Goal: Task Accomplishment & Management: Use online tool/utility

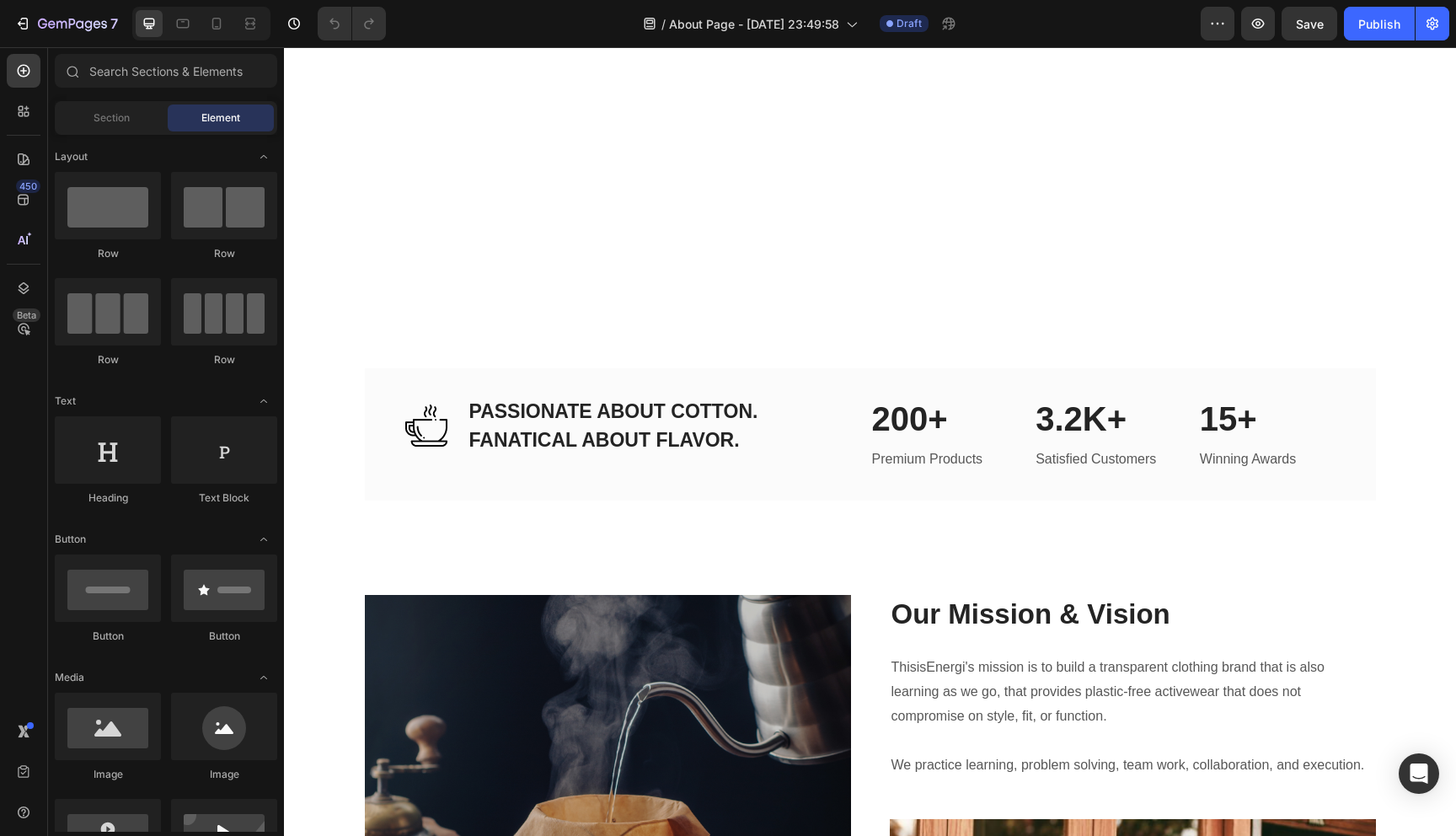
scroll to position [2306, 0]
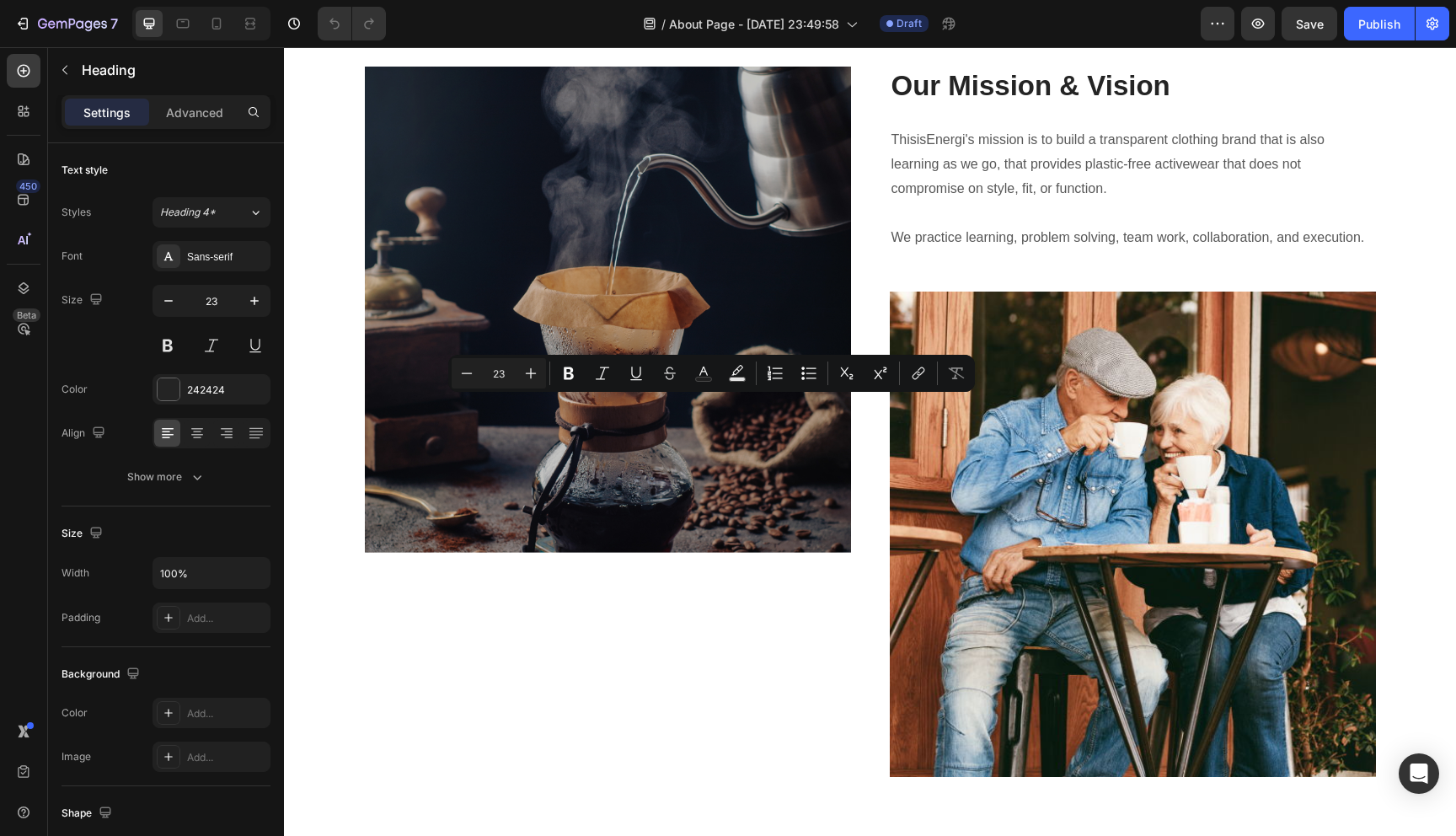
drag, startPoint x: 750, startPoint y: 410, endPoint x: 674, endPoint y: 410, distance: 76.0
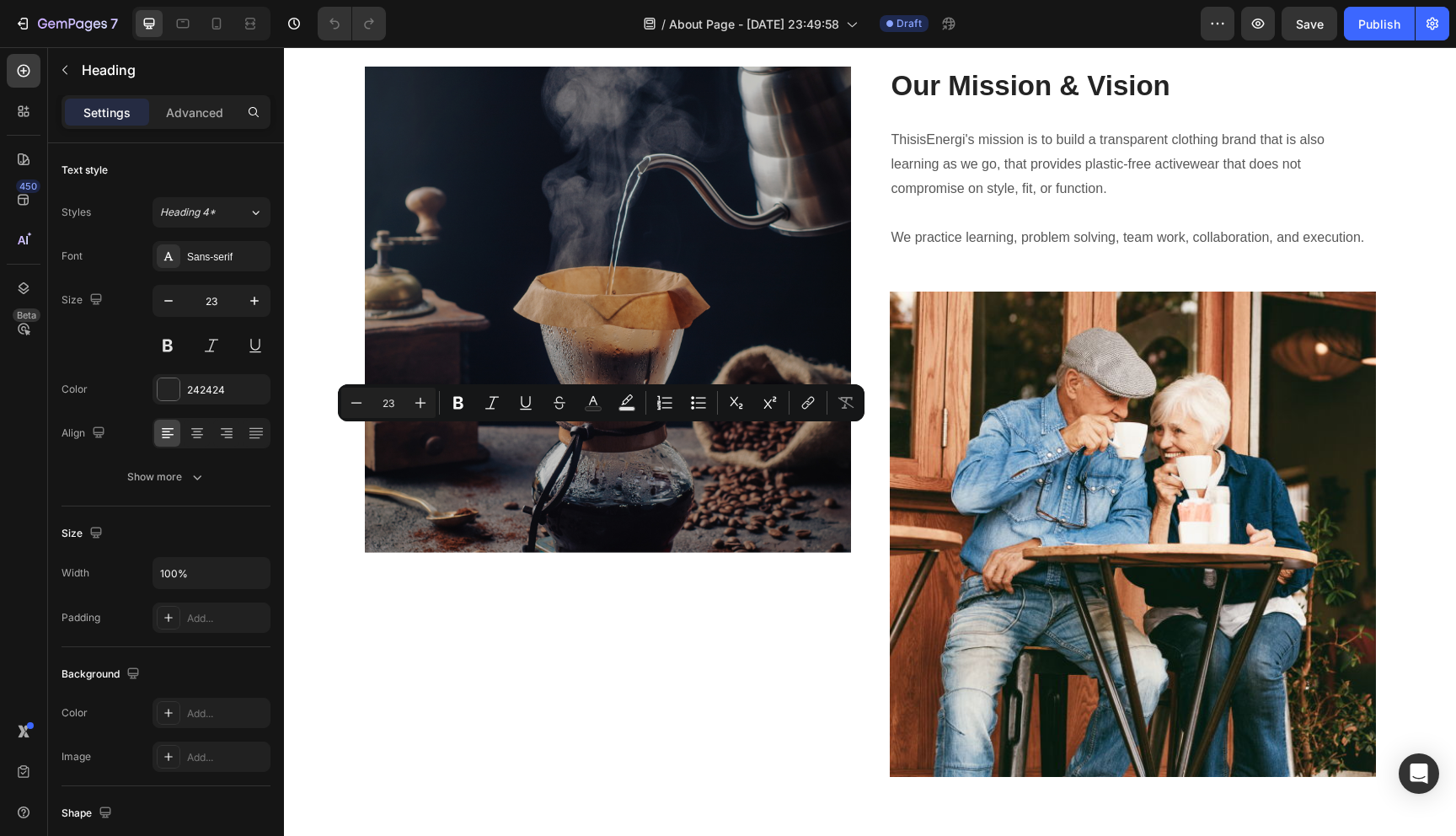
drag, startPoint x: 732, startPoint y: 444, endPoint x: 462, endPoint y: 444, distance: 270.0
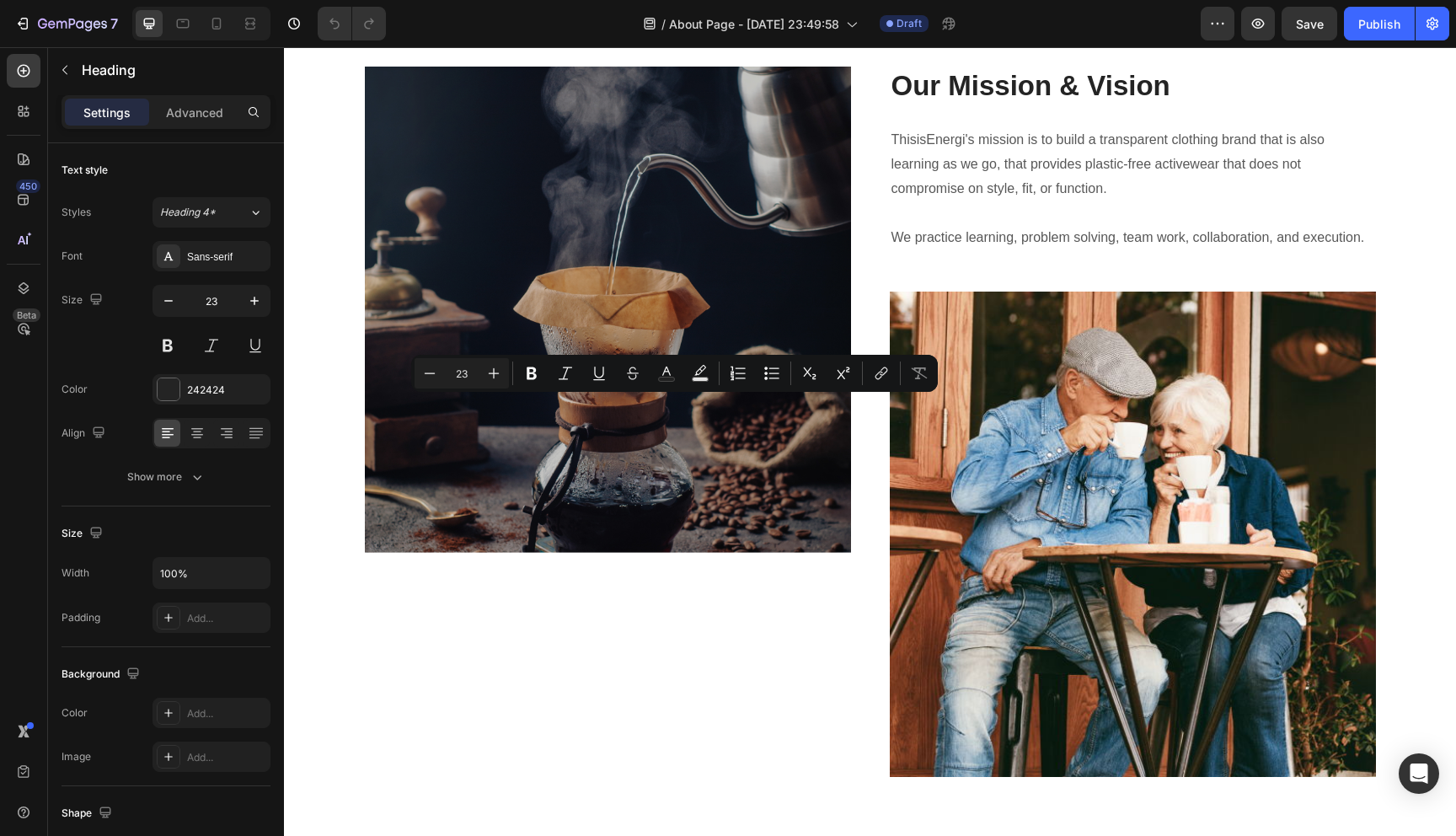
drag, startPoint x: 759, startPoint y: 413, endPoint x: 590, endPoint y: 414, distance: 169.0
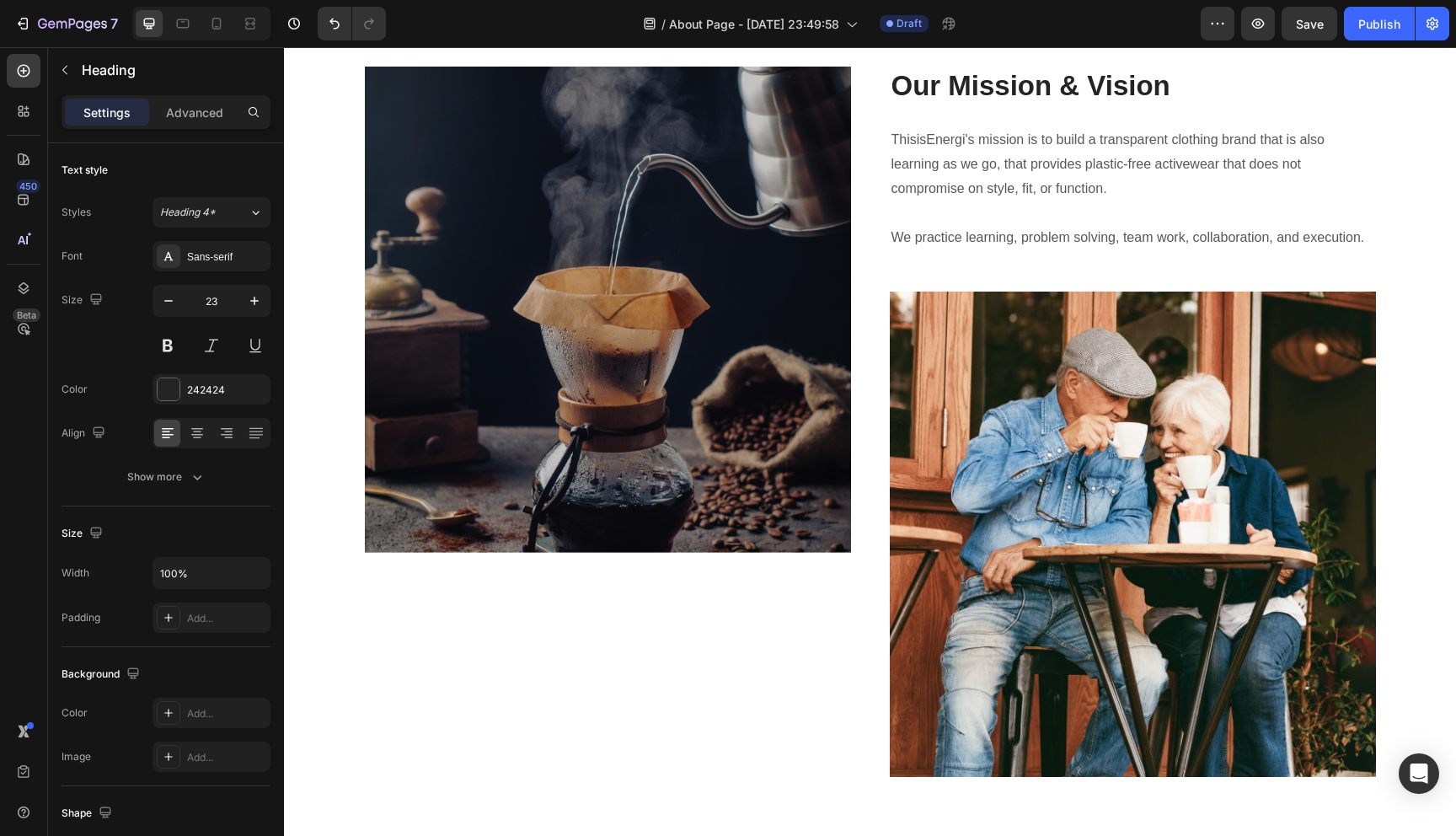
drag, startPoint x: 738, startPoint y: 444, endPoint x: 467, endPoint y: 441, distance: 271.0
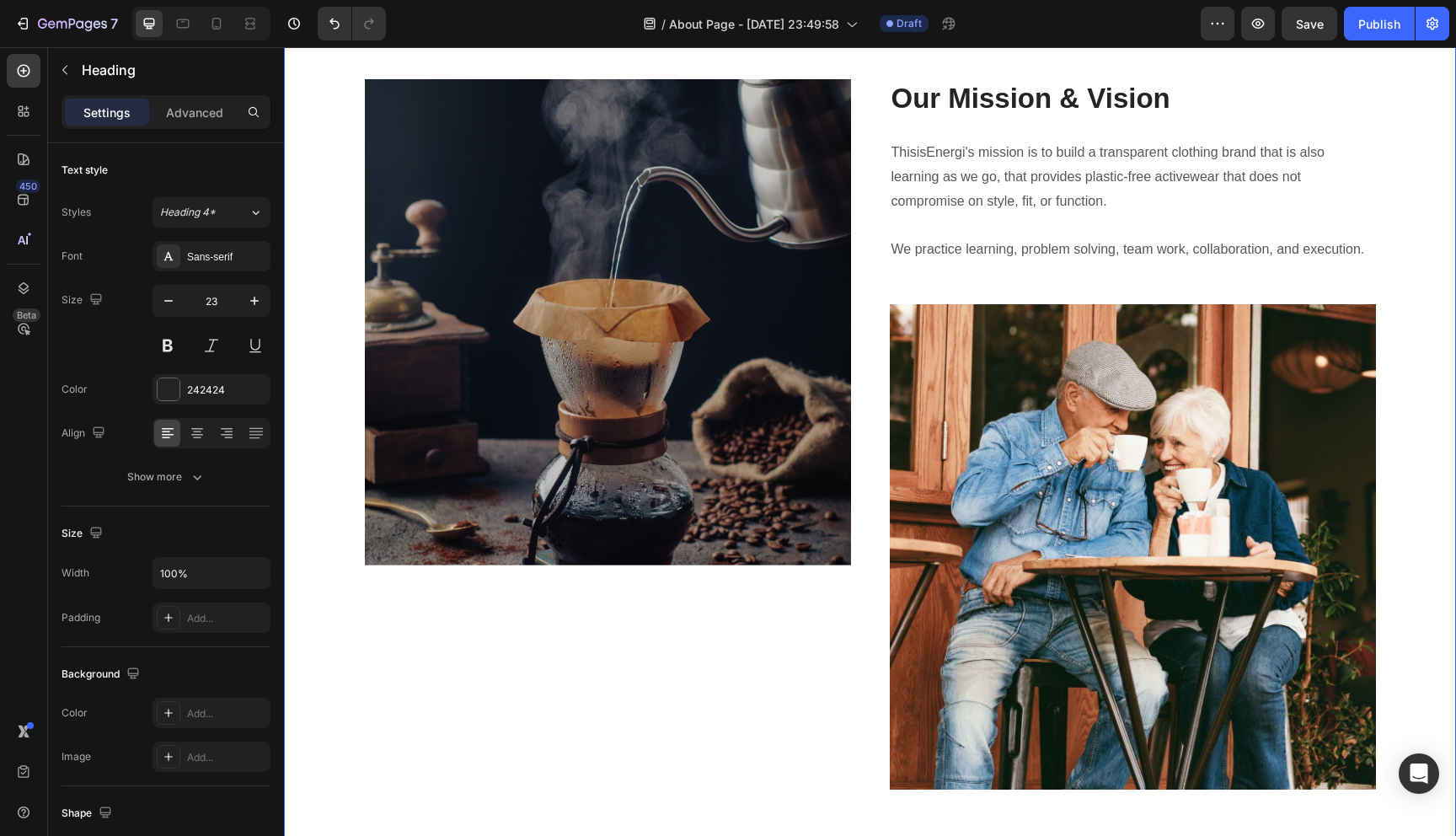
click at [590, 533] on div "Image Heading Text block Our Mission & Vision Heading ThisisEnergi's mission is…" at bounding box center [870, 435] width 1172 height 899
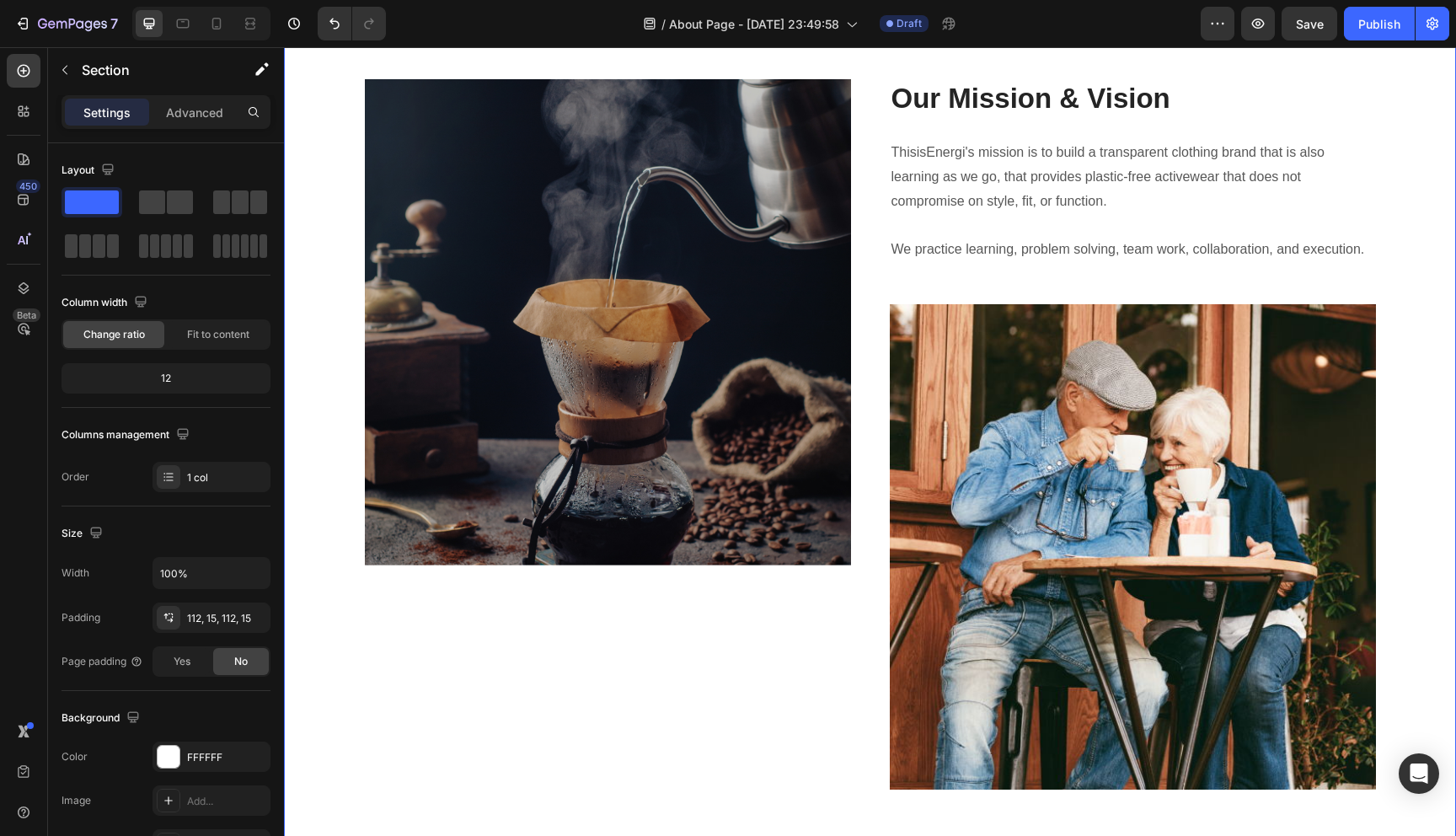
click at [596, 546] on div "Image Heading Text block Our Mission & Vision Heading ThisisEnergi's mission is…" at bounding box center [870, 435] width 1172 height 899
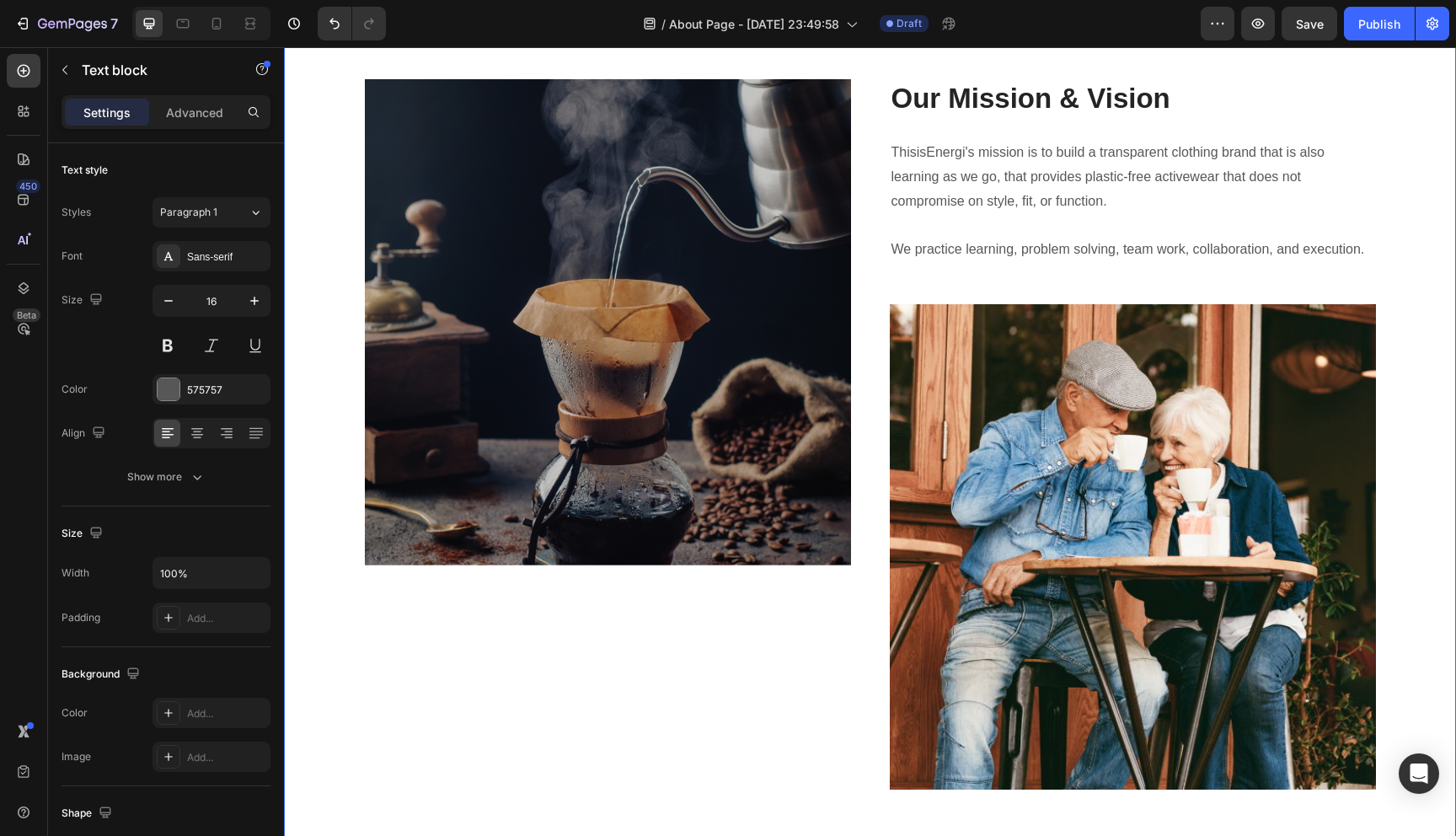
click at [1300, 580] on div "Image Heading Text block Our Mission & Vision Heading ThisisEnergi's mission is…" at bounding box center [870, 435] width 1172 height 899
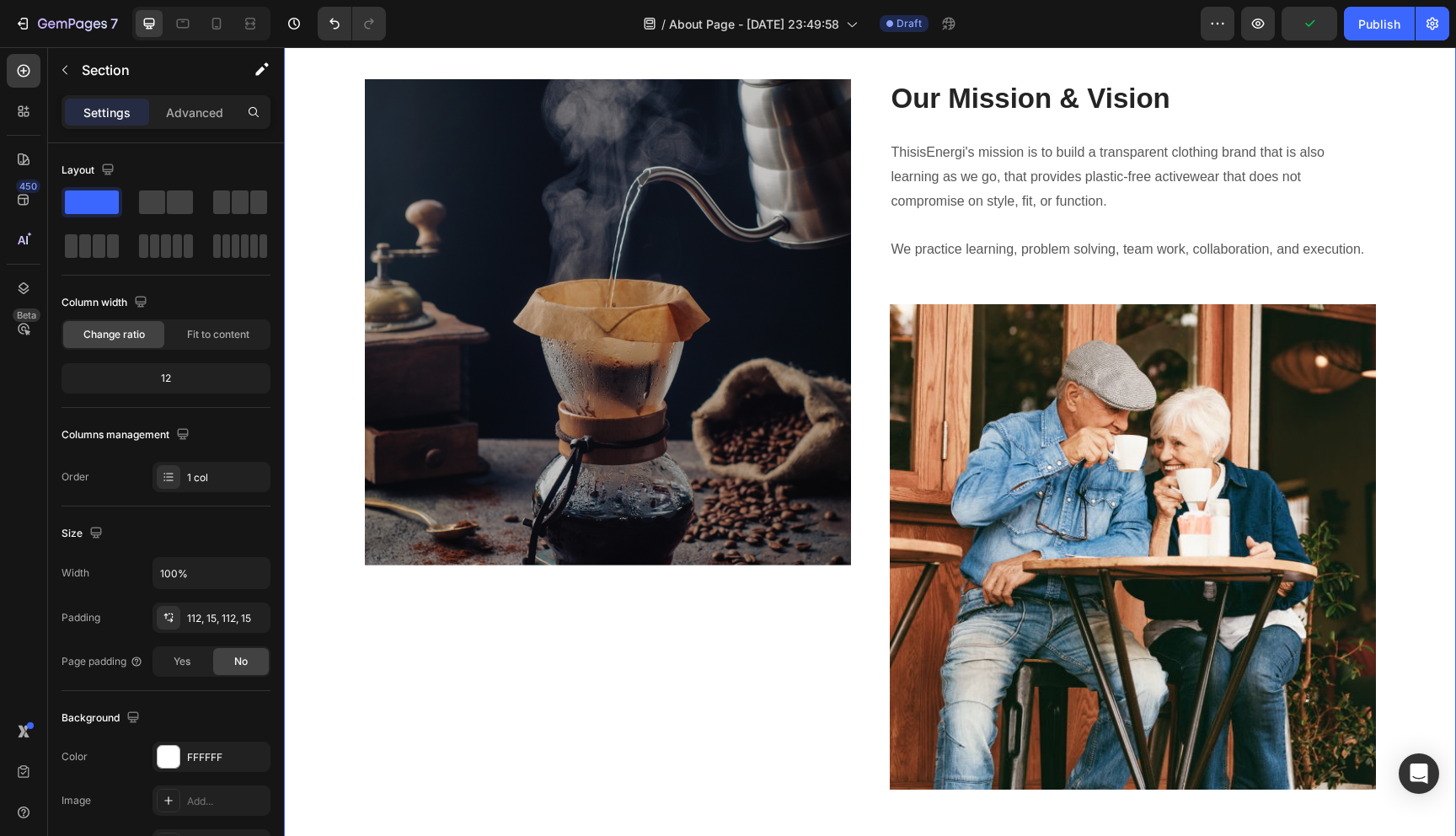
click at [1101, 582] on div "Image Heading Text block Our Mission & Vision Heading ThisisEnergi's mission is…" at bounding box center [870, 435] width 1172 height 899
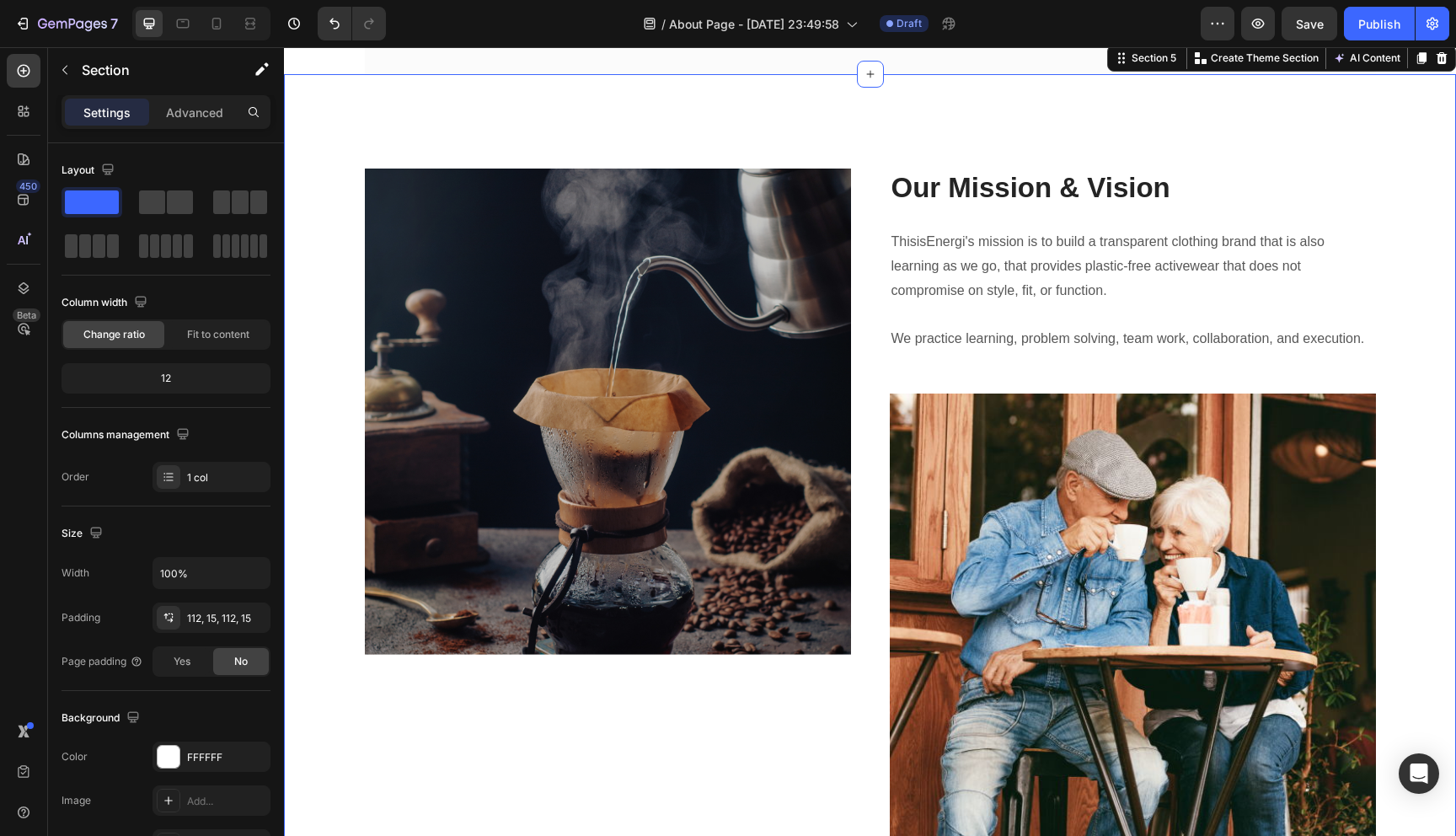
scroll to position [2745, 0]
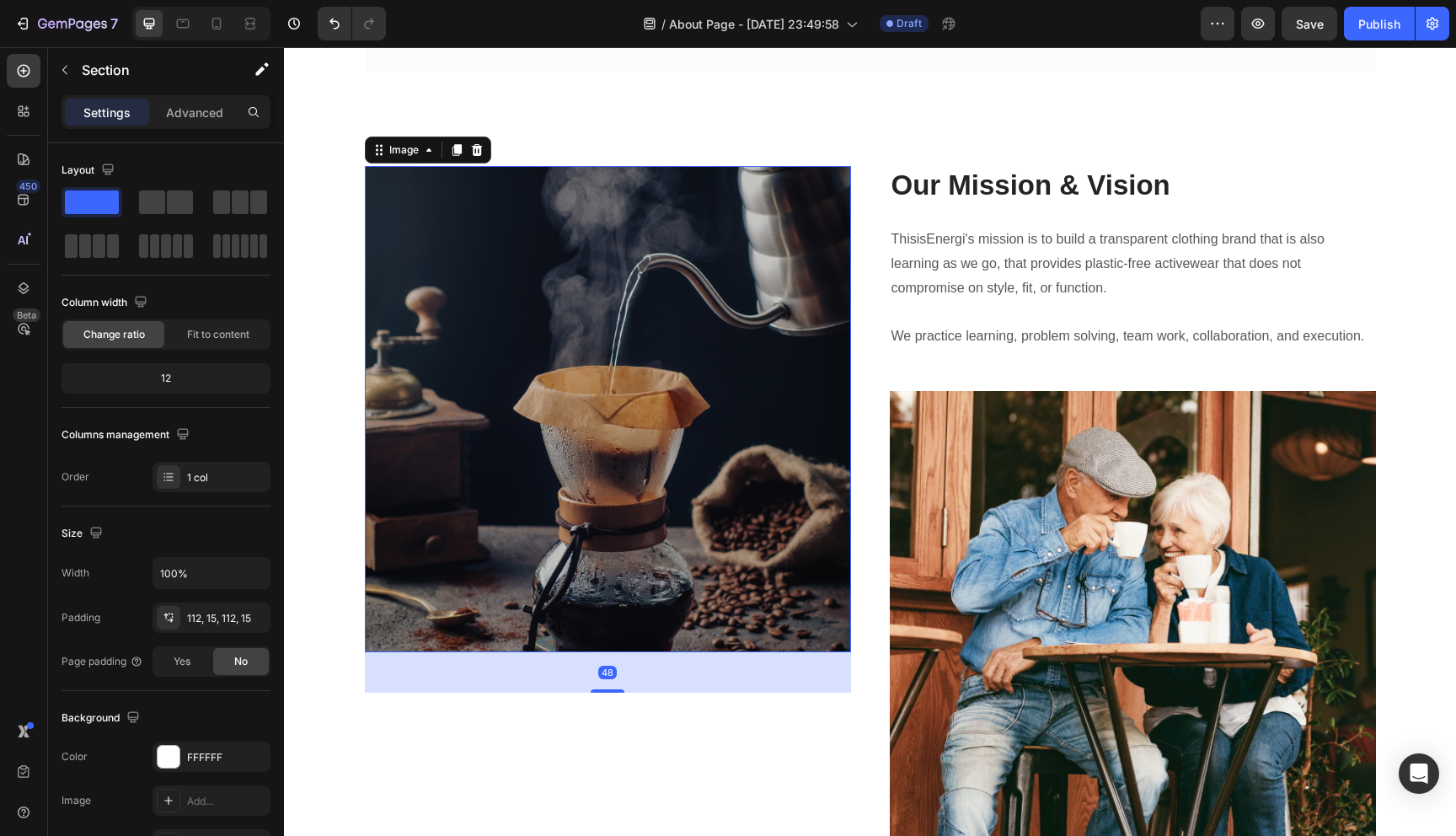
click at [616, 463] on img at bounding box center [608, 408] width 486 height 486
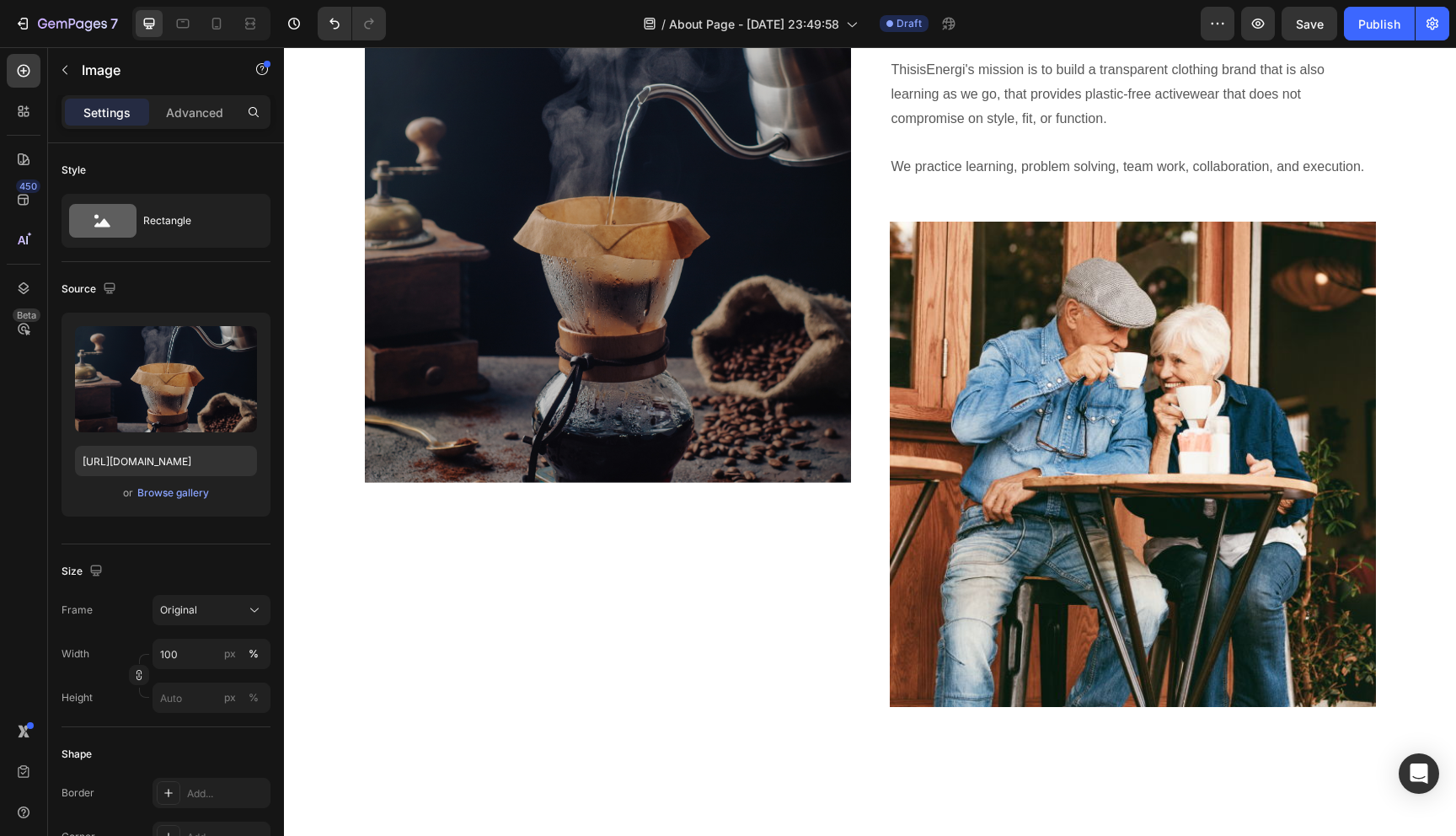
scroll to position [2558, 0]
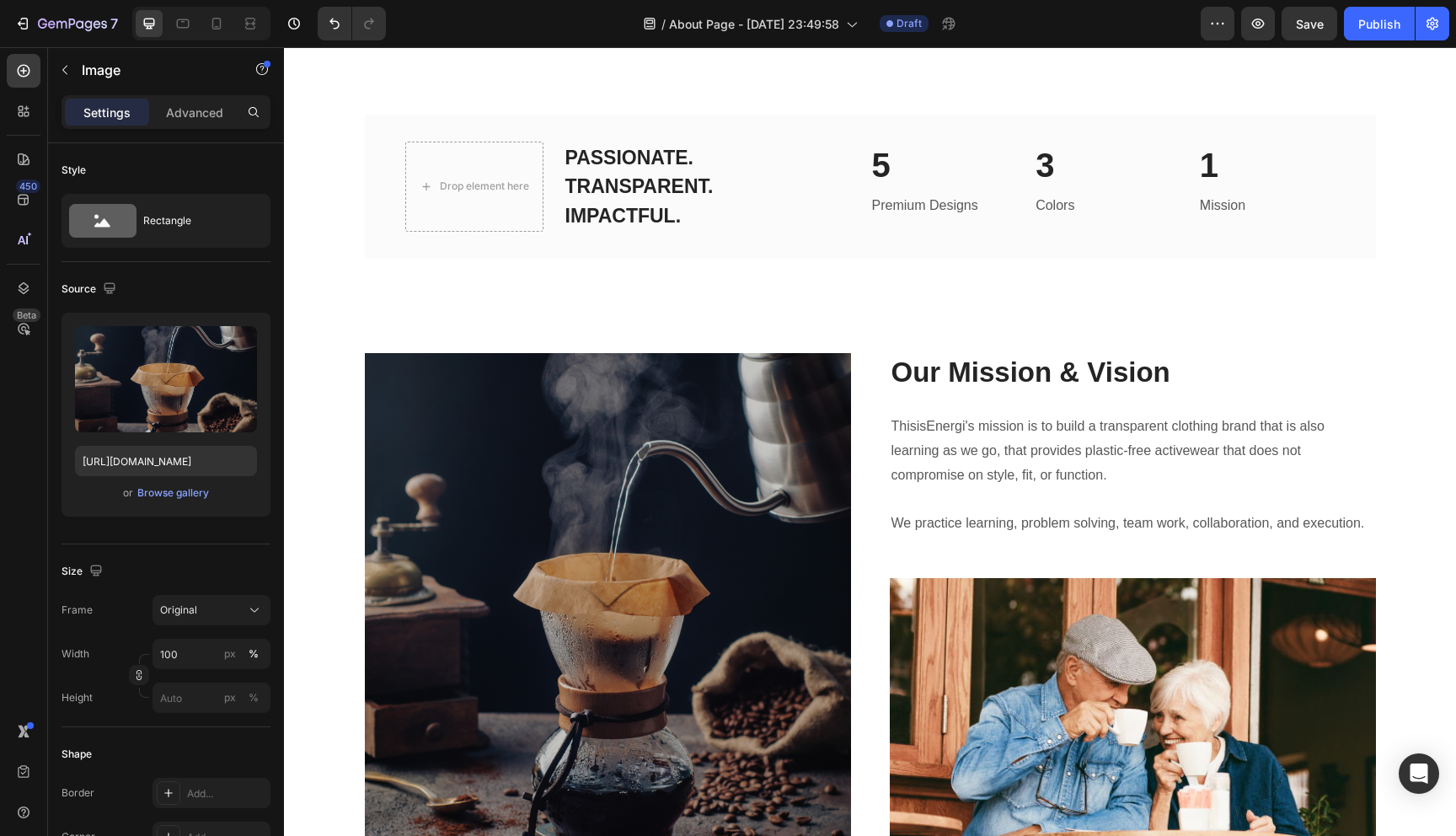
click at [634, 520] on img at bounding box center [608, 595] width 486 height 486
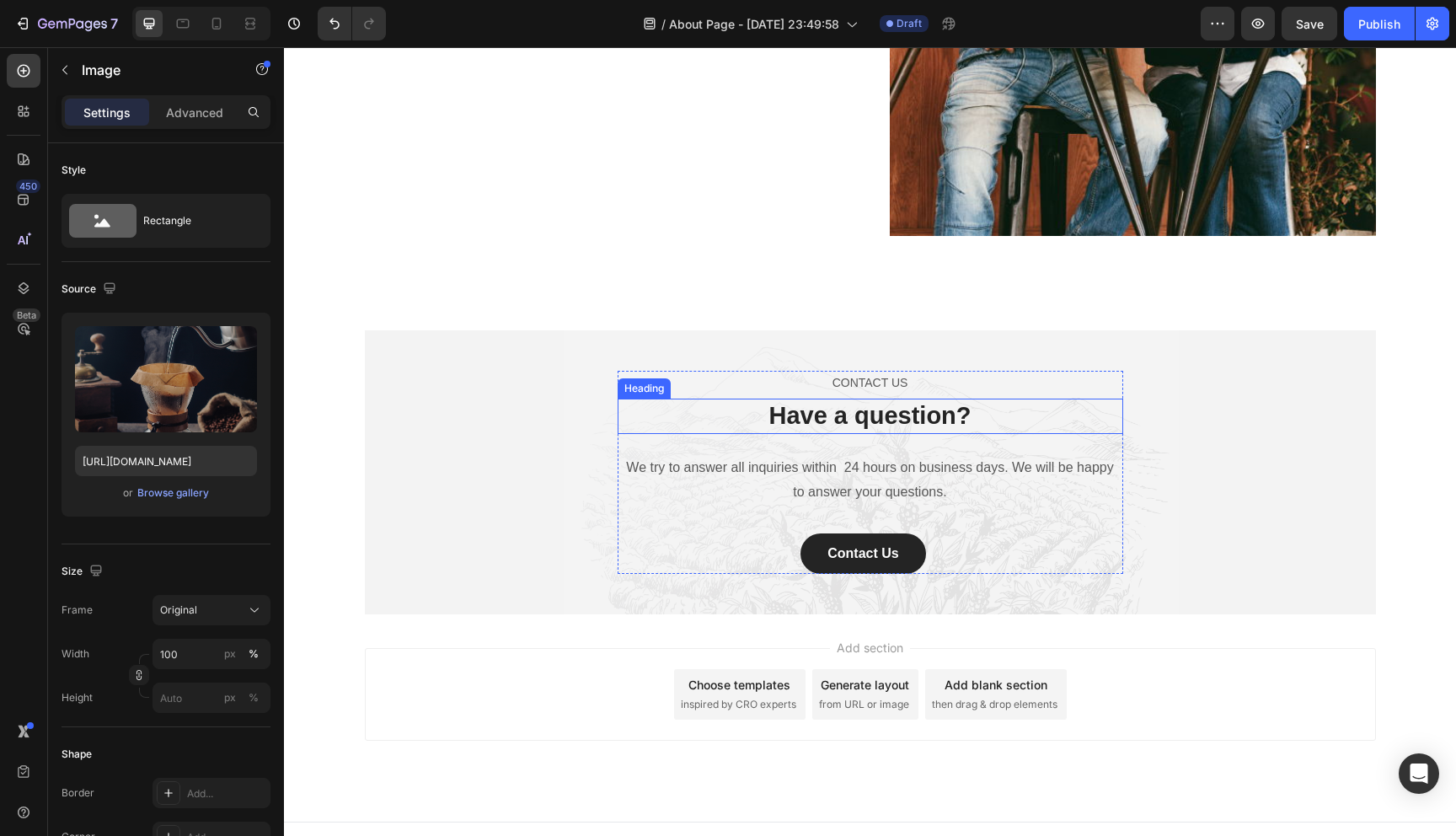
scroll to position [2856, 0]
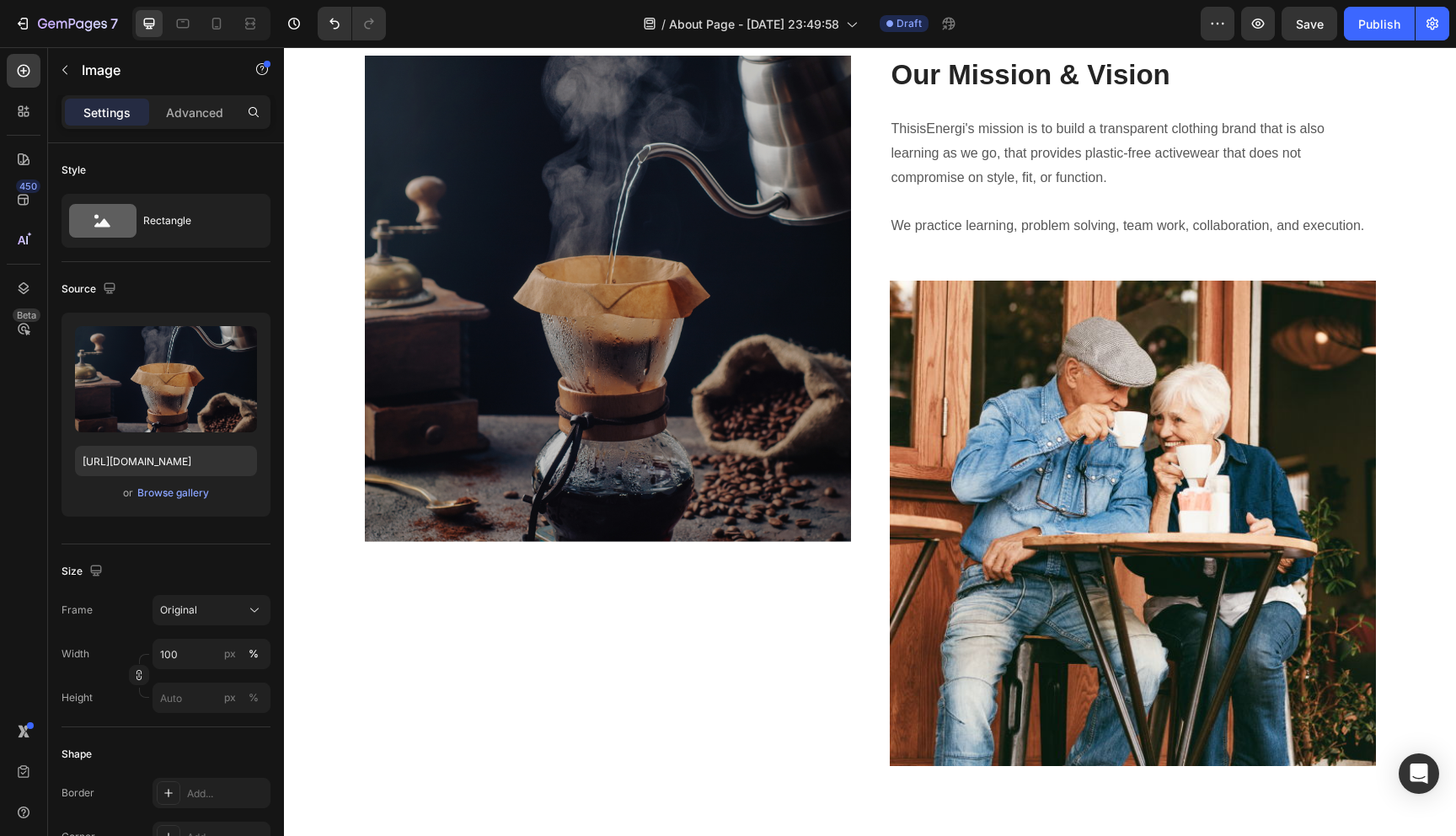
click at [712, 221] on img at bounding box center [608, 298] width 486 height 486
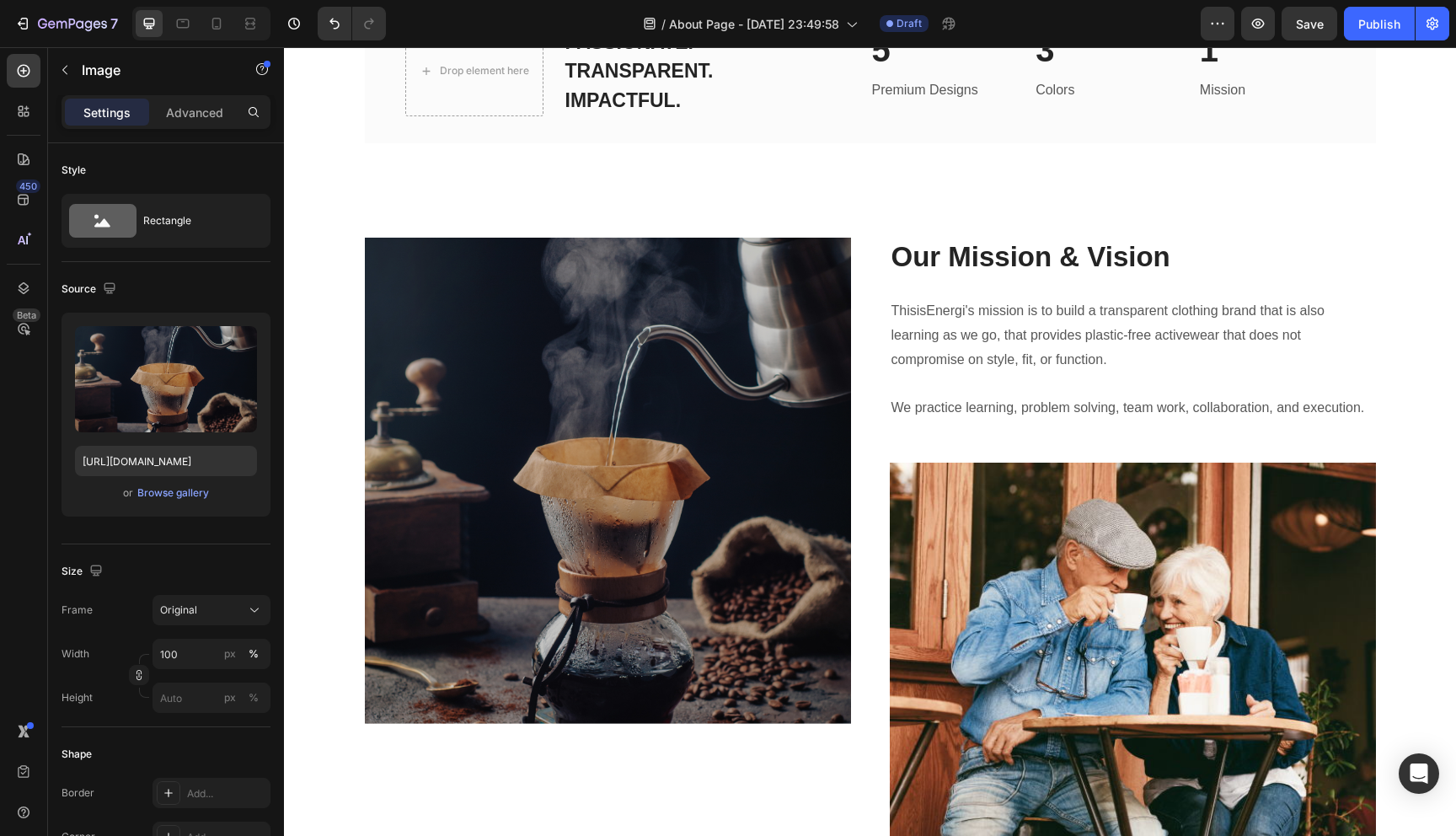
click at [714, 335] on img at bounding box center [608, 480] width 486 height 486
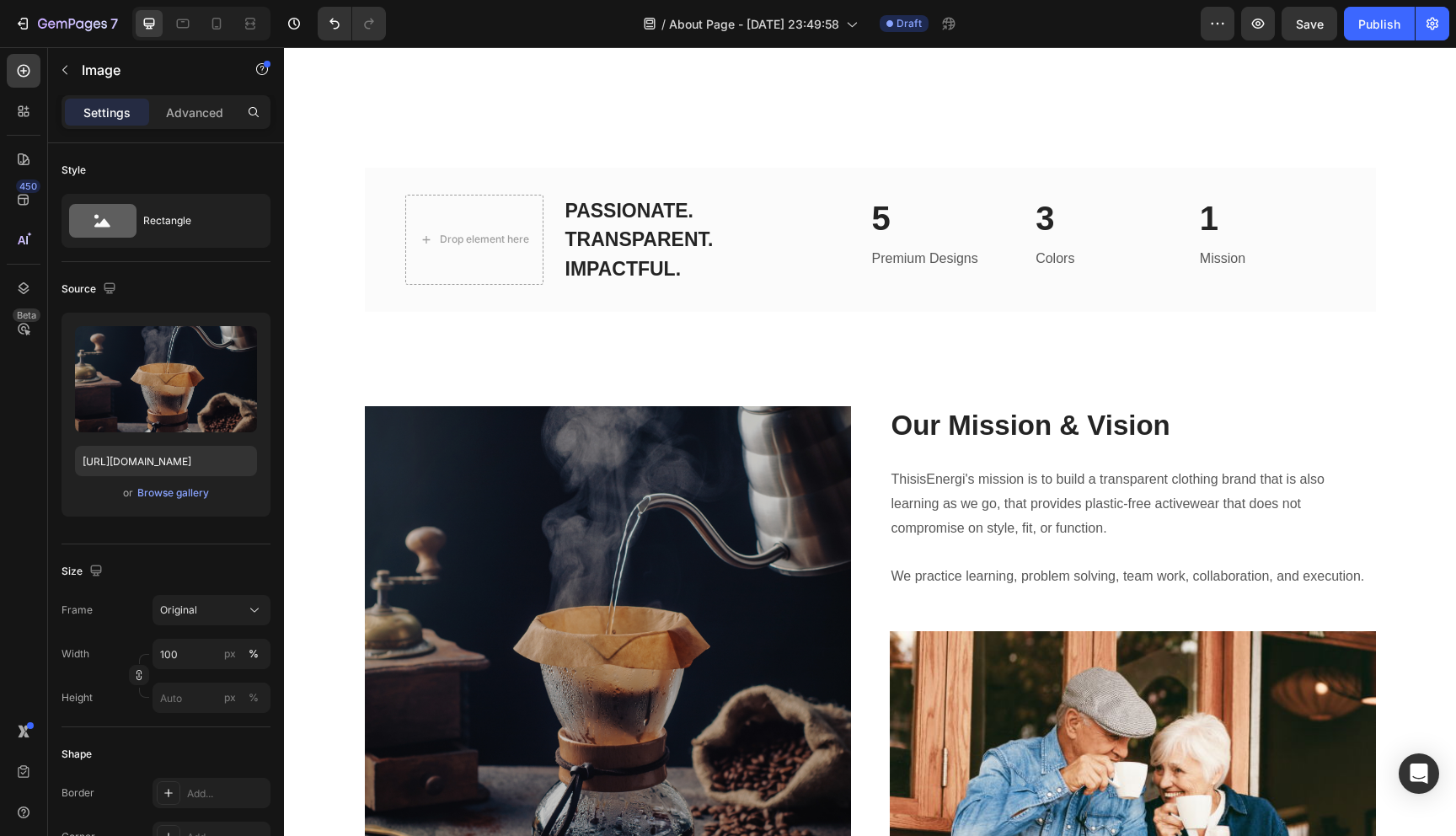
scroll to position [2500, 0]
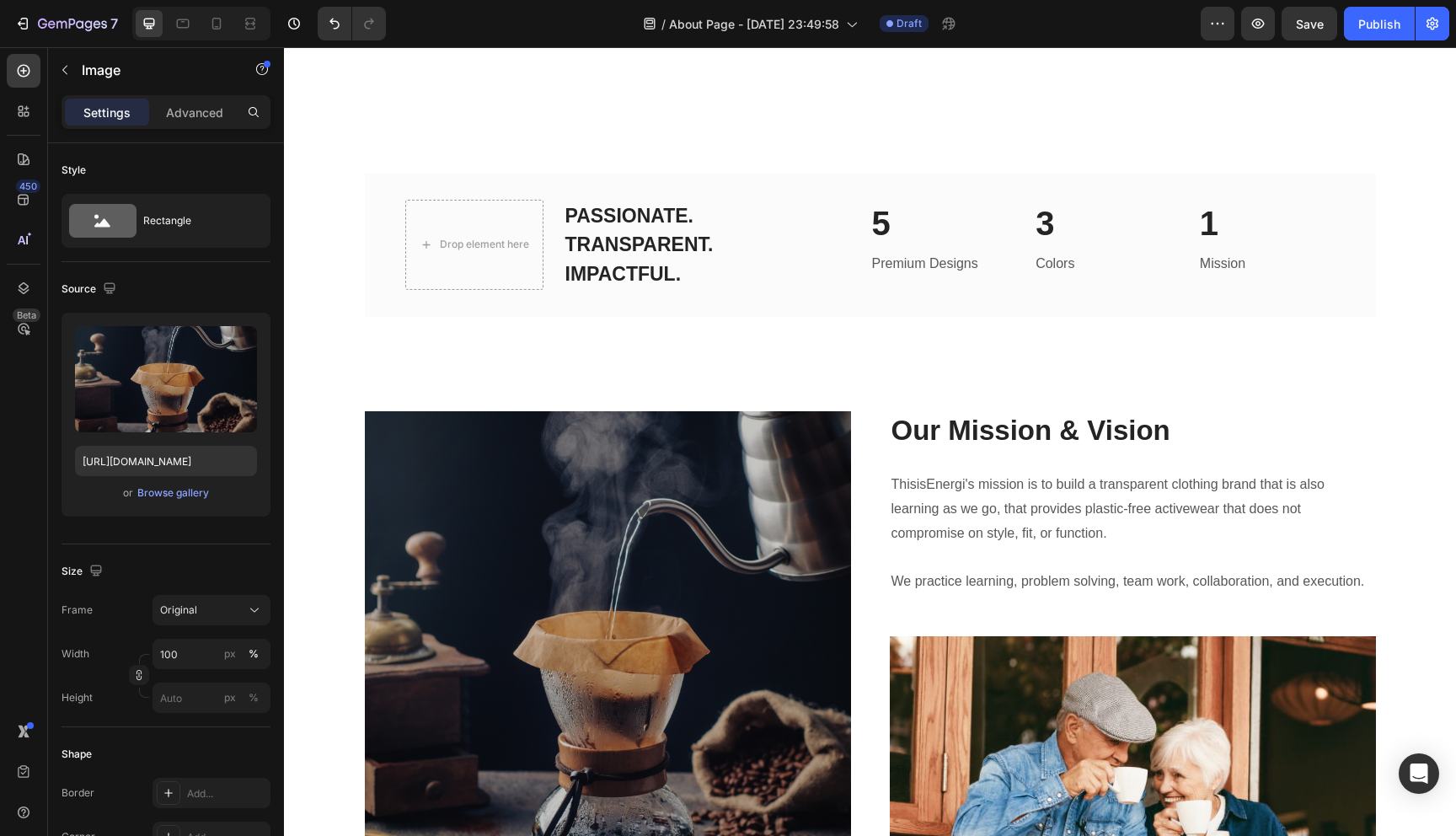
click at [679, 504] on img at bounding box center [608, 654] width 486 height 486
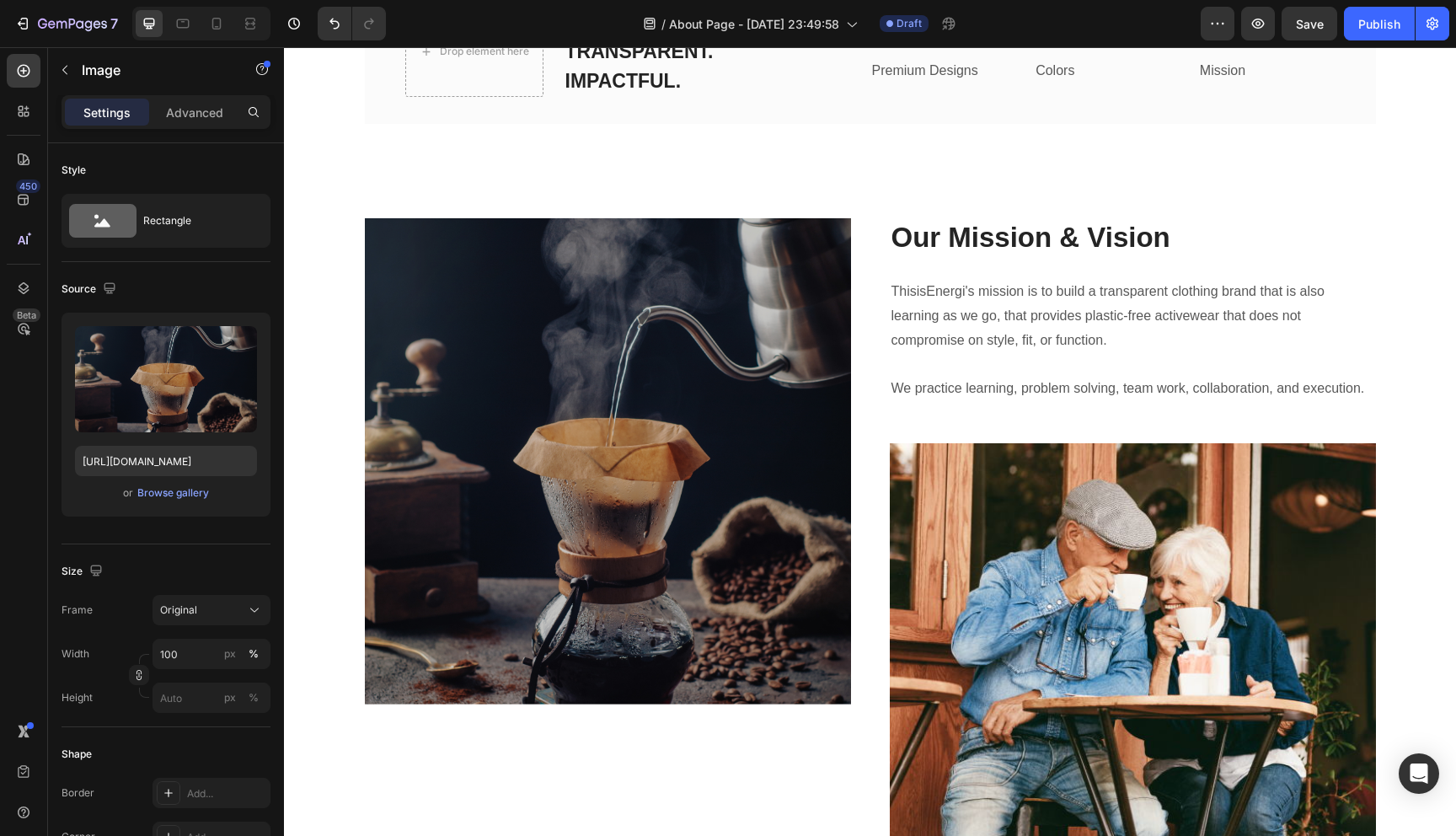
scroll to position [2696, 0]
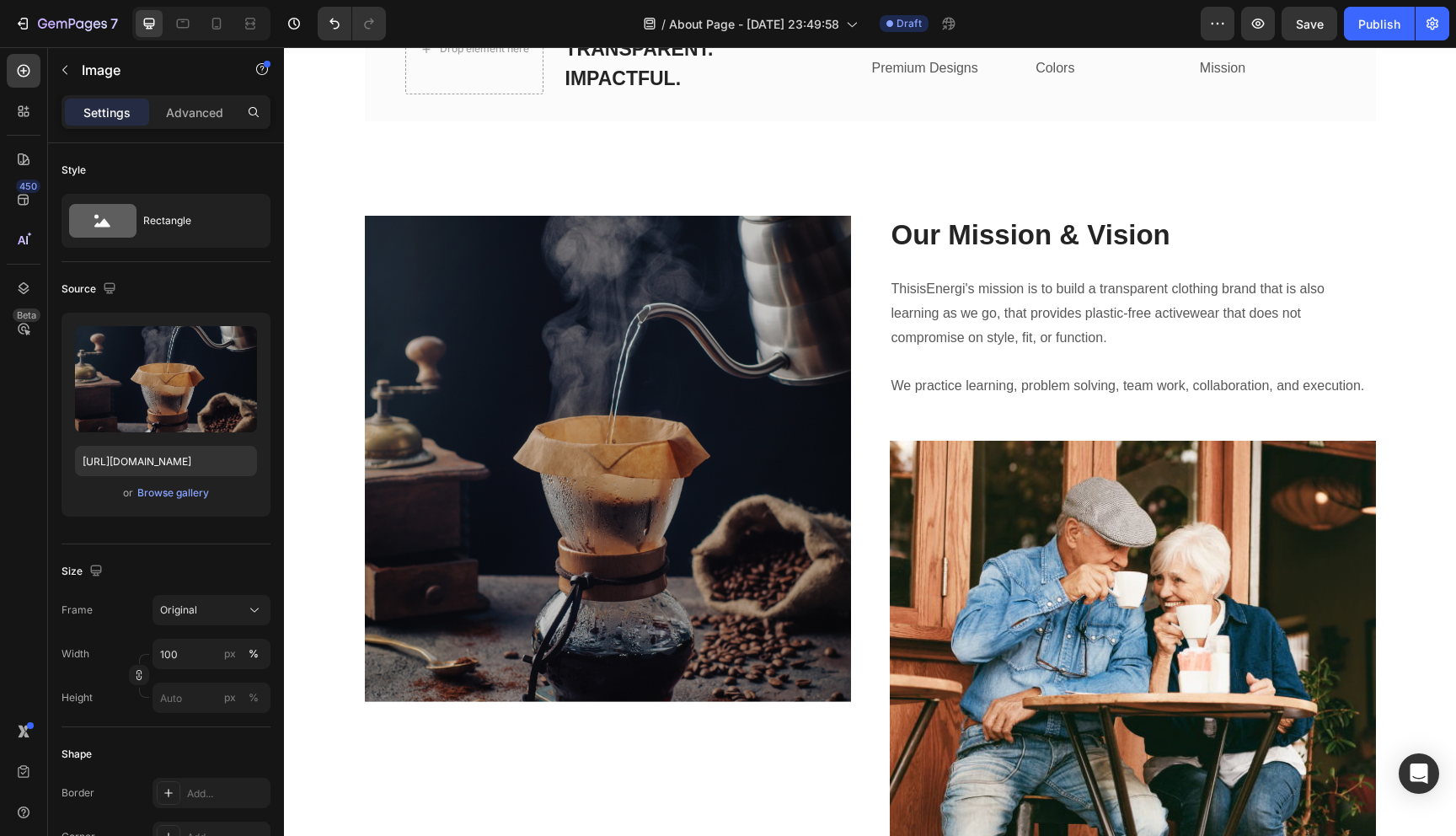
click at [679, 504] on img at bounding box center [608, 458] width 486 height 486
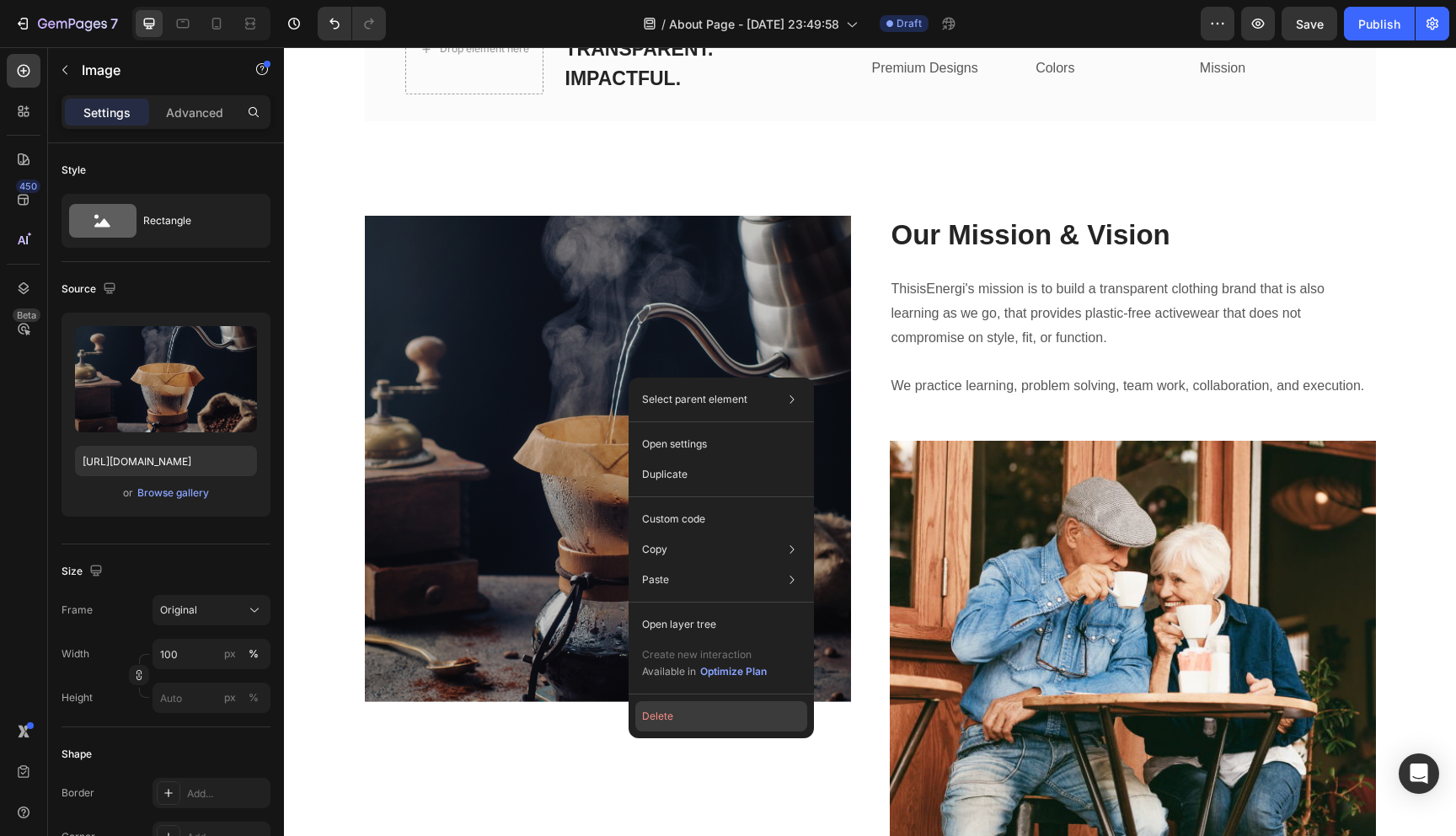
click at [669, 713] on button "Delete" at bounding box center [721, 716] width 172 height 30
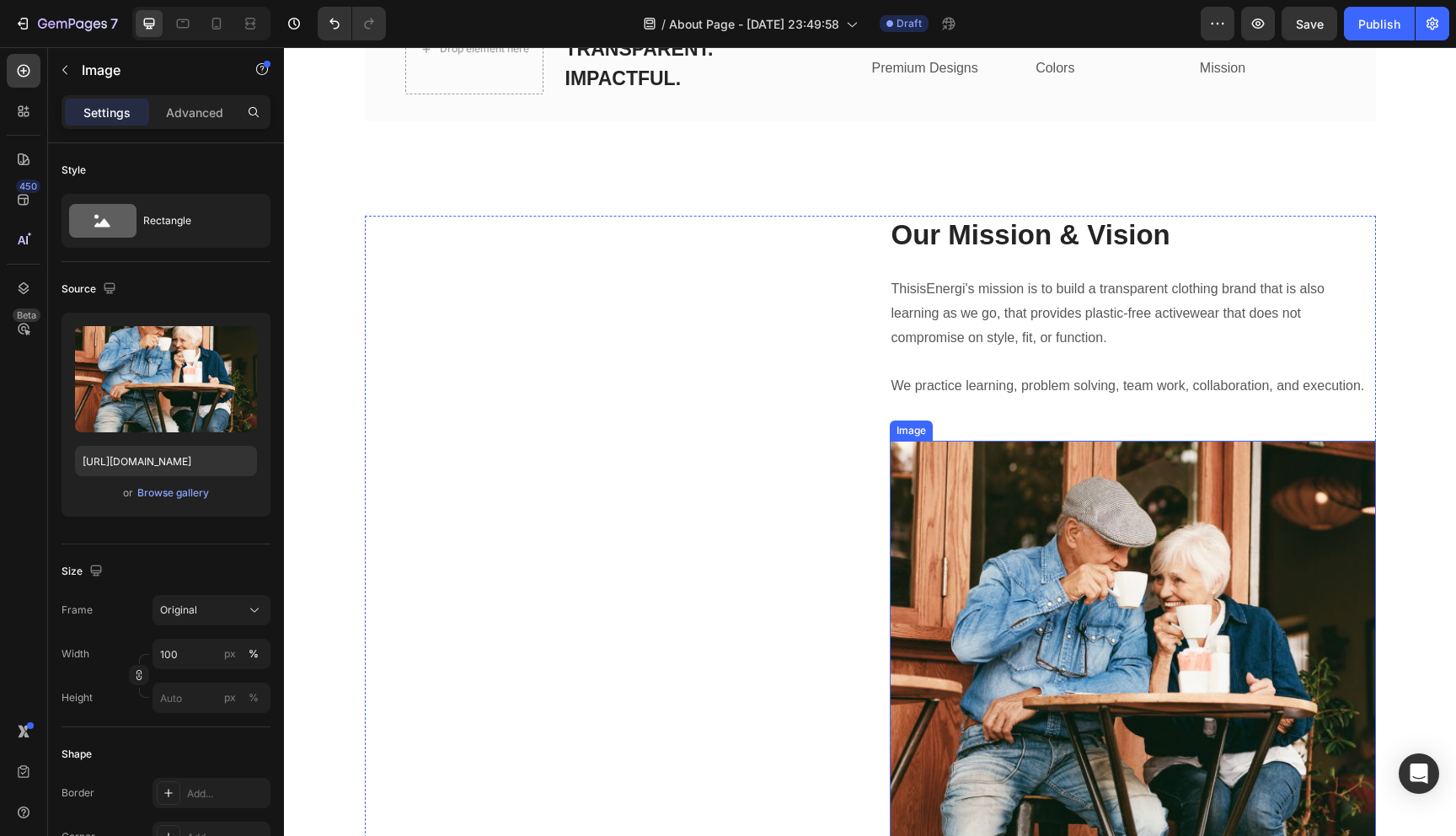
click at [1035, 599] on img at bounding box center [1133, 683] width 486 height 486
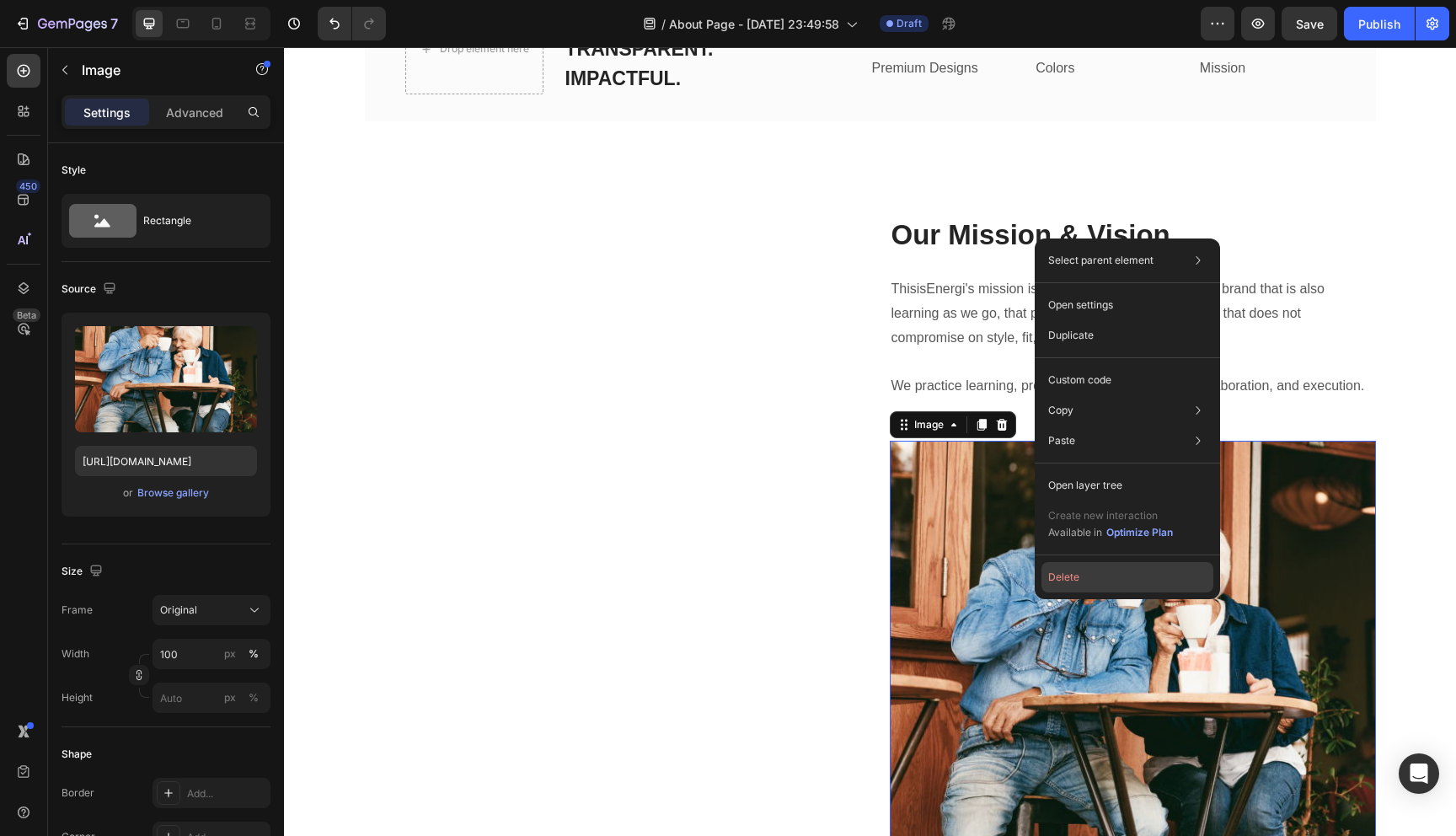
click at [1071, 577] on button "Delete" at bounding box center [1128, 577] width 172 height 30
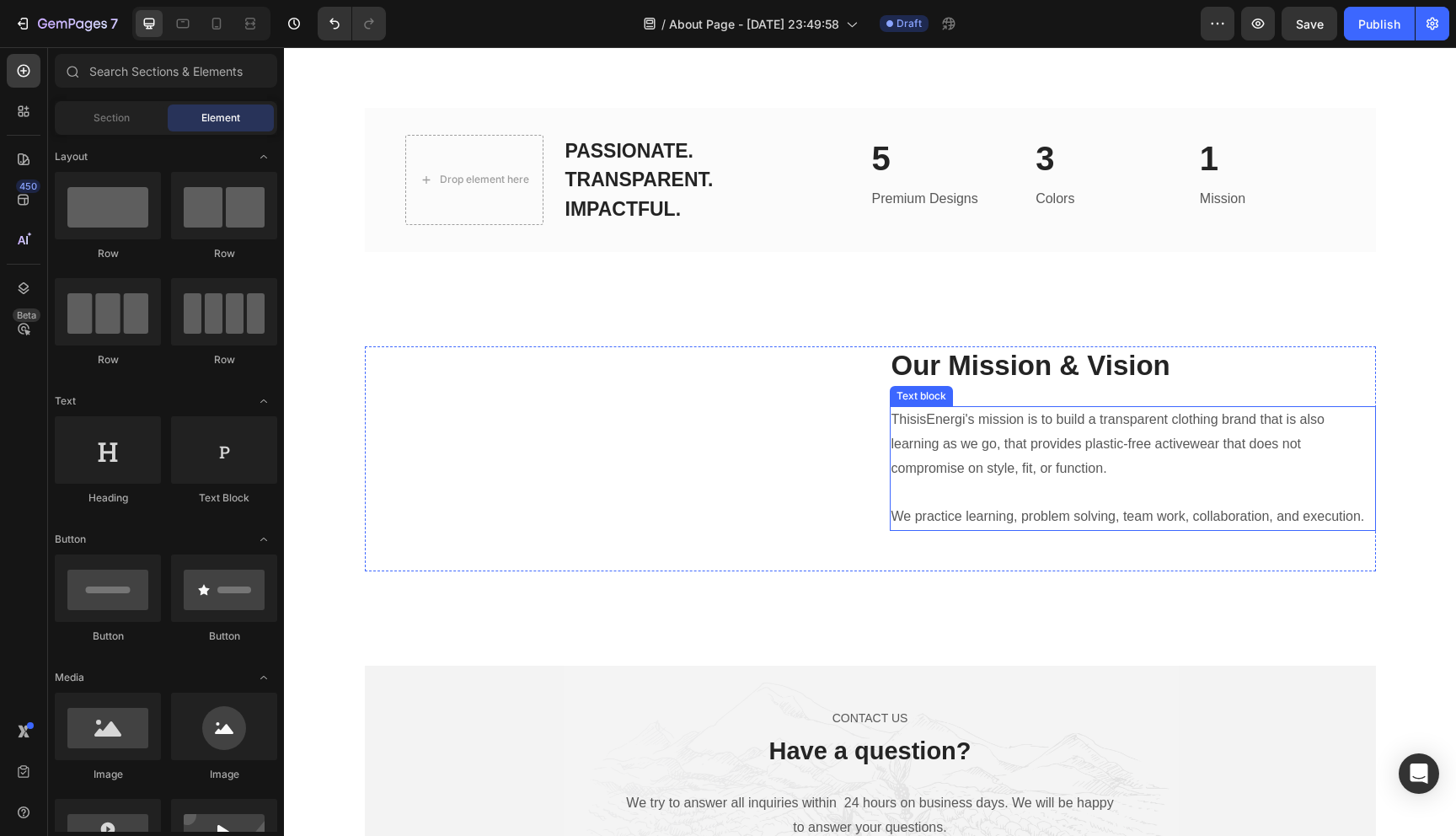
scroll to position [2505, 0]
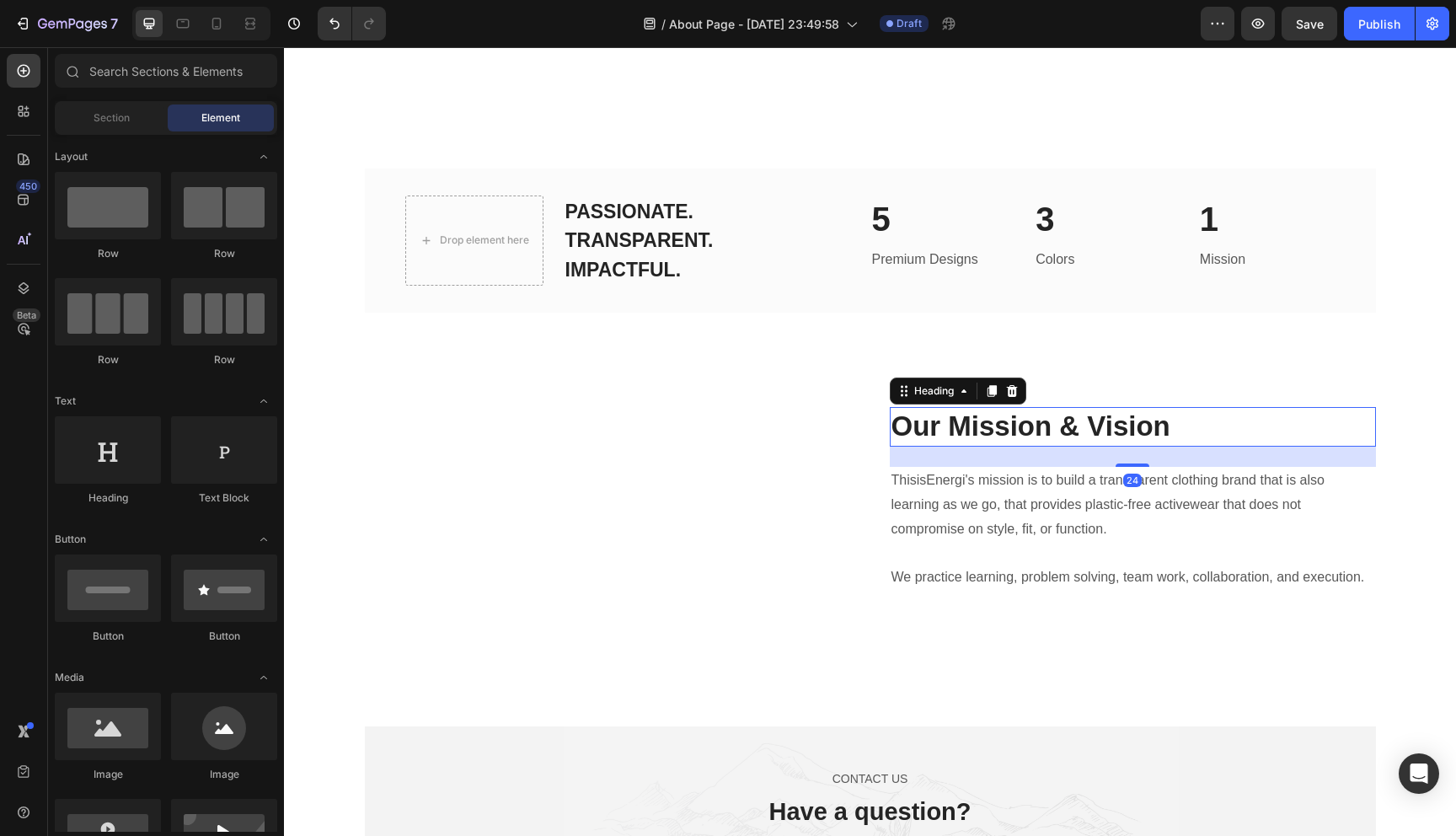
click at [921, 432] on p "Our Mission & Vision" at bounding box center [1133, 427] width 483 height 36
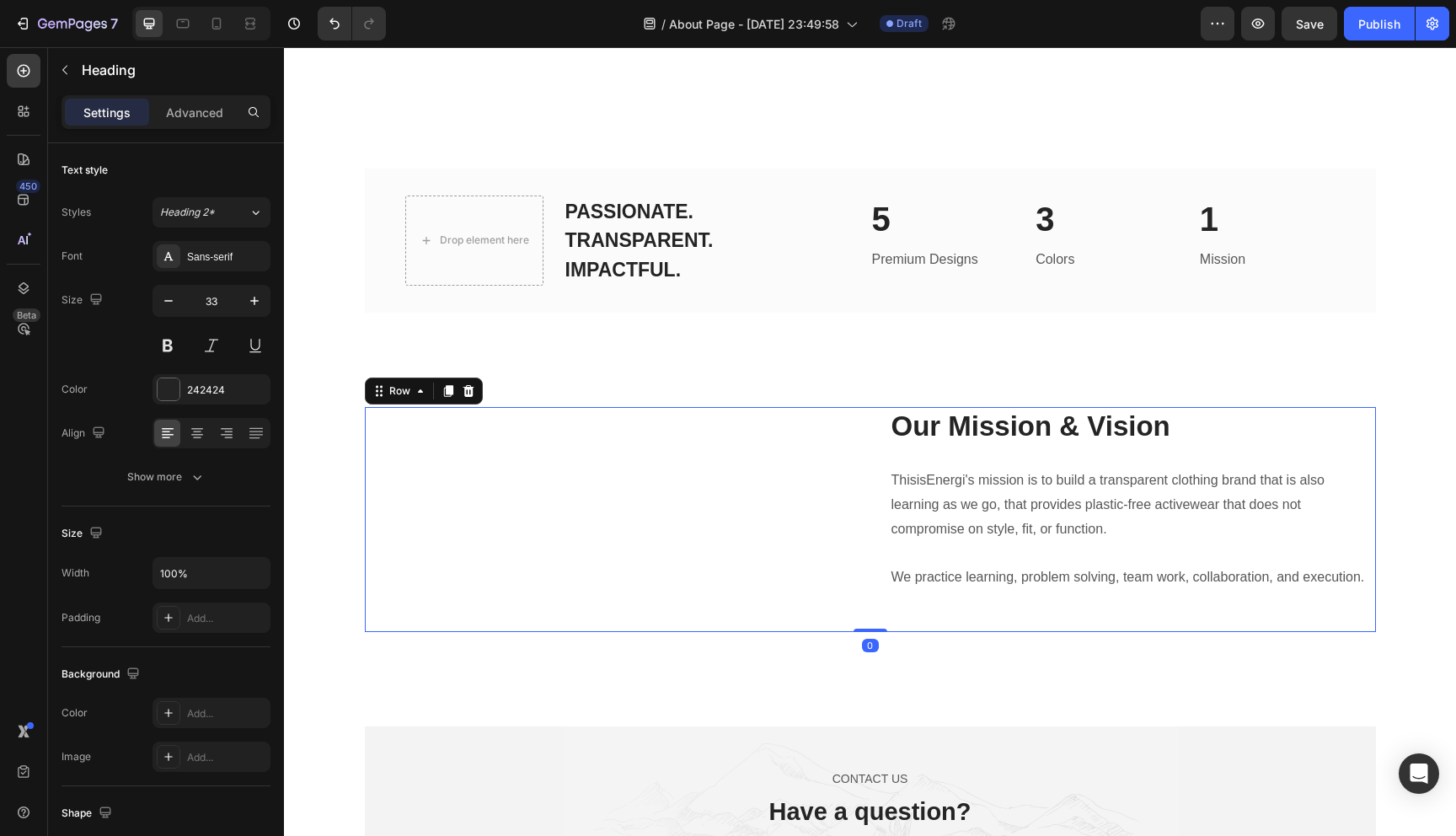
click at [868, 450] on div "Heading Text block Our Mission & Vision Heading ThisisEnergi's mission is to bu…" at bounding box center [870, 519] width 1011 height 225
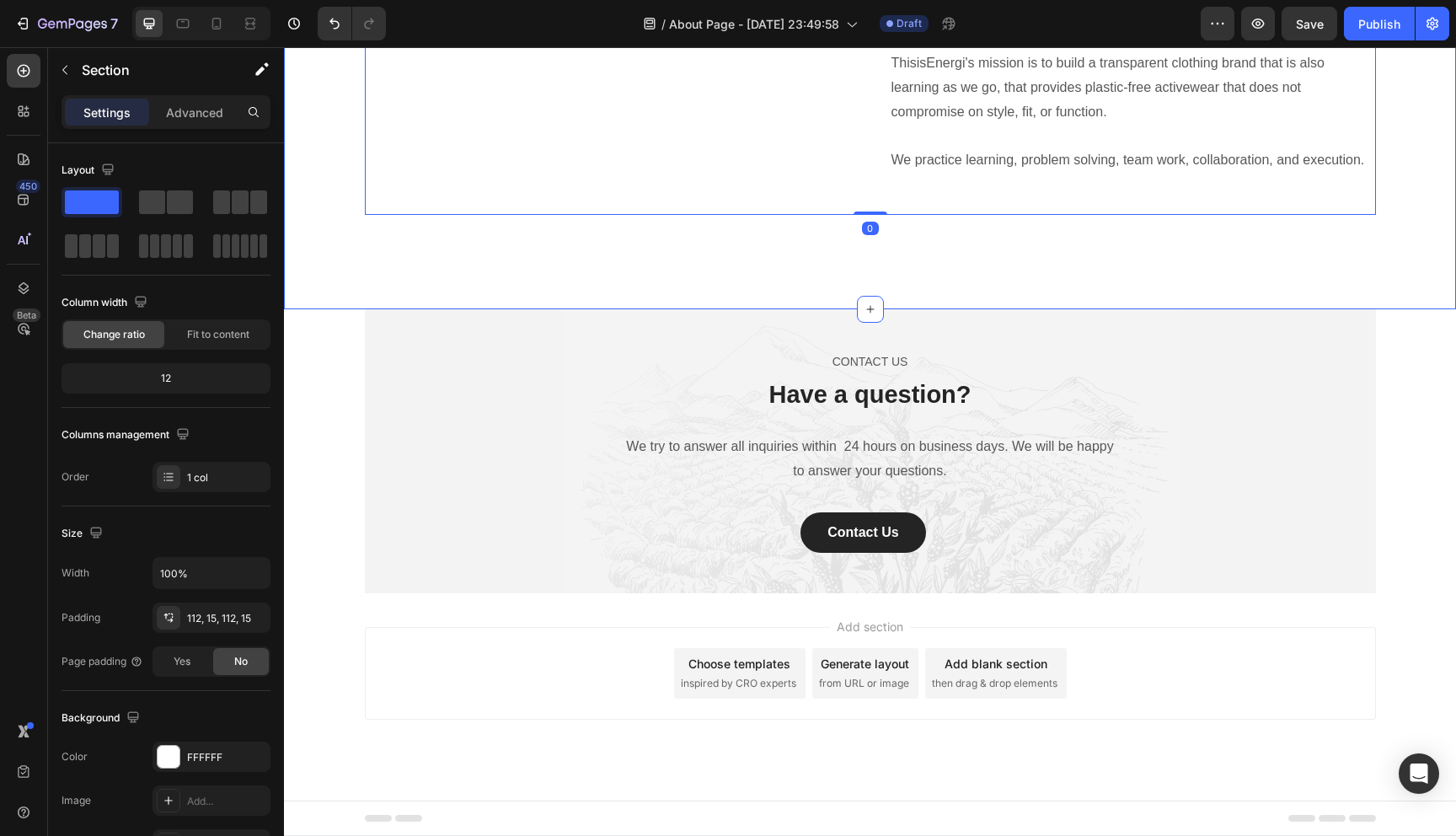
click at [976, 309] on div "Heading Text block Our Mission & Vision Heading ThisisEnergi's mission is to bu…" at bounding box center [870, 103] width 1172 height 414
click at [856, 215] on div "Heading Text block Our Mission & Vision Heading ThisisEnergi's mission is to bu…" at bounding box center [870, 102] width 1011 height 225
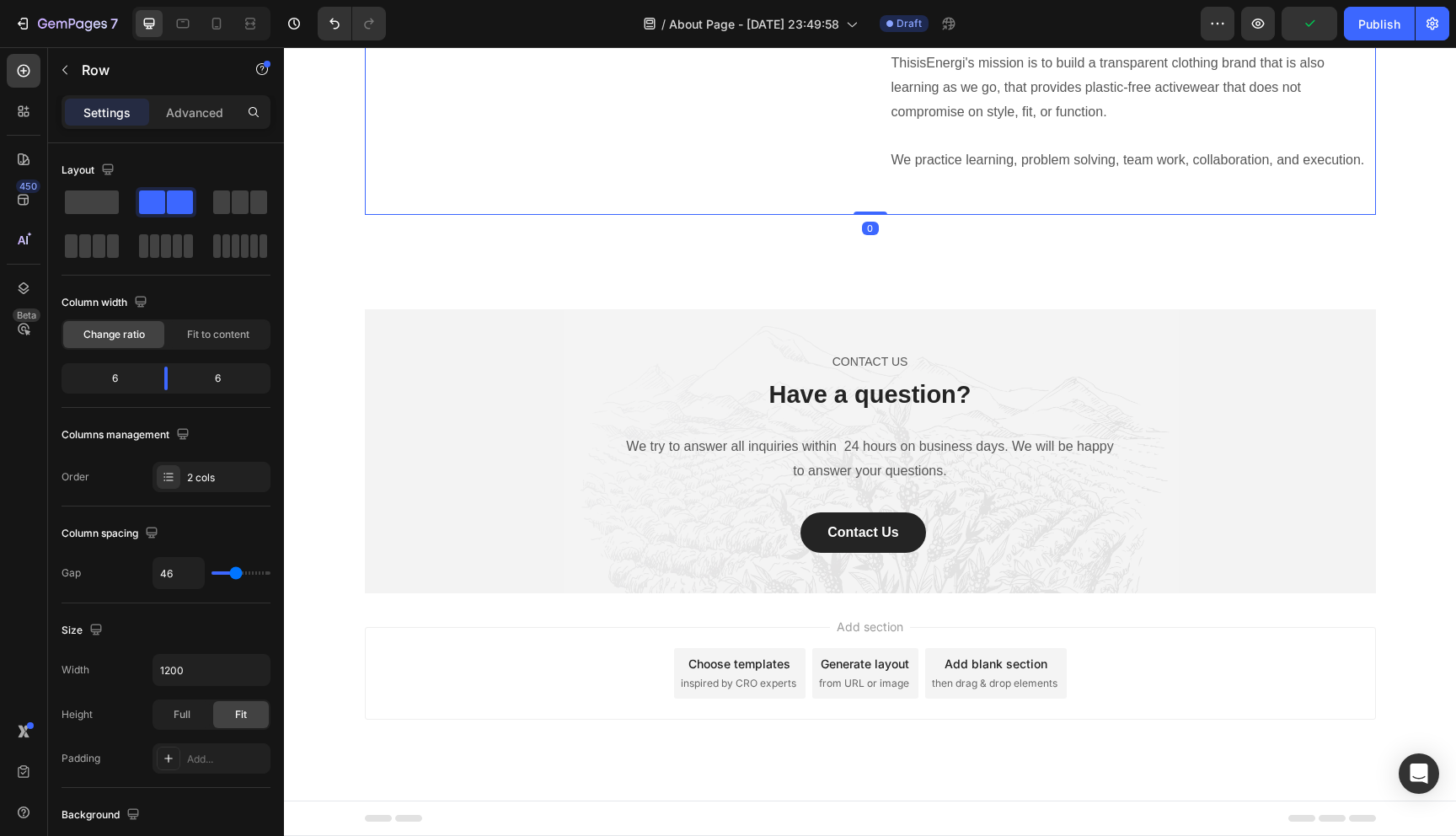
click at [497, 215] on div "Heading Text block" at bounding box center [608, 102] width 486 height 225
click at [110, 211] on span at bounding box center [92, 202] width 54 height 23
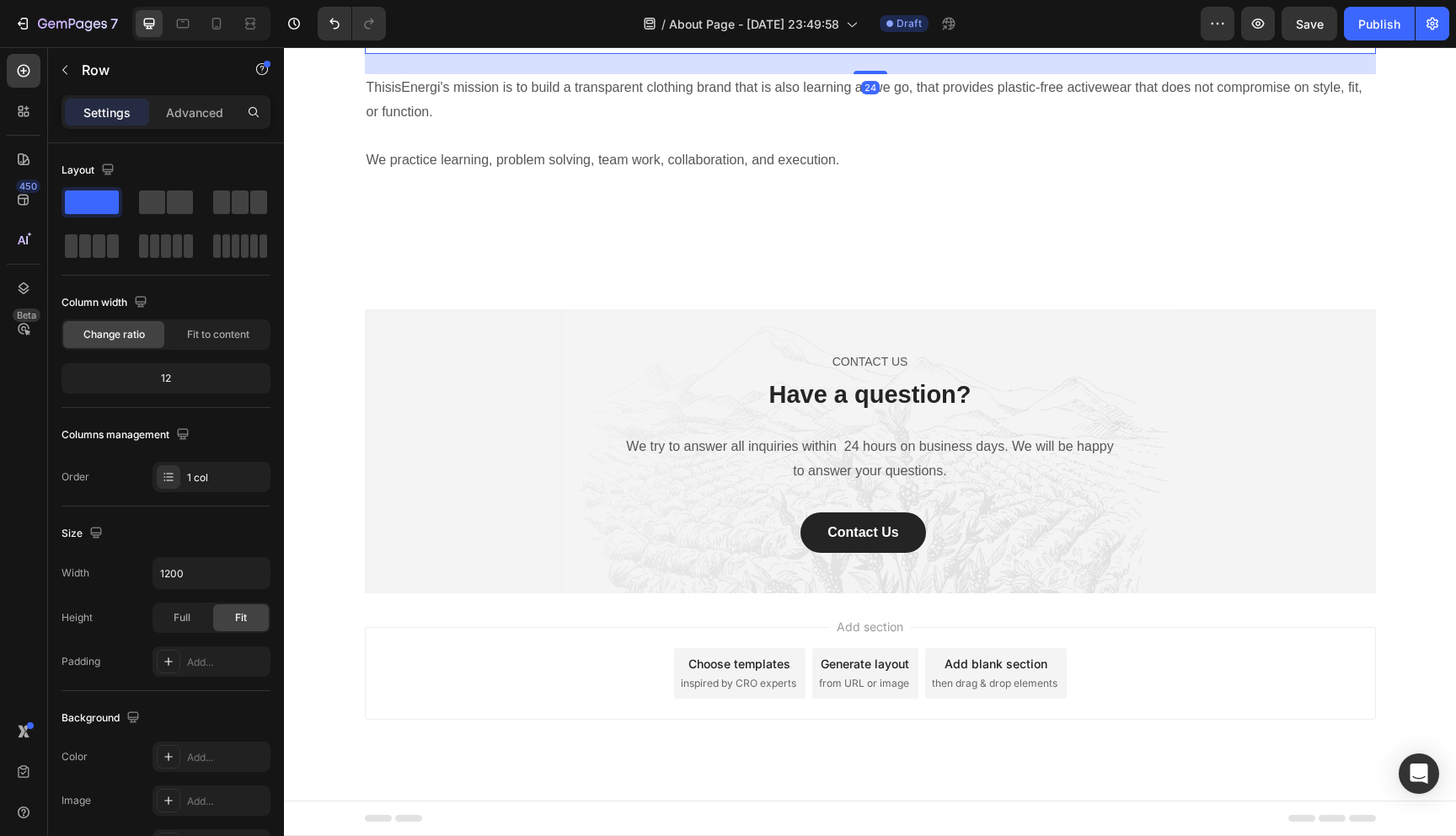
click at [549, 52] on p "Our Mission & Vision" at bounding box center [870, 34] width 1008 height 36
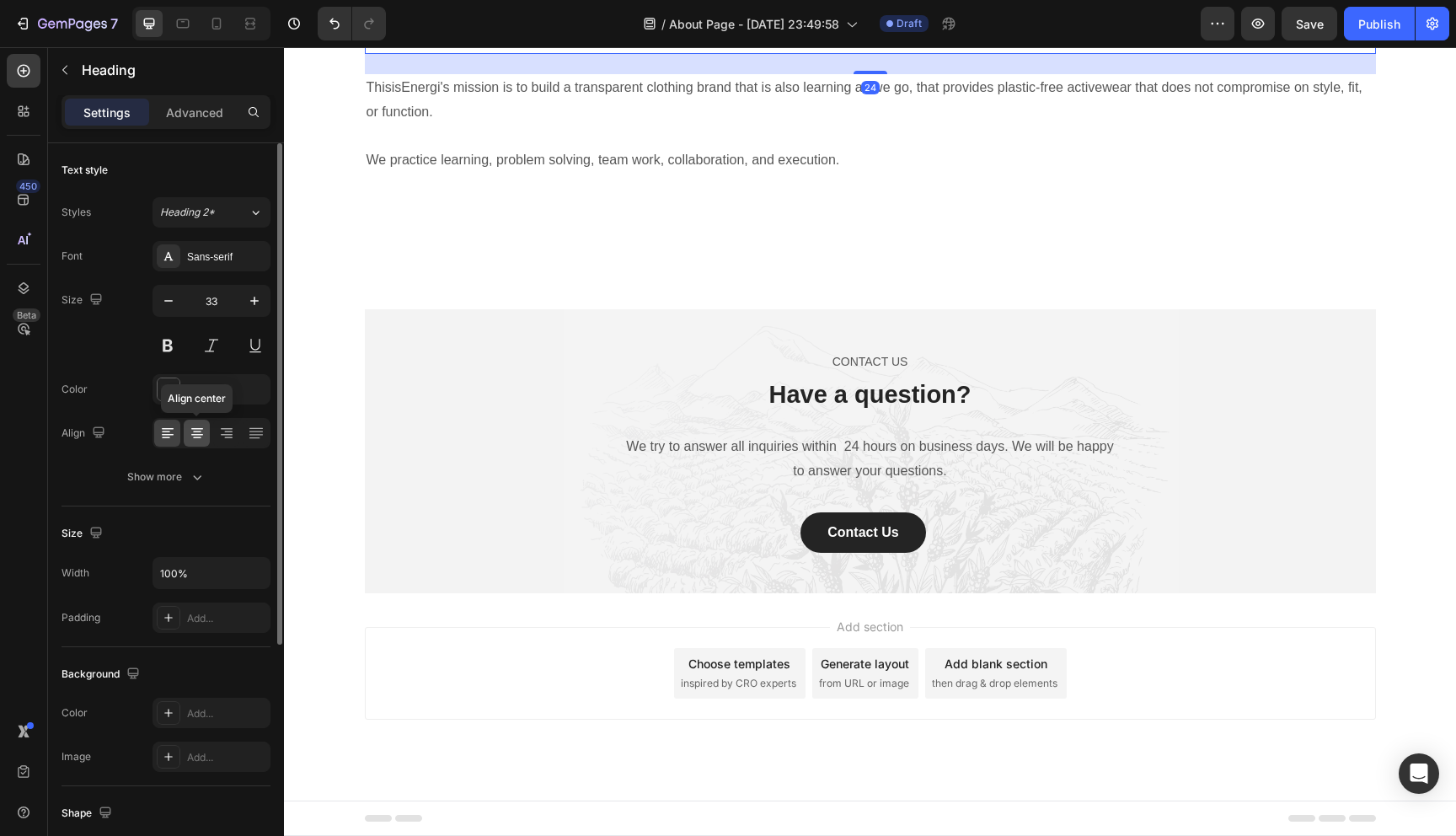
click at [189, 438] on icon at bounding box center [196, 433] width 17 height 17
click at [678, 149] on p at bounding box center [870, 137] width 1008 height 24
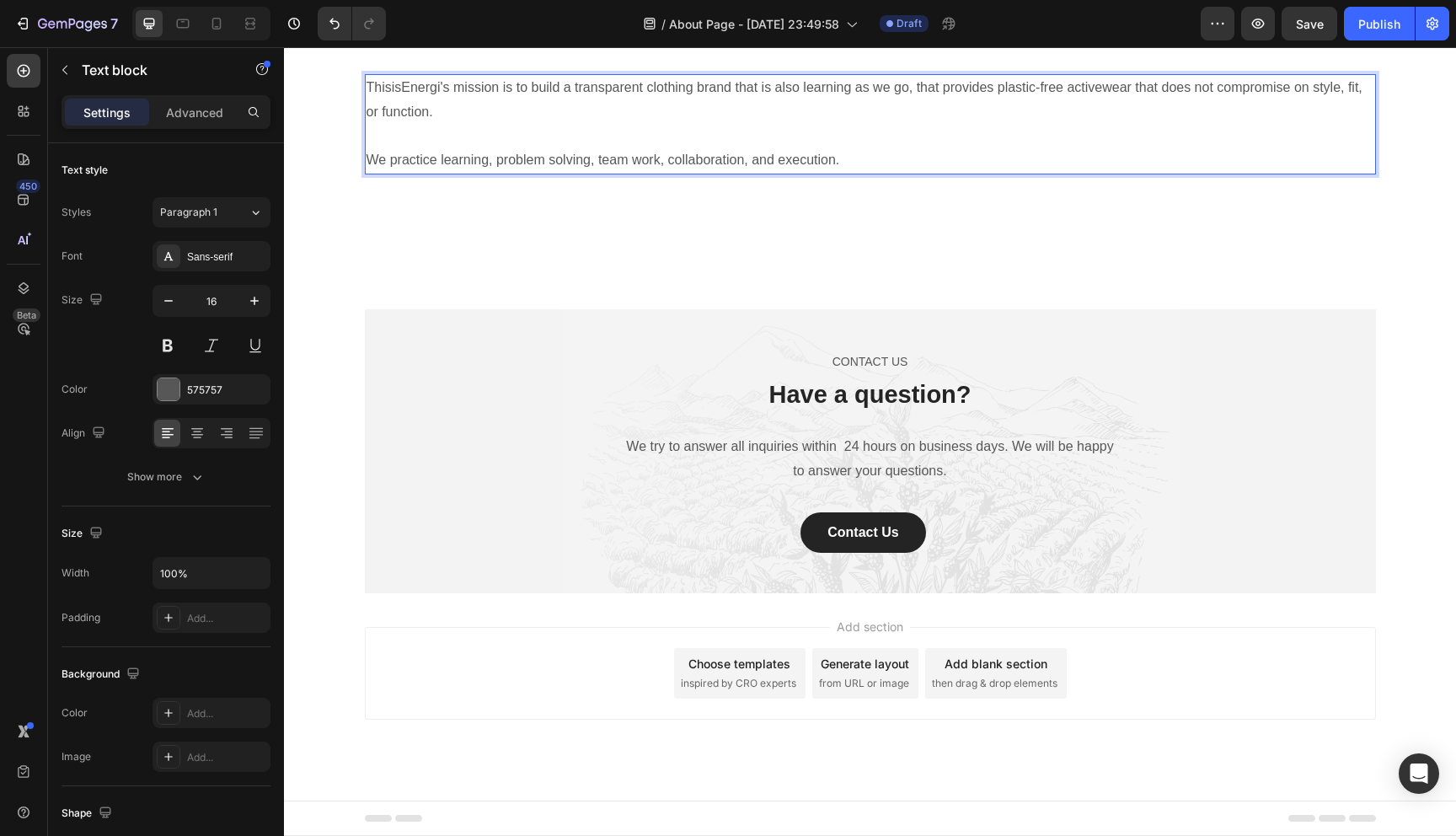
click at [732, 125] on p "ThisisEnergi's mission is to build a transparent clothing brand that is also le…" at bounding box center [870, 100] width 1008 height 49
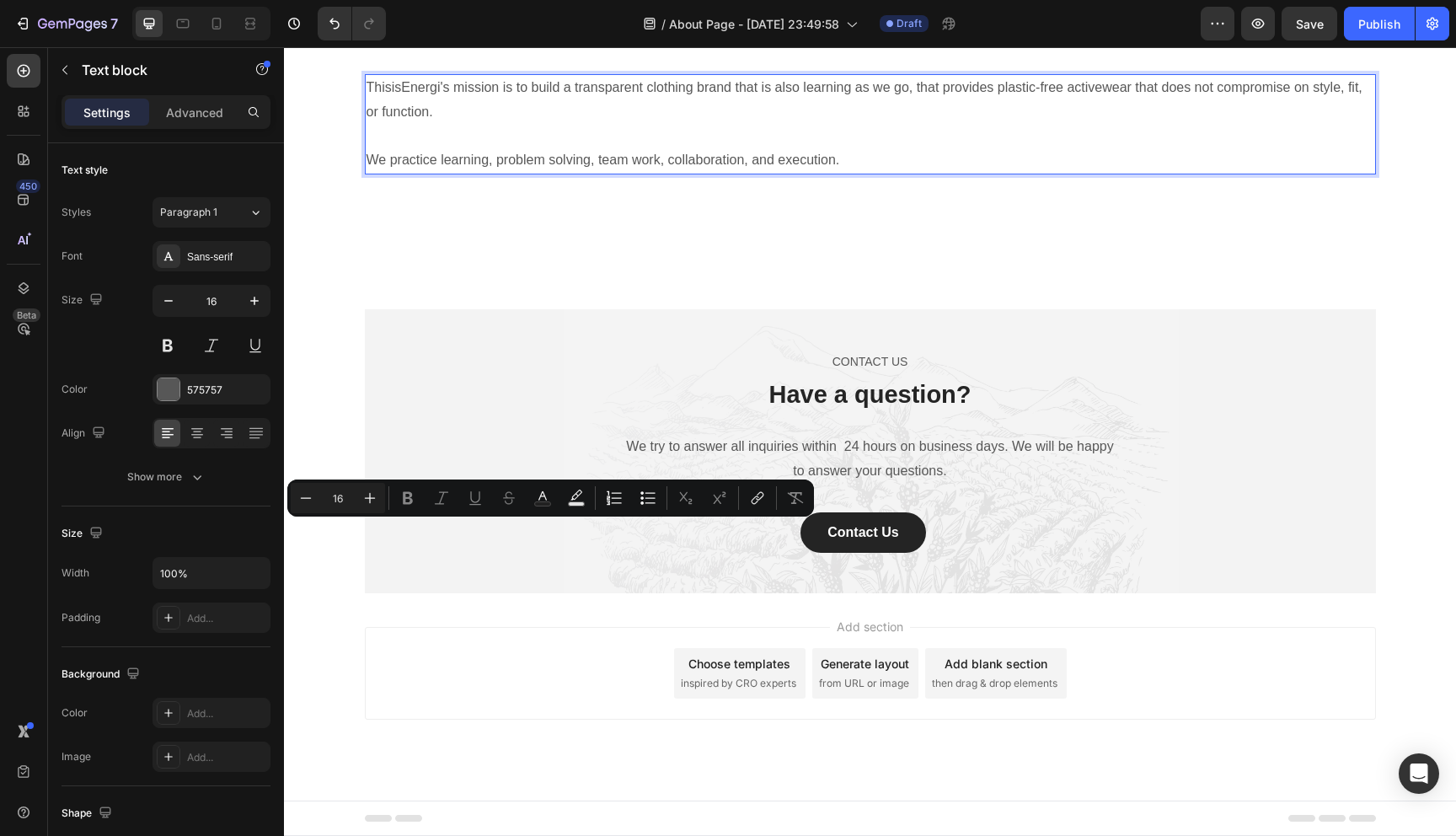
click at [732, 125] on p "ThisisEnergi's mission is to build a transparent clothing brand that is also le…" at bounding box center [870, 100] width 1008 height 49
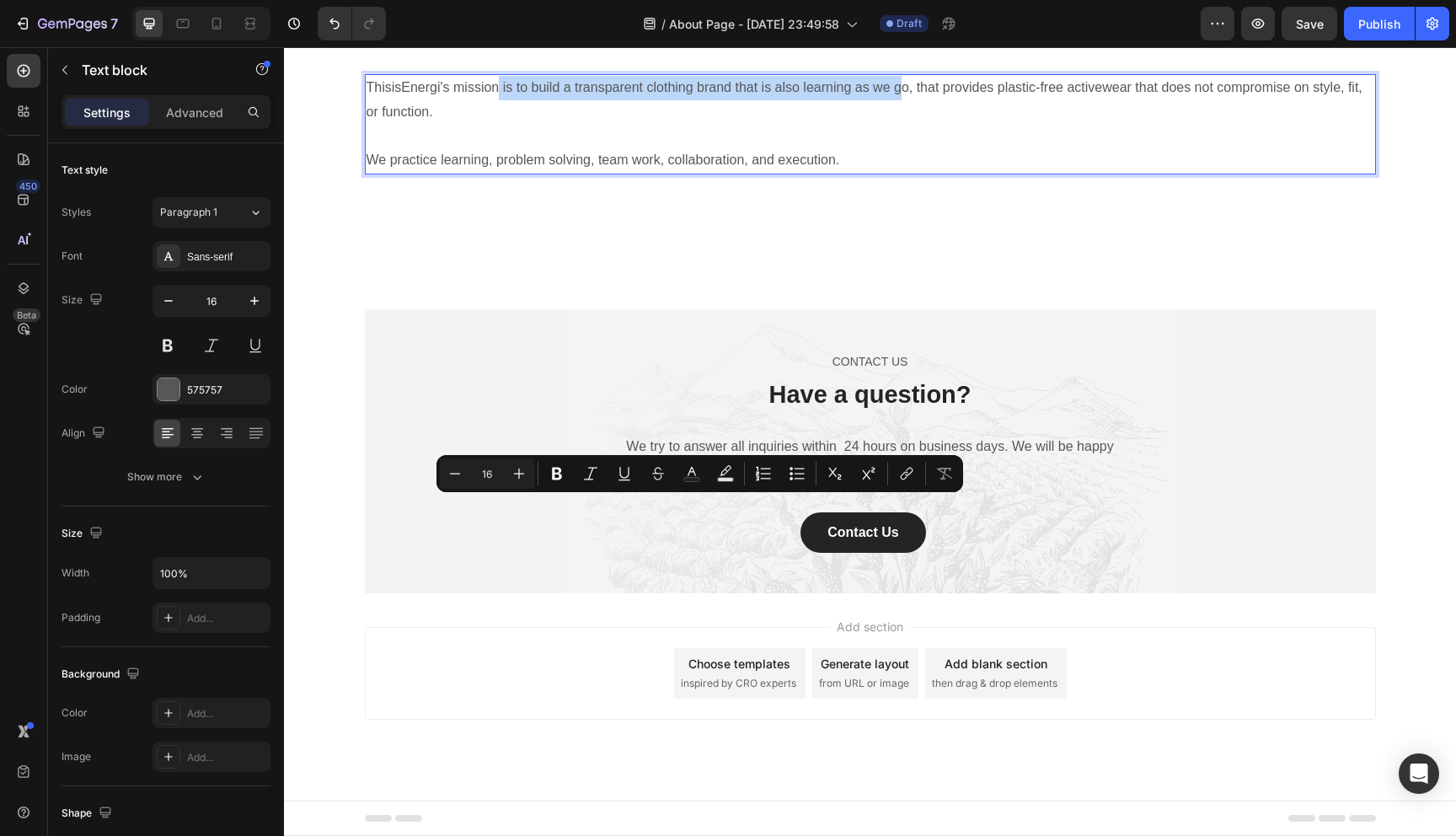
drag, startPoint x: 904, startPoint y: 512, endPoint x: 500, endPoint y: 514, distance: 404.0
click at [500, 125] on p "ThisisEnergi's mission is to build a transparent clothing brand that is also le…" at bounding box center [870, 100] width 1008 height 49
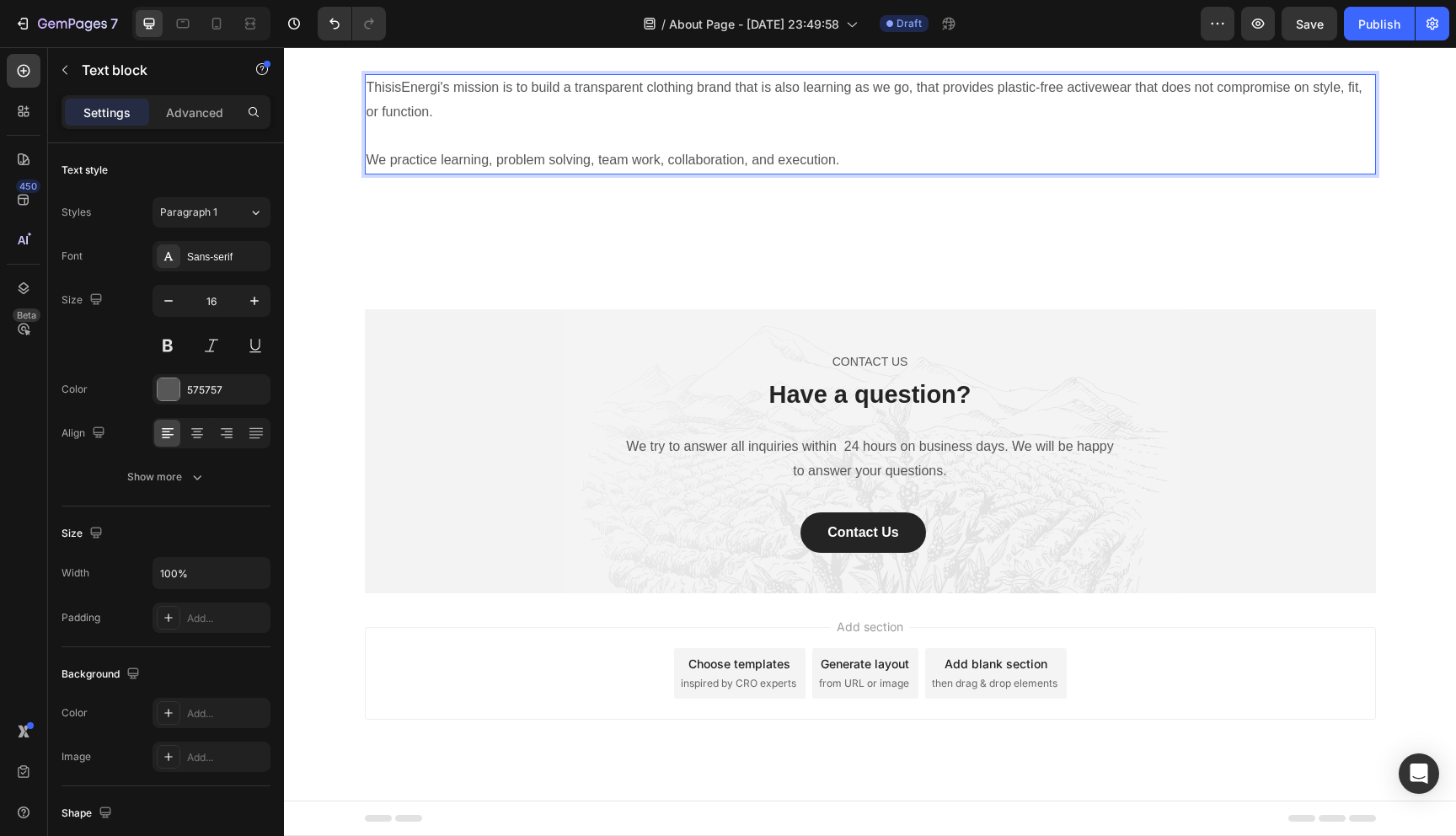
click at [510, 125] on p "ThisisEnergi's mission is to build a transparent clothing brand that is also le…" at bounding box center [870, 100] width 1008 height 49
click at [501, 125] on p "ThisisEnergi's mission is to build a transparent clothing brand that is also le…" at bounding box center [870, 100] width 1008 height 49
click at [613, 125] on p "ThisisEnergi set out to build a transparent clothing brand that is also learnin…" at bounding box center [870, 100] width 1008 height 49
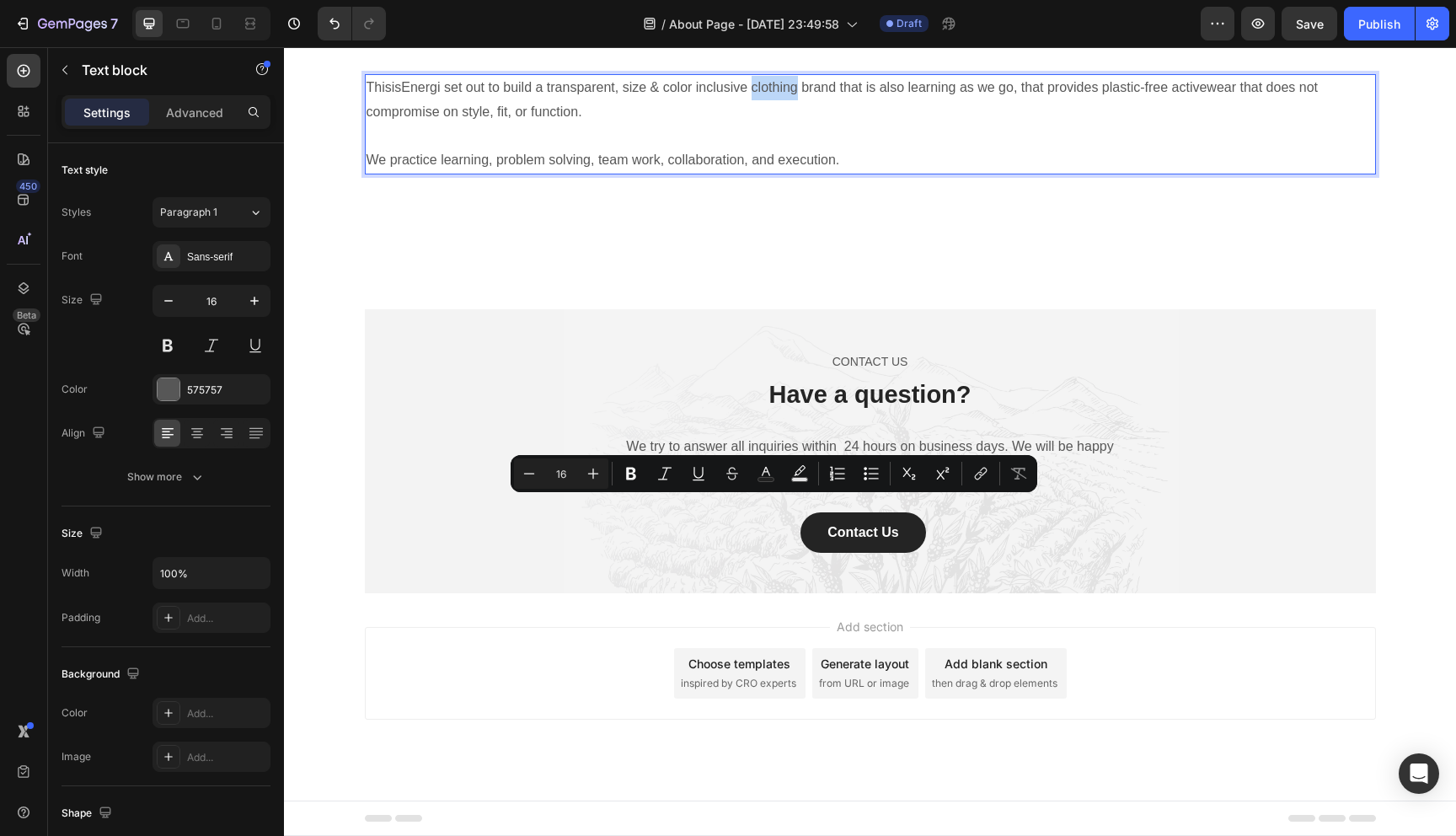
drag, startPoint x: 796, startPoint y: 512, endPoint x: 752, endPoint y: 512, distance: 44.0
click at [752, 125] on p "ThisisEnergi set out to build a transparent, size & color inclusive clothing br…" at bounding box center [870, 100] width 1008 height 49
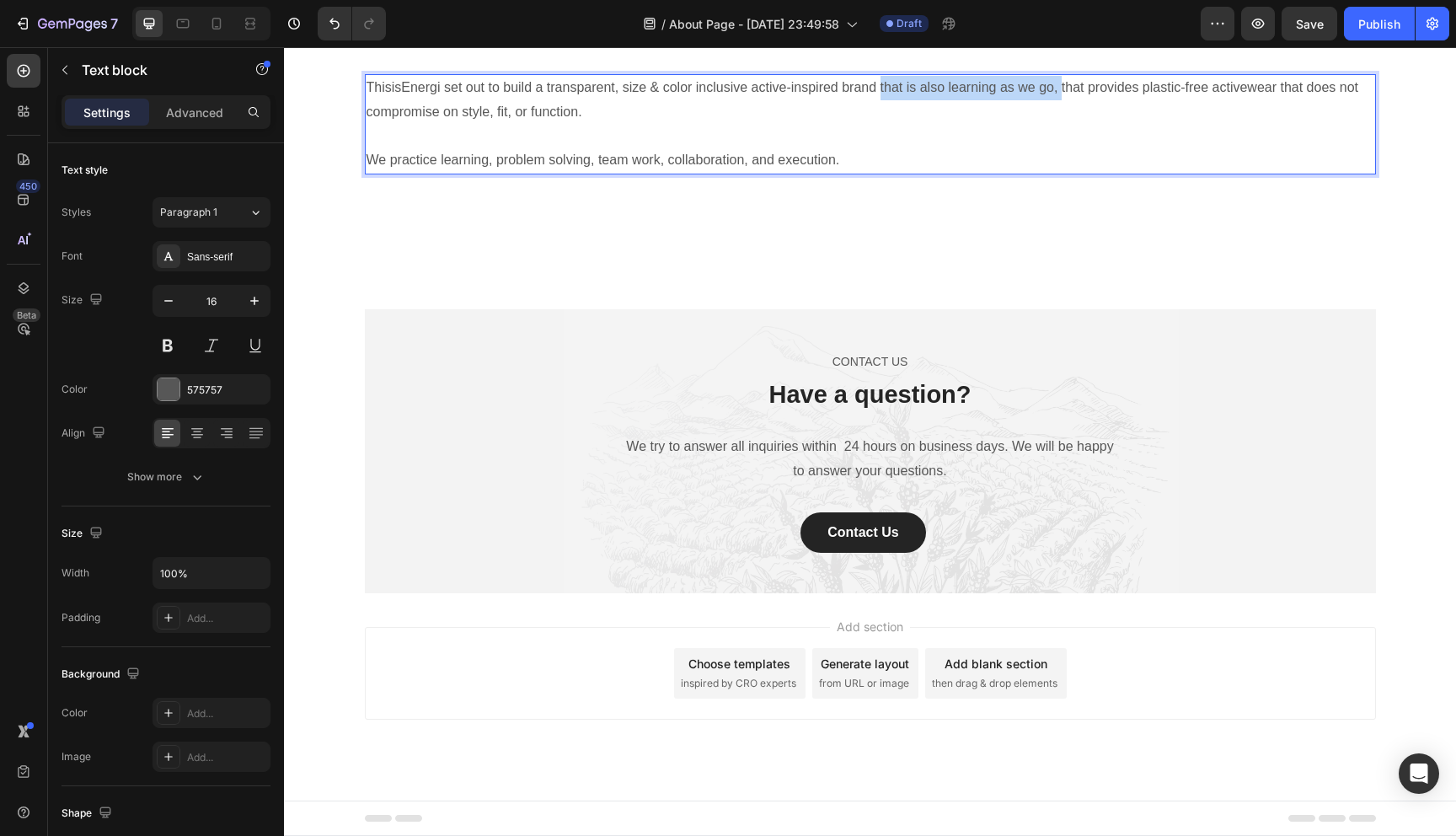
drag, startPoint x: 877, startPoint y: 505, endPoint x: 1061, endPoint y: 513, distance: 184.2
click at [1061, 125] on p "ThisisEnergi set out to build a transparent, size & color inclusive active-insp…" at bounding box center [870, 100] width 1008 height 49
click at [943, 125] on p "ThisisEnergi set out to build a transparent, size & color inclusive active-insp…" at bounding box center [870, 100] width 1008 height 49
drag, startPoint x: 876, startPoint y: 508, endPoint x: 844, endPoint y: 509, distance: 32.0
click at [844, 125] on p "ThisisEnergi set out to build a transparent, size & color inclusive active-insp…" at bounding box center [870, 100] width 1008 height 49
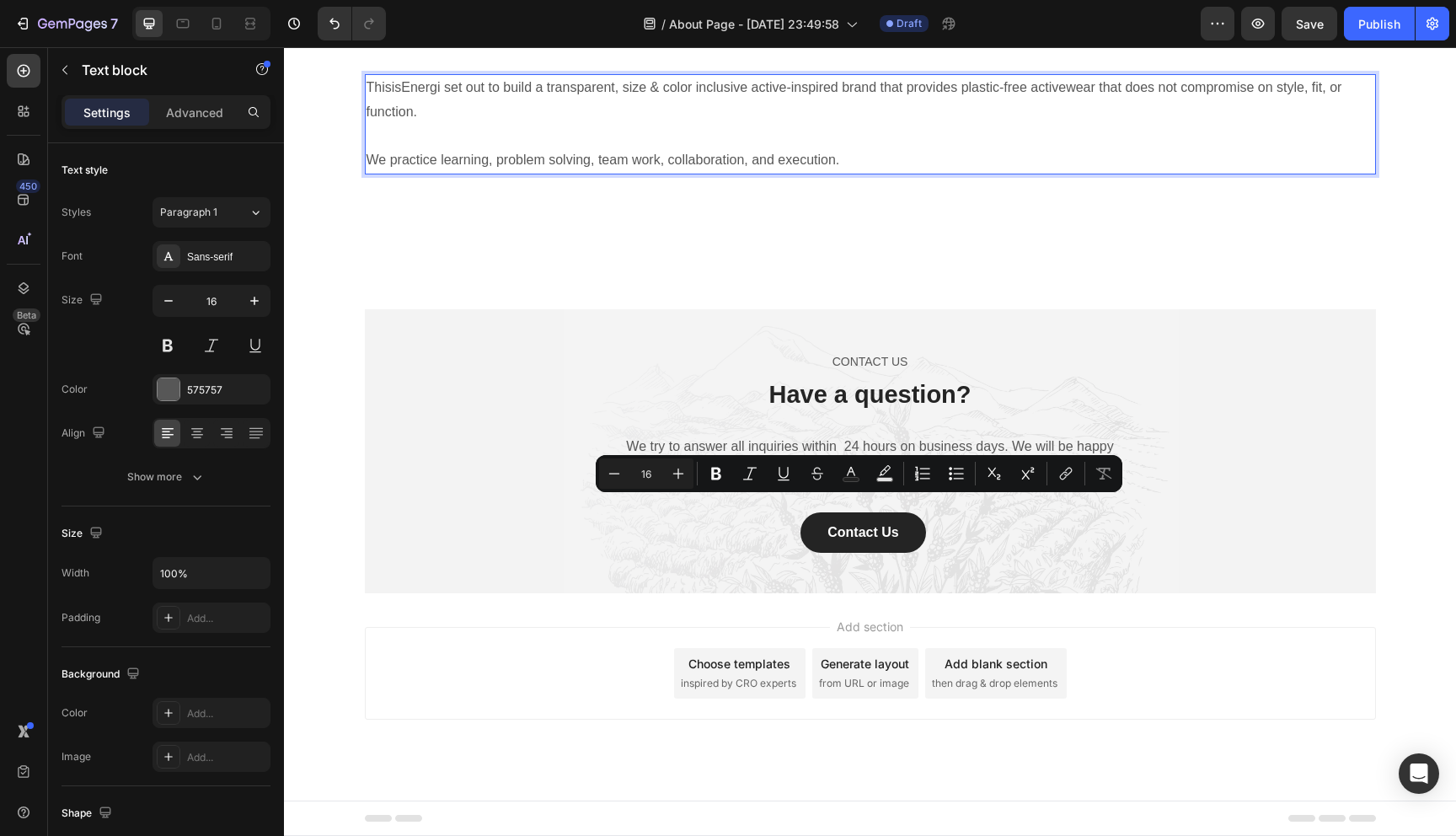
click at [543, 125] on p "ThisisEnergi set out to build a transparent, size & color inclusive active-insp…" at bounding box center [870, 100] width 1008 height 49
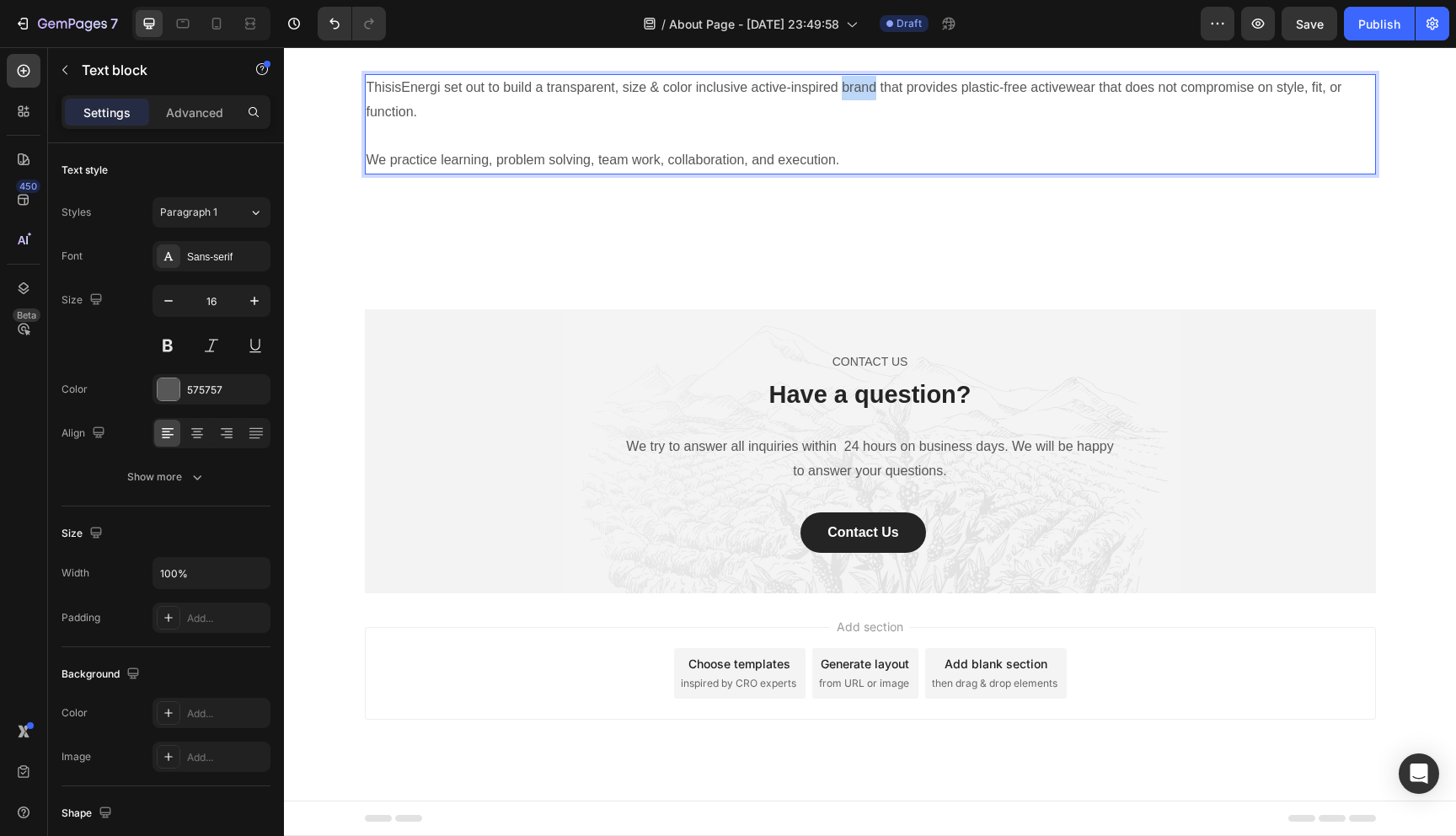
drag, startPoint x: 877, startPoint y: 509, endPoint x: 844, endPoint y: 509, distance: 33.0
click at [844, 125] on p "ThisisEnergi set out to build a transparent, size & color inclusive active-insp…" at bounding box center [870, 100] width 1008 height 49
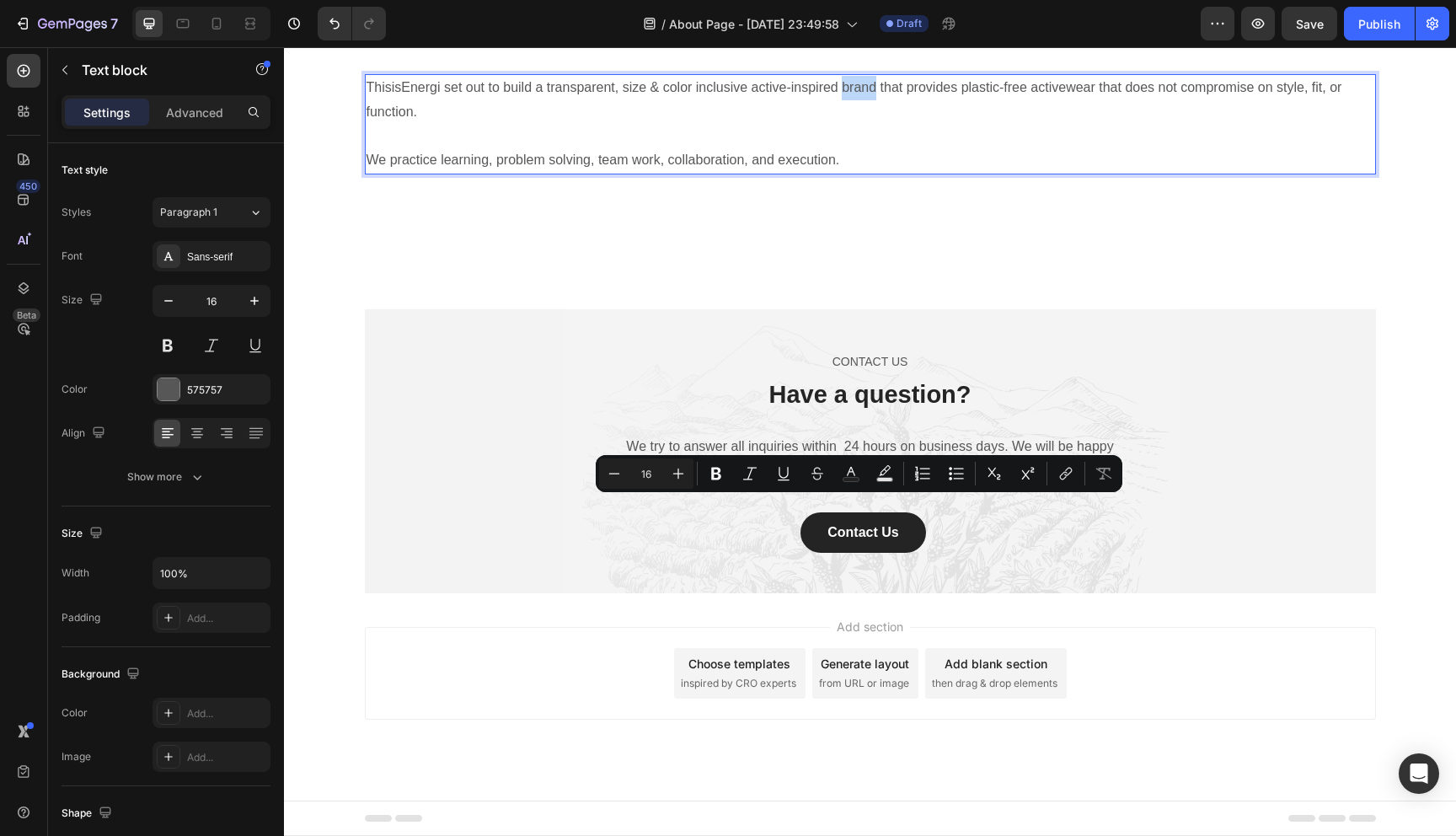
click at [849, 125] on p "ThisisEnergi set out to build a transparent, size & color inclusive active-insp…" at bounding box center [870, 100] width 1008 height 49
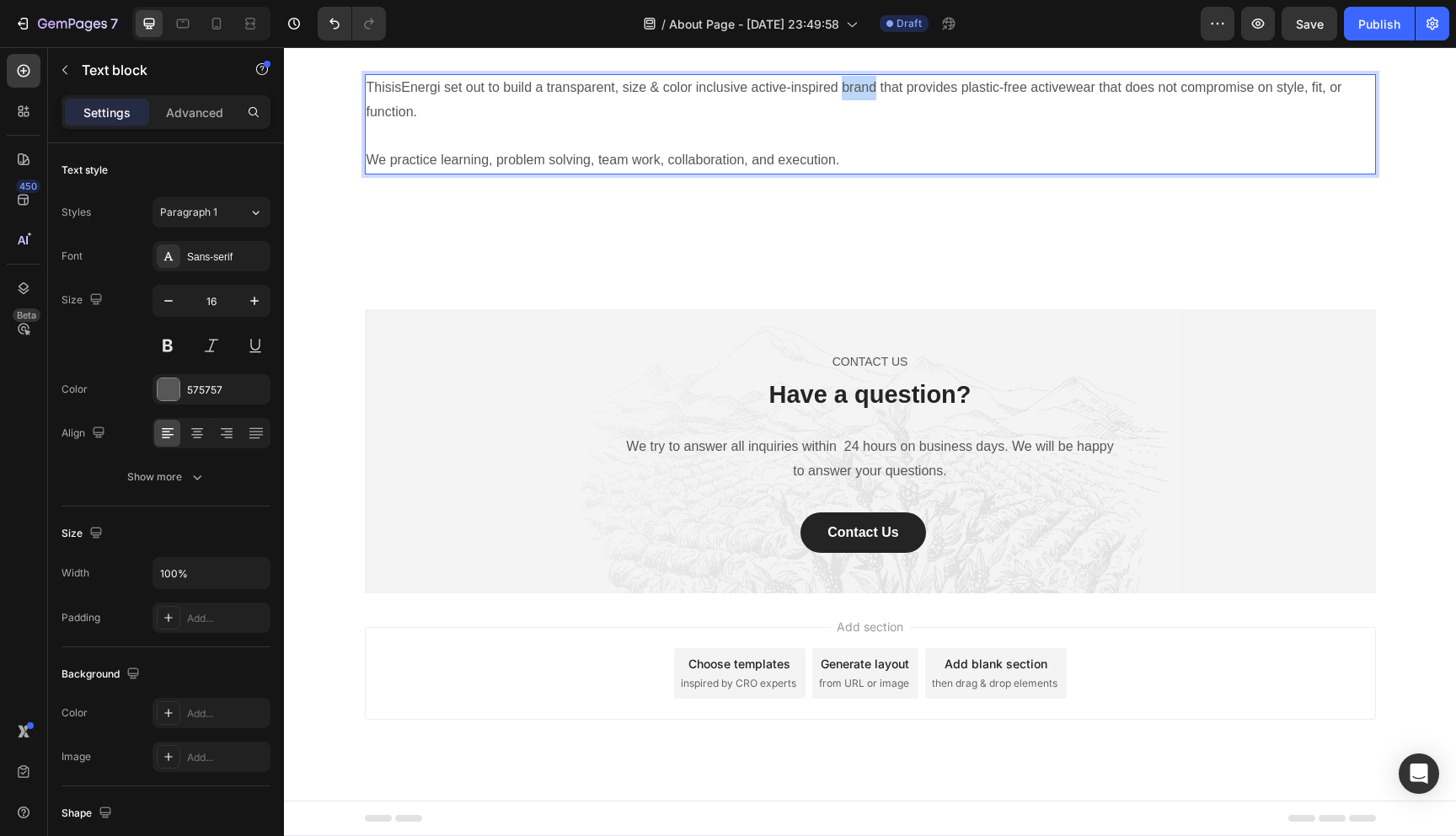
drag, startPoint x: 874, startPoint y: 508, endPoint x: 843, endPoint y: 508, distance: 31.0
click at [843, 125] on p "ThisisEnergi set out to build a transparent, size & color inclusive active-insp…" at bounding box center [870, 100] width 1008 height 49
click at [912, 125] on p "ThisisEnergi set out to build a transparent, size & color inclusive active-insp…" at bounding box center [870, 100] width 1008 height 49
click at [1095, 125] on p "ThisisEnergi set out to build a transparent, size & color inclusive active-insp…" at bounding box center [870, 100] width 1008 height 49
click at [1136, 125] on p "ThisisEnergi set out to build a transparent, size & color inclusive active-insp…" at bounding box center [870, 100] width 1008 height 49
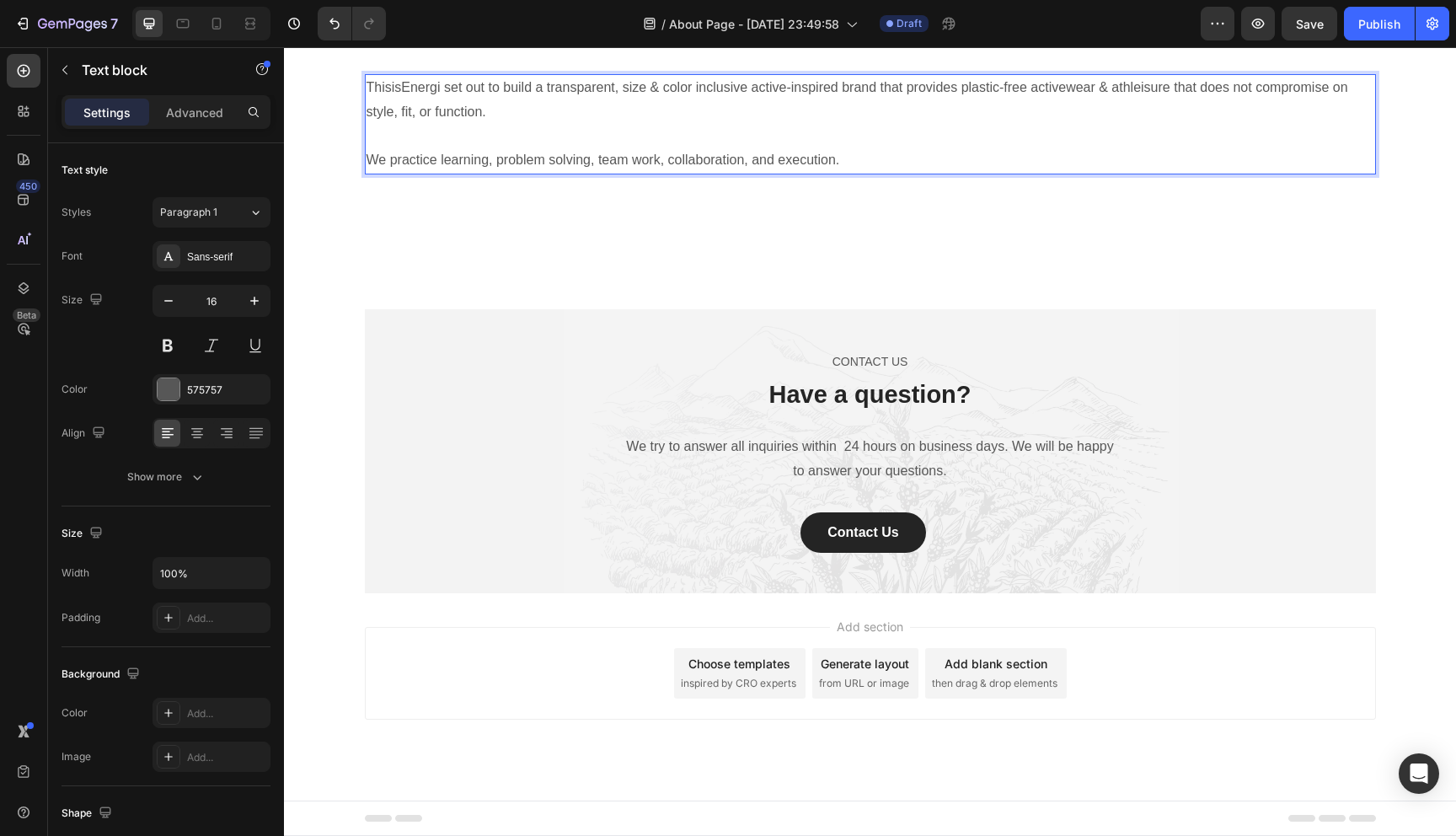
click at [400, 125] on p "ThisisEnergi set out to build a transparent, size & color inclusive active-insp…" at bounding box center [870, 100] width 1008 height 49
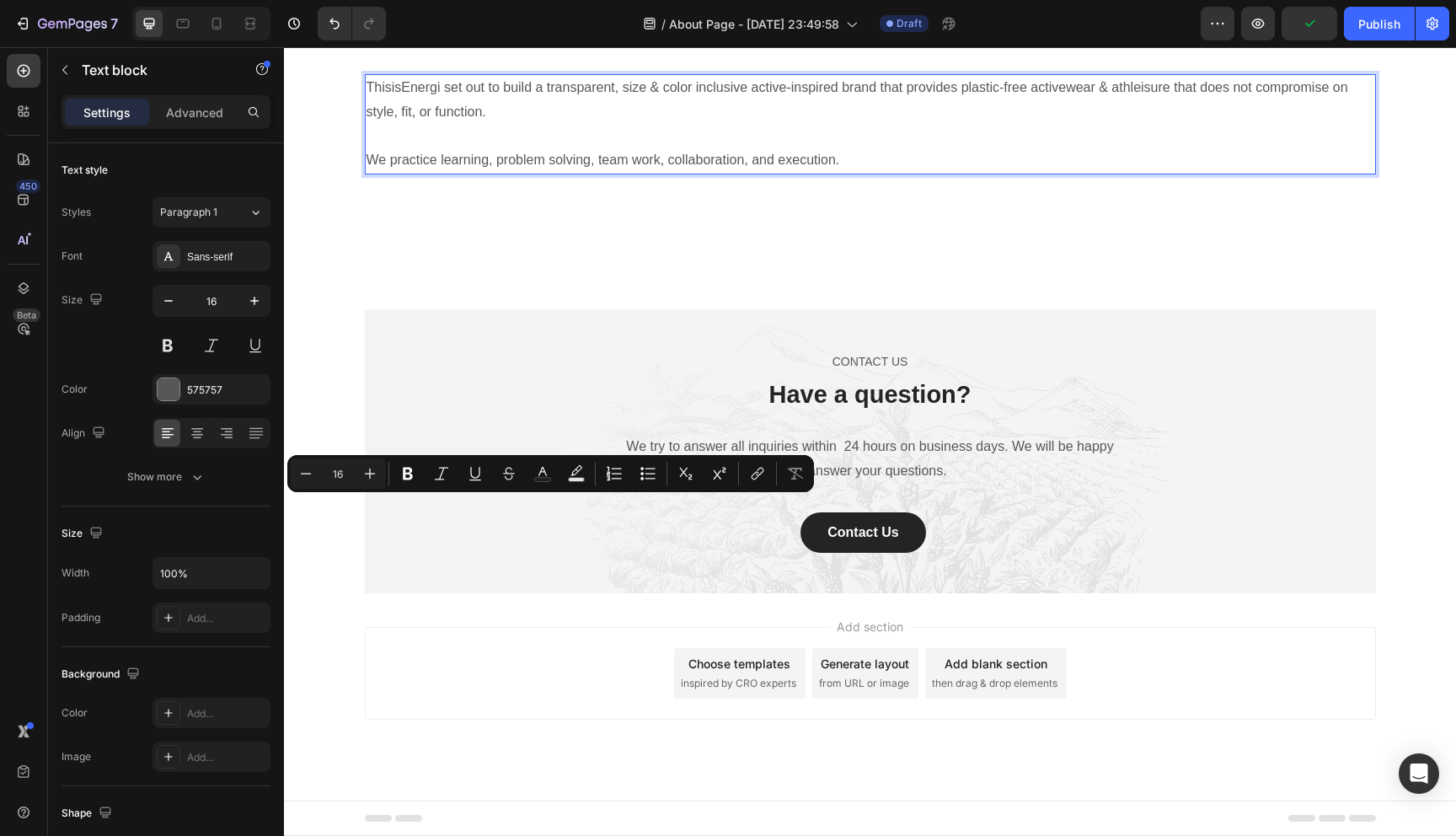
click at [514, 125] on p "ThisisEnergi set out to build a transparent, size & color inclusive active-insp…" at bounding box center [870, 100] width 1008 height 49
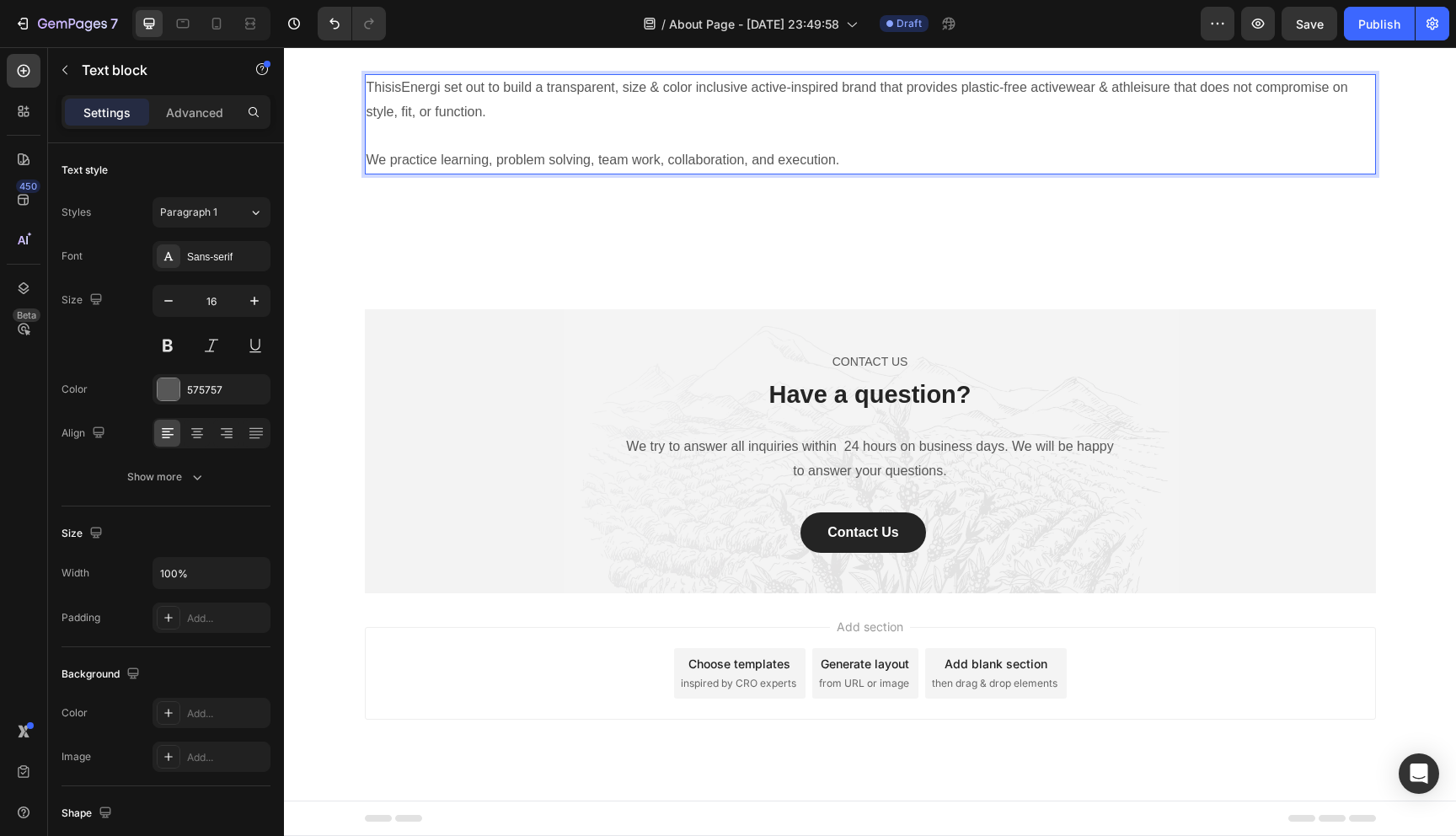
click at [369, 173] on p "We practice learning, problem solving, team work, collaboration, and execution." at bounding box center [870, 161] width 1008 height 24
drag, startPoint x: 369, startPoint y: 580, endPoint x: 859, endPoint y: 587, distance: 490.0
click at [859, 173] on p "We practice learning, problem solving, team work, collaboration, and execution." at bounding box center [870, 161] width 1008 height 24
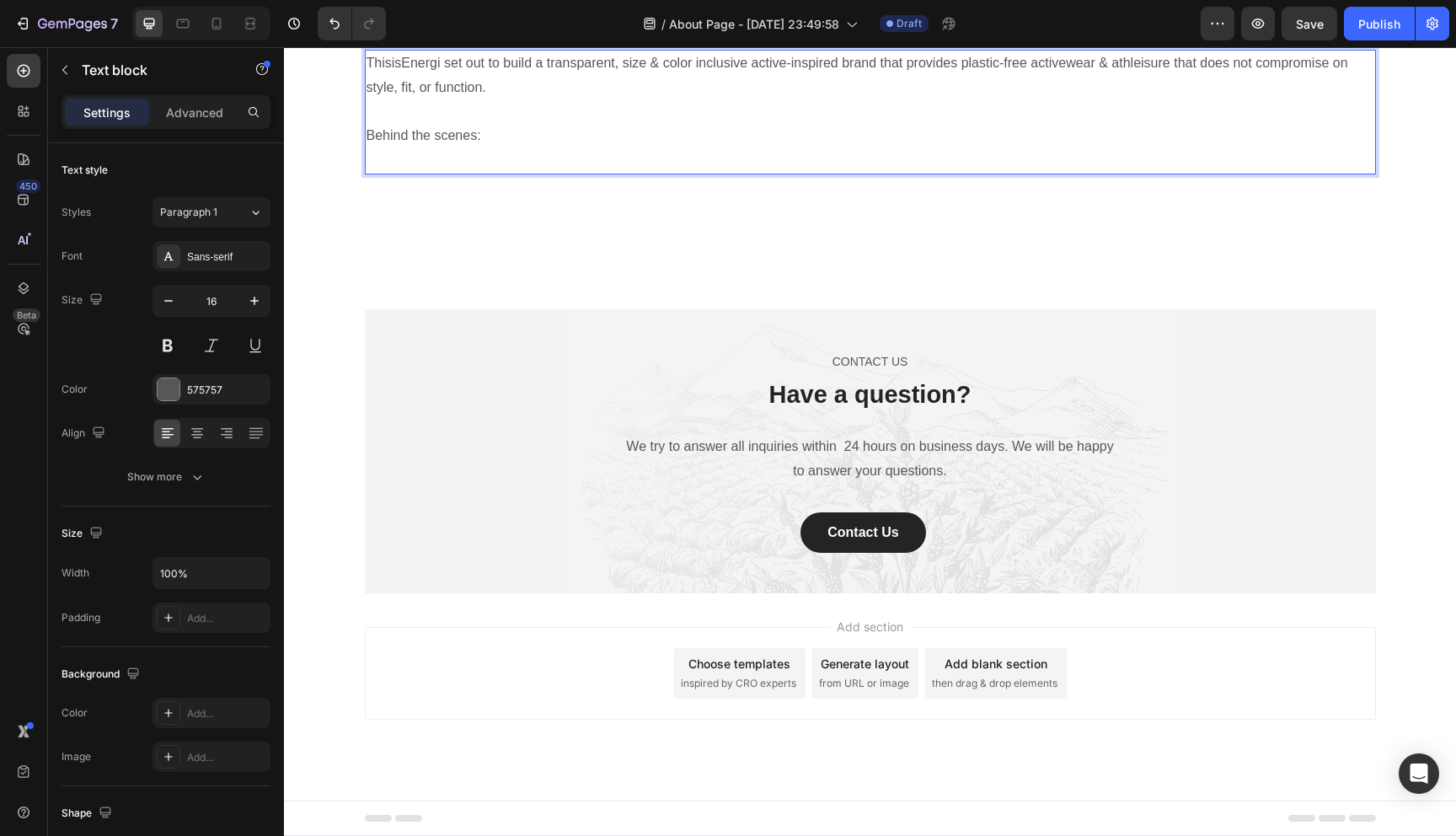
click at [598, 100] on p "ThisisEnergi set out to build a transparent, size & color inclusive active-insp…" at bounding box center [870, 76] width 1008 height 49
click at [943, 100] on p "ThisisEnergi set out to build a transparent, size & color inclusive active-insp…" at bounding box center [870, 76] width 1008 height 49
click at [1201, 100] on p "ThisisEnergi set out to build a transparent, size & color inclusive active-insp…" at bounding box center [870, 76] width 1008 height 49
click at [976, 100] on p "ThisisEnergi set out to build a transparent, size & color inclusive active-insp…" at bounding box center [870, 76] width 1008 height 49
click at [1250, 100] on p "ThisisEnergi set out to build a transparent, size & color inclusive active-insp…" at bounding box center [870, 76] width 1008 height 49
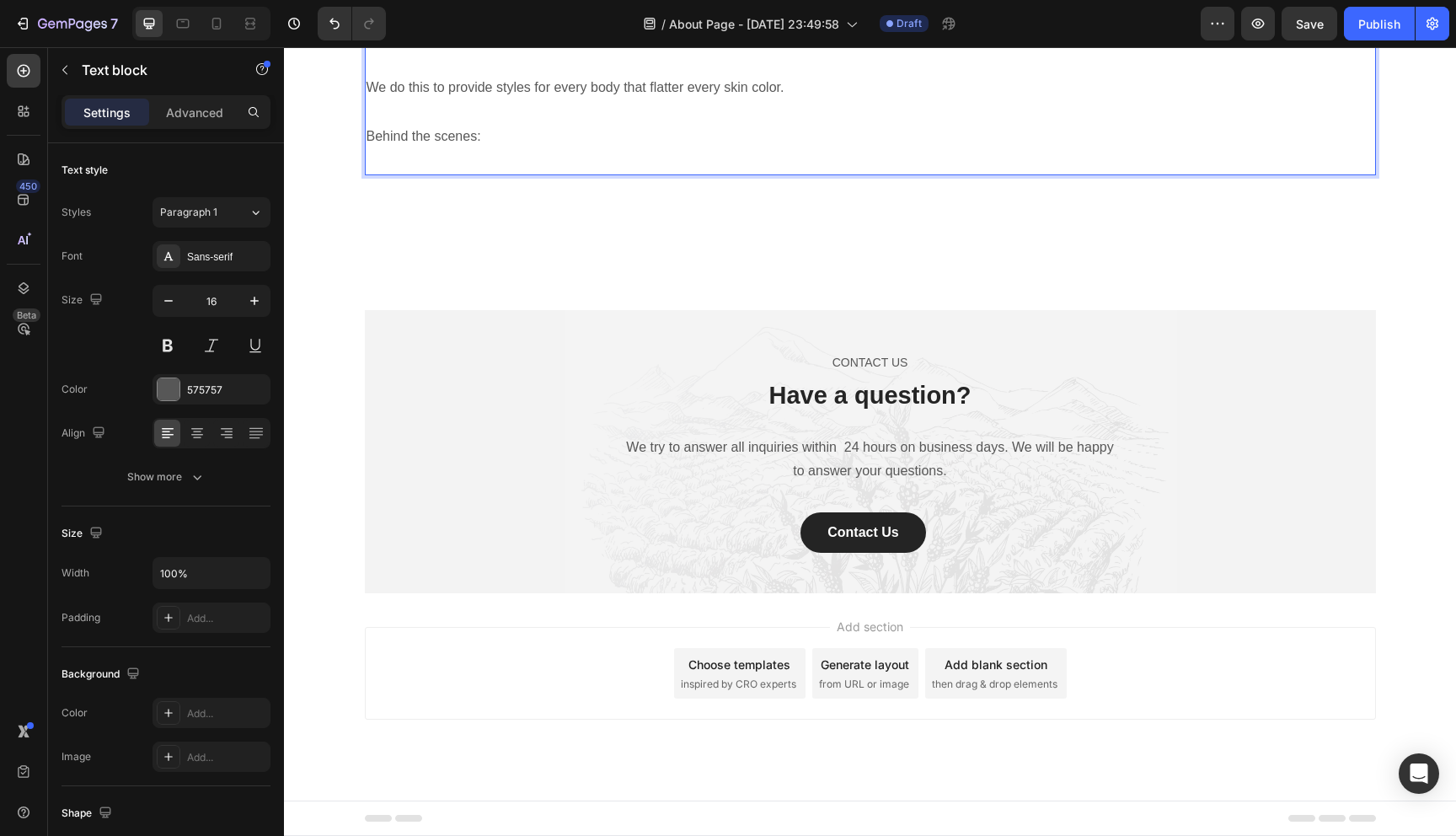
click at [685, 100] on p "We do this to provide styles for every body that flatter every skin color." at bounding box center [870, 88] width 1008 height 24
click at [797, 100] on p "We do this to provide styles for every body that flatters every skin color." at bounding box center [870, 88] width 1008 height 24
click at [1289, 52] on p "ThisisEnergi set out to build a transparent, size & color inclusive active-insp…" at bounding box center [870, 28] width 1008 height 49
click at [437, 215] on div "Heading Text block Our Mission & Vision Heading ThisisEnergi set out to build a…" at bounding box center [870, 52] width 1011 height 324
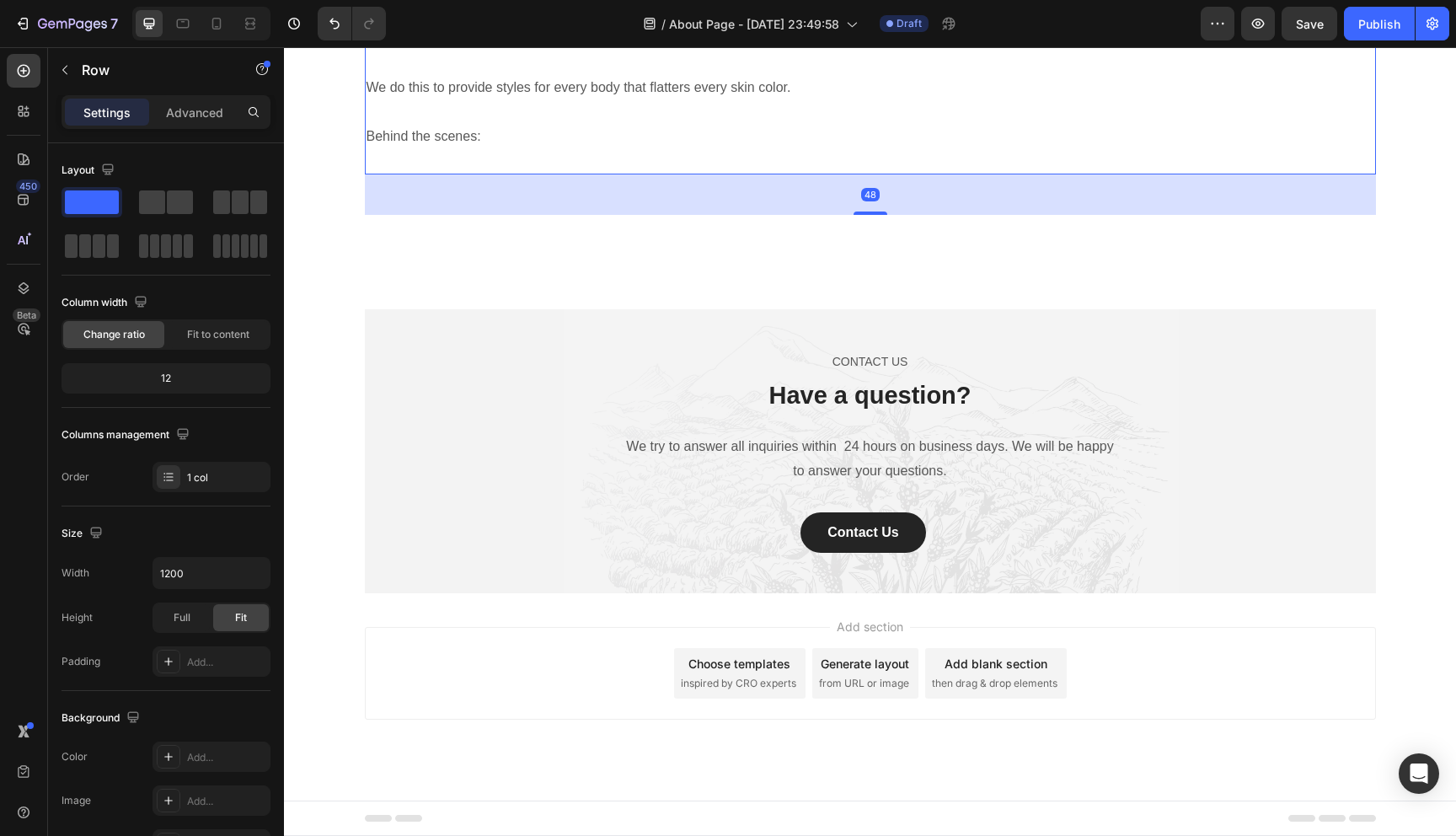
click at [436, 174] on p "Rich Text Editor. Editing area: main" at bounding box center [870, 162] width 1008 height 24
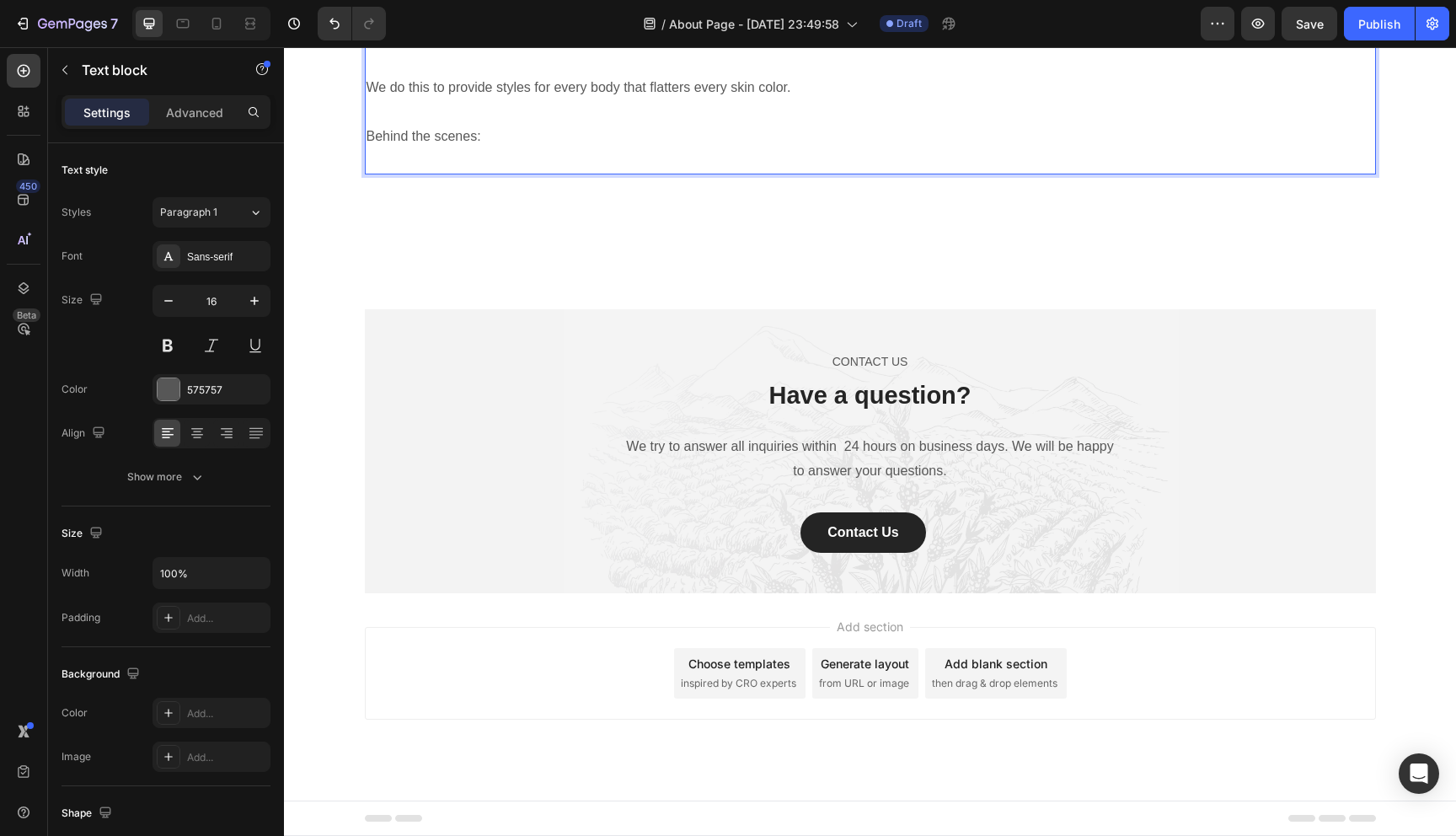
click at [420, 174] on p "Rich Text Editor. Editing area: main" at bounding box center [870, 162] width 1008 height 24
drag, startPoint x: 530, startPoint y: 678, endPoint x: 497, endPoint y: 680, distance: 33.1
click at [497, 174] on p "We believe that if you focus your energy" at bounding box center [870, 162] width 1008 height 24
click at [658, 174] on p "We believe that if you concentrate your energy" at bounding box center [870, 162] width 1008 height 24
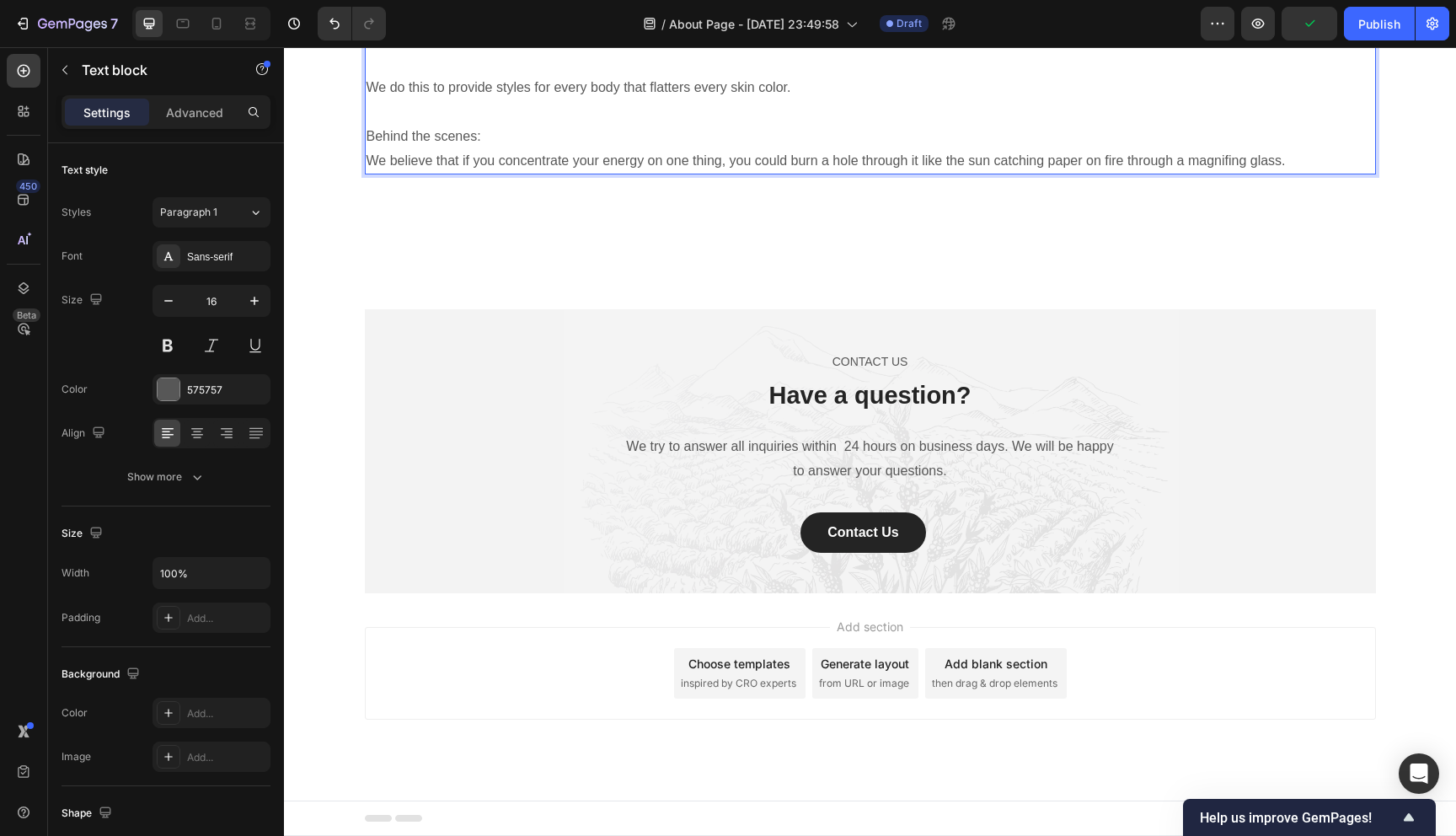
click at [1207, 174] on p "We believe that if you concentrate your energy on one thing, you could burn a h…" at bounding box center [870, 162] width 1008 height 24
click at [1231, 174] on p "We believe that if you concentrate your energy on one thing, you could burn a h…" at bounding box center [870, 162] width 1008 height 24
click at [1324, 174] on p "We believe that if you concentrate your energy on one thing, you could burn a h…" at bounding box center [870, 162] width 1008 height 24
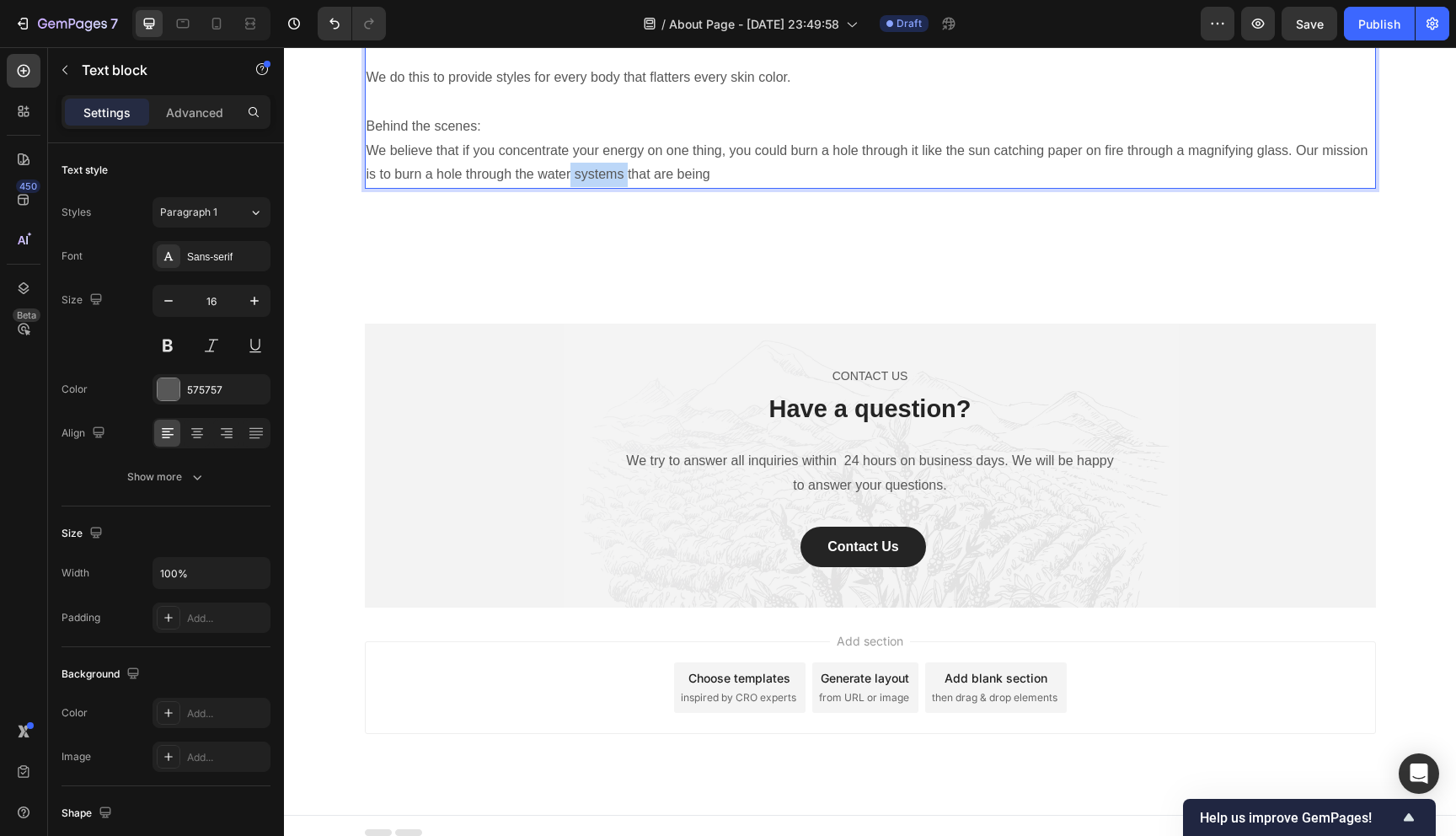
drag, startPoint x: 625, startPoint y: 700, endPoint x: 570, endPoint y: 702, distance: 55.0
click at [570, 188] on p "We believe that if you concentrate your energy on one thing, you could burn a h…" at bounding box center [870, 163] width 1008 height 49
click at [711, 188] on p "We believe that if you concentrate your energy on one thing, you could burn a h…" at bounding box center [870, 163] width 1008 height 49
click at [944, 188] on p "We believe that if you concentrate your energy on one thing, you could burn a h…" at bounding box center [870, 163] width 1008 height 49
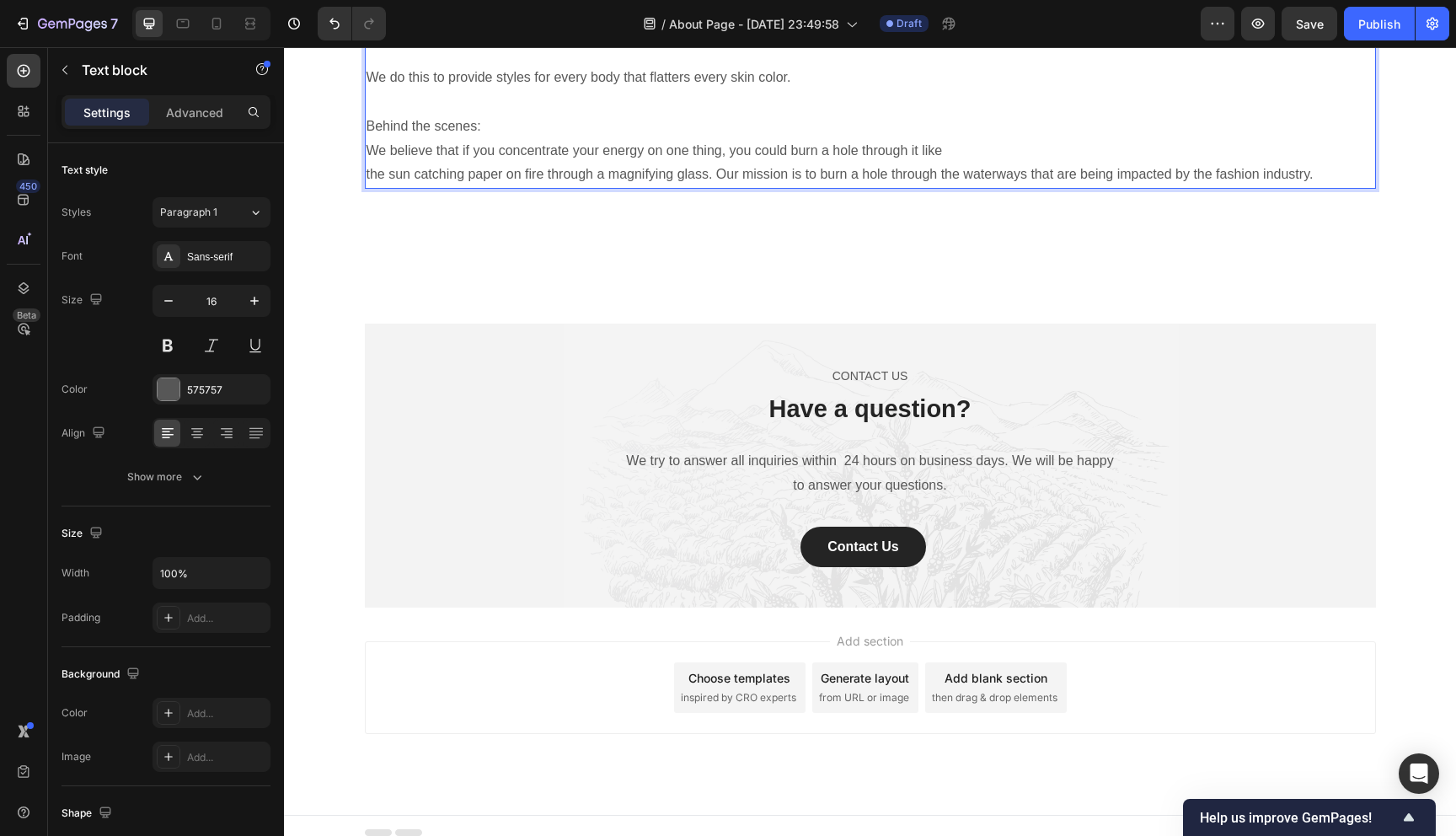
click at [707, 187] on p "the sun catching paper on fire through a magnifying glass. Our mission is to bu…" at bounding box center [870, 175] width 1008 height 24
click at [716, 187] on p "the sun catching paper on fire through a magnifying glass. Our mission is to bu…" at bounding box center [870, 175] width 1008 height 24
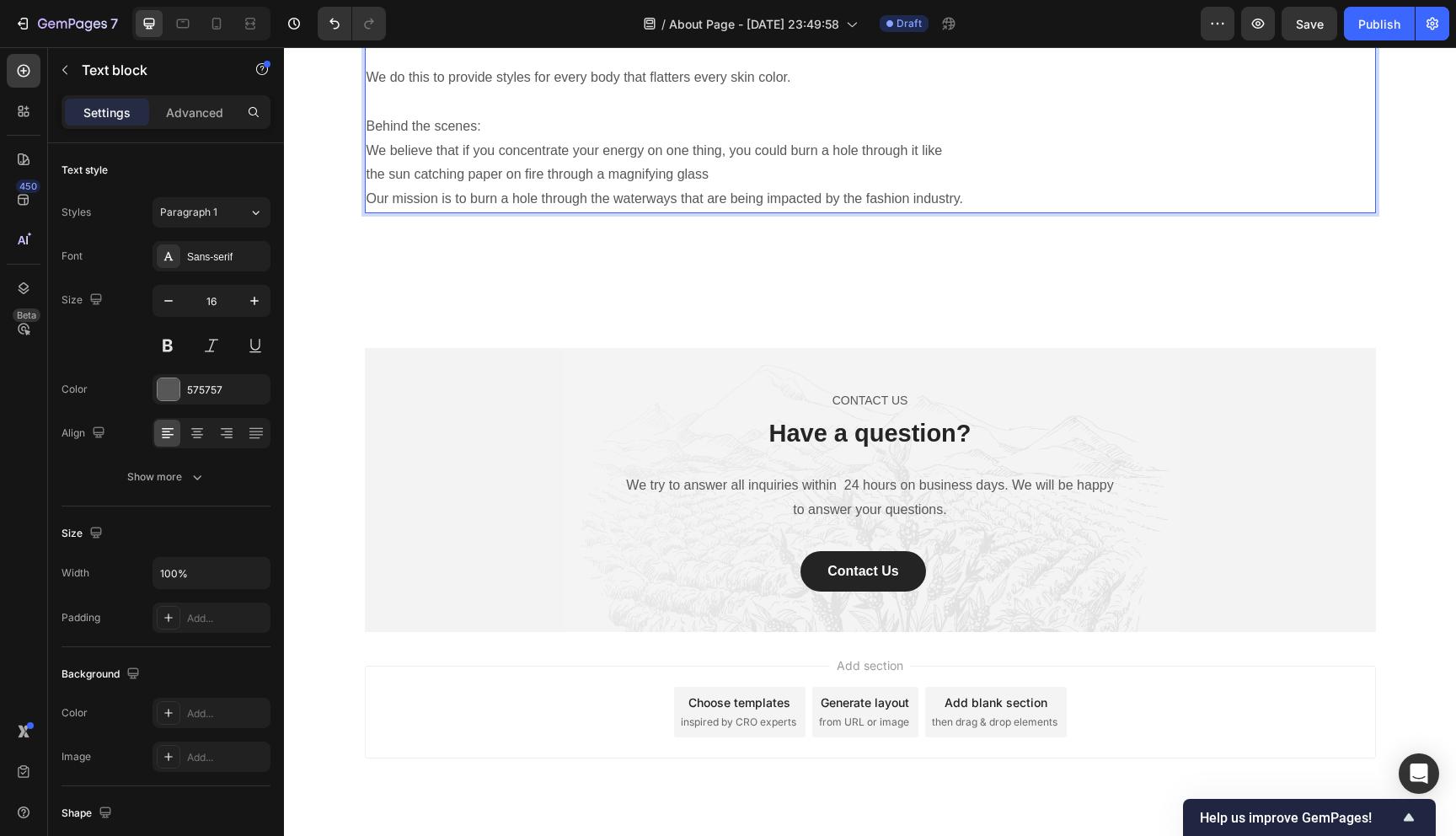
click at [952, 163] on p "We believe that if you concentrate your energy on one thing, you could burn a h…" at bounding box center [870, 151] width 1008 height 24
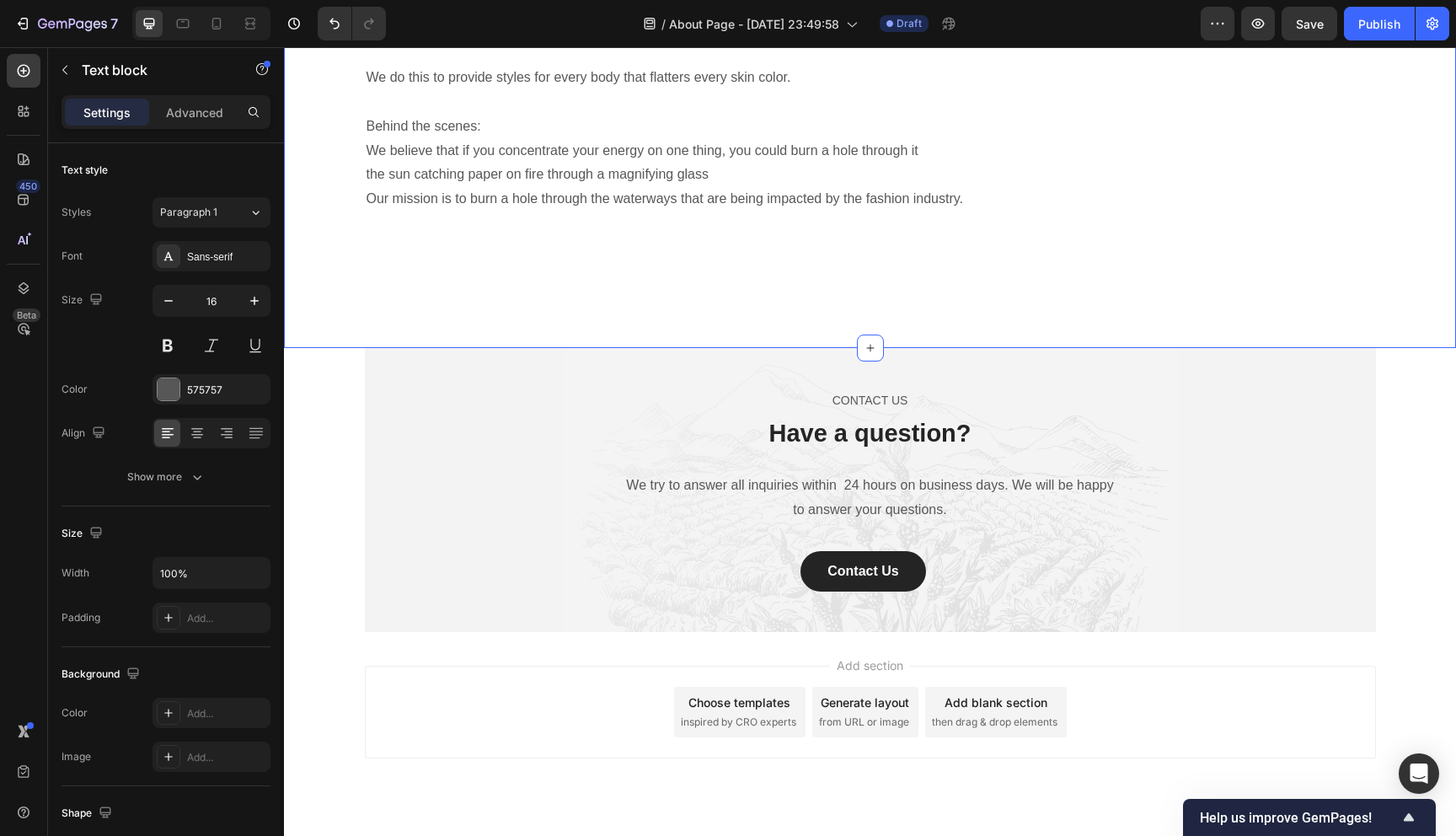
click at [363, 254] on div "Heading Text block Our Mission & Vision Heading ThisisEnergi set out to build a…" at bounding box center [870, 67] width 1147 height 374
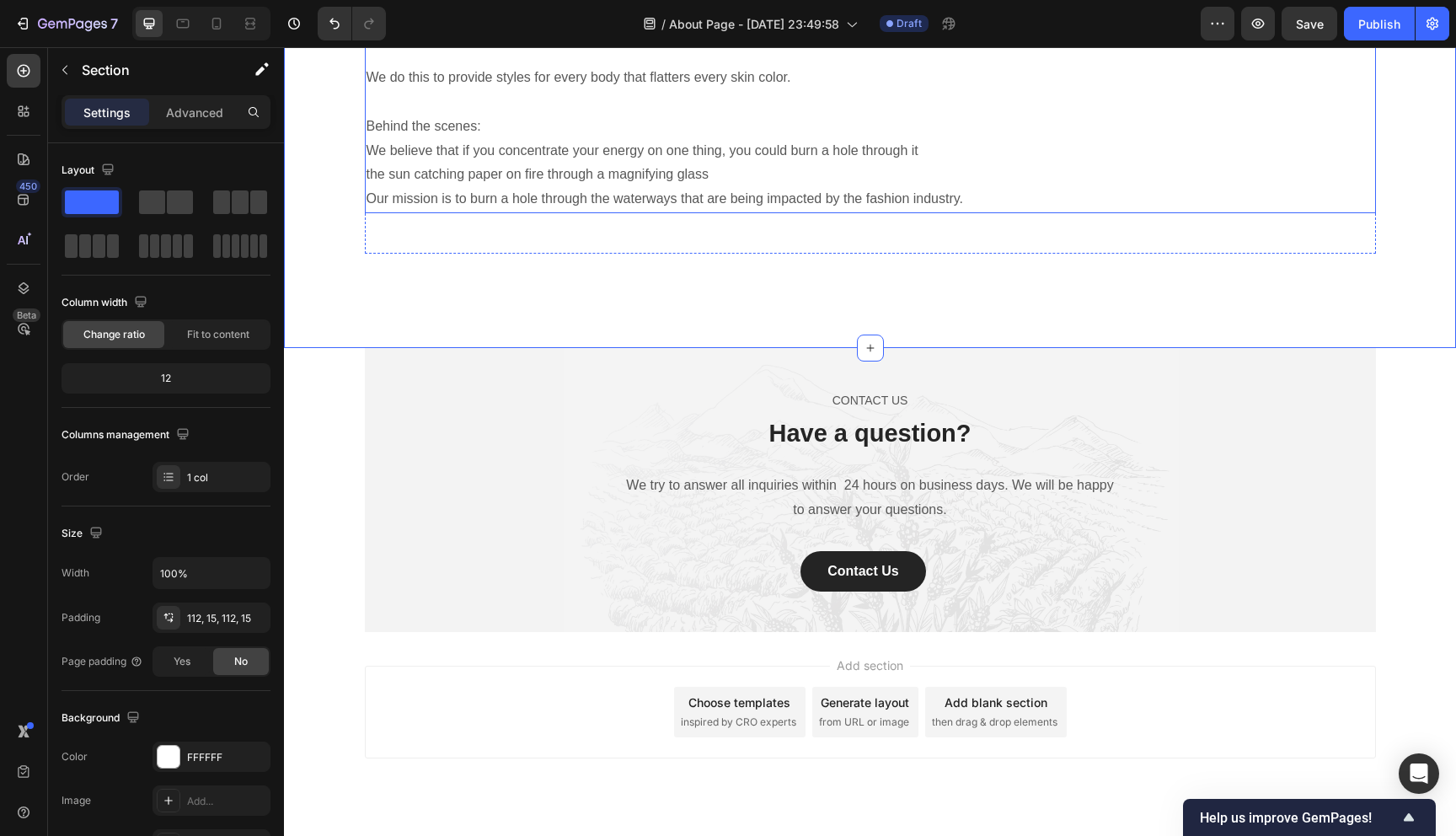
click at [367, 187] on p "the sun catching paper on fire through a magnifying glass" at bounding box center [870, 175] width 1008 height 24
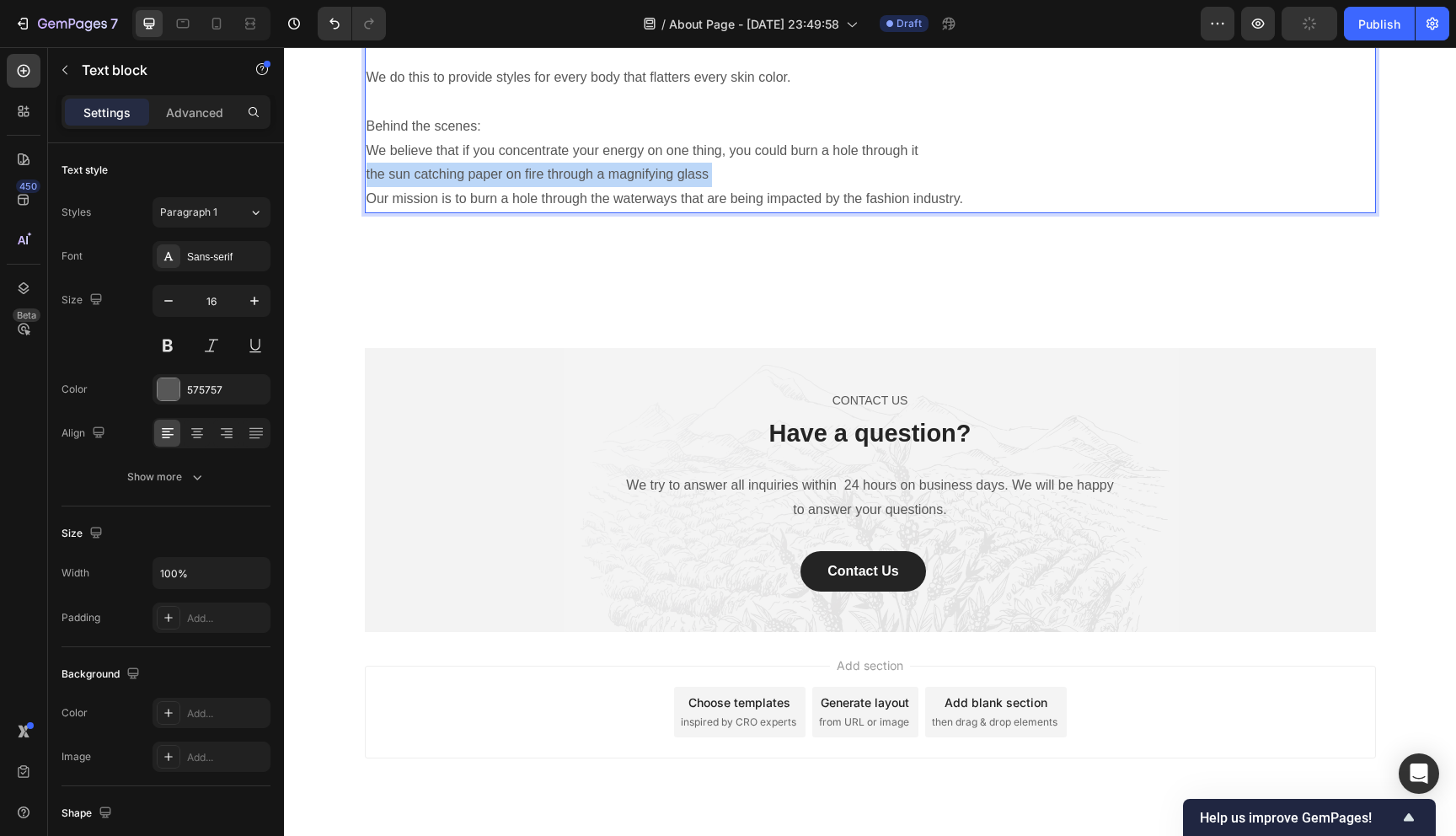
click at [367, 187] on p "the sun catching paper on fire through a magnifying glass" at bounding box center [870, 175] width 1008 height 24
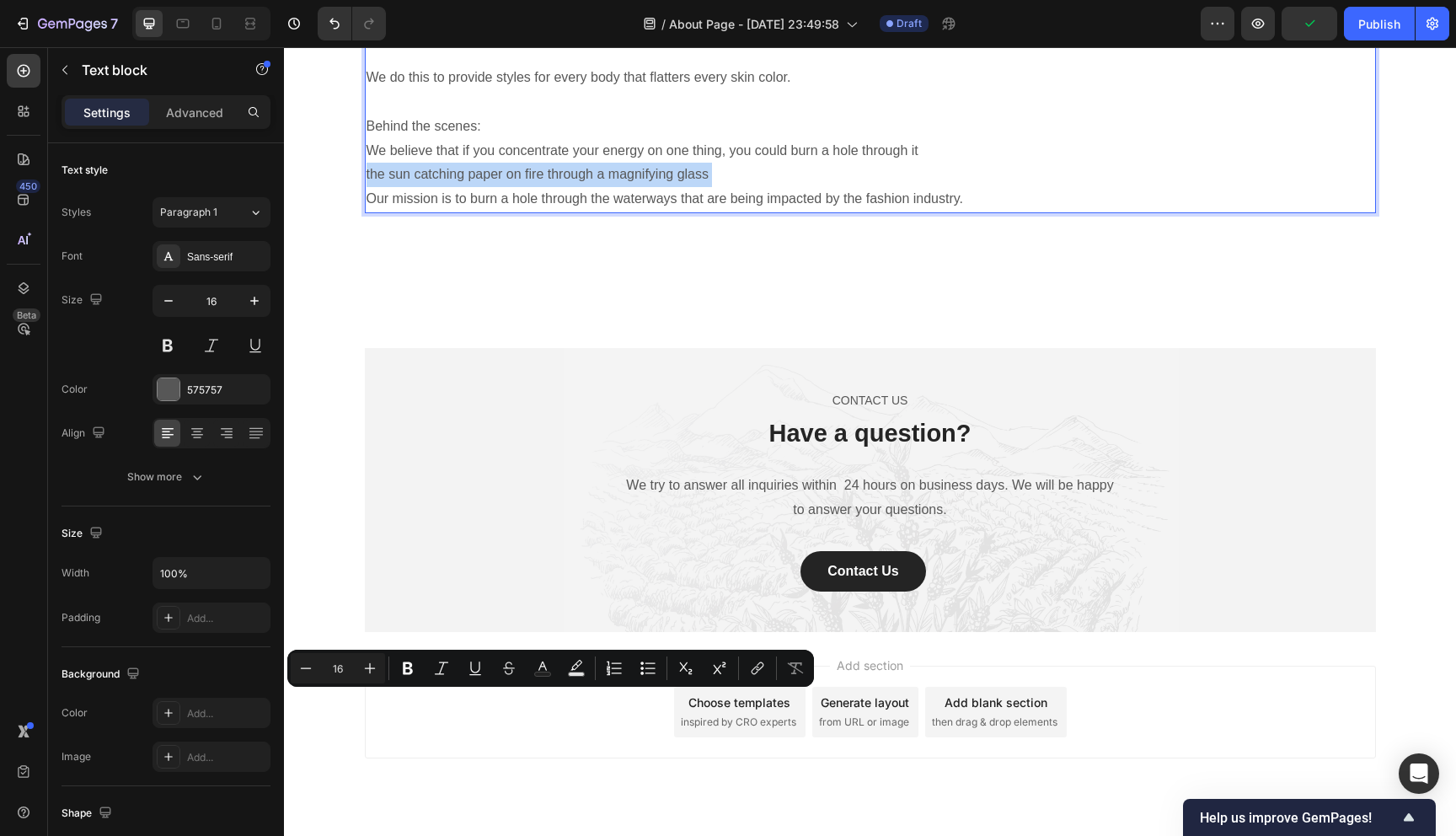
click at [367, 187] on p "the sun catching paper on fire through a magnifying glass" at bounding box center [870, 175] width 1008 height 24
click at [370, 187] on p "the sun catching paper on fire through a magnifying glass" at bounding box center [870, 175] width 1008 height 24
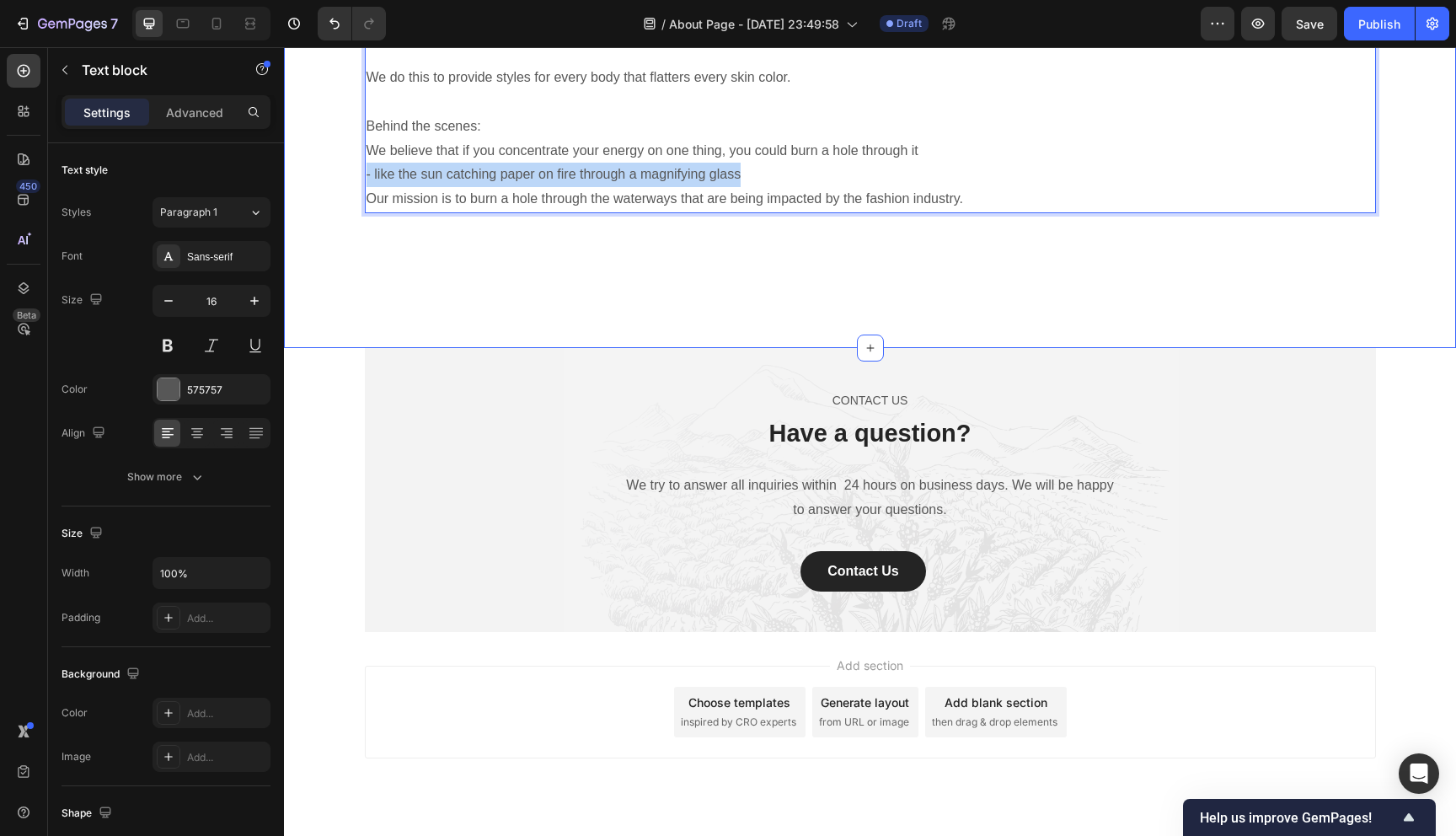
drag, startPoint x: 745, startPoint y: 700, endPoint x: 347, endPoint y: 697, distance: 398.0
click at [347, 254] on div "Heading Text block Our Mission & Vision Heading ThisisEnergi set out to build a…" at bounding box center [870, 67] width 1147 height 374
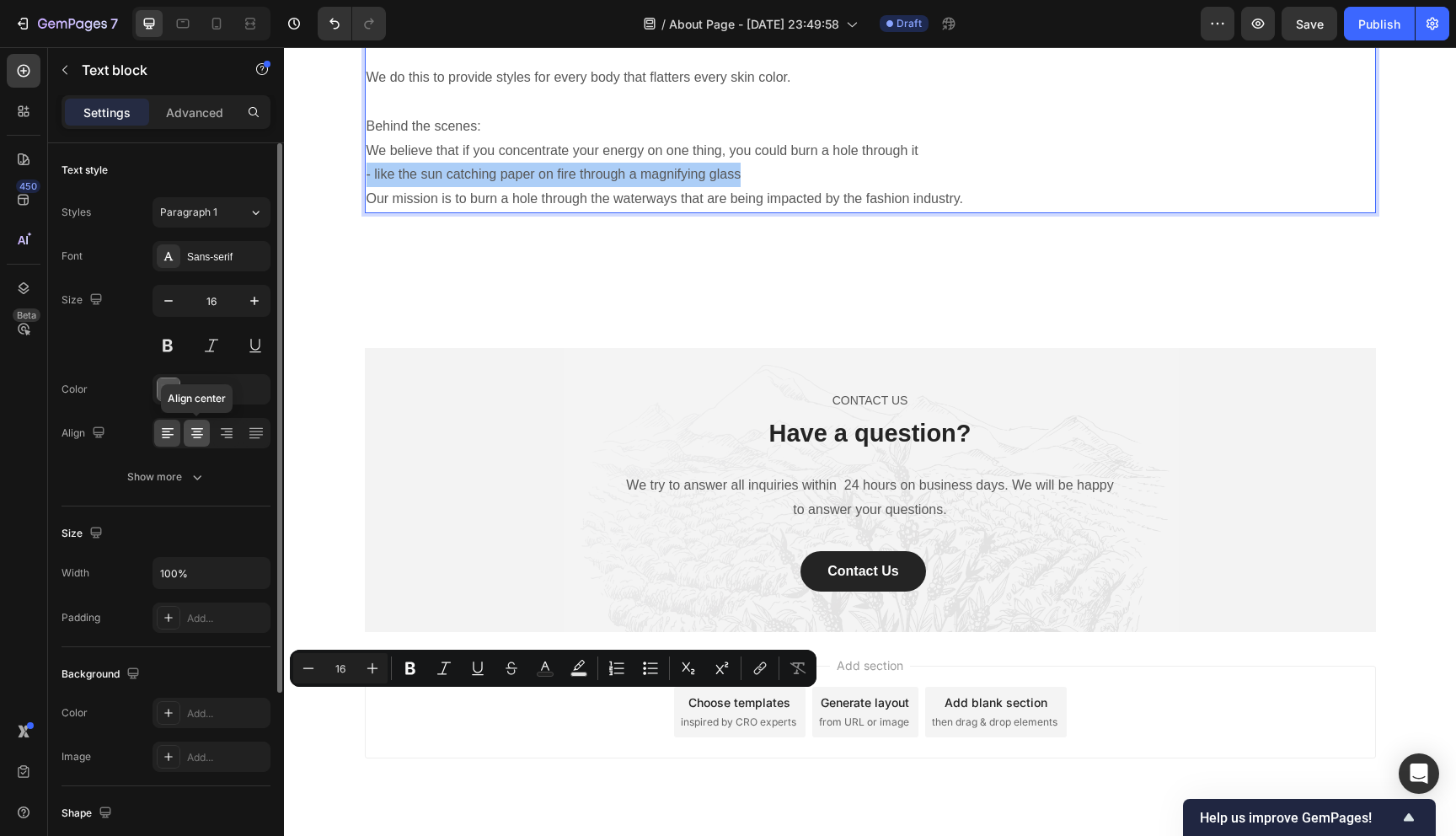
click at [198, 439] on icon at bounding box center [196, 433] width 17 height 17
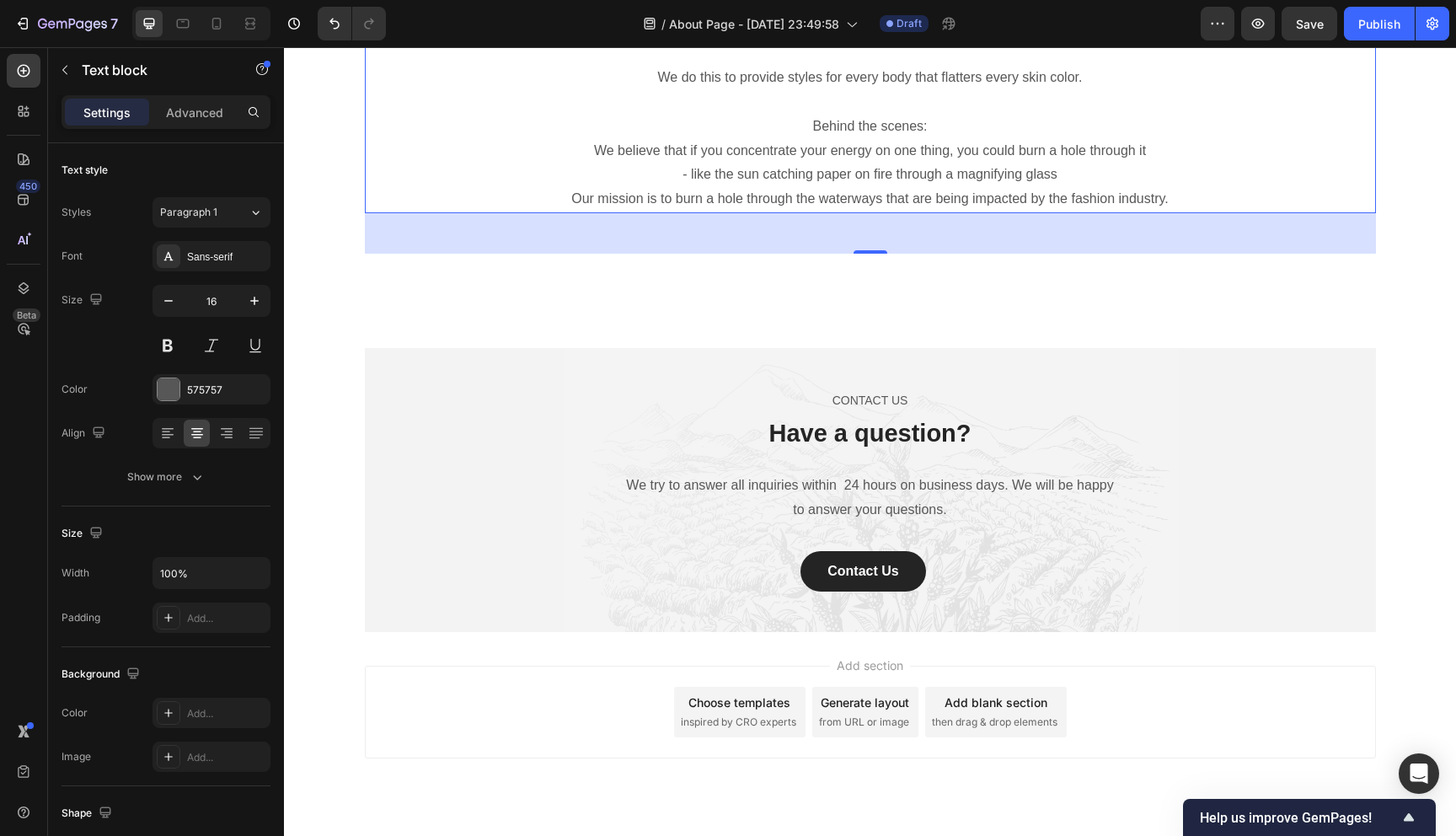
click at [731, 139] on p "Behind the scenes:" at bounding box center [870, 127] width 1008 height 24
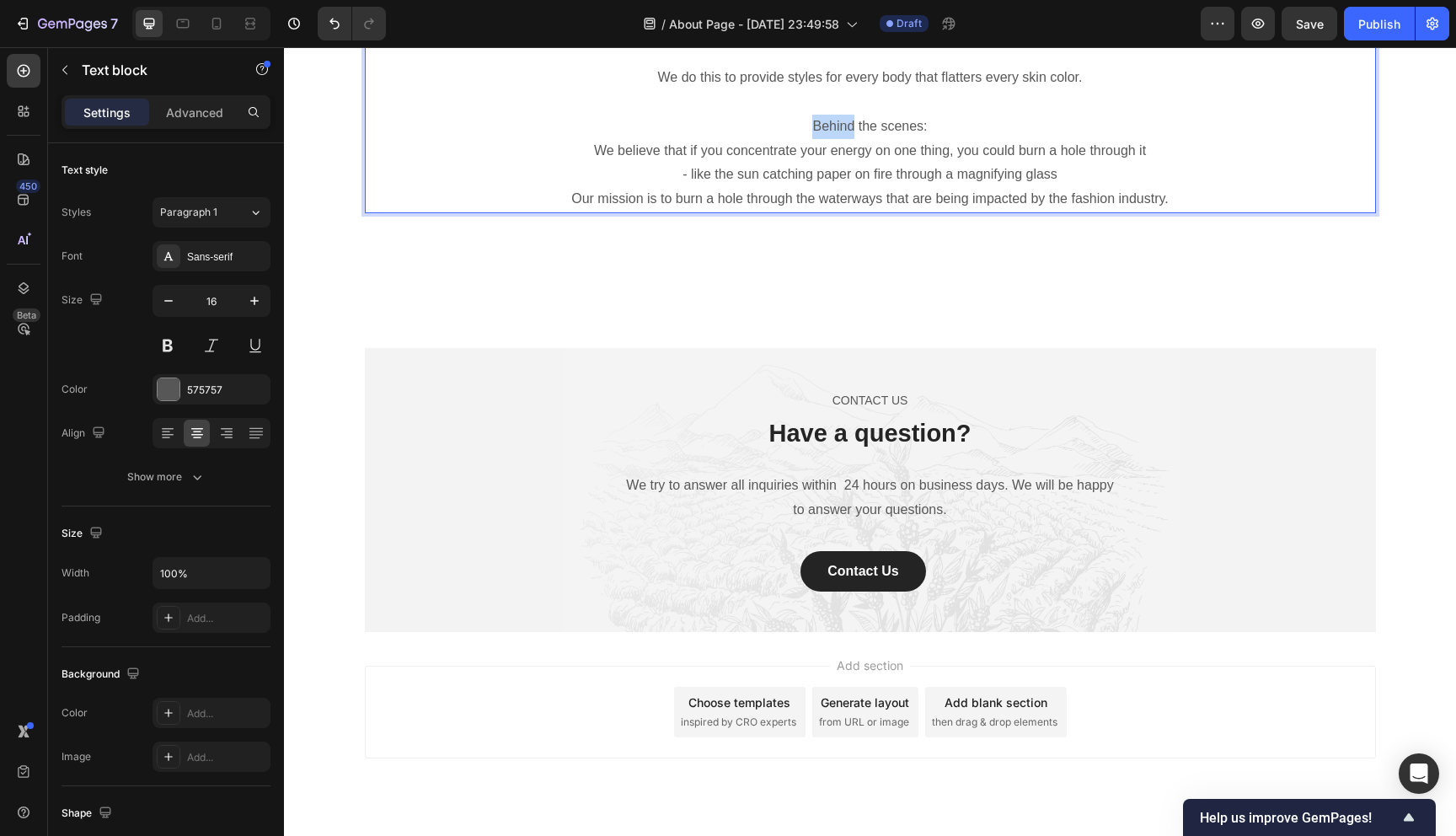
click at [731, 139] on p "Behind the scenes:" at bounding box center [870, 127] width 1008 height 24
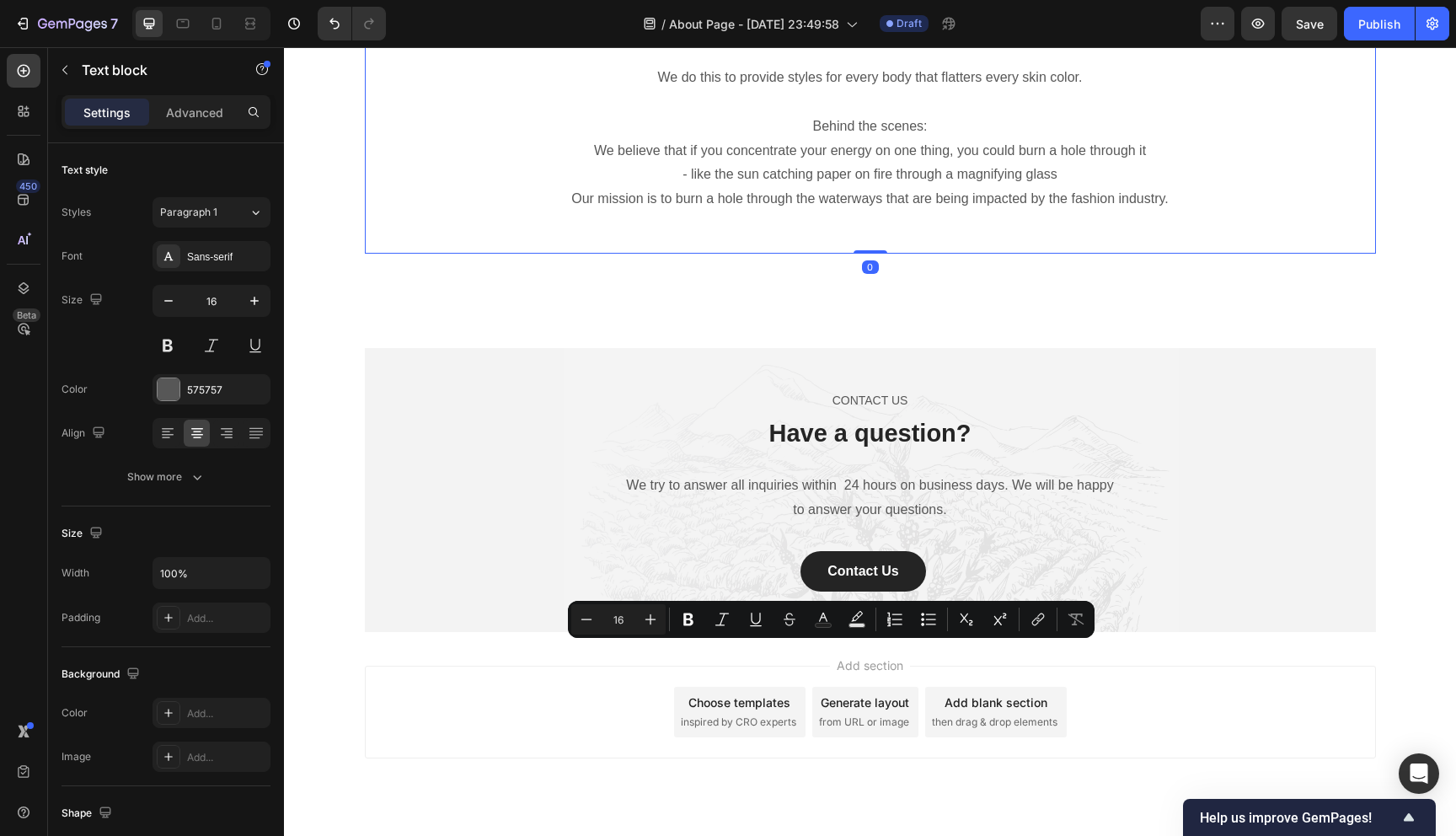
click at [819, 254] on div "Heading Text block Our Mission & Vision Heading ThisisEnergi set out to build a…" at bounding box center [870, 67] width 1011 height 374
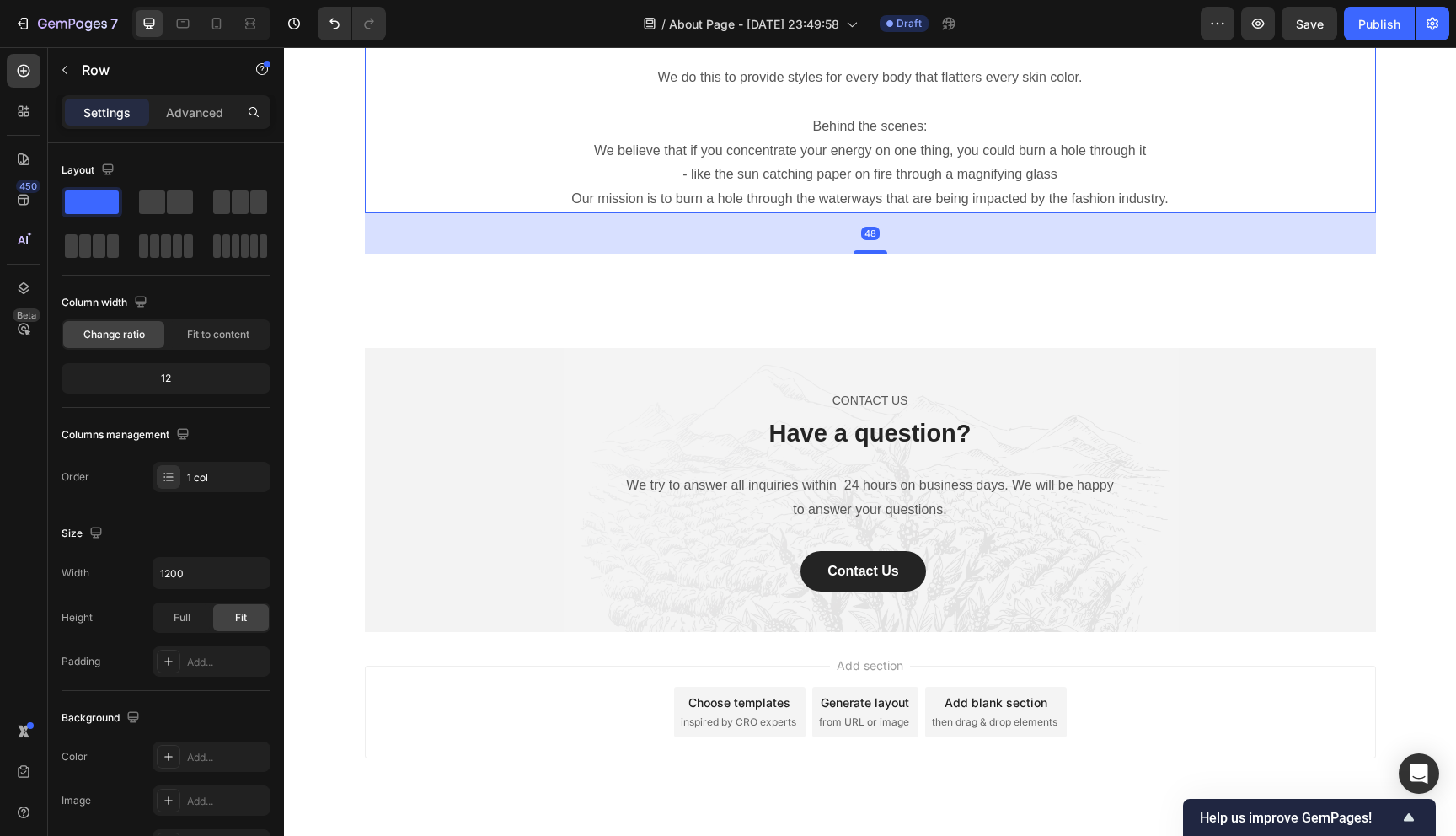
click at [808, 139] on p "Behind the scenes:" at bounding box center [870, 127] width 1008 height 24
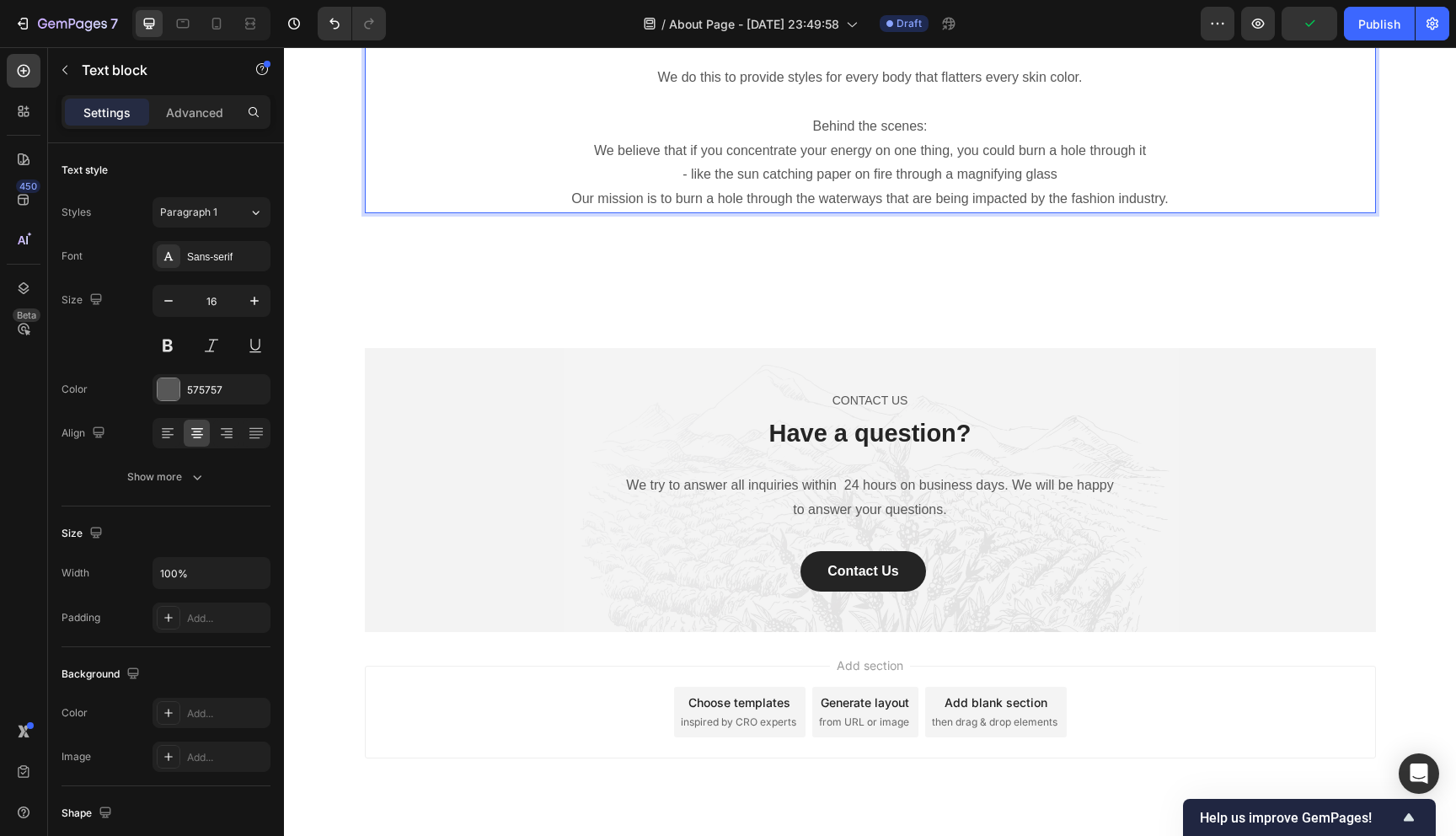
click at [1168, 211] on p "Our mission is to burn a hole through the waterways that are being impacted by …" at bounding box center [870, 199] width 1008 height 24
click at [1059, 187] on p "- like the sun catching paper on fire through a magnifying glass" at bounding box center [870, 175] width 1008 height 24
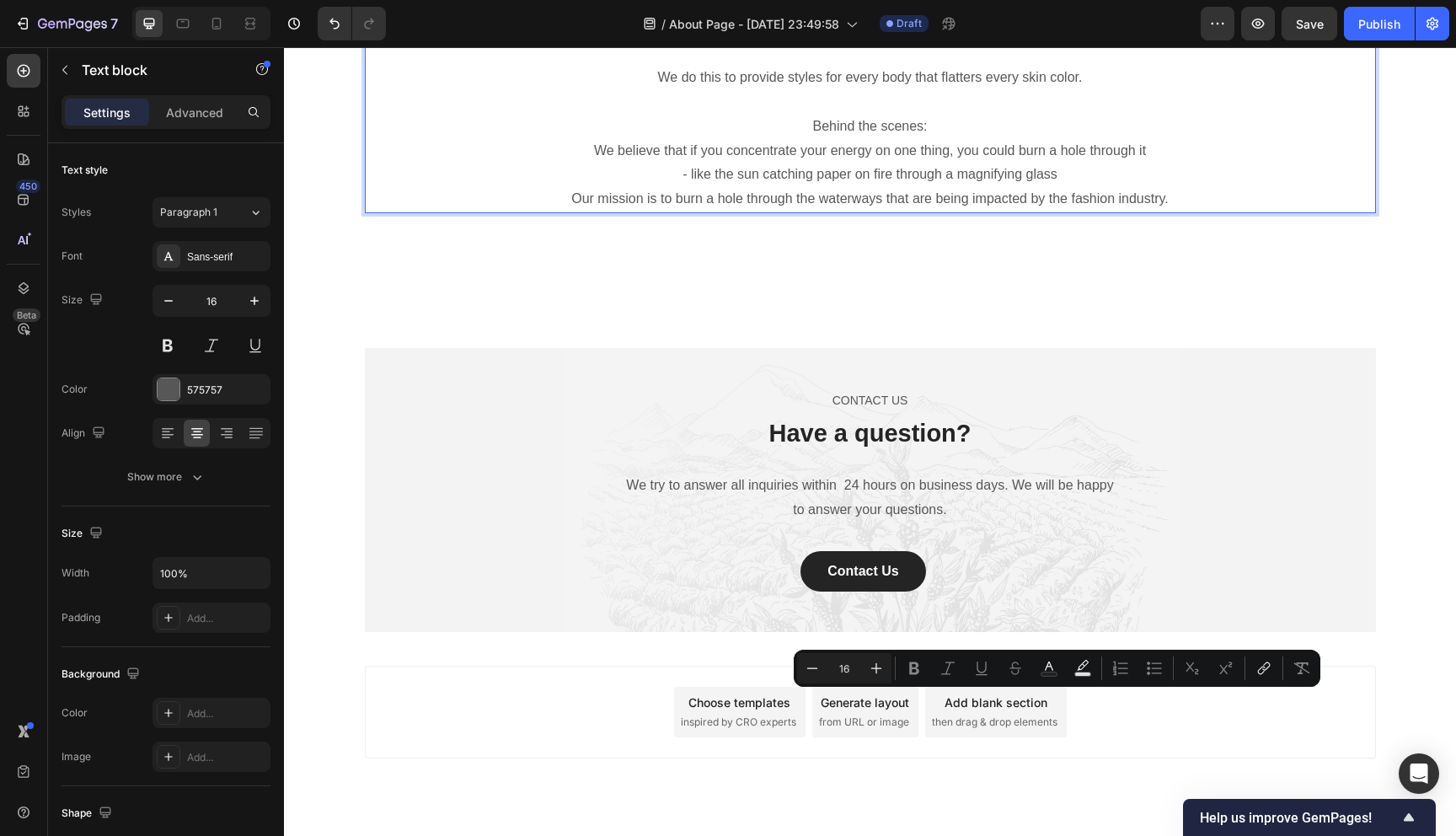
click at [1059, 187] on p "- like the sun catching paper on fire through a magnifying glass" at bounding box center [870, 175] width 1008 height 24
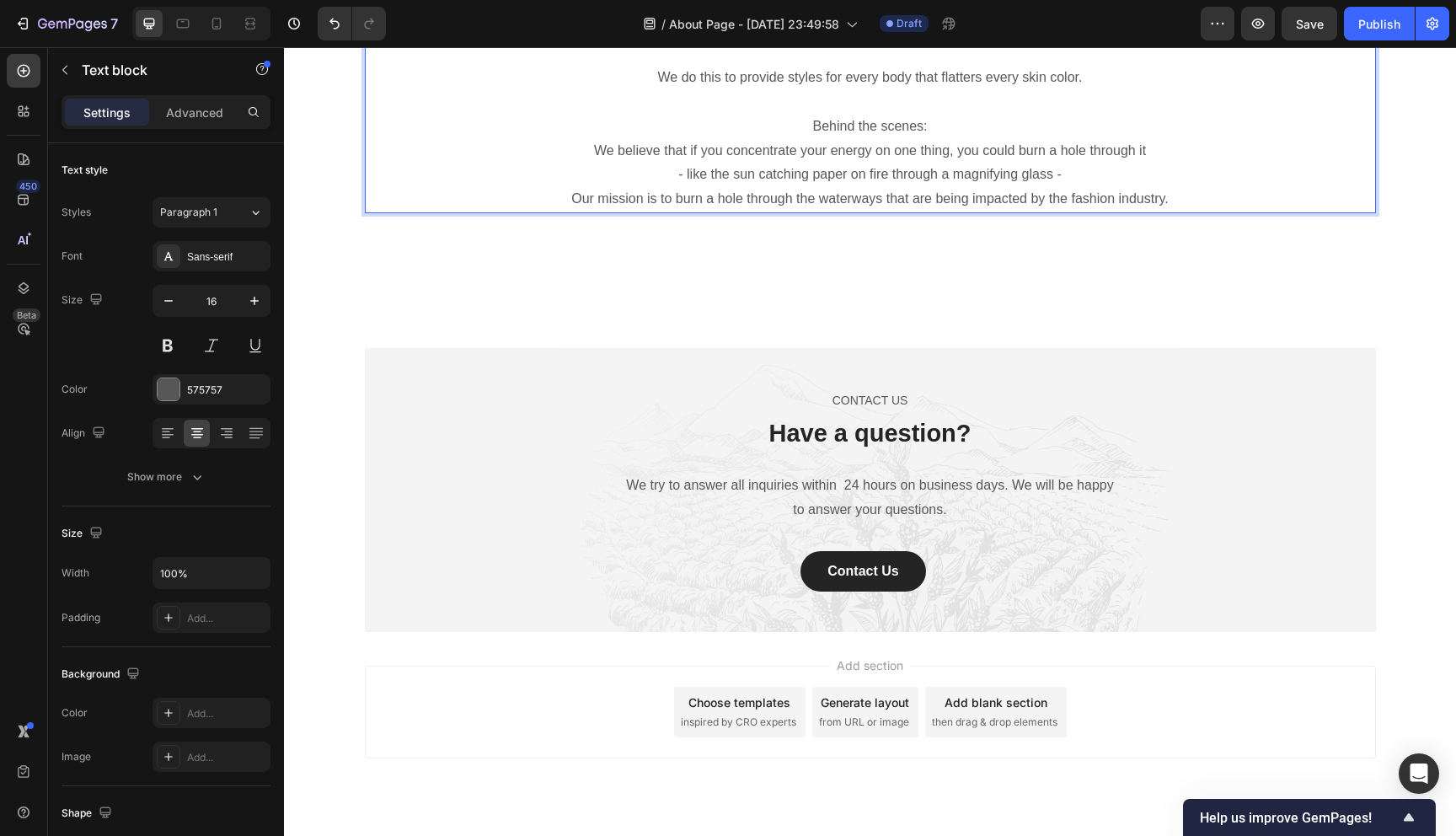
click at [1180, 211] on p "Our mission is to burn a hole through the waterways that are being impacted by …" at bounding box center [870, 199] width 1008 height 24
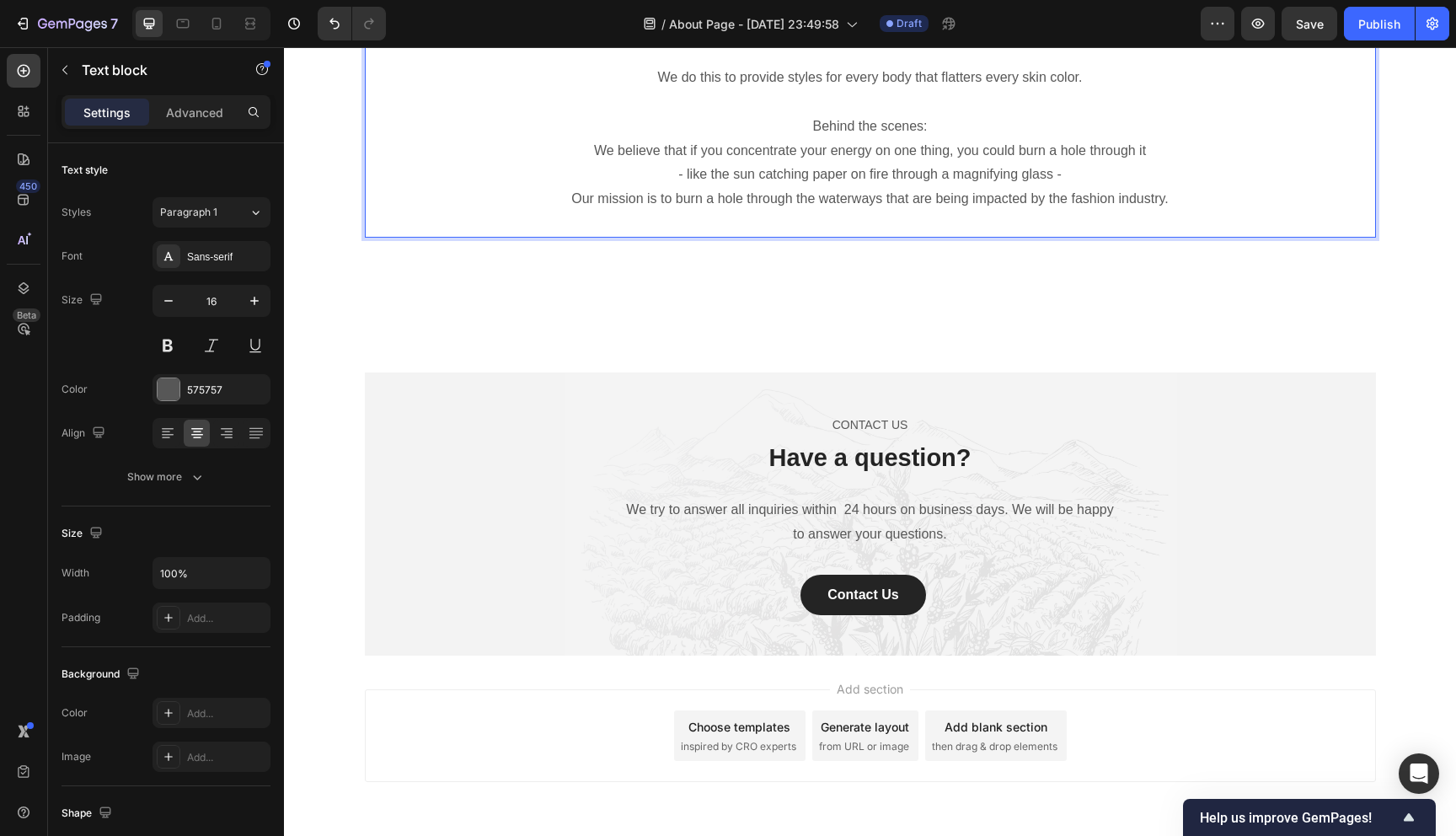
click at [1164, 163] on p "We believe that if you concentrate your energy on one thing, you could burn a h…" at bounding box center [870, 151] width 1008 height 24
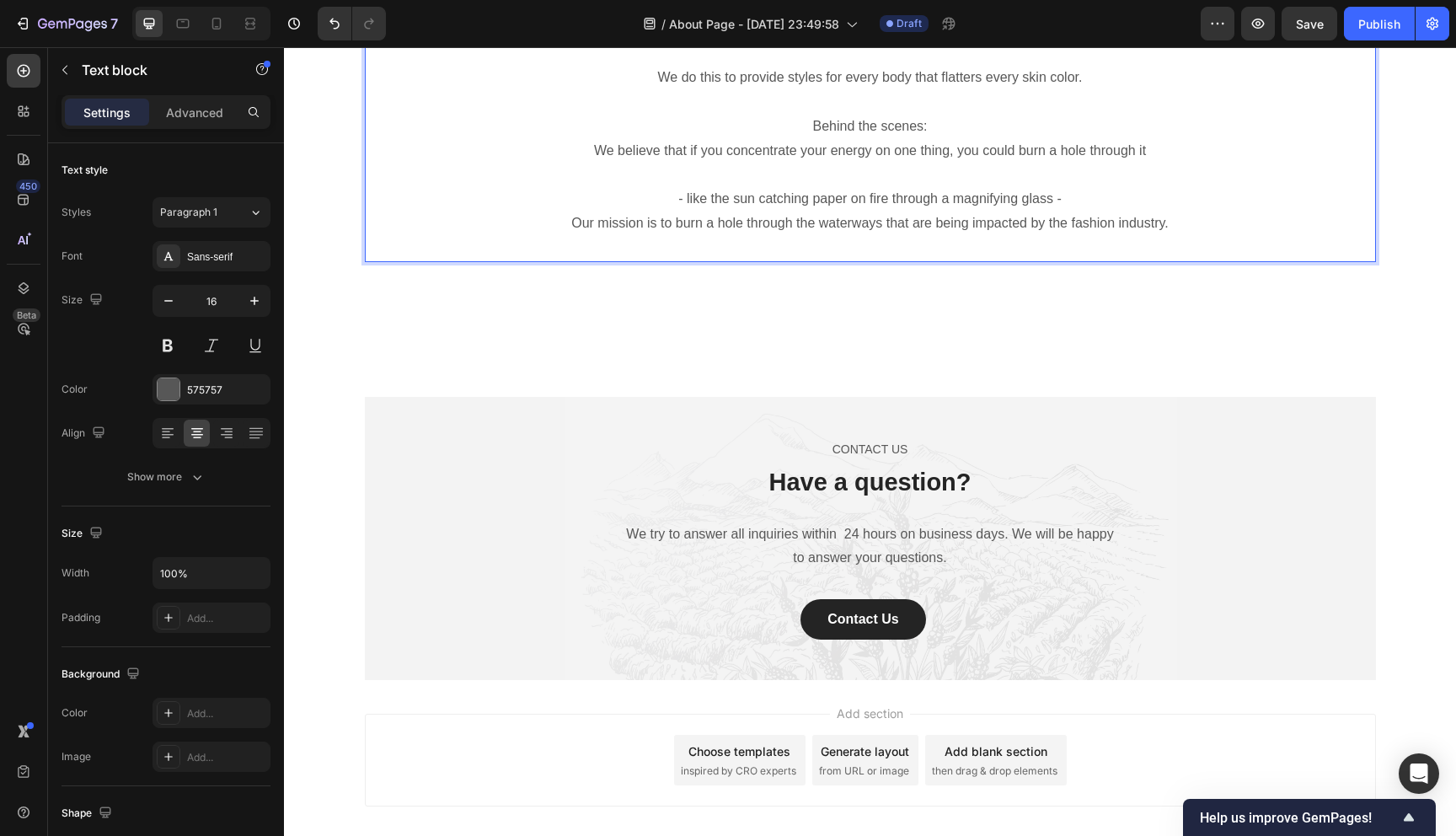
click at [1090, 211] on p "- like the sun catching paper on fire through a magnifying glass -" at bounding box center [870, 199] width 1008 height 24
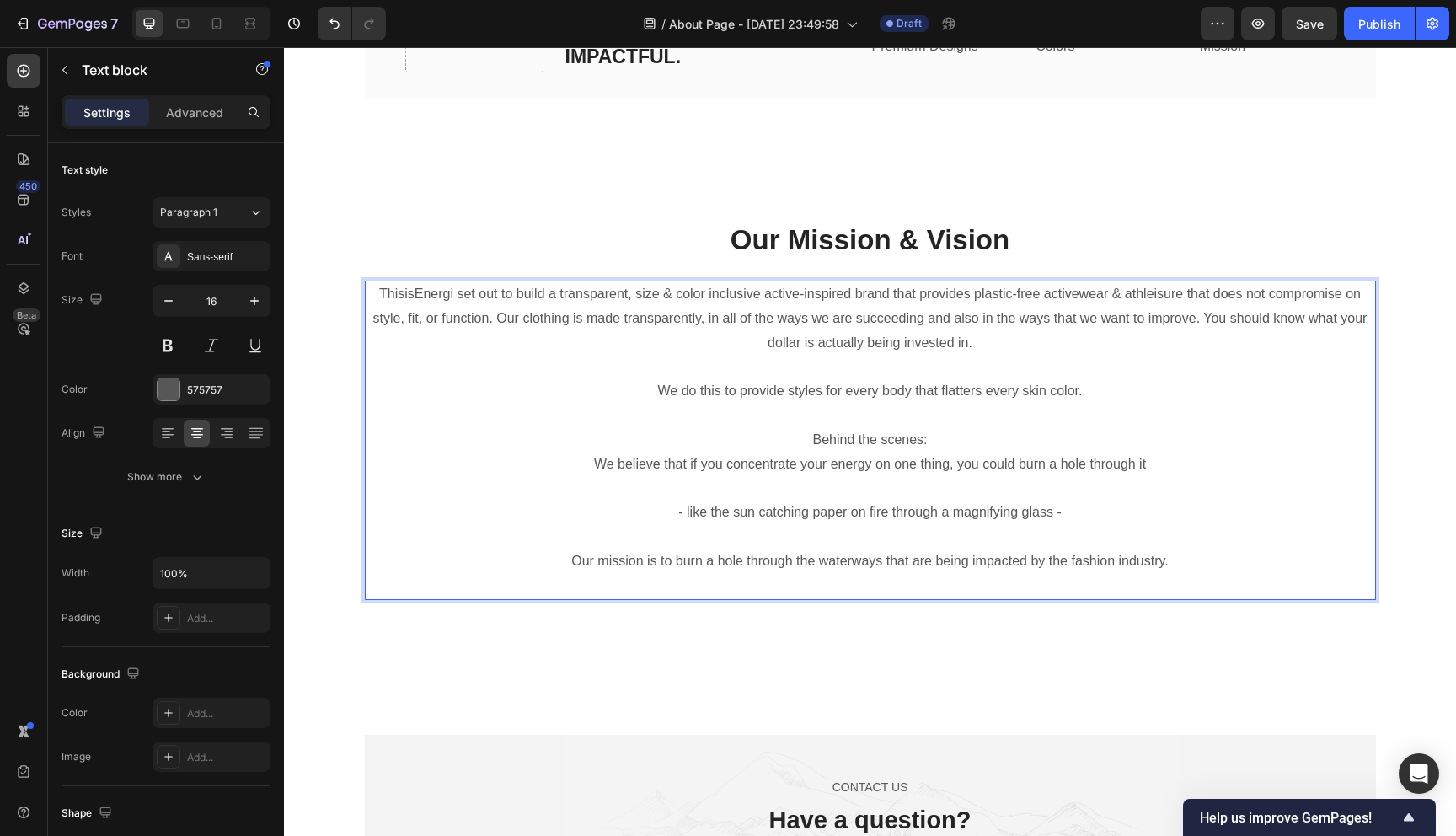
scroll to position [2731, 0]
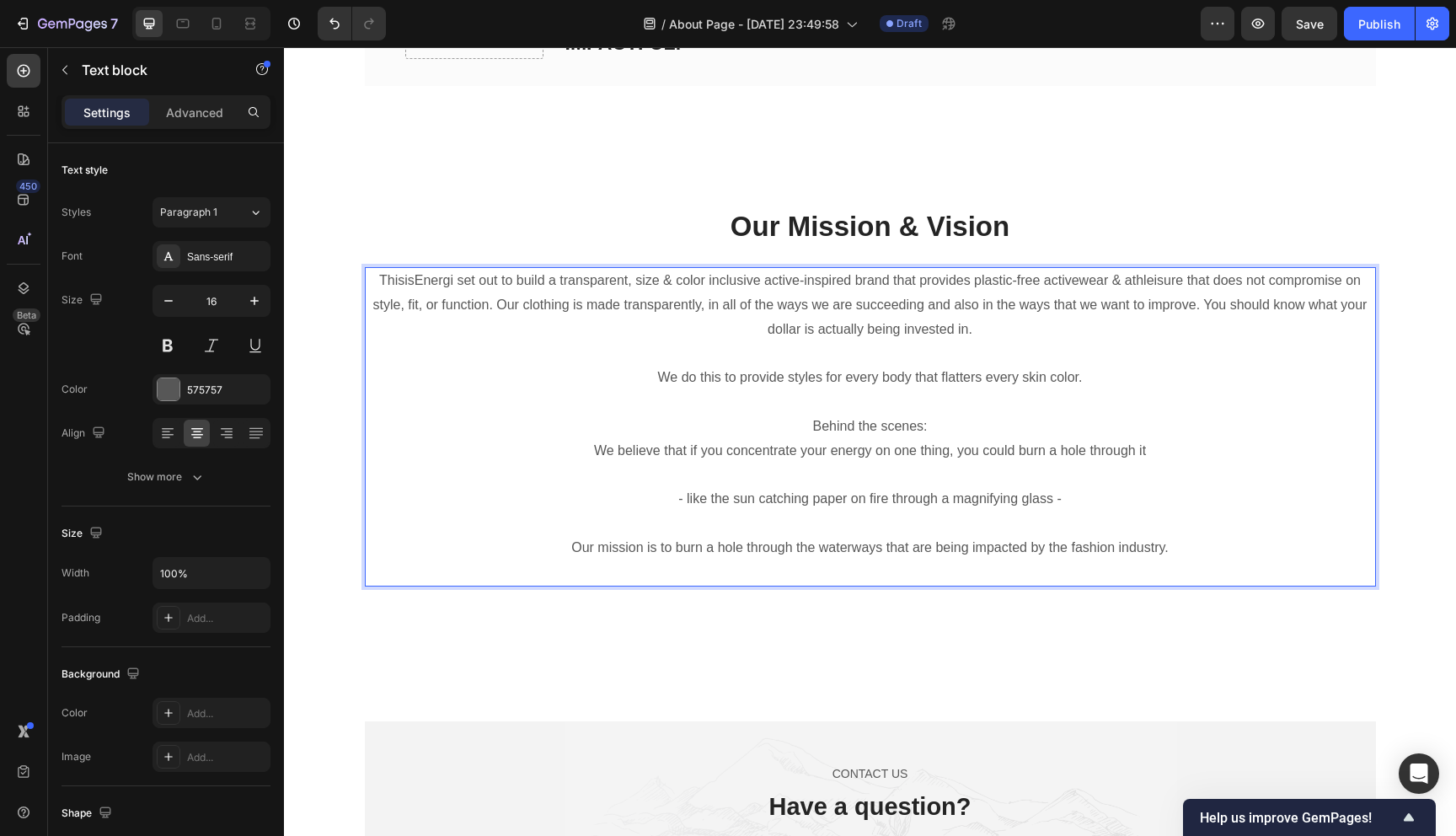
click at [894, 563] on p "Rich Text Editor. Editing area: main" at bounding box center [870, 573] width 1008 height 24
drag, startPoint x: 931, startPoint y: 424, endPoint x: 706, endPoint y: 424, distance: 225.0
click at [706, 424] on p "Behind the scenes:" at bounding box center [870, 427] width 1008 height 24
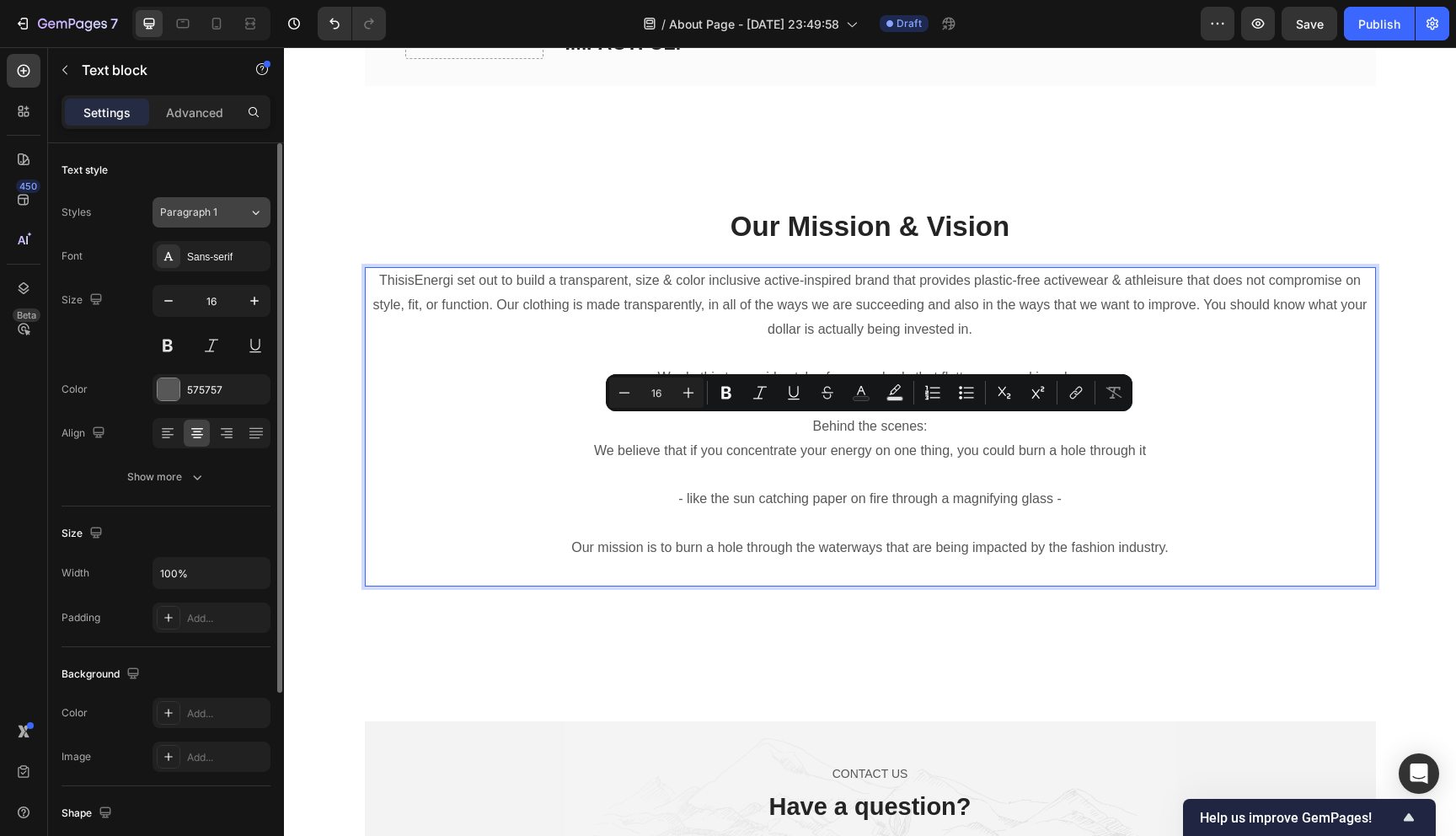
click at [208, 216] on span "Paragraph 1" at bounding box center [189, 212] width 57 height 15
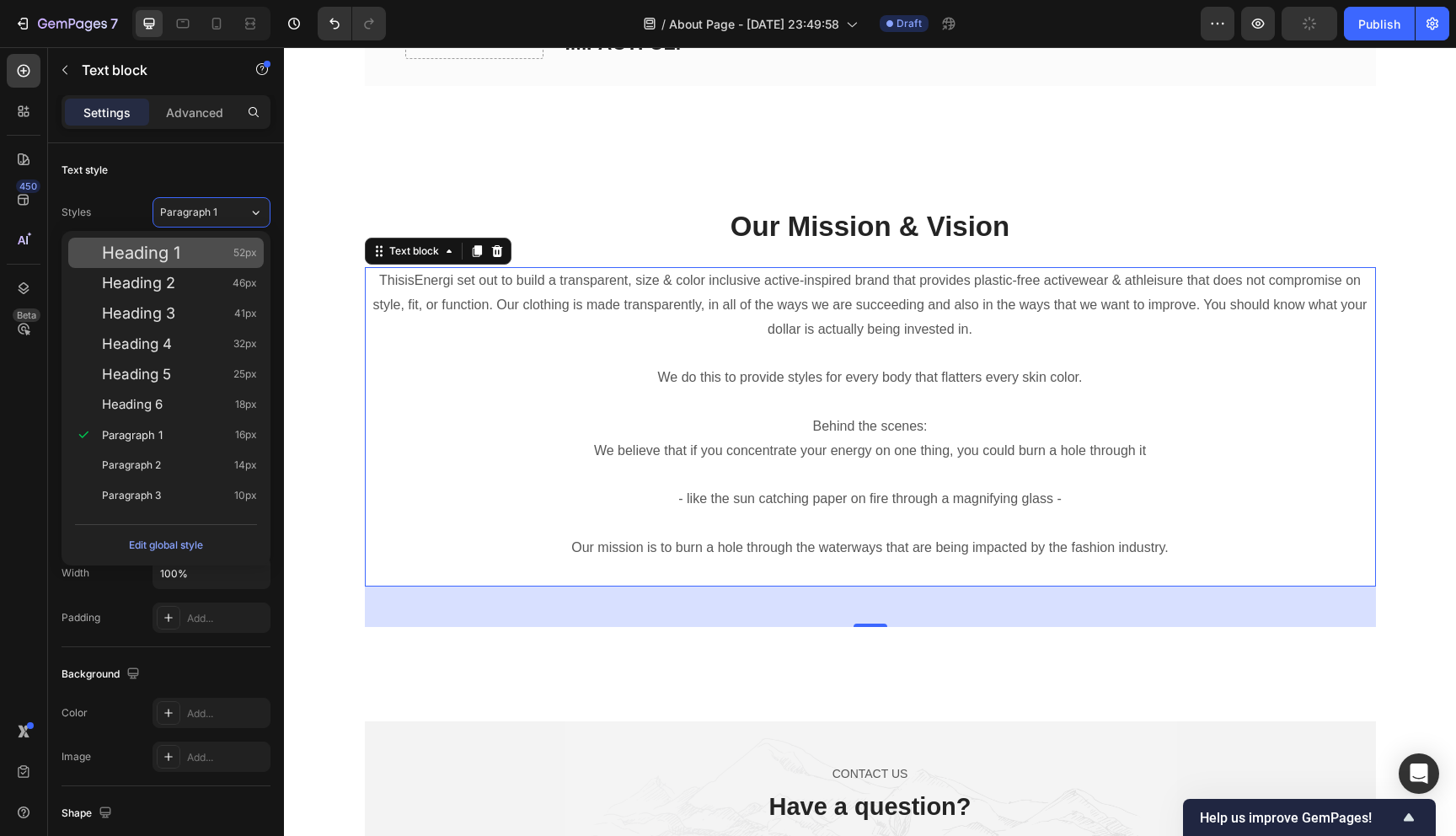
click at [169, 250] on span "Heading 1" at bounding box center [141, 252] width 78 height 17
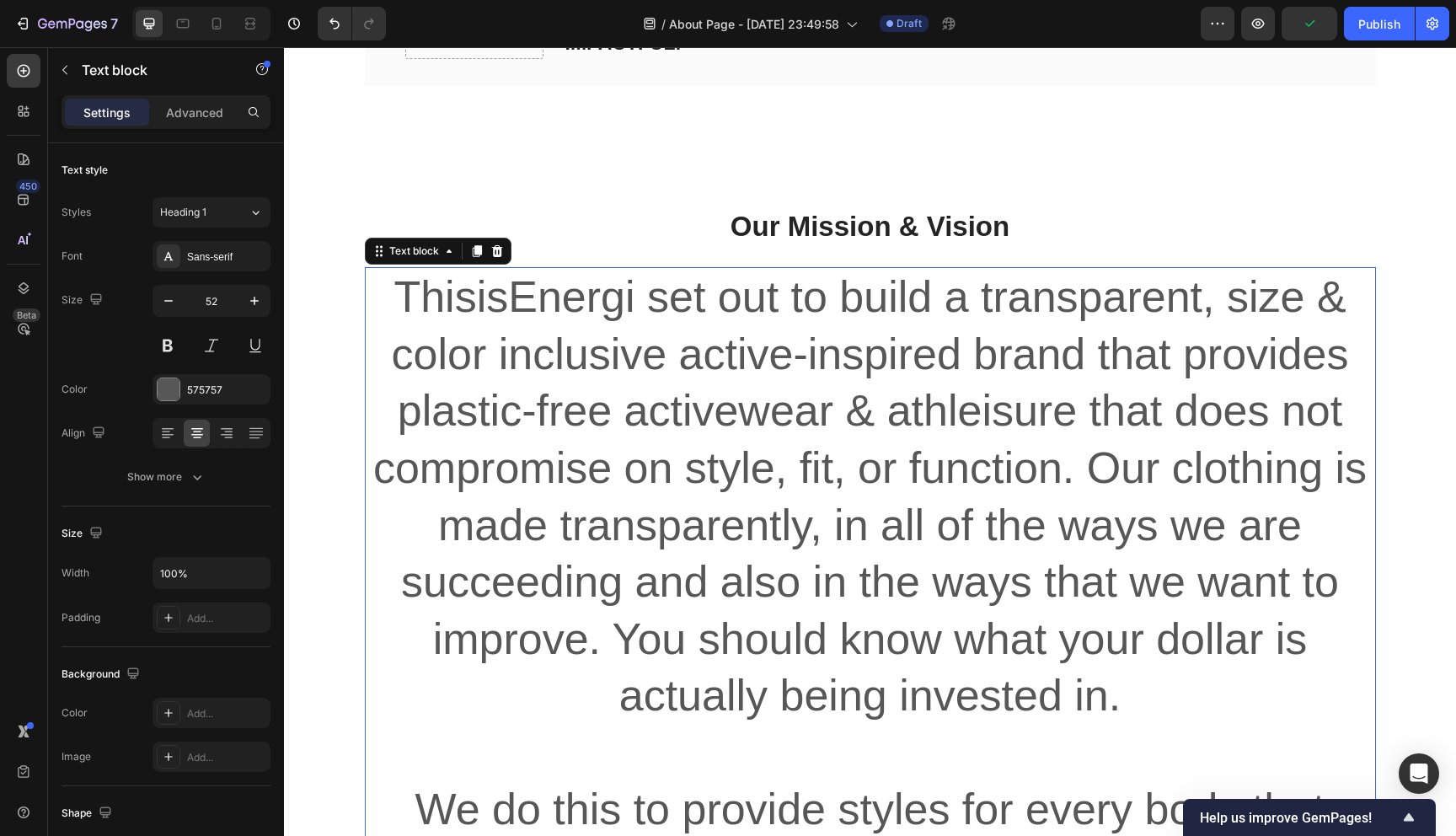
type input "16"
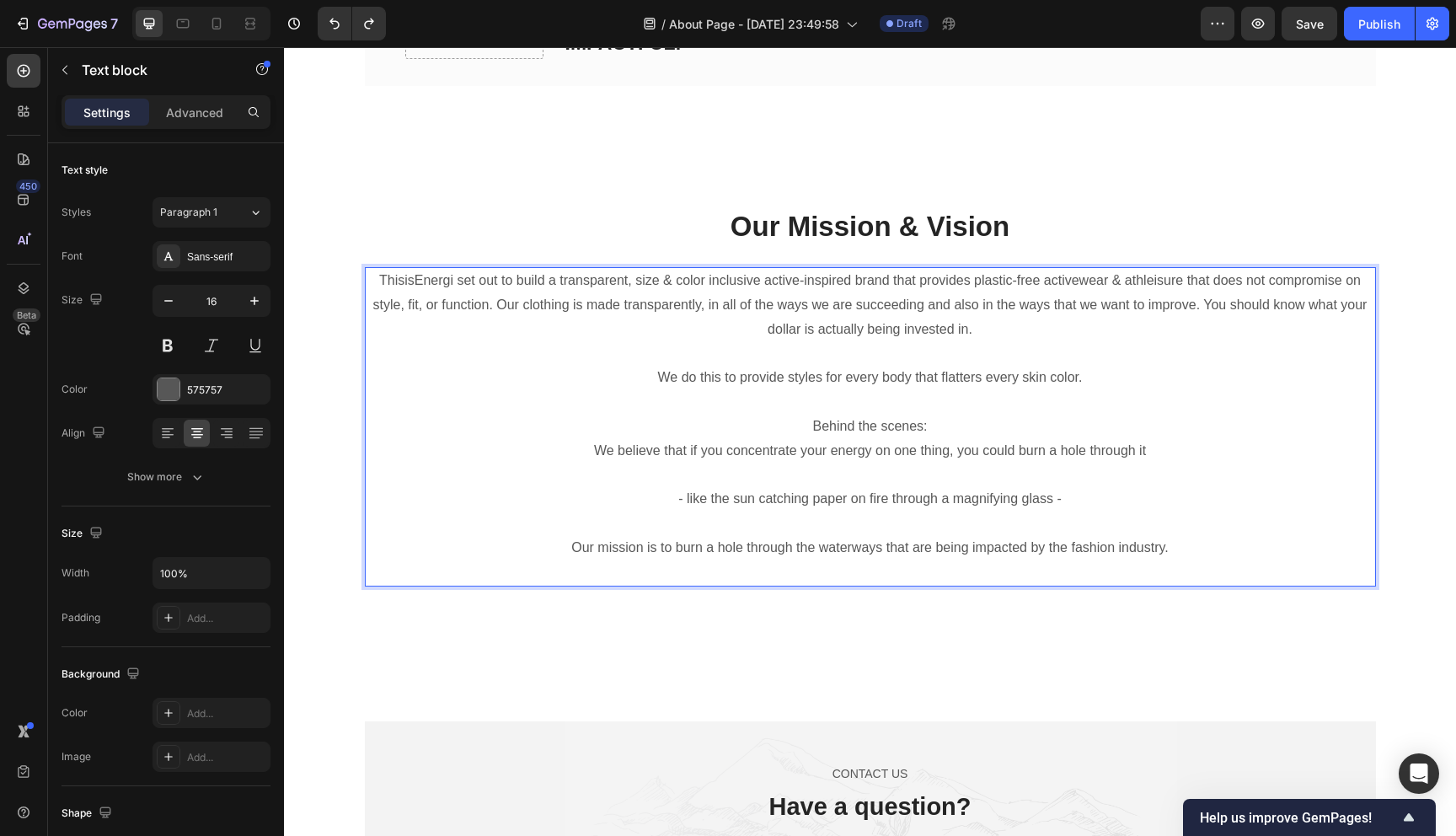
click at [1188, 554] on p "Our mission is to burn a hole through the waterways that are being impacted by …" at bounding box center [870, 548] width 1008 height 24
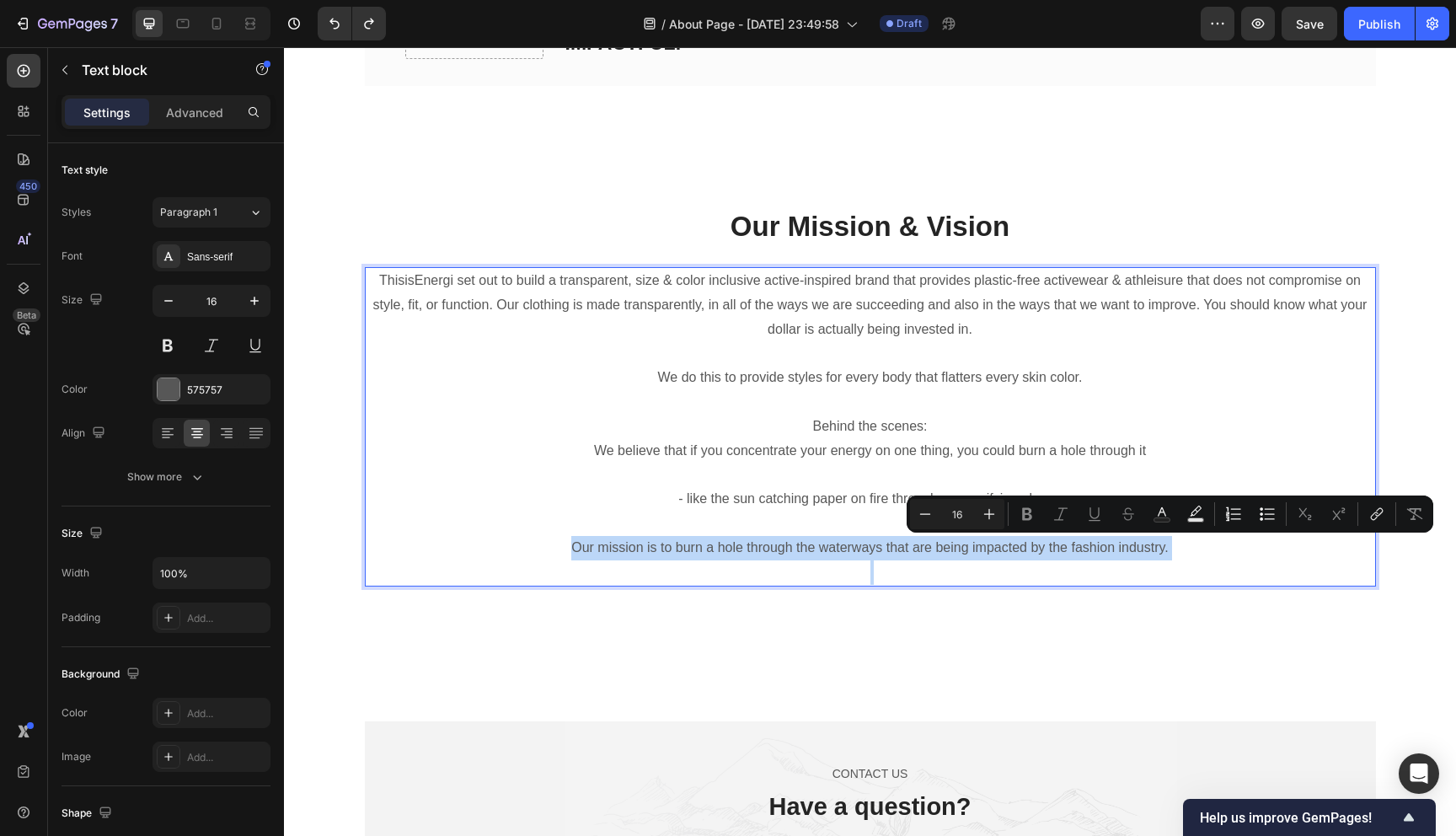
click at [1188, 554] on p "Our mission is to burn a hole through the waterways that are being impacted by …" at bounding box center [870, 548] width 1008 height 24
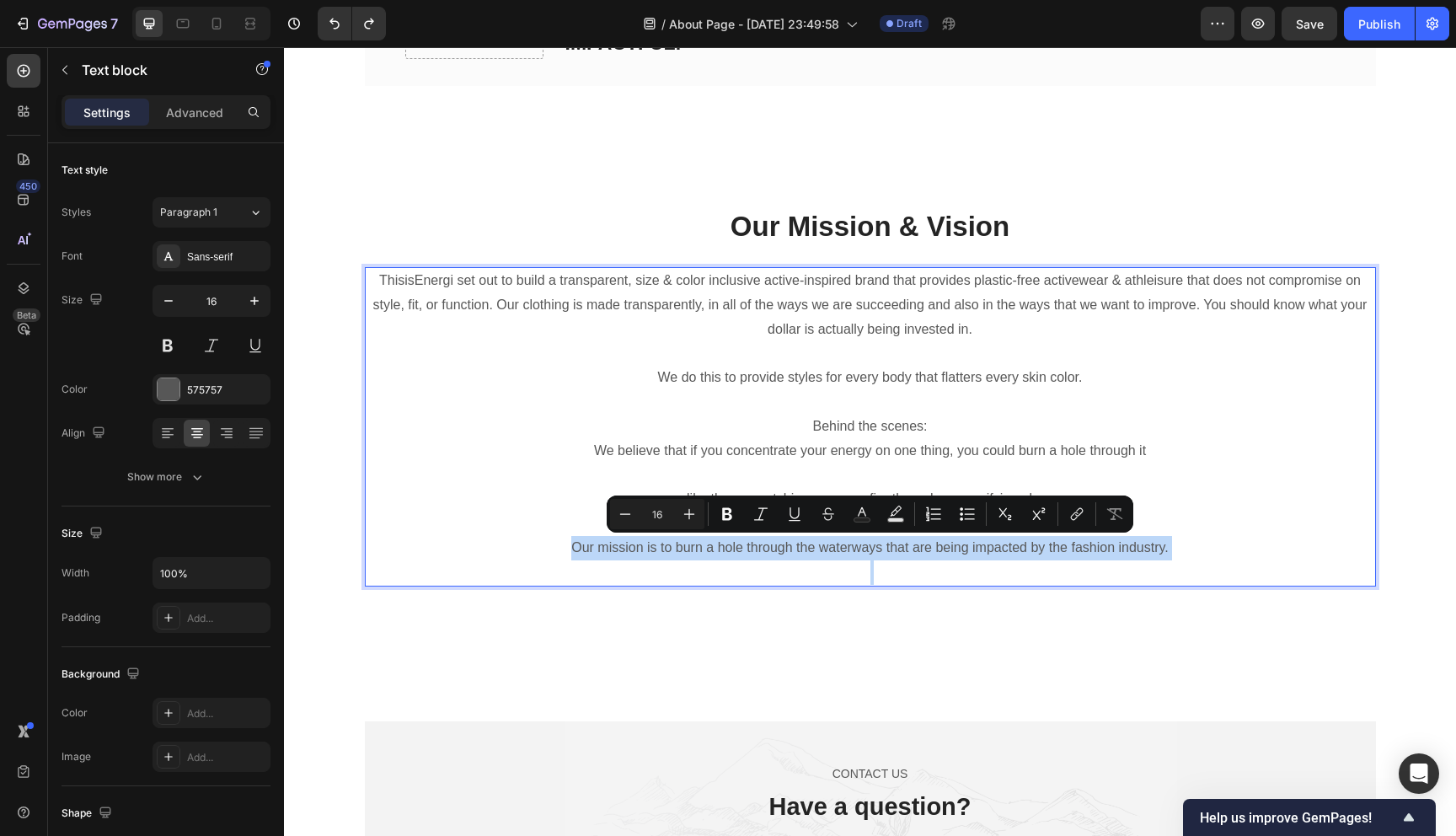
click at [1188, 554] on p "Our mission is to burn a hole through the waterways that are being impacted by …" at bounding box center [870, 548] width 1008 height 24
click at [1171, 554] on p "Our mission is to burn a hole through the waterways that are being impacted by …" at bounding box center [870, 548] width 1008 height 24
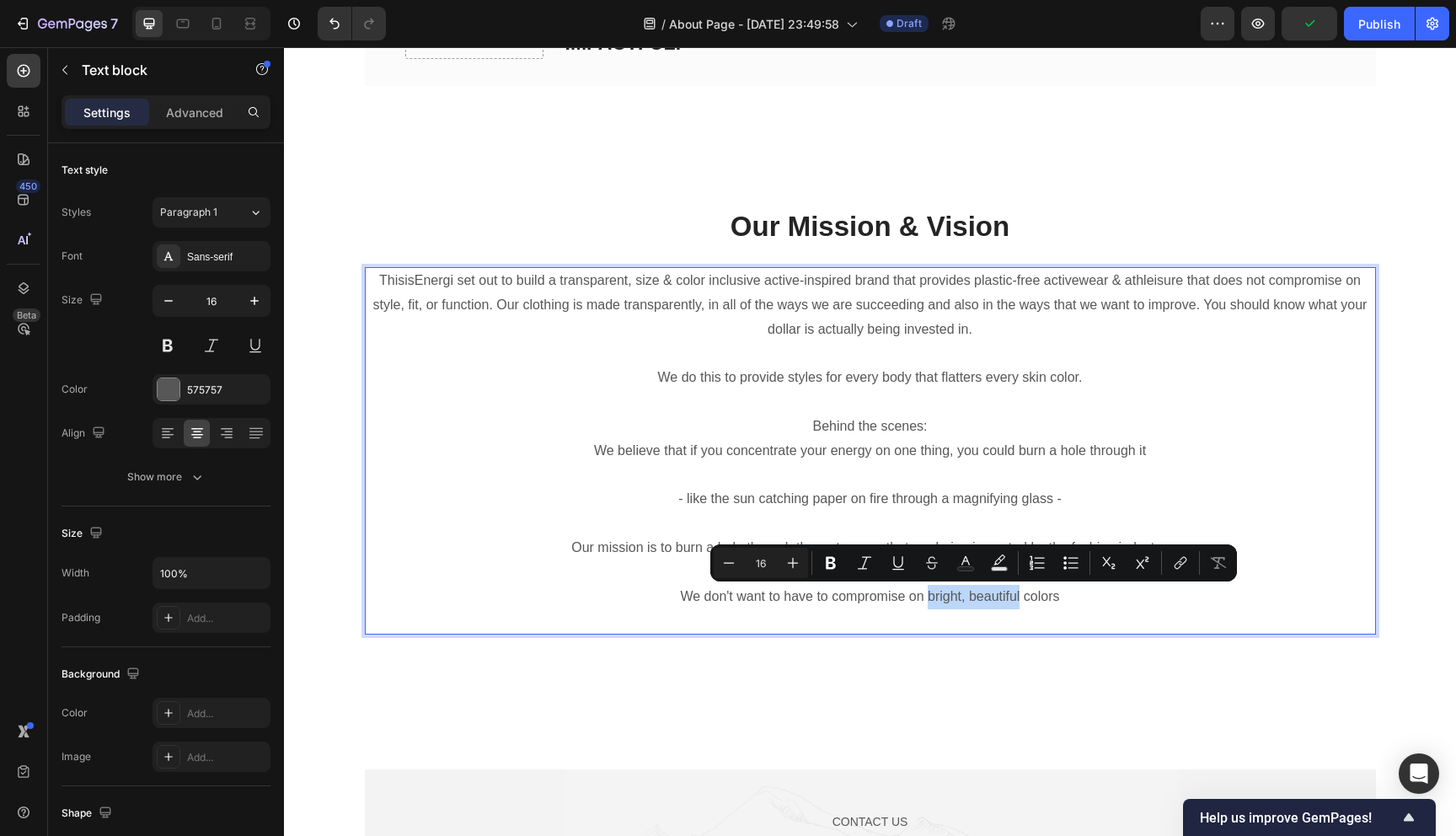
drag, startPoint x: 1019, startPoint y: 598, endPoint x: 929, endPoint y: 599, distance: 90.0
click at [929, 599] on p "We don't want to have to compromise on bright, beautiful colors" at bounding box center [870, 597] width 1008 height 24
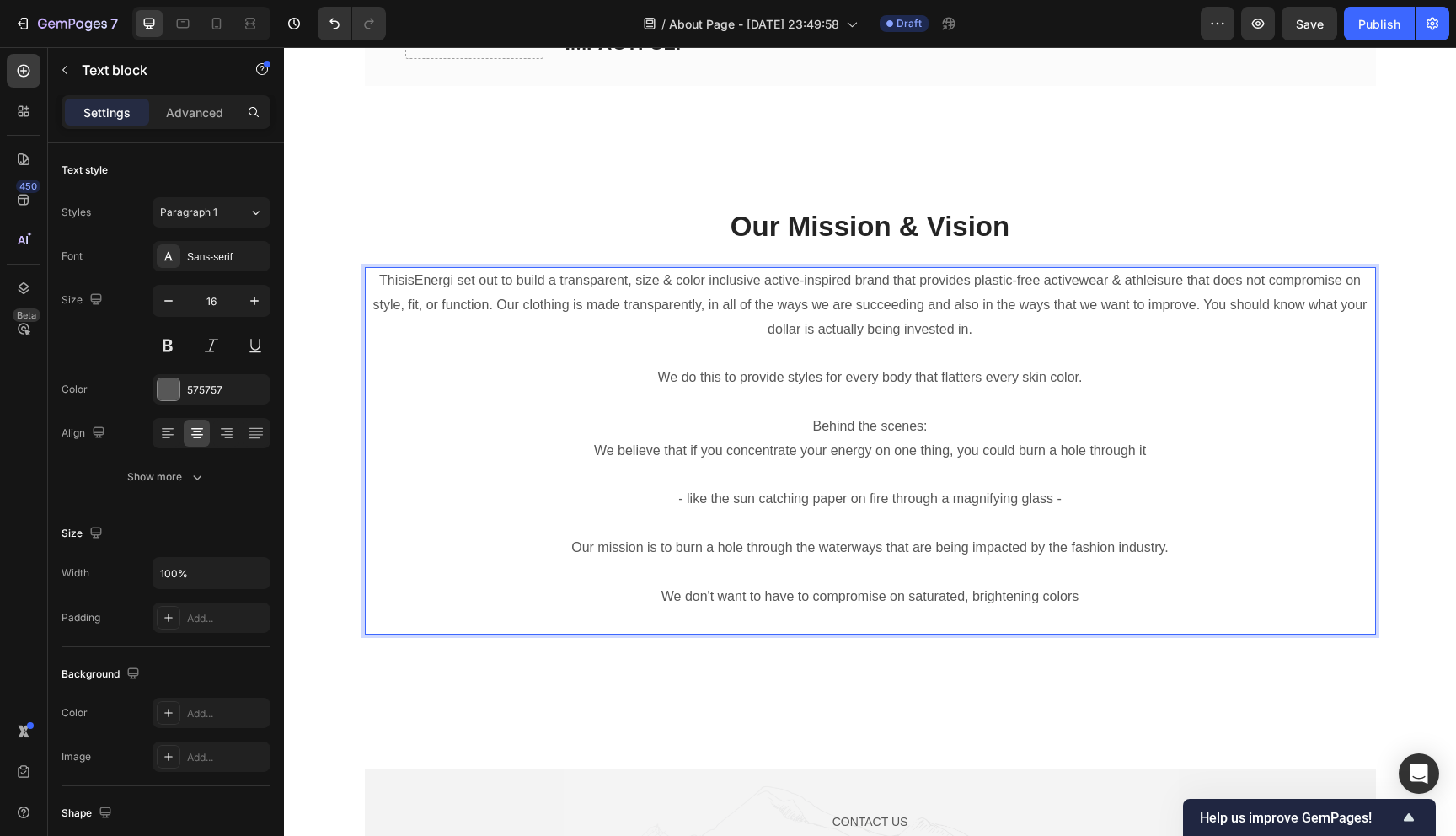
click at [1135, 591] on p "We don't want to have to compromise on saturated, brightening colors" at bounding box center [870, 597] width 1008 height 24
click at [907, 598] on p "We don't want to have to compromise on saturated, brightening colors" at bounding box center [870, 597] width 1008 height 24
click at [1121, 600] on p "We don't want to have to compromise on the saturated, brightening colors" at bounding box center [870, 597] width 1008 height 24
click at [1069, 598] on p "We don't want to have to compromise on the saturated, brightening colors that w…" at bounding box center [870, 597] width 1008 height 24
click at [1217, 600] on p "We don't want to have to compromise on the saturated, brightening colors that w…" at bounding box center [870, 597] width 1008 height 24
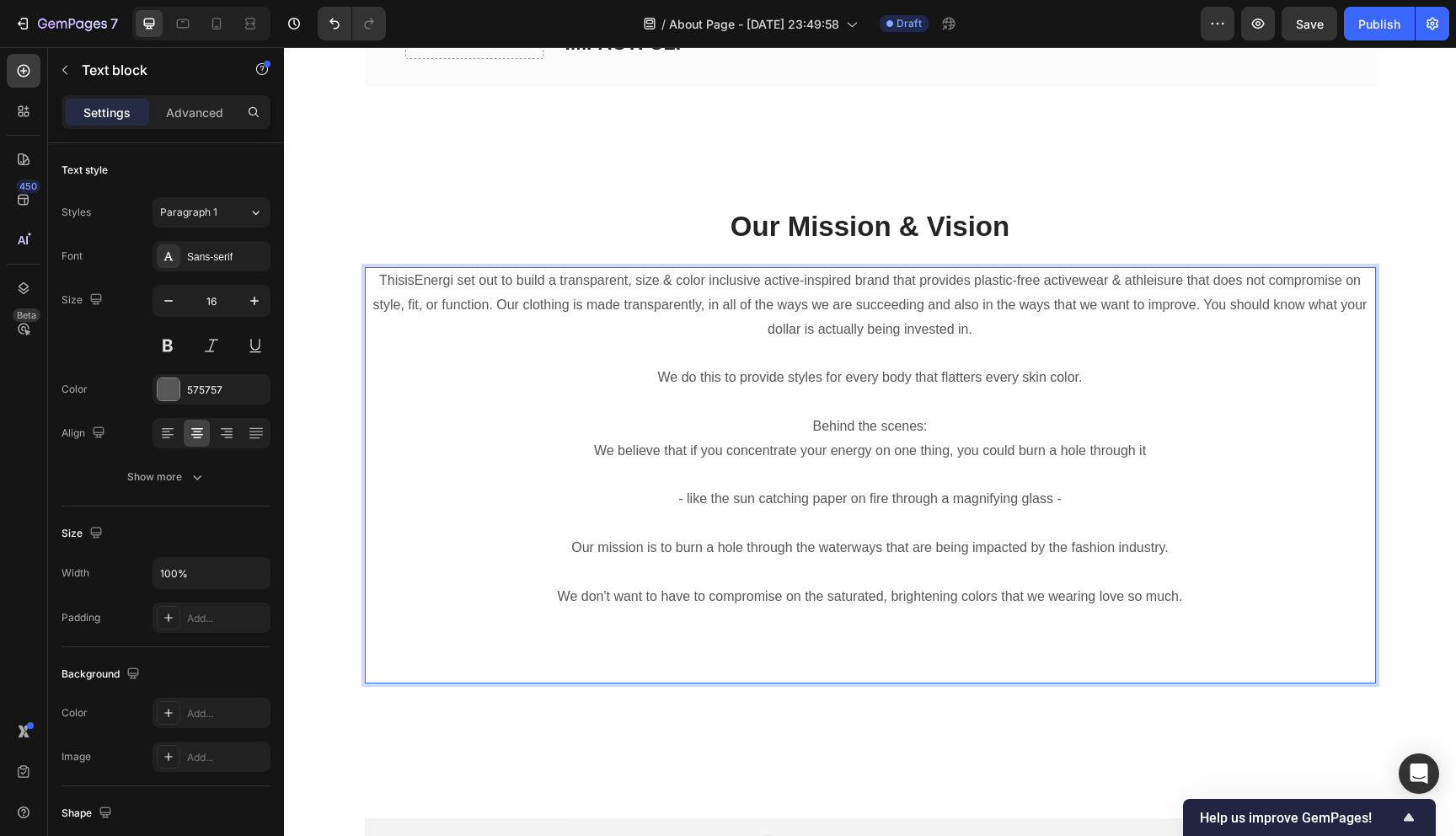
drag, startPoint x: 931, startPoint y: 428, endPoint x: 790, endPoint y: 428, distance: 141.0
click at [789, 428] on p "Behind the scenes:" at bounding box center [870, 427] width 1008 height 24
click at [988, 491] on p "- like the sun catching paper on fire through a magnifying glass -" at bounding box center [870, 499] width 1008 height 24
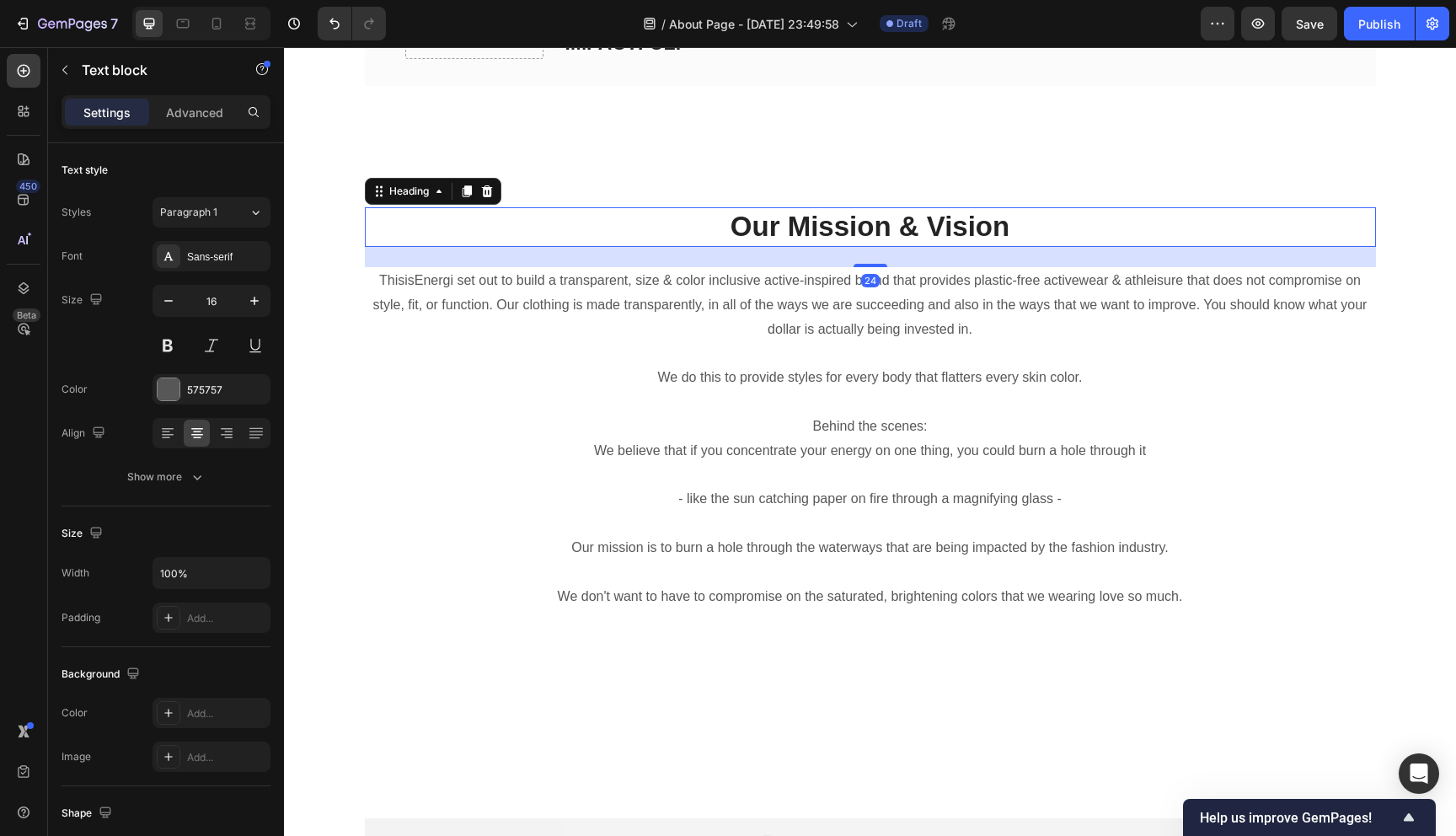
click at [415, 209] on p "Our Mission & Vision" at bounding box center [870, 227] width 1008 height 36
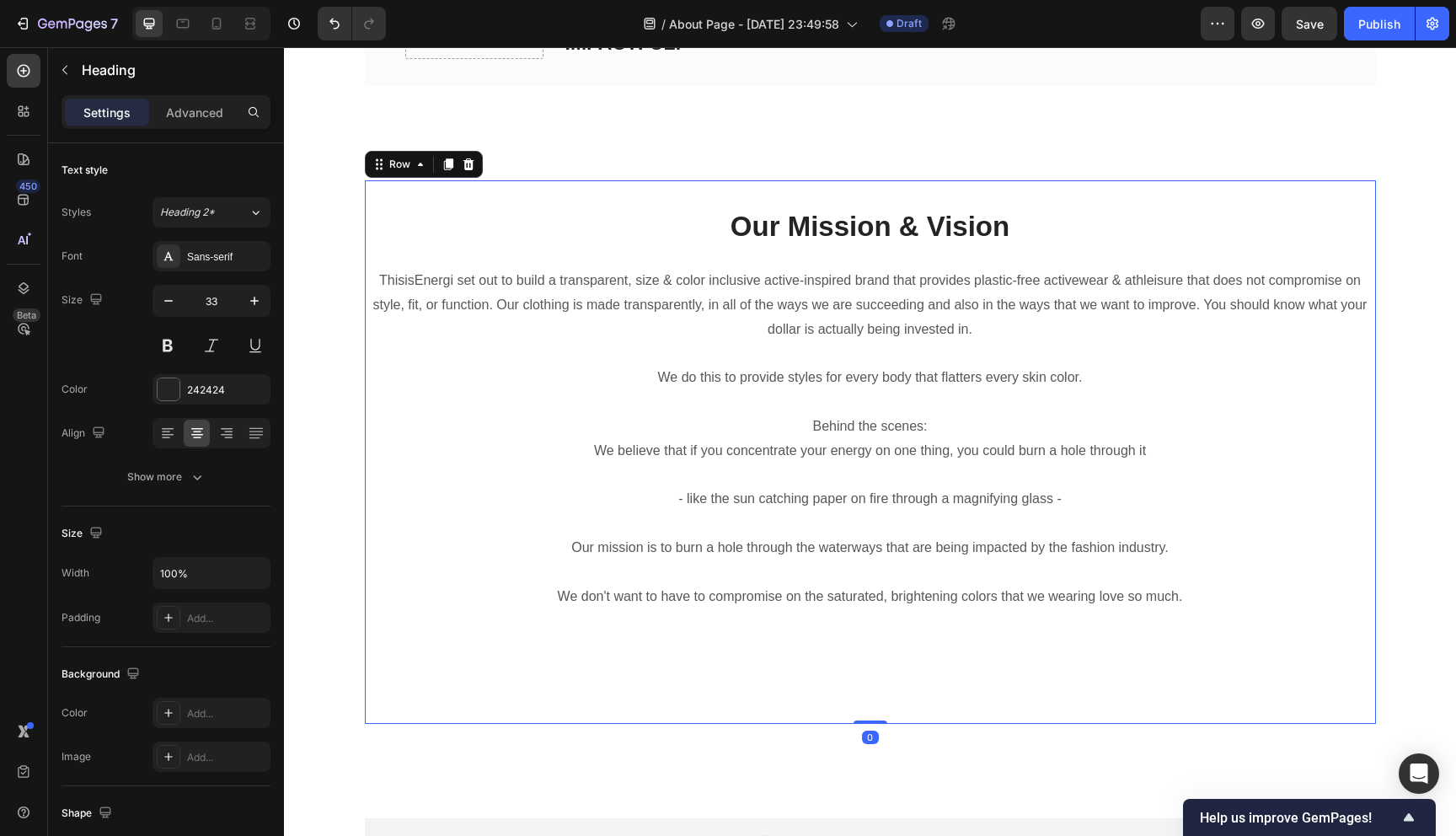
click at [459, 715] on div "Heading Text block Our Mission & Vision Heading ThisisEnergi set out to build a…" at bounding box center [870, 452] width 1011 height 542
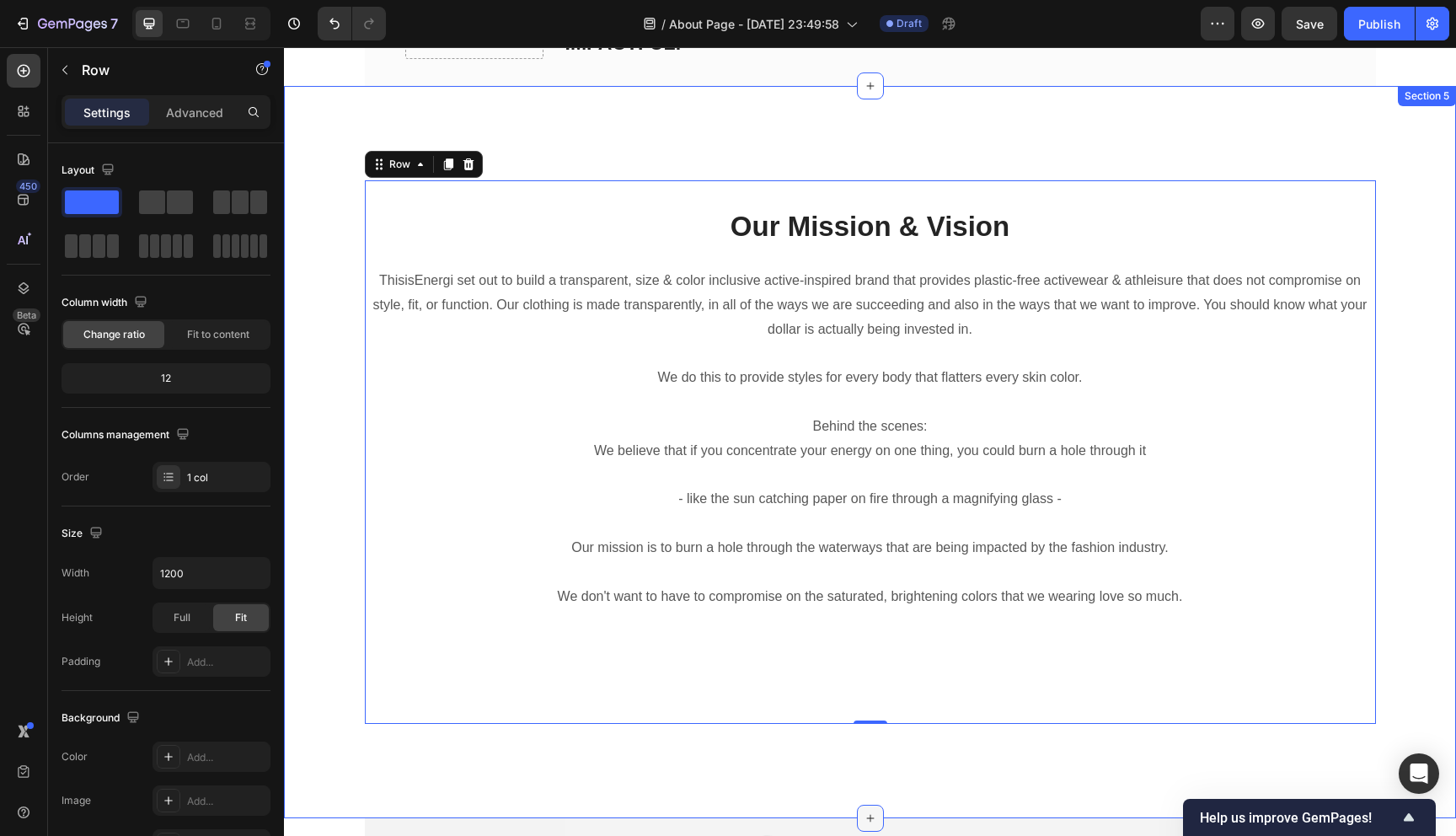
click at [869, 827] on div at bounding box center [870, 818] width 27 height 27
click at [549, 779] on div "Heading Text block Our Mission & Vision Heading ThisisEnergi set out to build a…" at bounding box center [870, 452] width 1172 height 732
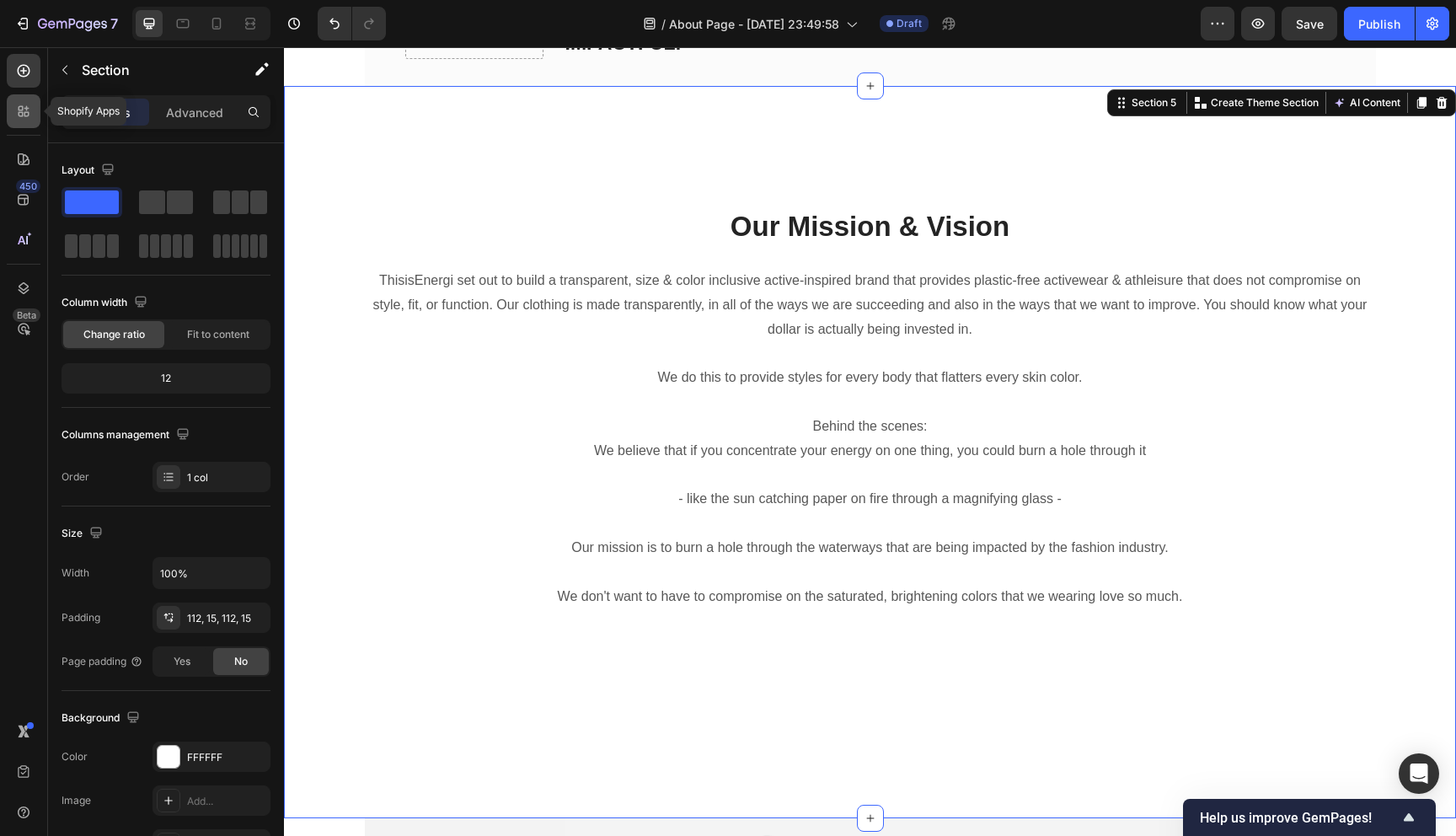
click at [32, 110] on div at bounding box center [23, 111] width 34 height 34
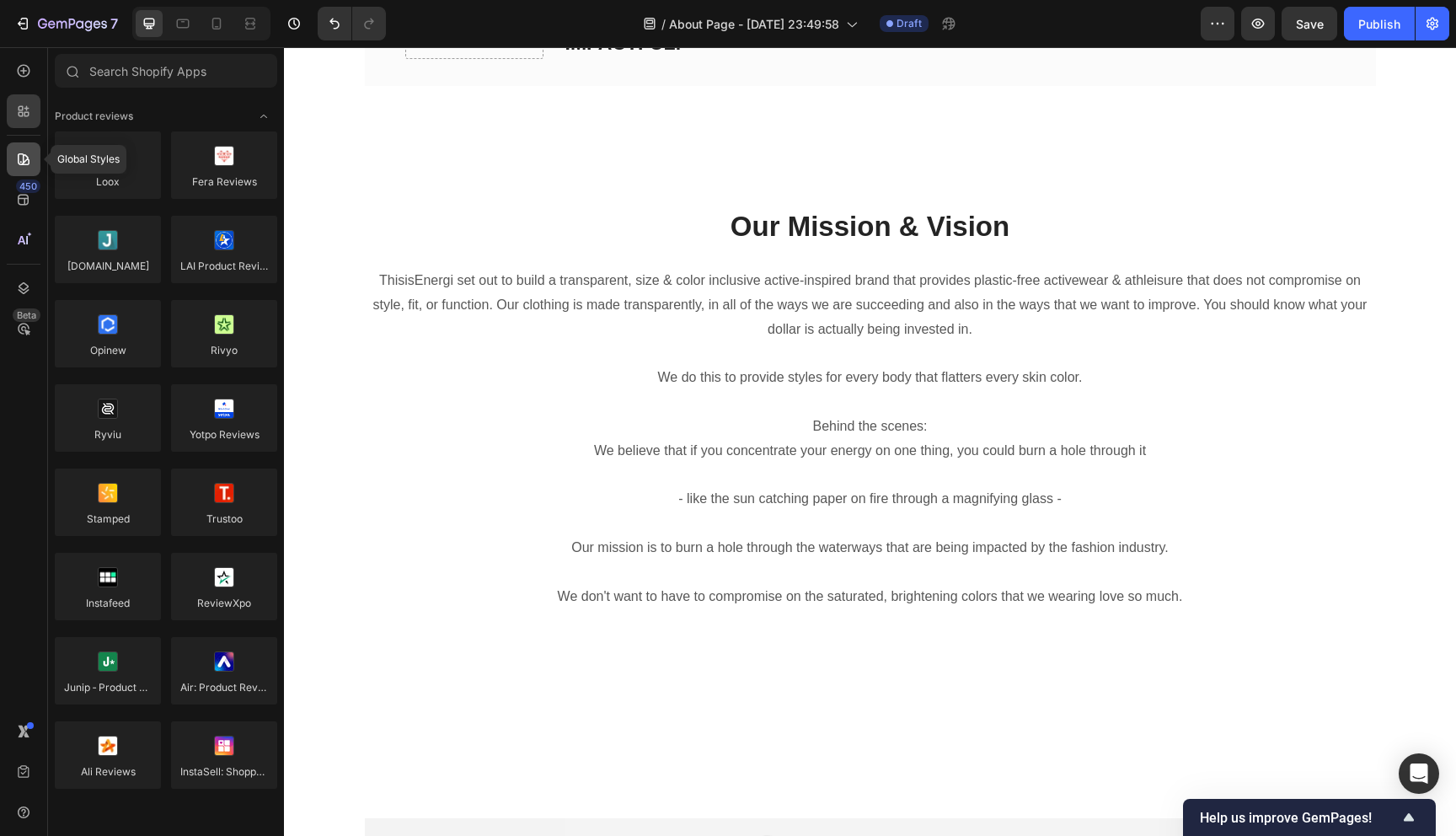
click at [29, 166] on icon at bounding box center [23, 159] width 17 height 17
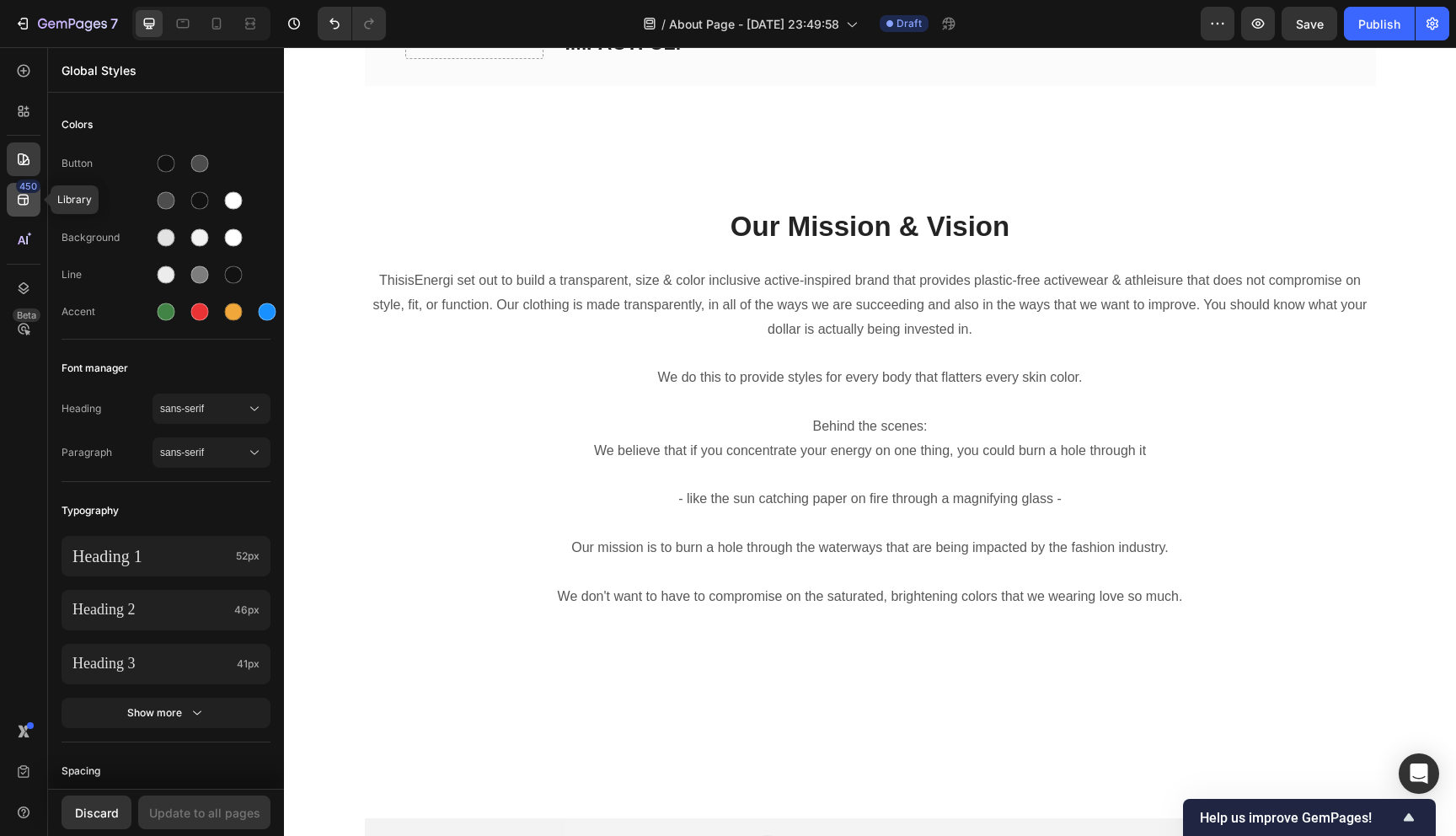
click at [26, 212] on div "450" at bounding box center [23, 199] width 34 height 34
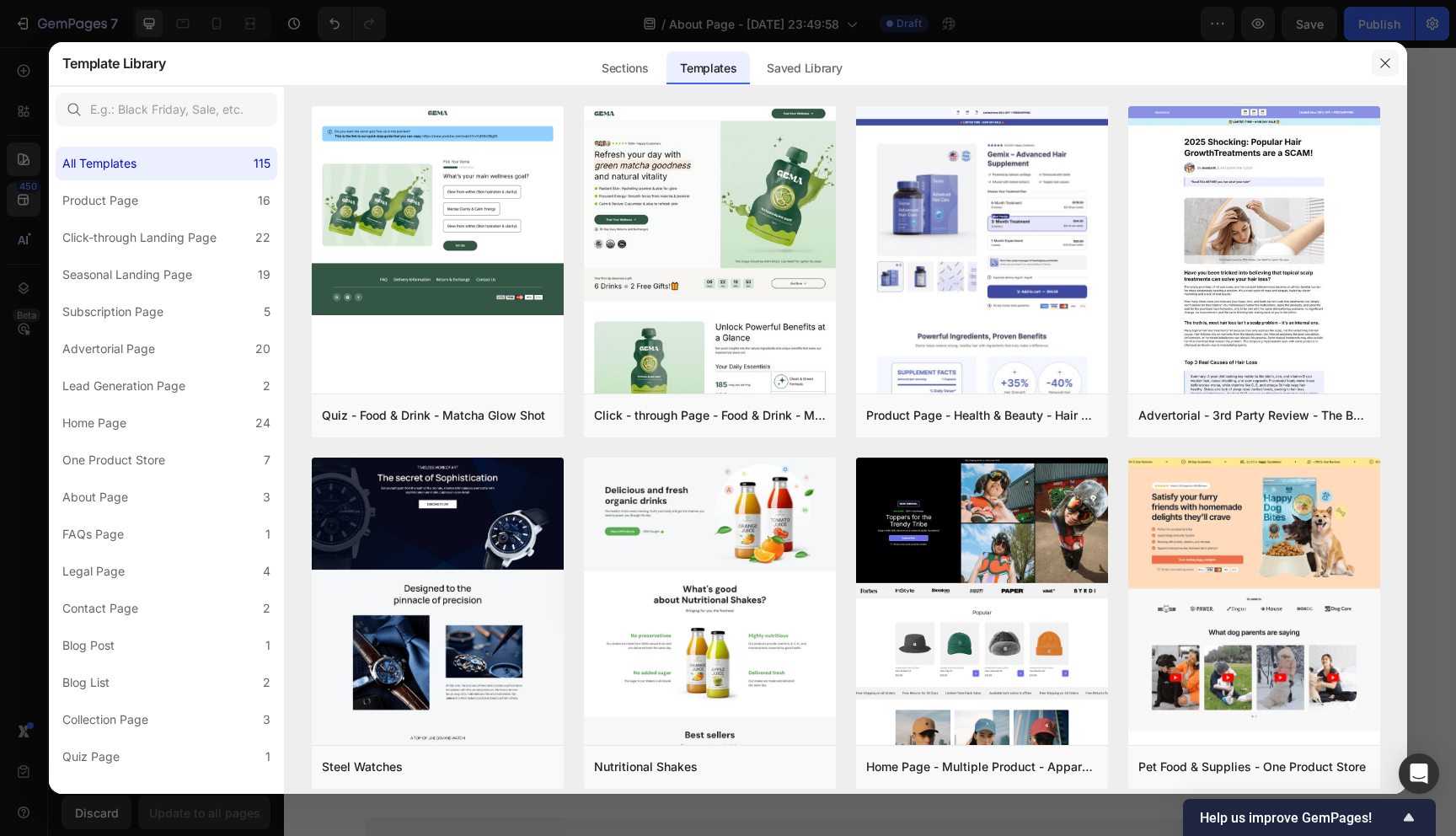
click at [1387, 61] on icon "button" at bounding box center [1385, 63] width 10 height 10
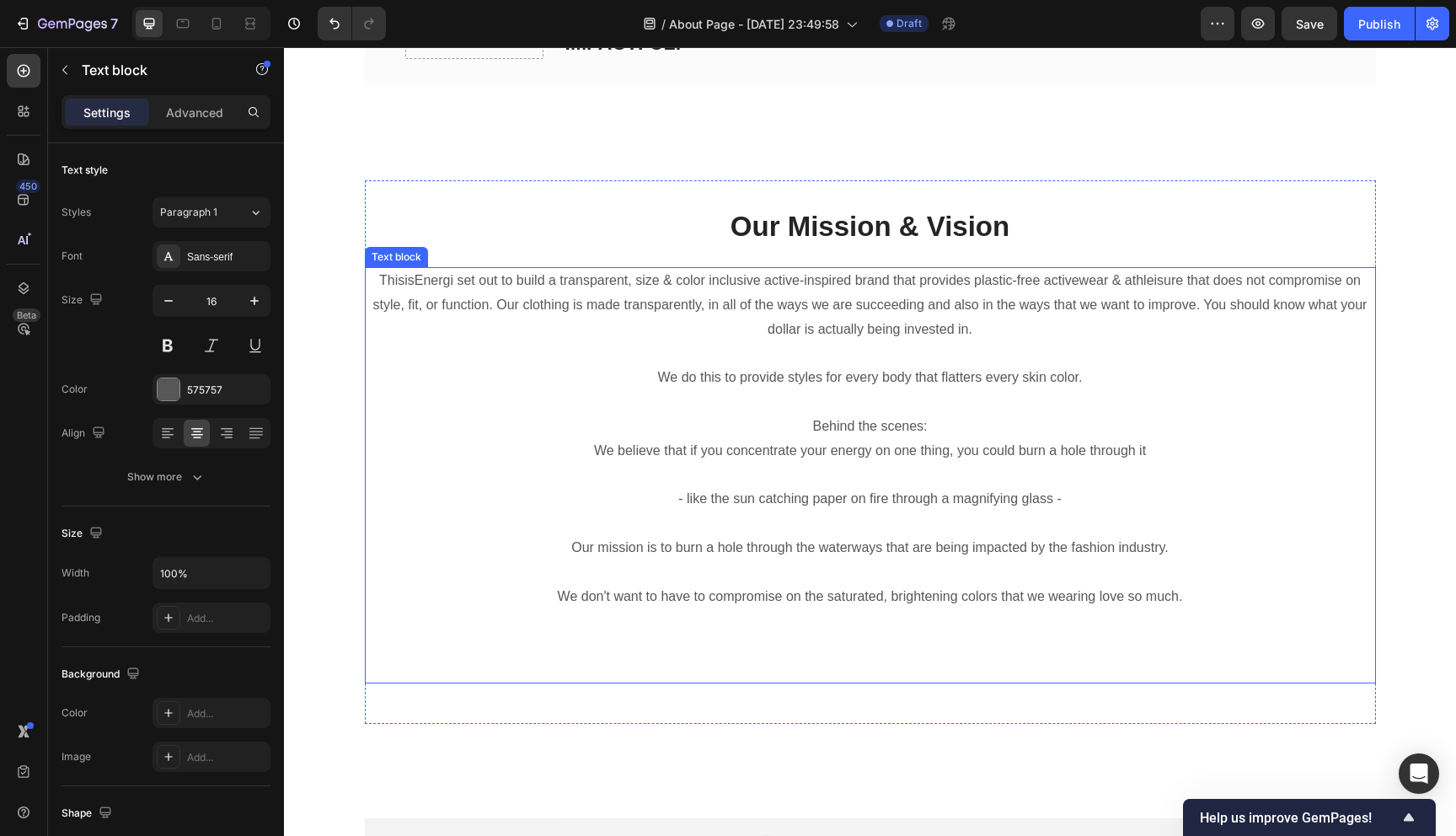
click at [1195, 610] on p "Rich Text Editor. Editing area: main" at bounding box center [870, 620] width 1008 height 24
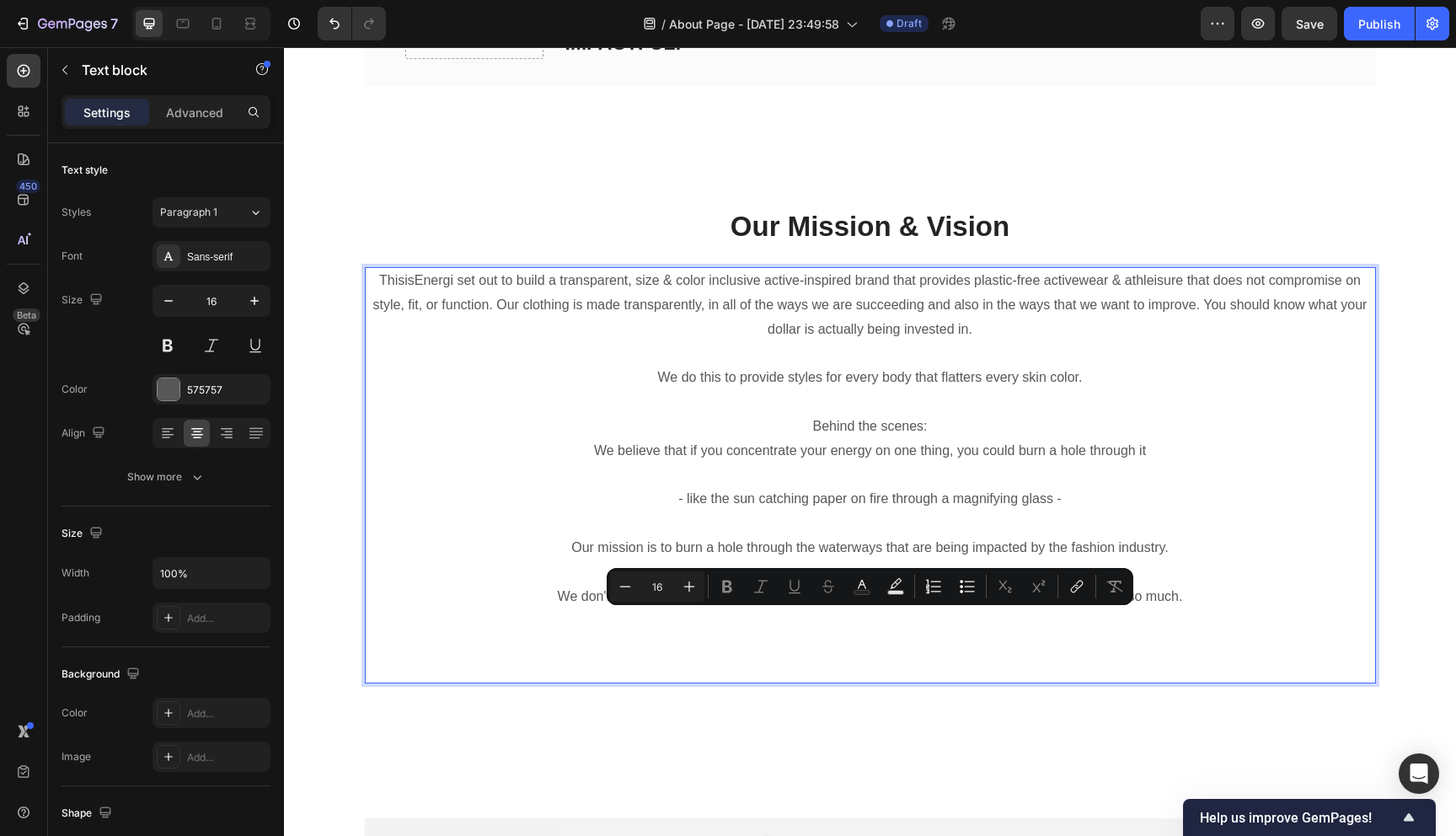
click at [1195, 596] on p "We don't want to have to compromise on the saturated, brightening colors that w…" at bounding box center [870, 597] width 1008 height 24
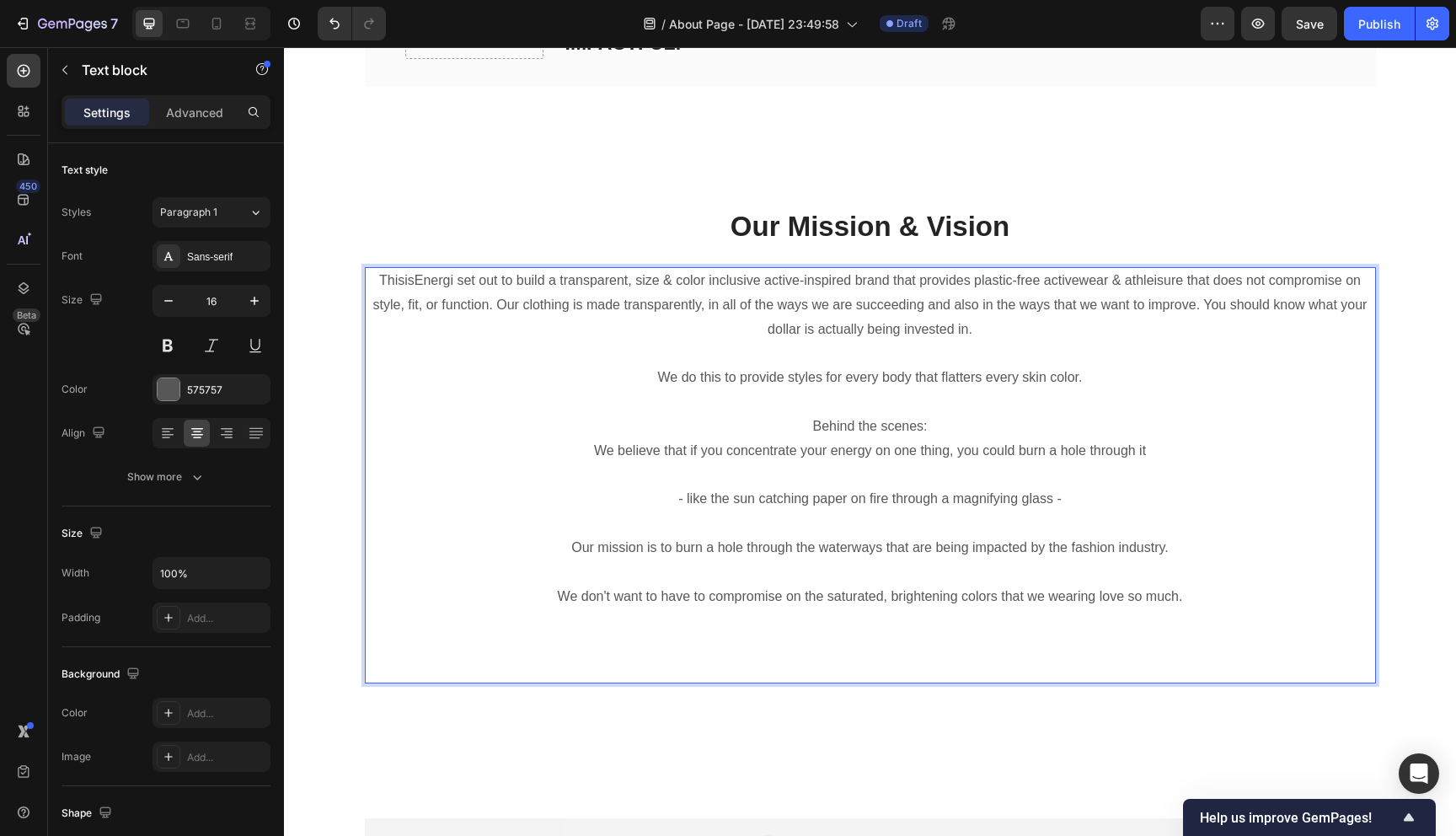
click at [865, 627] on p "Rich Text Editor. Editing area: main" at bounding box center [870, 620] width 1008 height 24
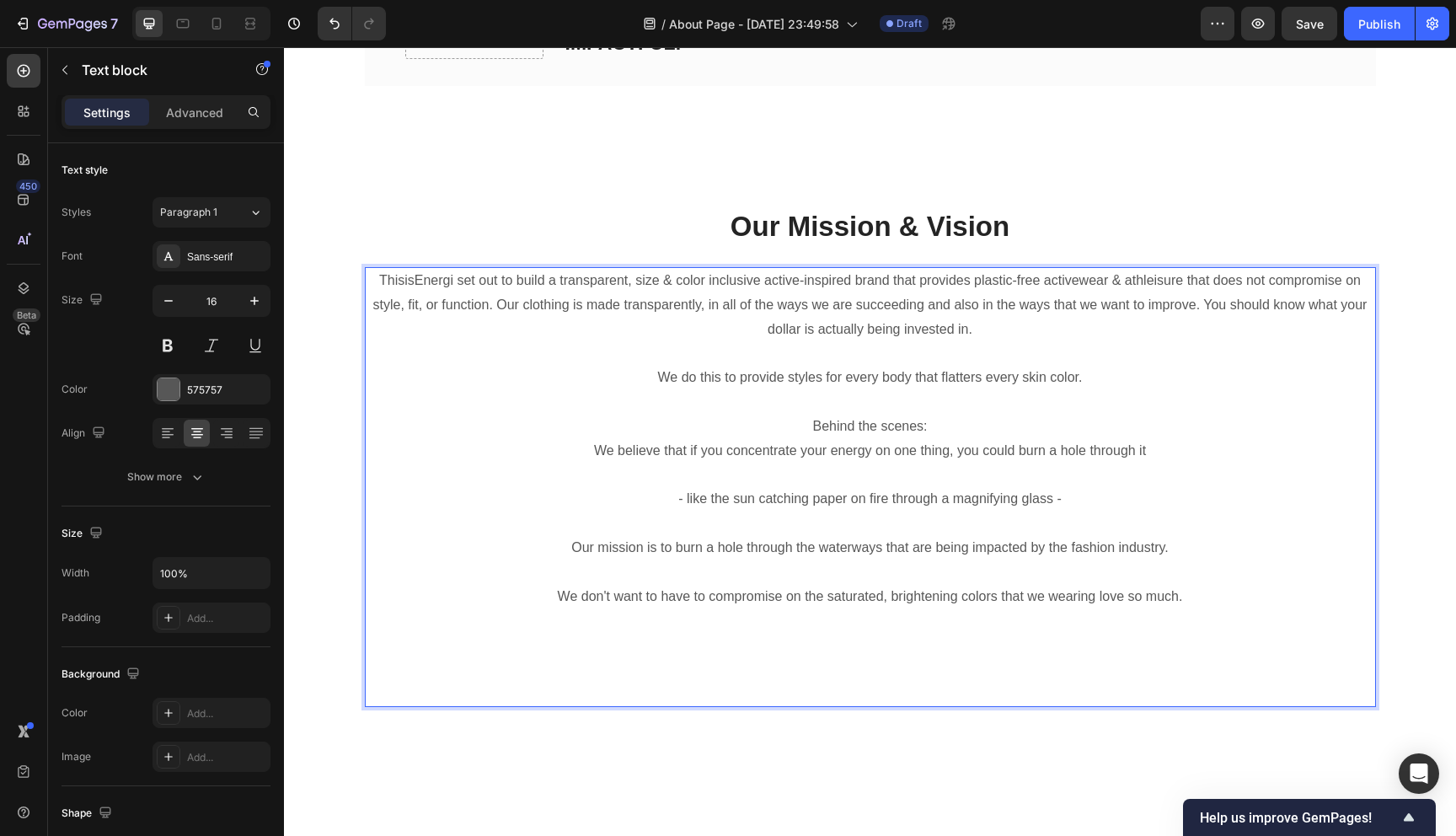
click at [907, 428] on p "Behind the scenes:" at bounding box center [870, 427] width 1008 height 24
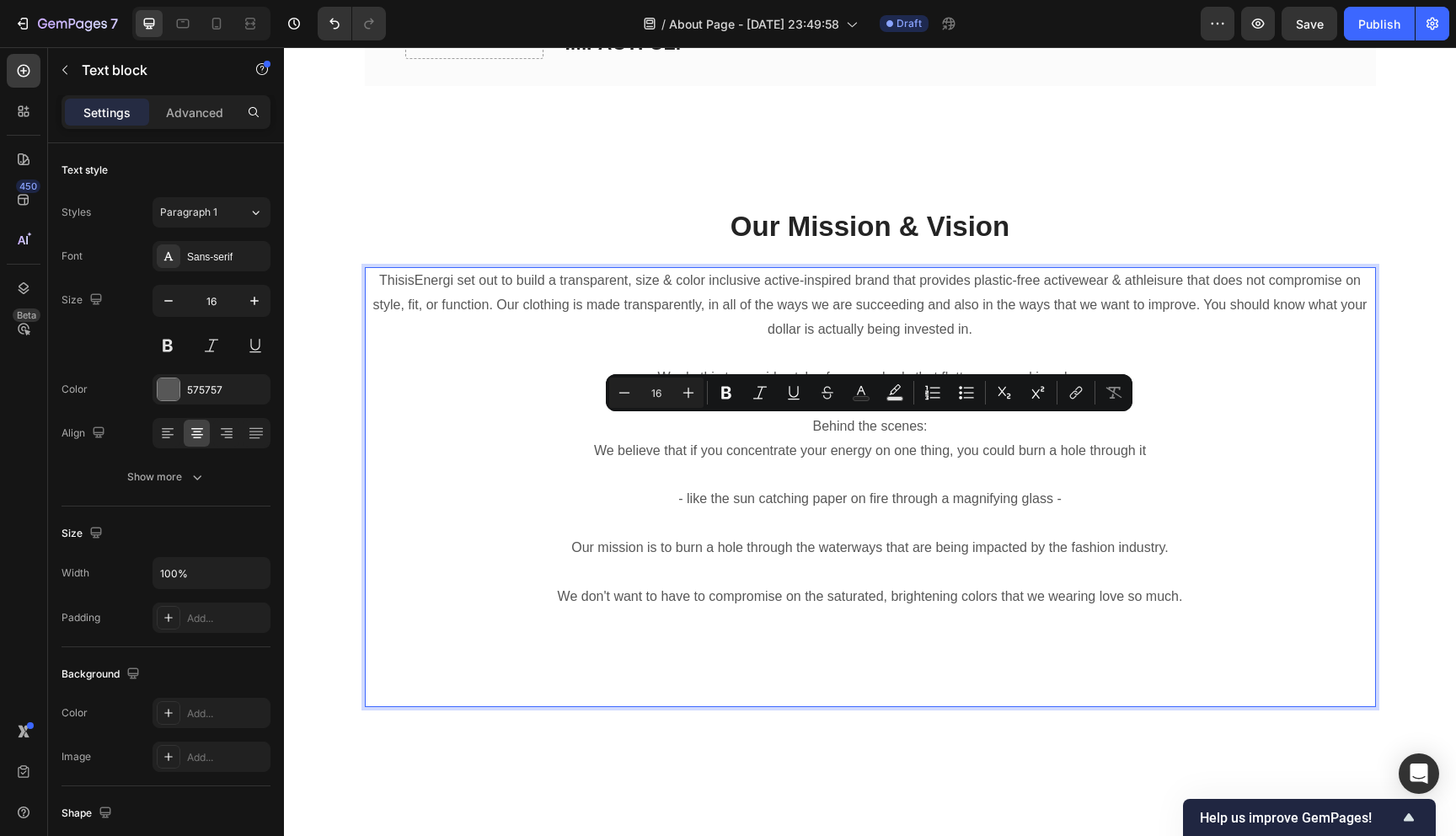
drag, startPoint x: 936, startPoint y: 431, endPoint x: 794, endPoint y: 431, distance: 142.0
click at [793, 431] on p "Behind the scenes:" at bounding box center [870, 427] width 1008 height 24
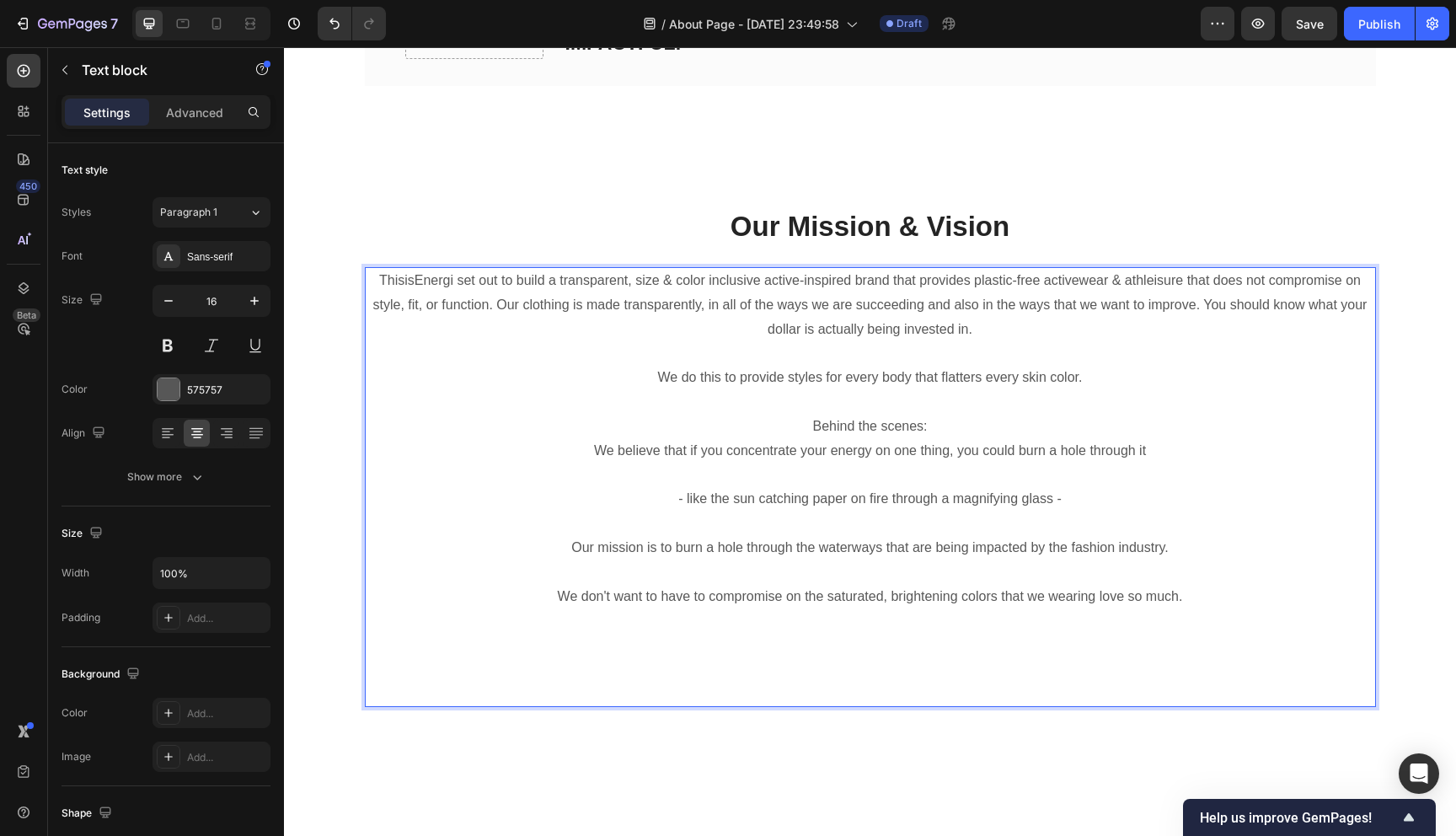
click at [1041, 340] on p "ThisisEnergi set out to build a transparent, size & color inclusive active-insp…" at bounding box center [870, 304] width 1008 height 72
click at [991, 470] on p "Rich Text Editor. Editing area: main" at bounding box center [870, 475] width 1008 height 24
drag, startPoint x: 1208, startPoint y: 599, endPoint x: 679, endPoint y: 413, distance: 560.7
click at [679, 413] on div "ThisisEnergi set out to build a transparent, size & color inclusive active-insp…" at bounding box center [870, 487] width 1011 height 440
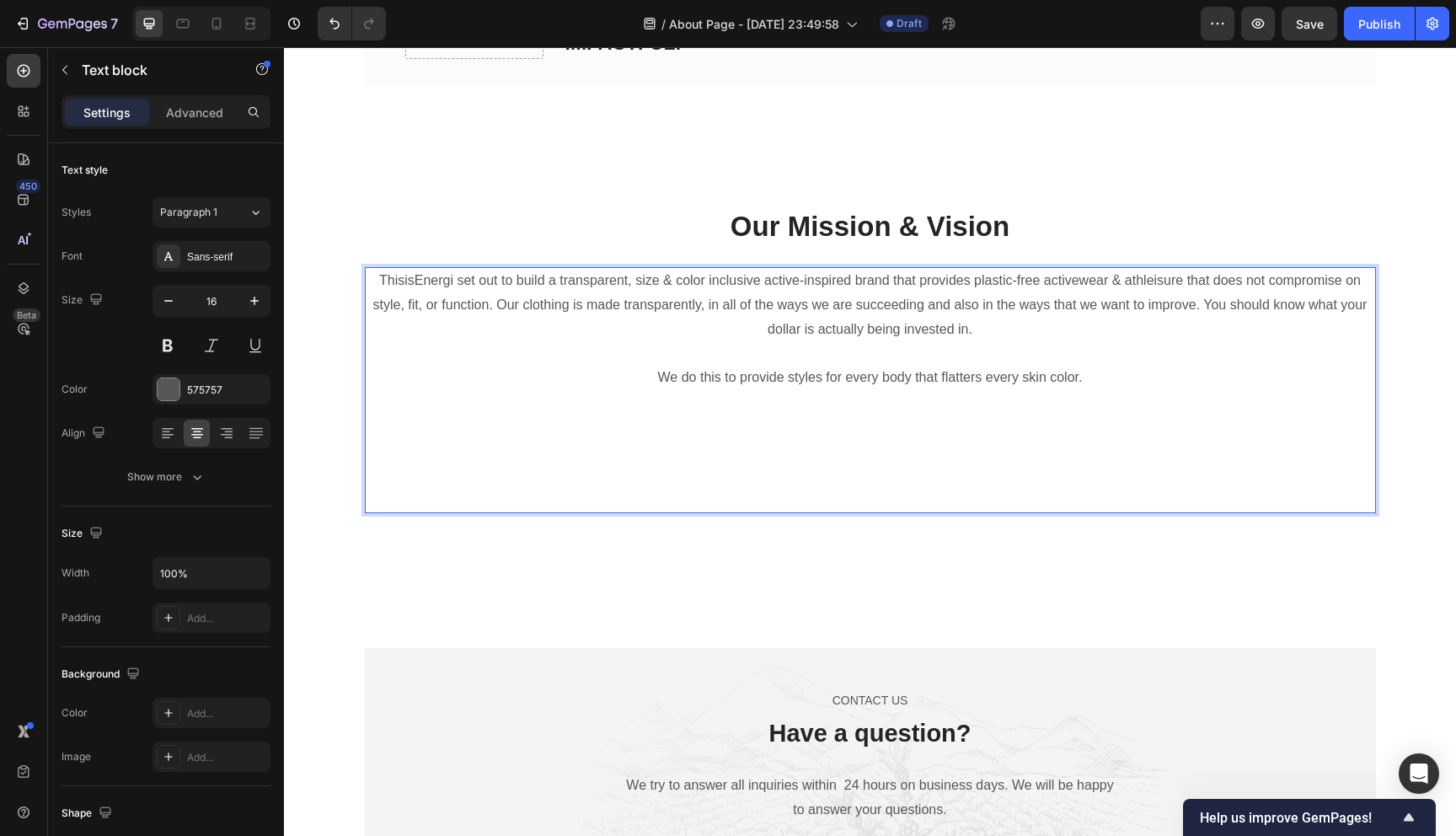
click at [841, 472] on p "Rich Text Editor. Editing area: main" at bounding box center [870, 475] width 1008 height 24
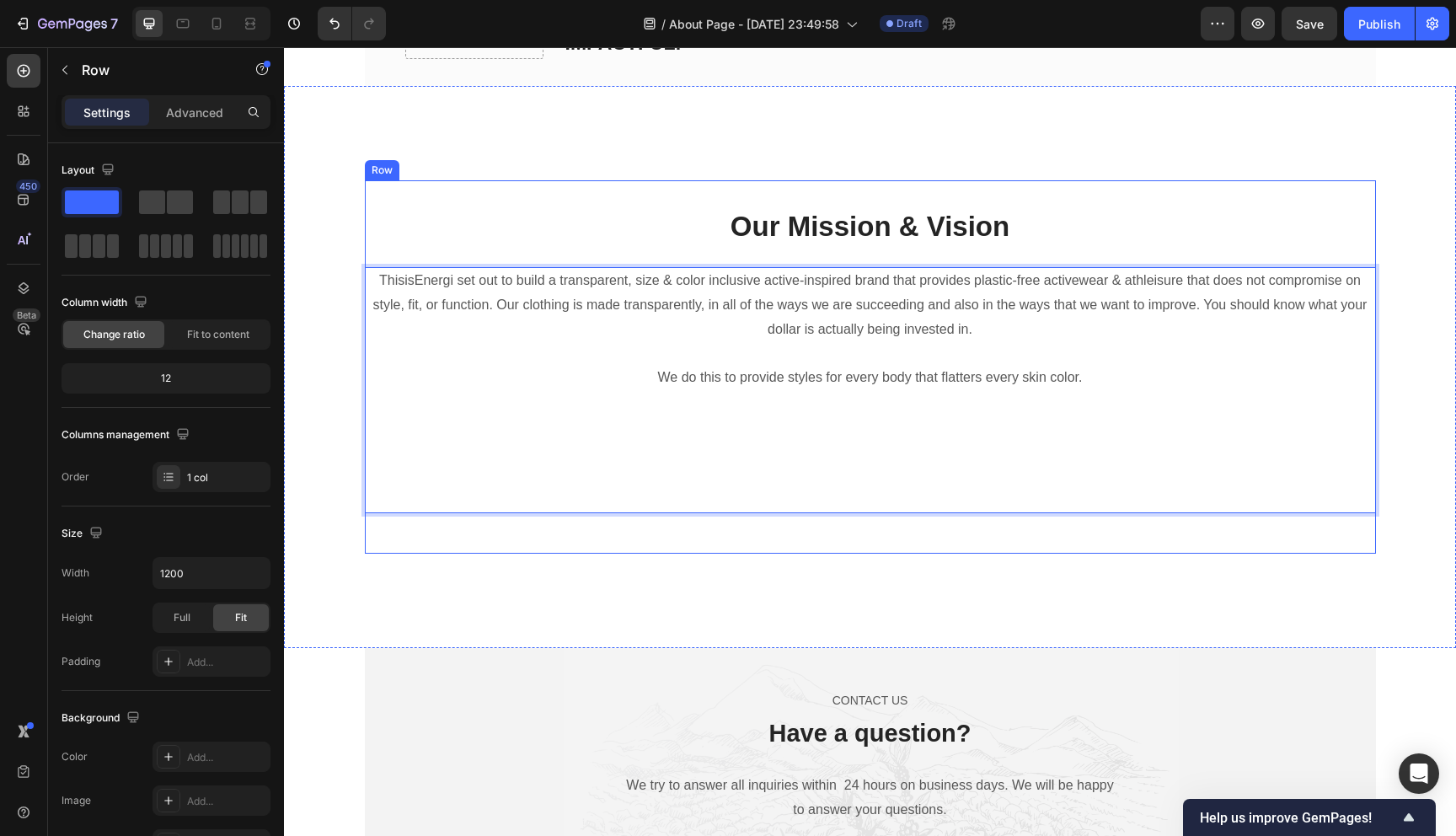
click at [778, 543] on div "Heading Text block Our Mission & Vision Heading ThisisEnergi set out to build a…" at bounding box center [870, 368] width 1011 height 374
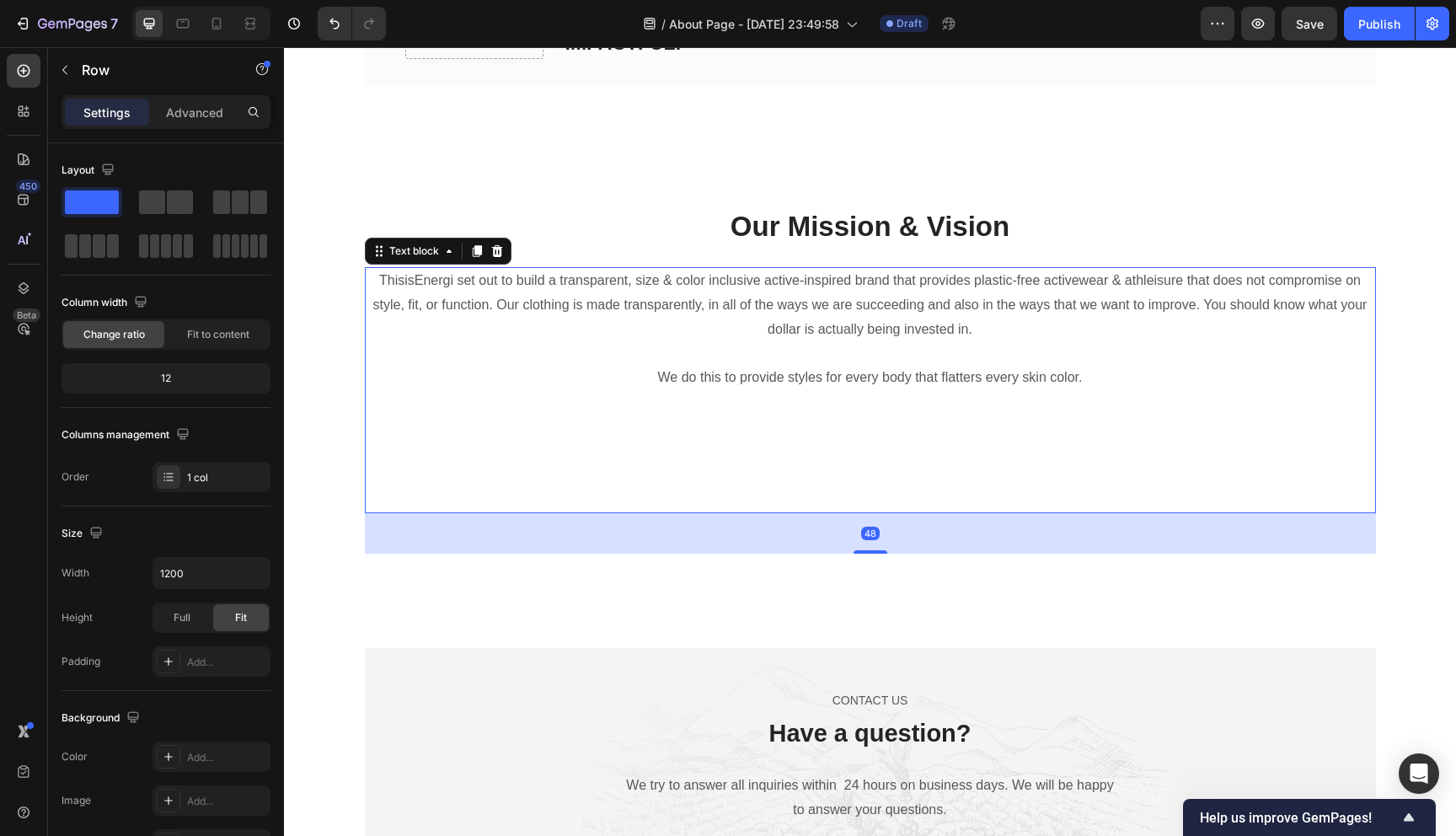
click at [800, 495] on p "Rich Text Editor. Editing area: main" at bounding box center [870, 499] width 1008 height 24
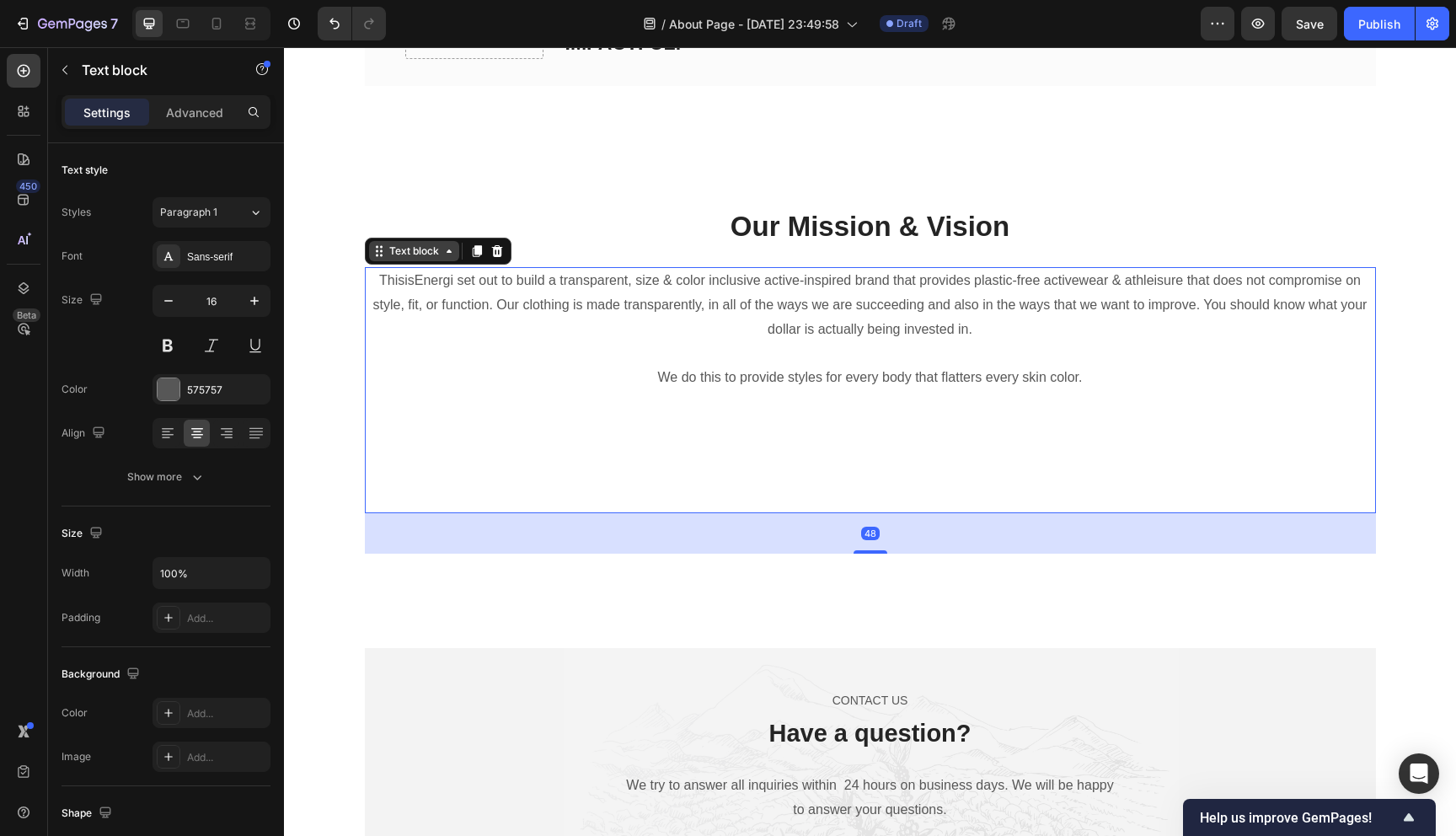
click at [446, 258] on div "Text block" at bounding box center [414, 250] width 90 height 20
click at [477, 253] on icon at bounding box center [476, 251] width 10 height 12
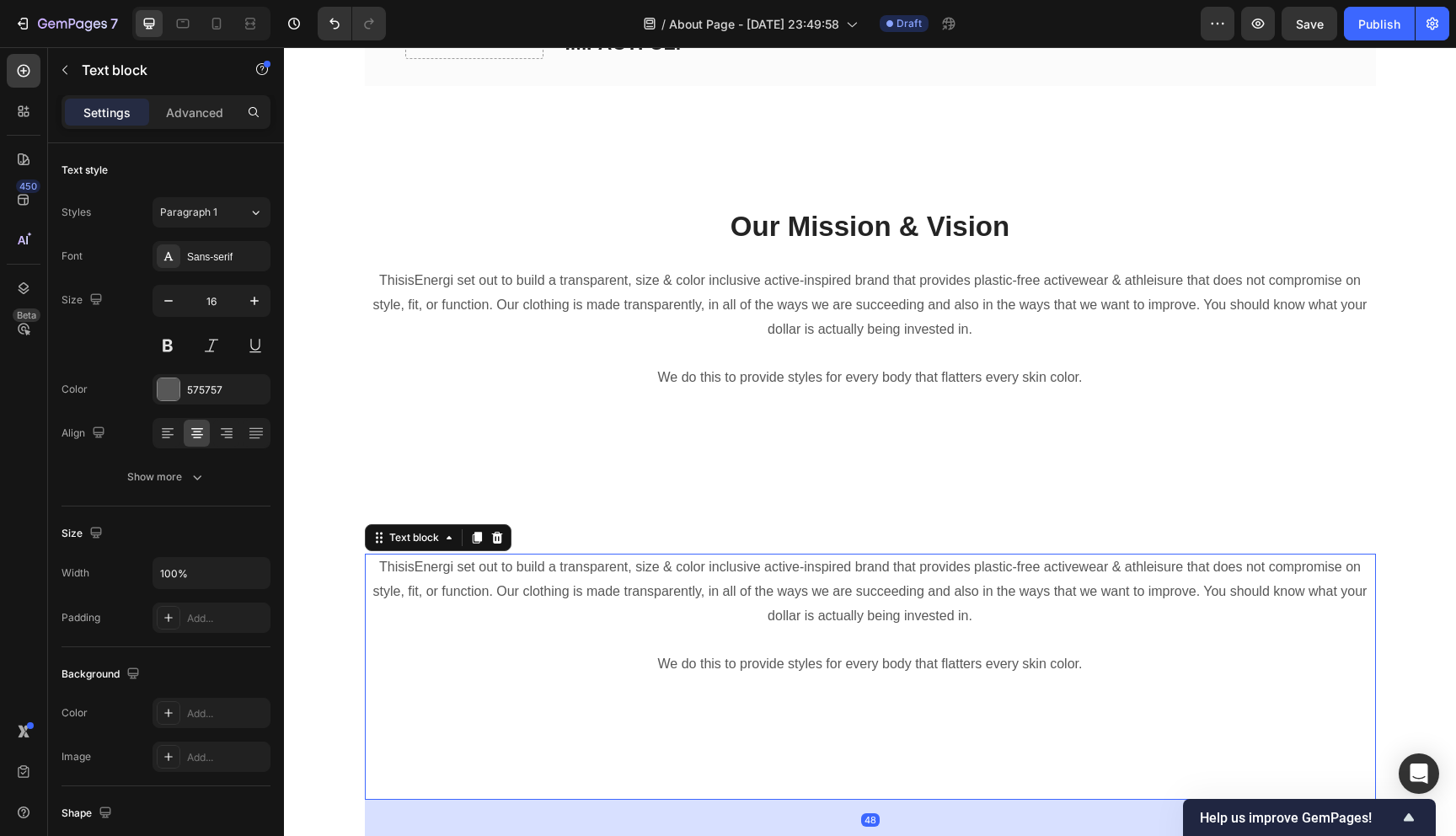
click at [577, 590] on p "ThisisEnergi set out to build a transparent, size & color inclusive active-insp…" at bounding box center [870, 591] width 1008 height 72
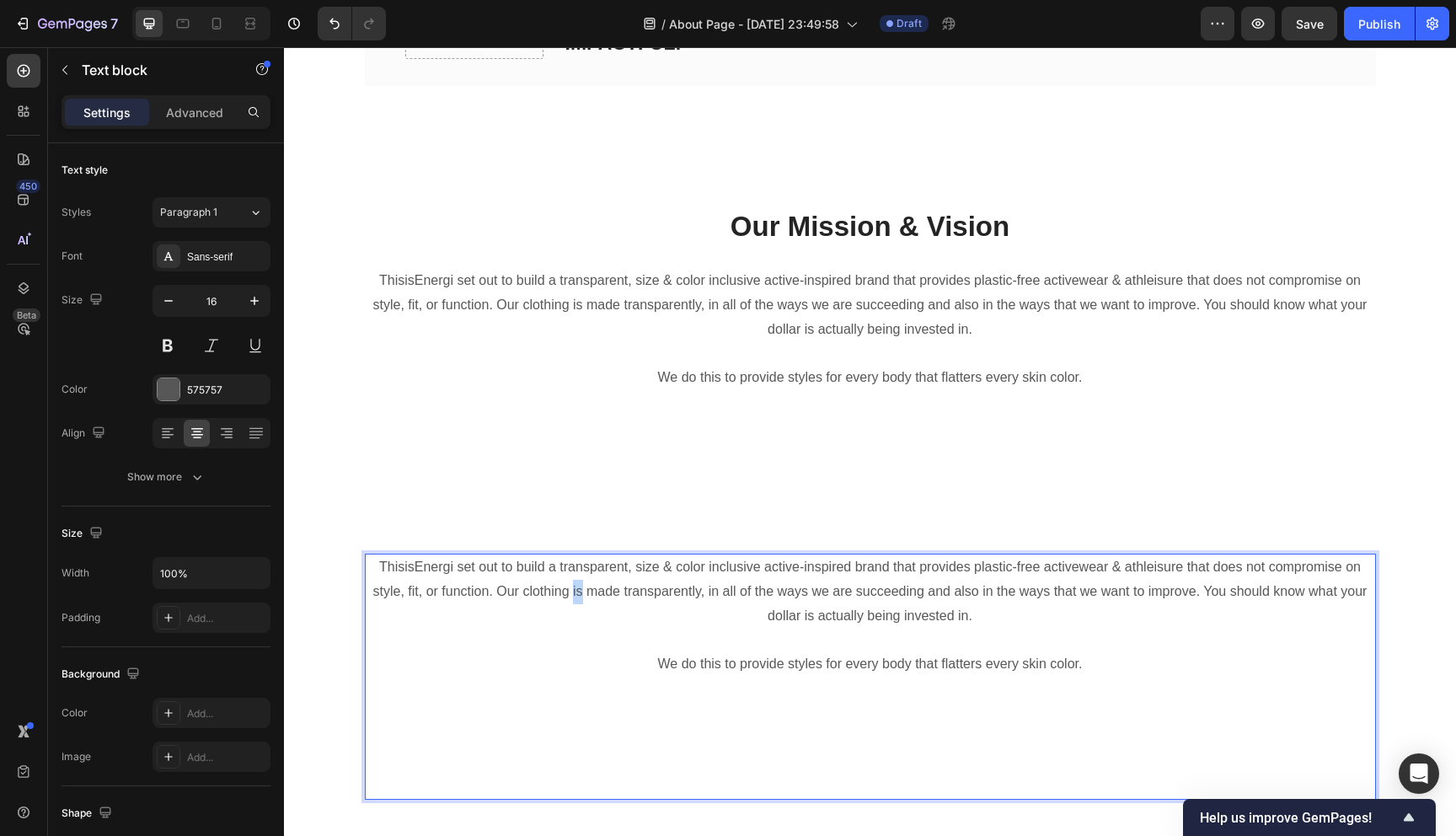
click at [577, 590] on p "ThisisEnergi set out to build a transparent, size & color inclusive active-insp…" at bounding box center [870, 591] width 1008 height 72
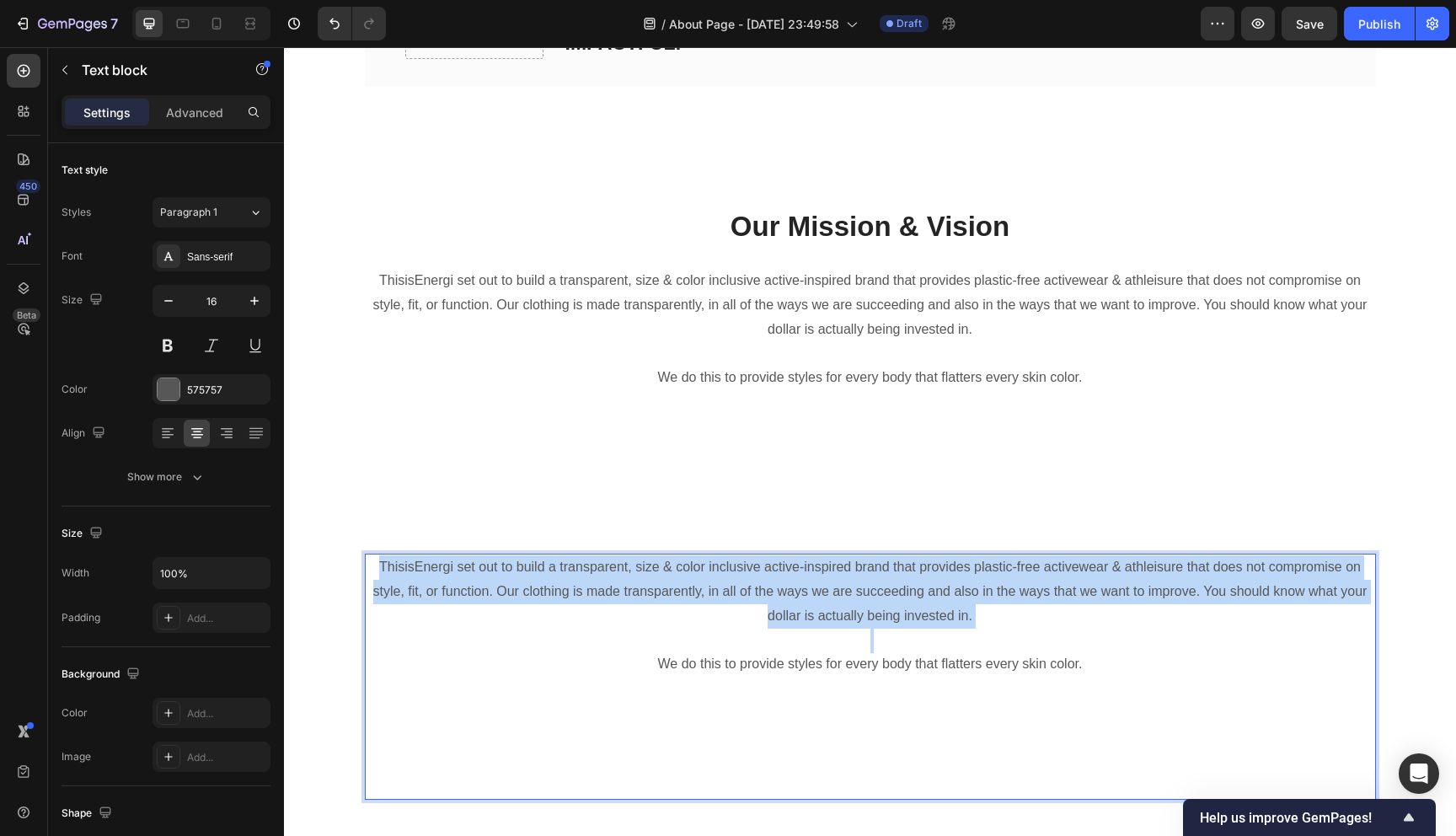
click at [577, 590] on p "ThisisEnergi set out to build a transparent, size & color inclusive active-insp…" at bounding box center [870, 591] width 1008 height 72
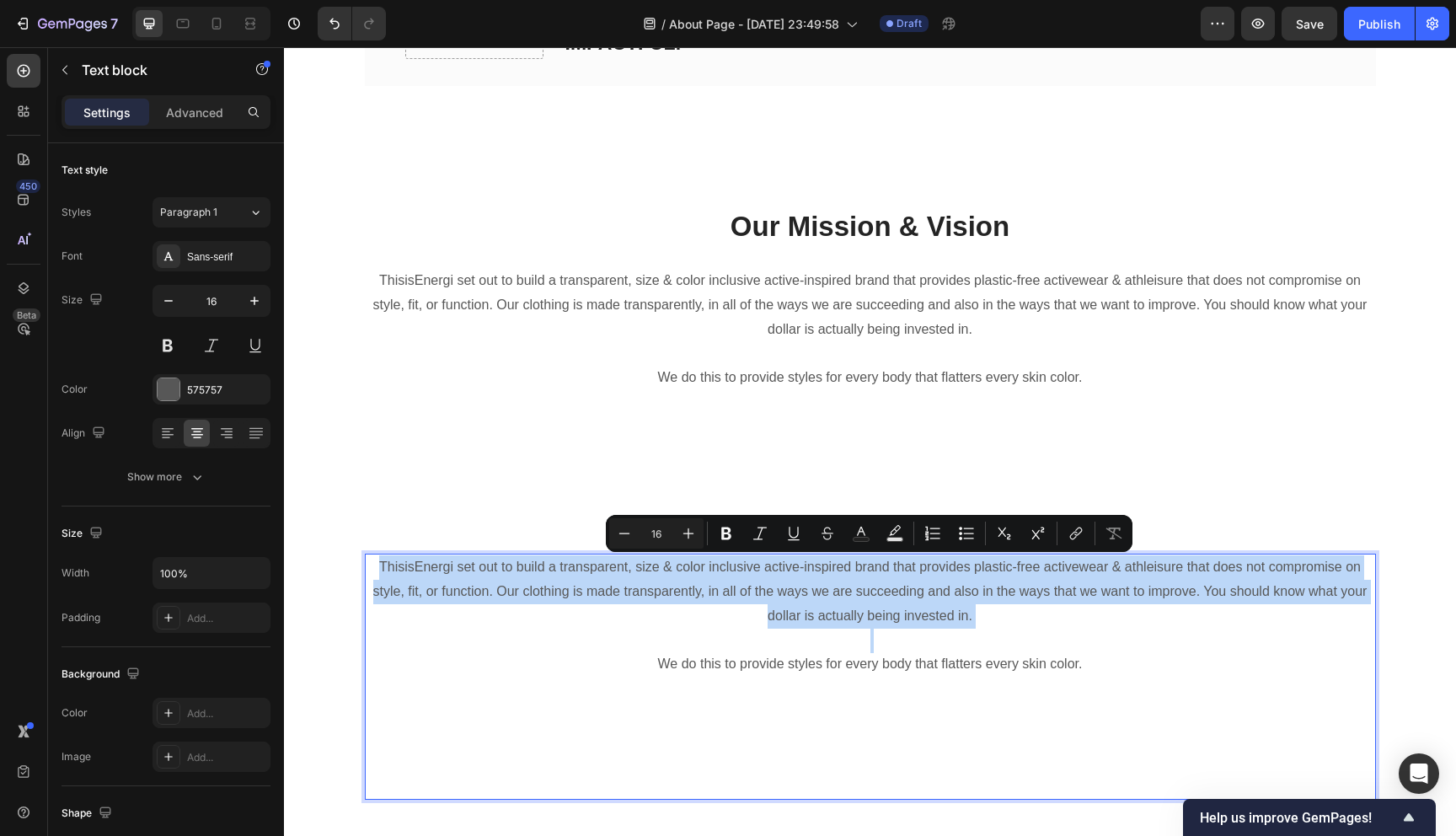
click at [577, 590] on p "ThisisEnergi set out to build a transparent, size & color inclusive active-insp…" at bounding box center [870, 591] width 1008 height 72
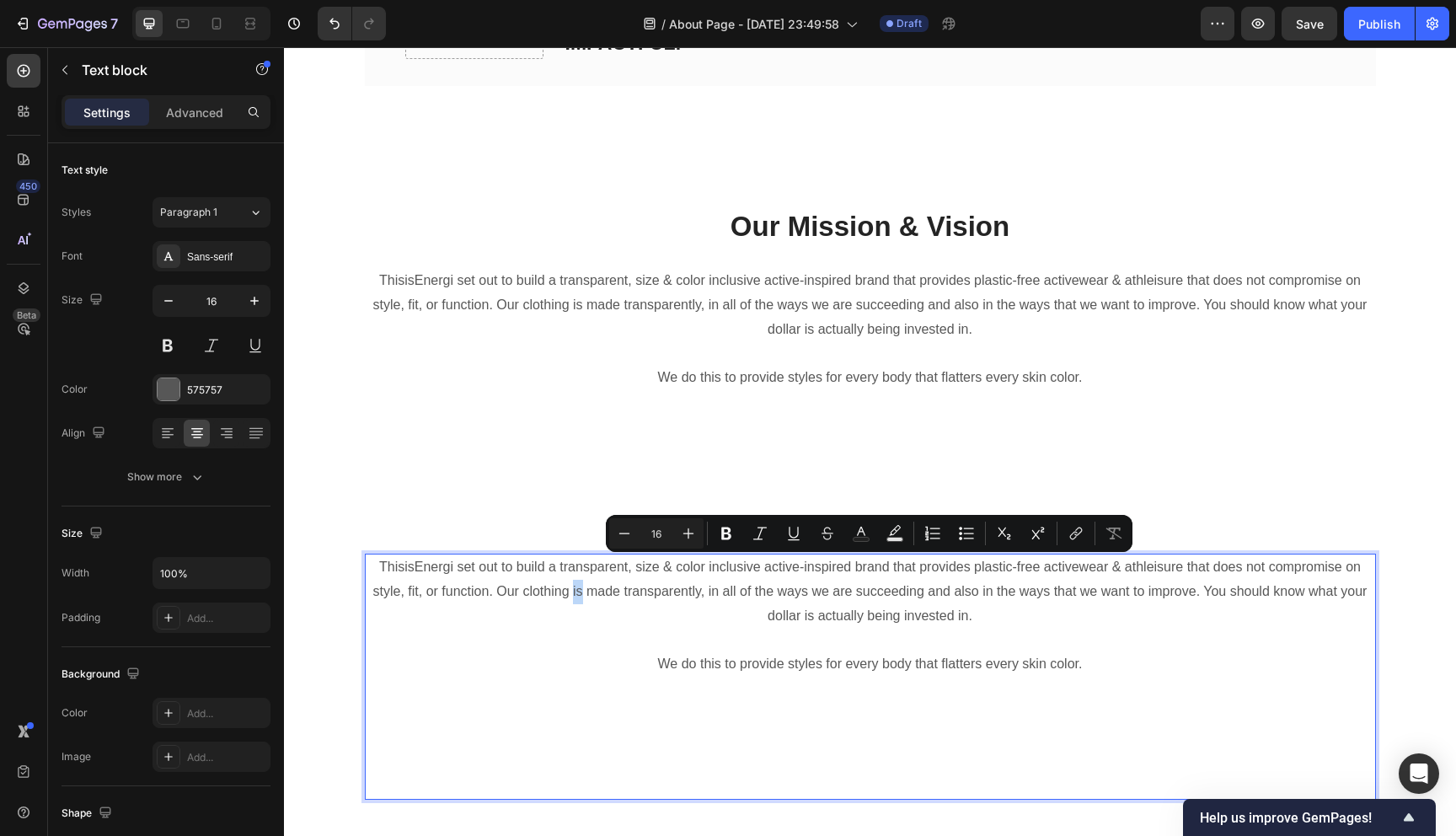
click at [577, 590] on p "ThisisEnergi set out to build a transparent, size & color inclusive active-insp…" at bounding box center [870, 591] width 1008 height 72
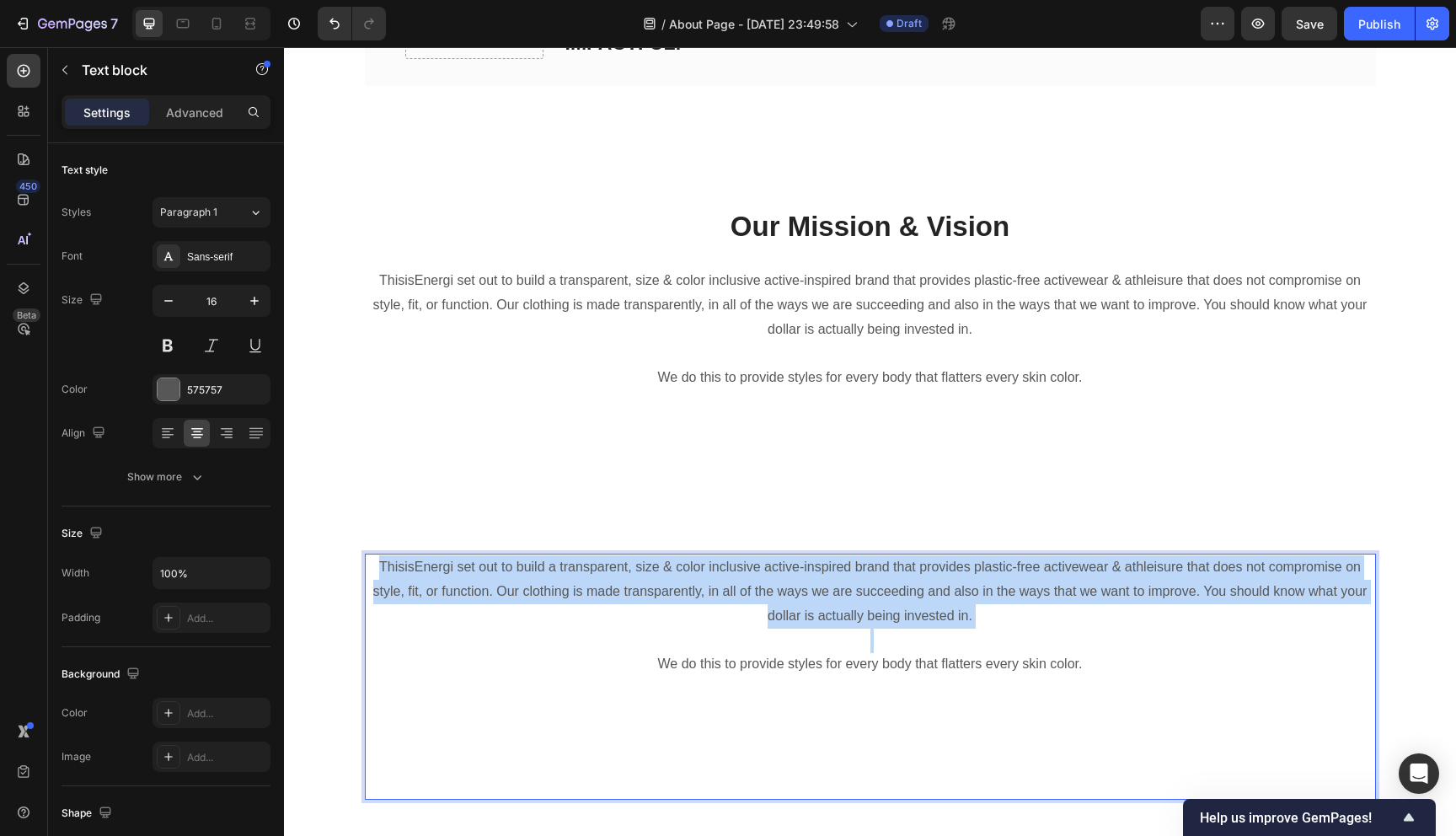
click at [577, 590] on p "ThisisEnergi set out to build a transparent, size & color inclusive active-insp…" at bounding box center [870, 591] width 1008 height 72
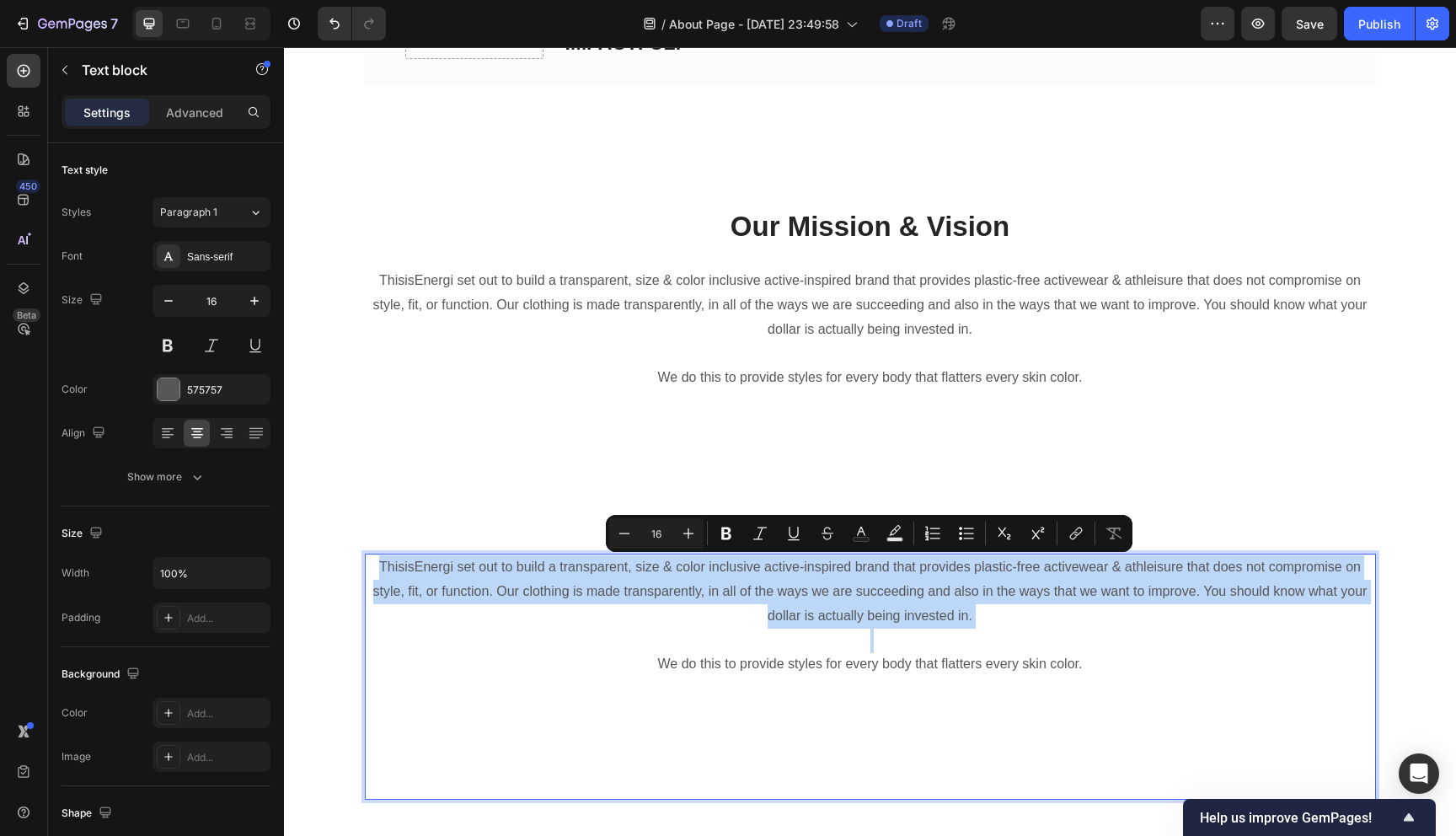
click at [577, 590] on p "ThisisEnergi set out to build a transparent, size & color inclusive active-insp…" at bounding box center [870, 591] width 1008 height 72
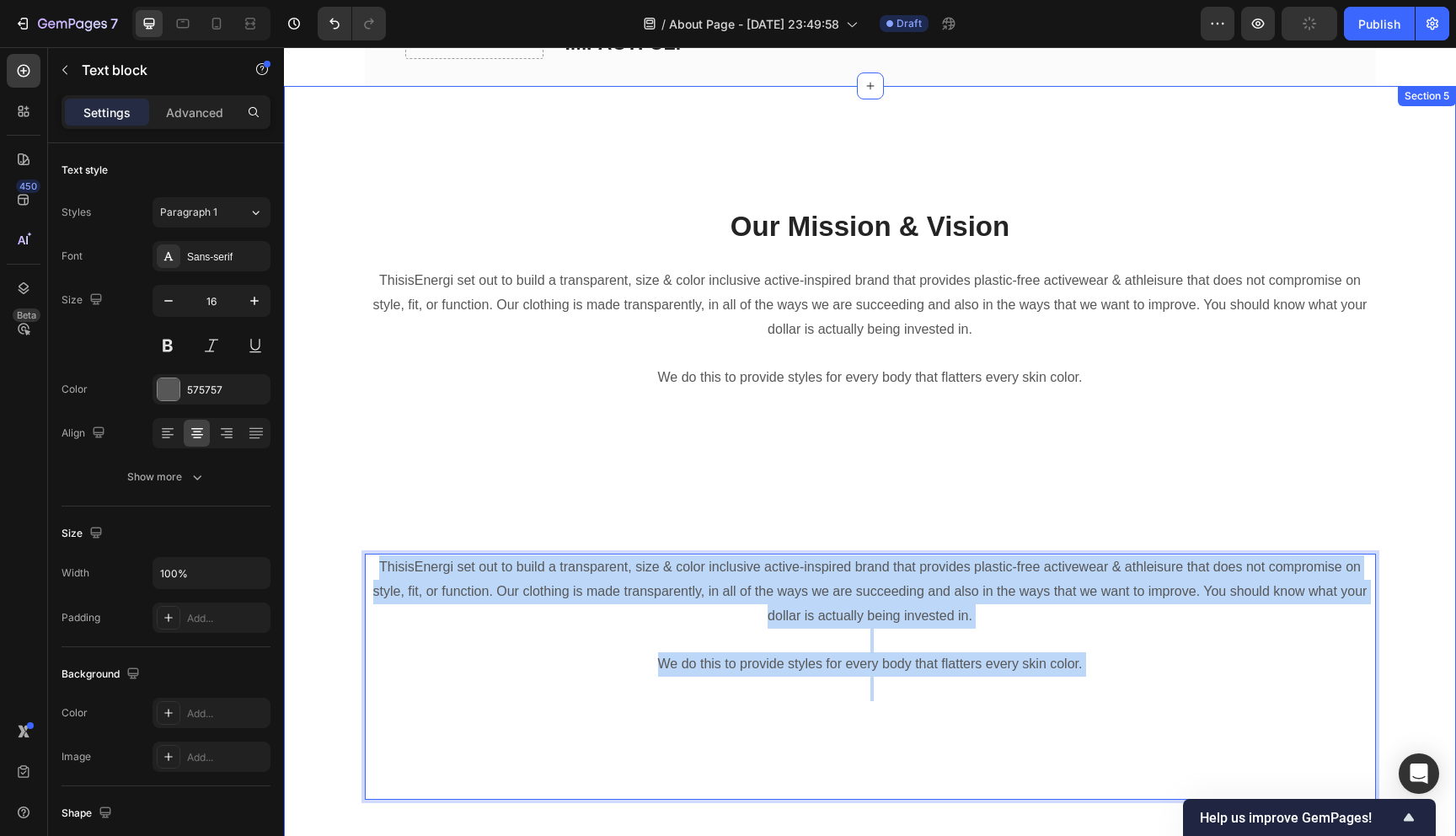
drag, startPoint x: 1127, startPoint y: 692, endPoint x: 312, endPoint y: 538, distance: 829.4
click at [312, 538] on div "Heading Text block Our Mission & Vision Heading ThisisEnergi set out to build a…" at bounding box center [870, 510] width 1147 height 660
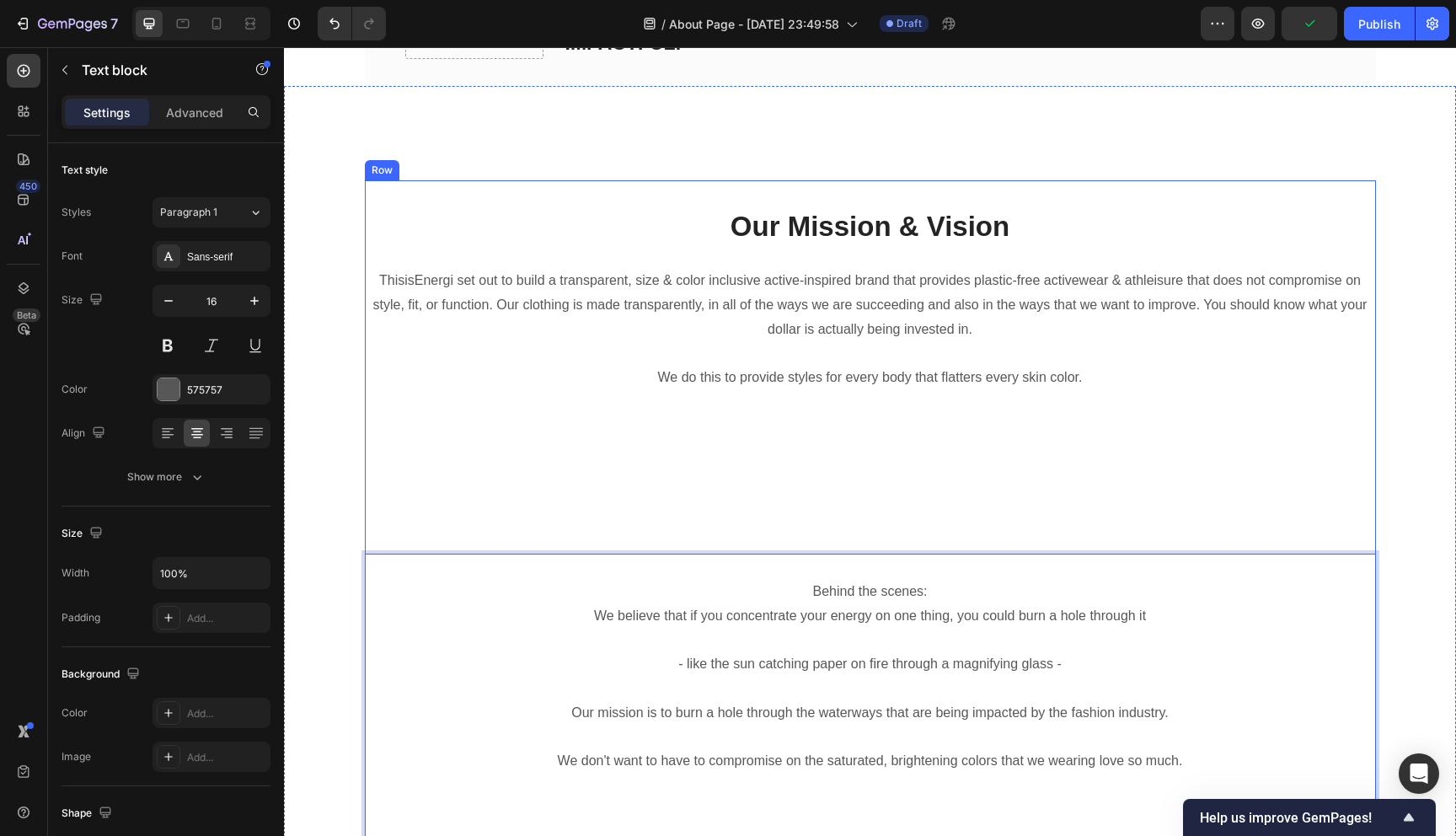
click at [775, 249] on div "Heading Text block Our Mission & Vision Heading ThisisEnergi set out to build a…" at bounding box center [870, 559] width 1011 height 757
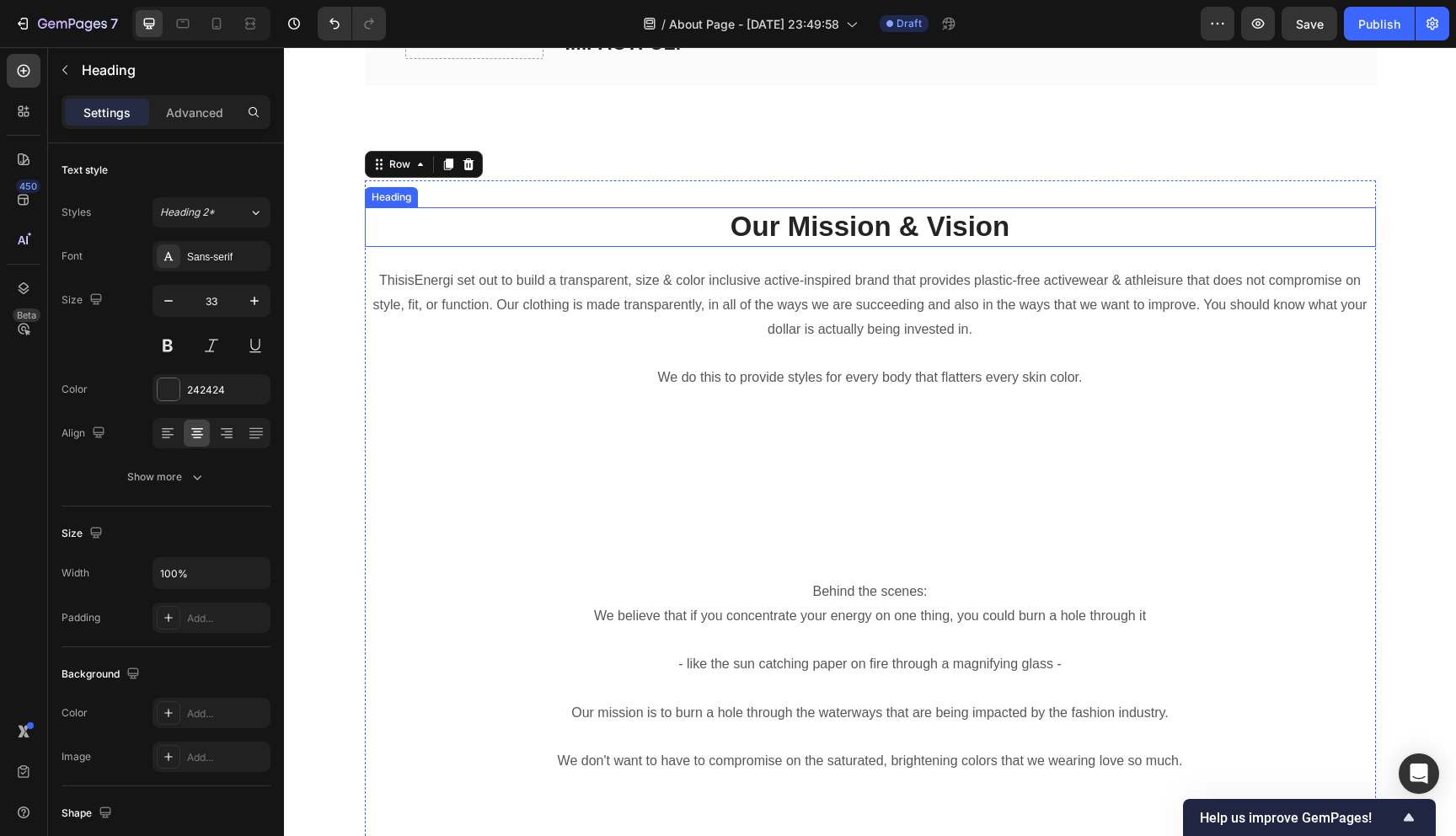
click at [788, 218] on p "Our Mission & Vision" at bounding box center [870, 227] width 1008 height 36
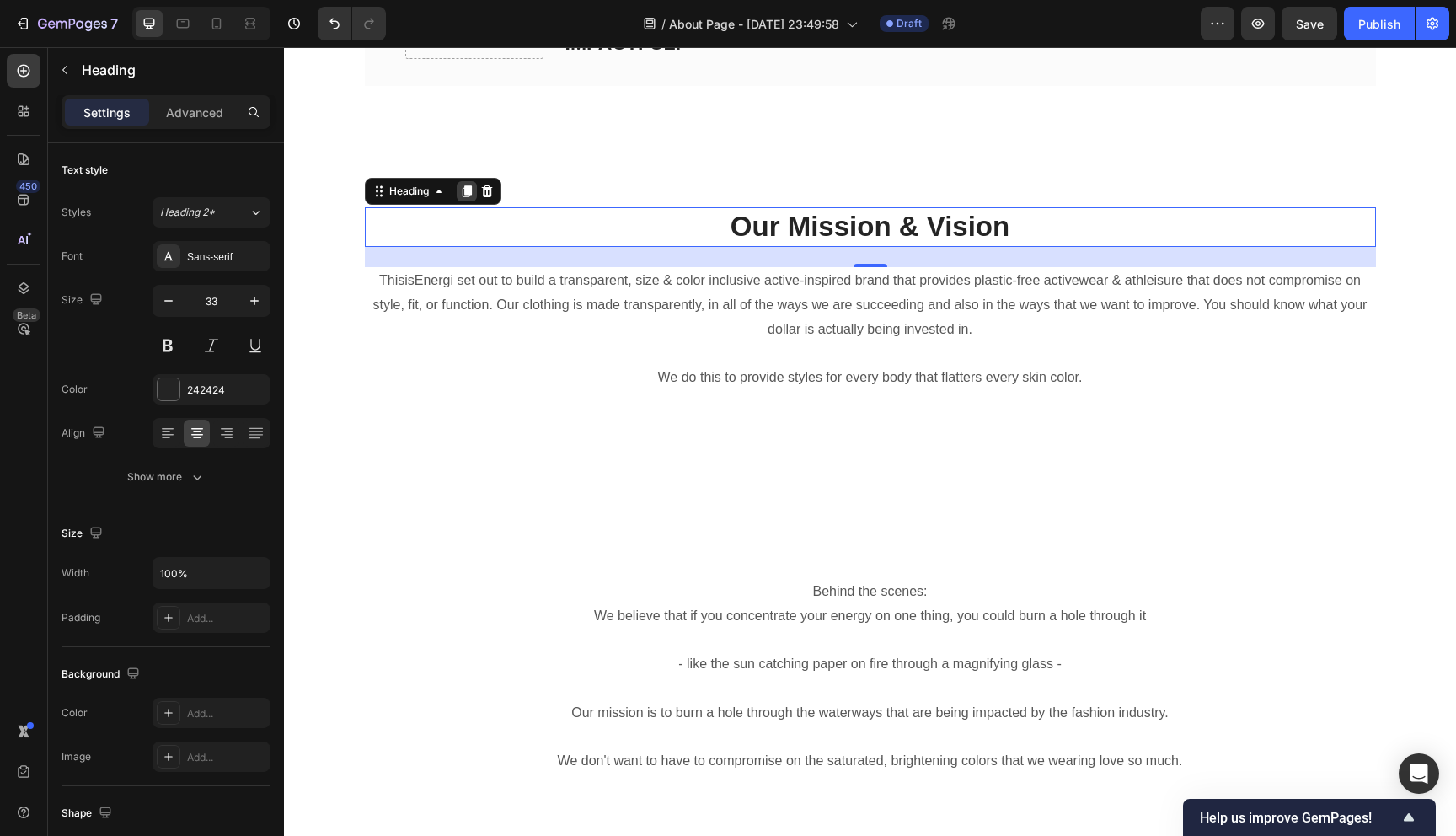
click at [467, 199] on div at bounding box center [467, 190] width 20 height 20
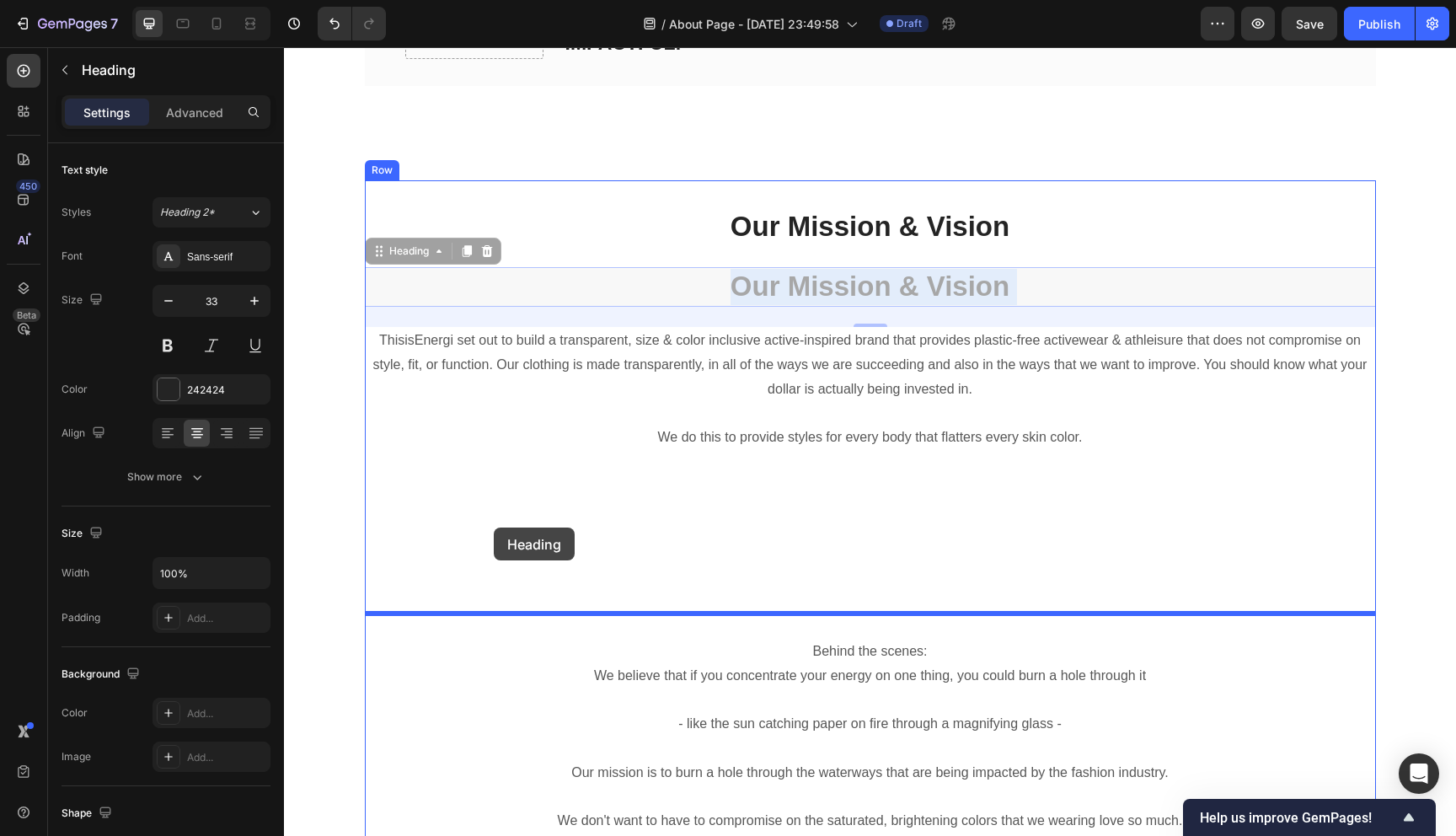
drag, startPoint x: 484, startPoint y: 284, endPoint x: 493, endPoint y: 527, distance: 243.2
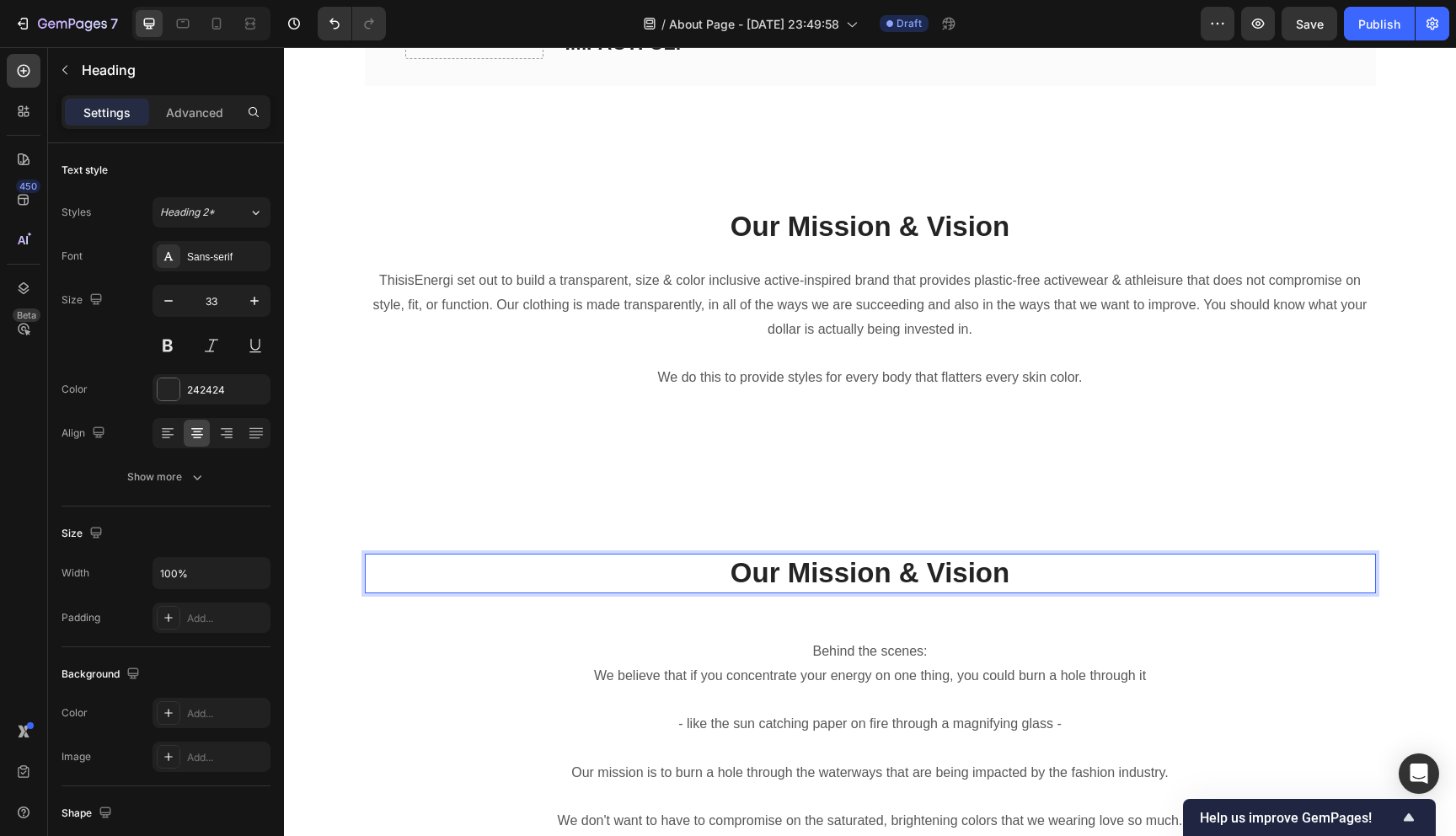
click at [849, 581] on p "Our Mission & Vision" at bounding box center [870, 574] width 1008 height 36
click at [988, 582] on p "Behind the Scenes" at bounding box center [870, 574] width 1008 height 36
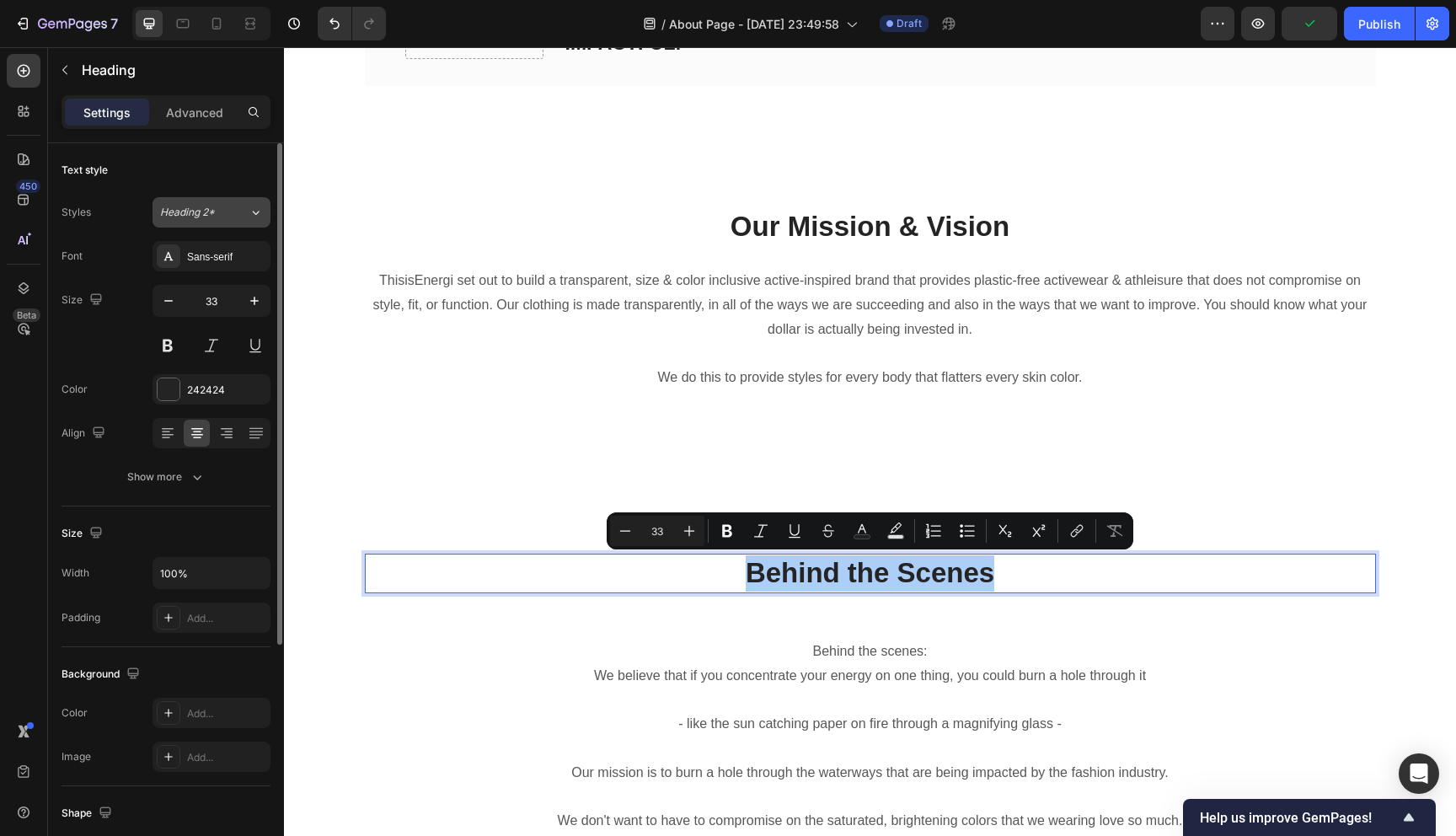
click at [256, 212] on icon at bounding box center [256, 212] width 7 height 4
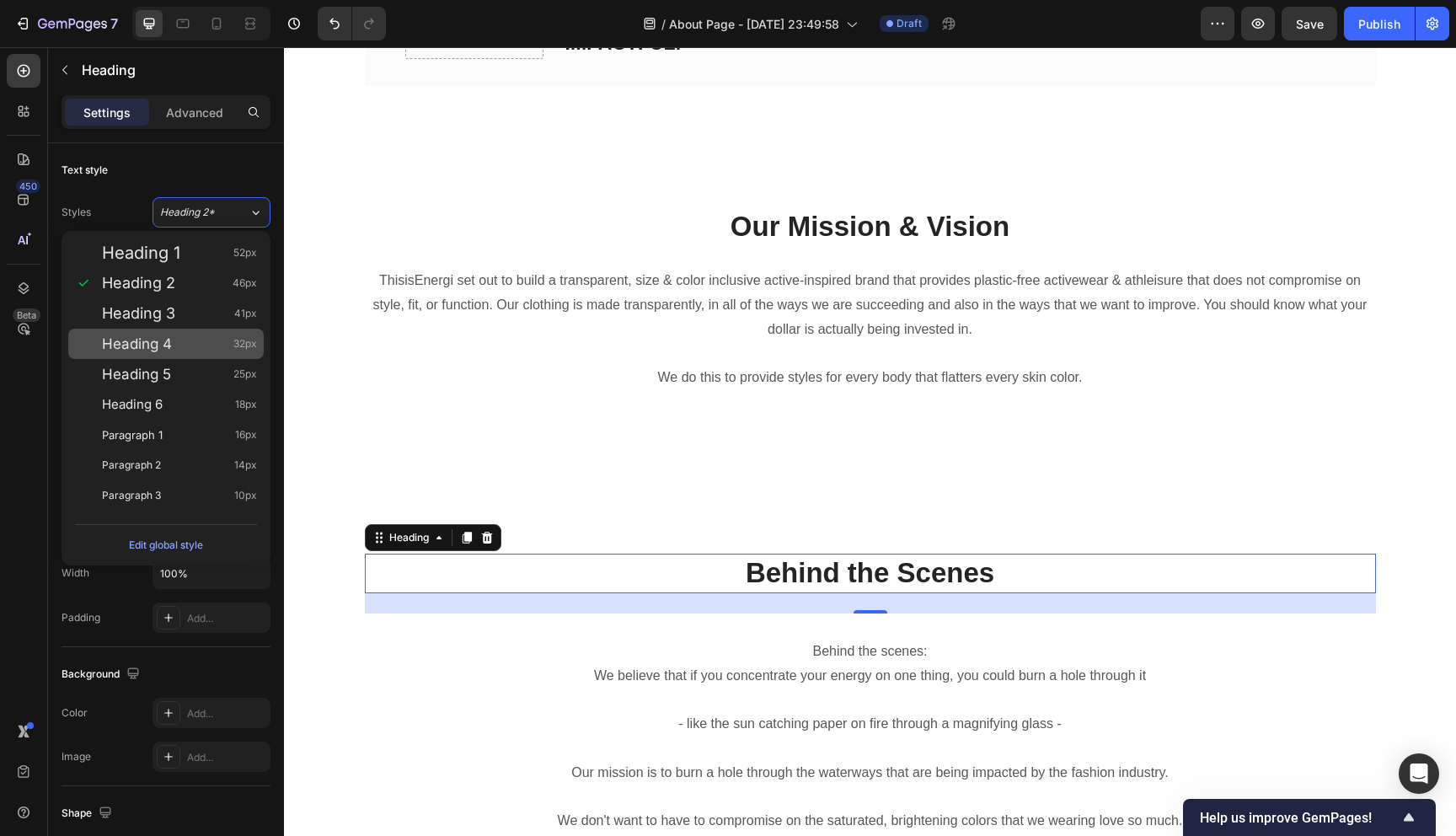
click at [194, 345] on div "Heading 4 32px" at bounding box center [179, 343] width 155 height 17
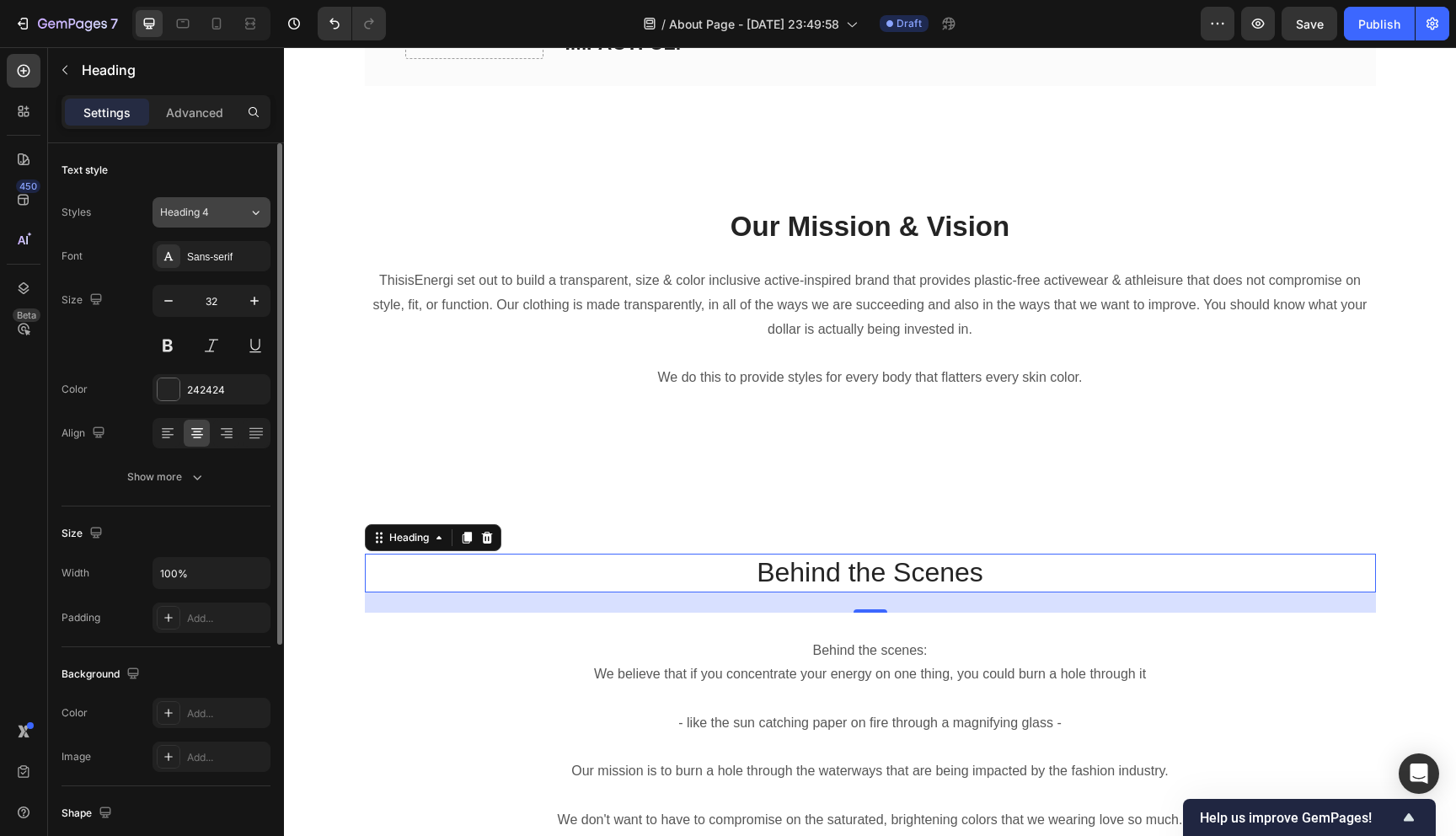
click at [230, 209] on div "Heading 4" at bounding box center [204, 212] width 89 height 15
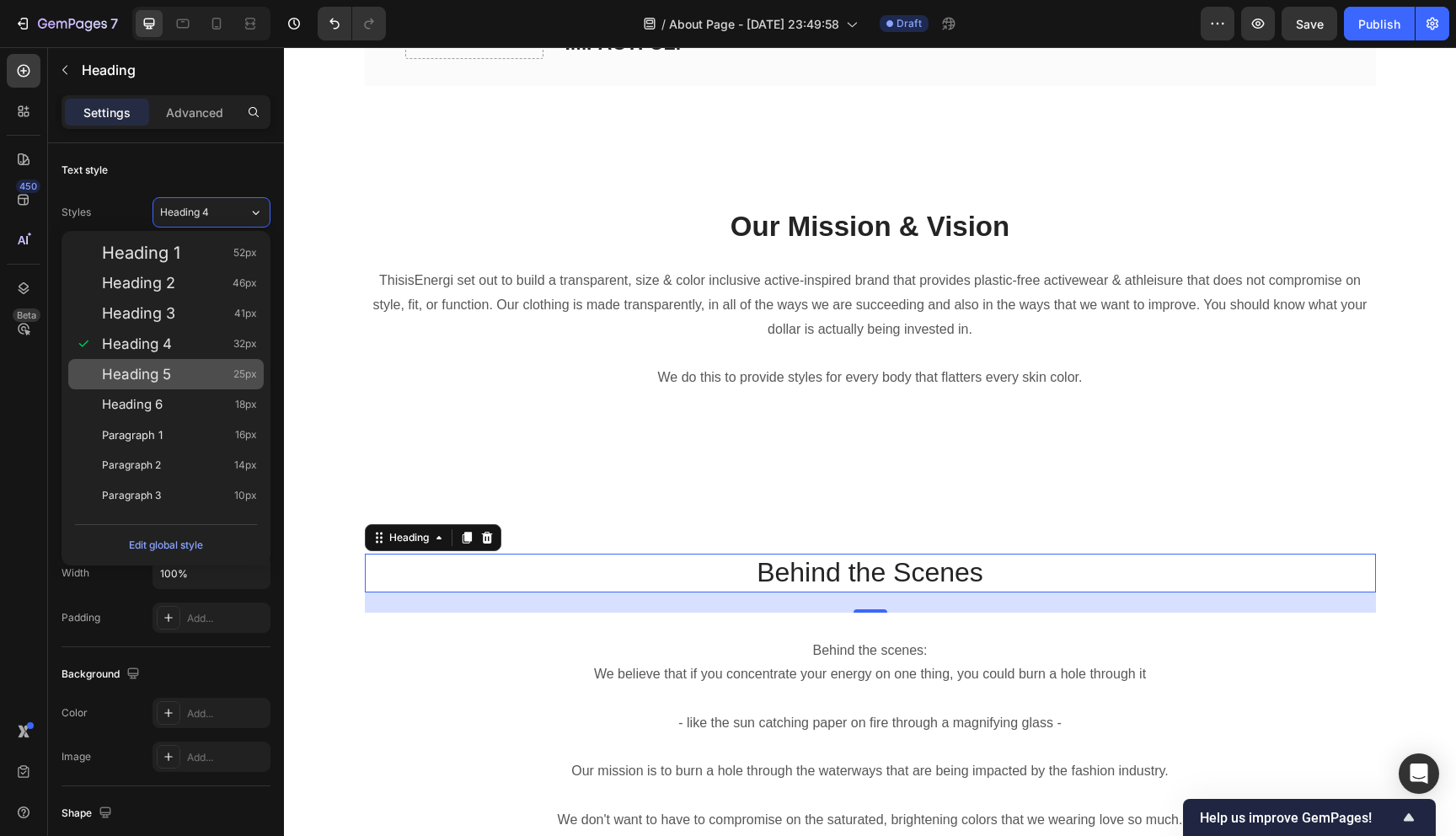
click at [210, 372] on div "Heading 5 25px" at bounding box center [179, 374] width 155 height 17
type input "25"
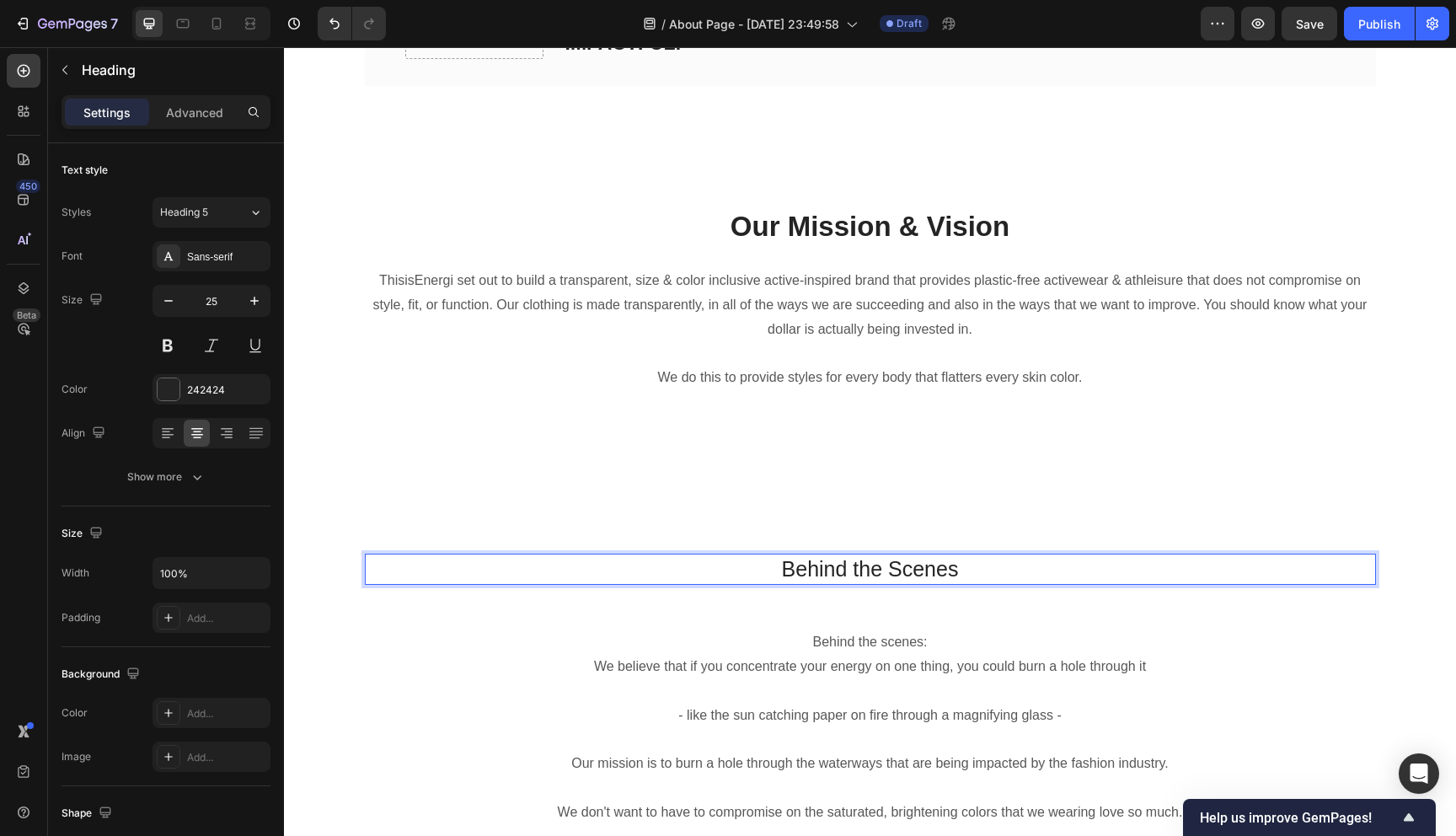
click at [904, 573] on p "⁠⁠⁠⁠⁠⁠⁠ Behind the Scenes" at bounding box center [870, 569] width 1008 height 28
click at [904, 573] on p "Behind the Scenes" at bounding box center [870, 569] width 1008 height 28
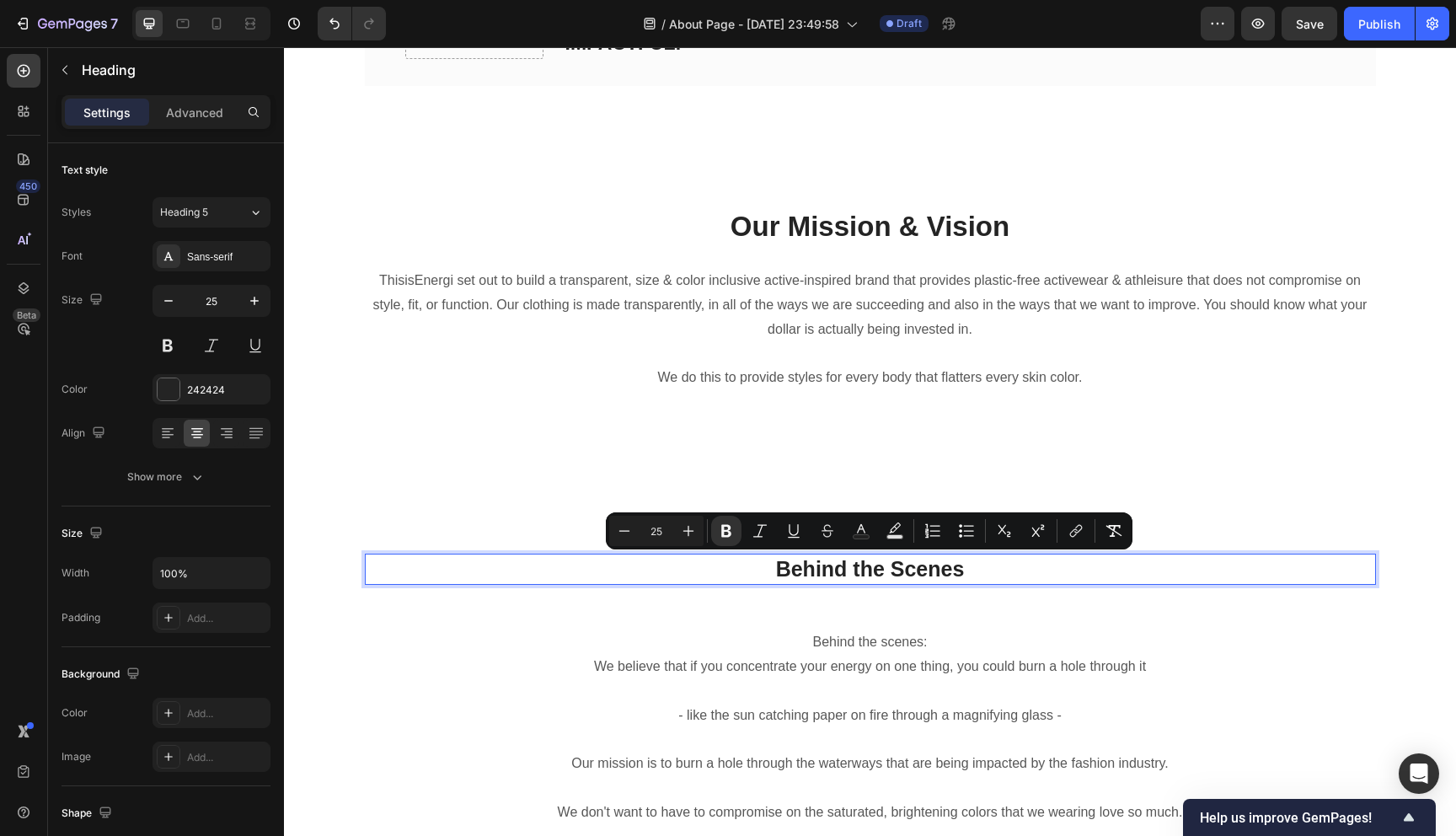
click at [979, 561] on p "Behind the Scenes" at bounding box center [870, 569] width 1008 height 28
click at [983, 570] on p "Behind the Scenes" at bounding box center [870, 569] width 1008 height 28
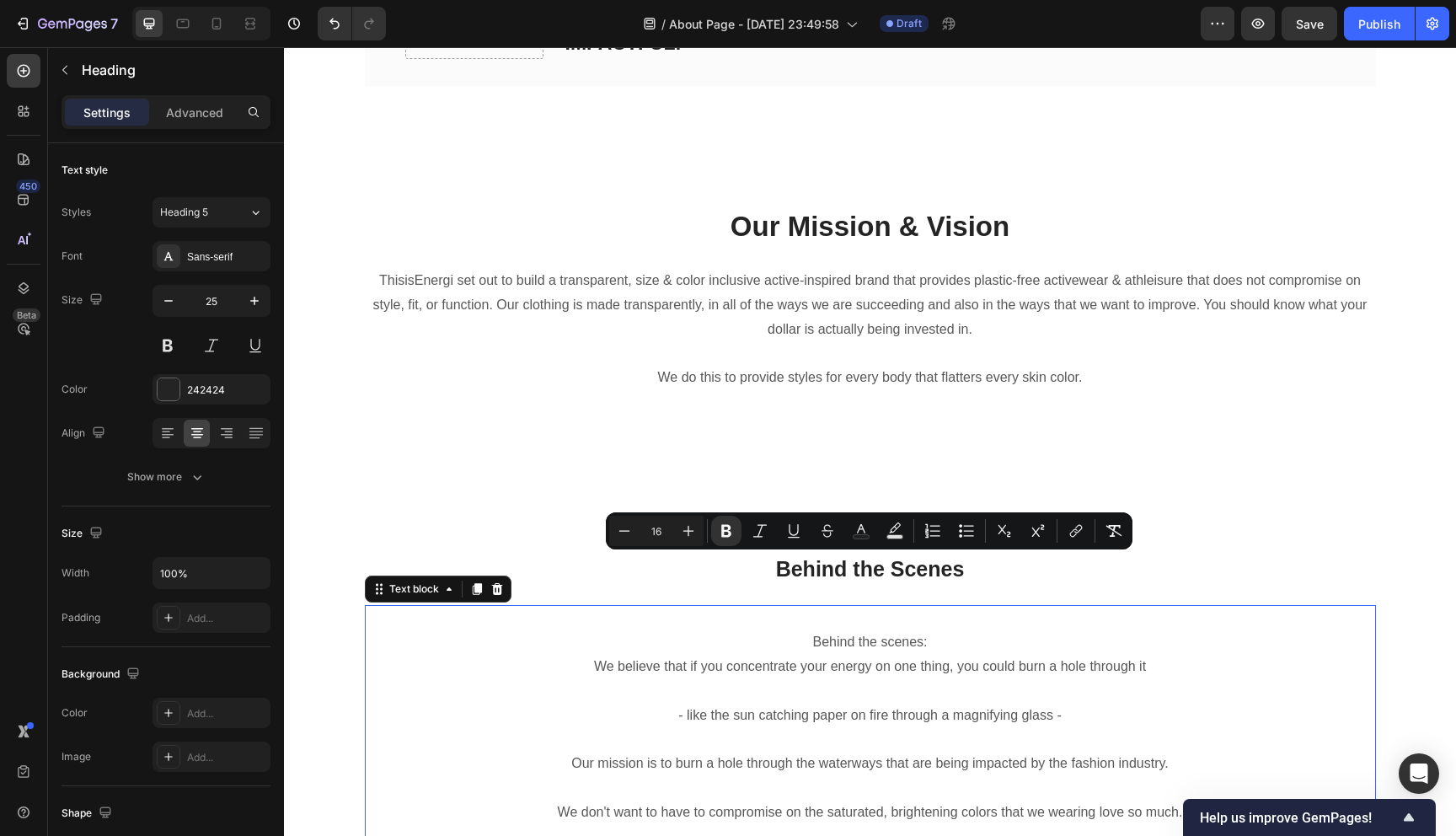
click at [922, 641] on p "Behind the scenes:" at bounding box center [870, 642] width 1008 height 24
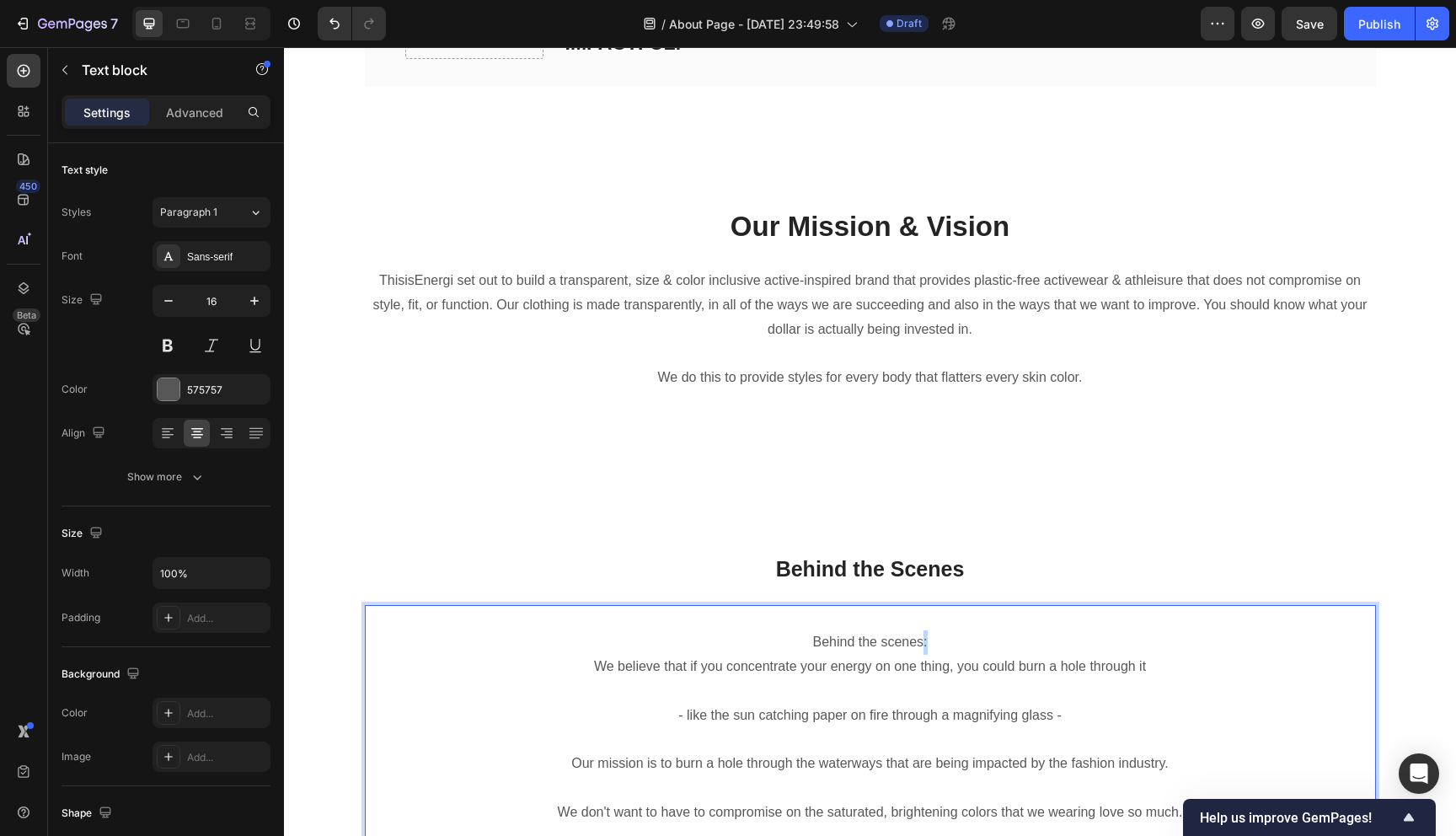
click at [918, 641] on p "Behind the scenes:" at bounding box center [870, 642] width 1008 height 24
drag, startPoint x: 942, startPoint y: 642, endPoint x: 791, endPoint y: 642, distance: 151.0
click at [791, 642] on p "Behind the scenes:" at bounding box center [870, 642] width 1008 height 24
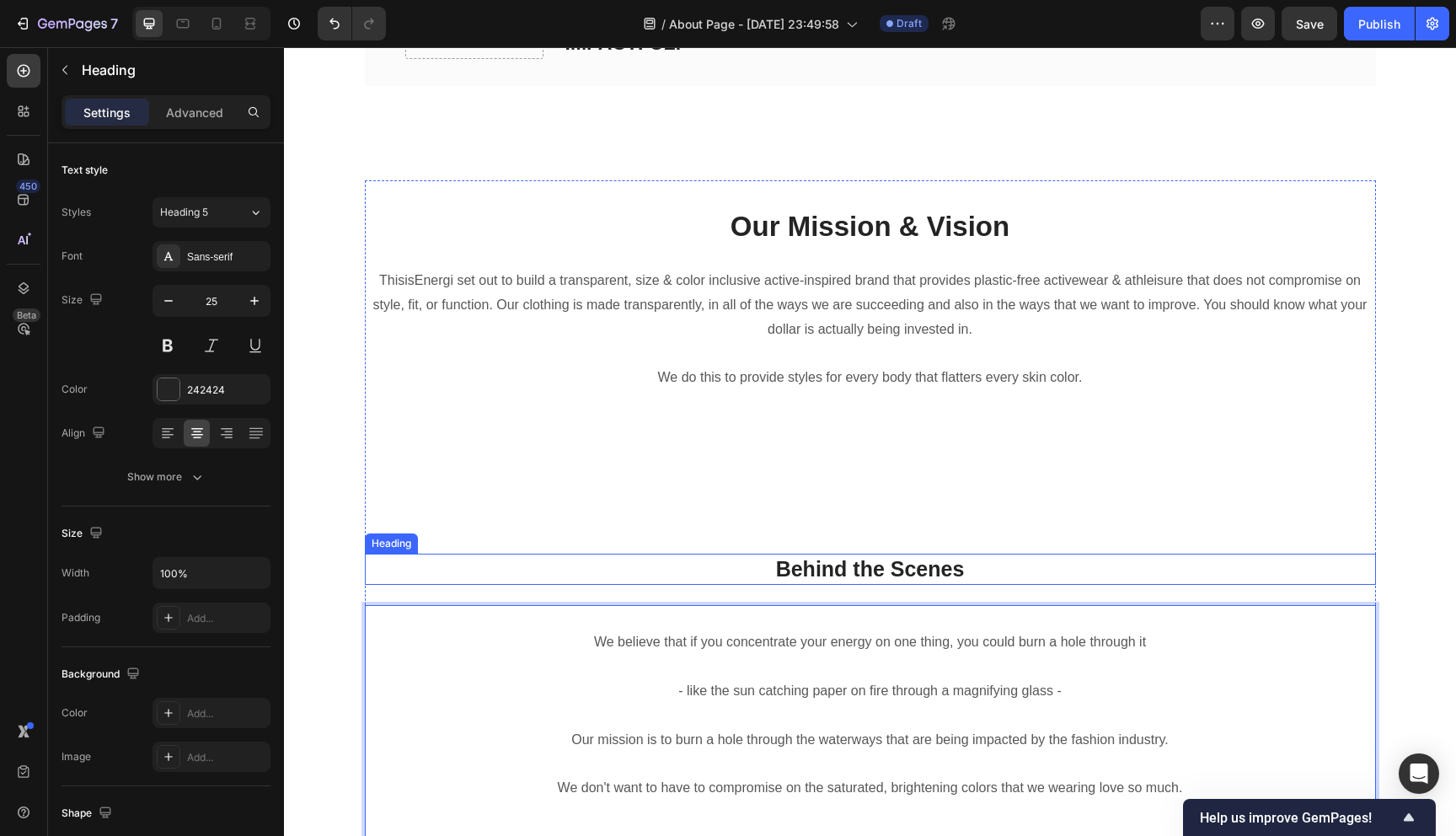
click at [854, 557] on strong "Behind the Scenes" at bounding box center [870, 568] width 189 height 23
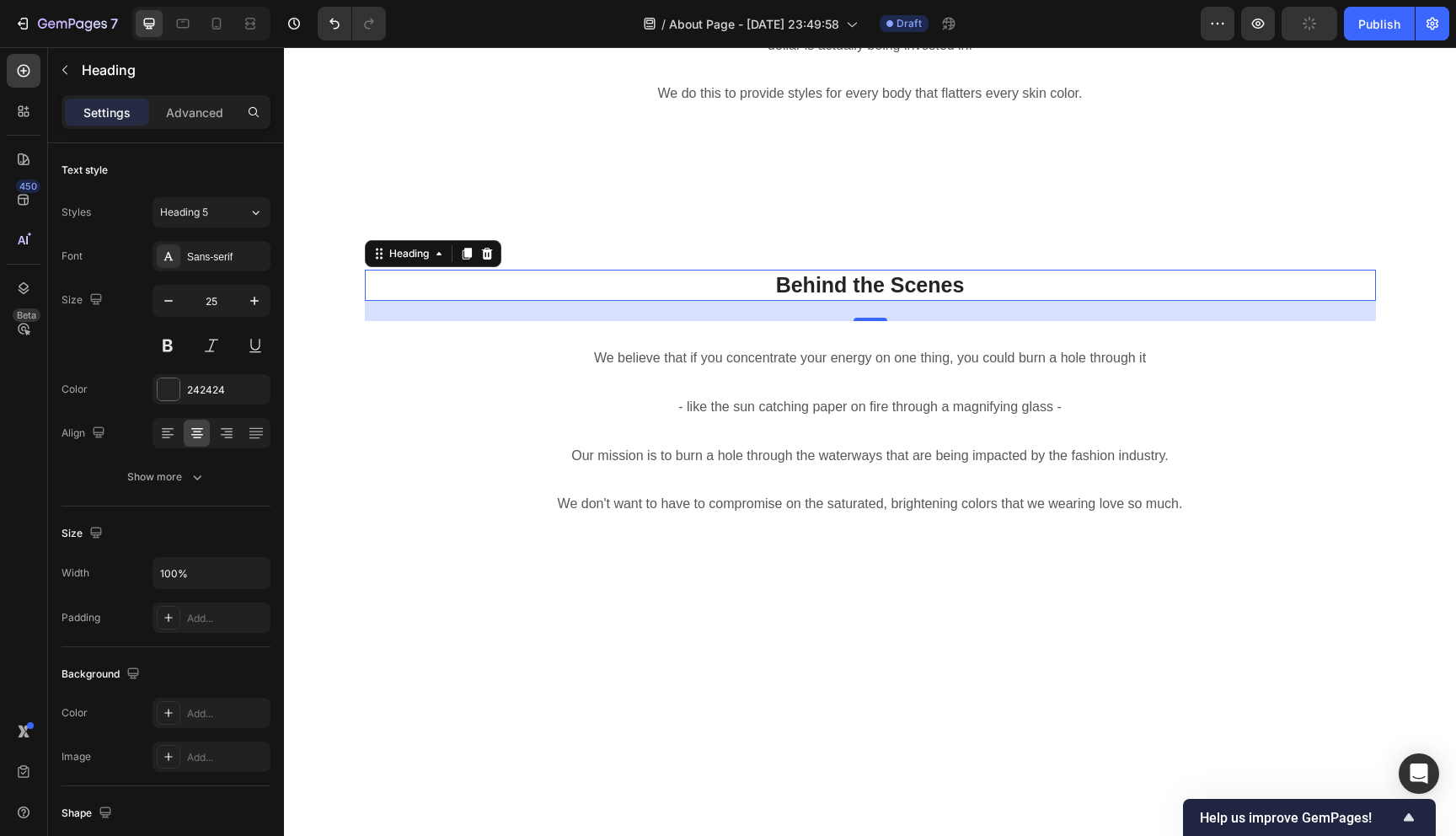
scroll to position [3023, 0]
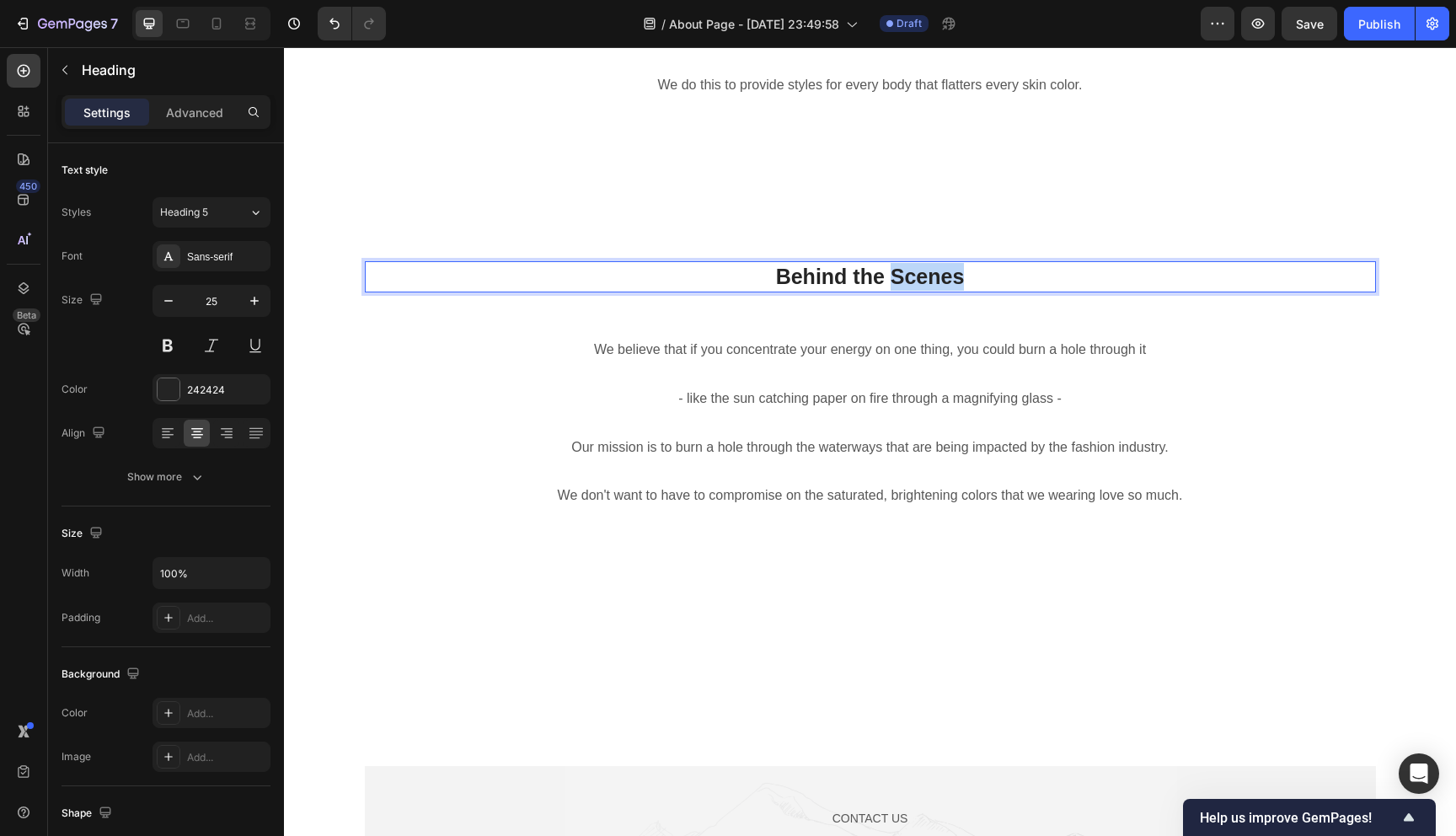
click at [890, 272] on strong "Behind the Scenes" at bounding box center [870, 275] width 189 height 23
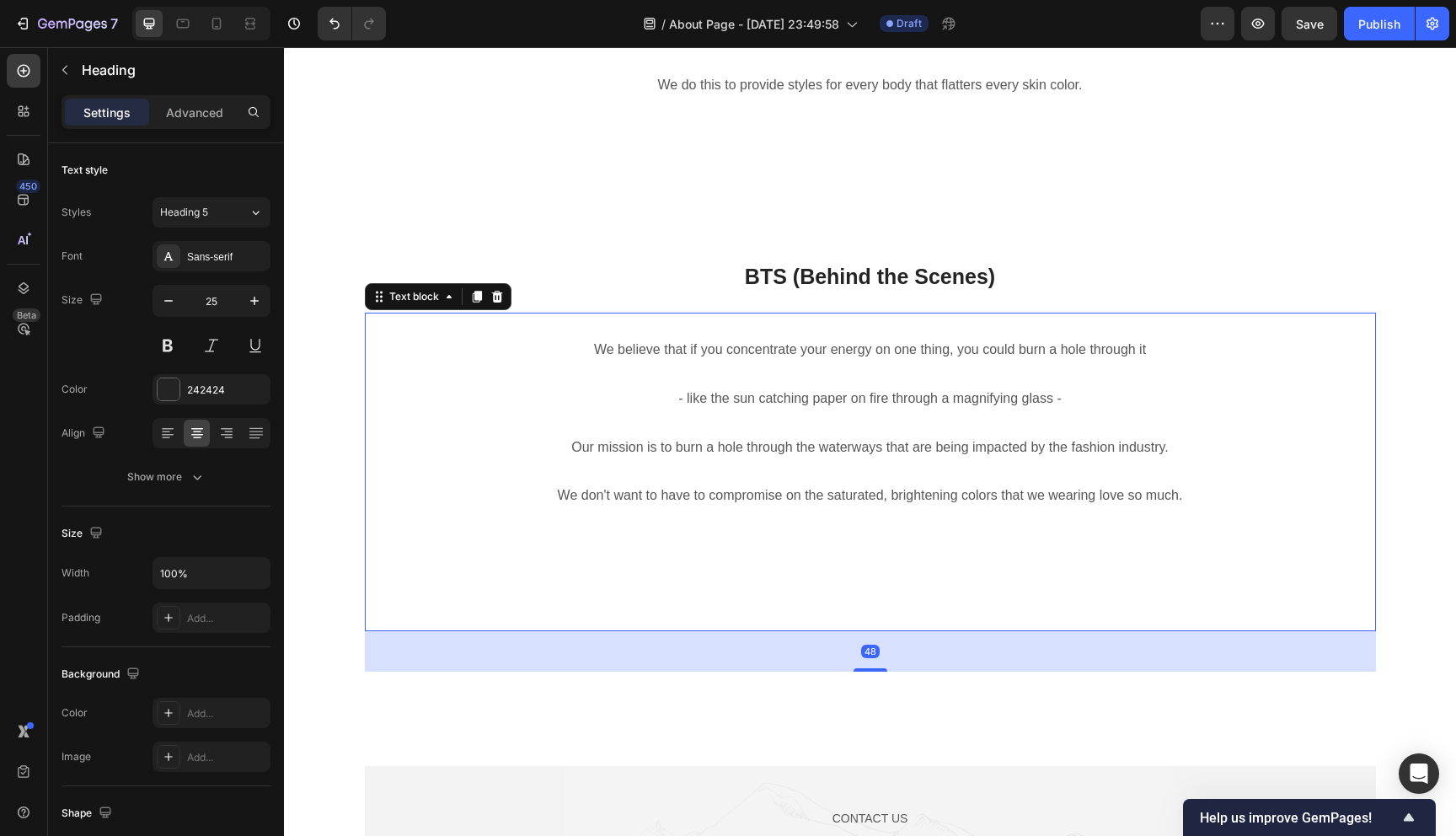
click at [964, 571] on p "Rich Text Editor. Editing area: main" at bounding box center [870, 569] width 1008 height 24
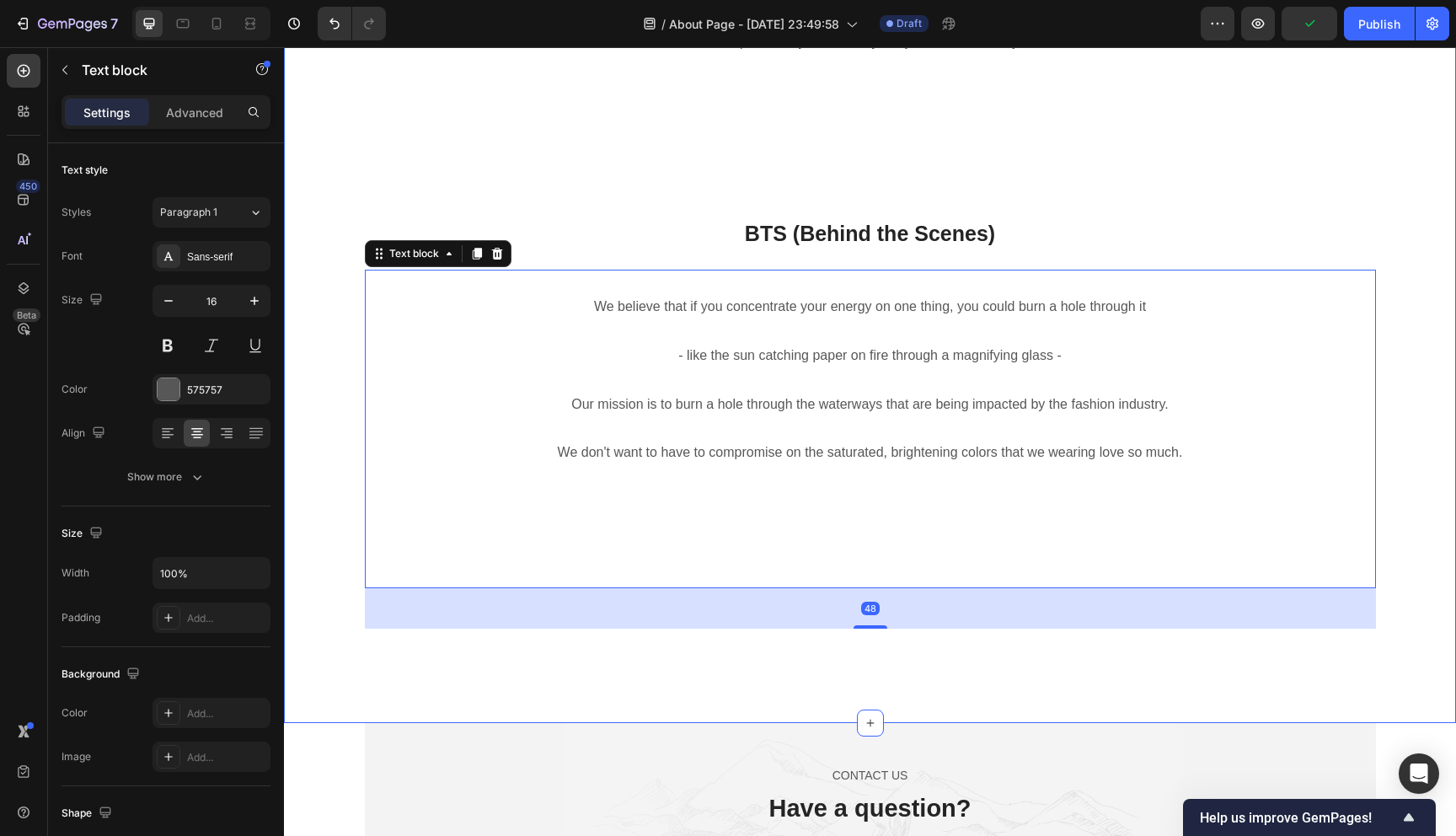
scroll to position [3069, 0]
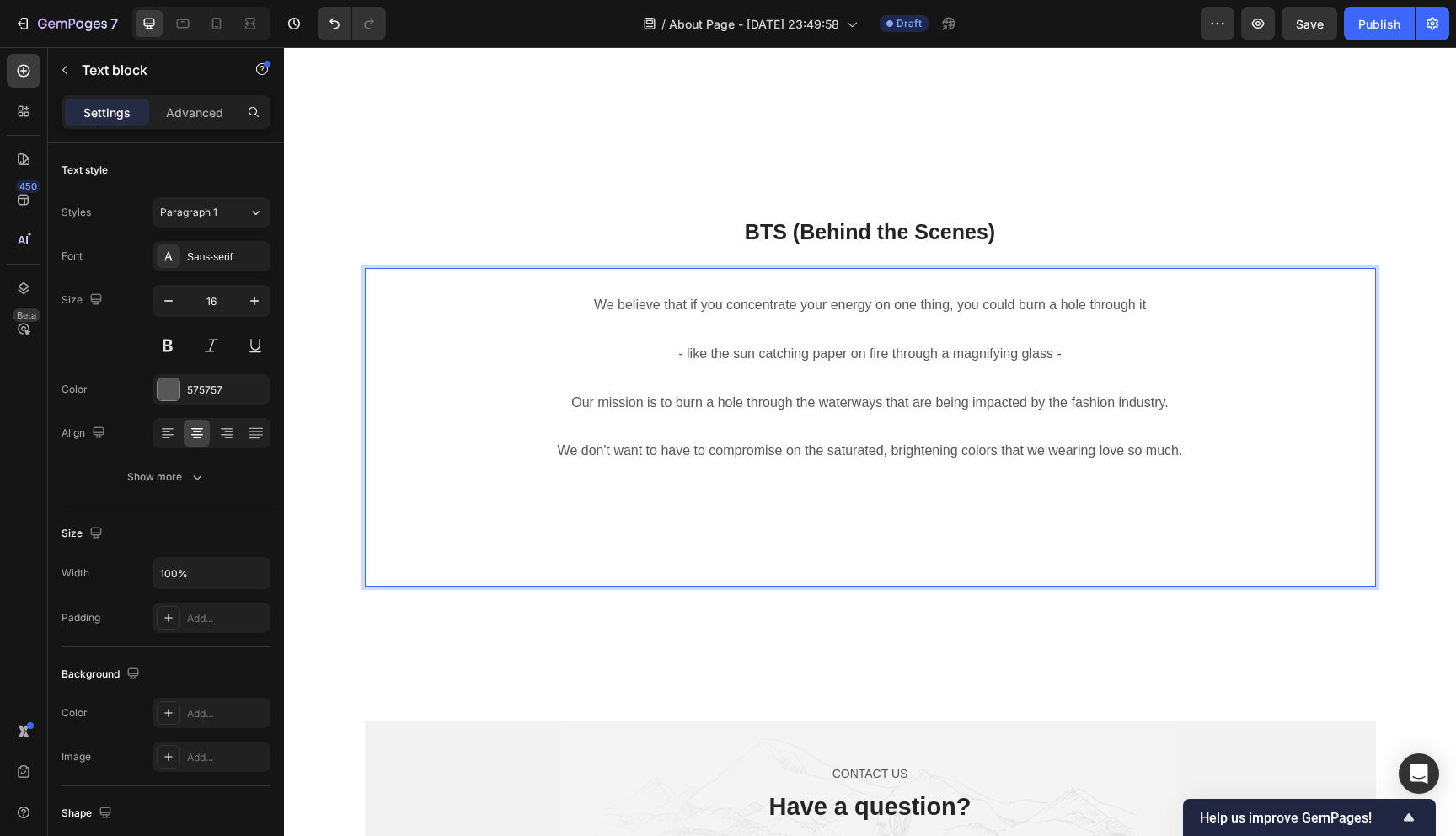
click at [1134, 308] on p "We believe that if you concentrate your energy on one thing, you could burn a h…" at bounding box center [870, 305] width 1008 height 24
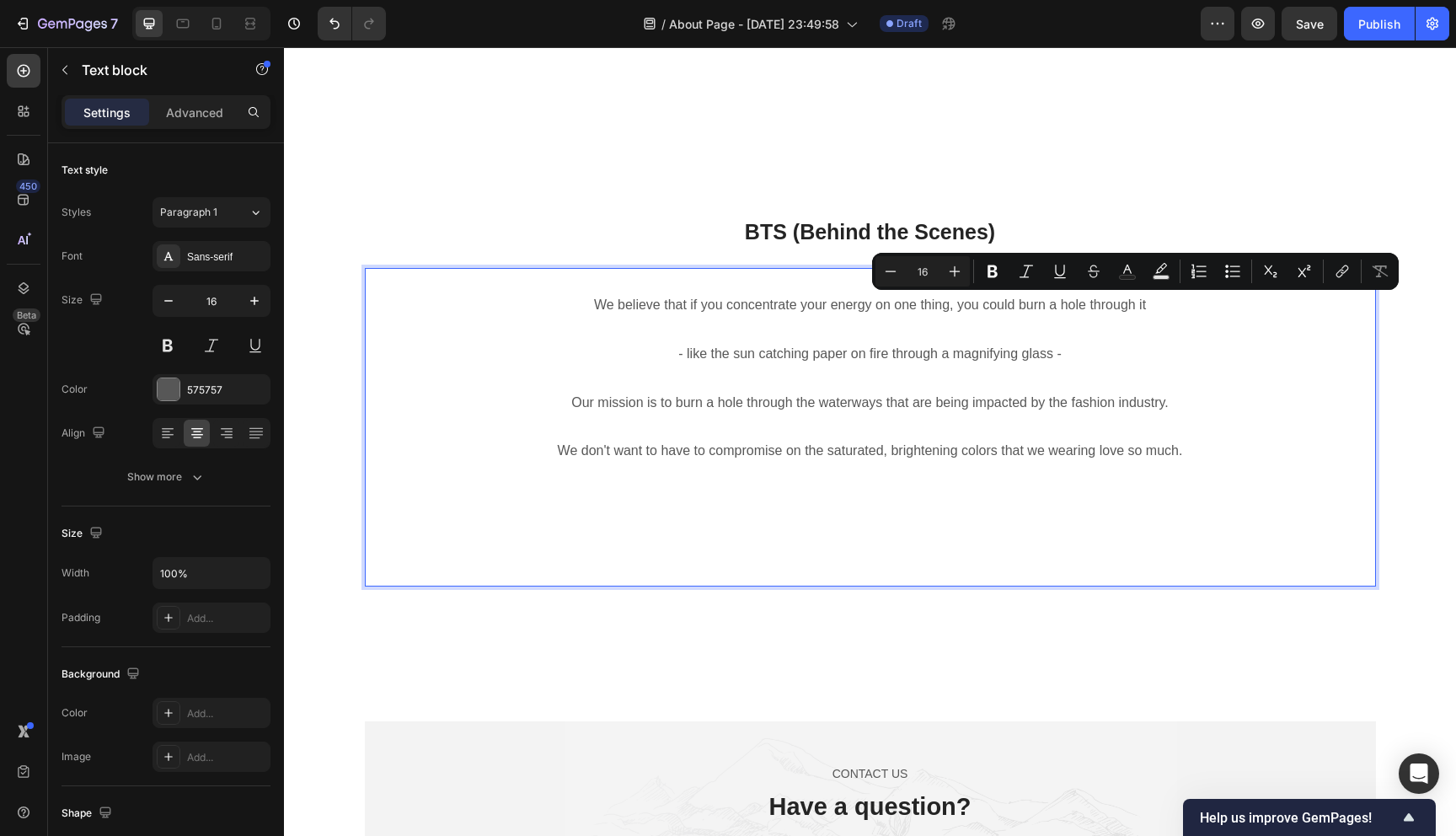
click at [1146, 308] on p "We believe that if you concentrate your energy on one thing, you could burn a h…" at bounding box center [870, 305] width 1008 height 24
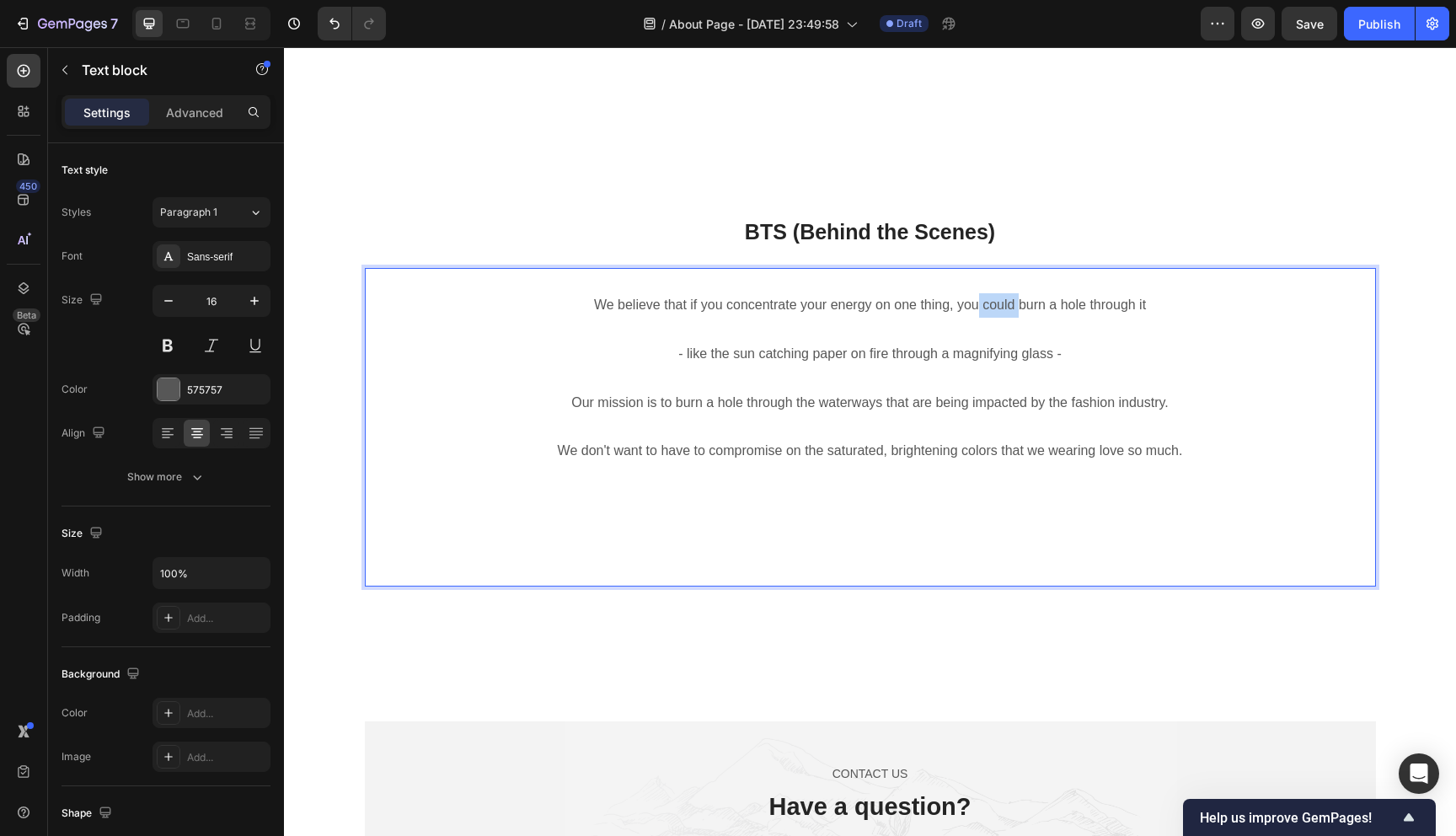
drag, startPoint x: 1015, startPoint y: 302, endPoint x: 980, endPoint y: 302, distance: 35.0
click at [980, 302] on p "We believe that if you concentrate your energy on one thing, you could burn a h…" at bounding box center [870, 305] width 1008 height 24
click at [1192, 469] on p "Rich Text Editor. Editing area: main" at bounding box center [870, 475] width 1008 height 24
click at [914, 548] on p "Rich Text Editor. Editing area: main" at bounding box center [870, 548] width 1008 height 24
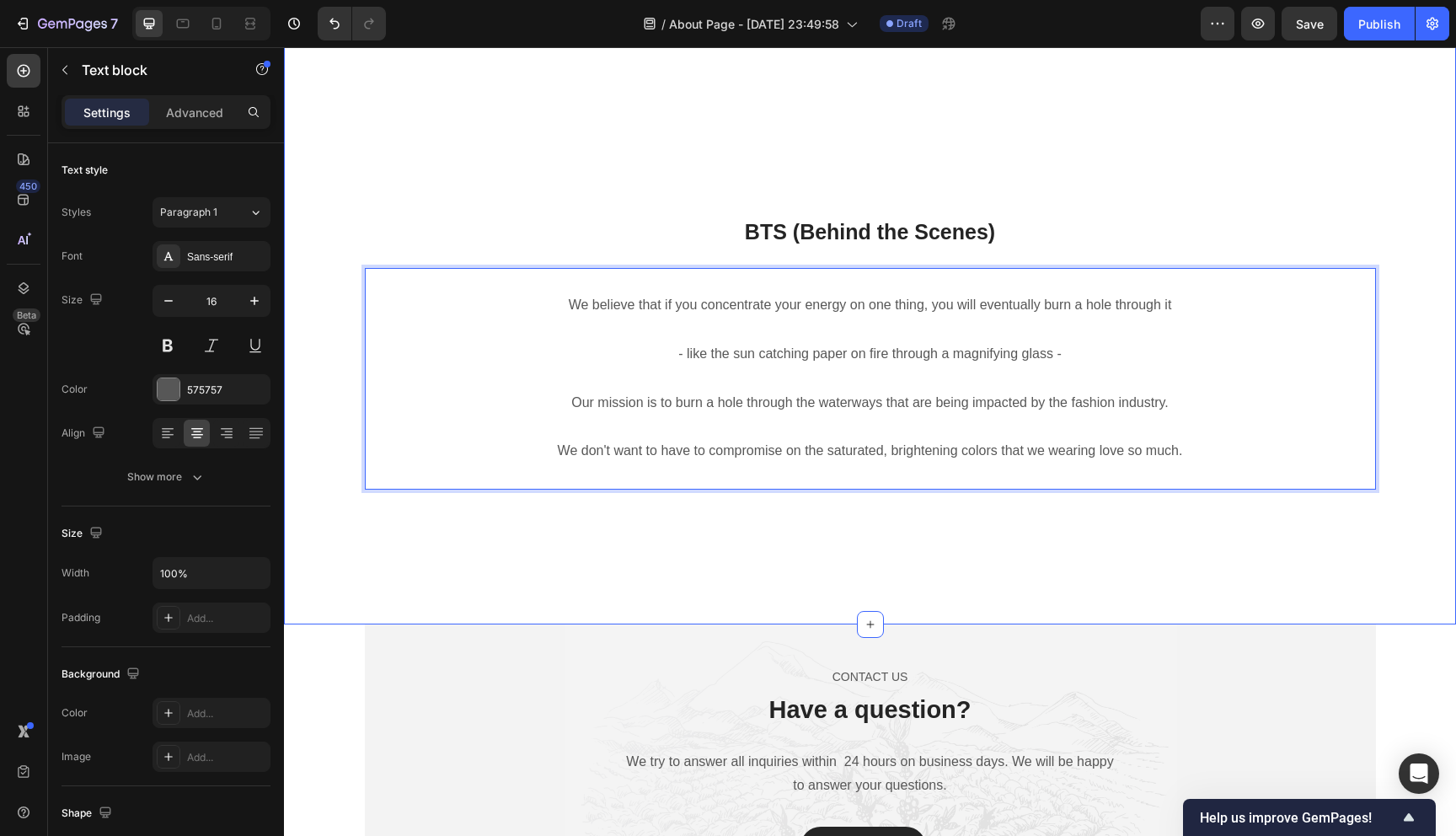
click at [950, 553] on div "Heading Text block Our Mission & Vision Heading ThisisEnergi set out to build a…" at bounding box center [870, 187] width 1172 height 876
click at [603, 459] on p "We don't want to have to compromise on the saturated, brightening colors that w…" at bounding box center [870, 451] width 1008 height 24
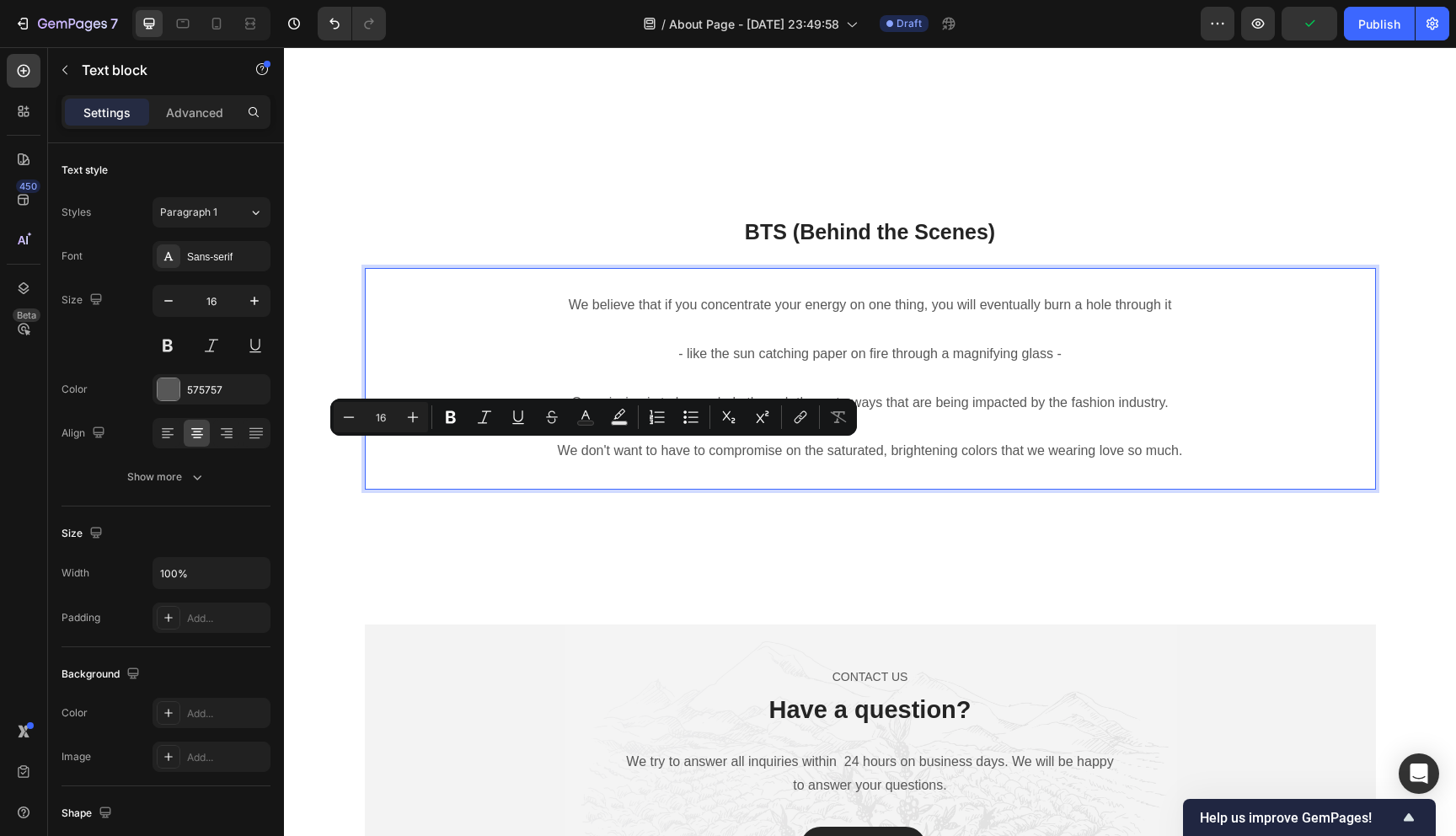
click at [565, 453] on p "We don't want to have to compromise on the saturated, brightening colors that w…" at bounding box center [870, 451] width 1008 height 24
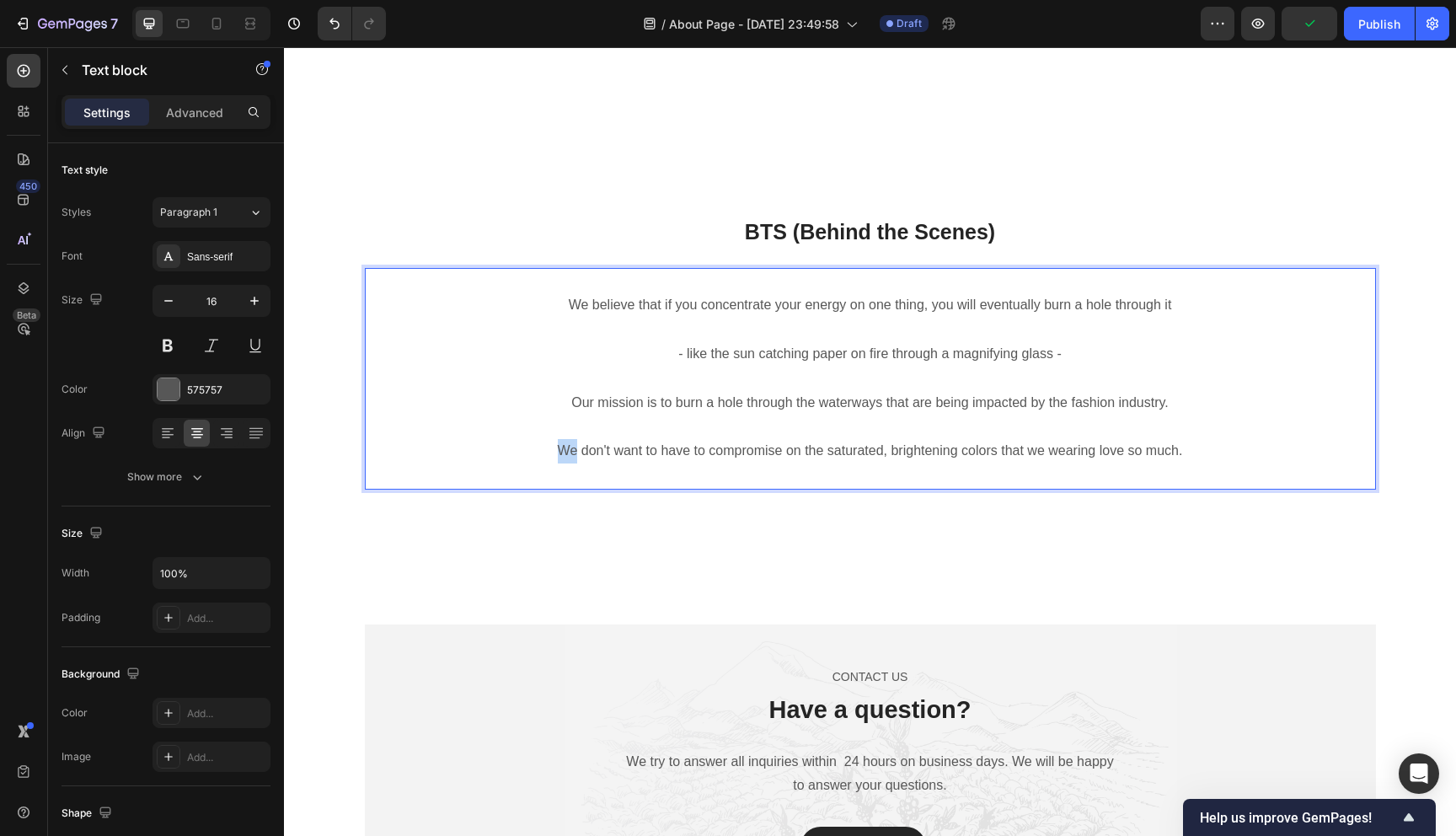
drag, startPoint x: 572, startPoint y: 453, endPoint x: 494, endPoint y: 453, distance: 78.0
click at [498, 453] on p "We don't want to have to compromise on the saturated, brightening colors that w…" at bounding box center [870, 451] width 1008 height 24
click at [616, 449] on p "This way we don't want to have to compromise on the saturated, brightening colo…" at bounding box center [870, 451] width 1008 height 24
click at [821, 454] on p "This way we won't want to have to compromise on the saturated, brightening colo…" at bounding box center [870, 451] width 1008 height 24
click at [850, 535] on div "Heading Text block Our Mission & Vision Heading ThisisEnergi set out to build a…" at bounding box center [870, 187] width 1172 height 876
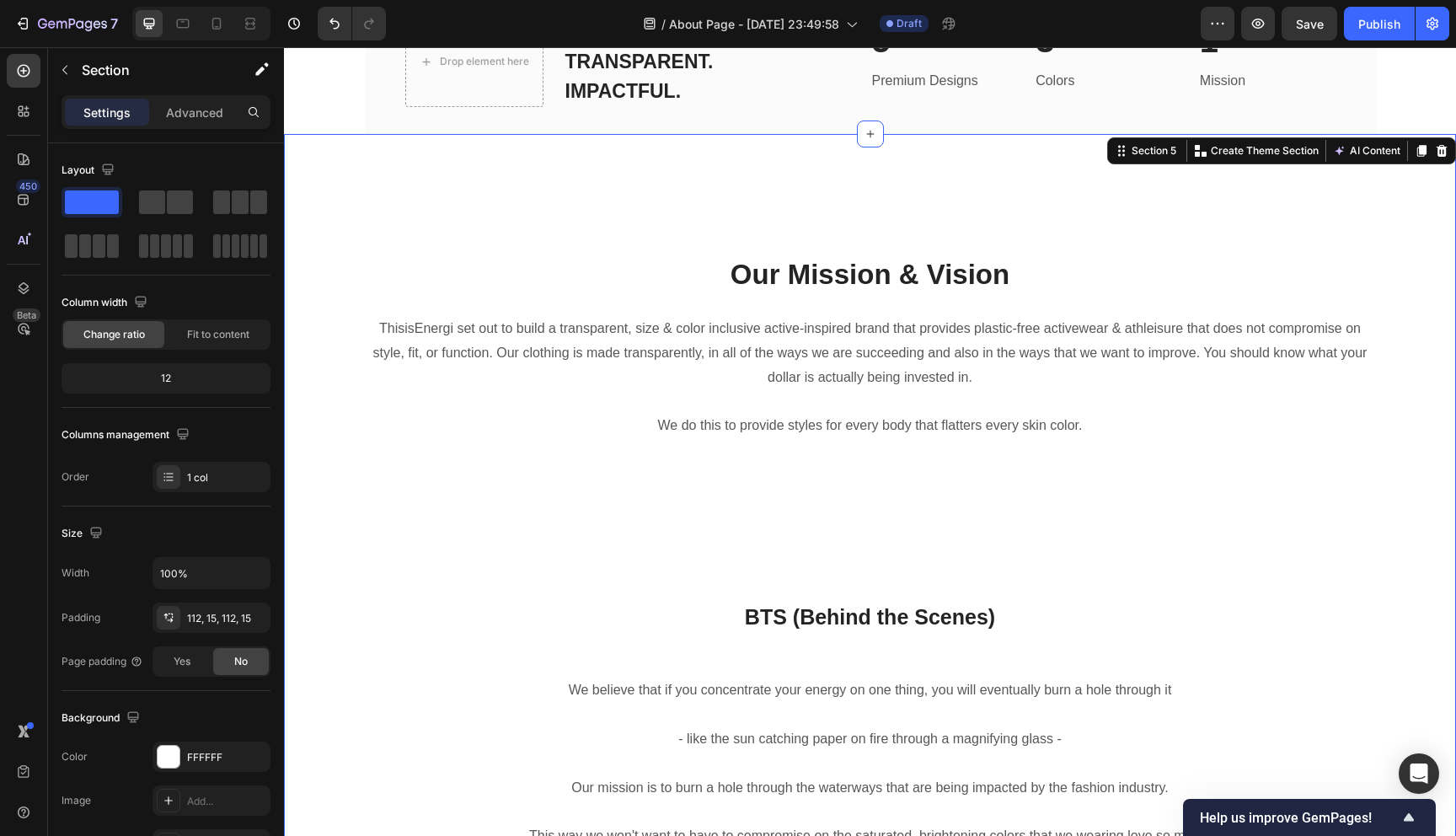
scroll to position [2692, 0]
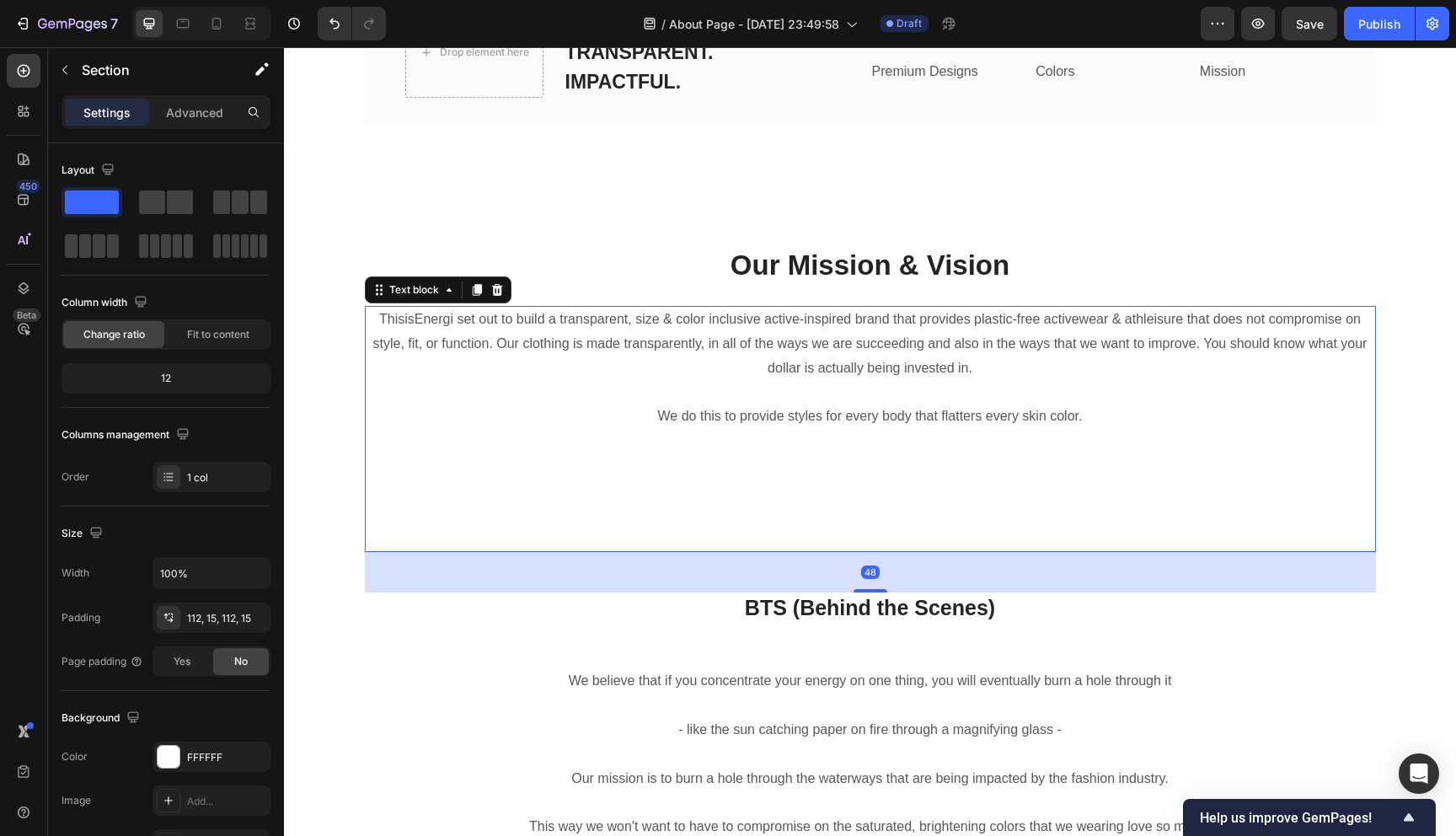
click at [893, 534] on p "Rich Text Editor. Editing area: main" at bounding box center [870, 538] width 1008 height 24
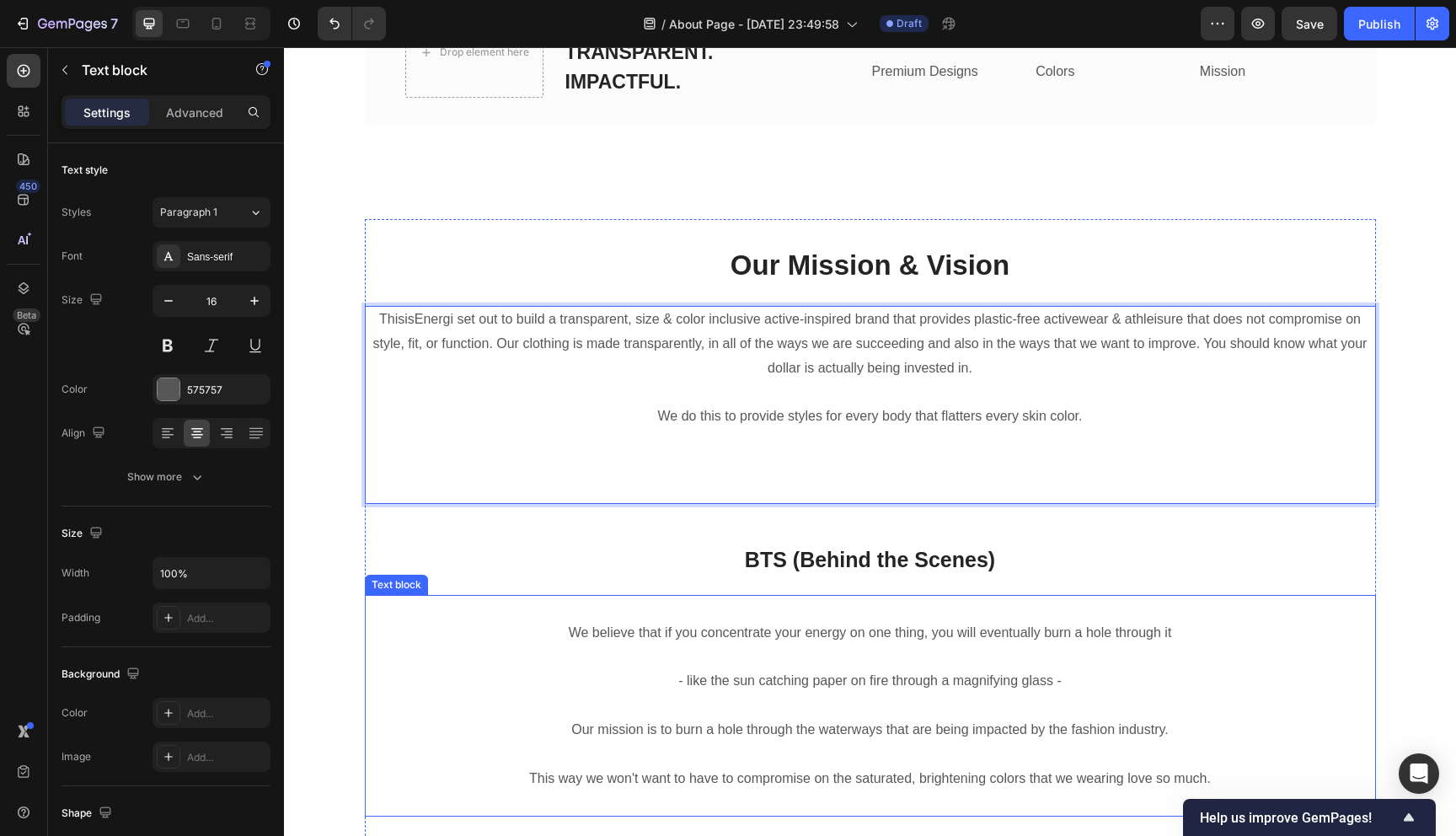
click at [378, 593] on div "Heading Text block Our Mission & Vision Heading ThisisEnergi set out to build a…" at bounding box center [870, 538] width 1011 height 638
click at [771, 461] on p "Rich Text Editor. Editing area: main" at bounding box center [870, 466] width 1008 height 24
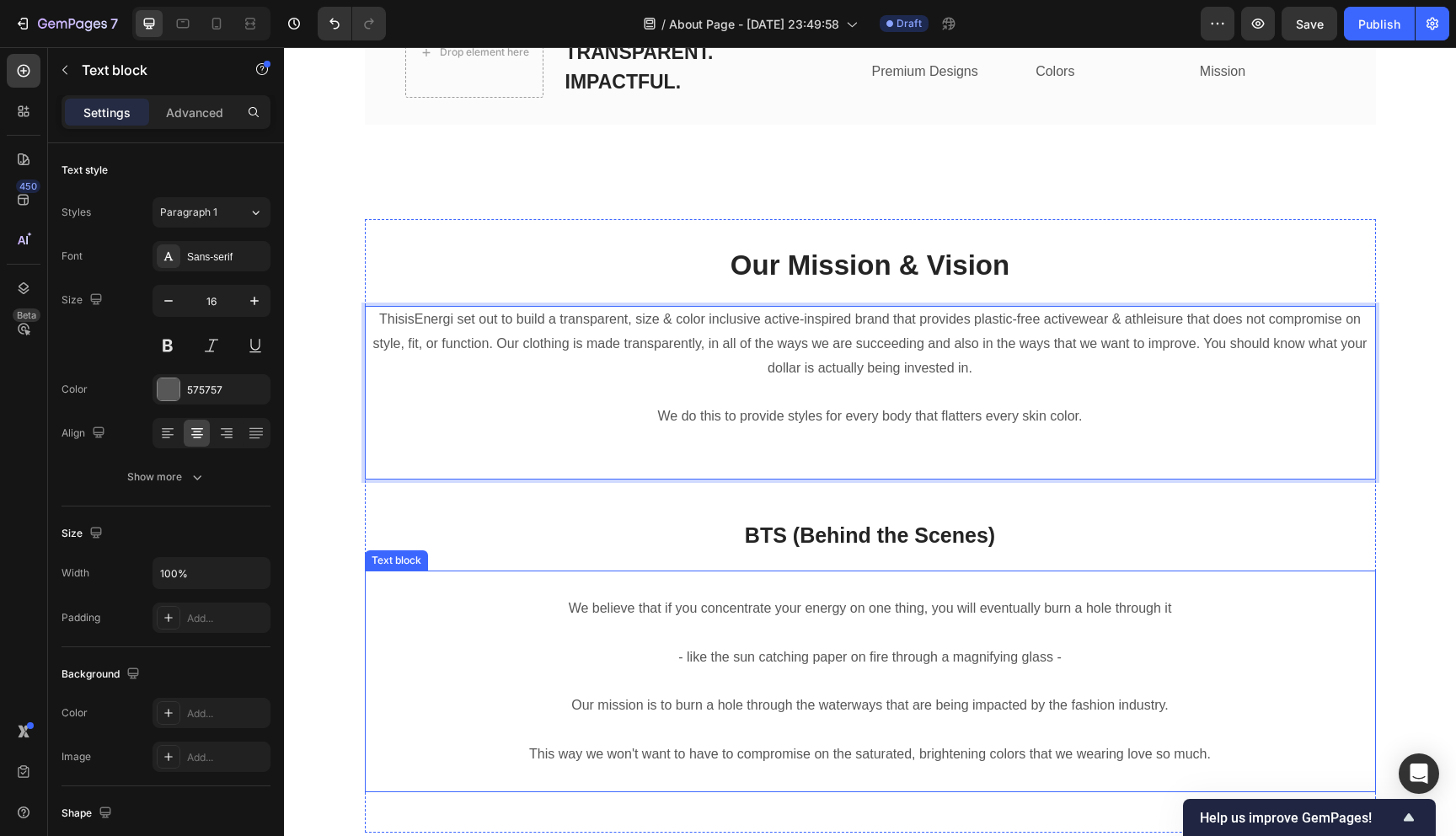
click at [414, 616] on p "We believe that if you concentrate your energy on one thing, you will eventuall…" at bounding box center [870, 609] width 1008 height 24
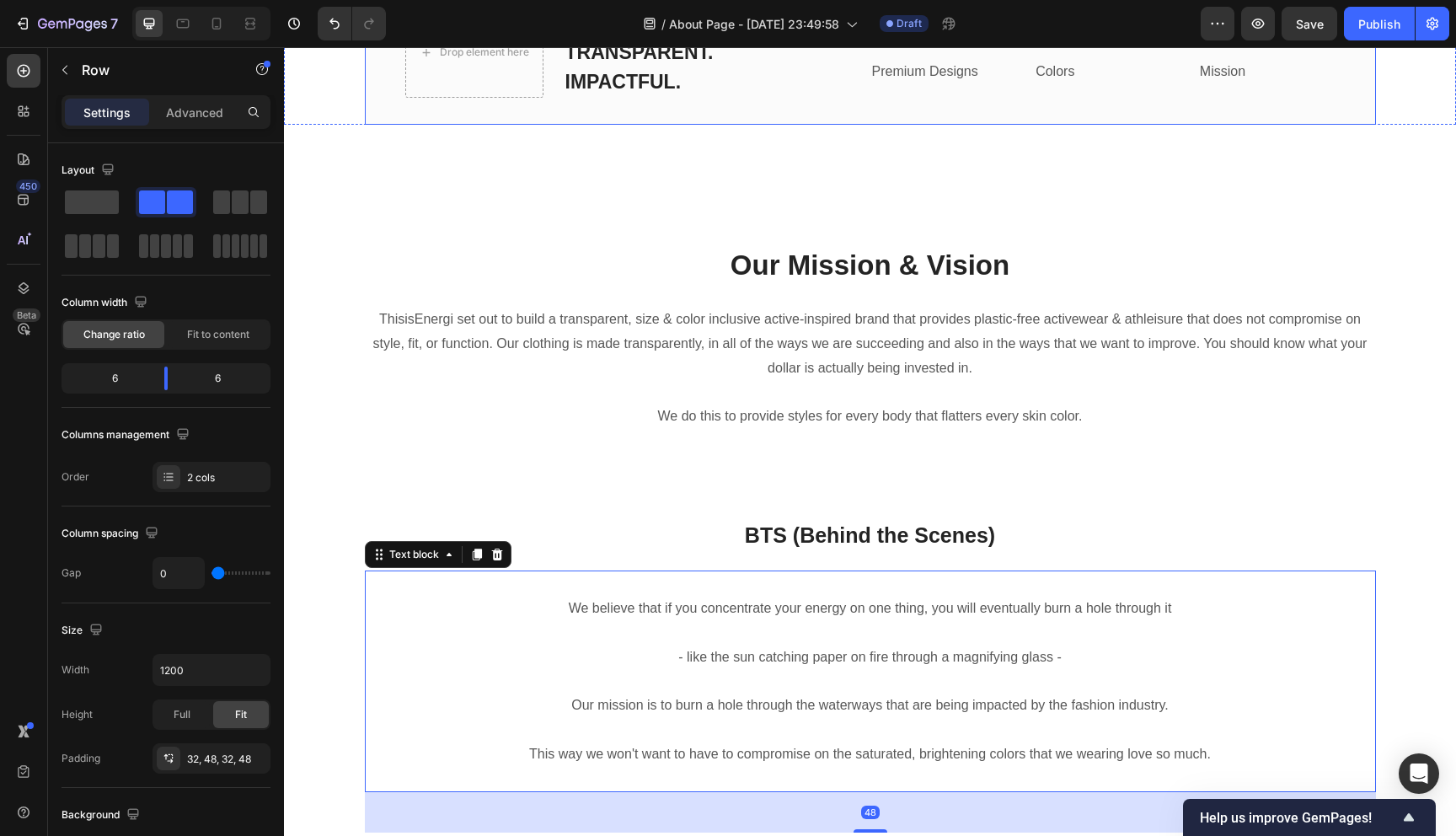
click at [555, 109] on div "Drop element here PASSIONATE. TRANSPARENT. IMPACTFUL. Heading Row 5 Heading Pre…" at bounding box center [870, 53] width 1011 height 145
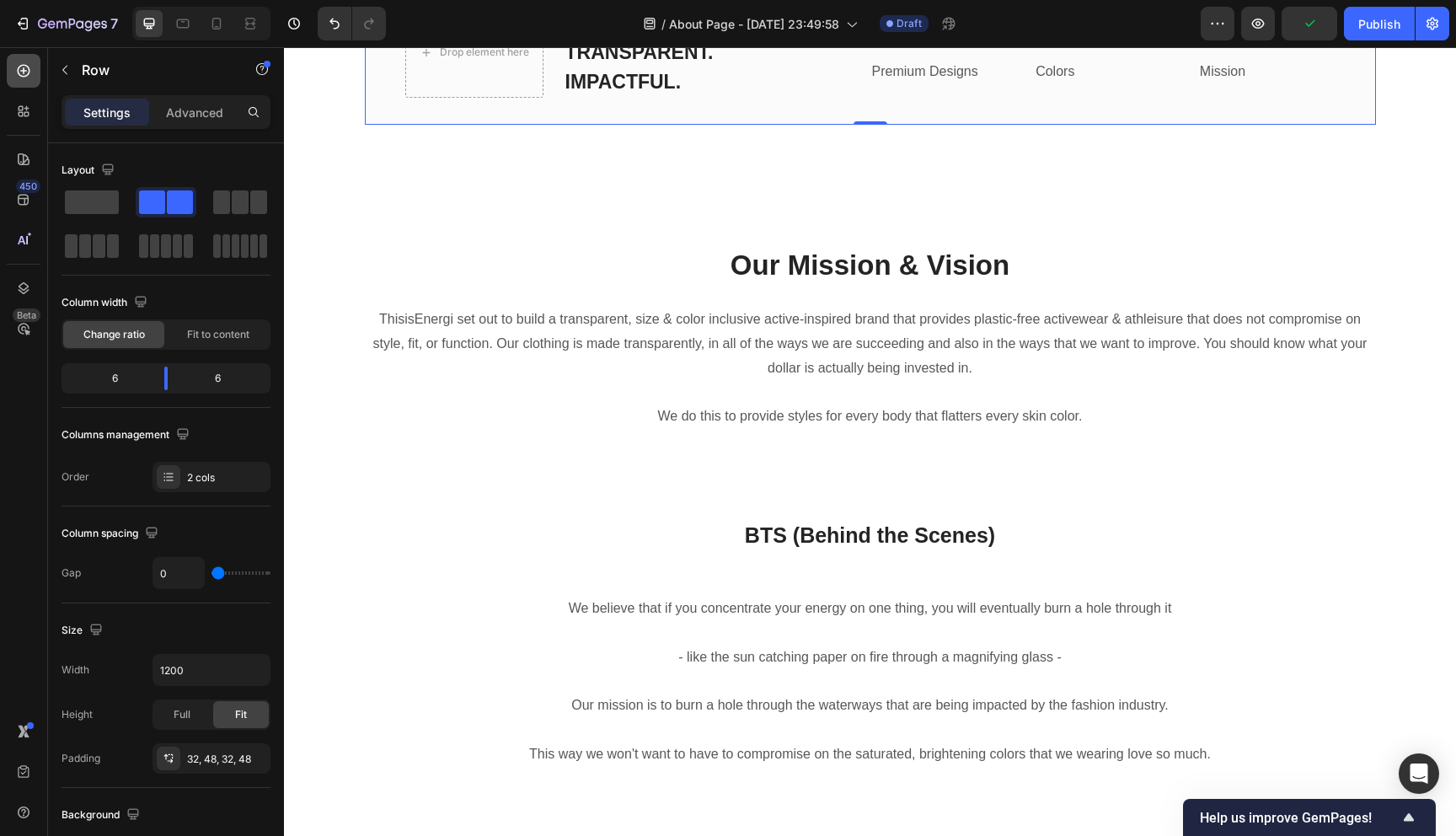
click at [27, 75] on icon at bounding box center [23, 71] width 13 height 13
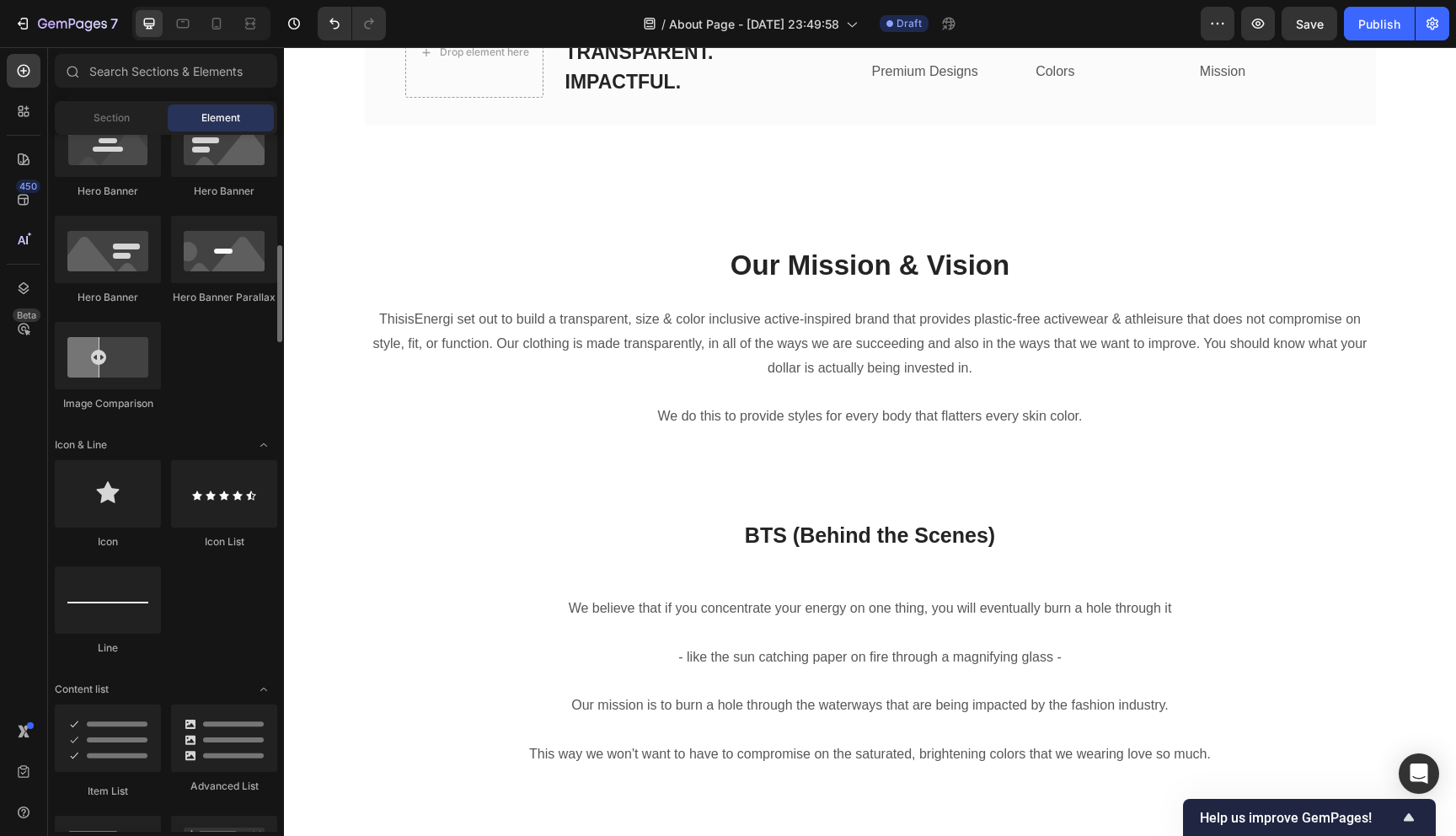
scroll to position [856, 0]
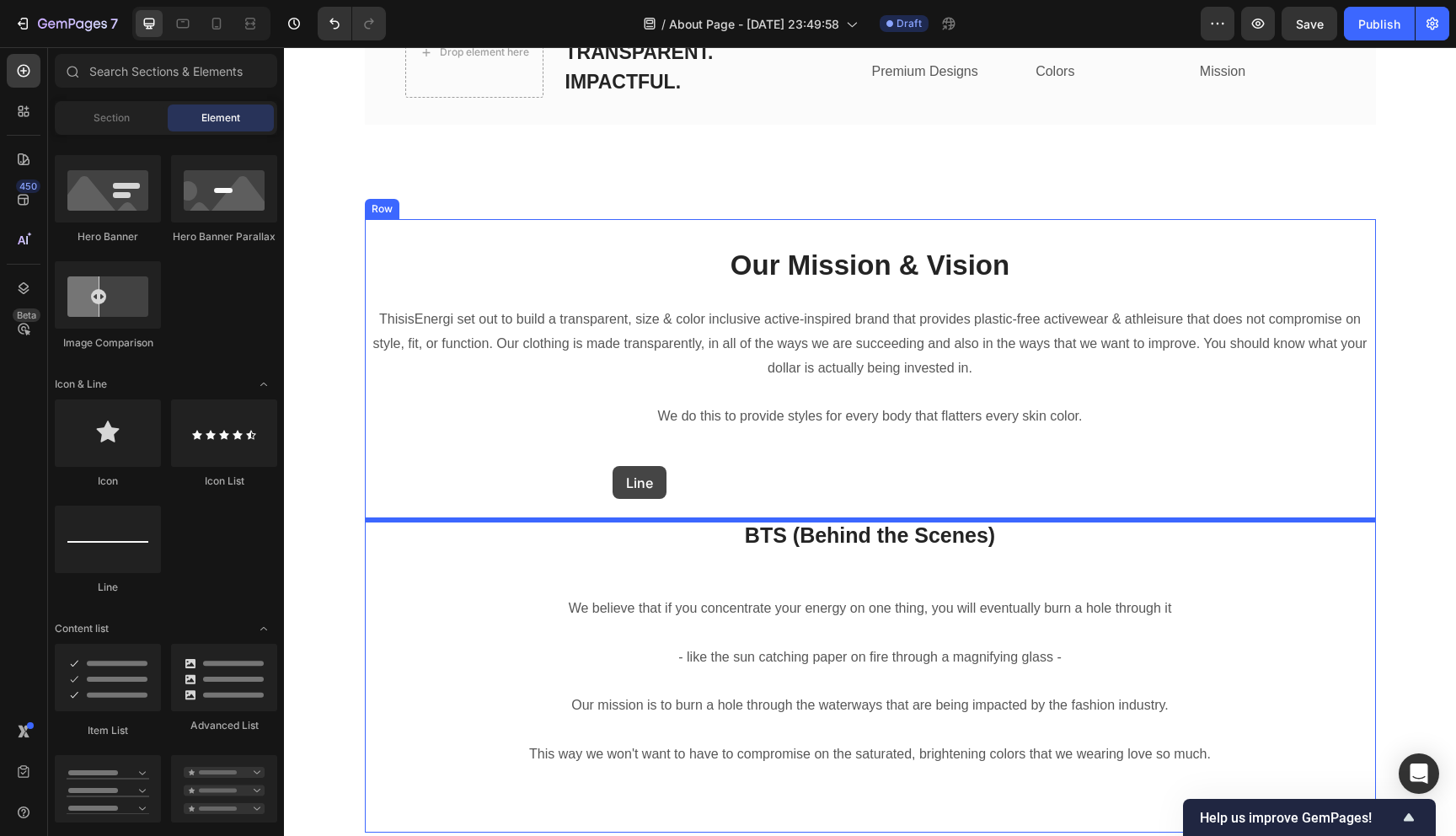
drag, startPoint x: 401, startPoint y: 595, endPoint x: 612, endPoint y: 466, distance: 247.3
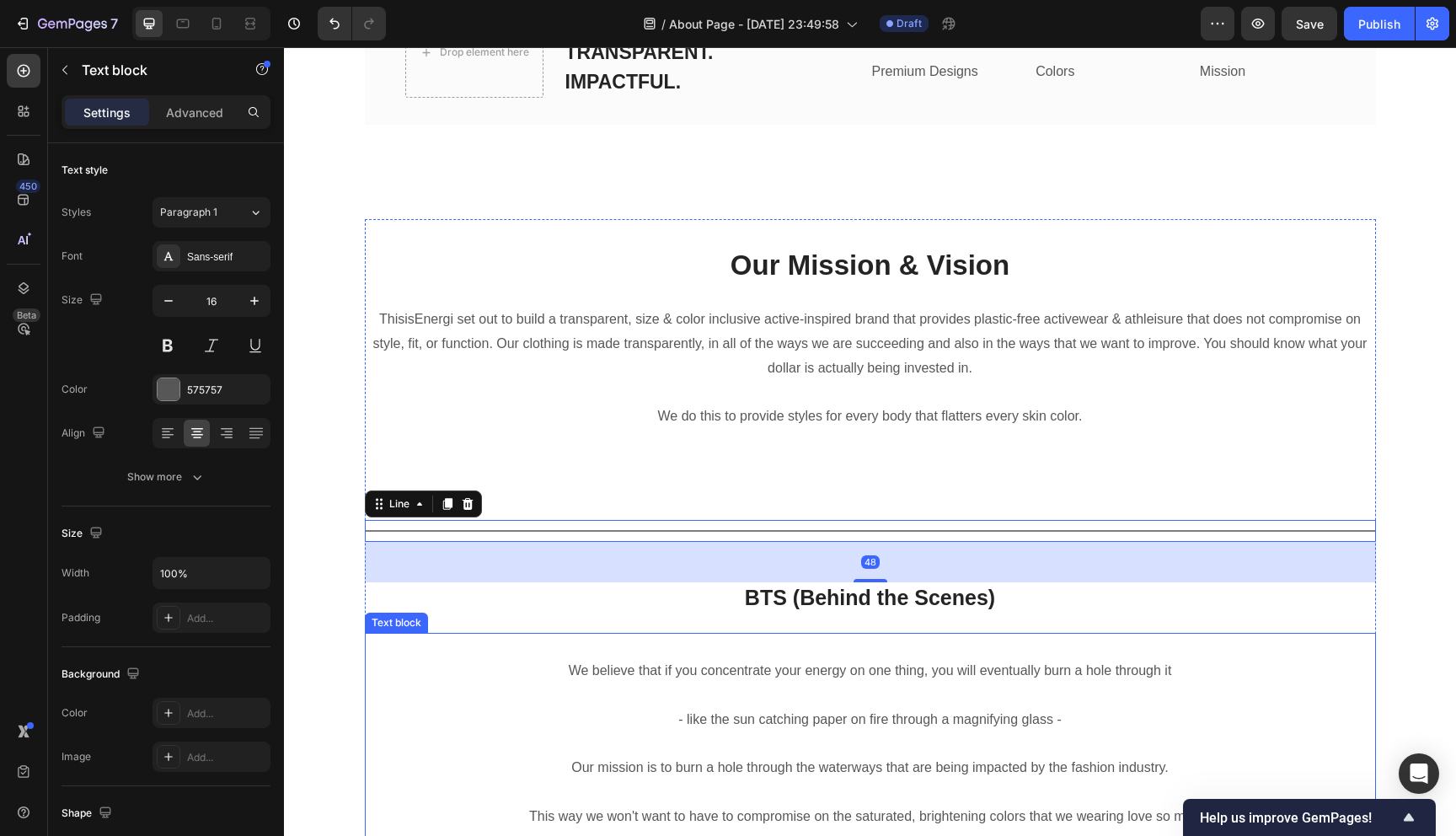
click at [438, 645] on p "Rich Text Editor. Editing area: main" at bounding box center [870, 647] width 1008 height 24
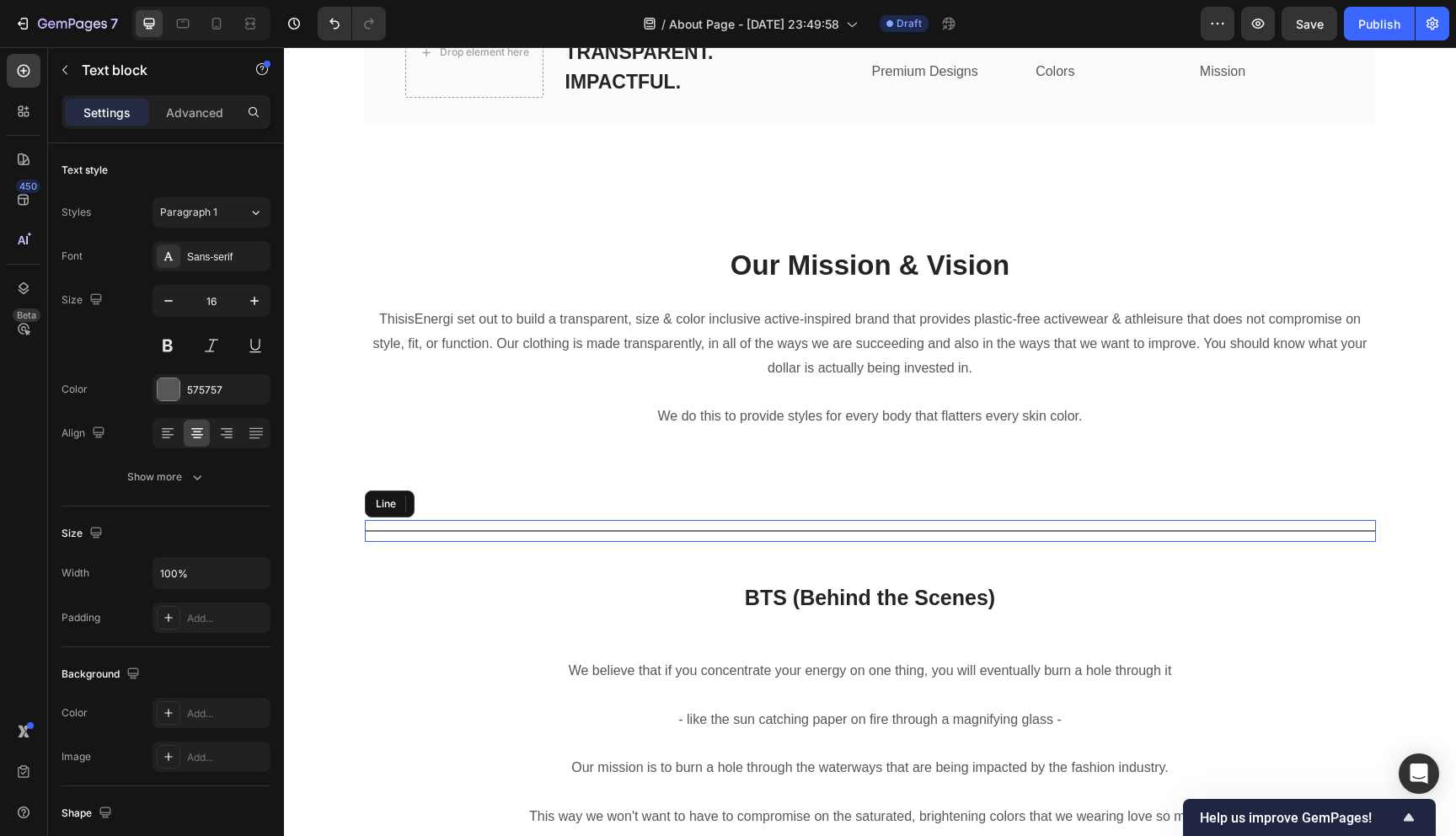
click at [381, 534] on div "Title Line" at bounding box center [870, 530] width 1011 height 22
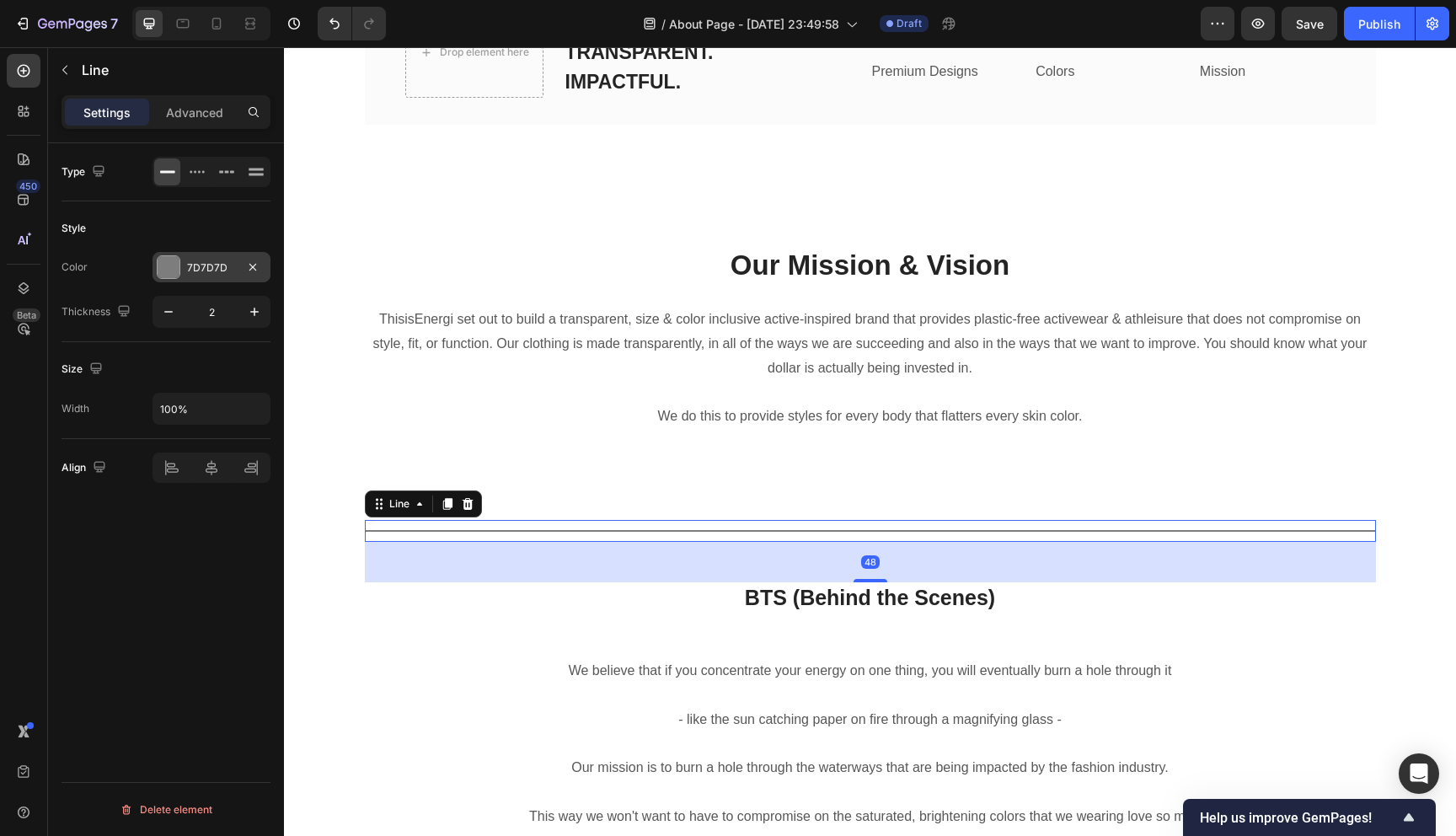
click at [166, 264] on div at bounding box center [168, 267] width 22 height 22
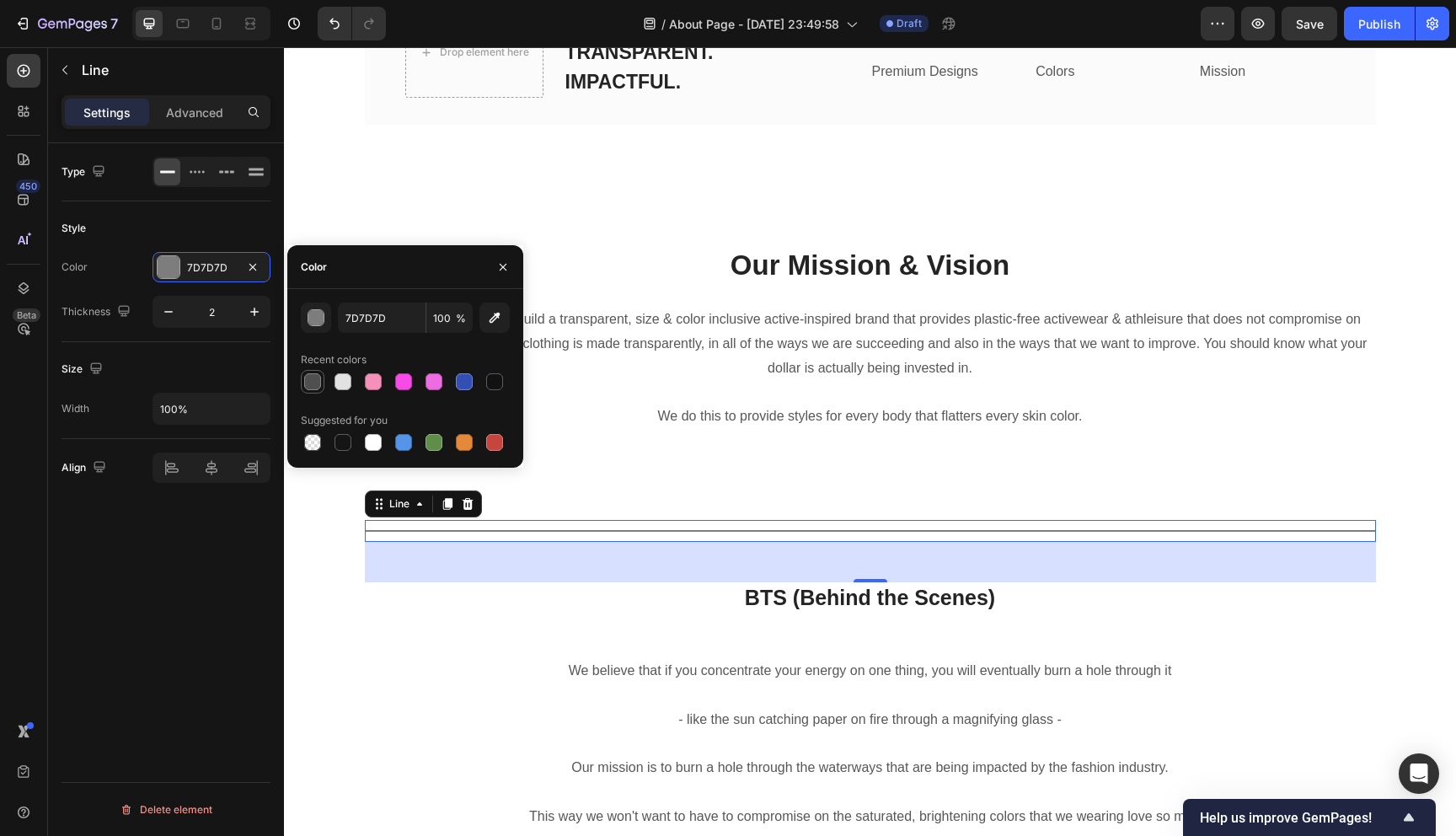
click at [308, 382] on div at bounding box center [312, 382] width 17 height 17
type input "4F4F4F"
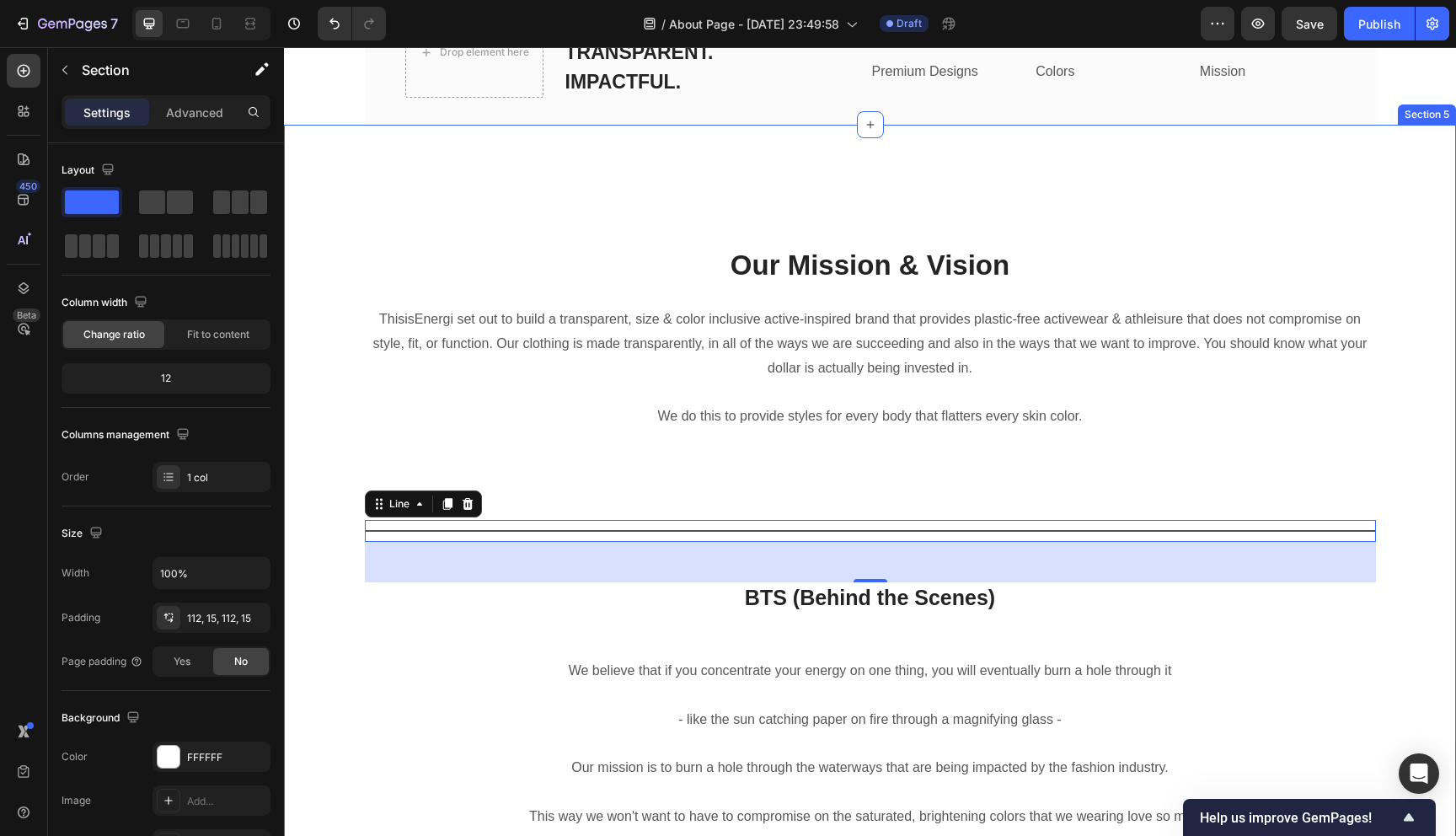
click at [321, 571] on div "Heading Text block Our Mission & Vision Heading ThisisEnergi set out to build a…" at bounding box center [870, 557] width 1147 height 676
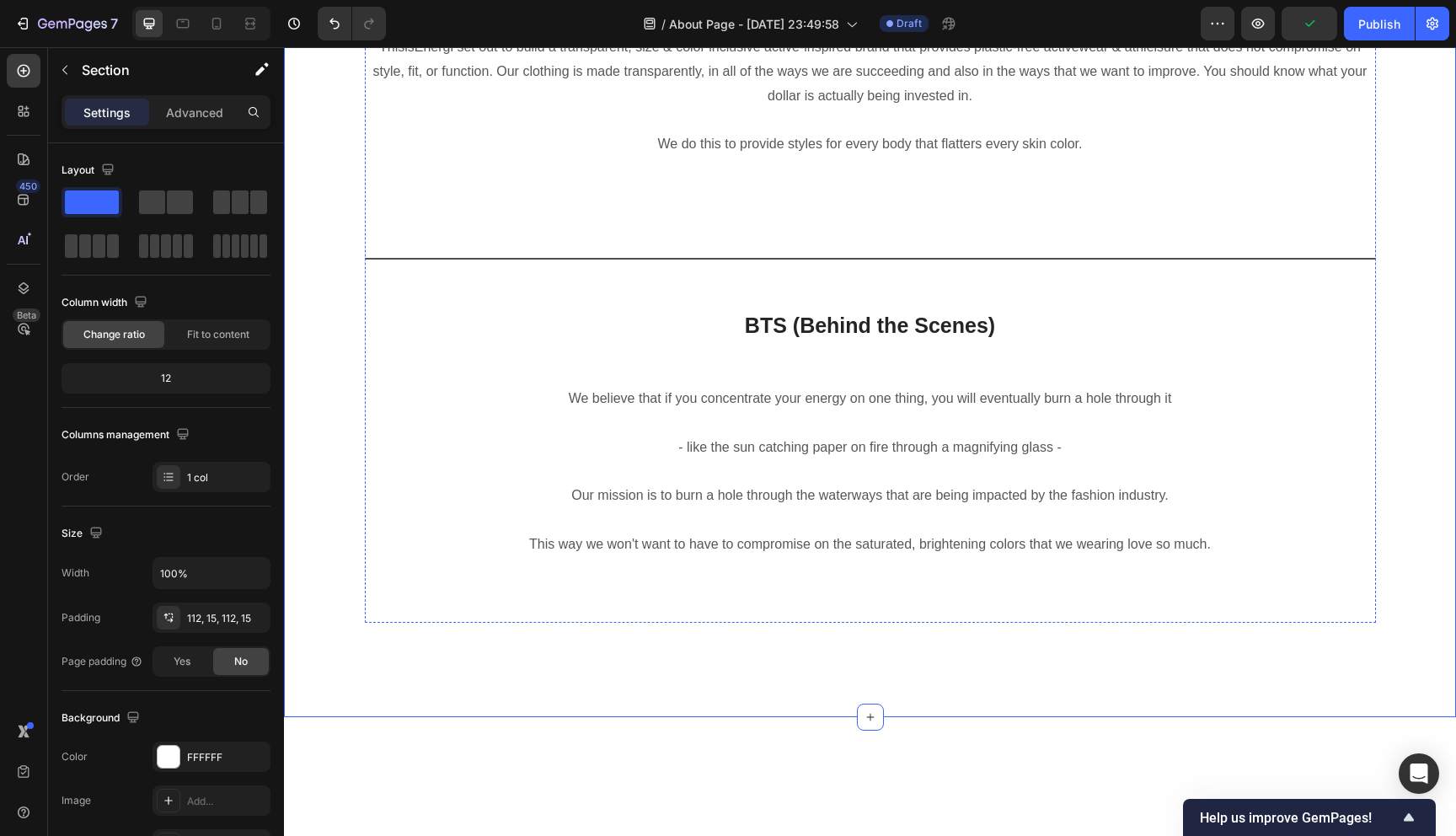
scroll to position [2435, 0]
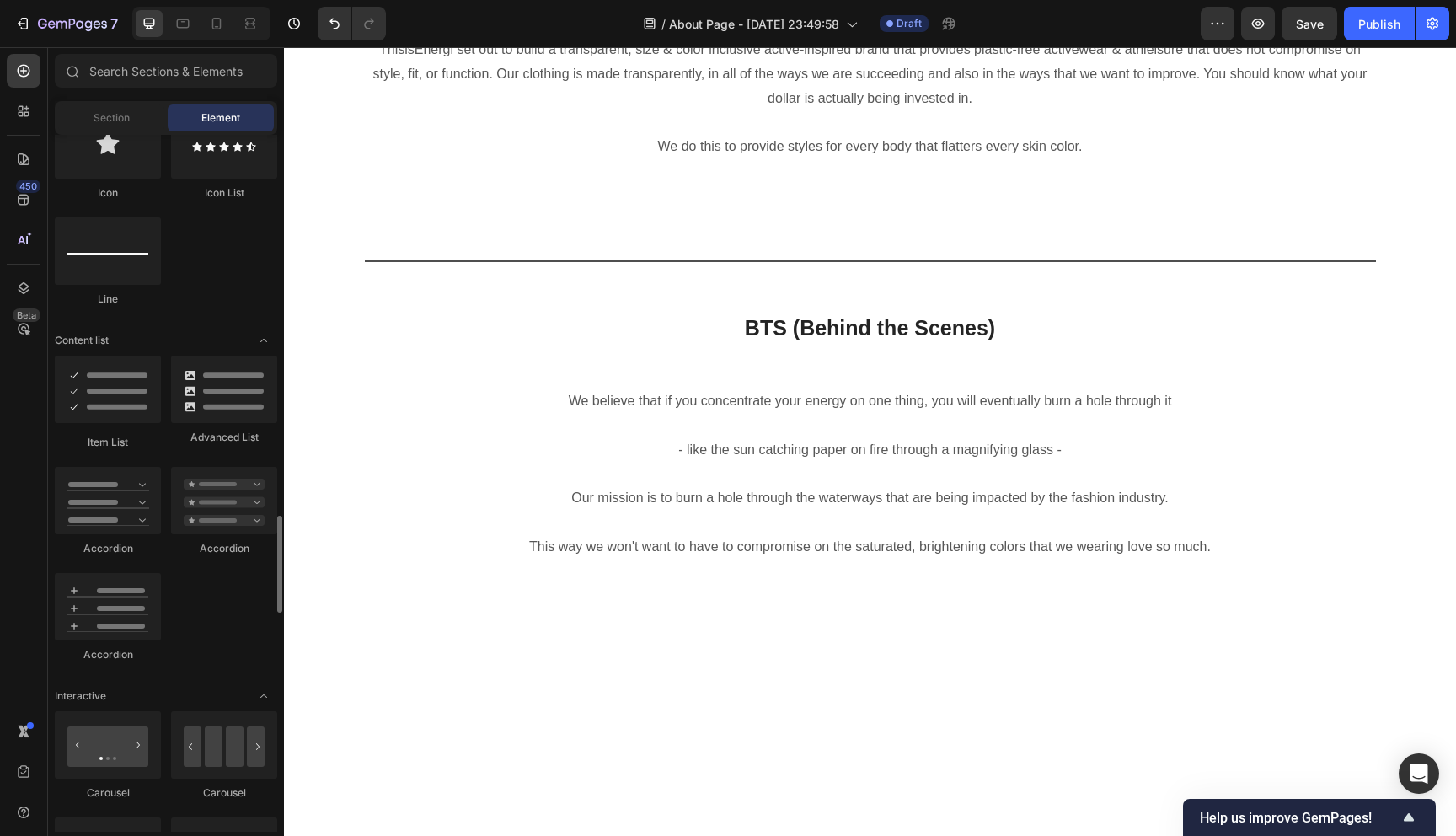
scroll to position [1456, 0]
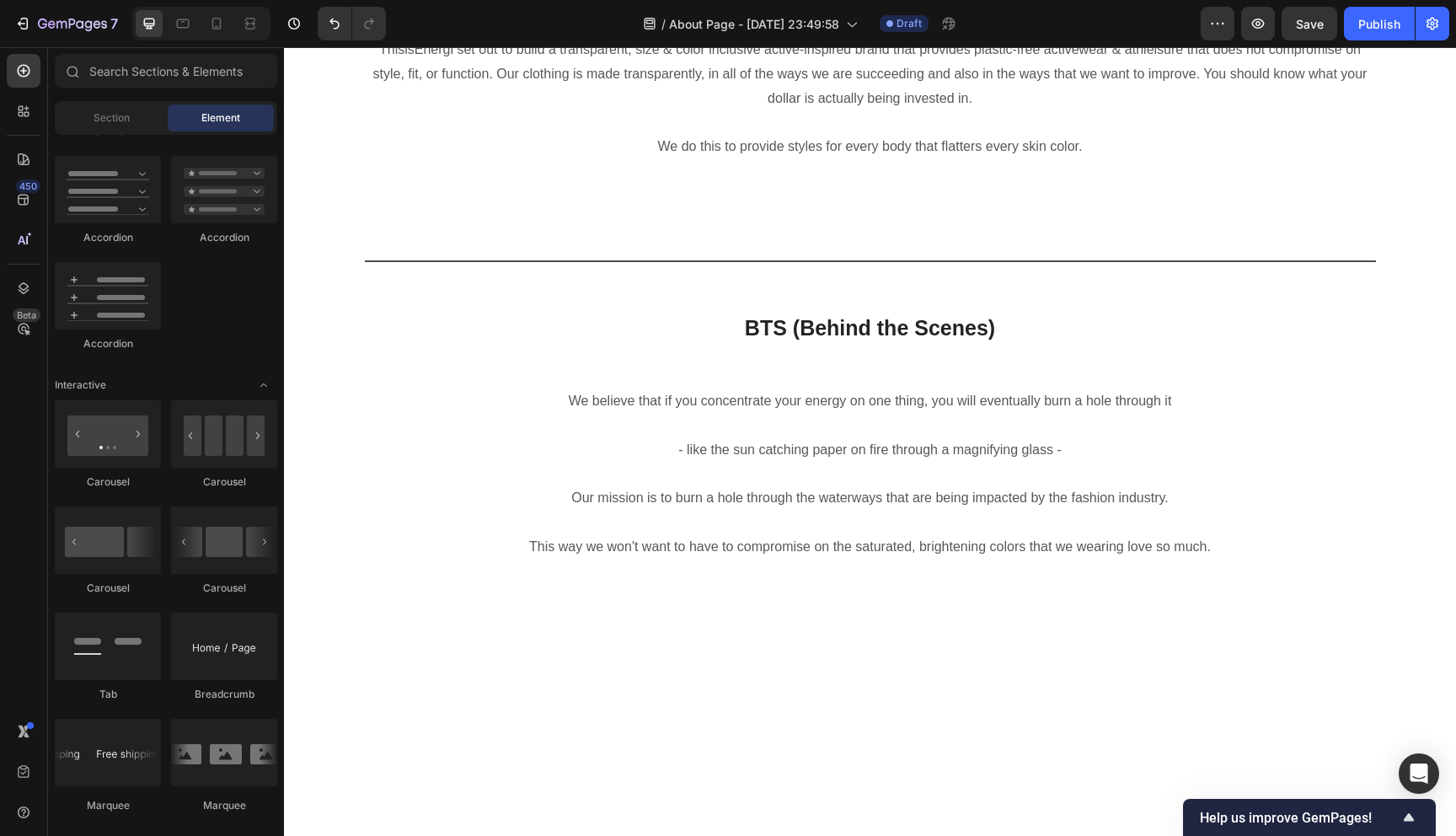
click at [24, 152] on icon at bounding box center [23, 159] width 17 height 17
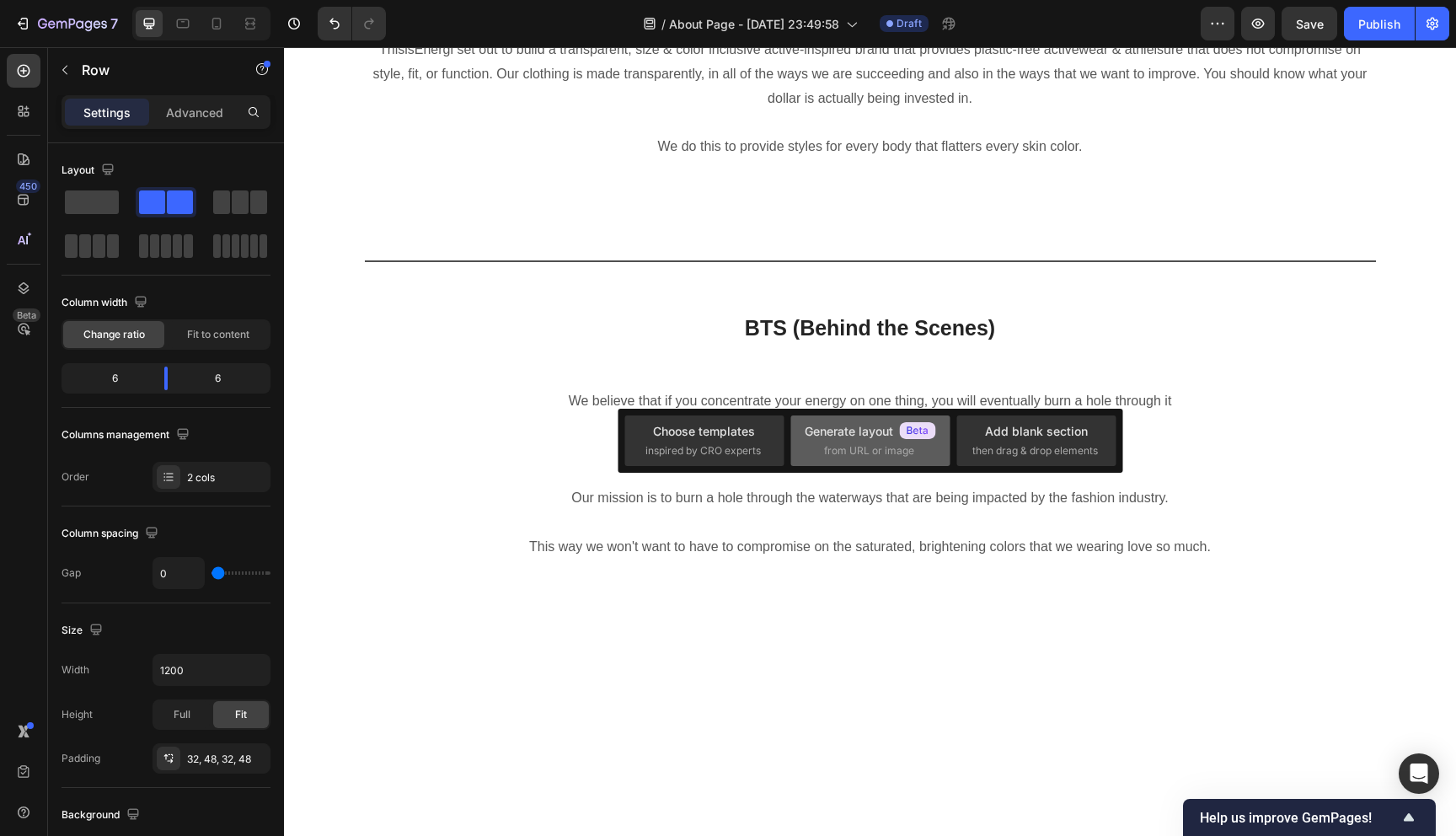
click at [829, 453] on span "from URL or image" at bounding box center [869, 450] width 90 height 15
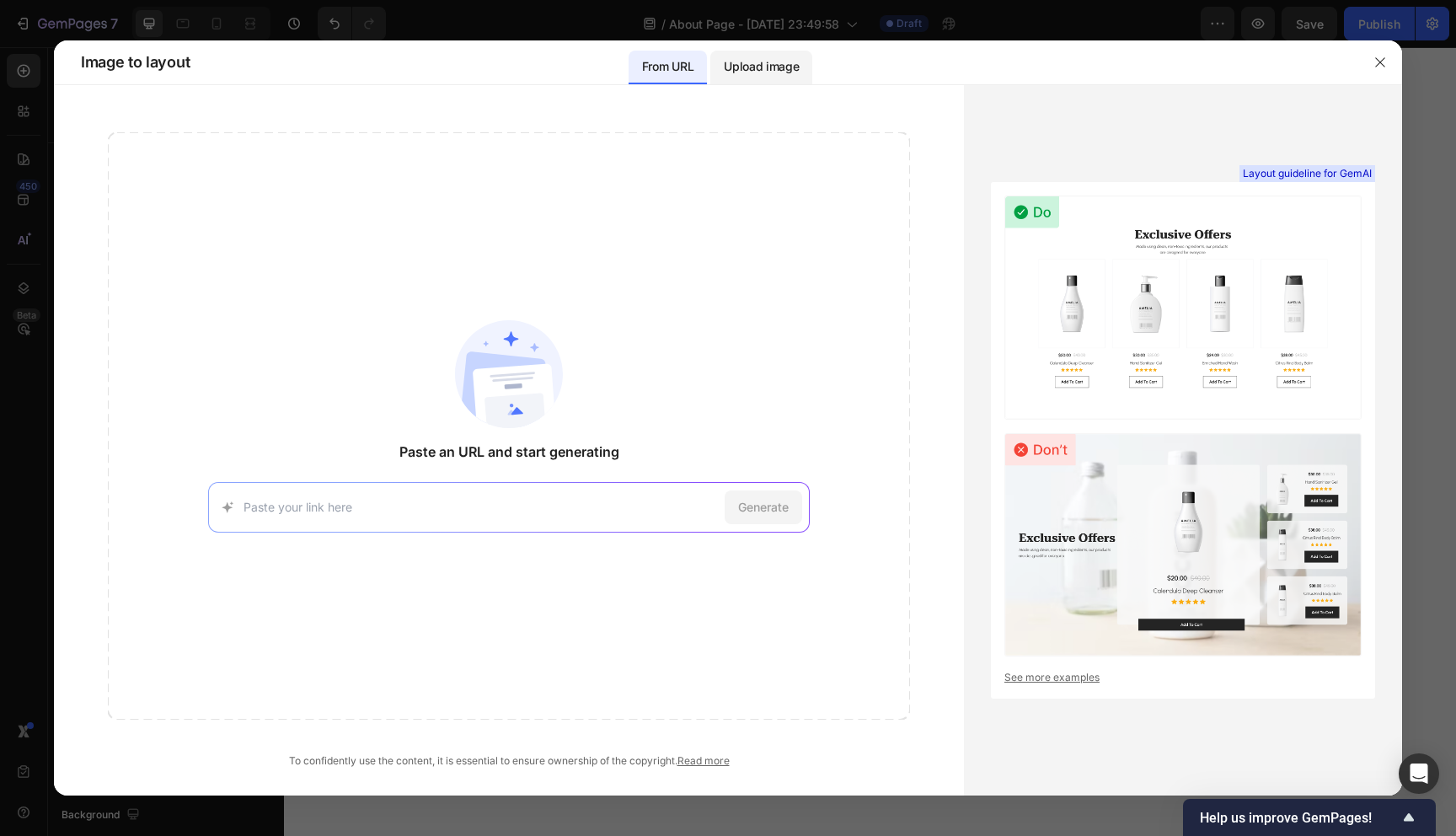
click at [764, 66] on p "Upload image" at bounding box center [761, 66] width 75 height 20
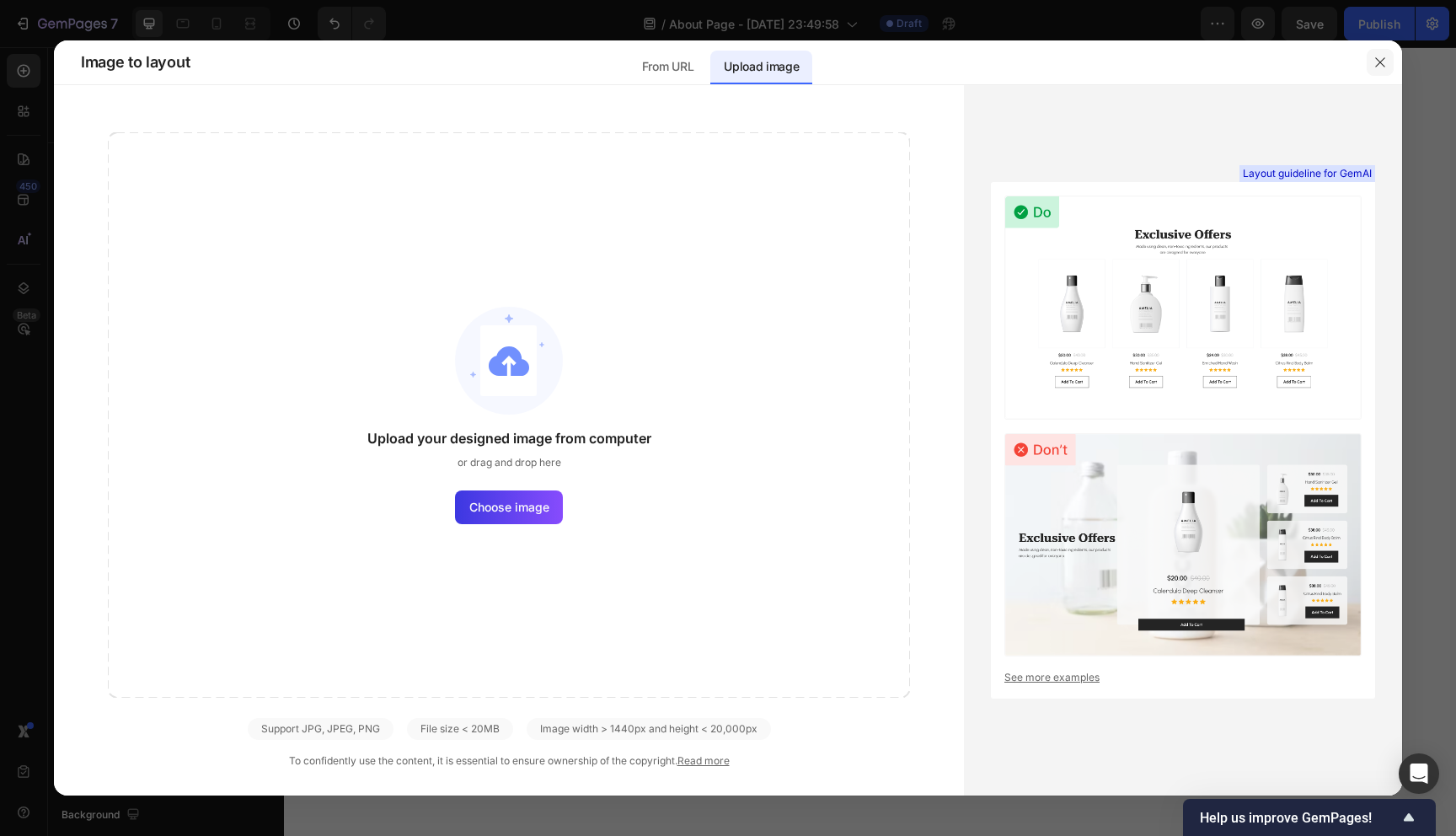
click at [1382, 57] on icon "button" at bounding box center [1380, 63] width 14 height 14
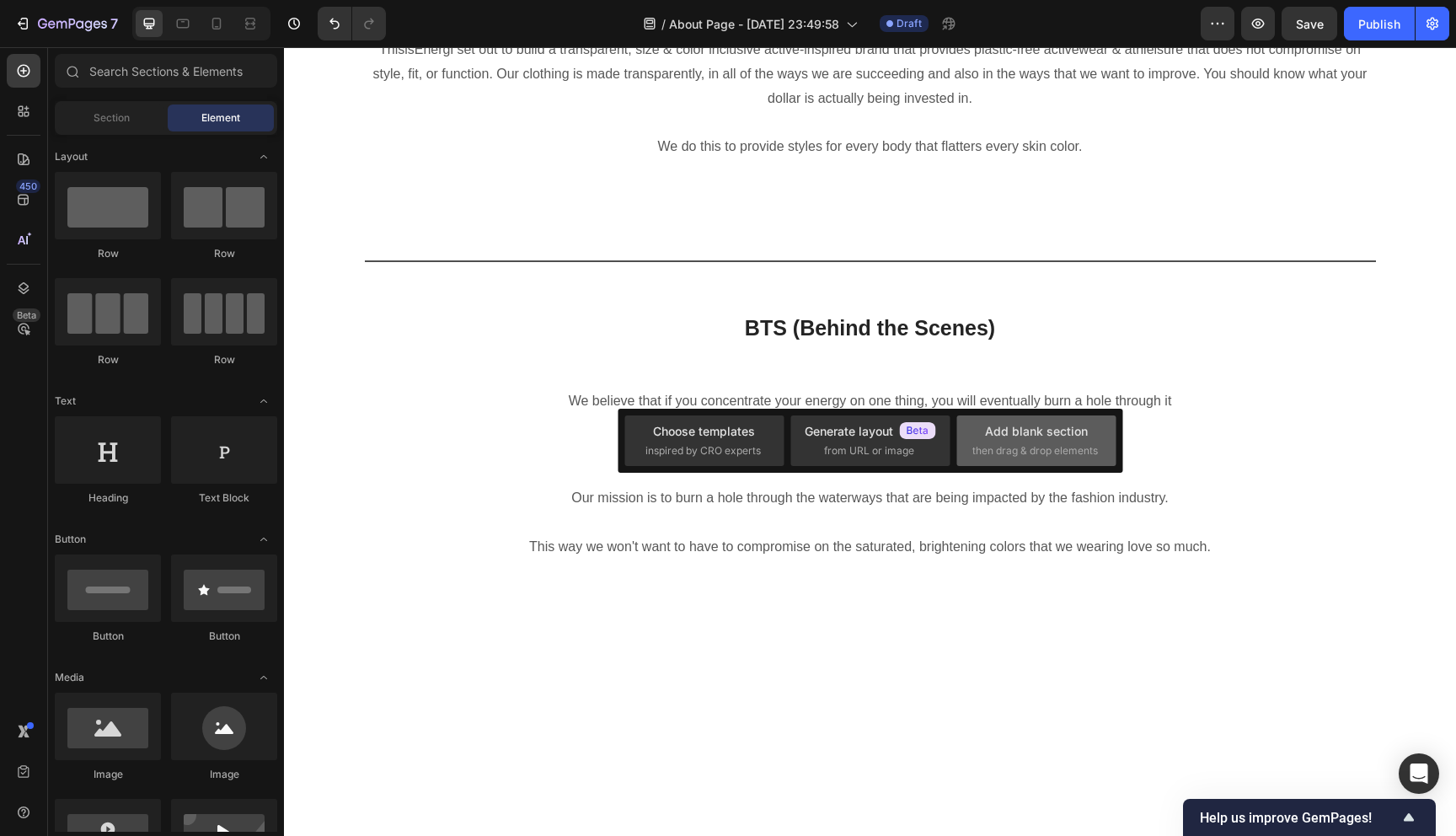
click at [980, 444] on span "then drag & drop elements" at bounding box center [1035, 450] width 125 height 15
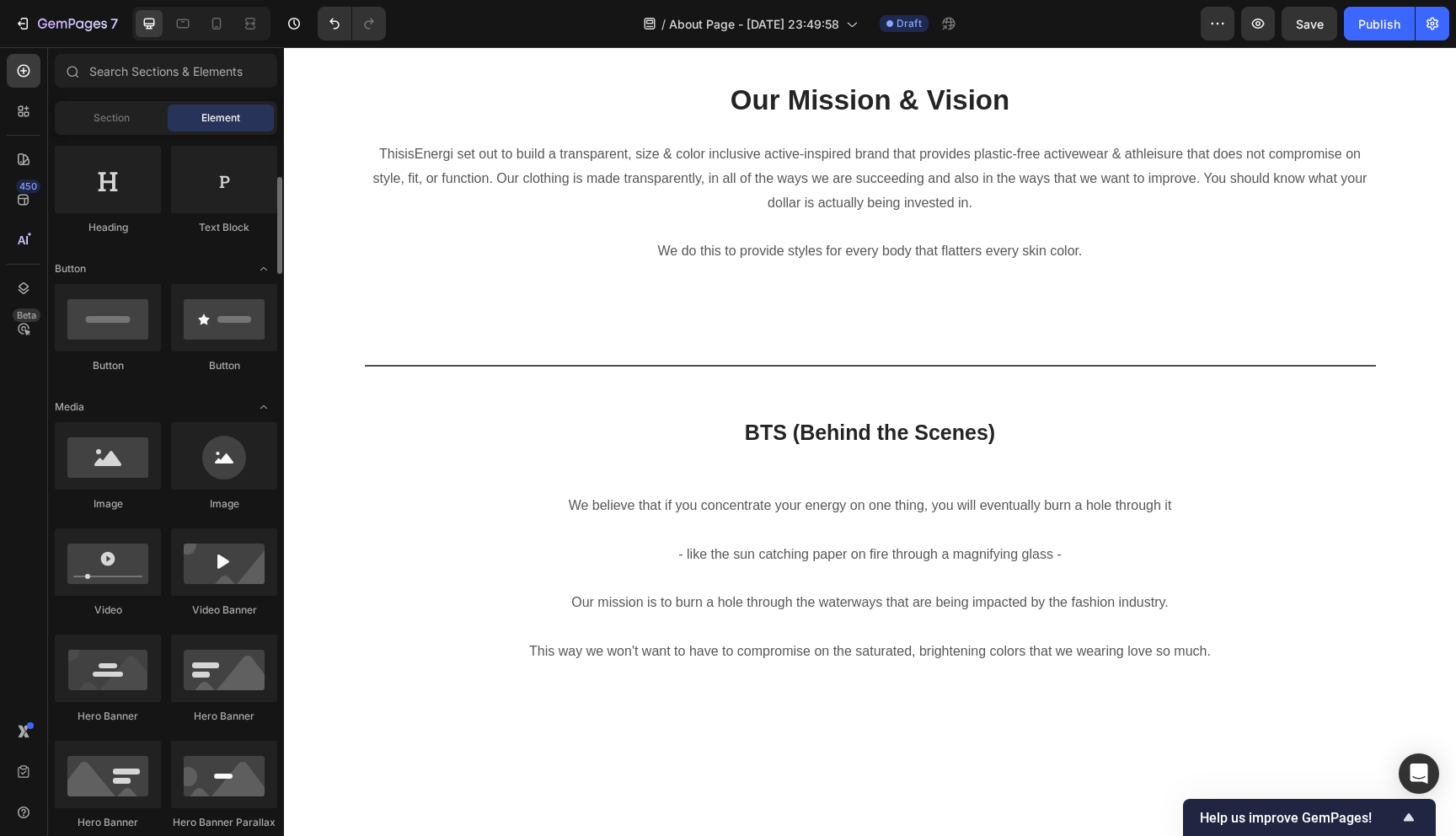
scroll to position [275, 0]
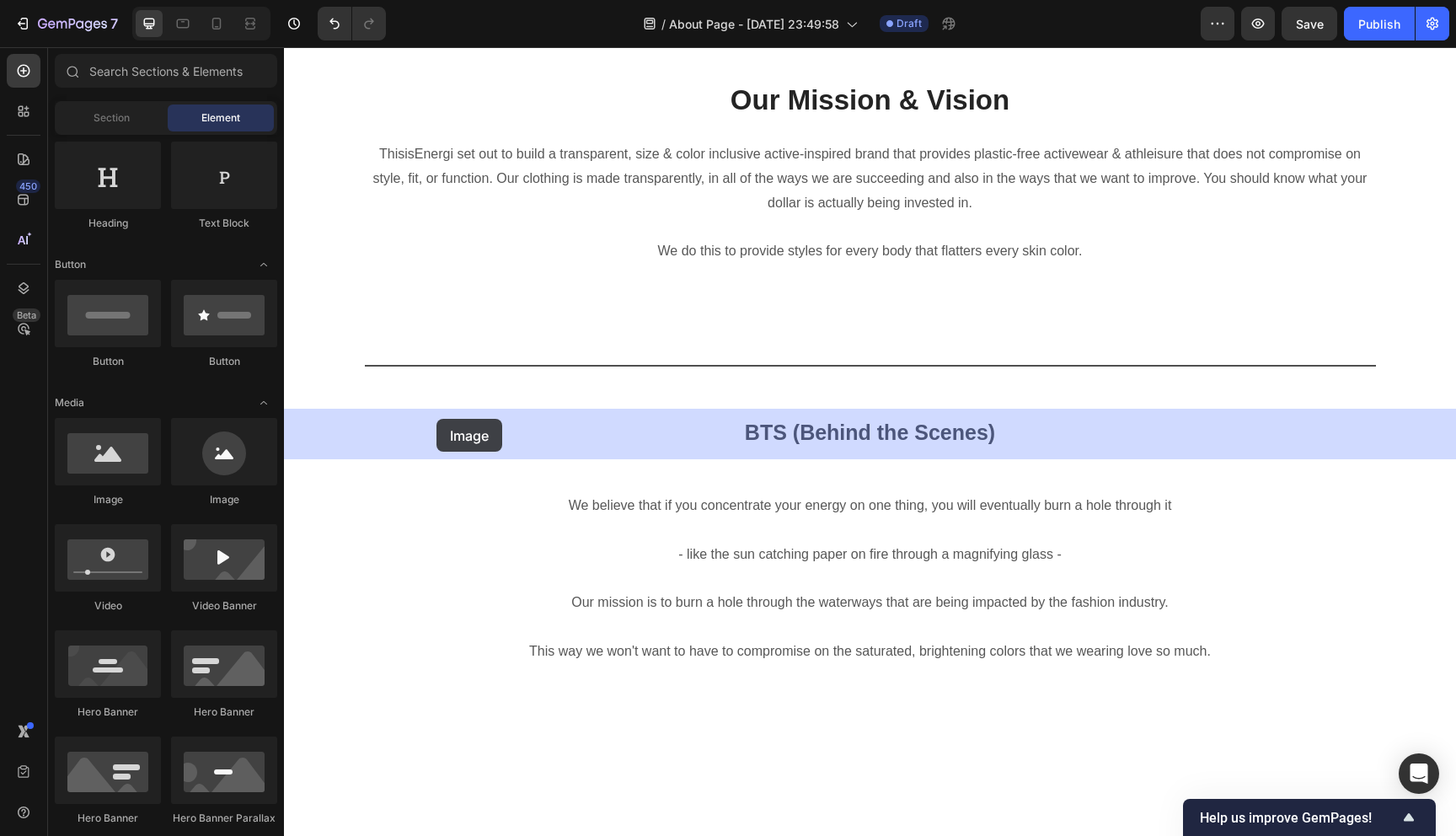
drag, startPoint x: 396, startPoint y: 512, endPoint x: 436, endPoint y: 419, distance: 101.2
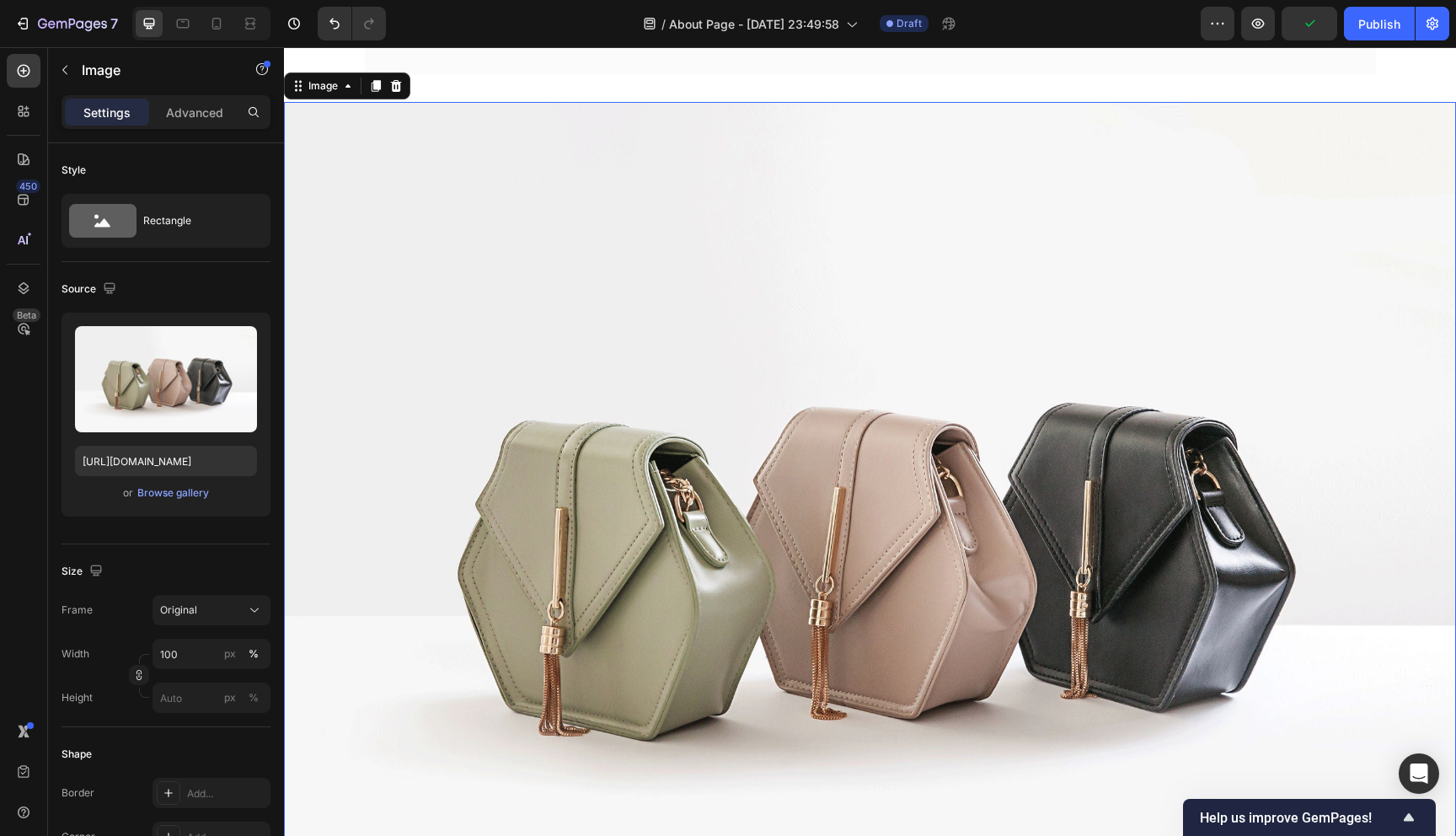
scroll to position [2753, 0]
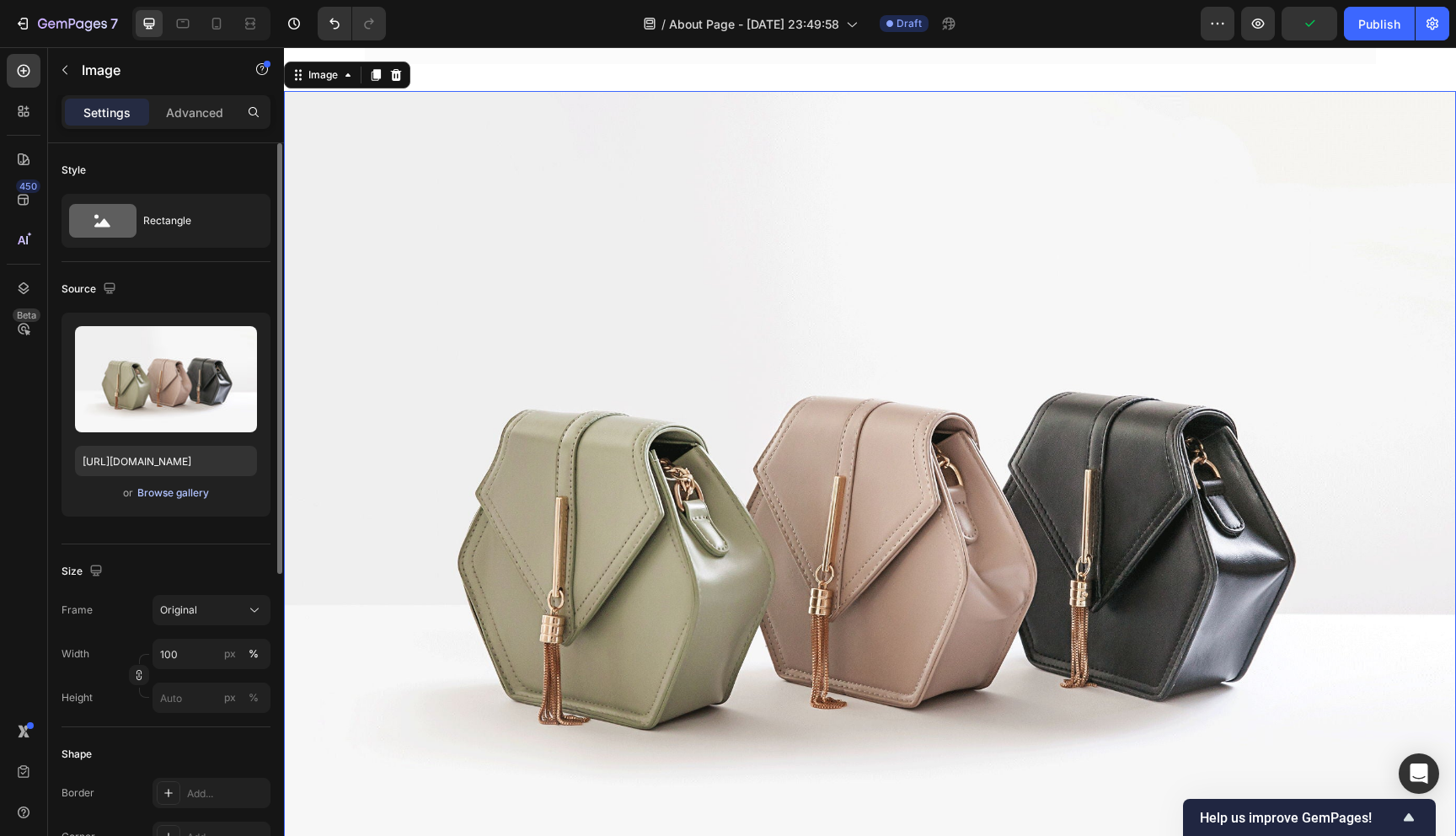
click at [195, 490] on div "Browse gallery" at bounding box center [173, 493] width 71 height 15
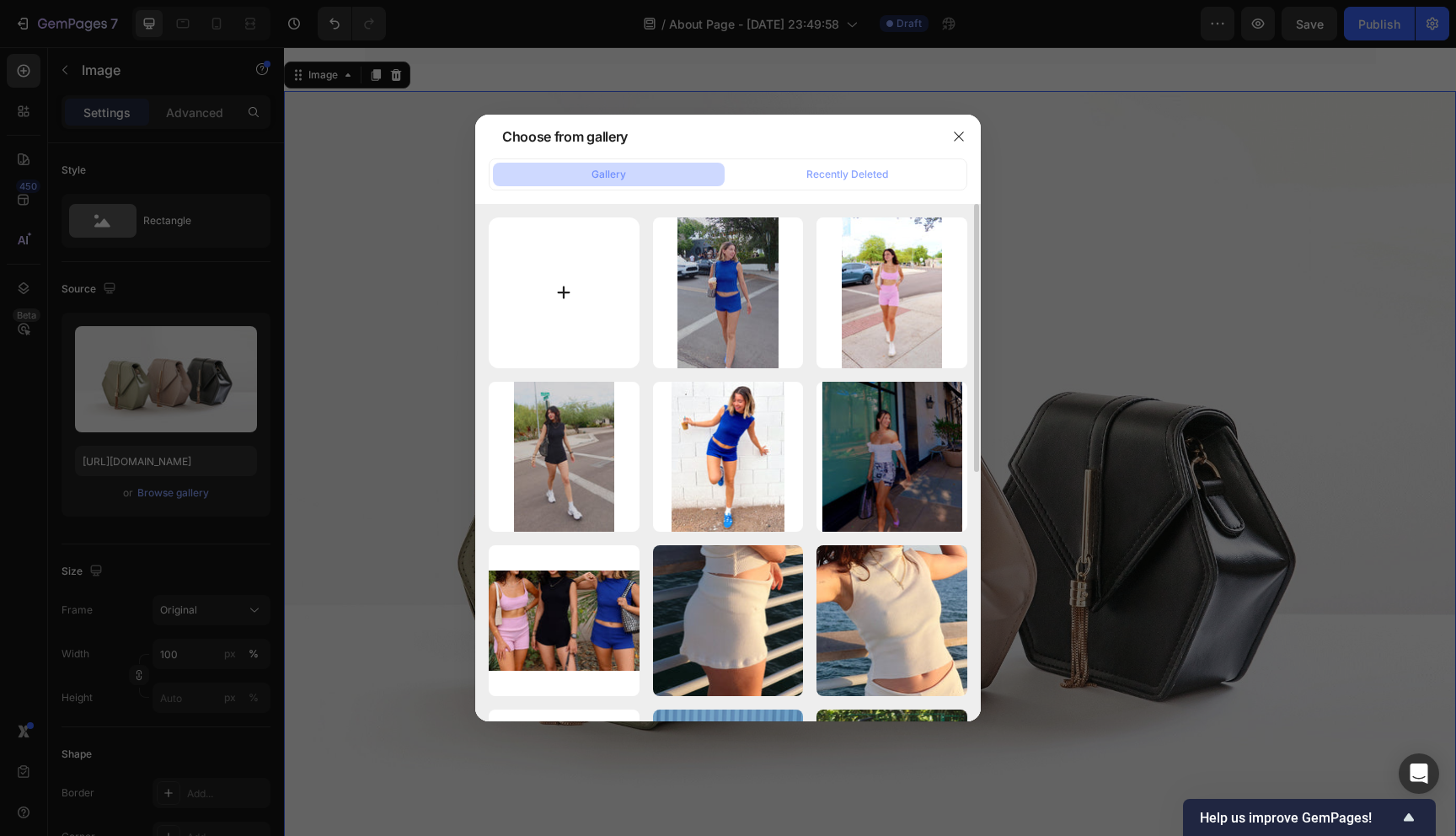
click at [611, 278] on input "file" at bounding box center [564, 293] width 151 height 151
type input "C:\fakepath\IMG_4510.jpeg"
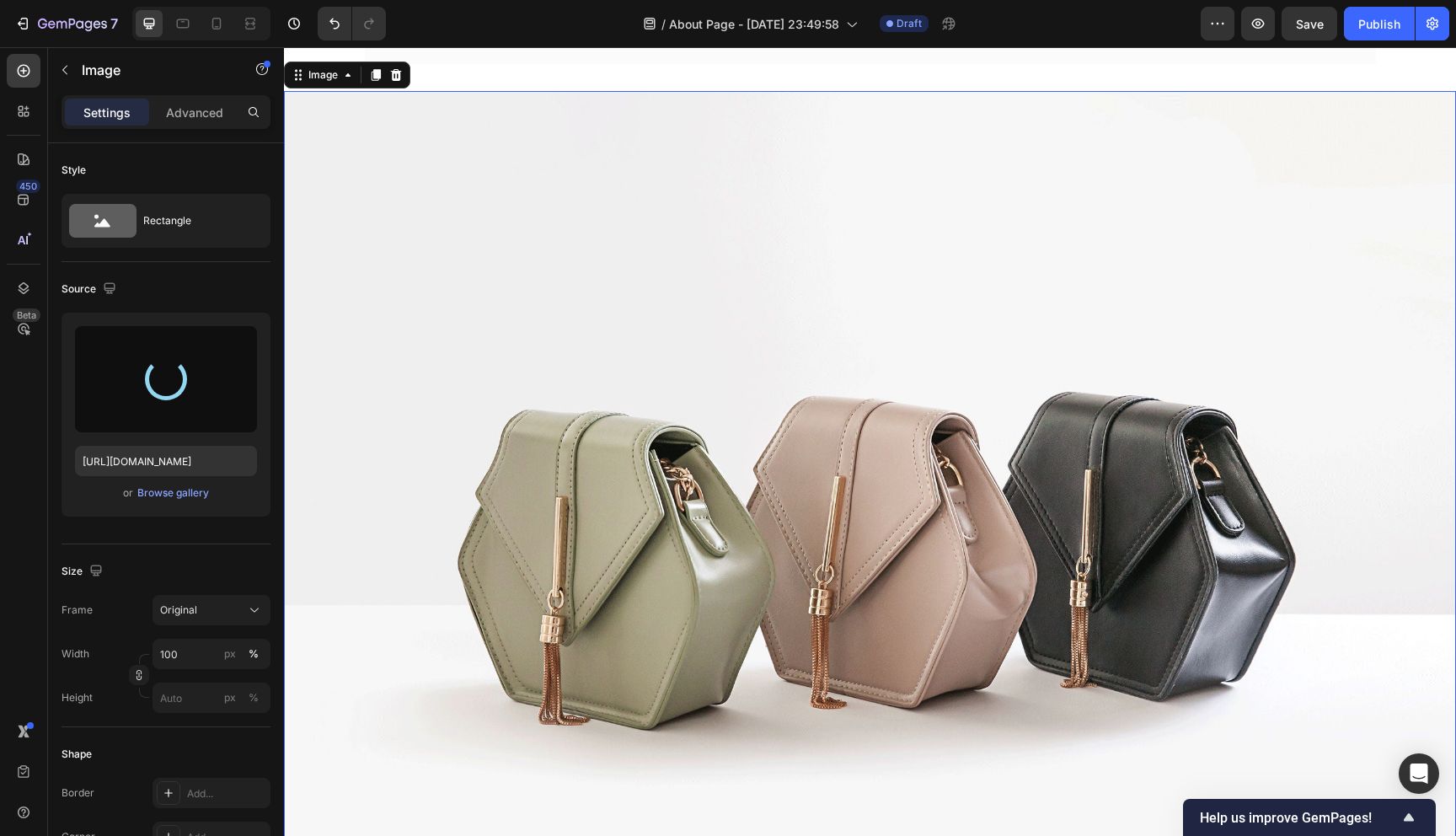
type input "[URL][DOMAIN_NAME]"
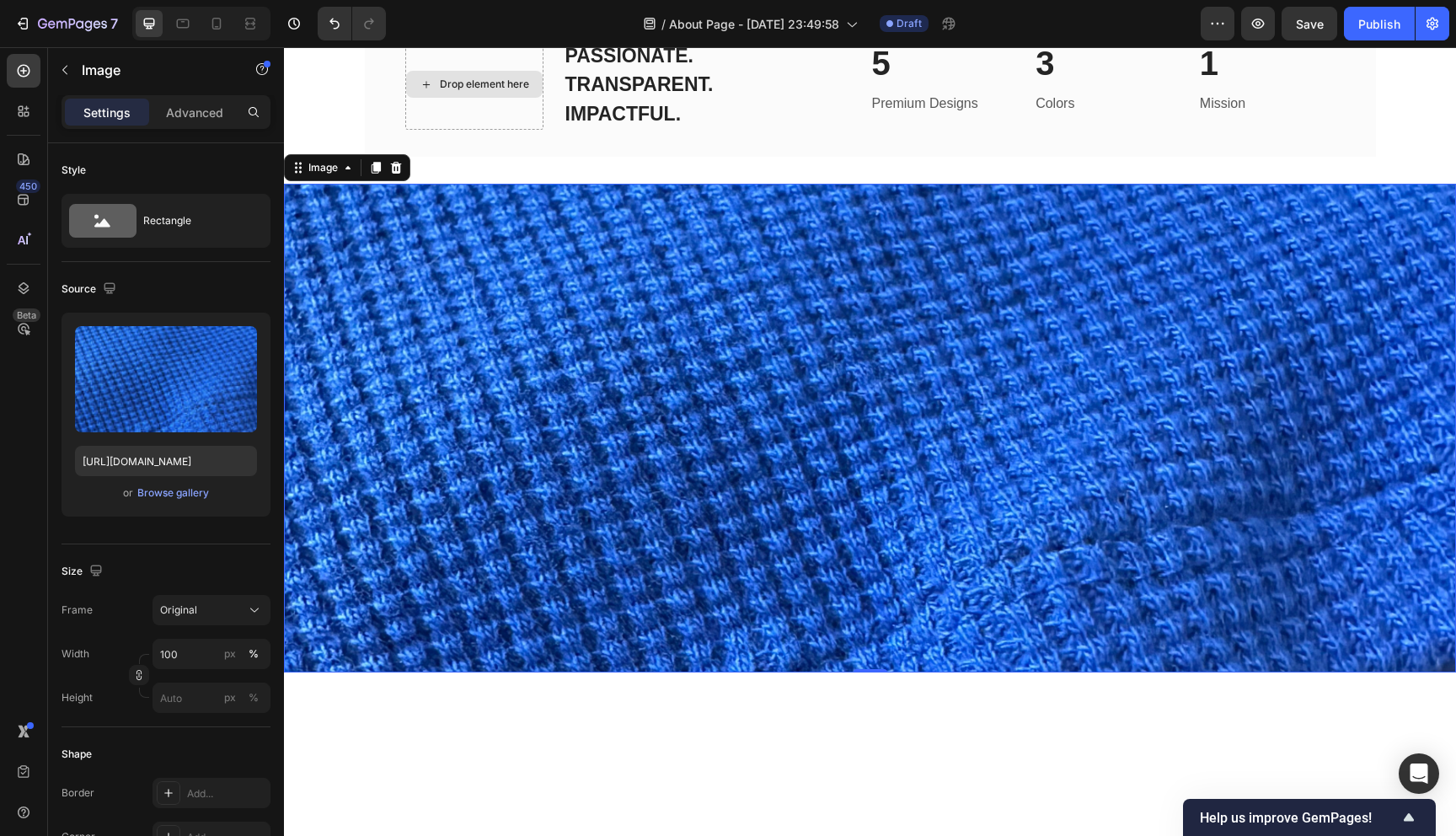
scroll to position [2750, 0]
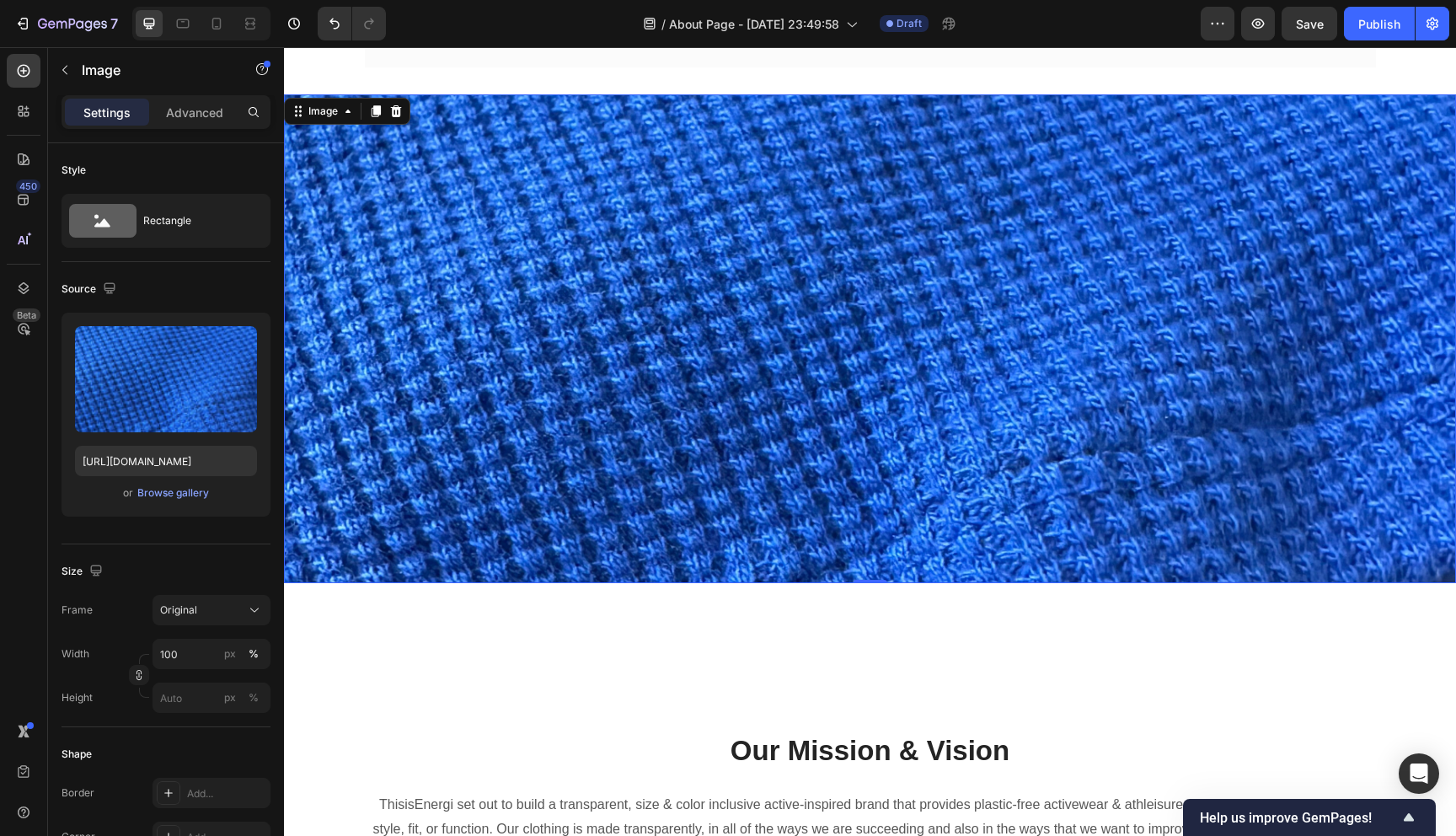
click at [908, 464] on img at bounding box center [870, 339] width 1172 height 488
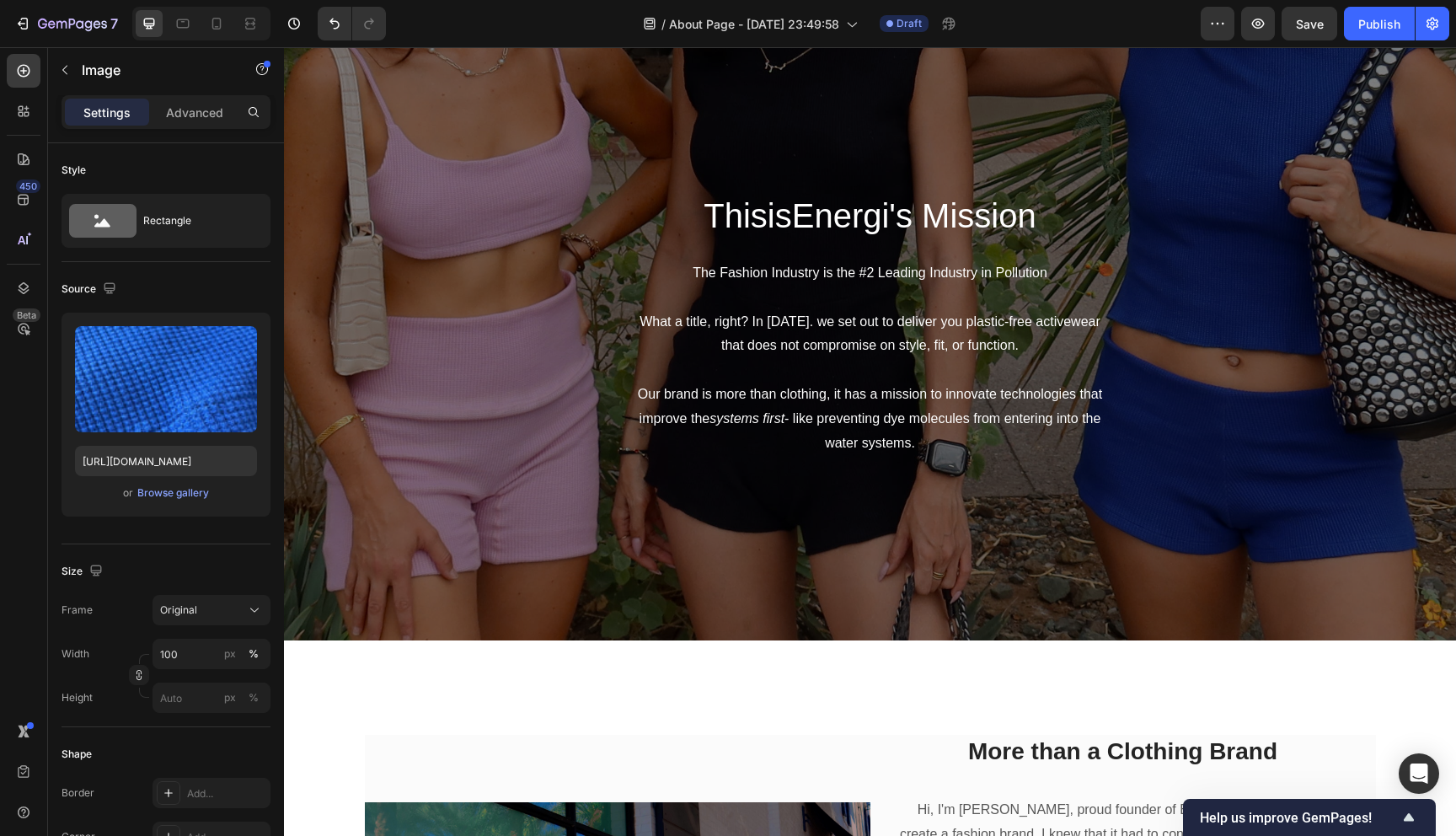
scroll to position [45, 0]
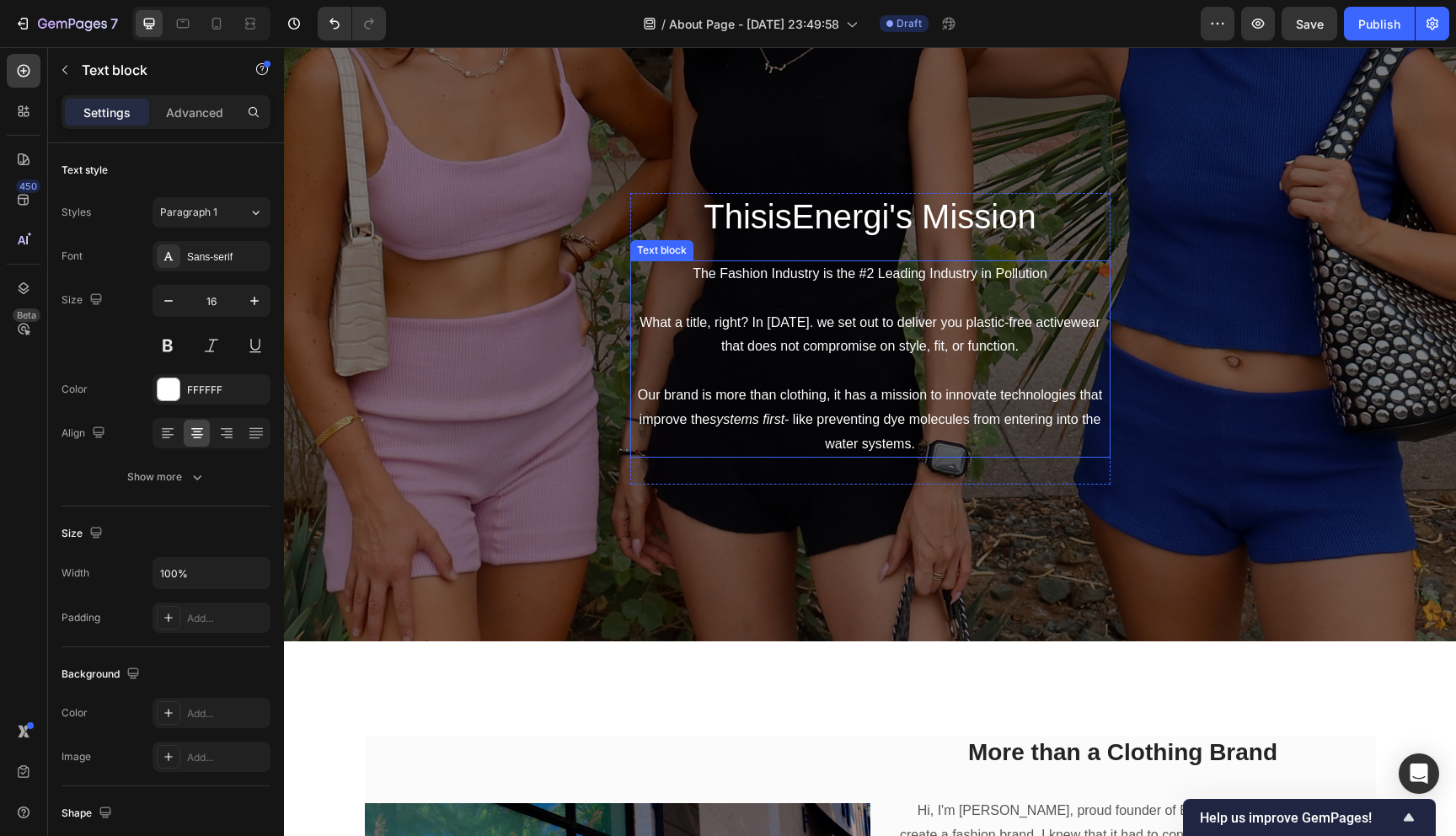
click at [1036, 275] on p "The Fashion Industry is the #2 Leading Industry in Pollution" at bounding box center [870, 275] width 477 height 24
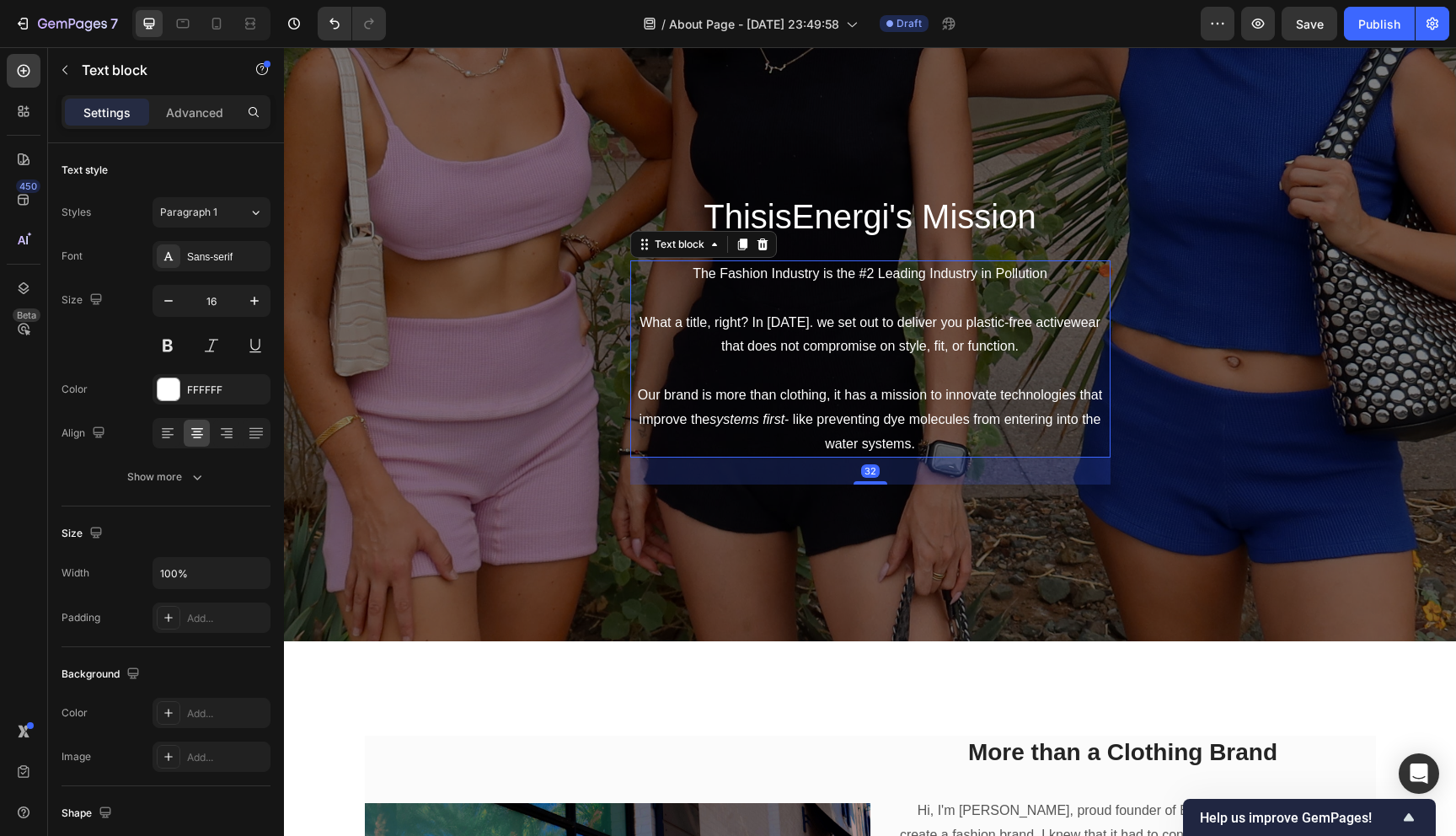
click at [1036, 275] on p "The Fashion Industry is the #2 Leading Industry in Pollution" at bounding box center [870, 275] width 477 height 24
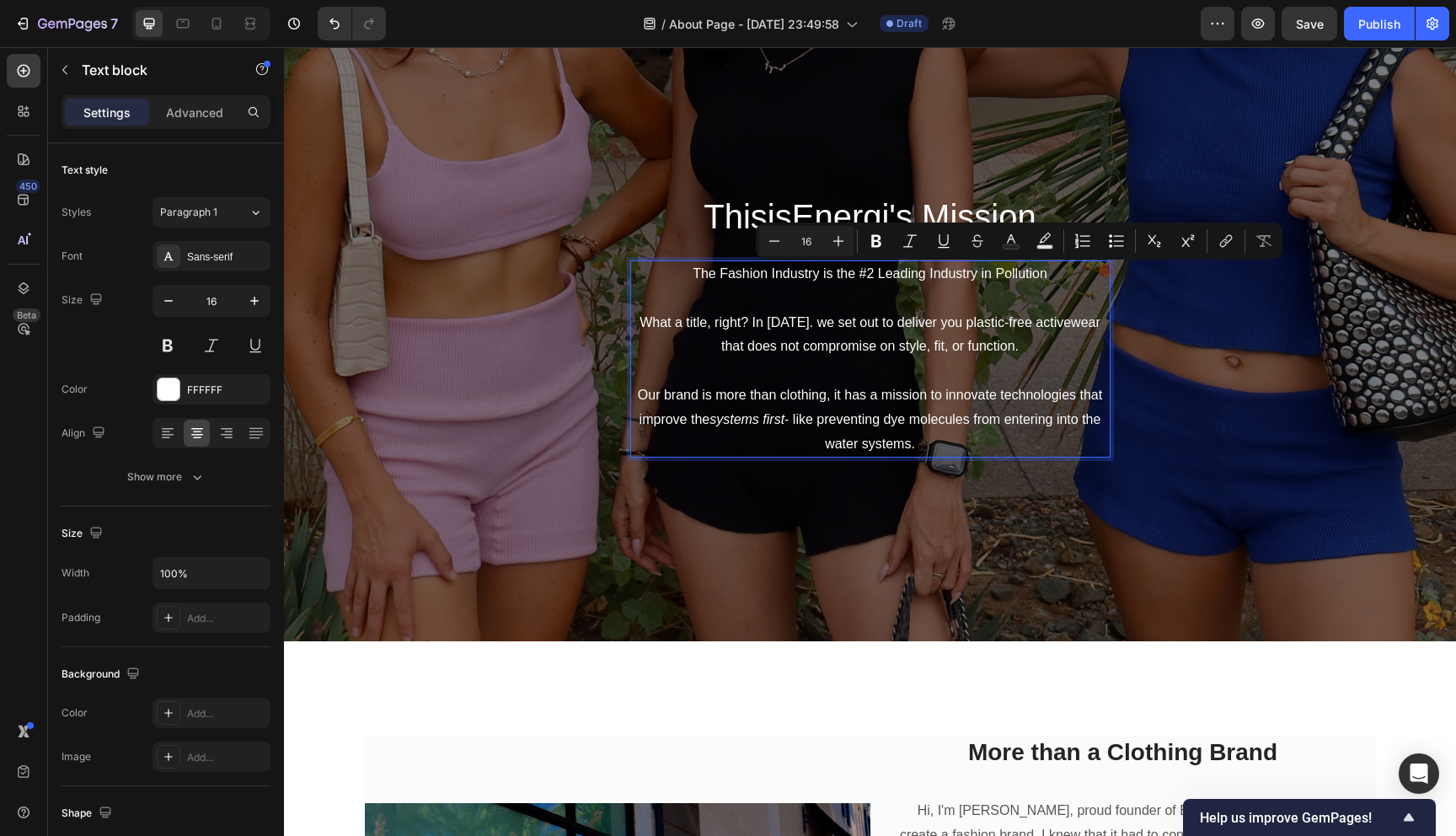
click at [1050, 279] on p "The Fashion Industry is the #2 Leading Industry in Pollution" at bounding box center [870, 275] width 477 height 24
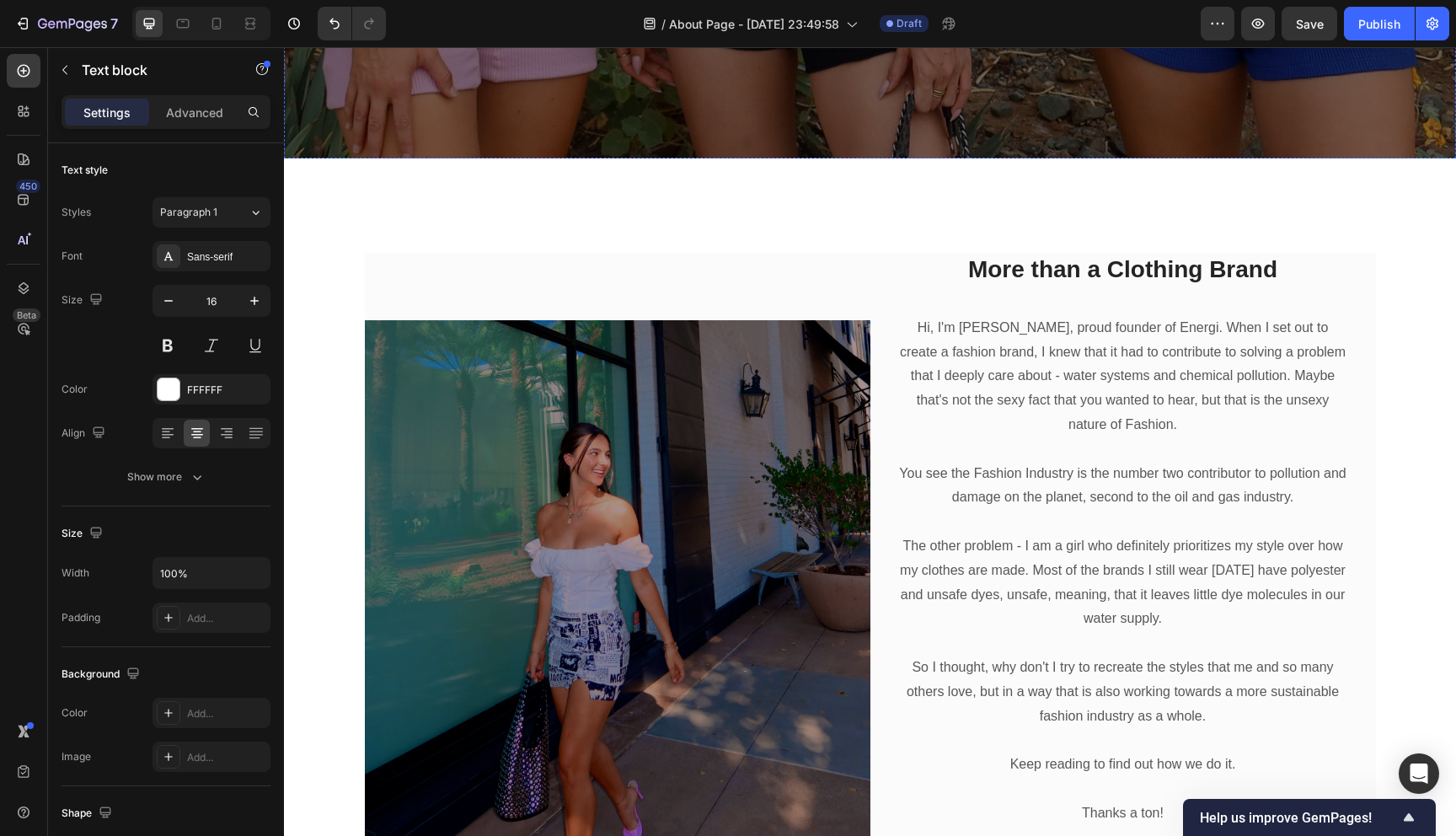
scroll to position [557, 0]
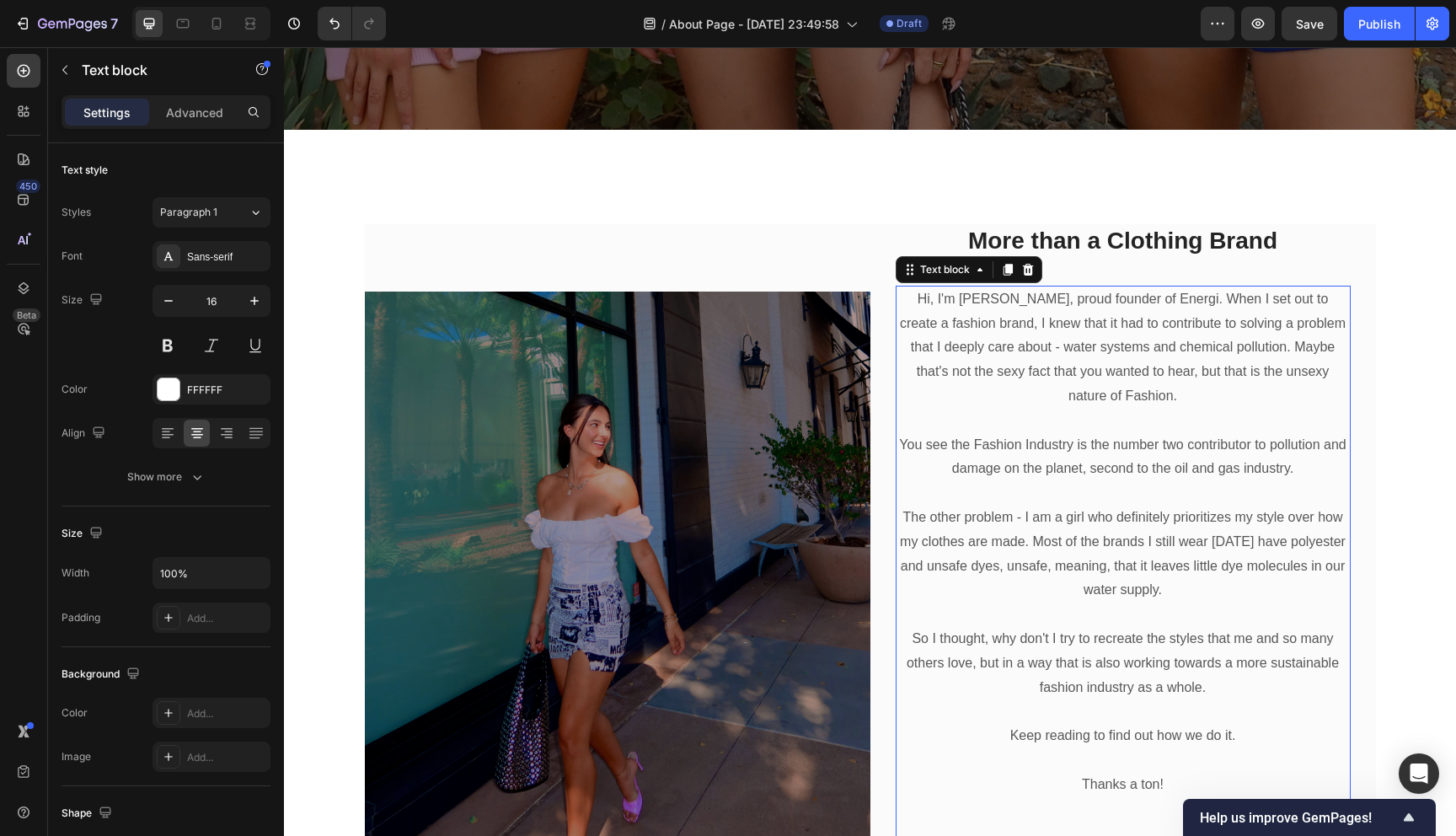
click at [1083, 303] on p "Hi, I'm [PERSON_NAME], proud founder of Energi. When I set out to create a fash…" at bounding box center [1123, 348] width 452 height 122
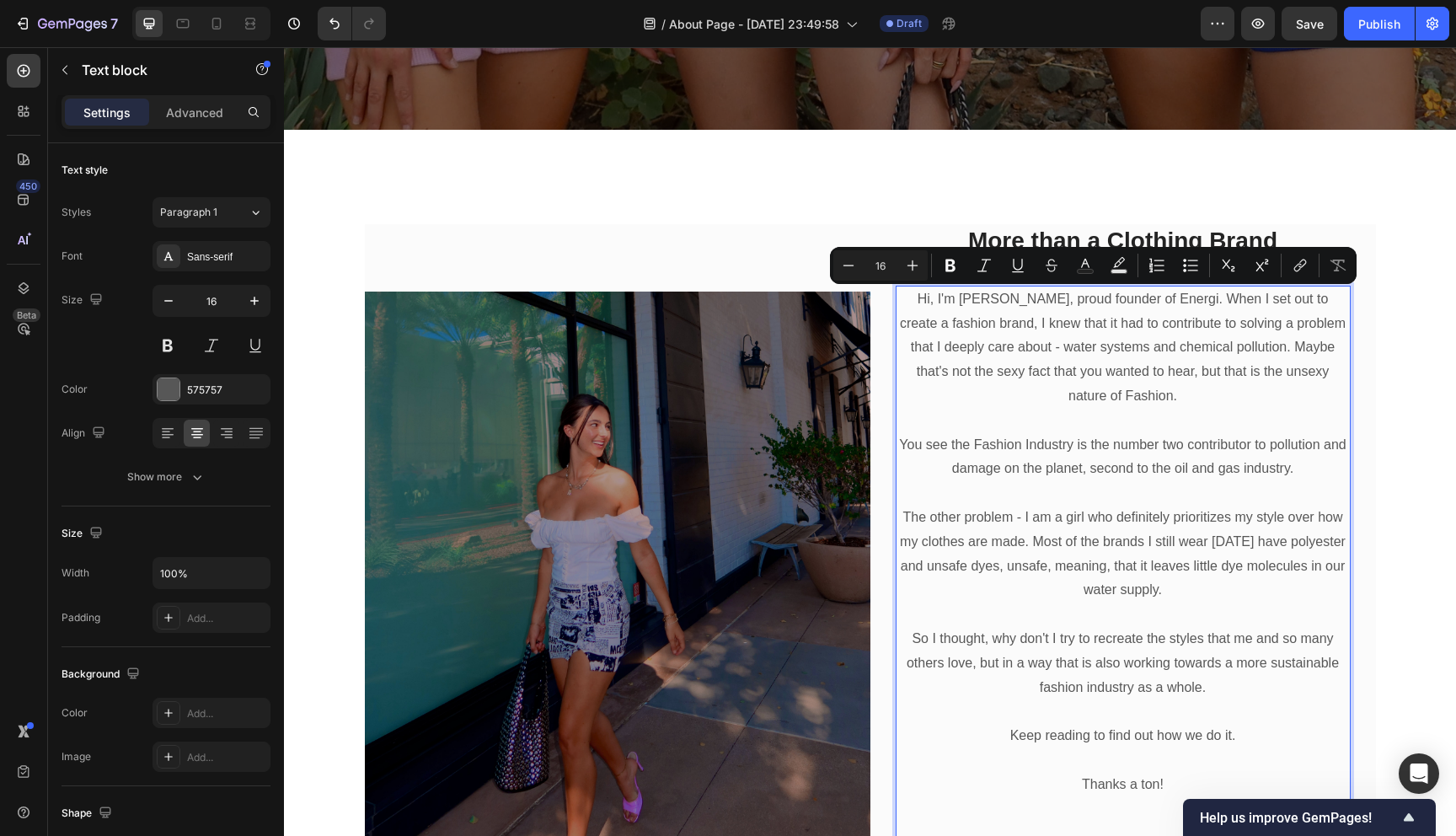
click at [1067, 303] on p "Hi, I'm [PERSON_NAME], proud founder of Energi. When I set out to create a fash…" at bounding box center [1123, 348] width 452 height 122
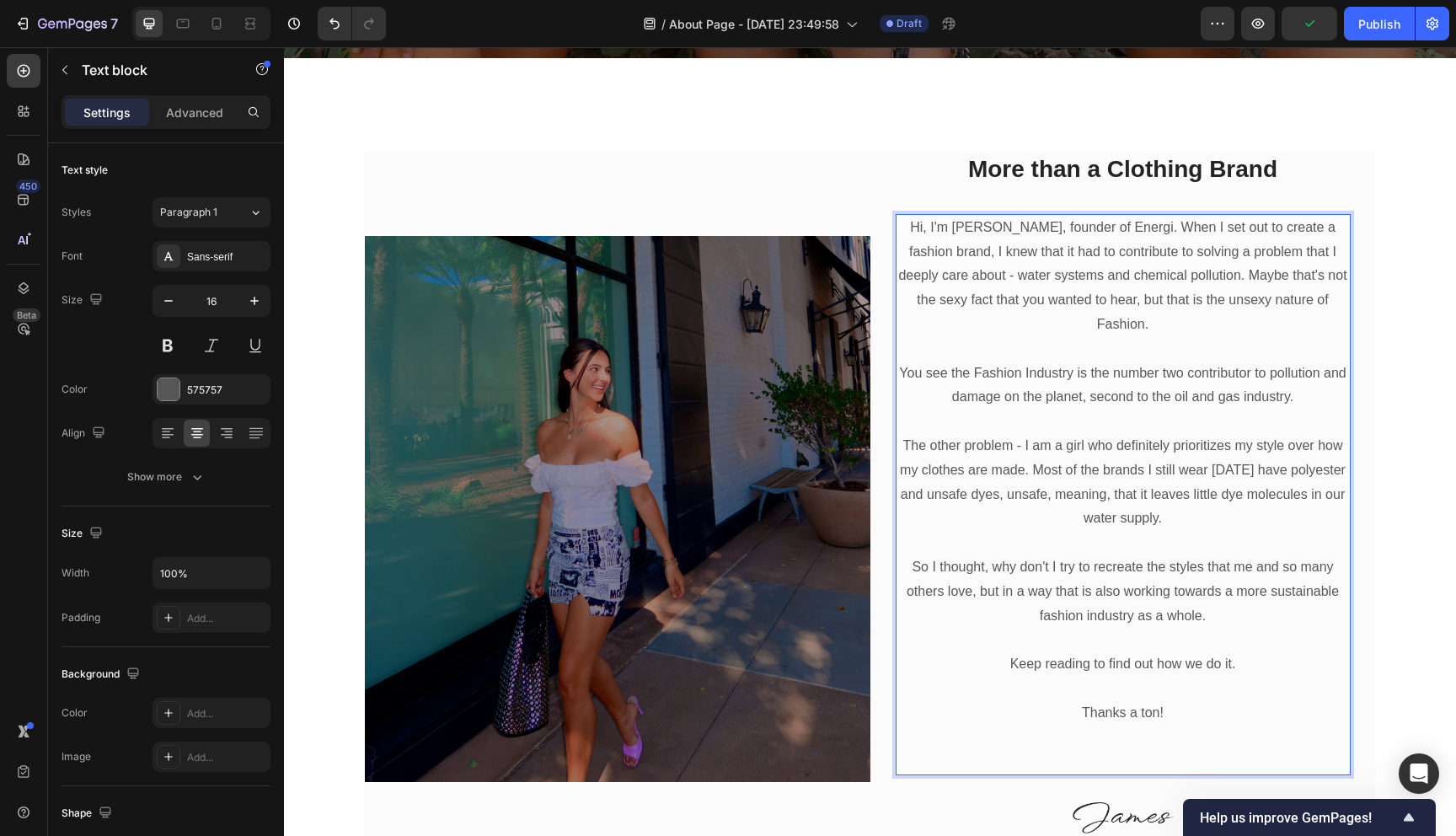
scroll to position [640, 0]
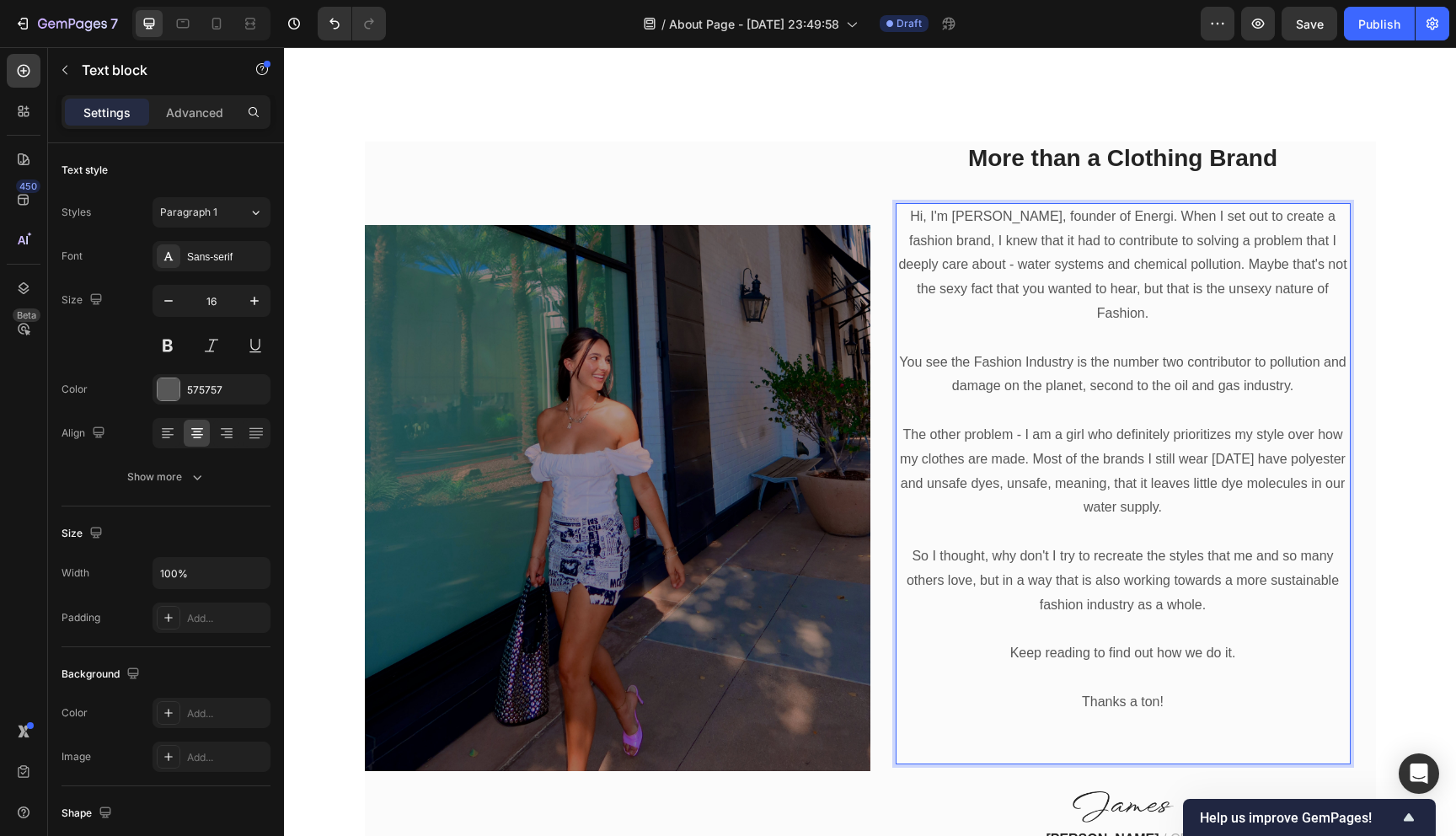
click at [956, 350] on p "You see the Fashion Industry is the number two contributor to pollution and dam…" at bounding box center [1123, 375] width 452 height 49
drag, startPoint x: 956, startPoint y: 342, endPoint x: 892, endPoint y: 342, distance: 64.0
click at [892, 342] on div "More than a Clothing Brand Heading Hi, I'm [PERSON_NAME], founder of Energi. Wh…" at bounding box center [1123, 497] width 506 height 712
drag, startPoint x: 1159, startPoint y: 336, endPoint x: 1089, endPoint y: 338, distance: 70.0
click at [1089, 350] on p "The Fashion Industry is the number two contributor to pollution and damage on t…" at bounding box center [1123, 375] width 452 height 49
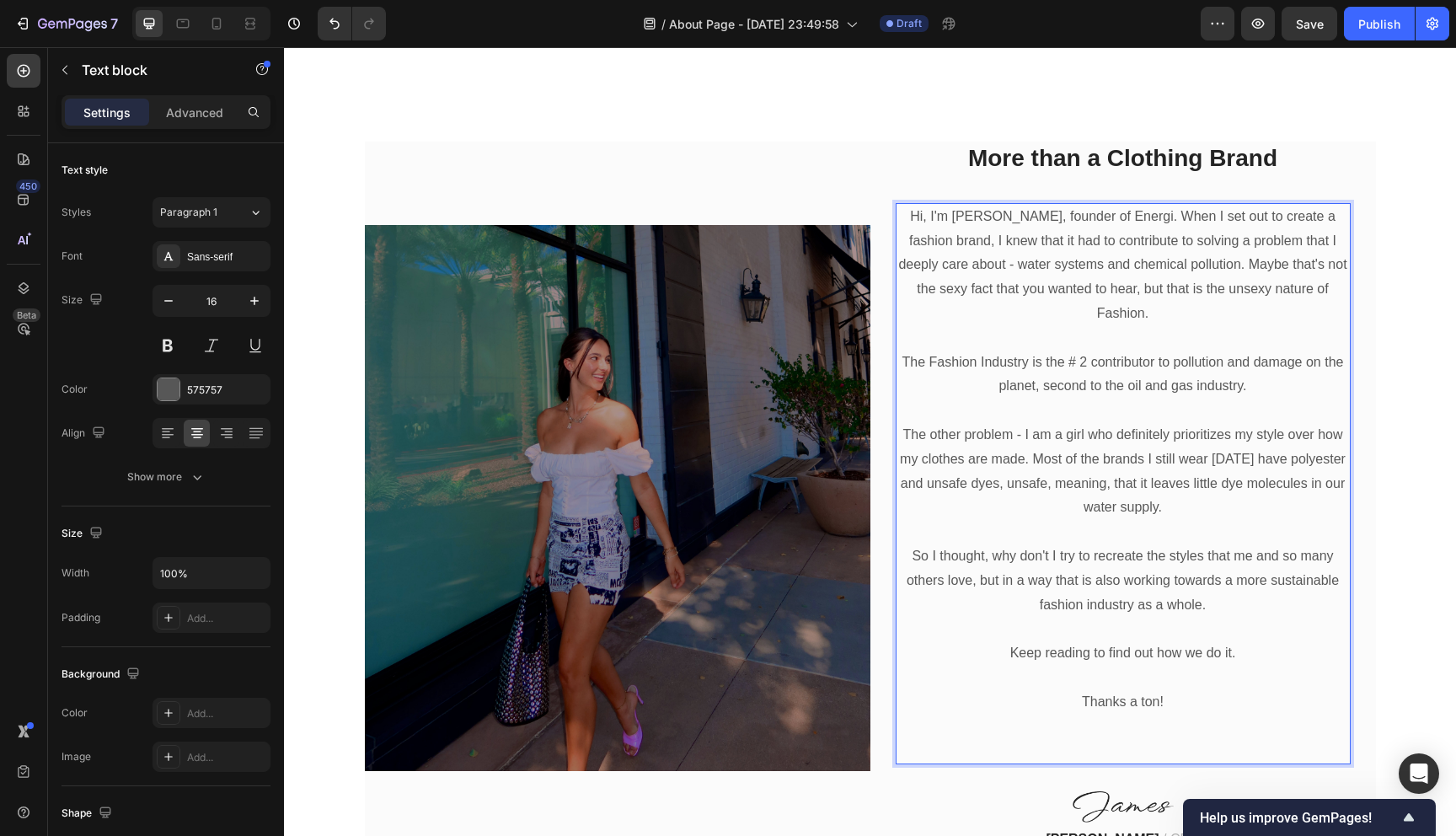
click at [1269, 350] on p "The Fashion Industry is the # 2 contributor to pollution and damage on the plan…" at bounding box center [1123, 375] width 452 height 49
click at [1246, 423] on p "The other problem - I am a girl who definitely prioritizes my style over how my…" at bounding box center [1123, 472] width 452 height 97
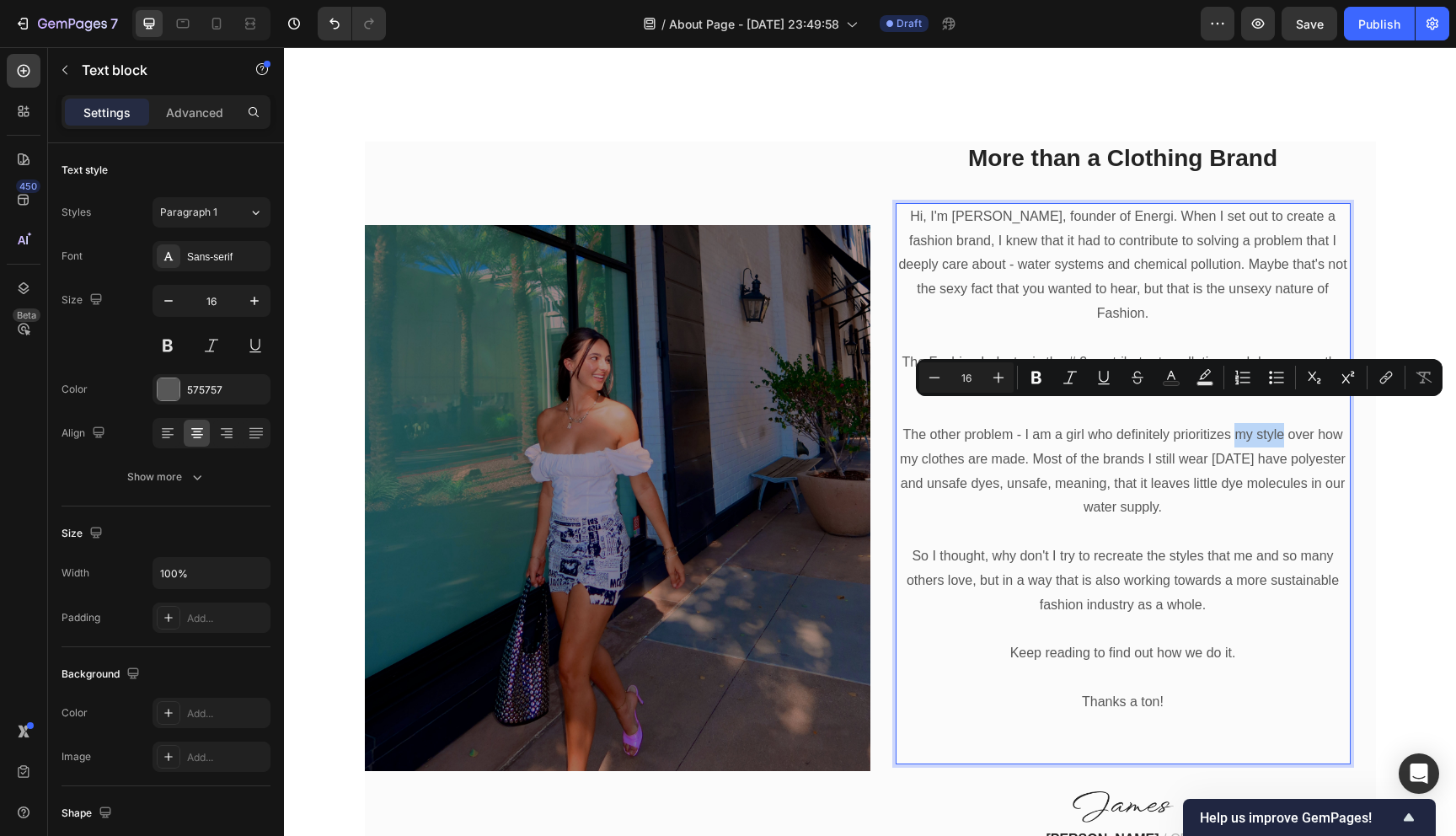
drag, startPoint x: 1284, startPoint y: 414, endPoint x: 1239, endPoint y: 414, distance: 45.0
click at [1238, 423] on p "The other problem - I am a girl who definitely prioritizes my style over how my…" at bounding box center [1123, 472] width 452 height 97
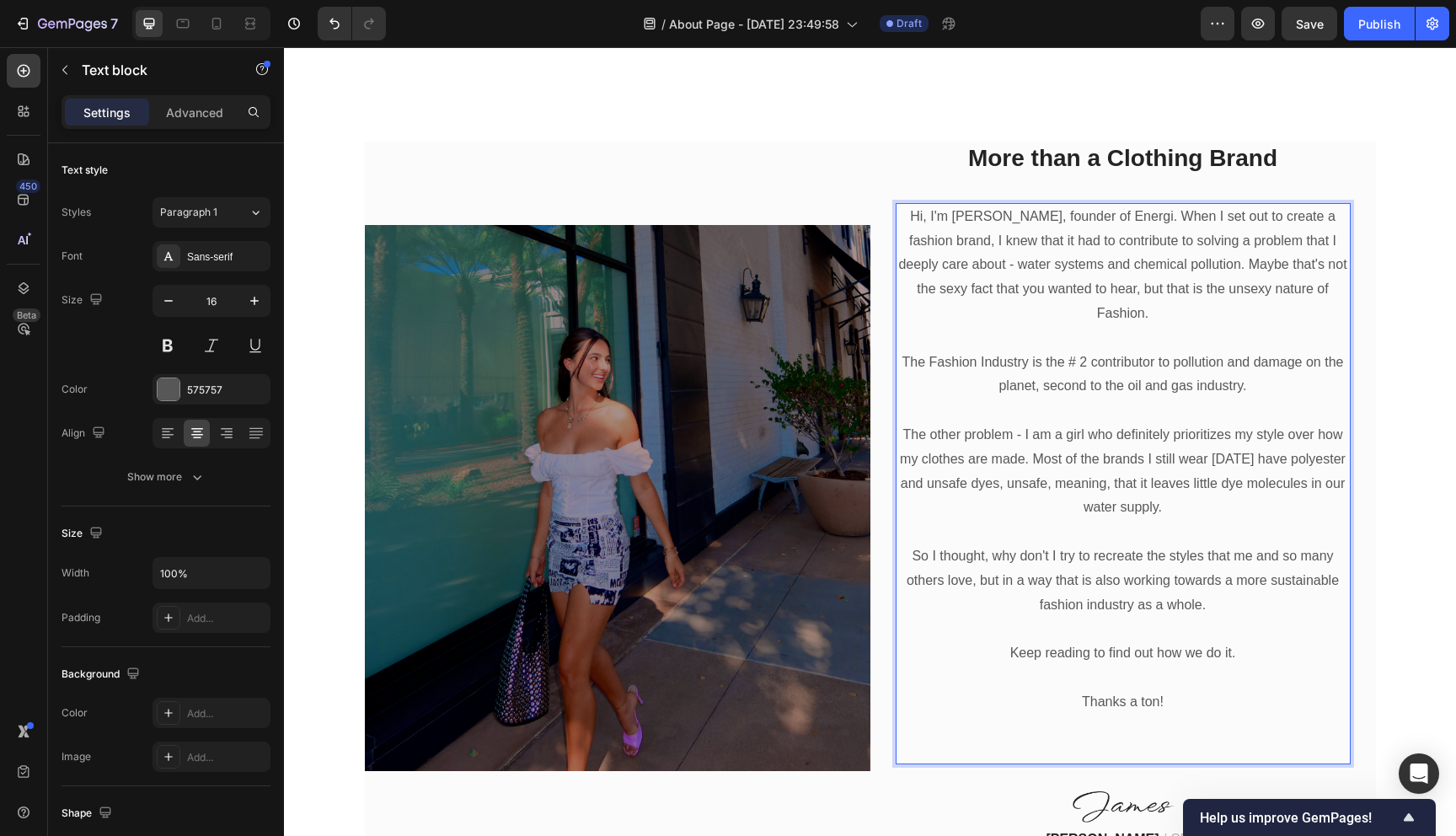
click at [1287, 423] on p "The other problem - I am a girl who definitely prioritizes my style over how my…" at bounding box center [1123, 472] width 452 height 97
click at [1259, 423] on p "The other problem - I am a girl who definitely prioritizes my style over how my…" at bounding box center [1123, 472] width 452 height 97
drag, startPoint x: 1260, startPoint y: 415, endPoint x: 1232, endPoint y: 415, distance: 28.0
click at [1232, 423] on p "The other problem - I am a girl who definitely prioritizes style over how my cl…" at bounding box center [1123, 472] width 452 height 97
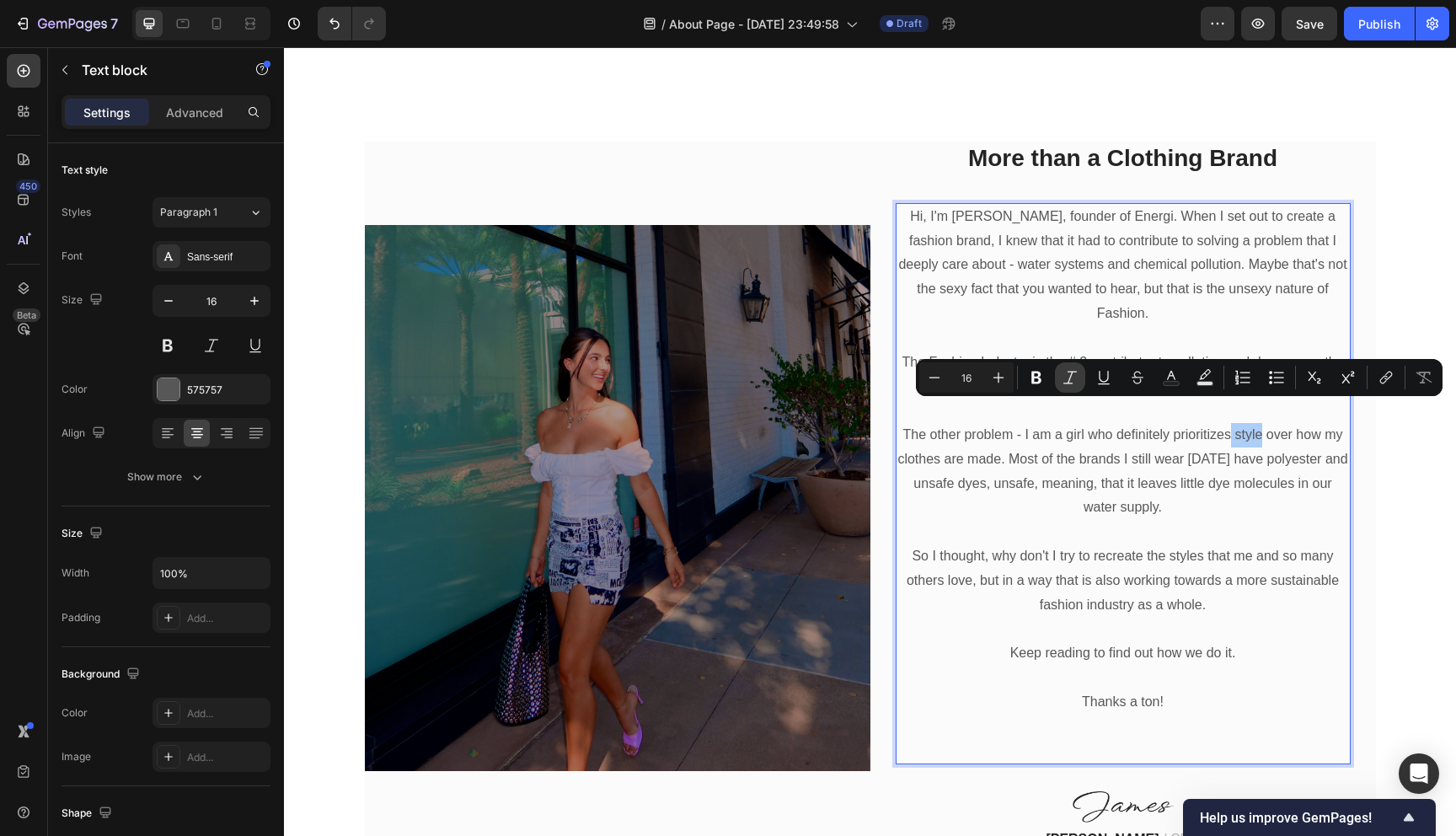
click at [1071, 375] on icon "Editor contextual toolbar" at bounding box center [1069, 377] width 17 height 17
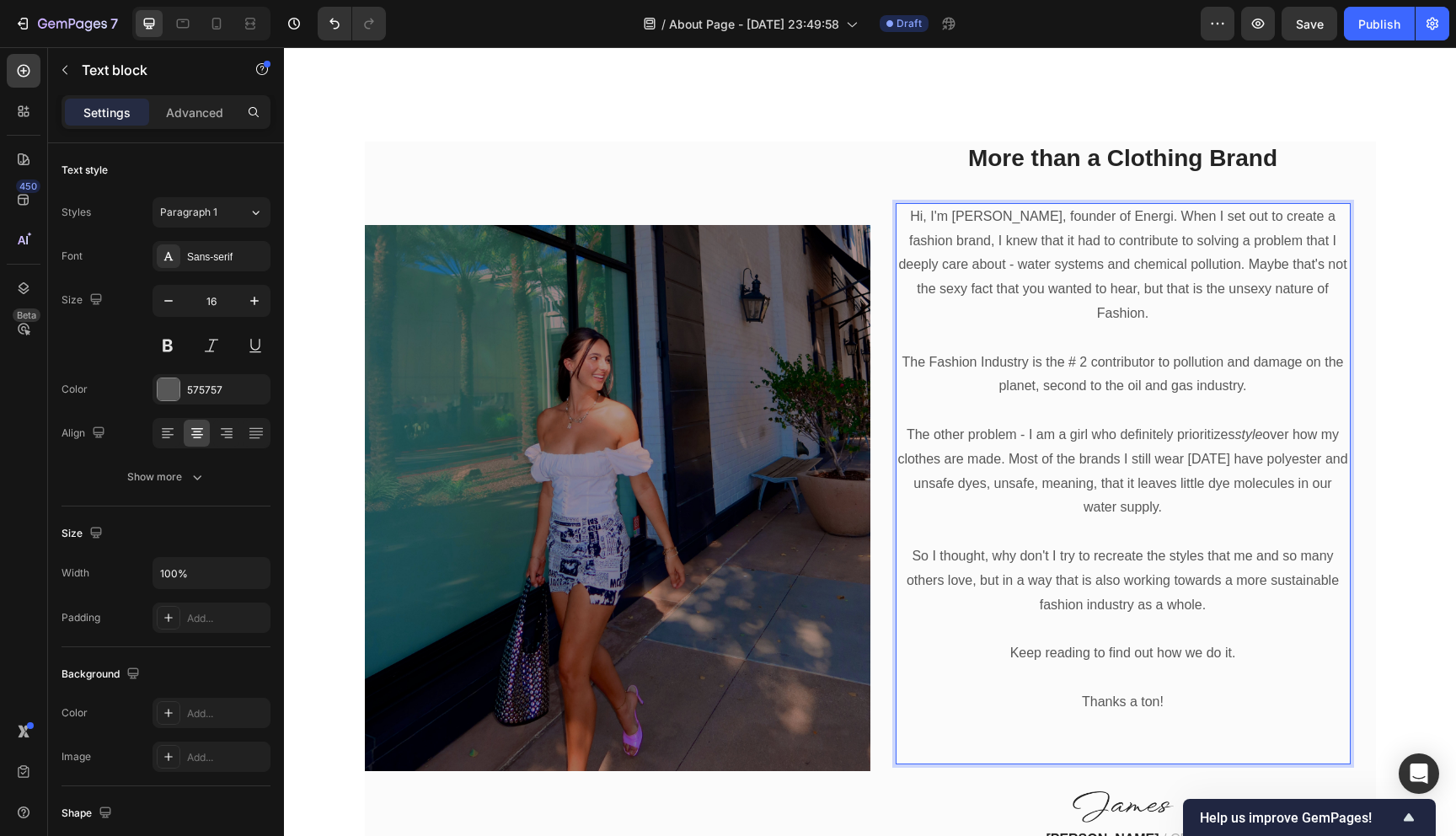
click at [1197, 494] on p "The other problem - I am a girl who definitely prioritizes style over how my cl…" at bounding box center [1123, 472] width 452 height 97
drag, startPoint x: 1318, startPoint y: 414, endPoint x: 1297, endPoint y: 414, distance: 21.0
click at [1297, 423] on p "The other problem - I am a girl who definitely prioritizes style over how my cl…" at bounding box center [1123, 472] width 452 height 97
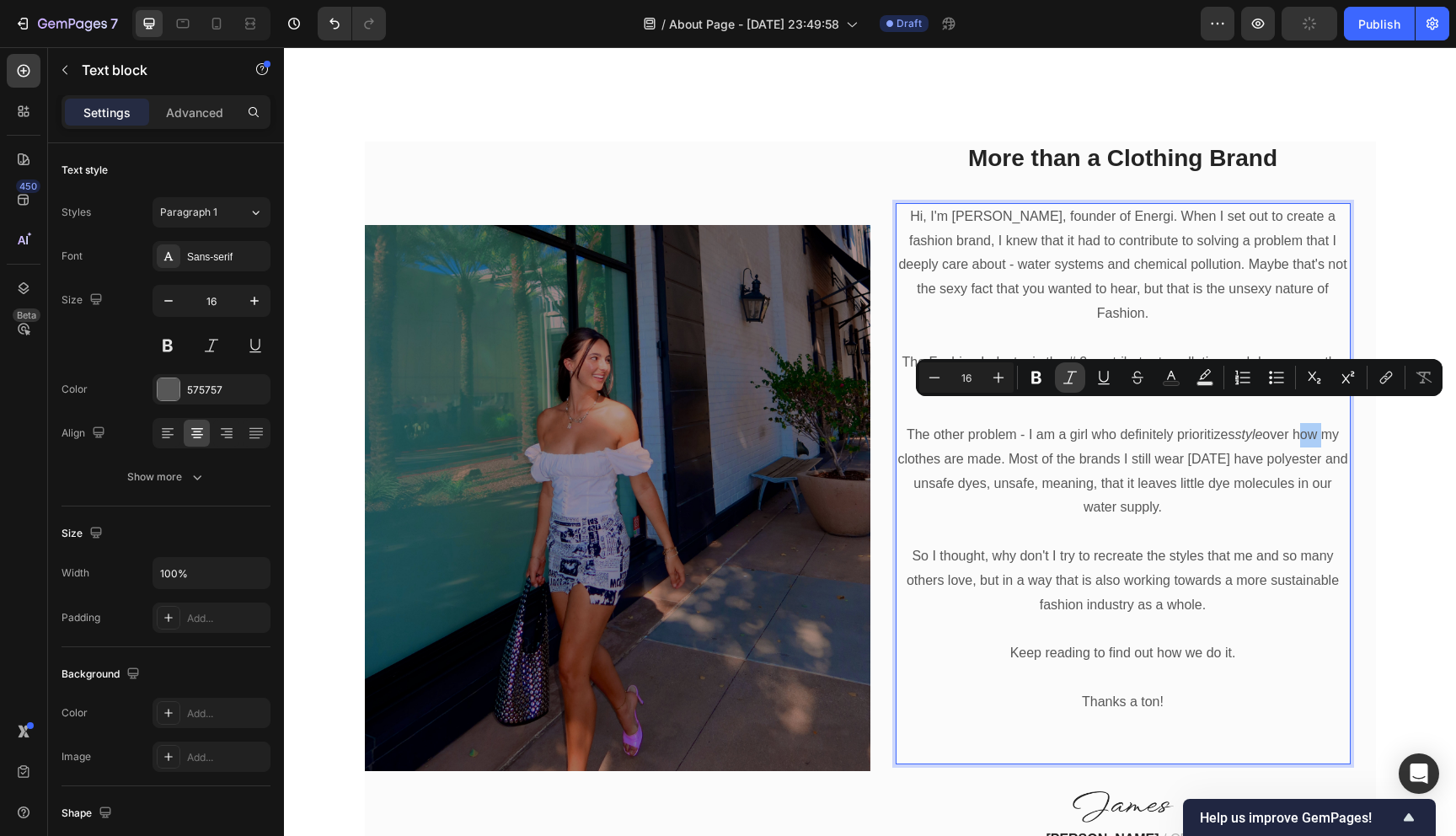
click at [1071, 372] on icon "Editor contextual toolbar" at bounding box center [1070, 377] width 14 height 13
click at [1169, 468] on p "The other problem - I am a girl who definitely prioritizes style over how my cl…" at bounding box center [1123, 472] width 452 height 97
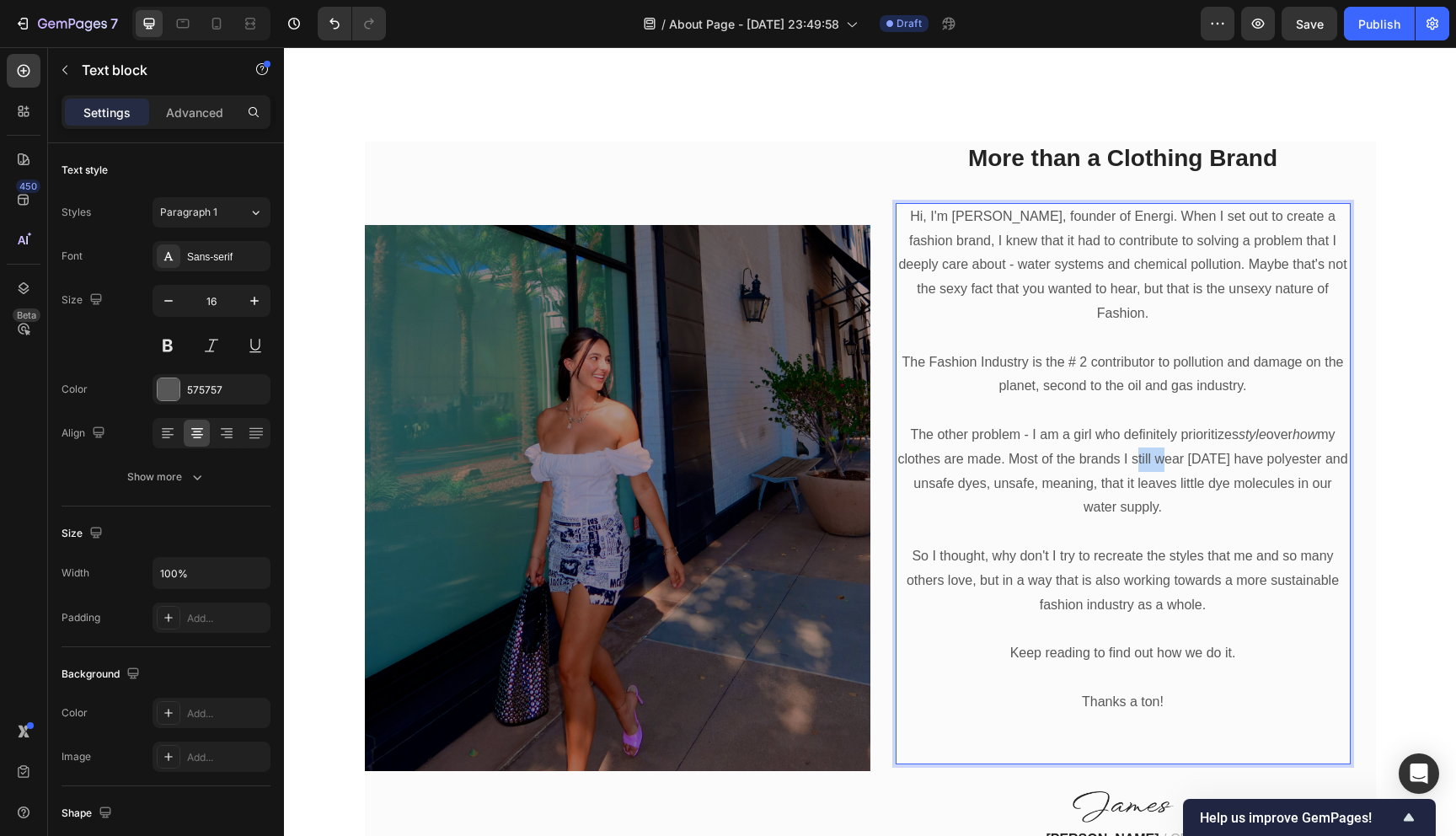
drag, startPoint x: 1160, startPoint y: 436, endPoint x: 1139, endPoint y: 436, distance: 21.0
click at [1139, 436] on p "The other problem - I am a girl who definitely prioritizes style over how my cl…" at bounding box center [1123, 472] width 452 height 97
drag, startPoint x: 1213, startPoint y: 441, endPoint x: 1182, endPoint y: 441, distance: 31.0
click at [1189, 441] on p "The other problem - I am a girl who definitely prioritizes style over how my cl…" at bounding box center [1123, 472] width 452 height 97
click at [1181, 483] on p "The other problem - I am a girl who definitely prioritizes style over how my cl…" at bounding box center [1123, 472] width 452 height 97
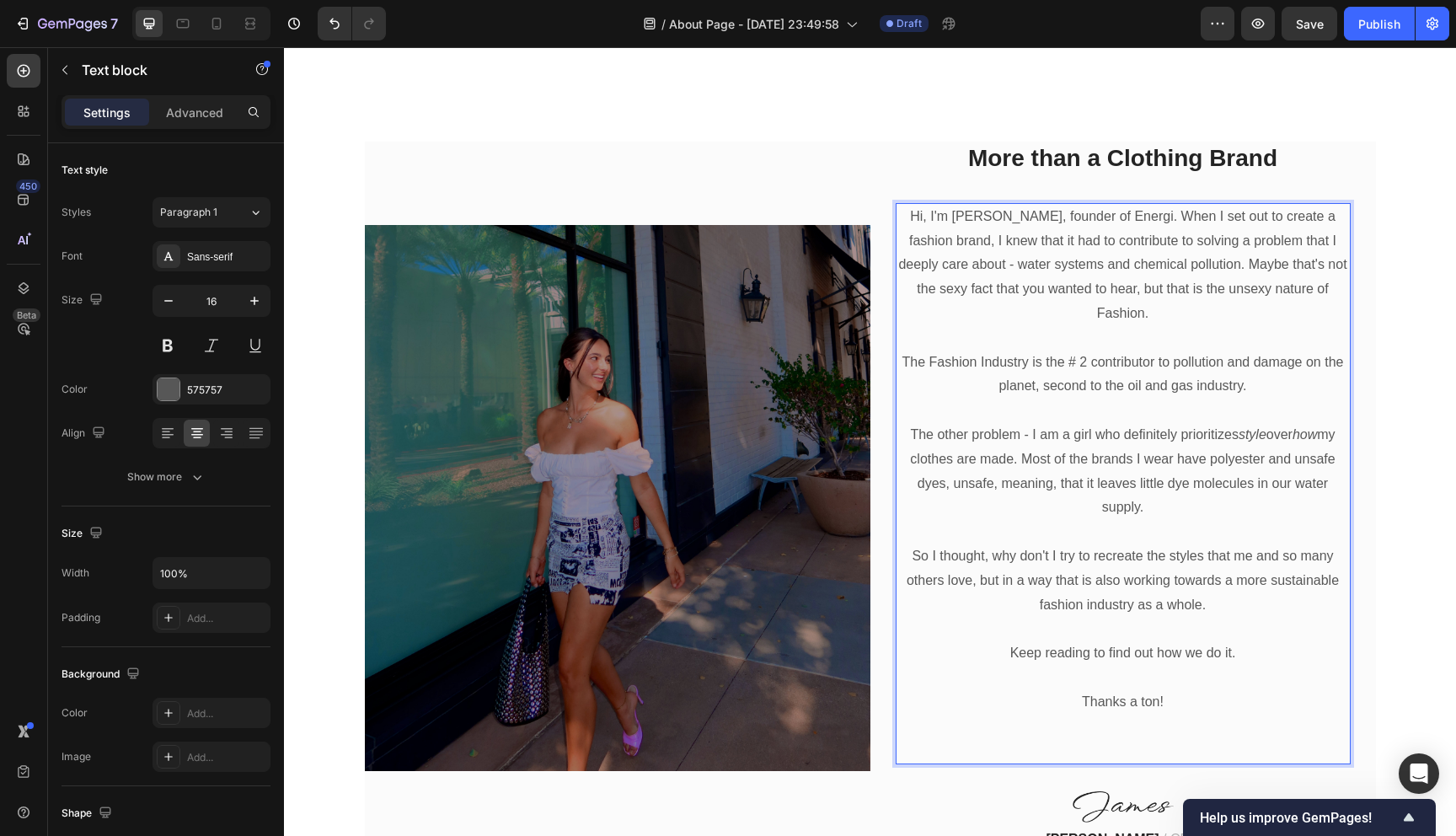
drag, startPoint x: 1155, startPoint y: 486, endPoint x: 1017, endPoint y: 433, distance: 147.8
click at [1017, 433] on p "The other problem - I am a girl who definitely prioritizes style over how my cl…" at bounding box center [1123, 472] width 452 height 97
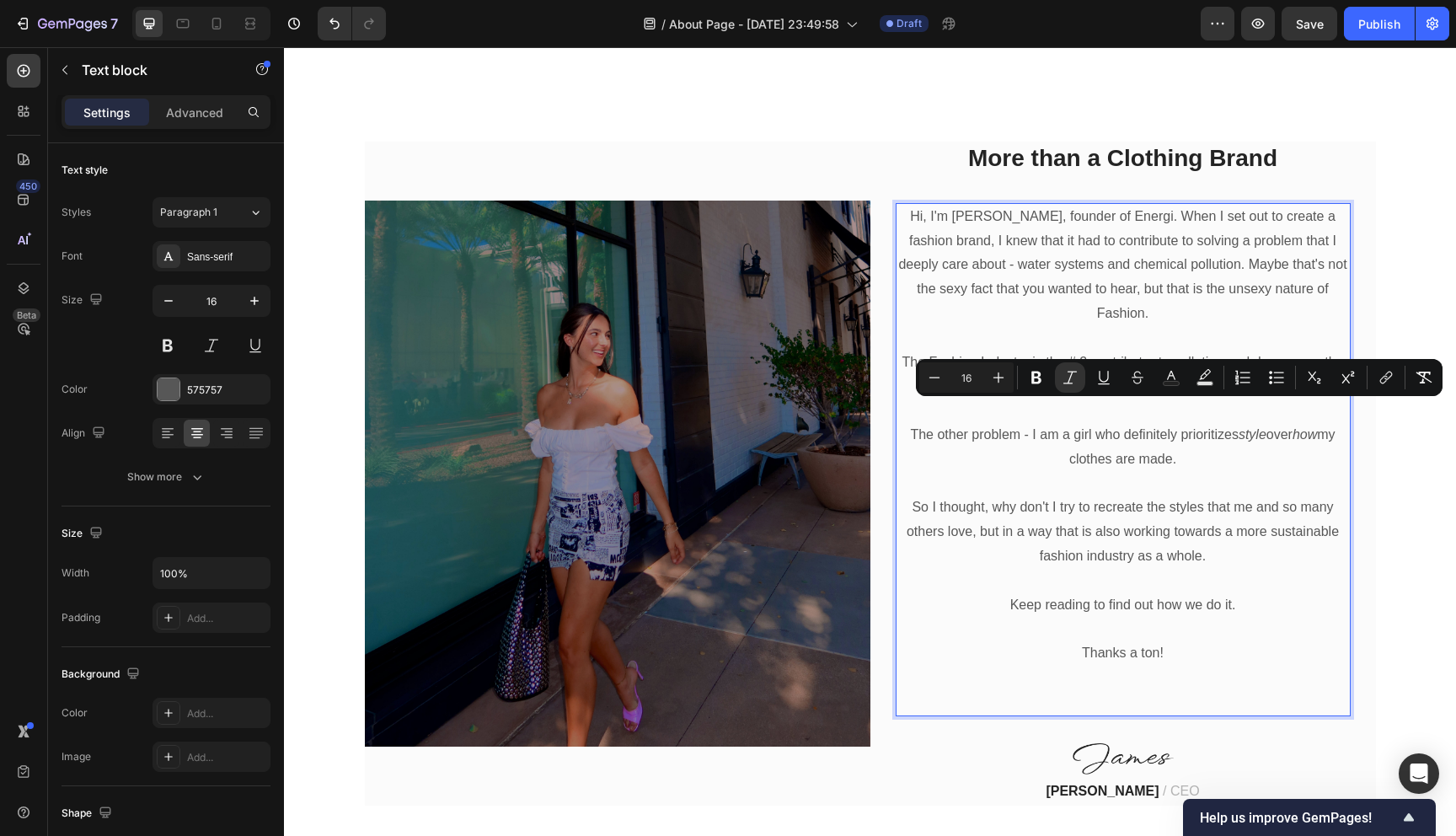
drag, startPoint x: 1262, startPoint y: 415, endPoint x: 1239, endPoint y: 419, distance: 23.3
click at [1239, 423] on p "The other problem - I am a girl who definitely prioritizes style over how my cl…" at bounding box center [1123, 448] width 452 height 49
click at [1255, 423] on p "The other problem - I am a girl who definitely prioritizes style over how my cl…" at bounding box center [1123, 448] width 452 height 49
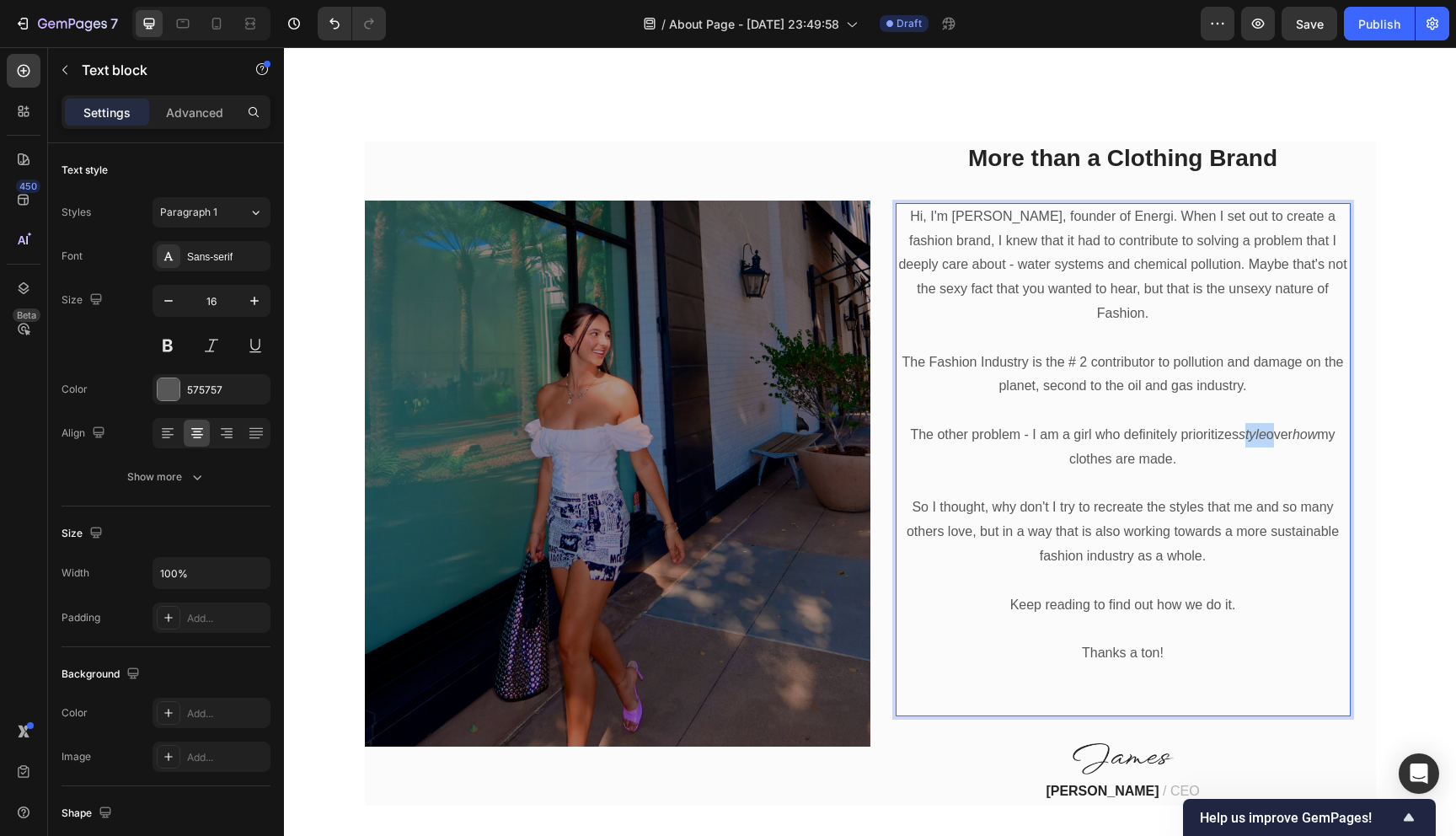
drag, startPoint x: 1266, startPoint y: 414, endPoint x: 1236, endPoint y: 415, distance: 30.0
click at [1236, 423] on p "The other problem - I am a girl who definitely prioritizes style over how my cl…" at bounding box center [1123, 448] width 452 height 49
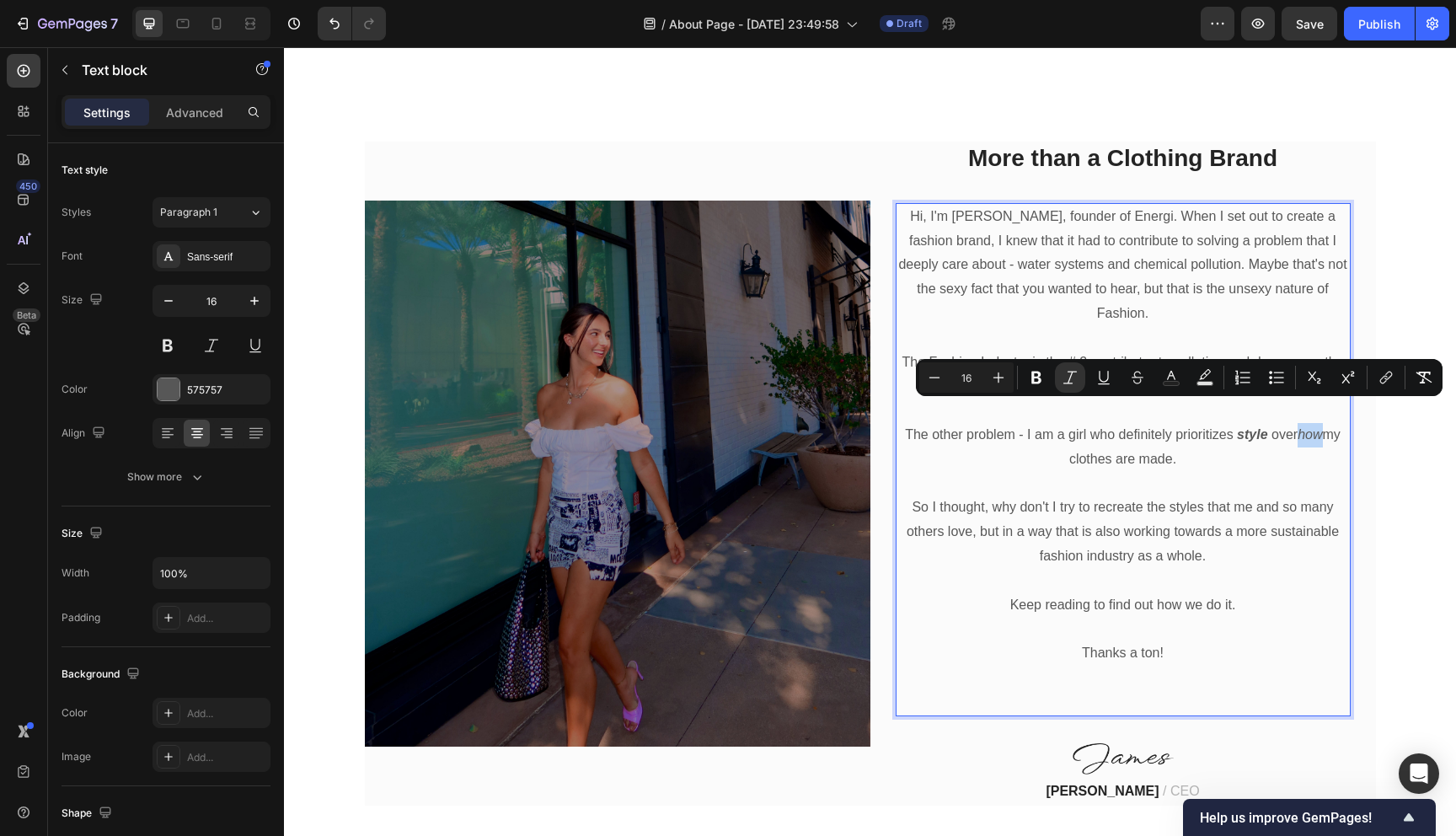
drag, startPoint x: 1321, startPoint y: 414, endPoint x: 1295, endPoint y: 416, distance: 26.1
click at [1295, 423] on p "The other problem - I am a girl who definitely prioritizes style over how my cl…" at bounding box center [1123, 448] width 452 height 49
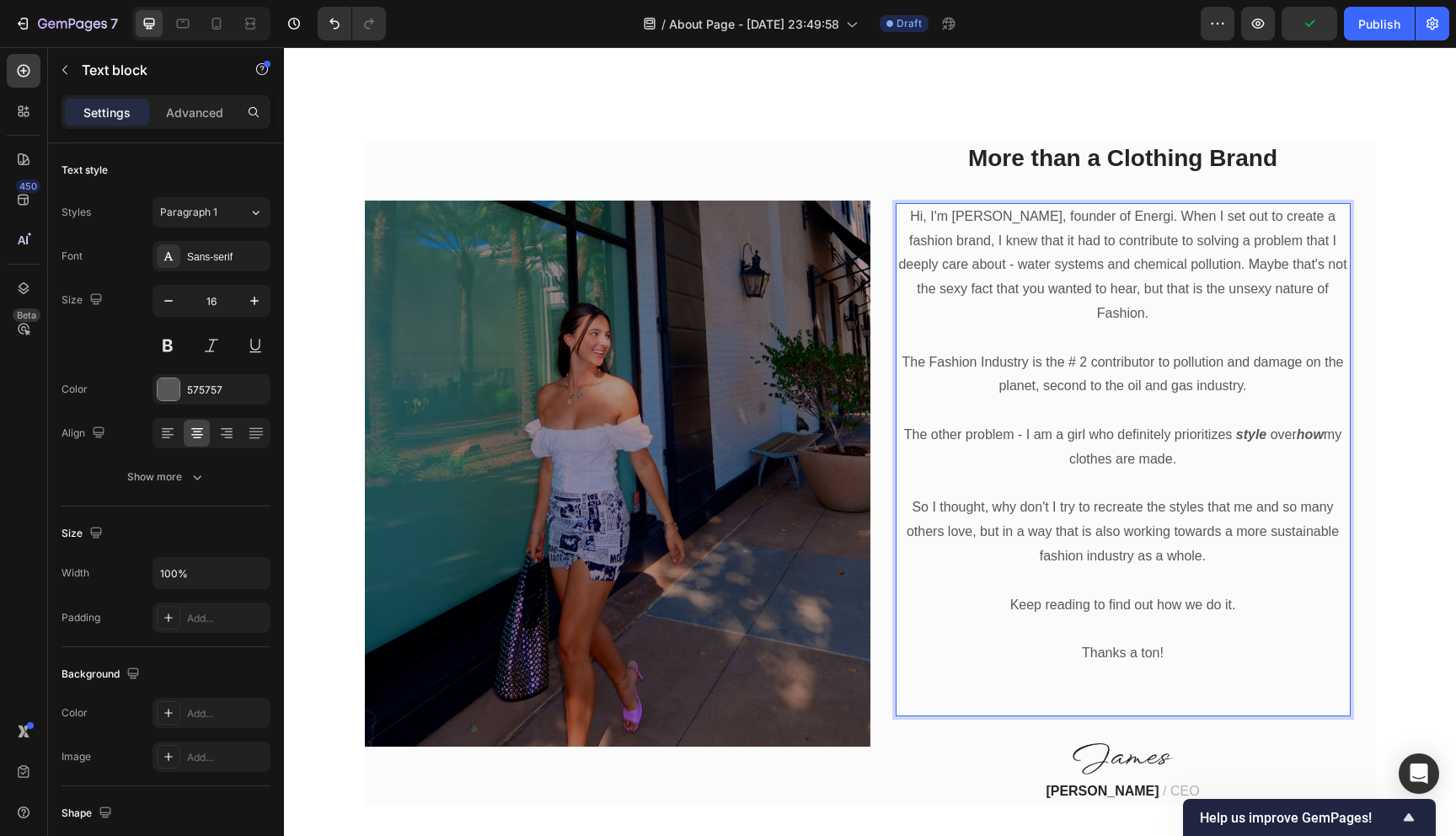
click at [1263, 472] on p "Rich Text Editor. Editing area: main" at bounding box center [1123, 484] width 452 height 24
click at [1254, 370] on p "The Fashion Industry is the # 2 contributor to pollution and damage on the plan…" at bounding box center [1123, 375] width 452 height 49
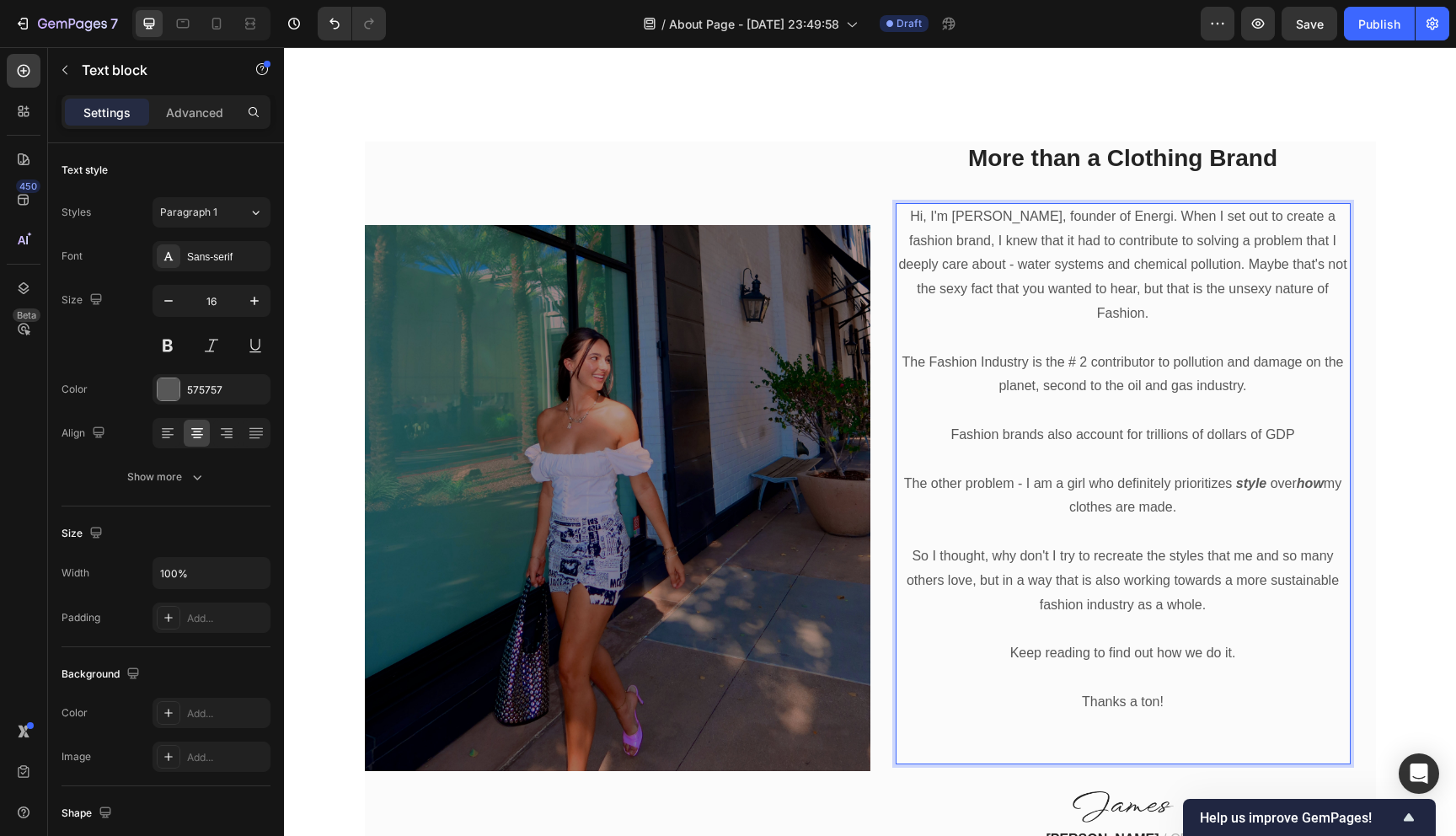
click at [1295, 423] on p "Fashion brands also account for trillions of dollars of GDP" at bounding box center [1123, 435] width 452 height 24
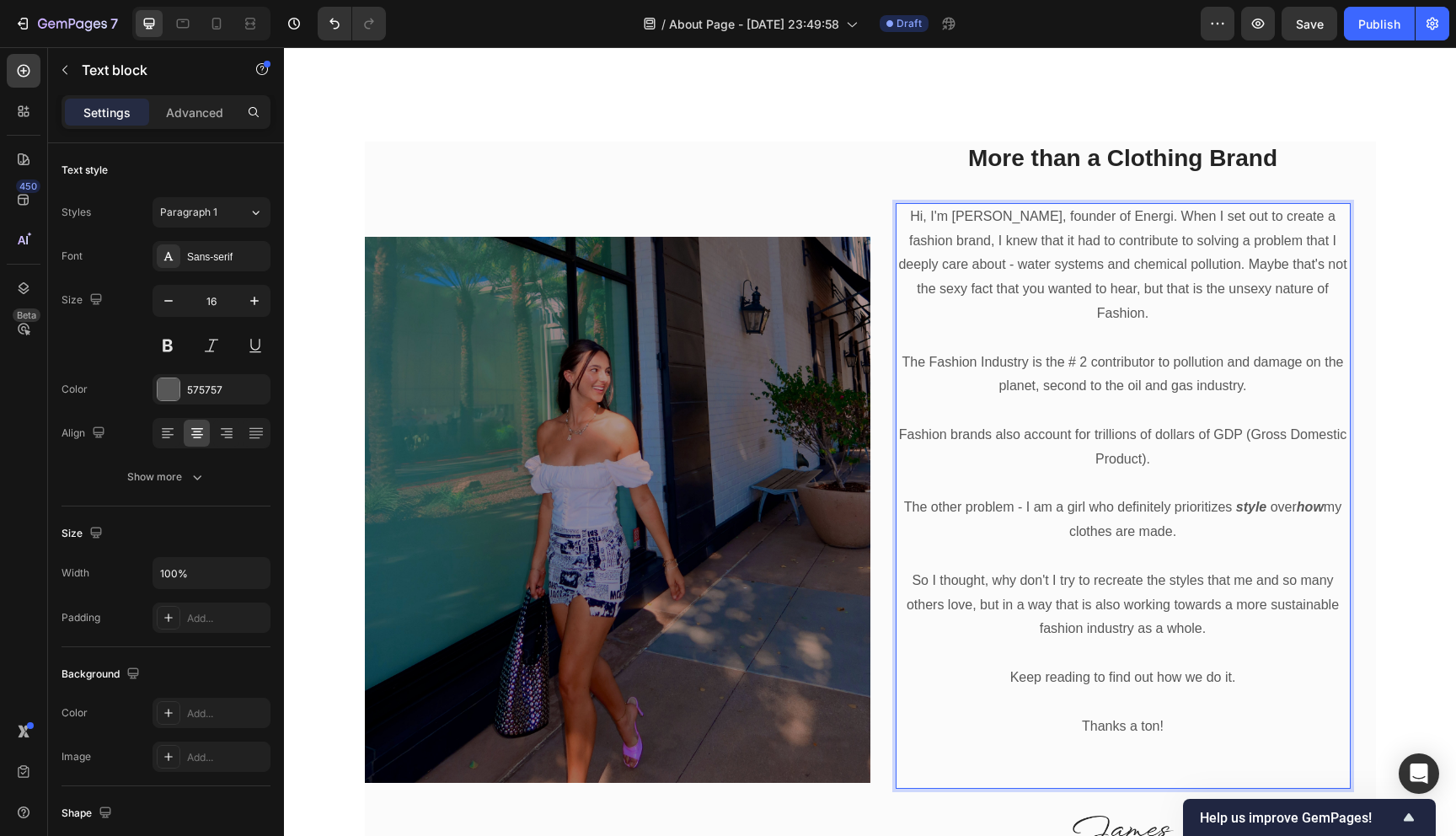
click at [1280, 495] on p "The other problem - I am a girl who definitely prioritizes style over how my cl…" at bounding box center [1123, 520] width 452 height 49
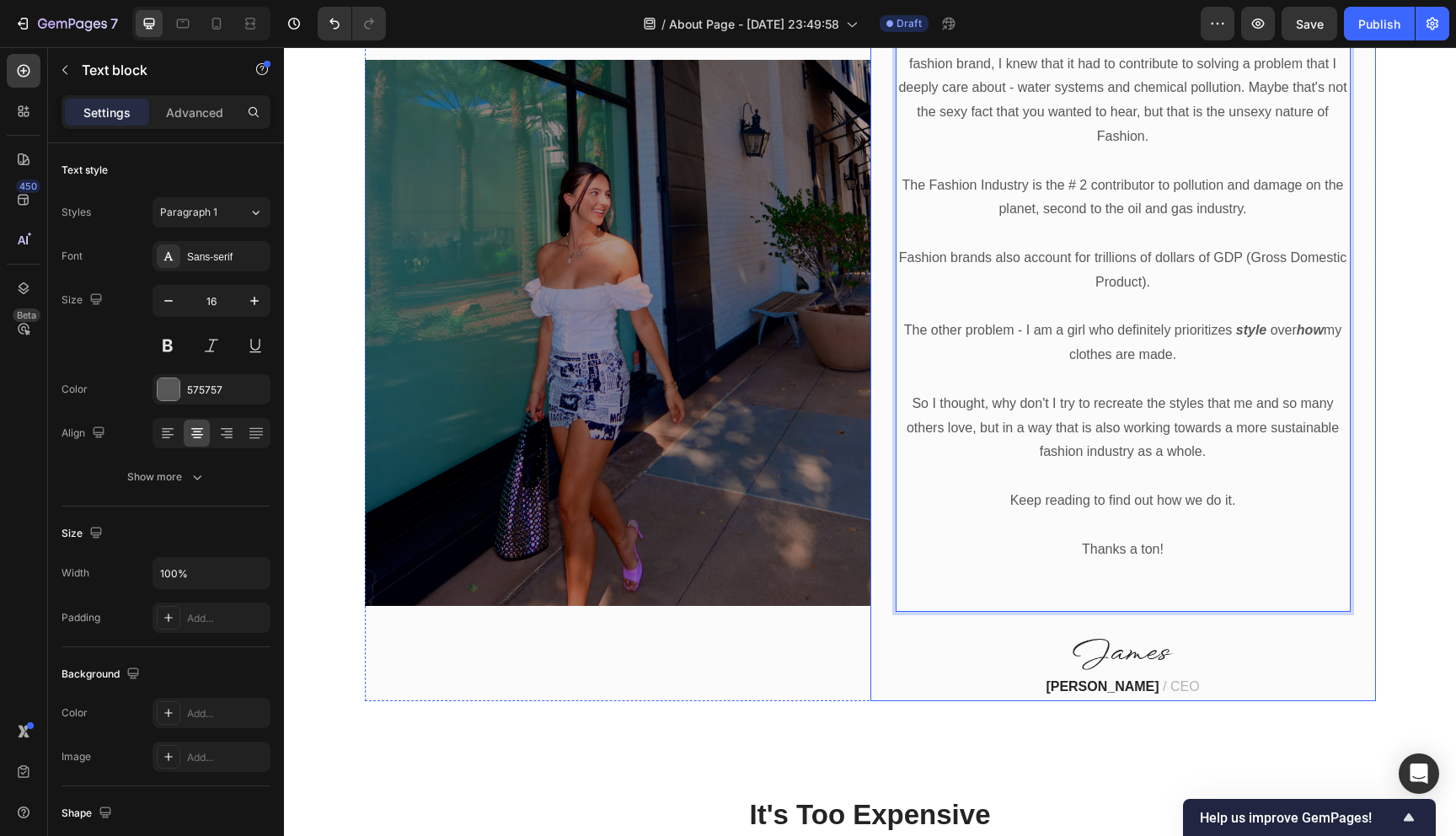
scroll to position [818, 0]
click at [1214, 321] on p "The other problem - I am a girl who definitely prioritizes style over how my cl…" at bounding box center [1123, 342] width 452 height 49
click at [912, 391] on p "So I thought, why don't I try to recreate the styles that me and so many others…" at bounding box center [1123, 427] width 452 height 72
click at [1181, 367] on p "Rich Text Editor. Editing area: main" at bounding box center [1123, 379] width 452 height 24
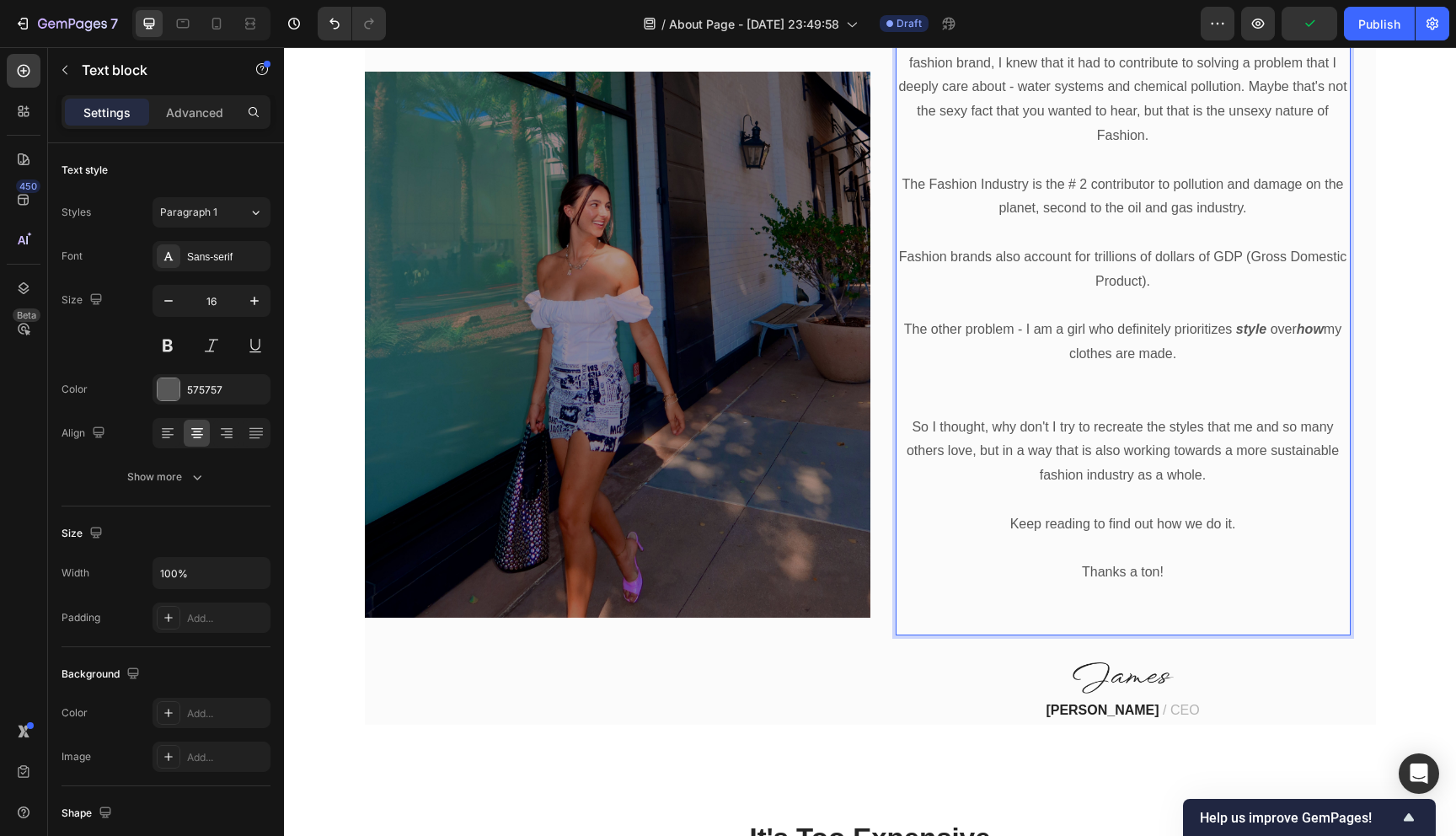
click at [1208, 333] on p "The other problem - I am a girl who definitely prioritizes style over how my cl…" at bounding box center [1123, 342] width 452 height 49
click at [1115, 391] on p "Rich Text Editor. Editing area: main" at bounding box center [1123, 403] width 452 height 24
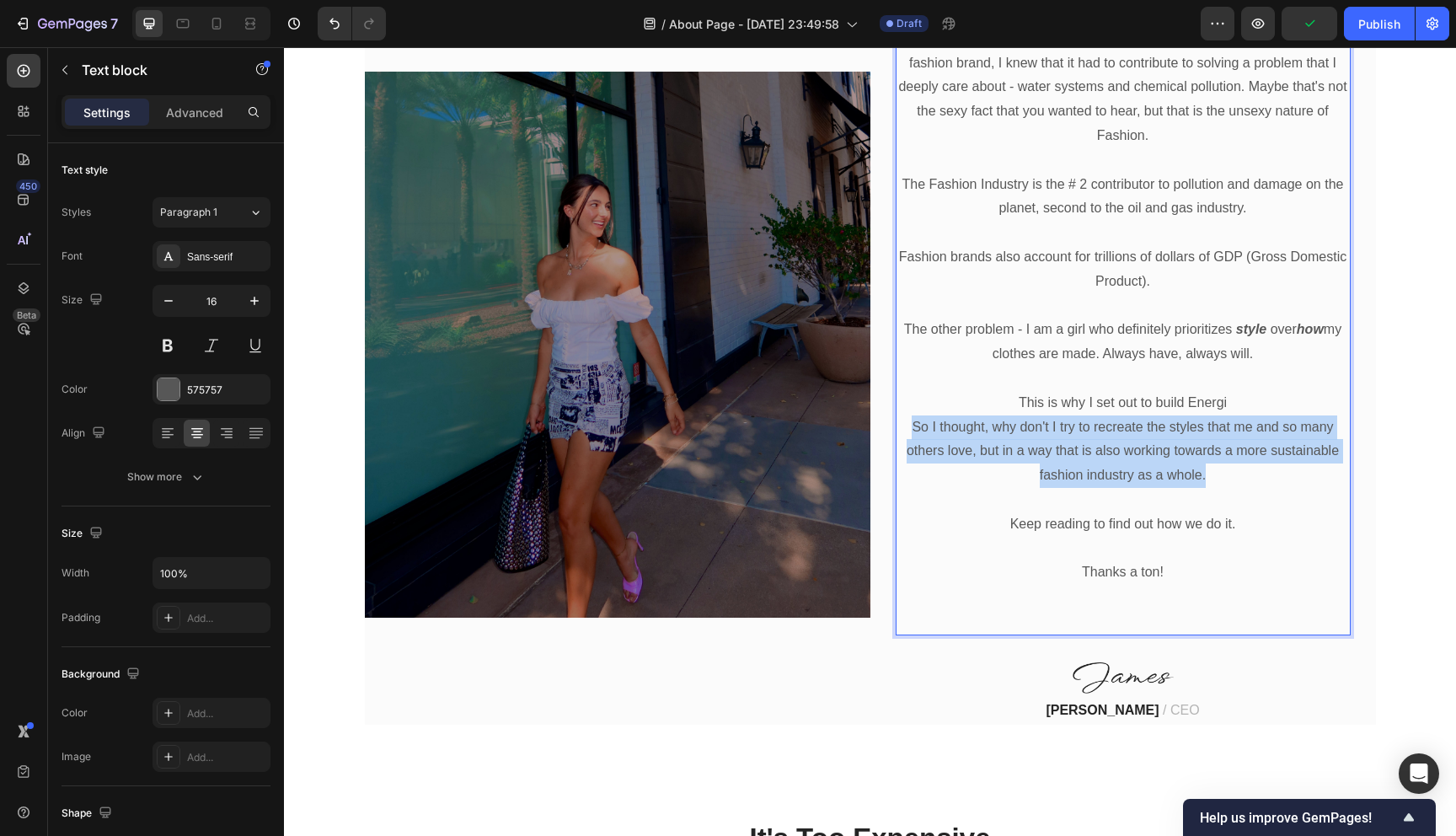
drag, startPoint x: 1234, startPoint y: 451, endPoint x: 900, endPoint y: 398, distance: 338.2
click at [900, 415] on p "So I thought, why don't I try to recreate the styles that me and so many others…" at bounding box center [1123, 451] width 452 height 72
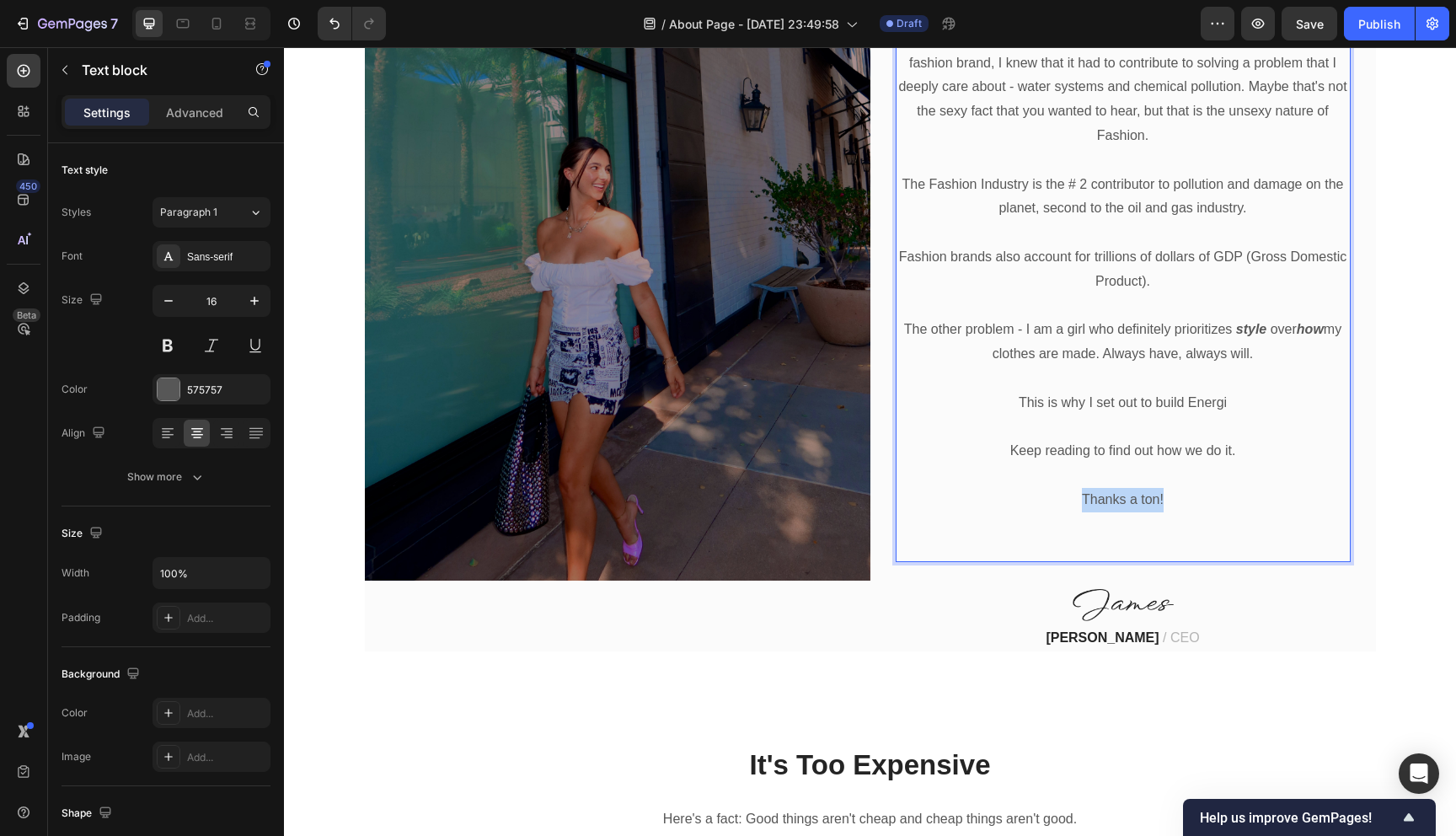
drag, startPoint x: 1176, startPoint y: 481, endPoint x: 1046, endPoint y: 481, distance: 130.0
click at [1046, 488] on p "Thanks a ton!" at bounding box center [1123, 500] width 452 height 24
click at [1252, 391] on p "This is why I set out to build Energi" at bounding box center [1123, 403] width 452 height 24
click at [1230, 391] on p "This is why I set out to build Energi" at bounding box center [1123, 403] width 452 height 24
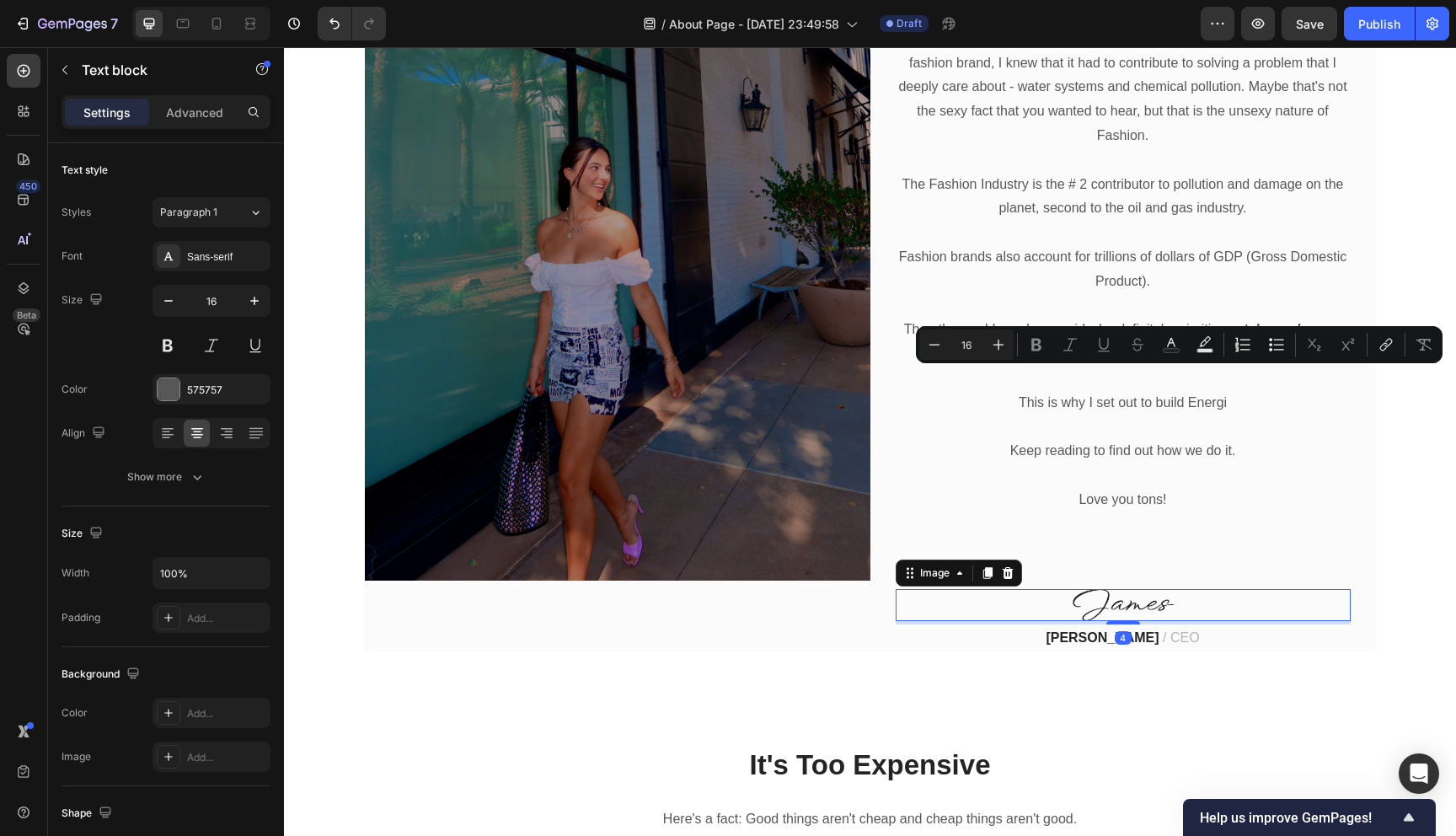
click at [1142, 591] on img at bounding box center [1122, 605] width 101 height 31
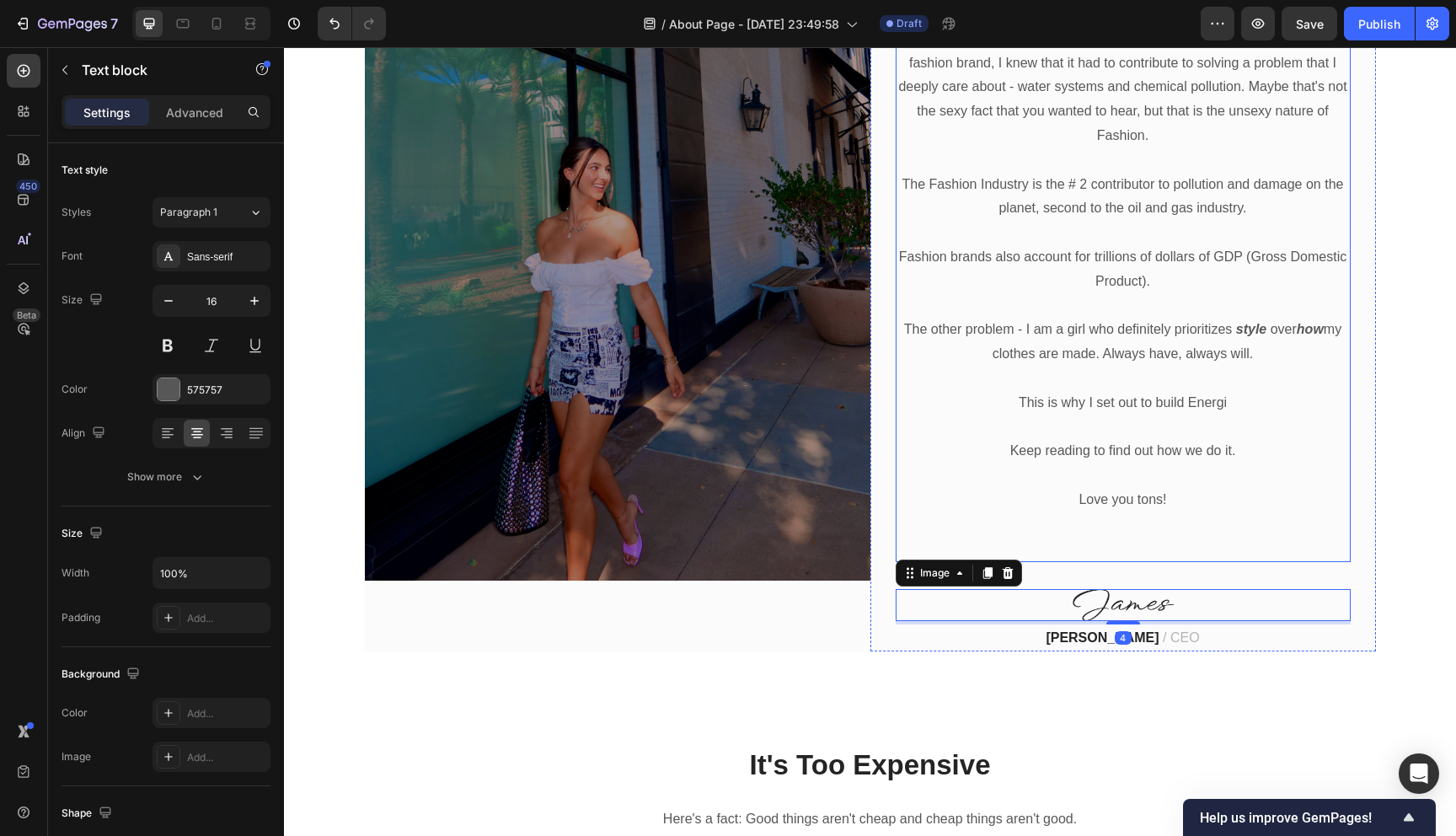
click at [1239, 439] on p "Keep reading to find out how we do it." at bounding box center [1123, 451] width 452 height 24
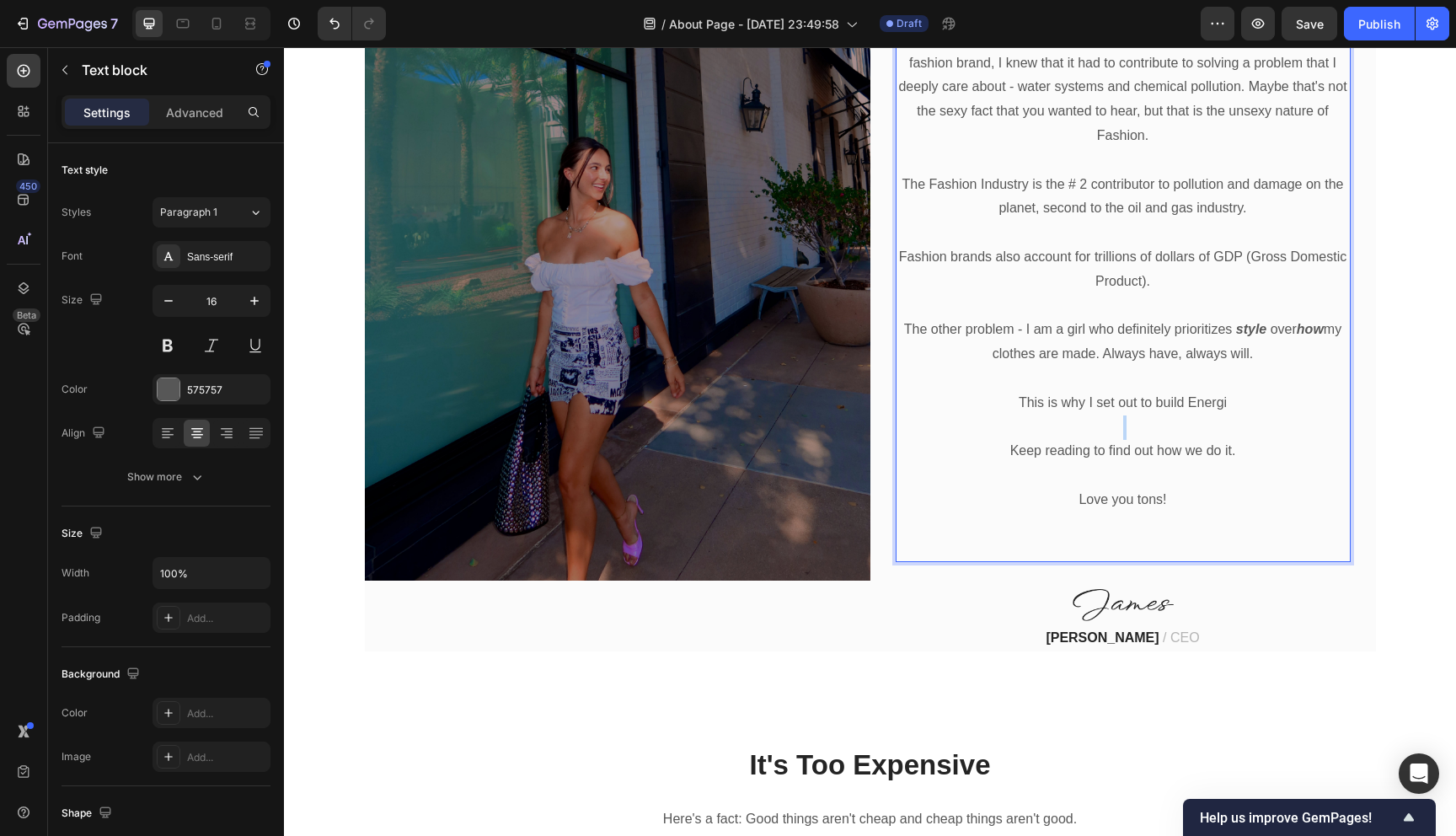
click at [1227, 415] on p "Rich Text Editor. Editing area: main" at bounding box center [1123, 428] width 452 height 24
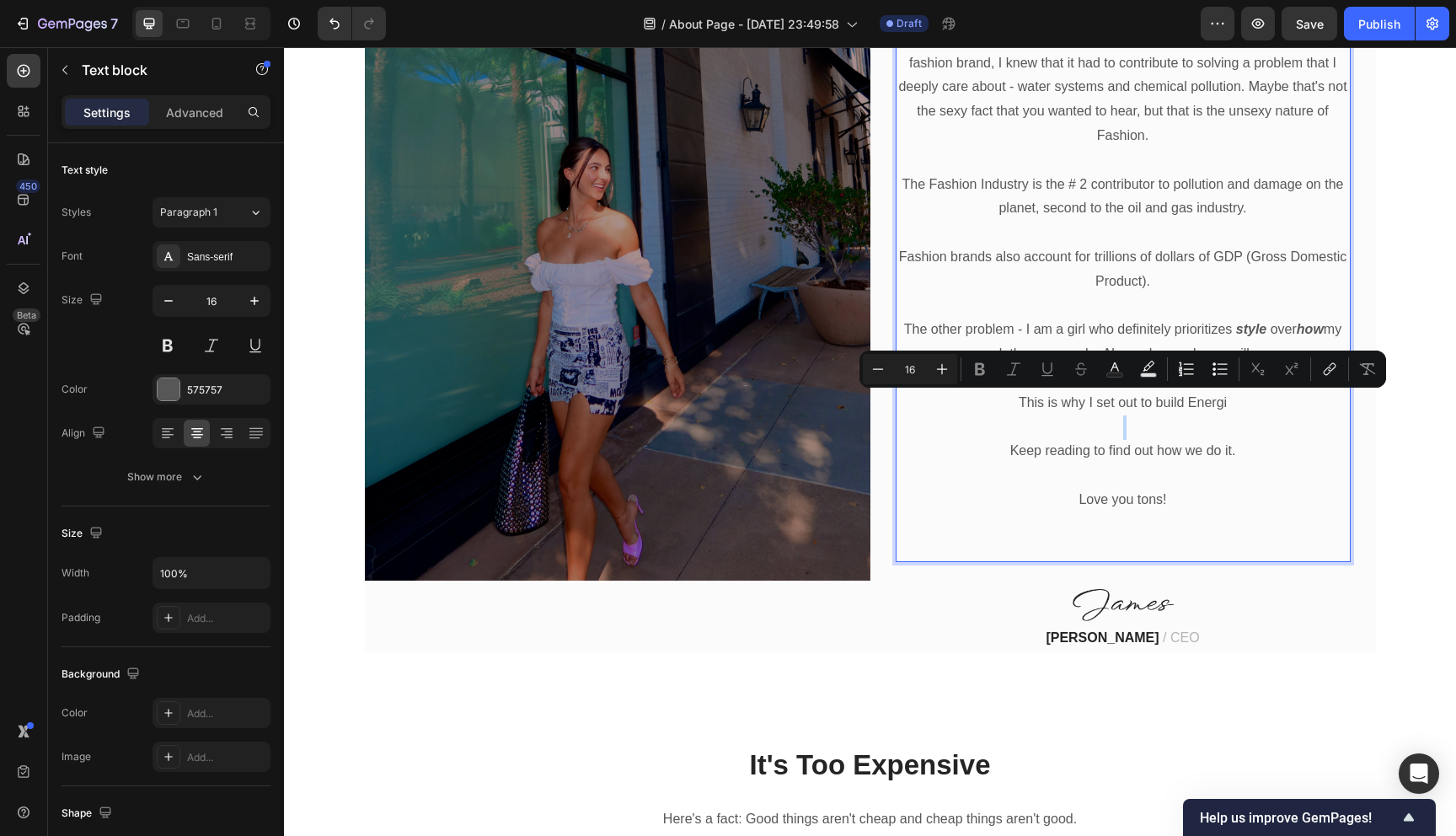
click at [1235, 415] on p "Rich Text Editor. Editing area: main" at bounding box center [1123, 428] width 452 height 24
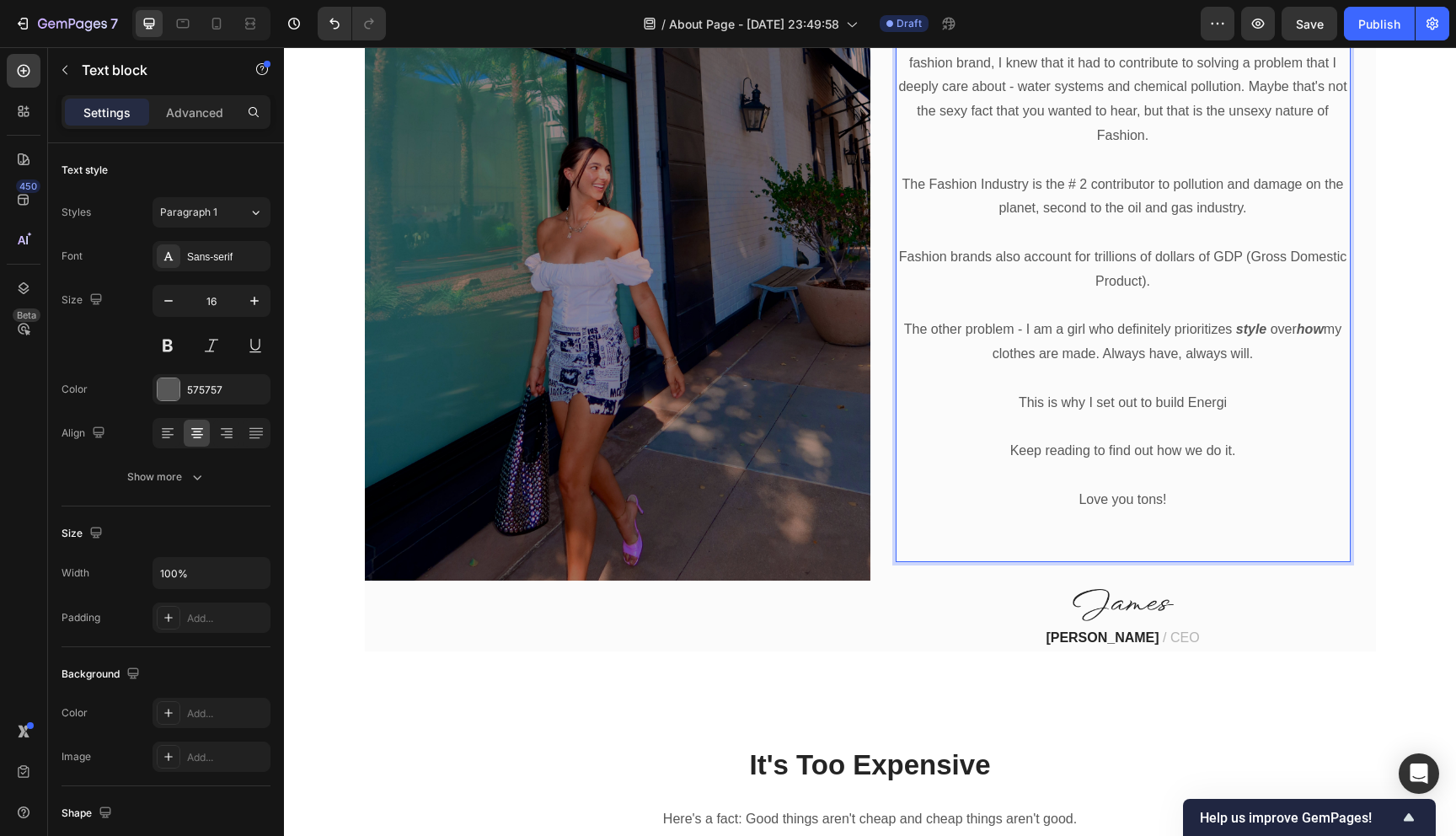
click at [1231, 391] on p "This is why I set out to build Energi" at bounding box center [1123, 403] width 452 height 24
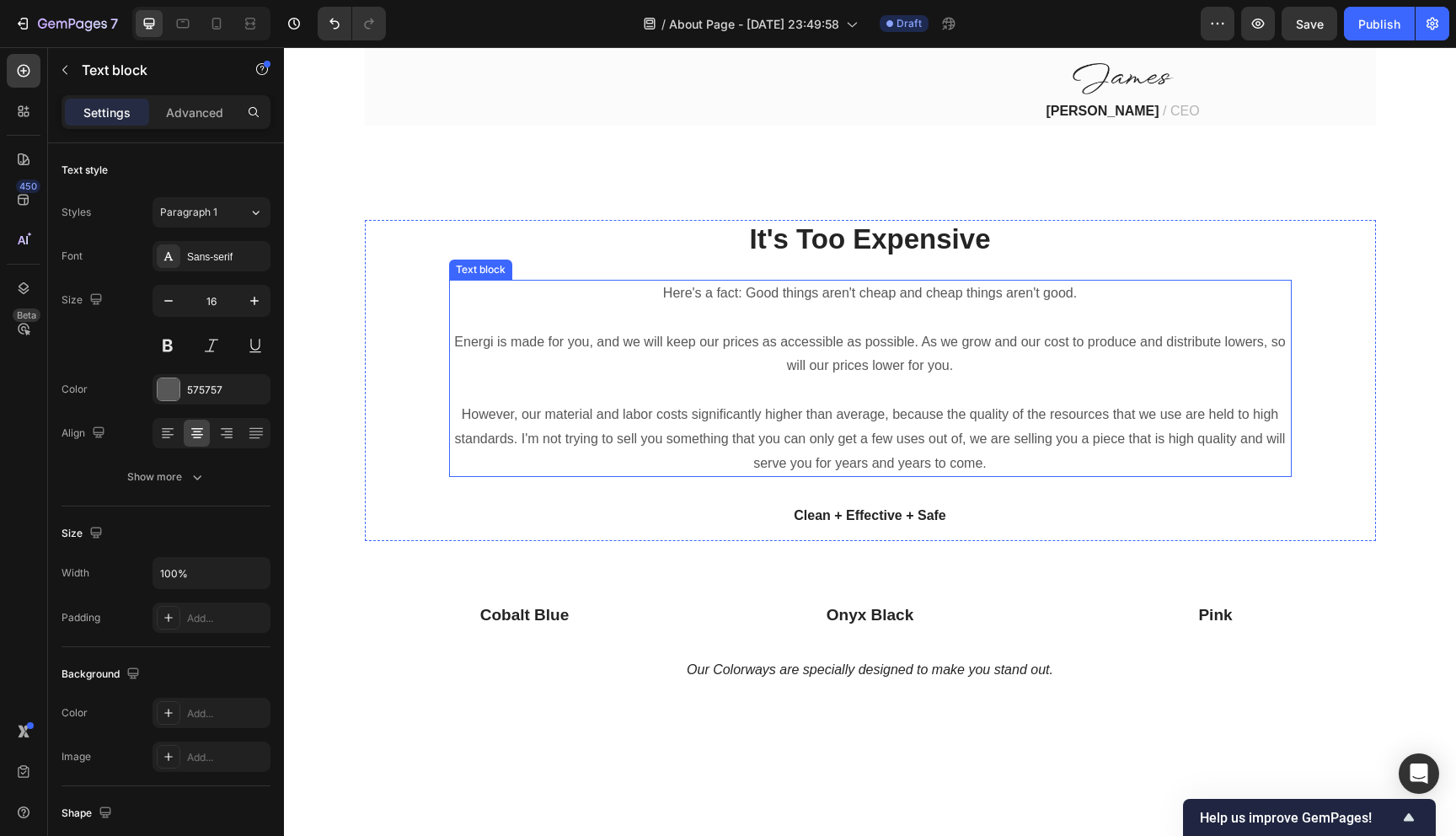
scroll to position [1440, 0]
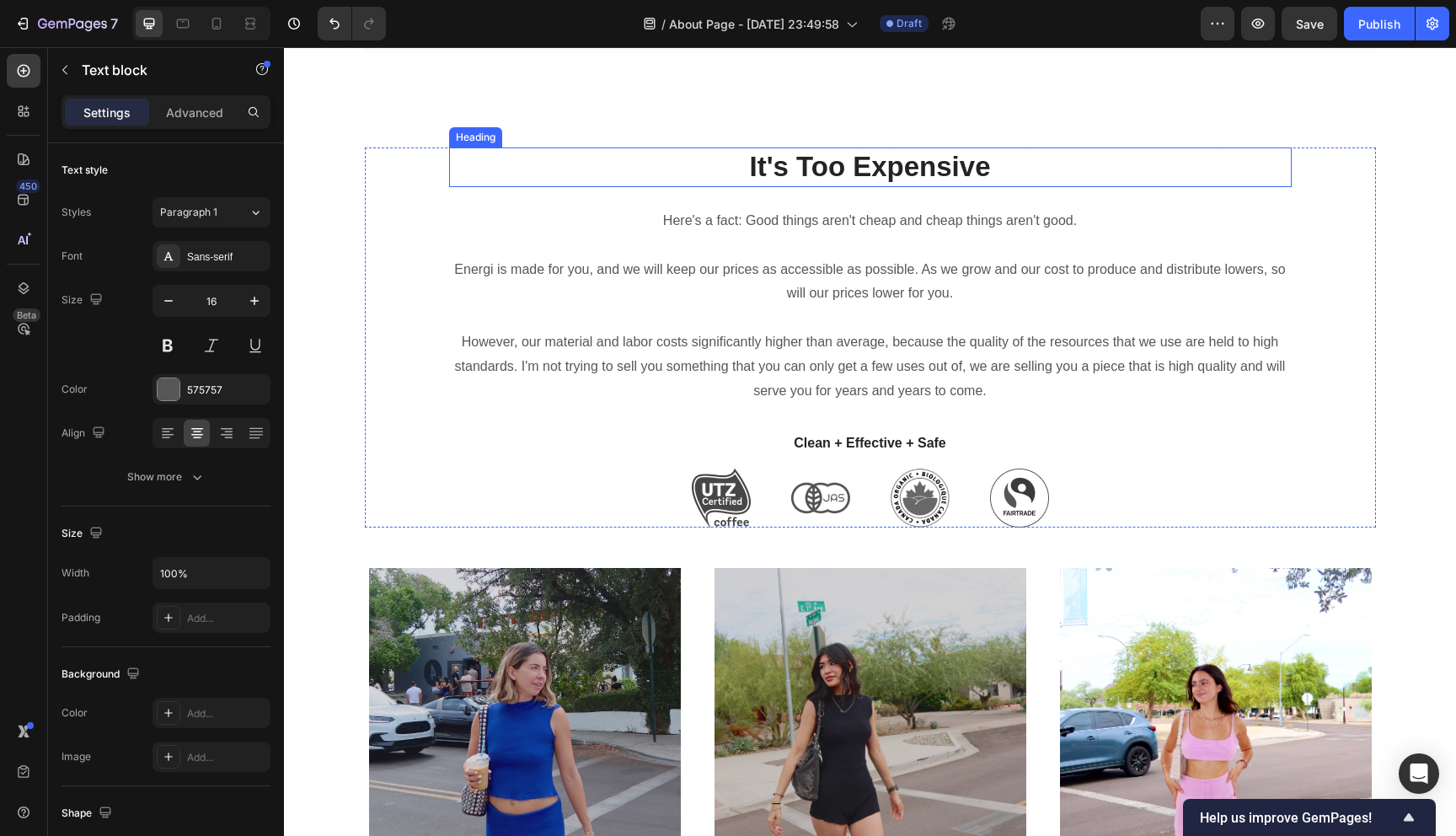
click at [894, 150] on h2 "It's Too Expensive" at bounding box center [870, 168] width 843 height 40
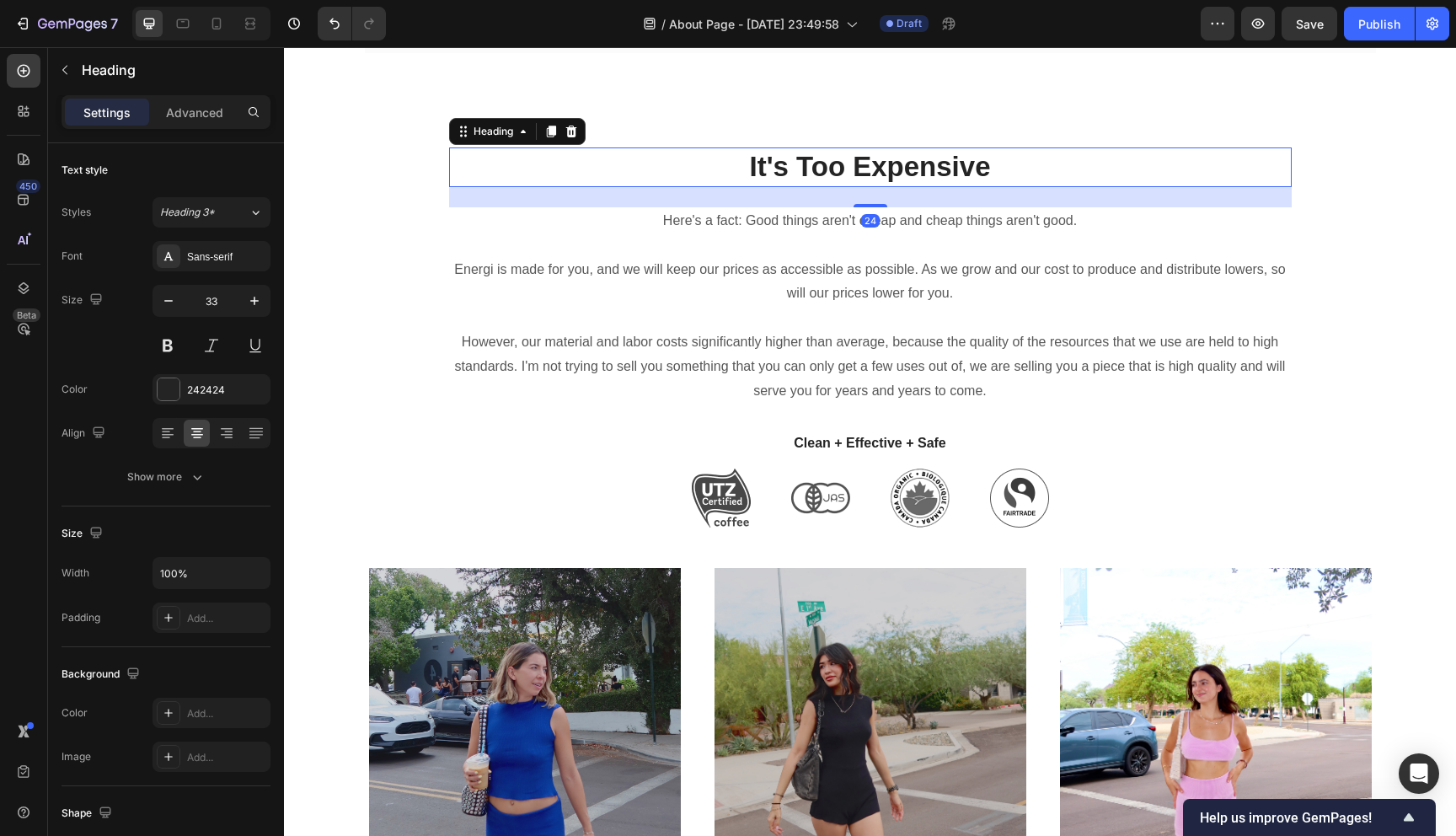
click at [1014, 149] on h2 "It's Too Expensive" at bounding box center [870, 168] width 843 height 40
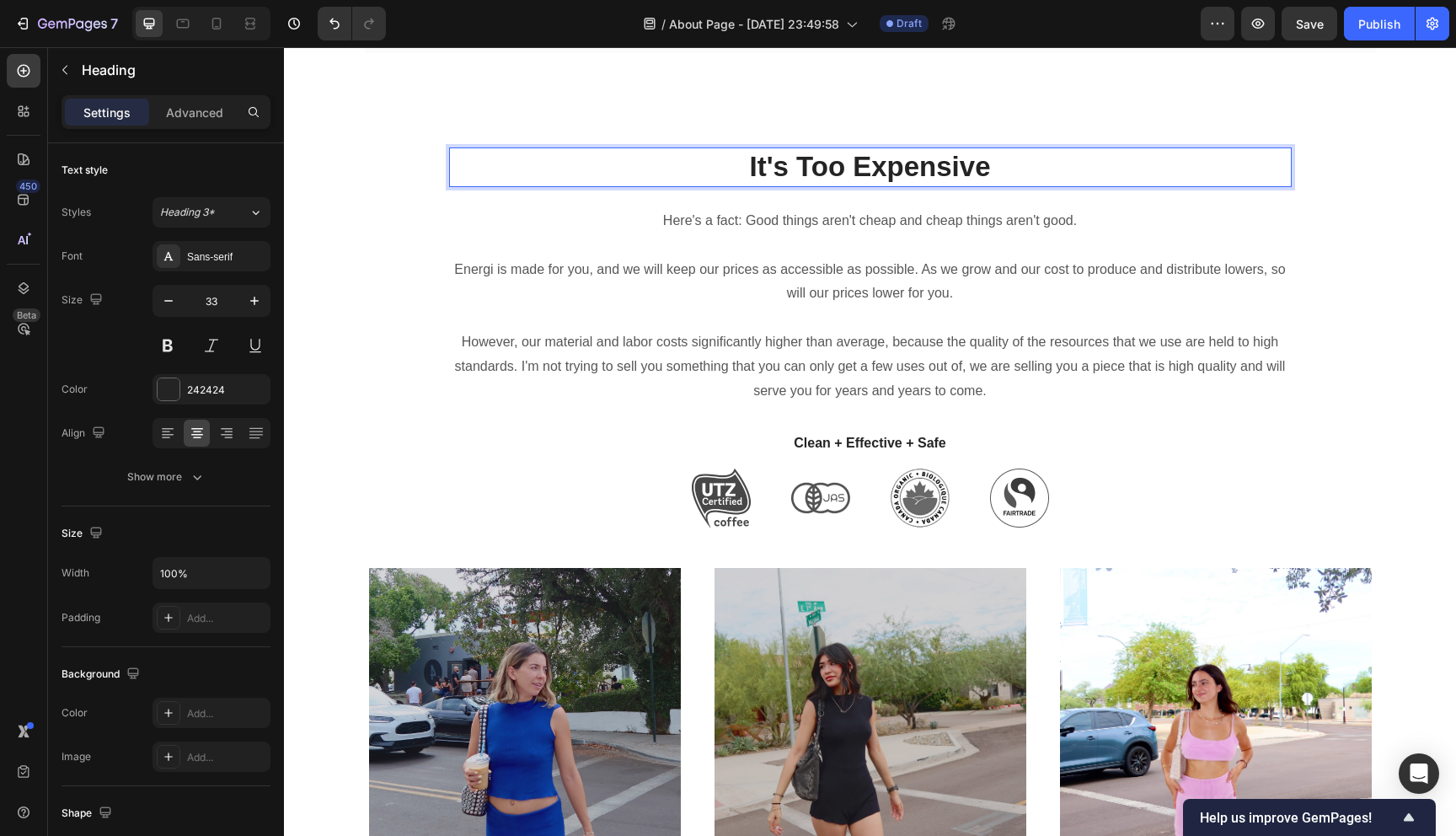
click at [1014, 149] on p "It's Too Expensive" at bounding box center [870, 168] width 839 height 36
click at [732, 149] on p "It's Too Expensive"" at bounding box center [870, 168] width 839 height 36
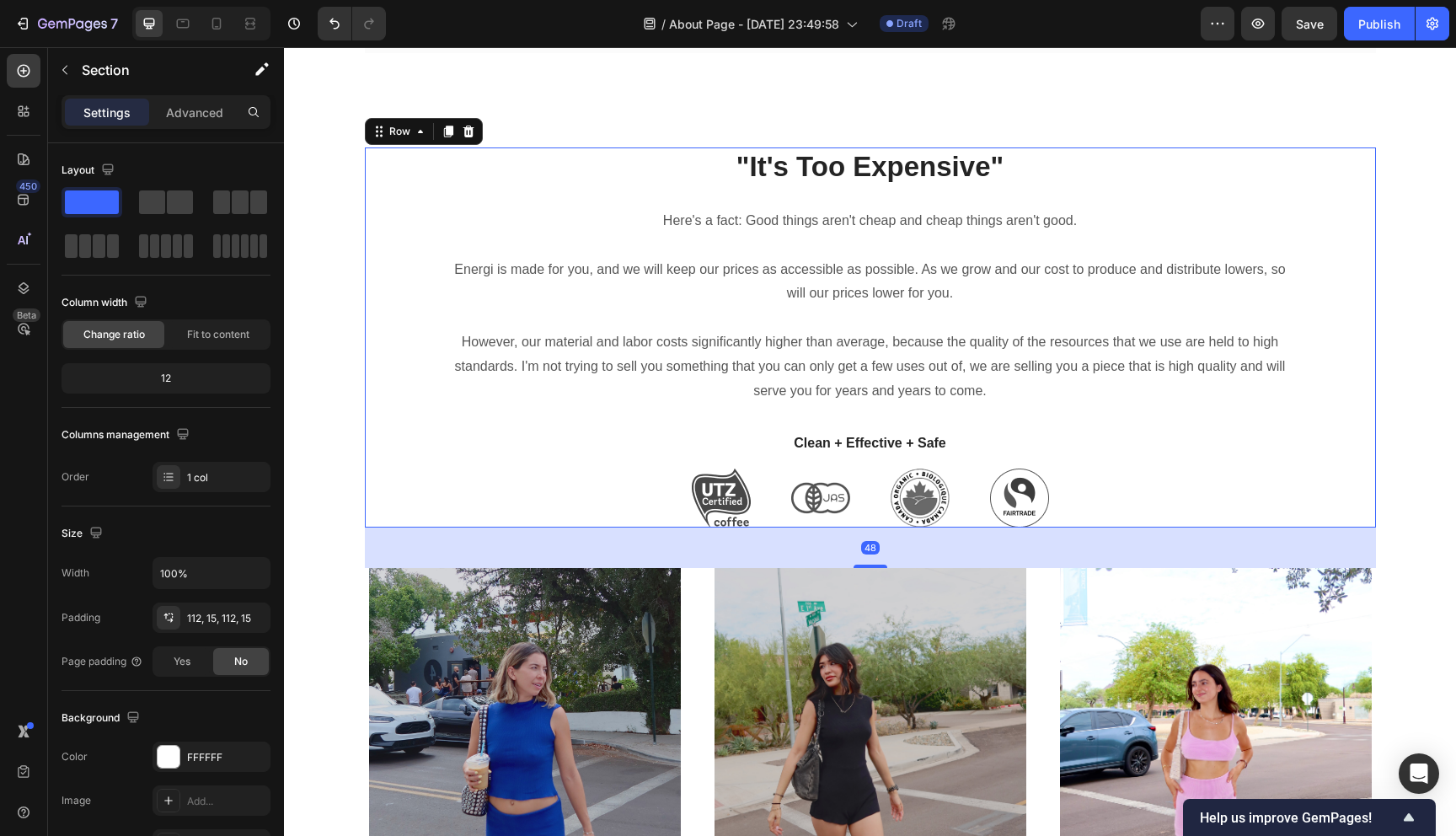
click at [1068, 381] on div ""It's Too Expensive" Heading Here's a fact: Good things aren't cheap and cheap …" at bounding box center [870, 337] width 843 height 380
click at [996, 387] on div ""It's Too Expensive" Heading Here's a fact: Good things aren't cheap and cheap …" at bounding box center [870, 337] width 843 height 380
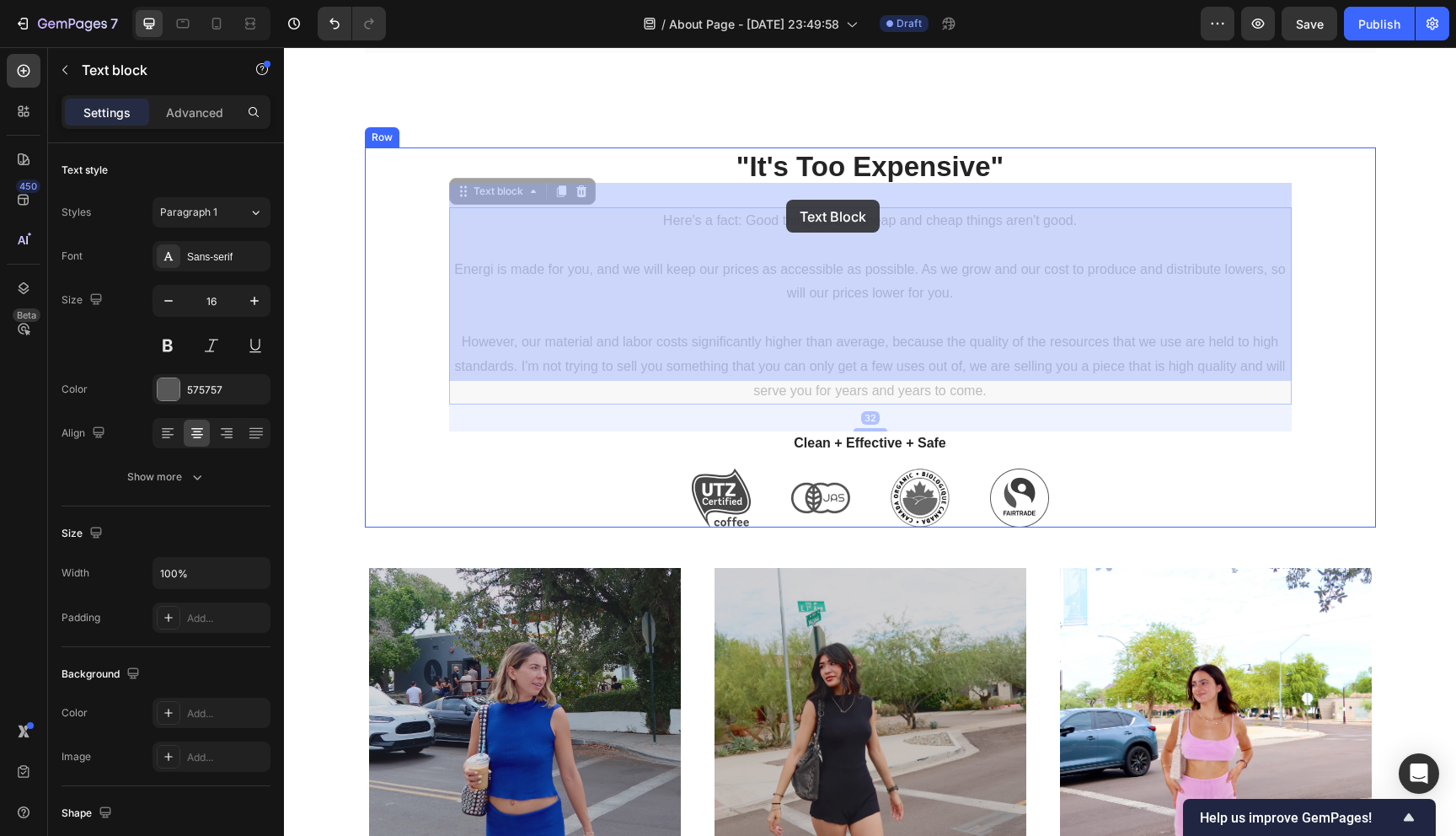
drag, startPoint x: 744, startPoint y: 198, endPoint x: 786, endPoint y: 200, distance: 42.0
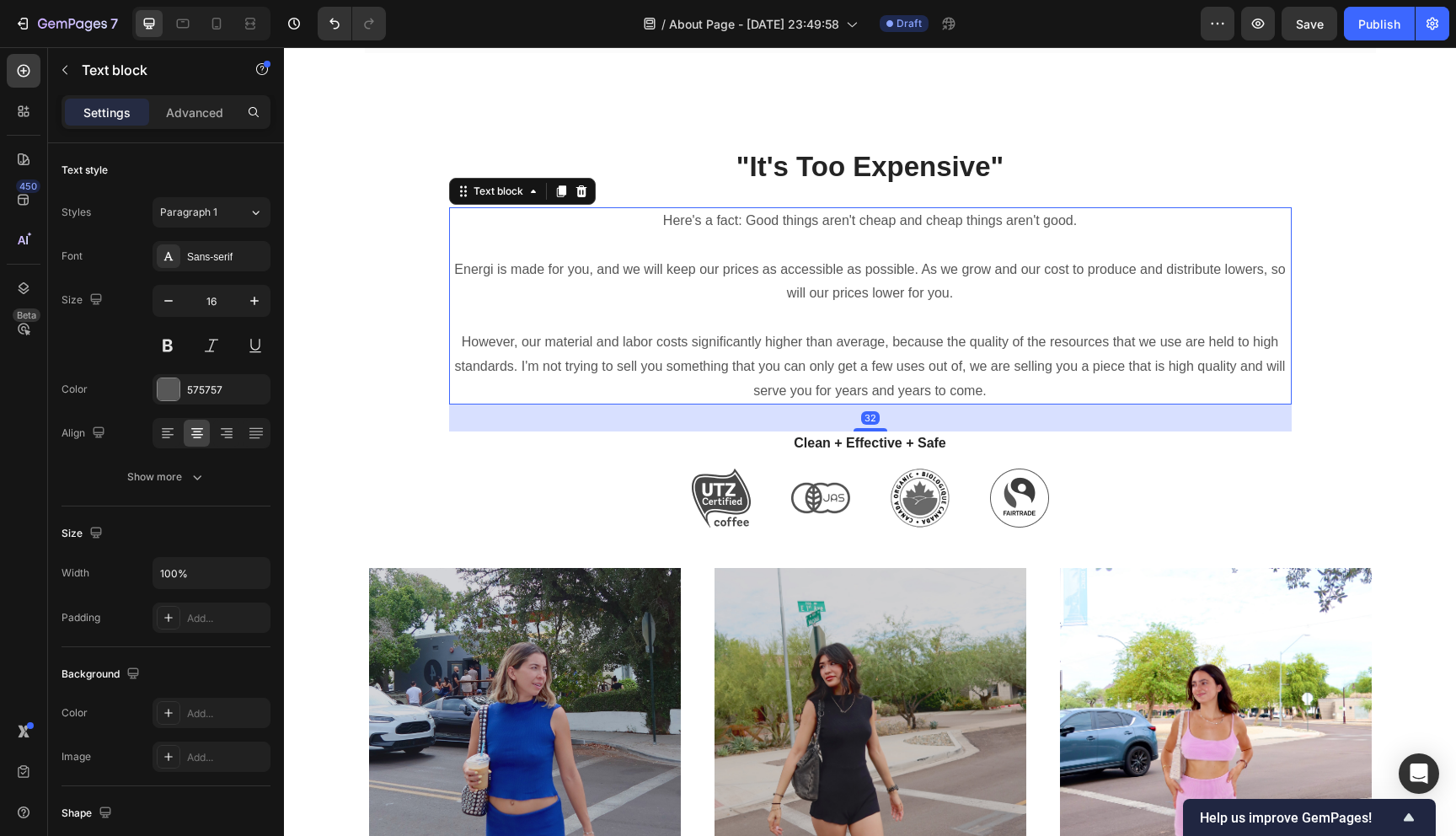
click at [786, 209] on p "Here's a fact: Good things aren't cheap and cheap things aren't good." at bounding box center [870, 221] width 839 height 24
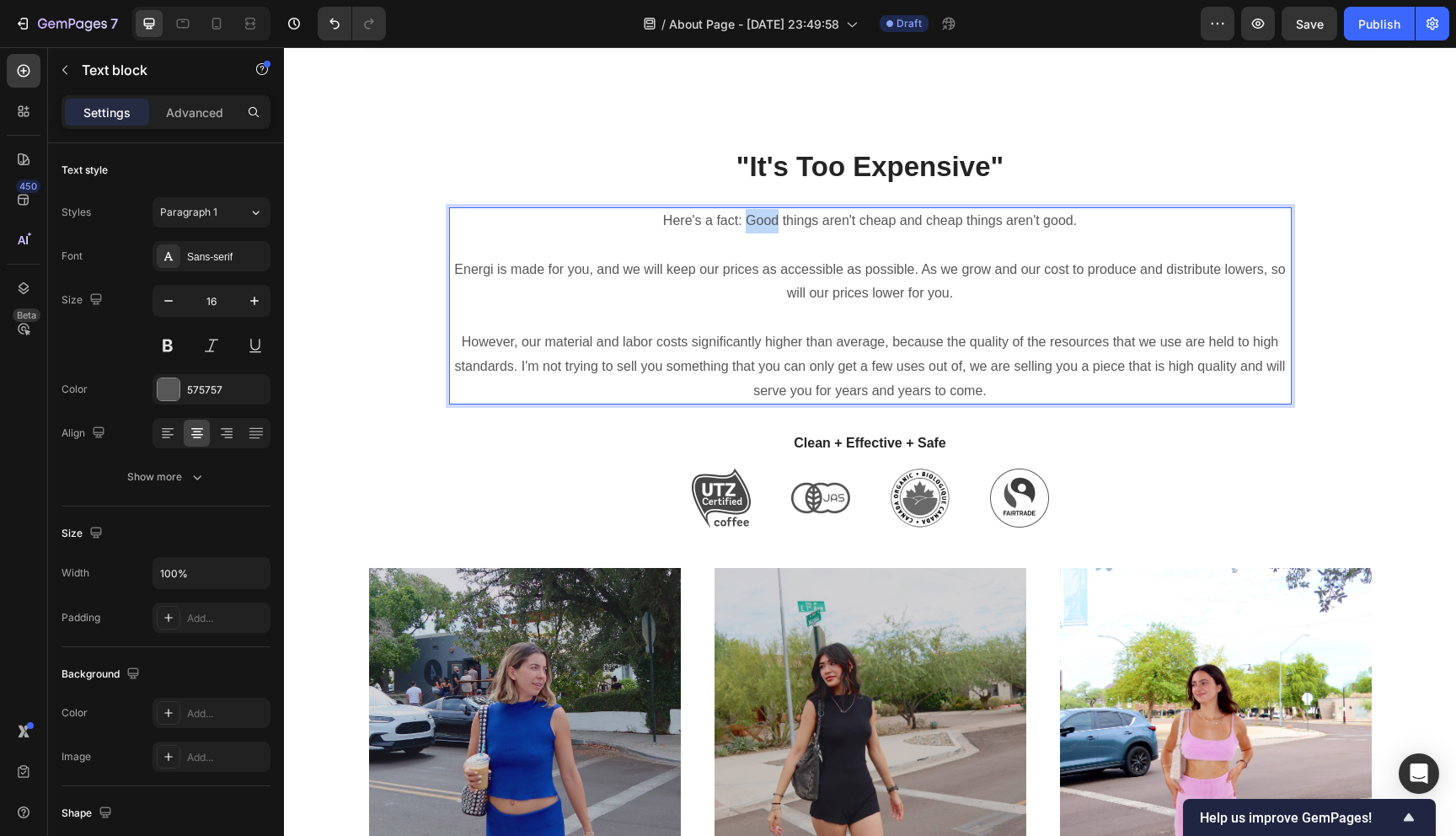
drag, startPoint x: 778, startPoint y: 198, endPoint x: 743, endPoint y: 198, distance: 35.0
click at [743, 209] on p "Here's a fact: Good things aren't cheap and cheap things aren't good." at bounding box center [870, 221] width 839 height 24
drag, startPoint x: 856, startPoint y: 200, endPoint x: 891, endPoint y: 203, distance: 35.1
click at [891, 209] on p "Here's a fact: Good things aren't cheap and cheap things aren't good." at bounding box center [870, 221] width 839 height 24
drag, startPoint x: 926, startPoint y: 198, endPoint x: 958, endPoint y: 199, distance: 32.0
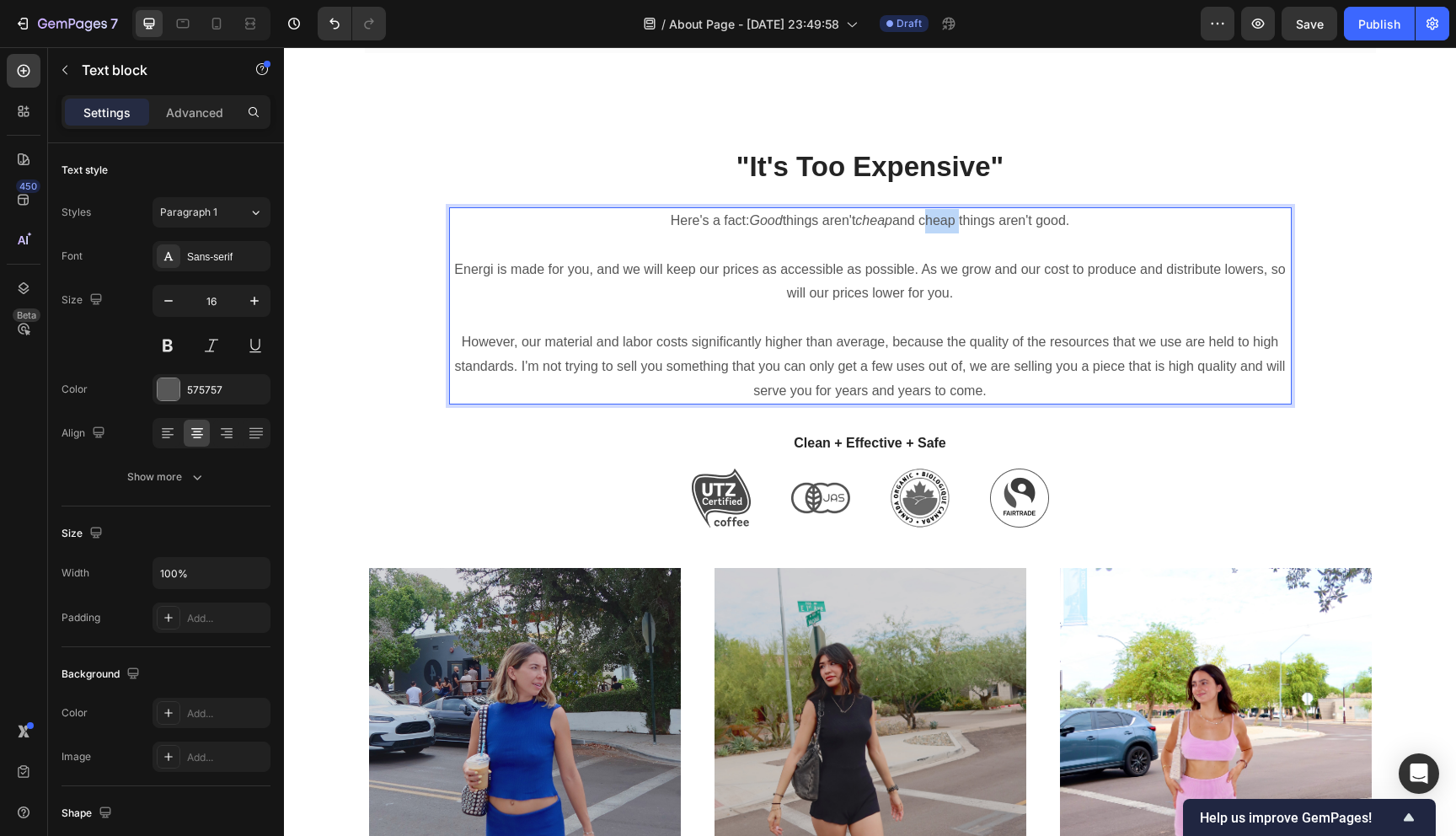
click at [958, 209] on p "Here's a fact: Good things aren't cheap and cheap things aren't good." at bounding box center [870, 221] width 839 height 24
drag, startPoint x: 1044, startPoint y: 199, endPoint x: 1071, endPoint y: 199, distance: 27.0
click at [1071, 209] on p "Here's a fact: Good things aren't cheap and cheap things aren't good." at bounding box center [870, 221] width 839 height 24
drag, startPoint x: 1071, startPoint y: 199, endPoint x: 1041, endPoint y: 200, distance: 30.0
click at [1041, 209] on p "Here's a fact: Good things aren't cheap and cheap things aren't good." at bounding box center [870, 221] width 839 height 24
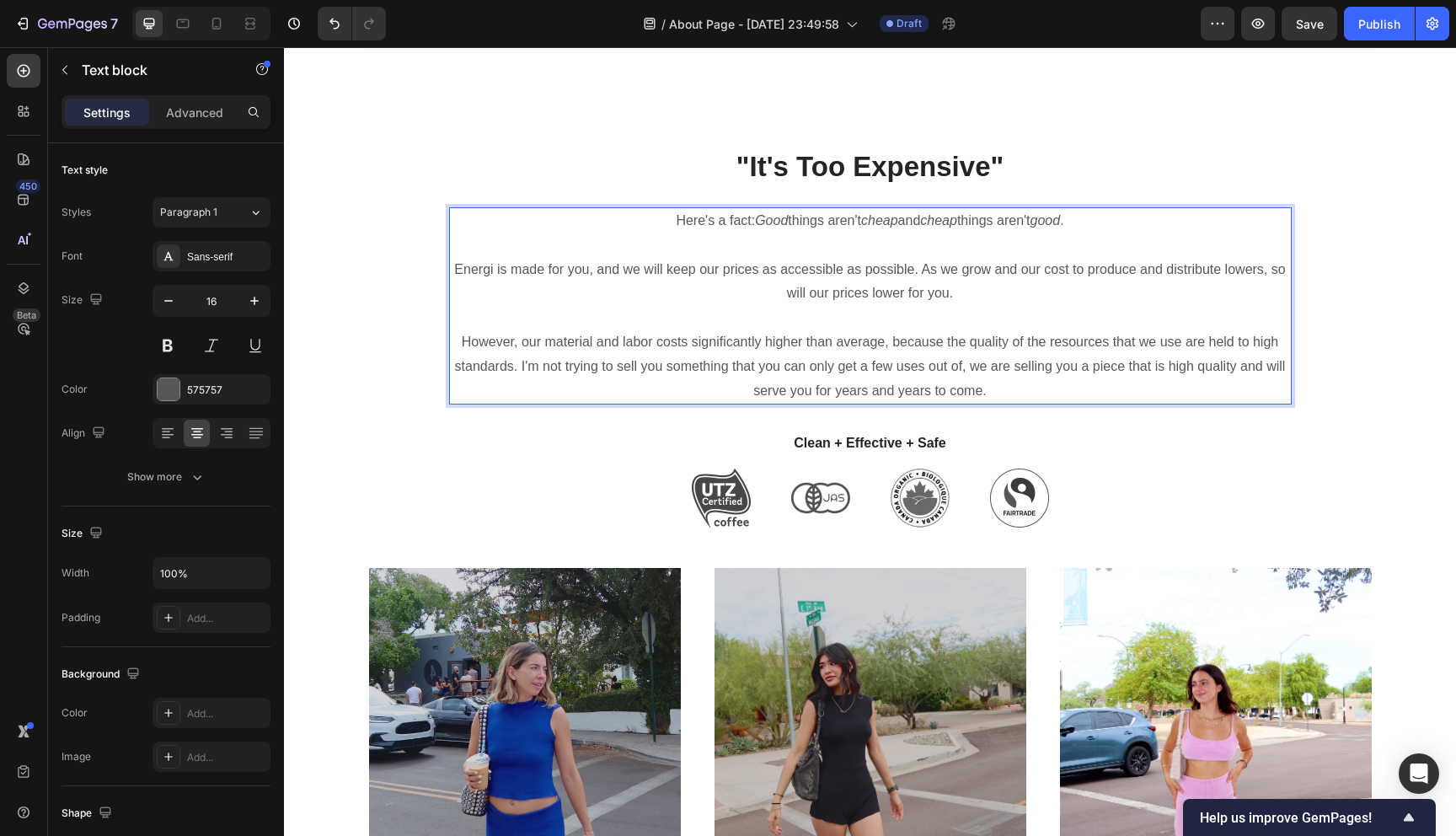
click at [1074, 259] on p "Energi is made for you, and we will keep our prices as accessible as possible. …" at bounding box center [870, 282] width 839 height 49
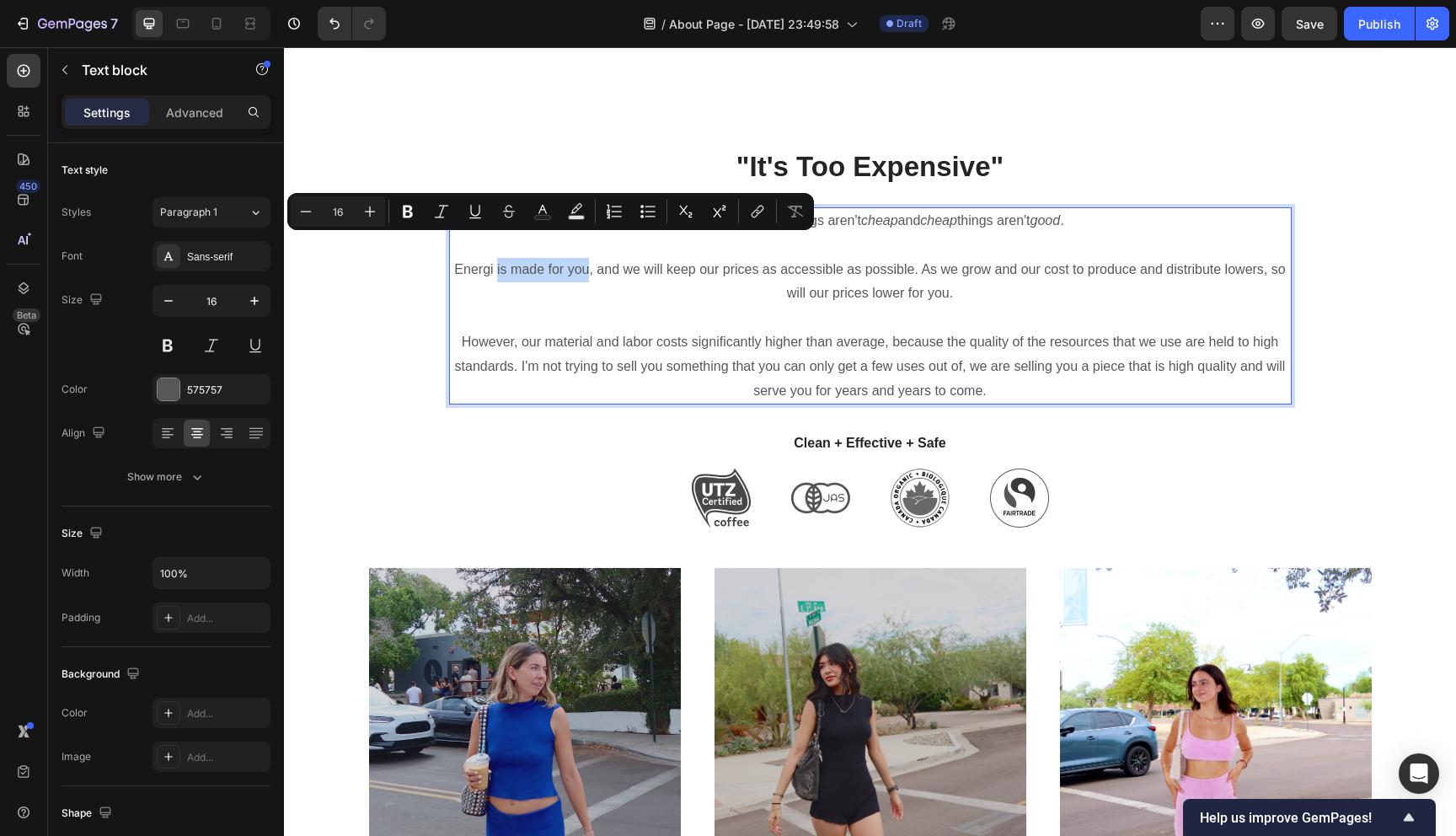
drag, startPoint x: 590, startPoint y: 250, endPoint x: 495, endPoint y: 250, distance: 95.0
click at [495, 258] on p "Energi is made for you, and we will keep our prices as accessible as possible. …" at bounding box center [870, 282] width 839 height 49
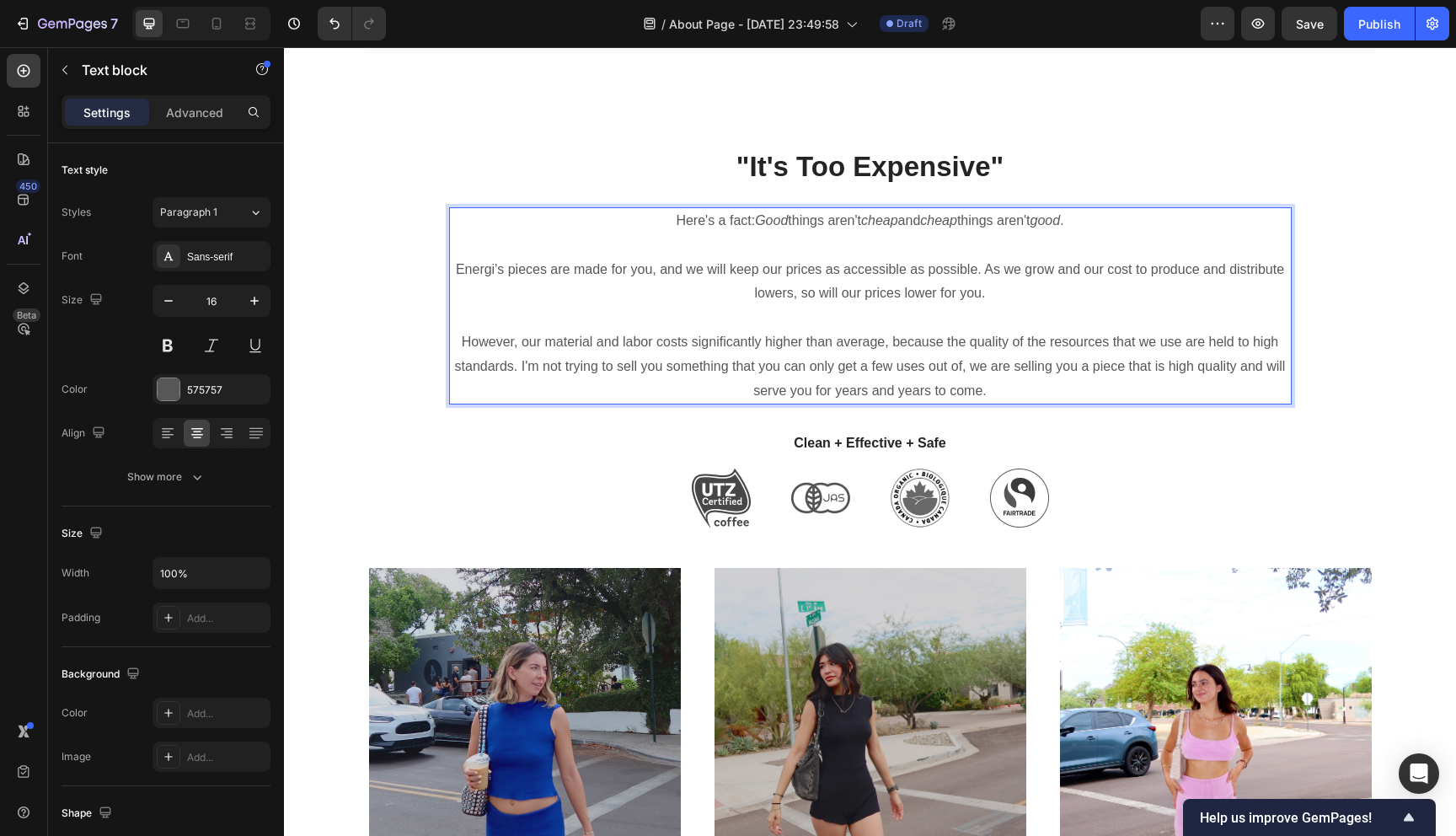
click at [980, 275] on p "Energi's pieces are made for you, and we will keep our prices as accessible as …" at bounding box center [870, 282] width 839 height 49
click at [1000, 274] on p "Energi's pieces are made for you, and we will keep our prices as accessible as …" at bounding box center [870, 282] width 839 height 49
drag, startPoint x: 1281, startPoint y: 253, endPoint x: 1202, endPoint y: 257, distance: 79.1
click at [1202, 258] on p "Energi's pieces are made for you, and we will keep our prices as accessible as …" at bounding box center [870, 282] width 839 height 49
click at [953, 259] on p "Energi's pieces are made for you, and we will keep our prices as accessible as …" at bounding box center [870, 282] width 839 height 49
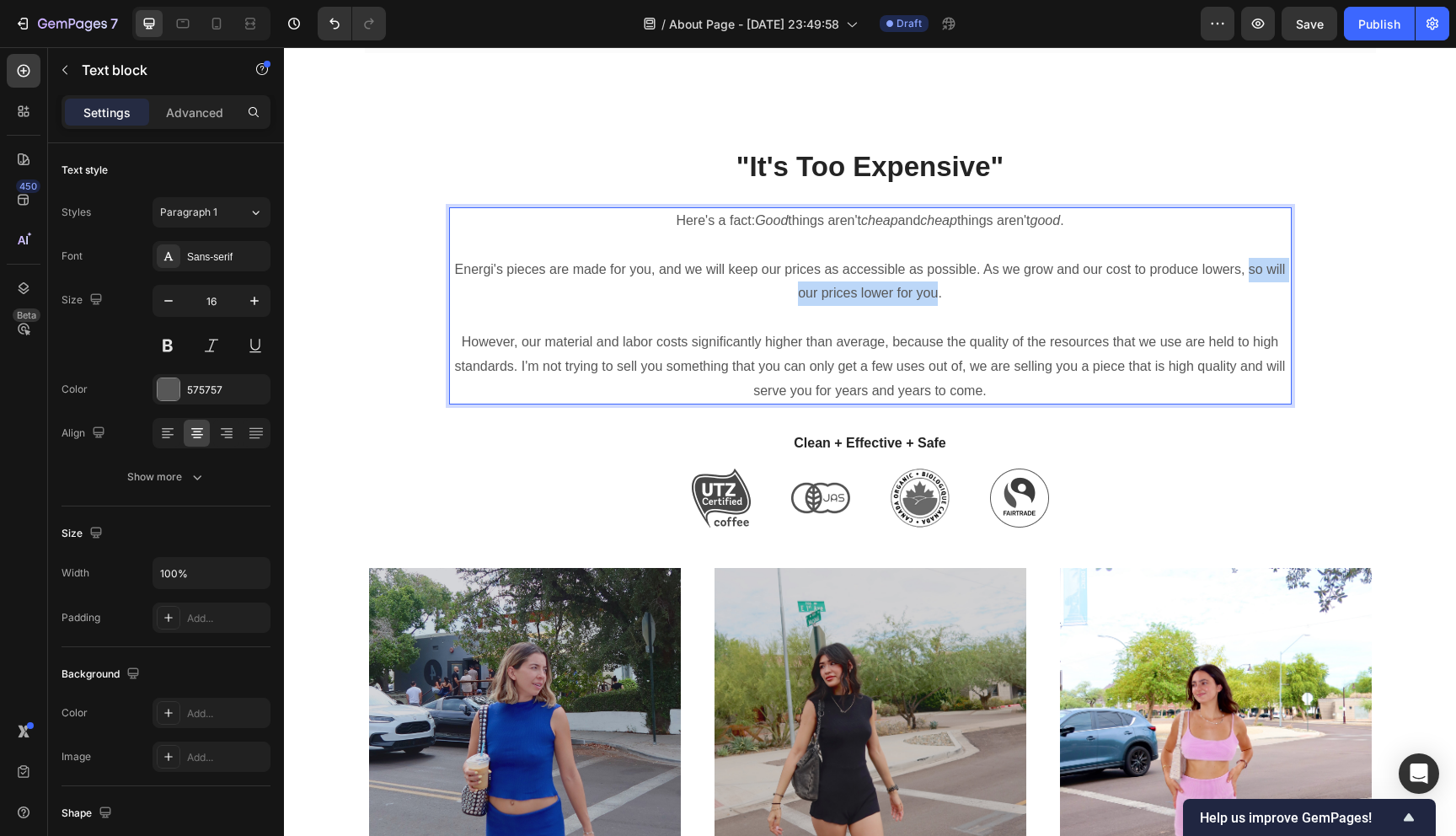
drag, startPoint x: 933, startPoint y: 273, endPoint x: 1249, endPoint y: 253, distance: 316.6
click at [1249, 258] on p "Energi's pieces are made for you, and we will keep our prices as accessible as …" at bounding box center [870, 282] width 839 height 49
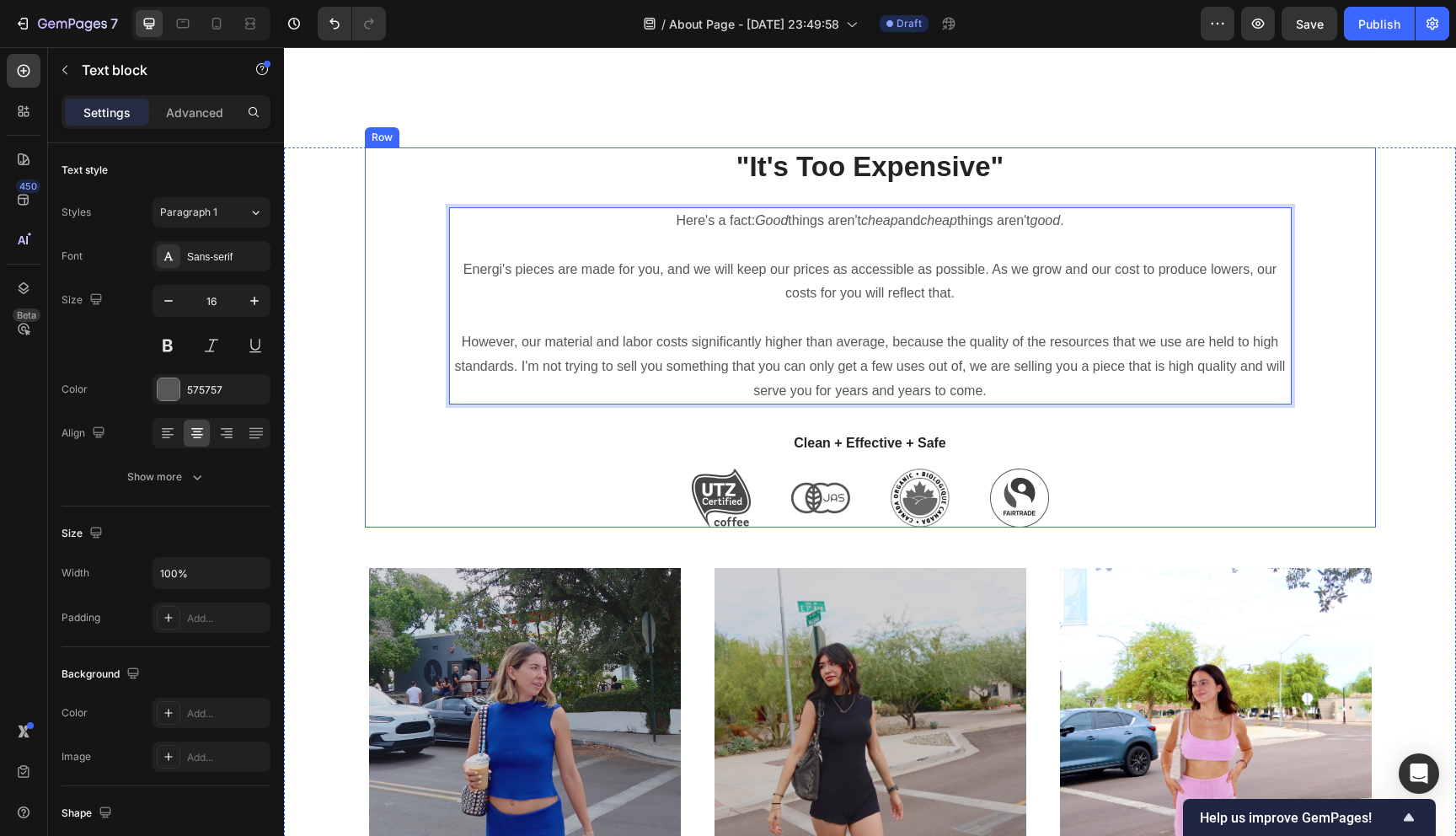
click at [1057, 366] on p "However, our material and labor costs significantly higher than average, becaus…" at bounding box center [870, 366] width 839 height 72
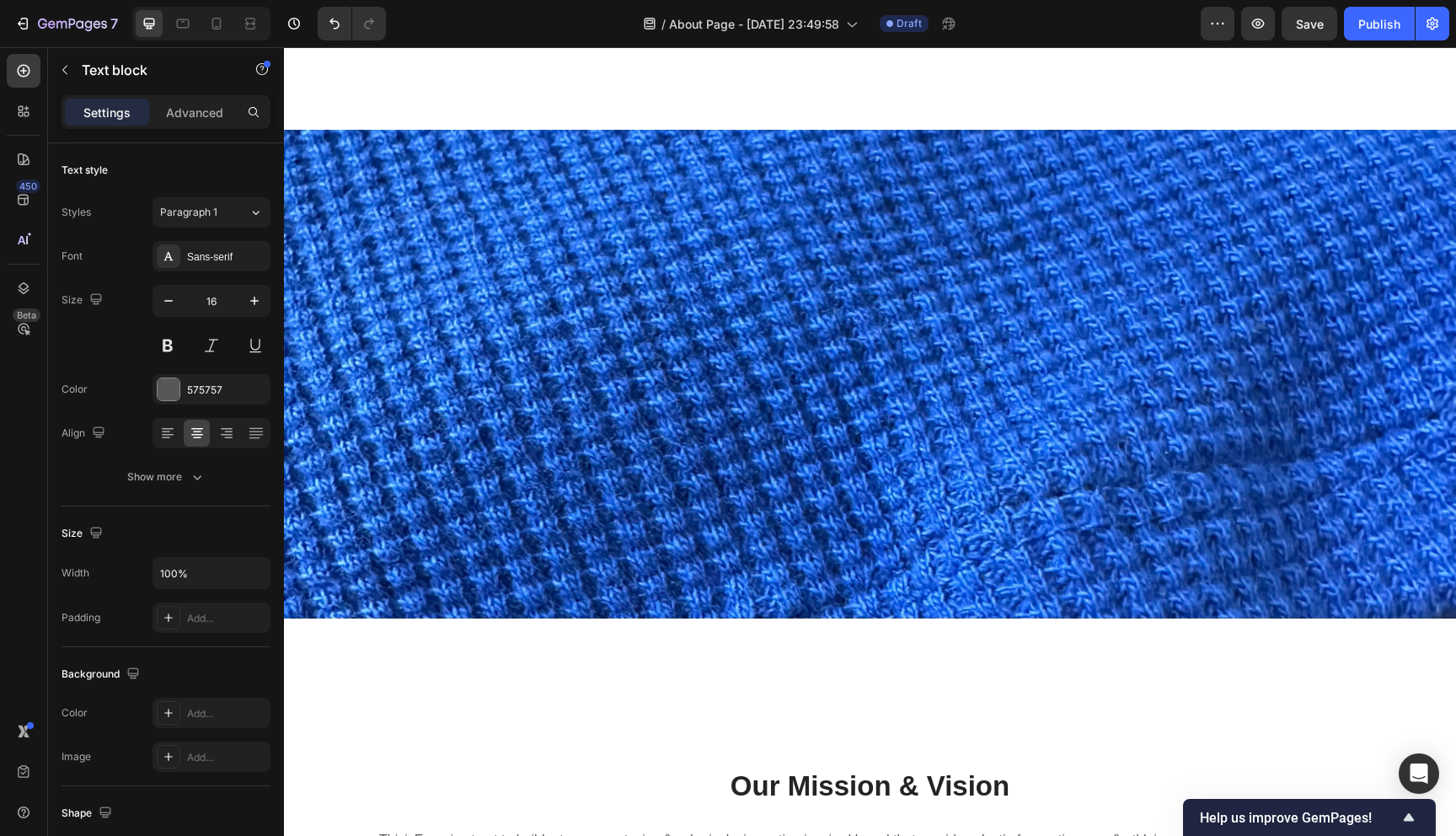
scroll to position [2990, 0]
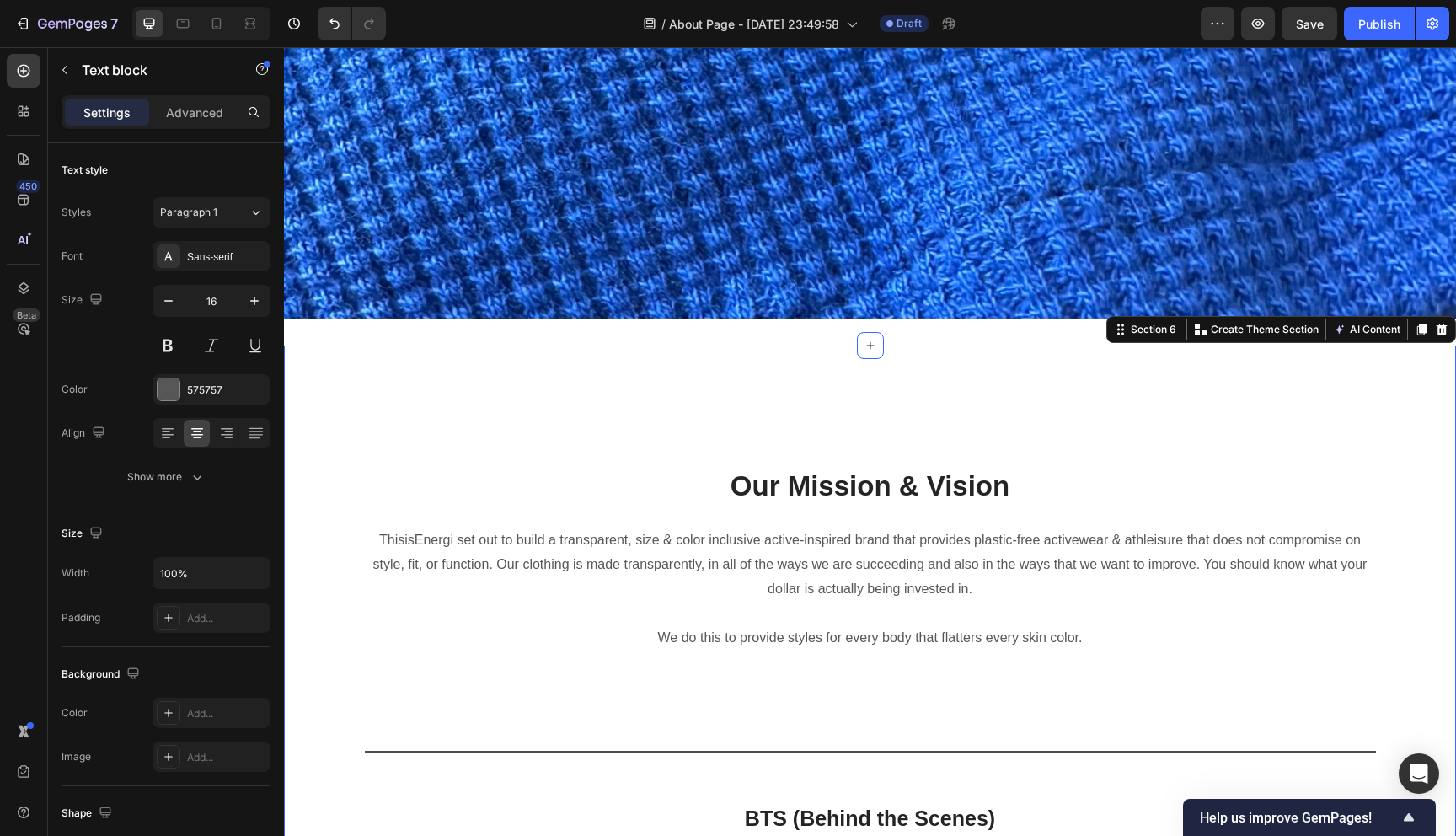
click at [880, 416] on div "Heading Text block Our Mission & Vision Heading ThisisEnergi set out to build a…" at bounding box center [870, 778] width 1172 height 865
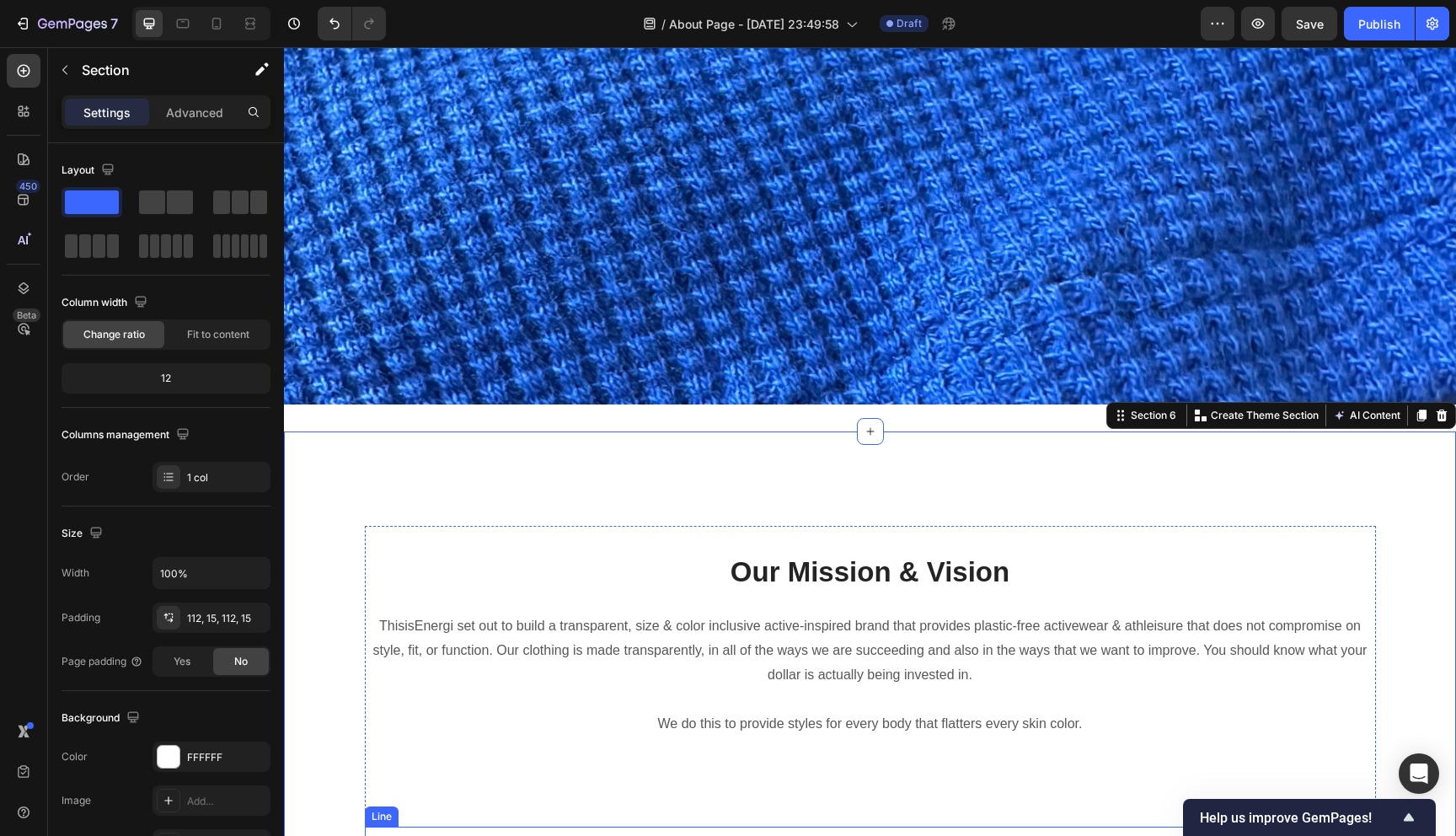
scroll to position [3077, 0]
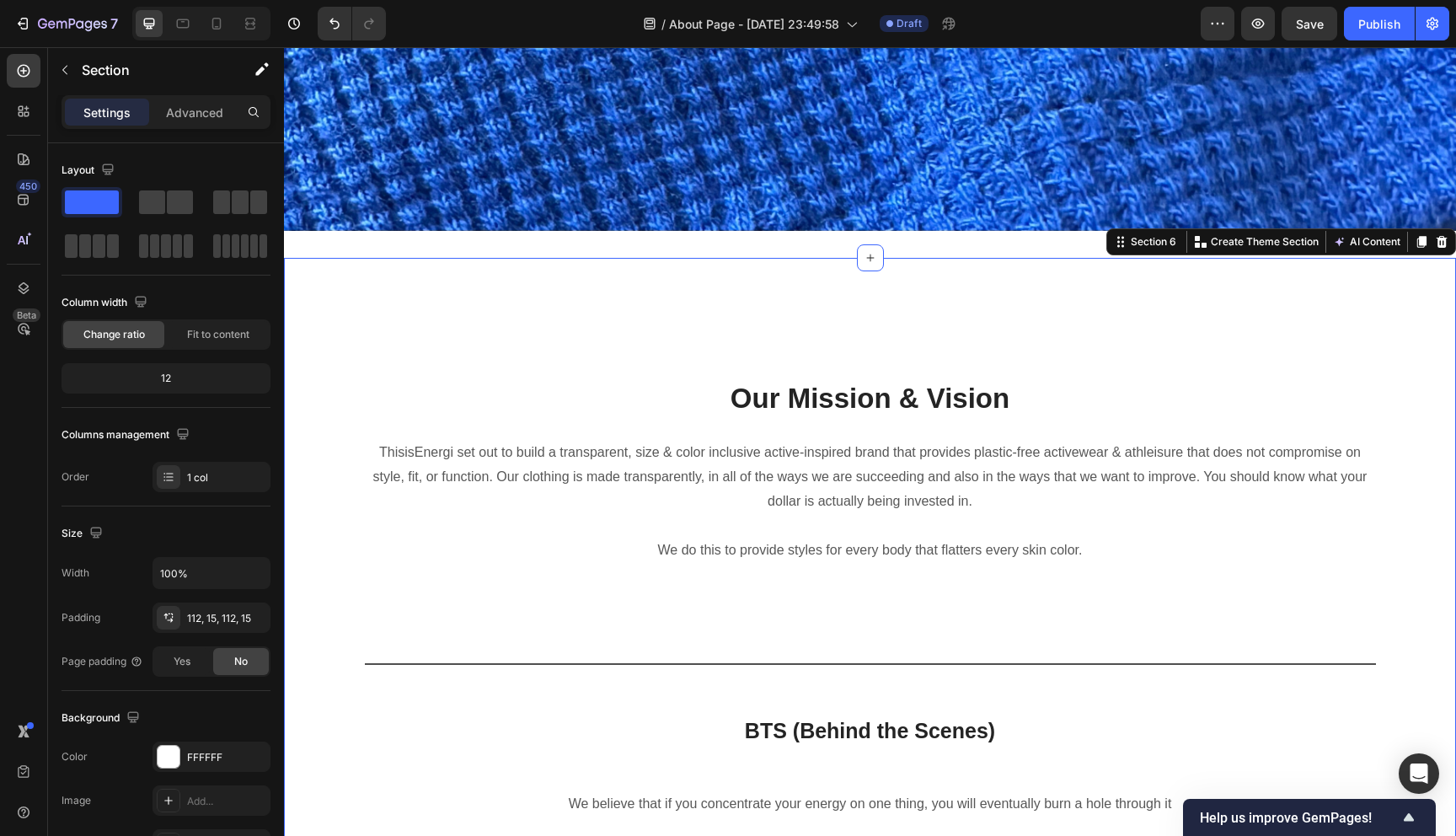
click at [1125, 335] on div "Heading Text block Our Mission & Vision Heading ThisisEnergi set out to build a…" at bounding box center [870, 690] width 1172 height 865
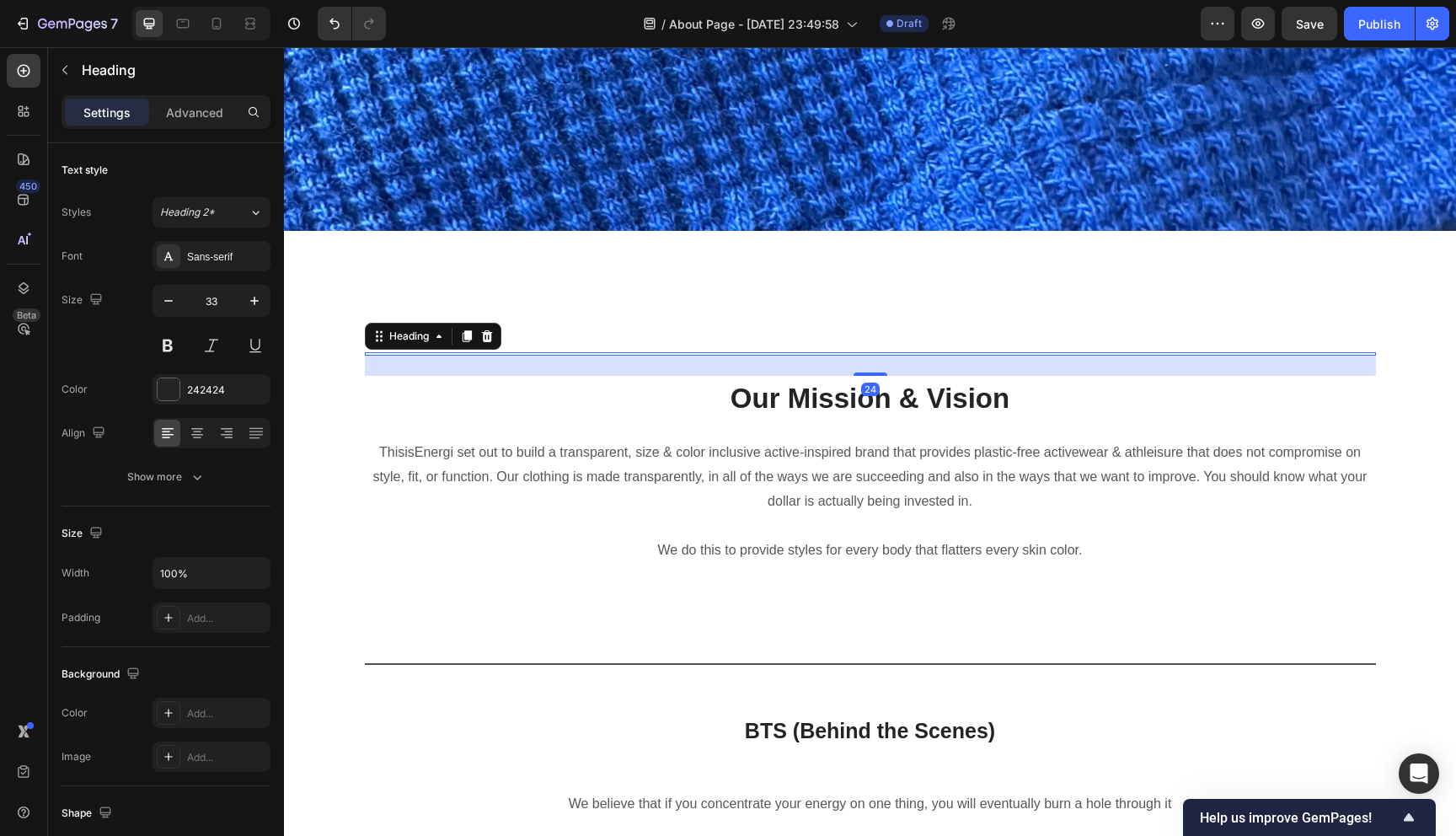
click at [1097, 354] on h2 at bounding box center [870, 354] width 1011 height 3
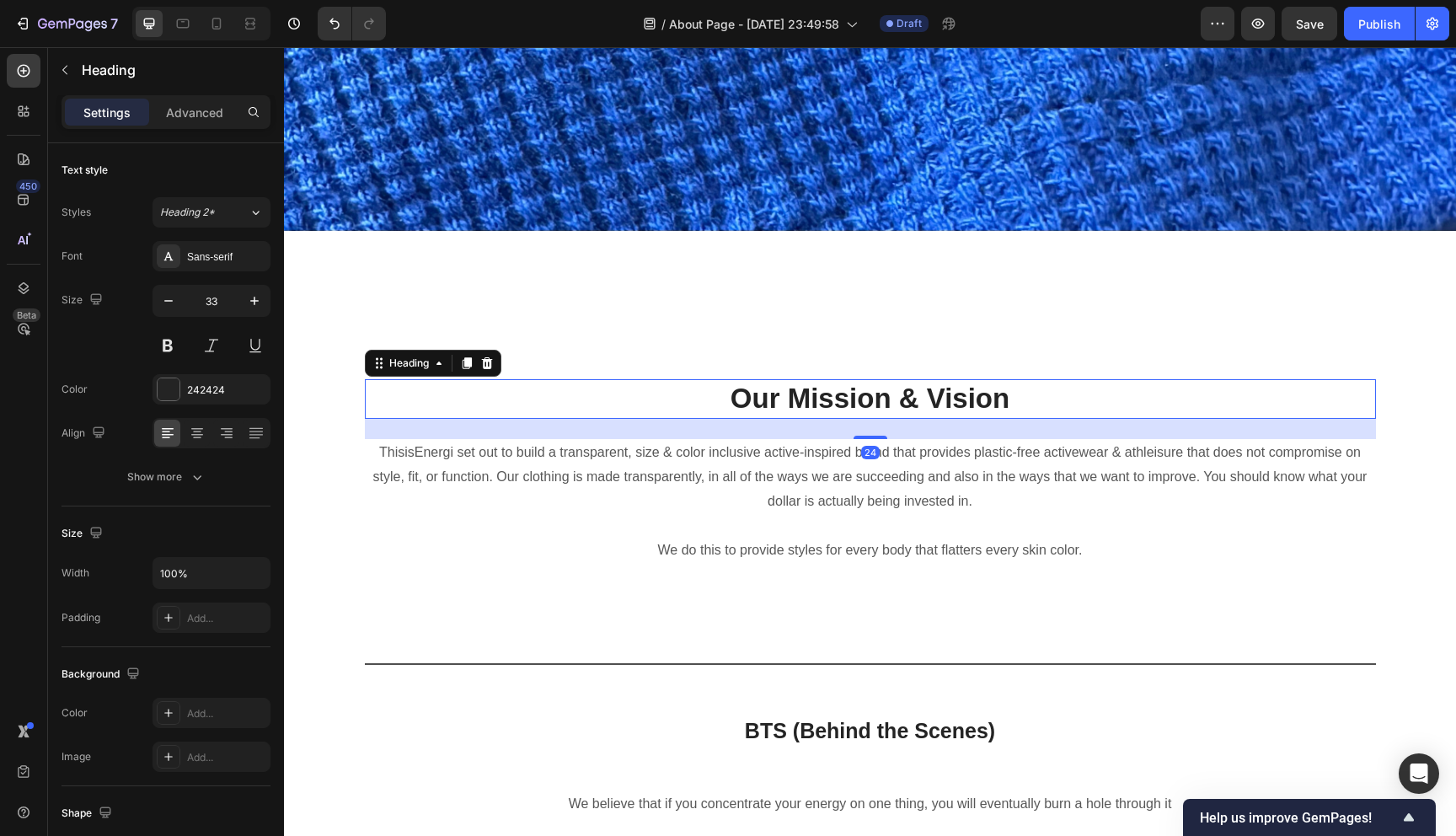
click at [1104, 411] on p "Our Mission & Vision" at bounding box center [870, 399] width 1008 height 36
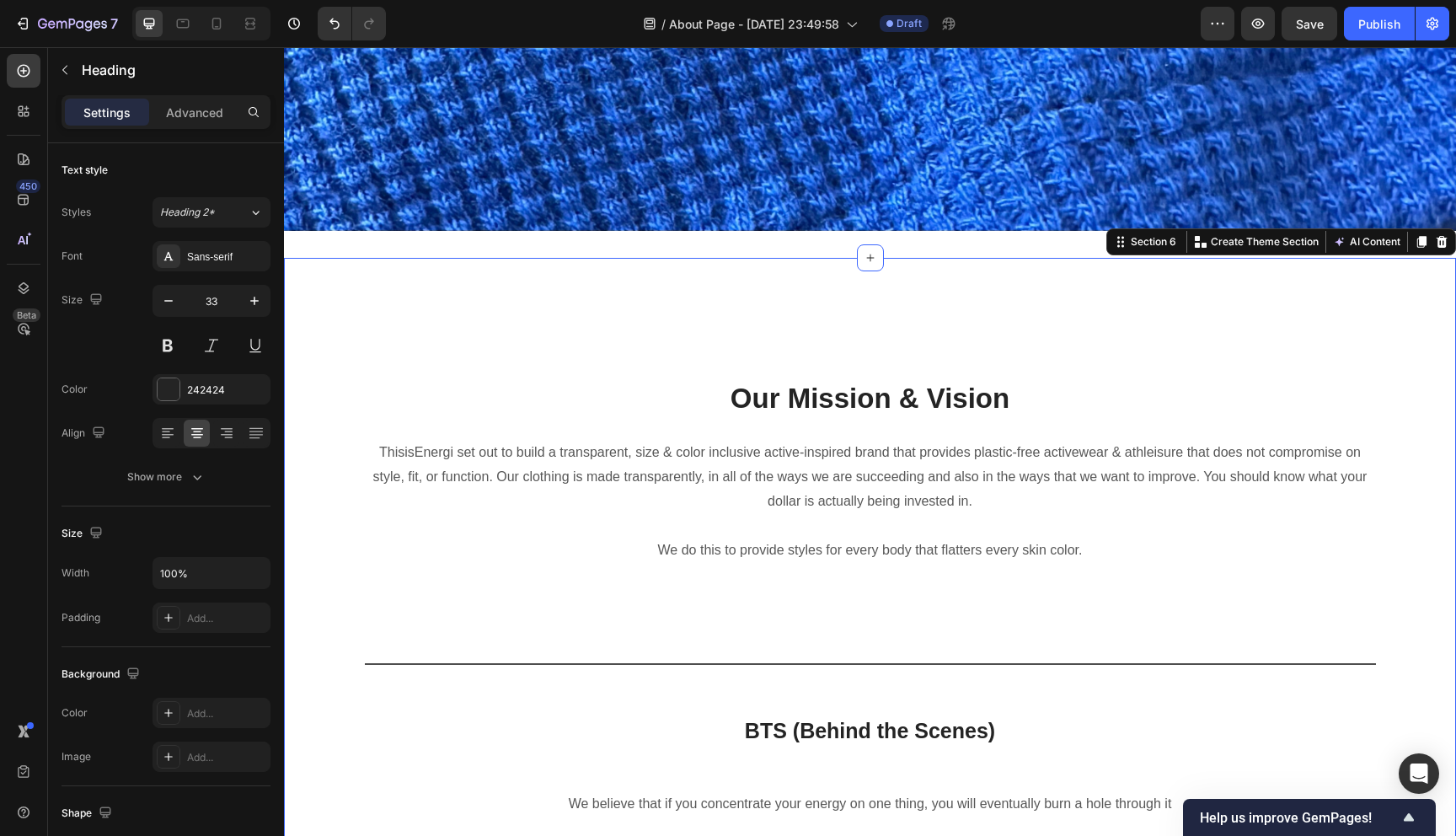
click at [851, 317] on div "Heading Text block Our Mission & Vision Heading ThisisEnergi set out to build a…" at bounding box center [870, 690] width 1172 height 865
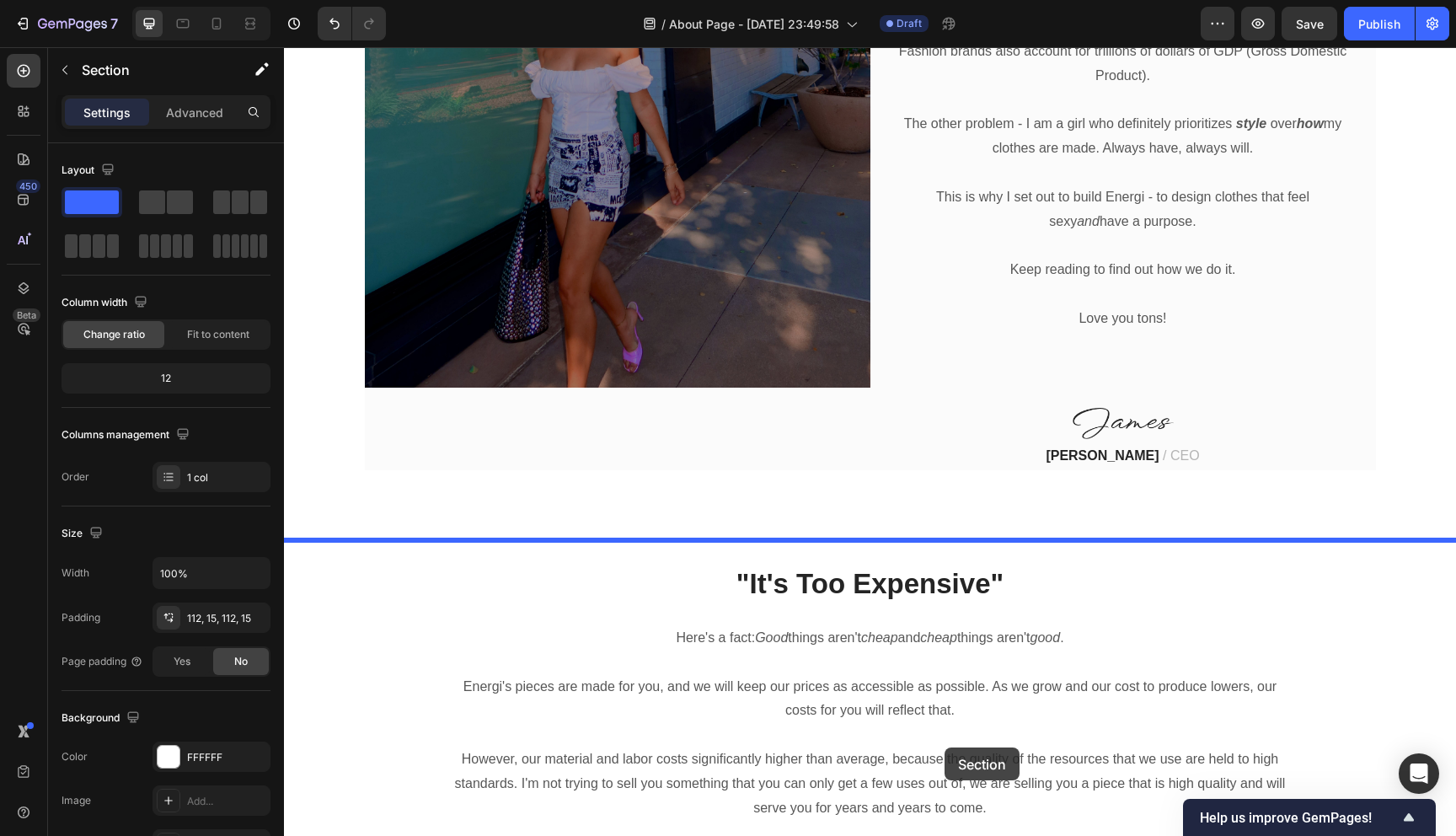
scroll to position [1053, 0]
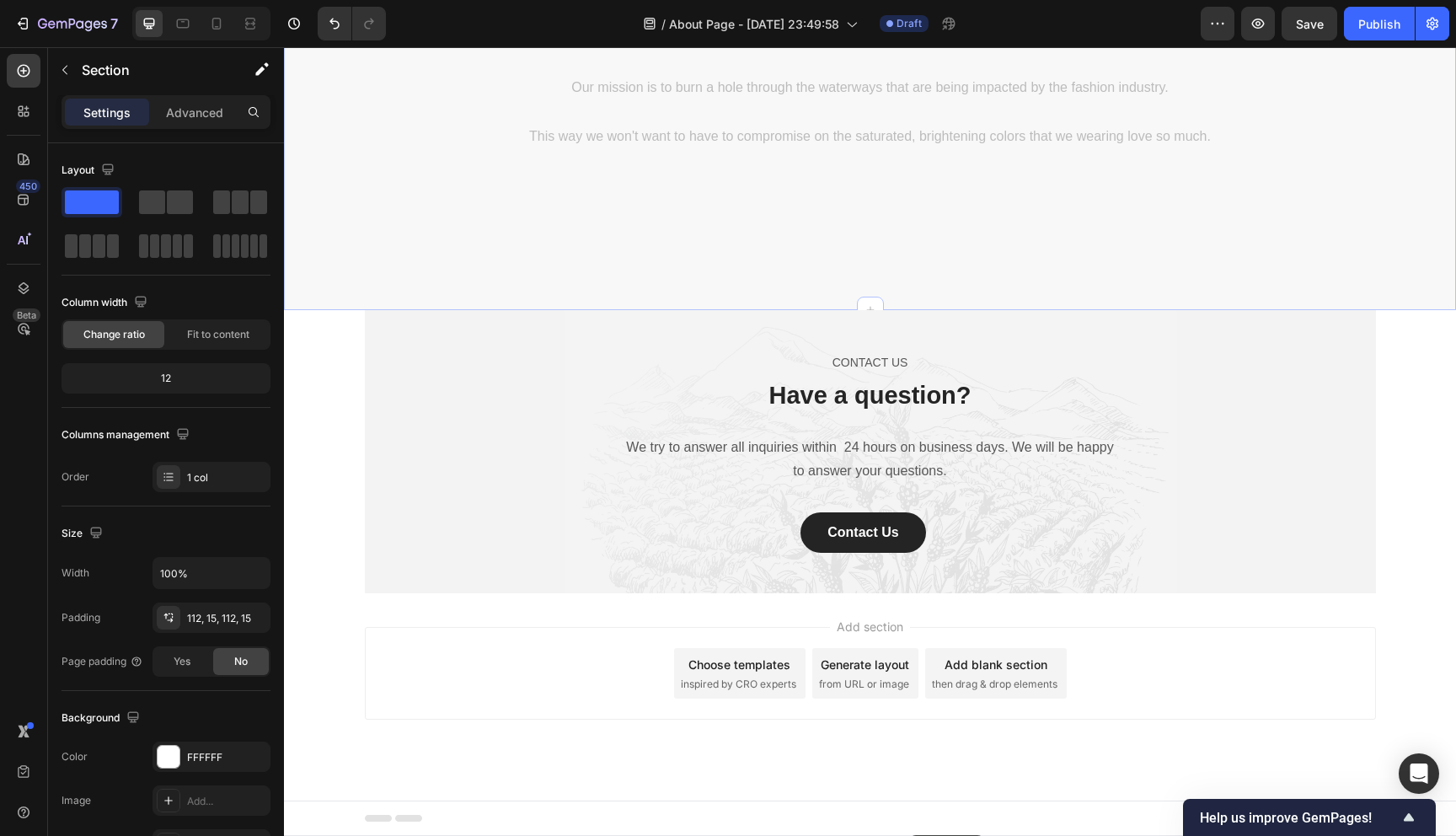
drag, startPoint x: 1126, startPoint y: 241, endPoint x: 909, endPoint y: 835, distance: 632.4
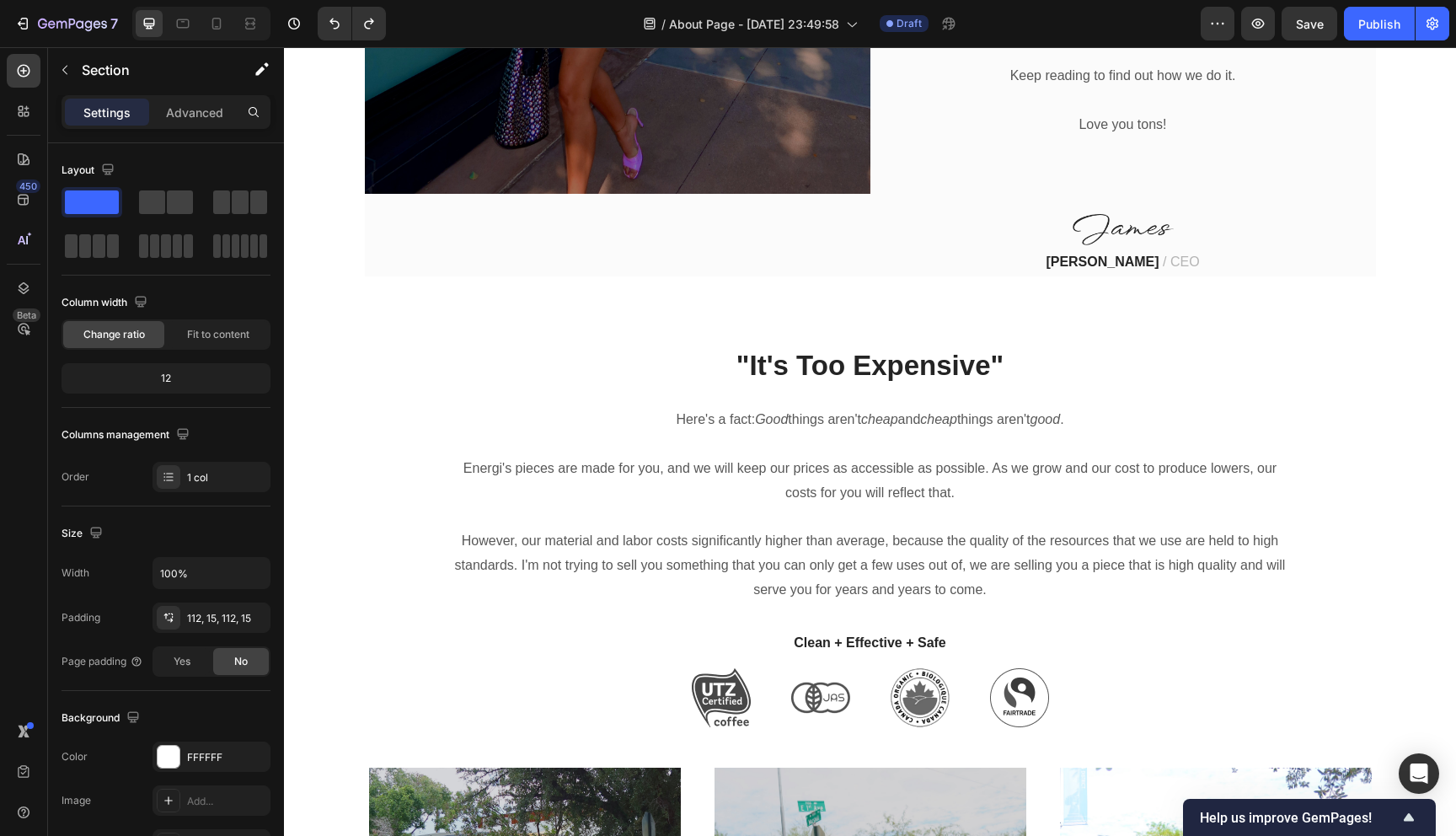
scroll to position [1231, 0]
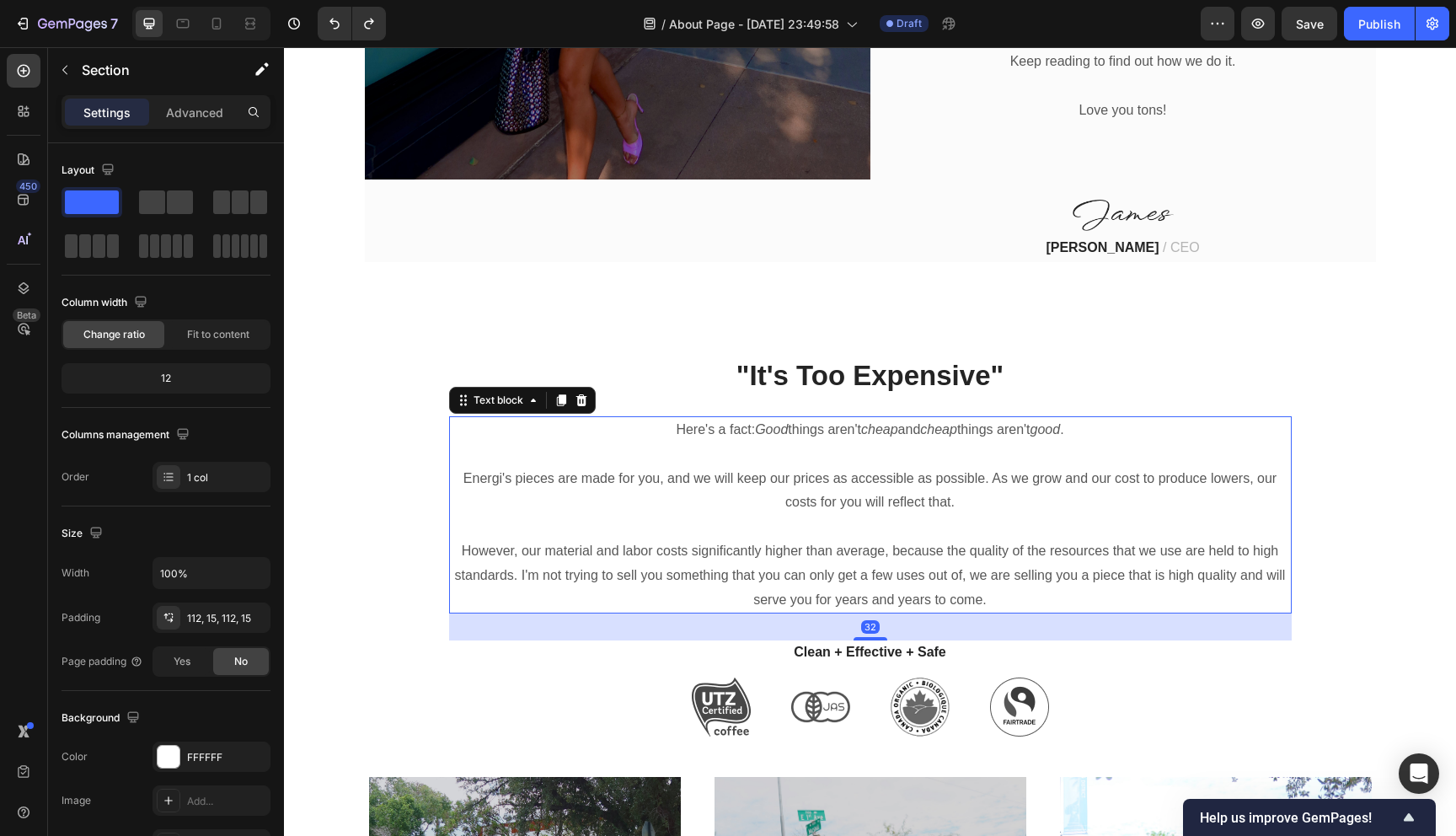
click at [914, 418] on p "Here's a fact: Good things aren't cheap and cheap things aren't good ." at bounding box center [870, 430] width 839 height 24
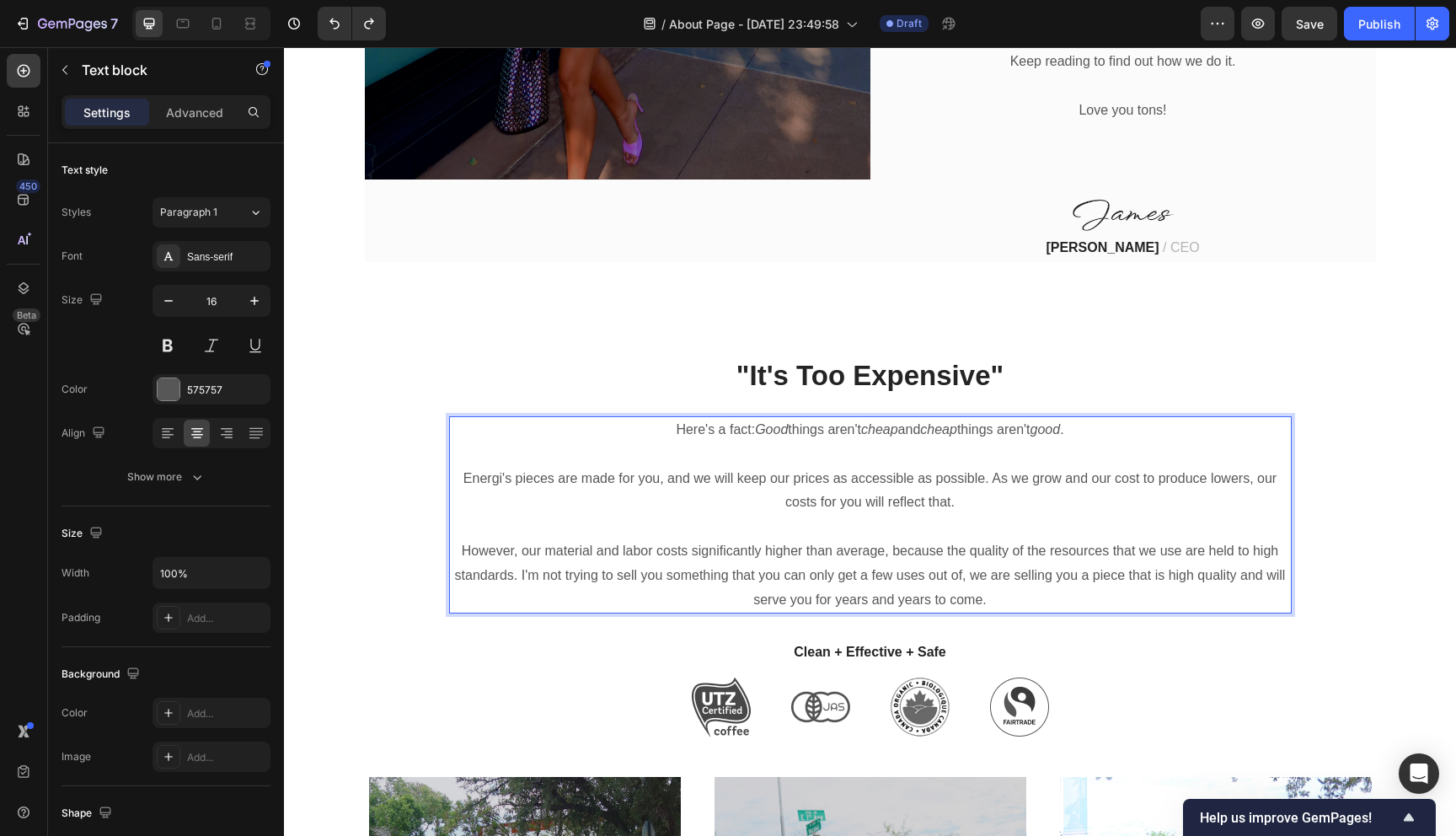
click at [914, 418] on p "Here's a fact: Good things aren't cheap and cheap things aren't good ." at bounding box center [870, 430] width 839 height 24
click at [1123, 418] on p "Here's a fact: Good things aren't cheap and cheap things aren't good ." at bounding box center [870, 430] width 839 height 24
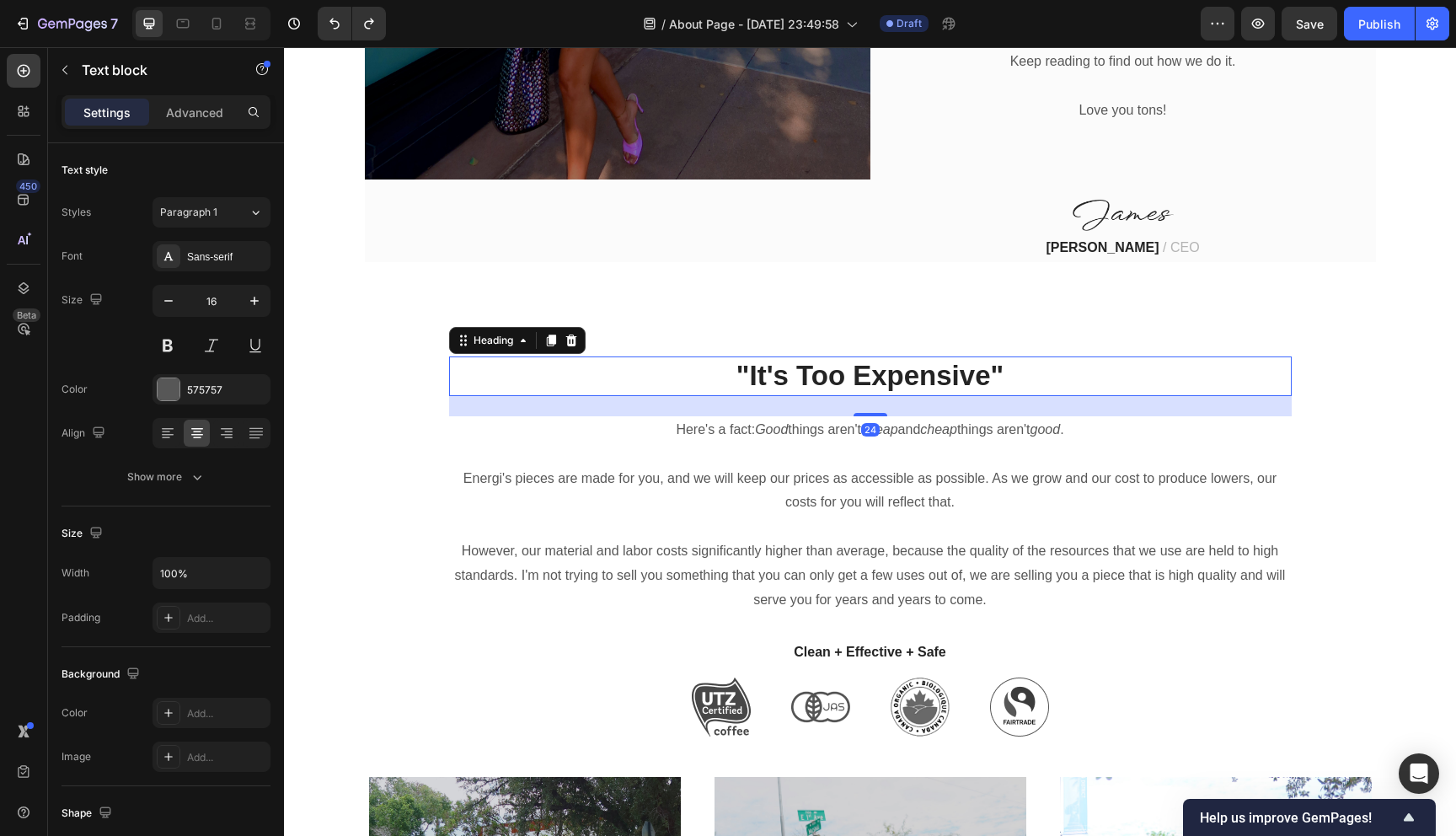
click at [1038, 356] on h2 ""It's Too Expensive"" at bounding box center [870, 376] width 843 height 40
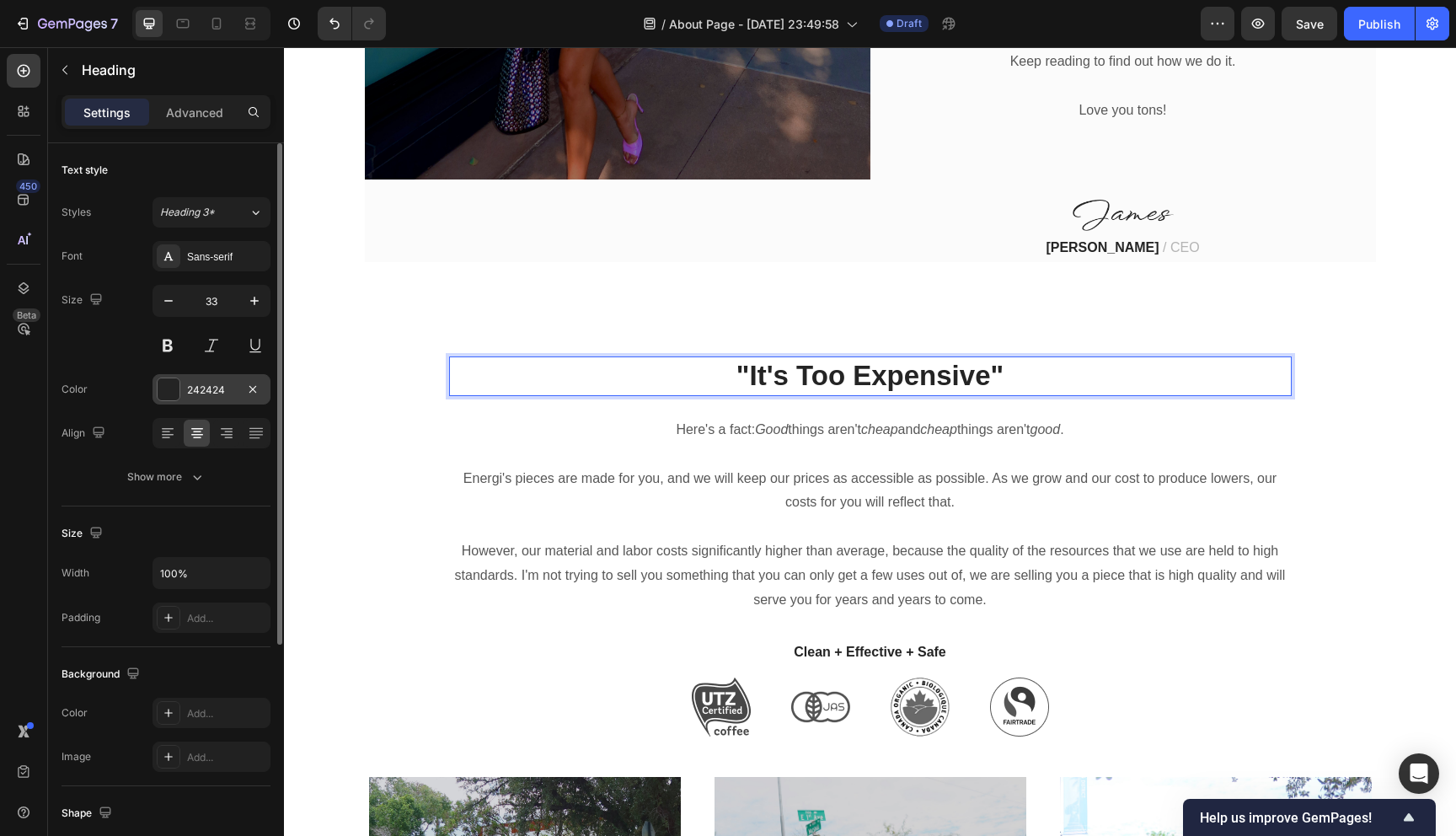
click at [175, 388] on div at bounding box center [168, 388] width 22 height 22
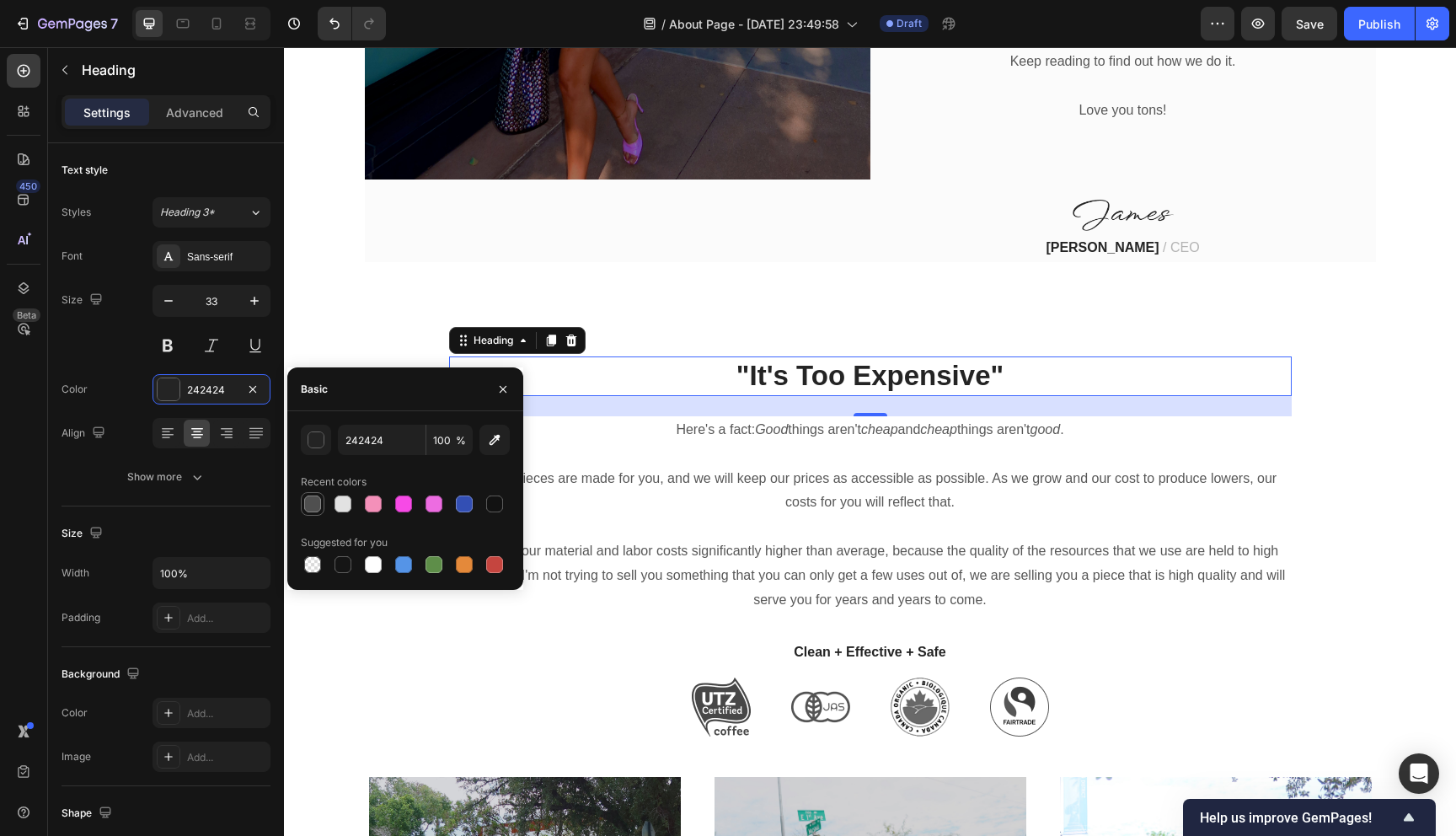
click at [318, 502] on div at bounding box center [312, 503] width 17 height 17
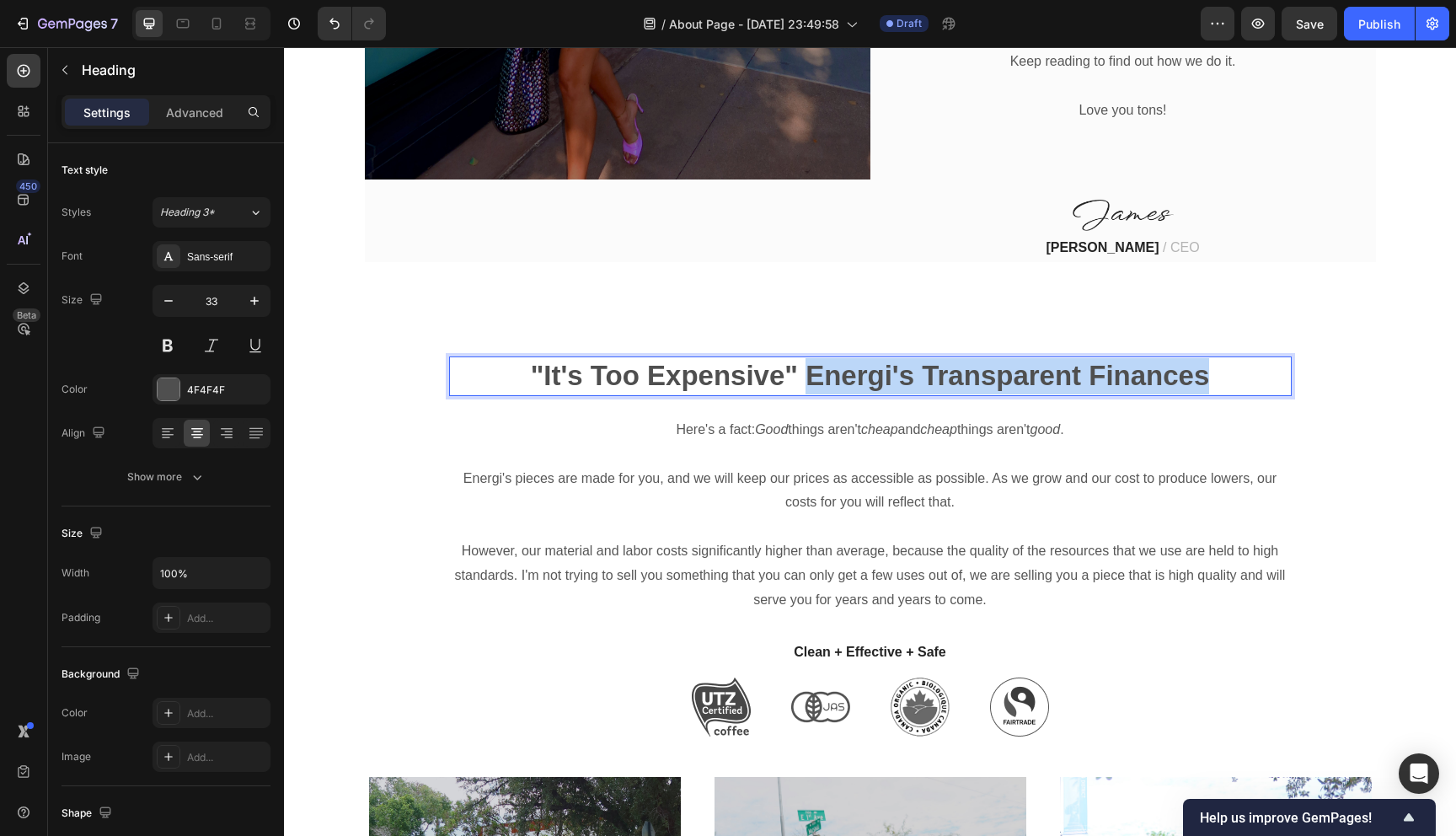
drag, startPoint x: 1220, startPoint y: 350, endPoint x: 814, endPoint y: 351, distance: 406.0
click at [813, 358] on p ""It's Too Expensive" Energi's Transparent Finances" at bounding box center [870, 376] width 839 height 36
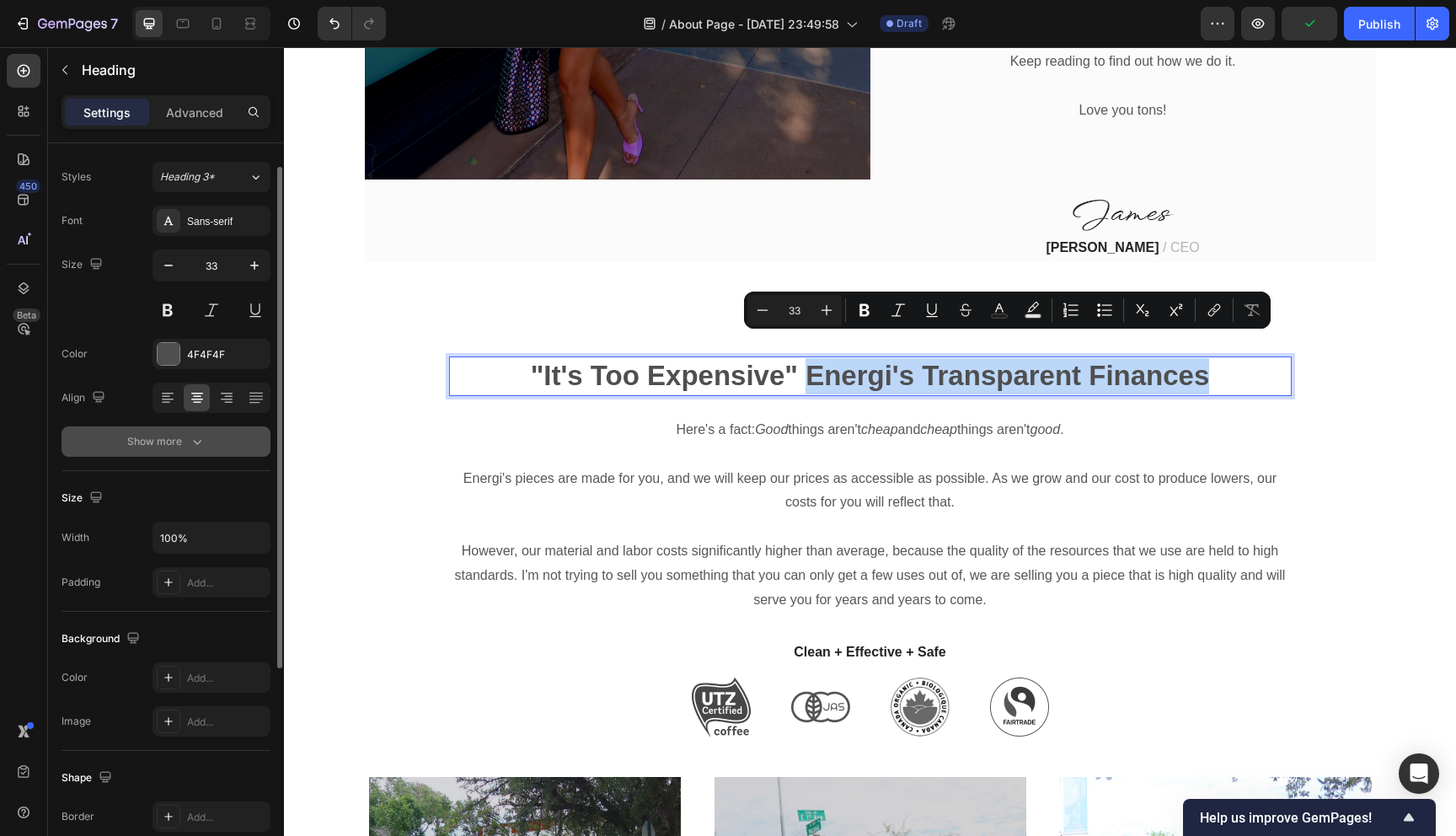
scroll to position [48, 0]
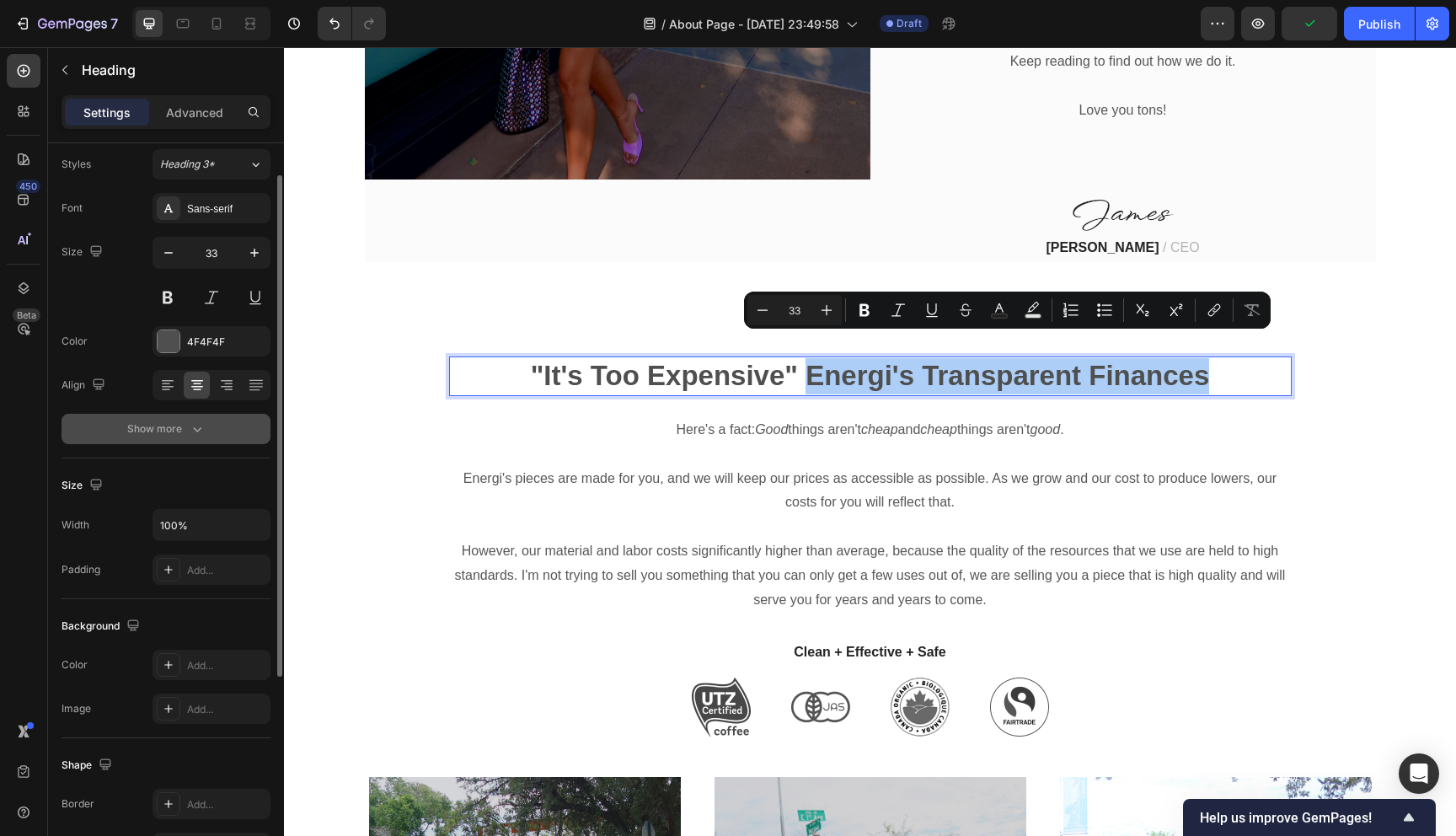
click at [182, 442] on button "Show more" at bounding box center [166, 428] width 208 height 30
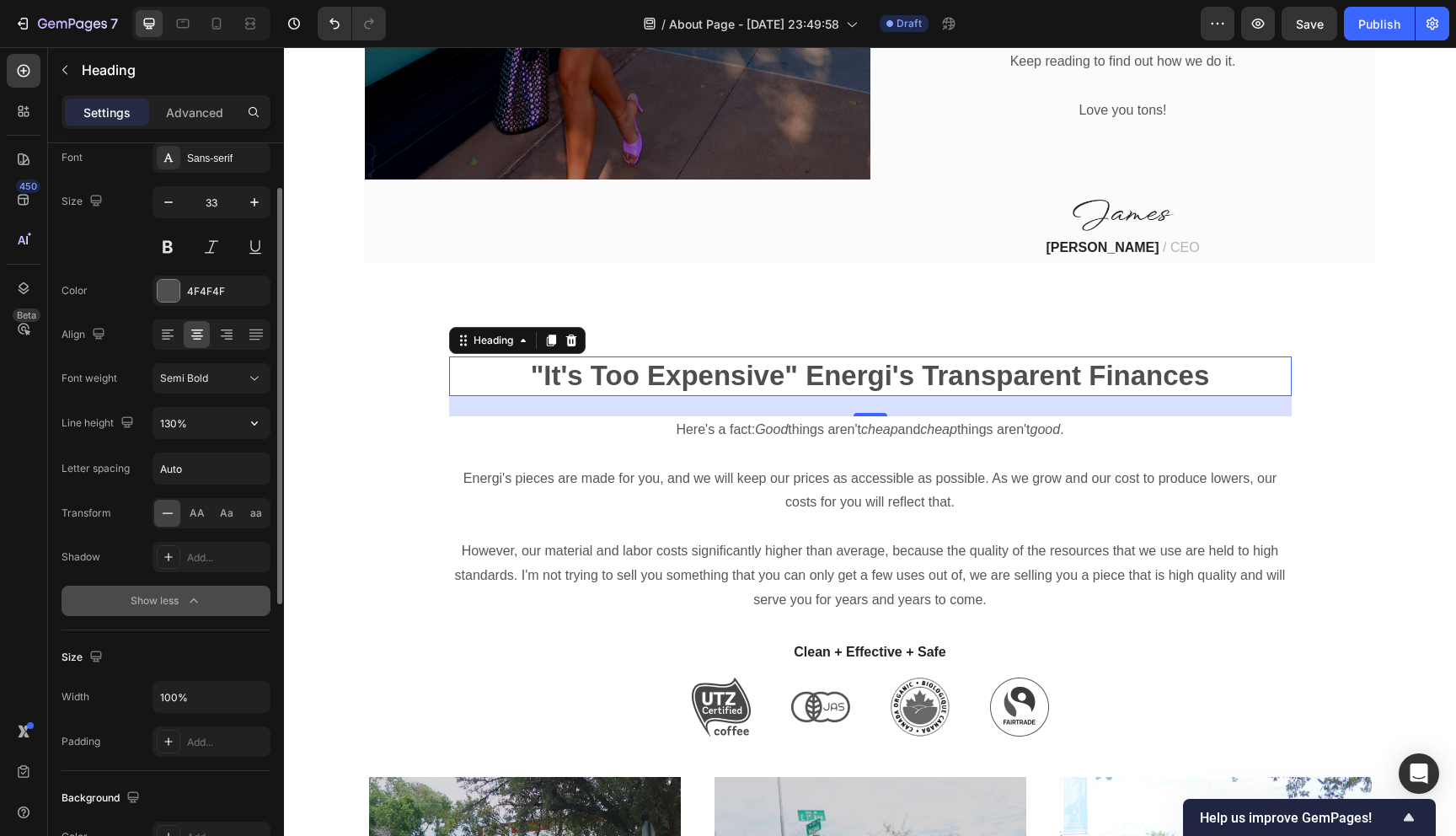
scroll to position [101, 0]
click at [163, 282] on div at bounding box center [168, 288] width 22 height 22
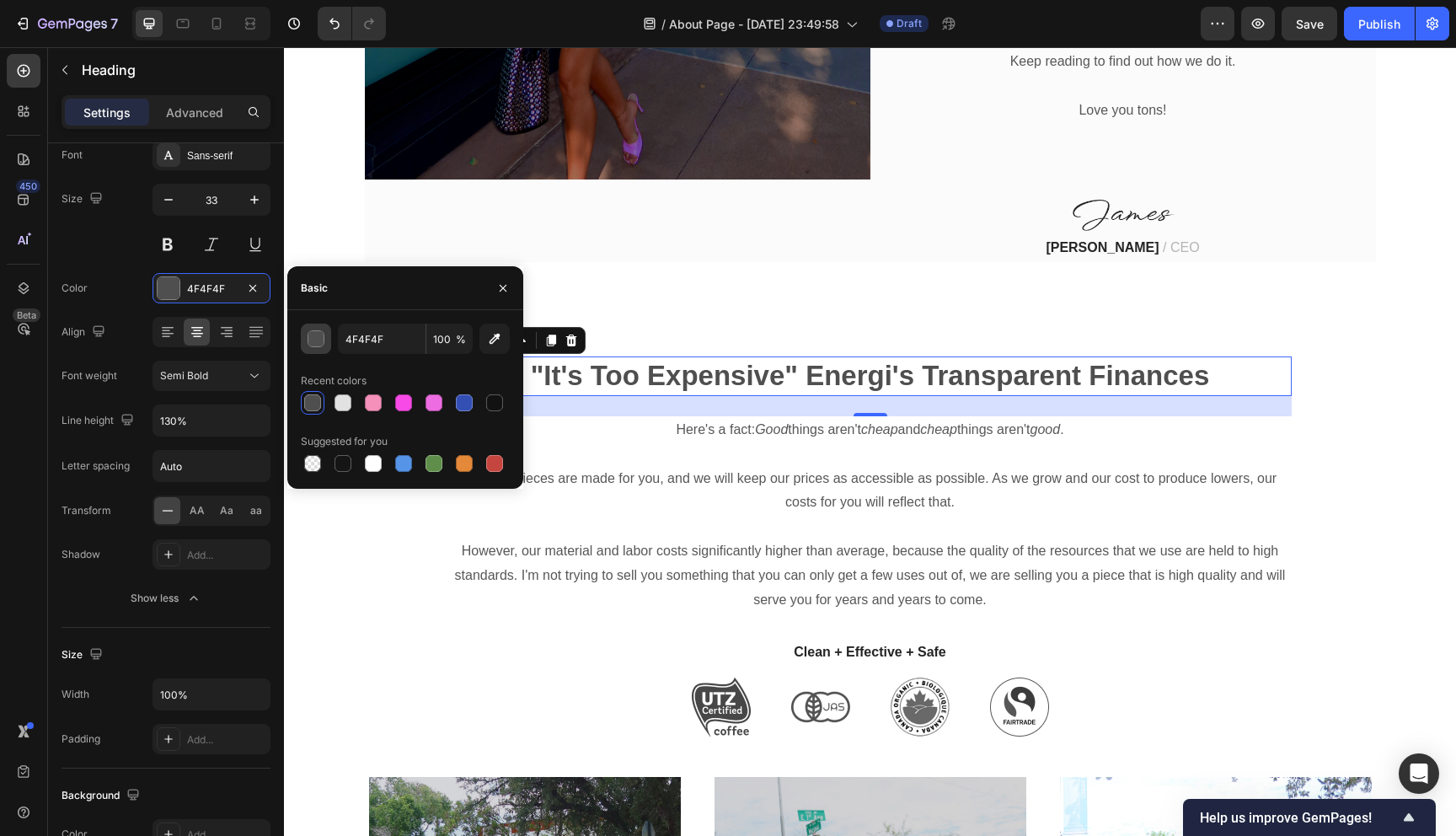
click at [321, 341] on div "button" at bounding box center [316, 339] width 17 height 17
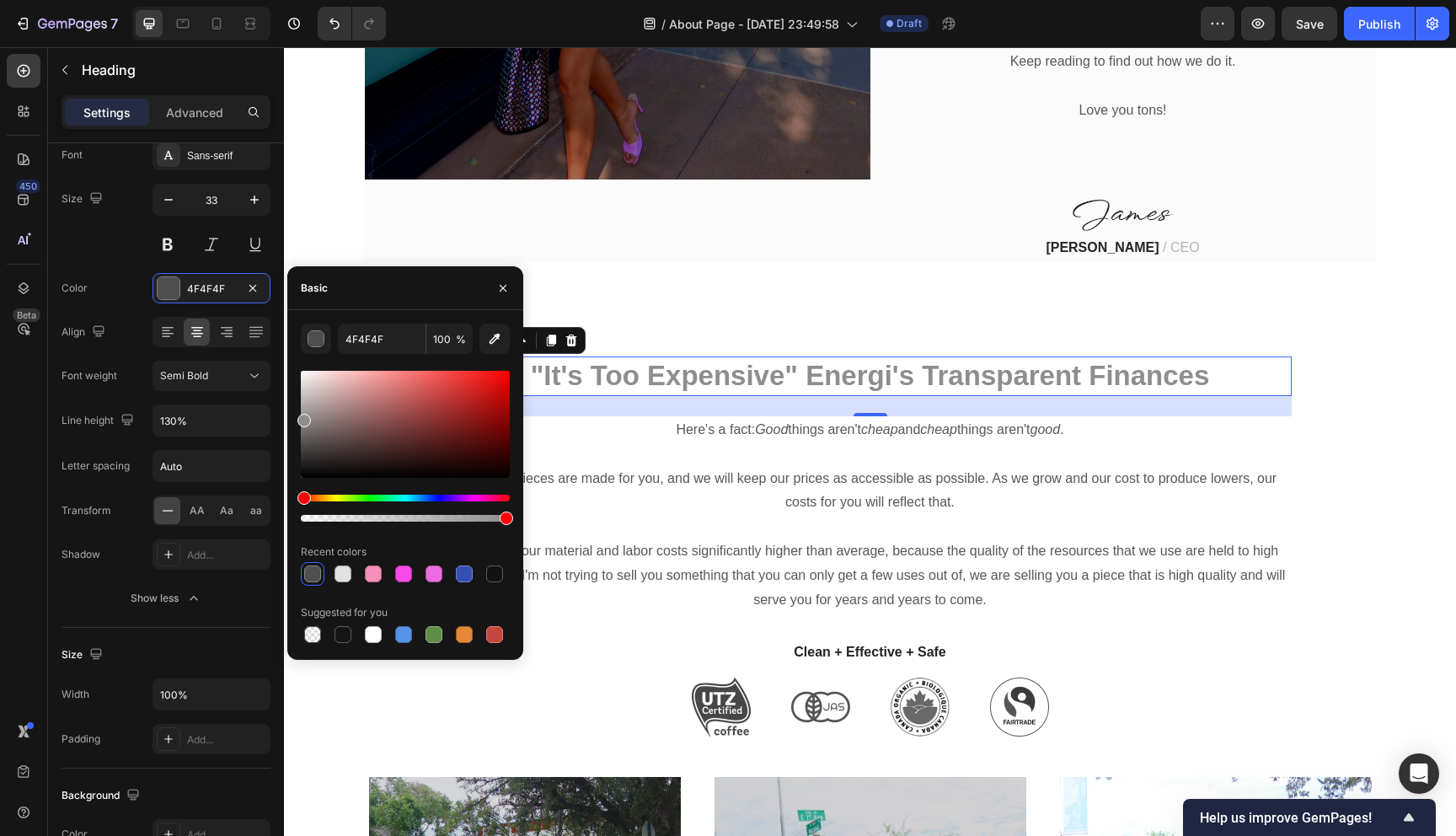
type input "8E8E8E"
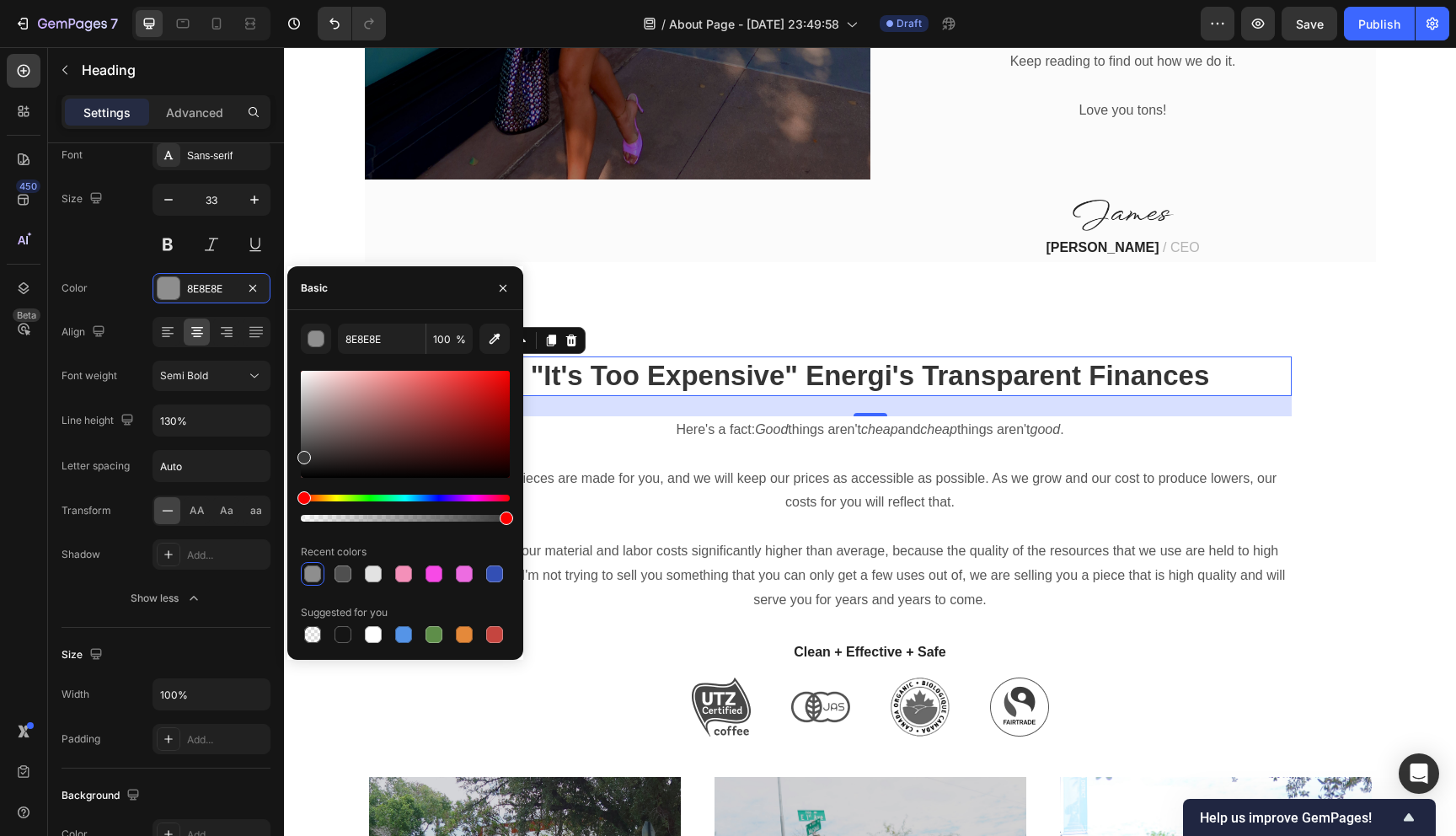
drag, startPoint x: 308, startPoint y: 449, endPoint x: 288, endPoint y: 454, distance: 20.6
click at [288, 454] on div "8E8E8E 100 % Recent colors Suggested for you" at bounding box center [406, 484] width 236 height 322
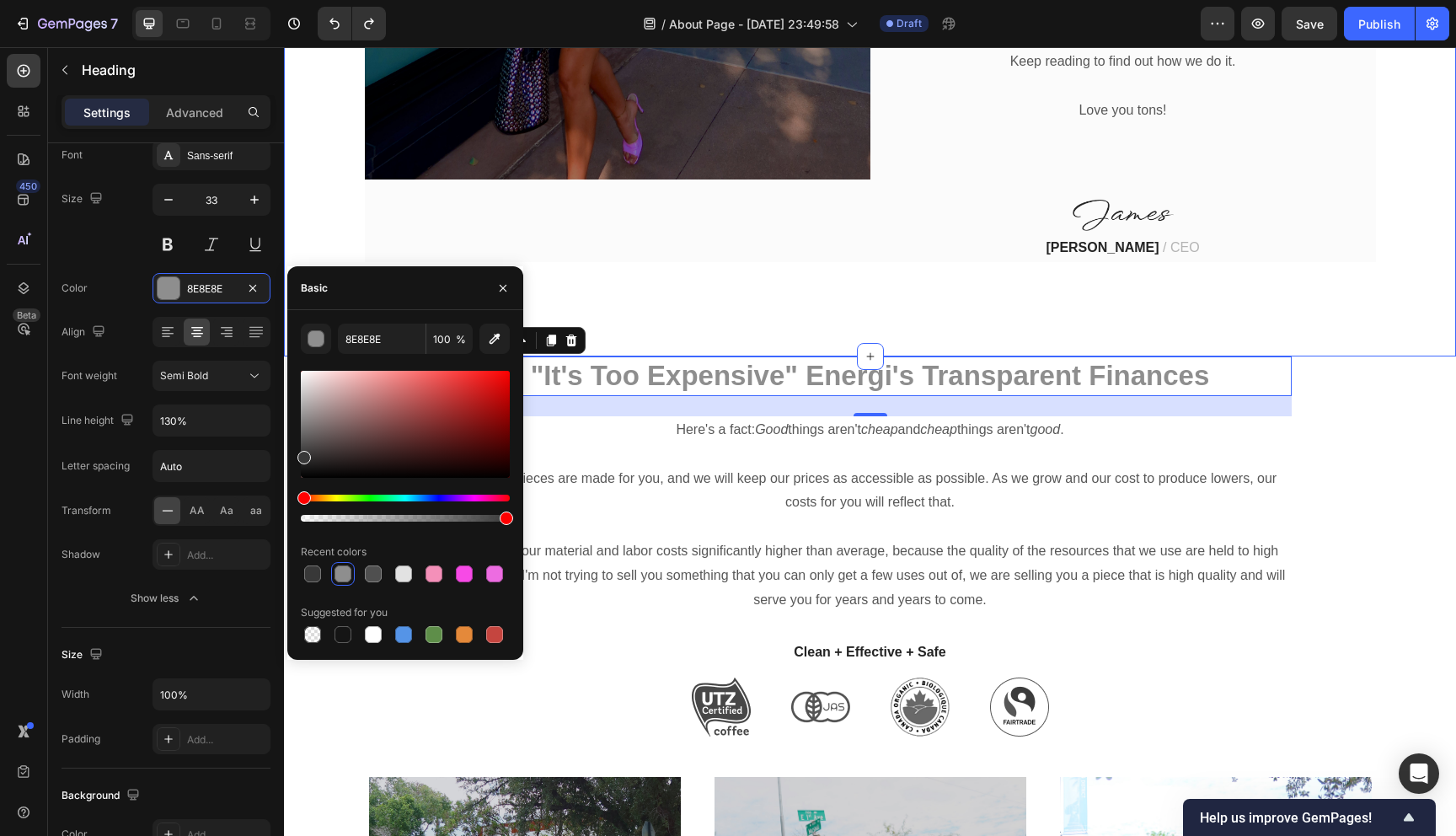
type input "4F4F4F"
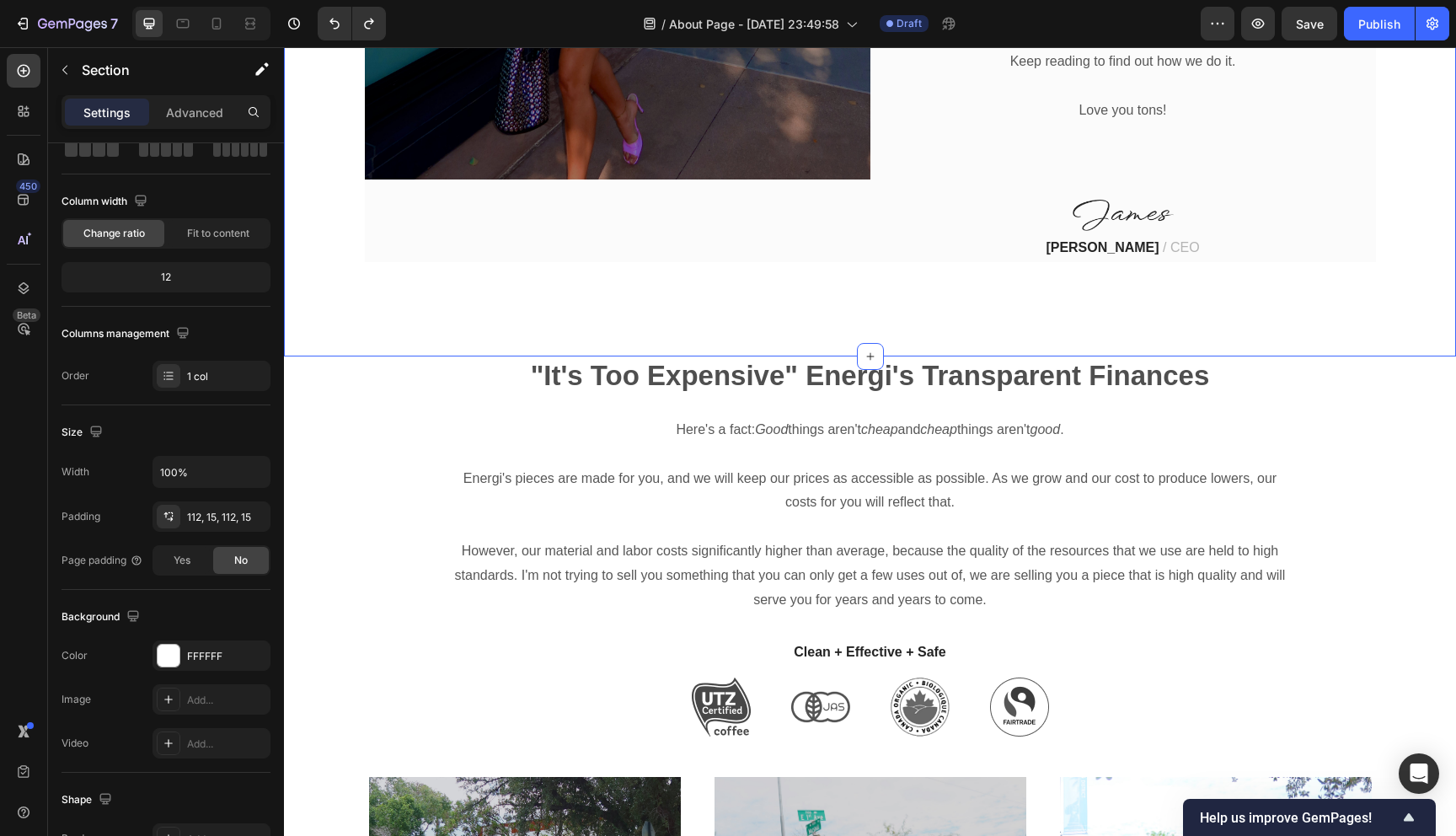
scroll to position [0, 0]
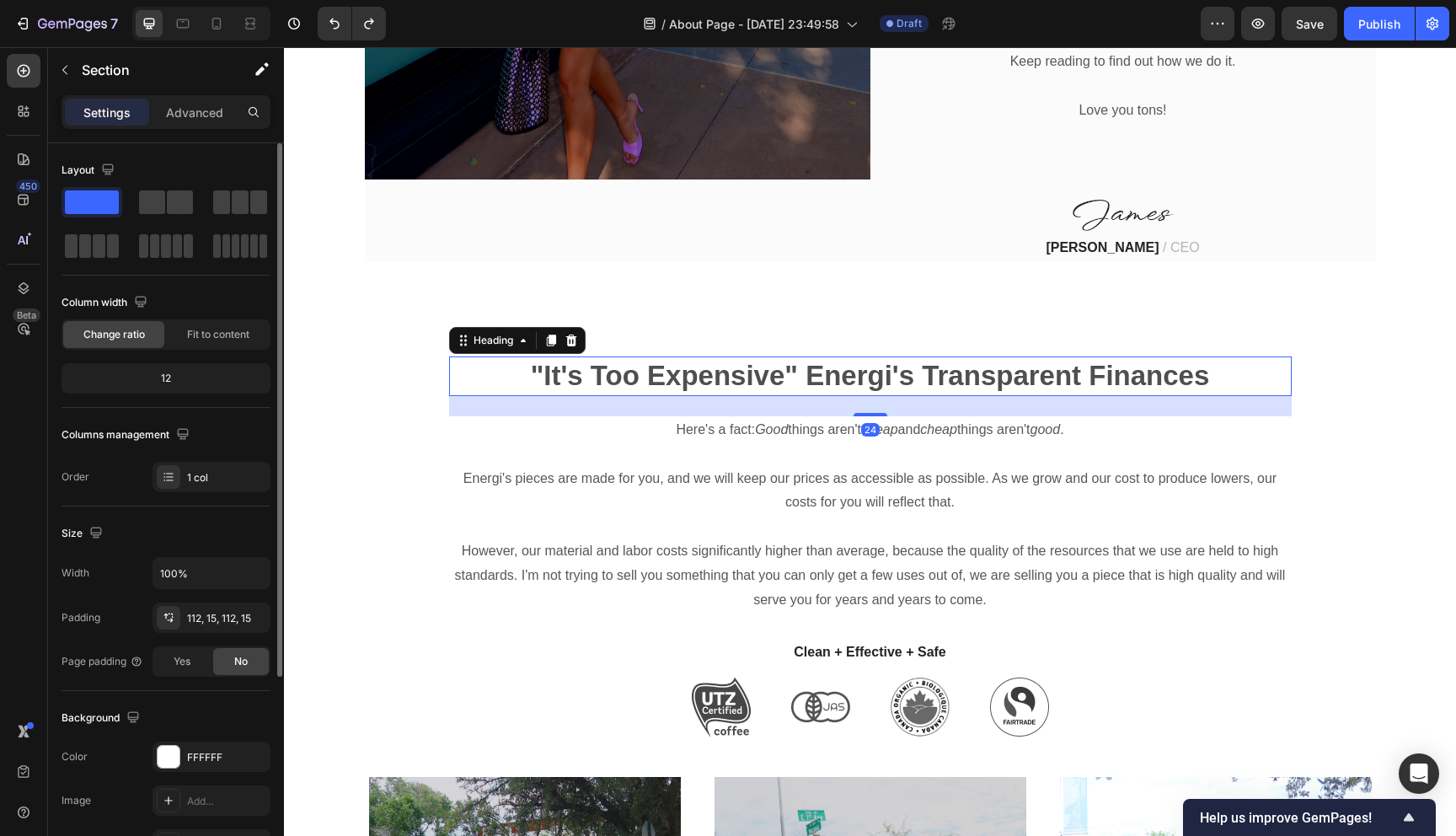
click at [824, 358] on p ""It's Too Expensive" Energi's Transparent Finances" at bounding box center [870, 376] width 839 height 36
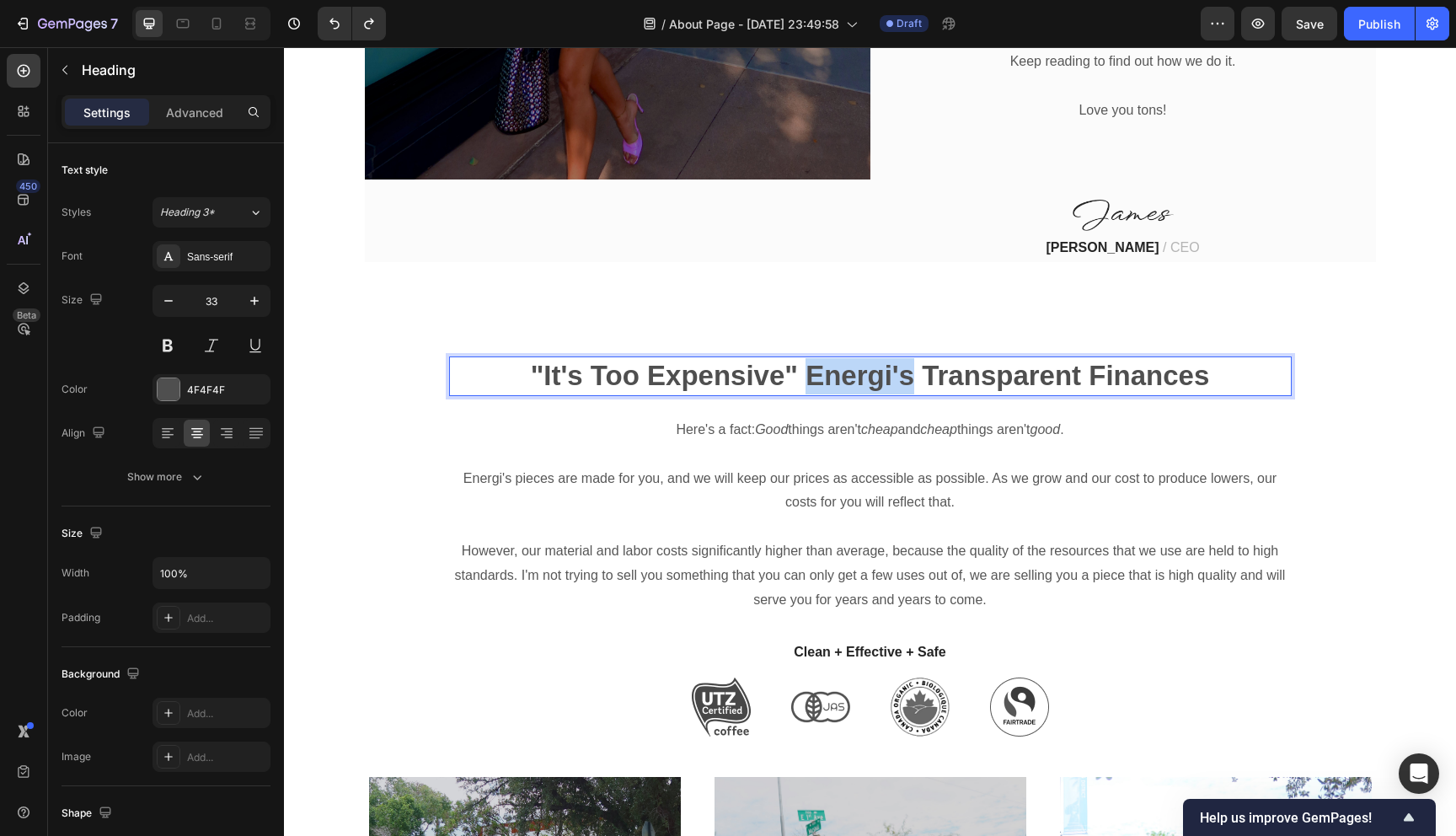
click at [808, 358] on p ""It's Too Expensive" Energi's Transparent Finances" at bounding box center [870, 376] width 839 height 36
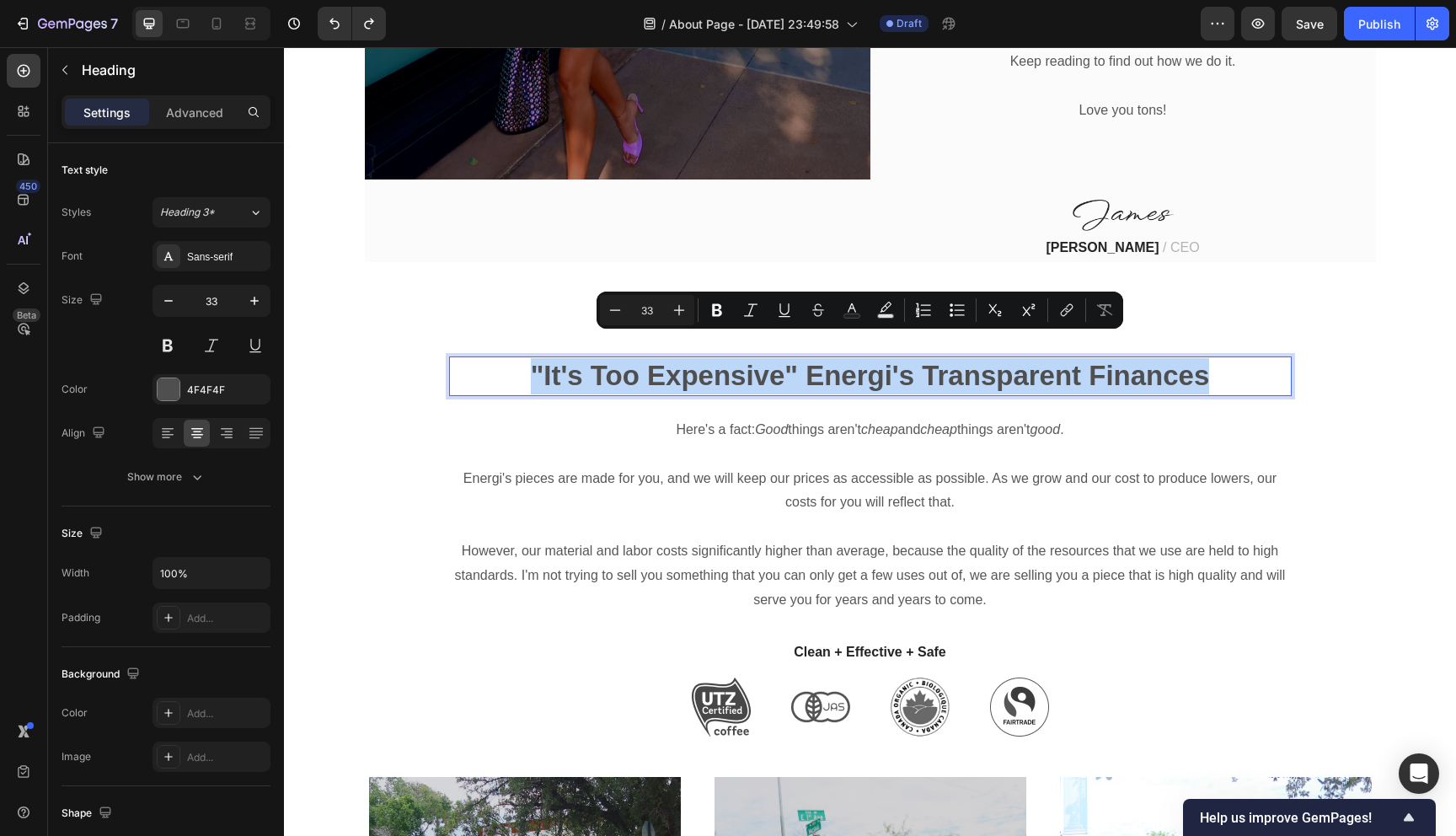
click at [808, 358] on p ""It's Too Expensive" Energi's Transparent Finances" at bounding box center [870, 376] width 839 height 36
click at [835, 358] on p ""It's Too Expensive" Energi's Transparent Finances" at bounding box center [870, 376] width 839 height 36
click at [811, 358] on p ""It's Too Expensive" Energi's Transparent Finances" at bounding box center [870, 376] width 839 height 36
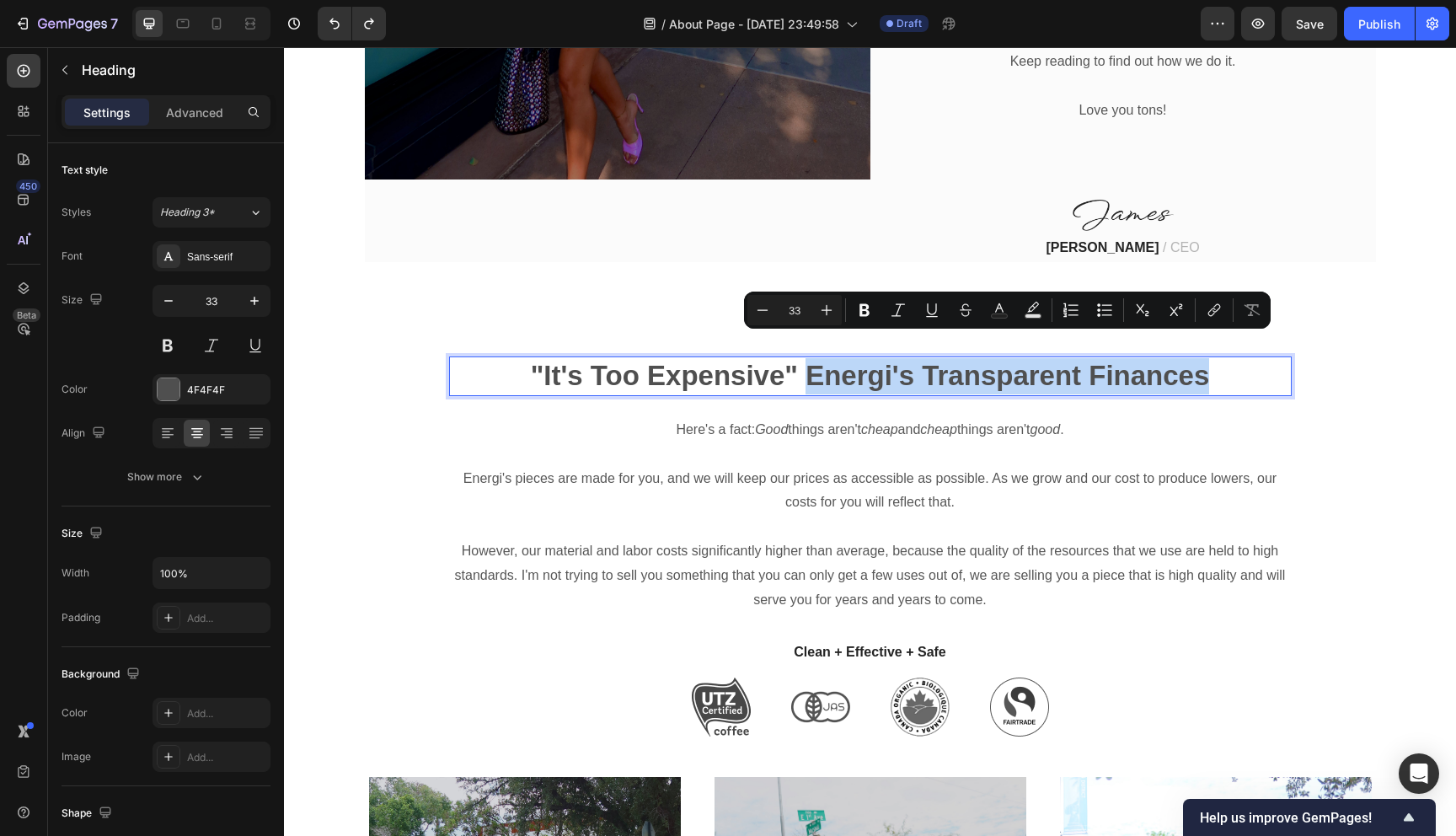
drag, startPoint x: 807, startPoint y: 353, endPoint x: 1231, endPoint y: 364, distance: 424.1
click at [1231, 364] on p ""It's Too Expensive" Energi's Transparent Finances" at bounding box center [870, 376] width 839 height 36
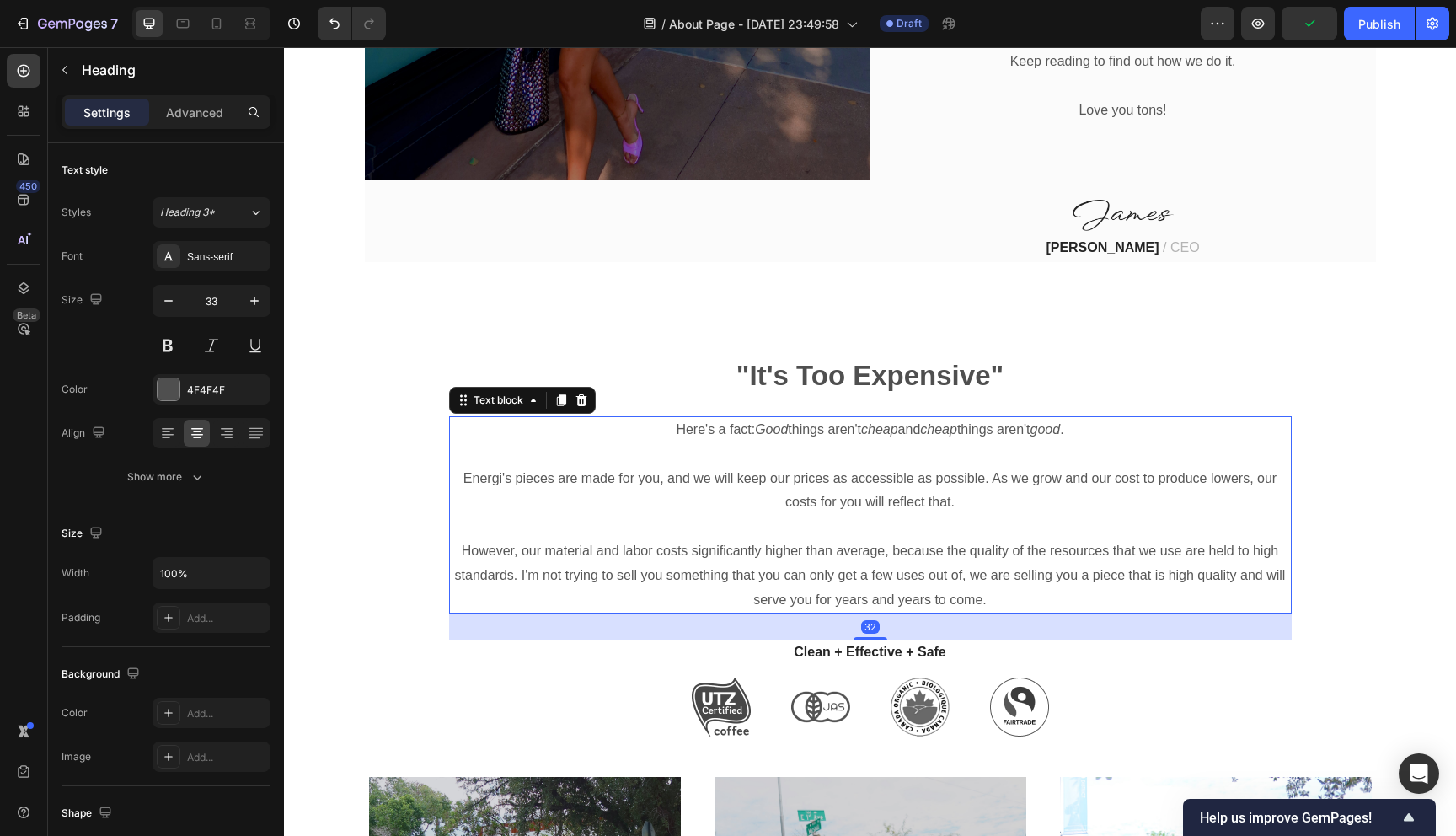
click at [650, 442] on p "Rich Text Editor. Editing area: main" at bounding box center [870, 454] width 839 height 24
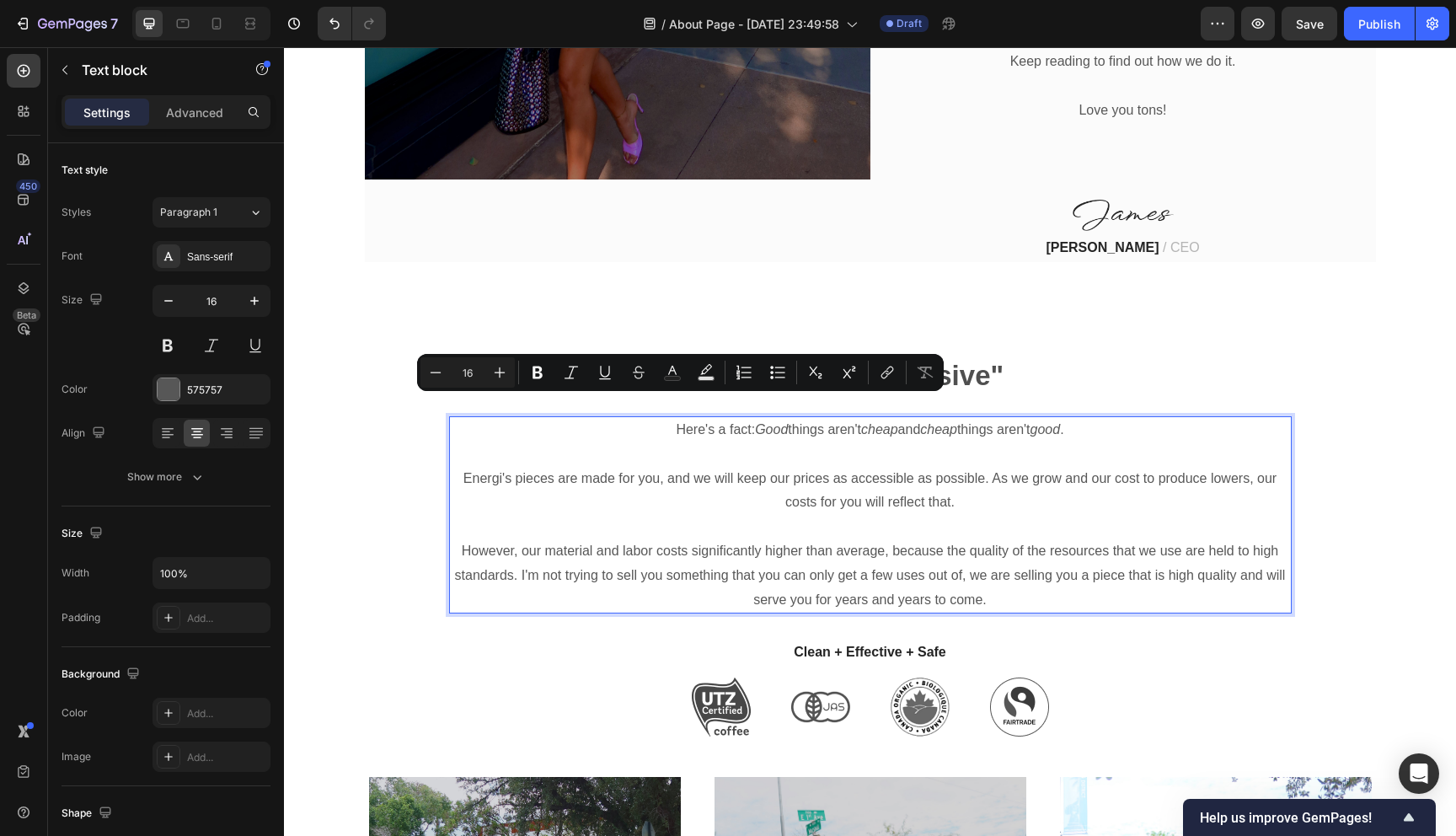
click at [656, 418] on p "Here's a fact: Good things aren't cheap and cheap things aren't good ." at bounding box center [870, 430] width 839 height 24
click at [665, 418] on p "Here's a fact: Good things aren't cheap and cheap things aren't good ." at bounding box center [870, 430] width 839 height 24
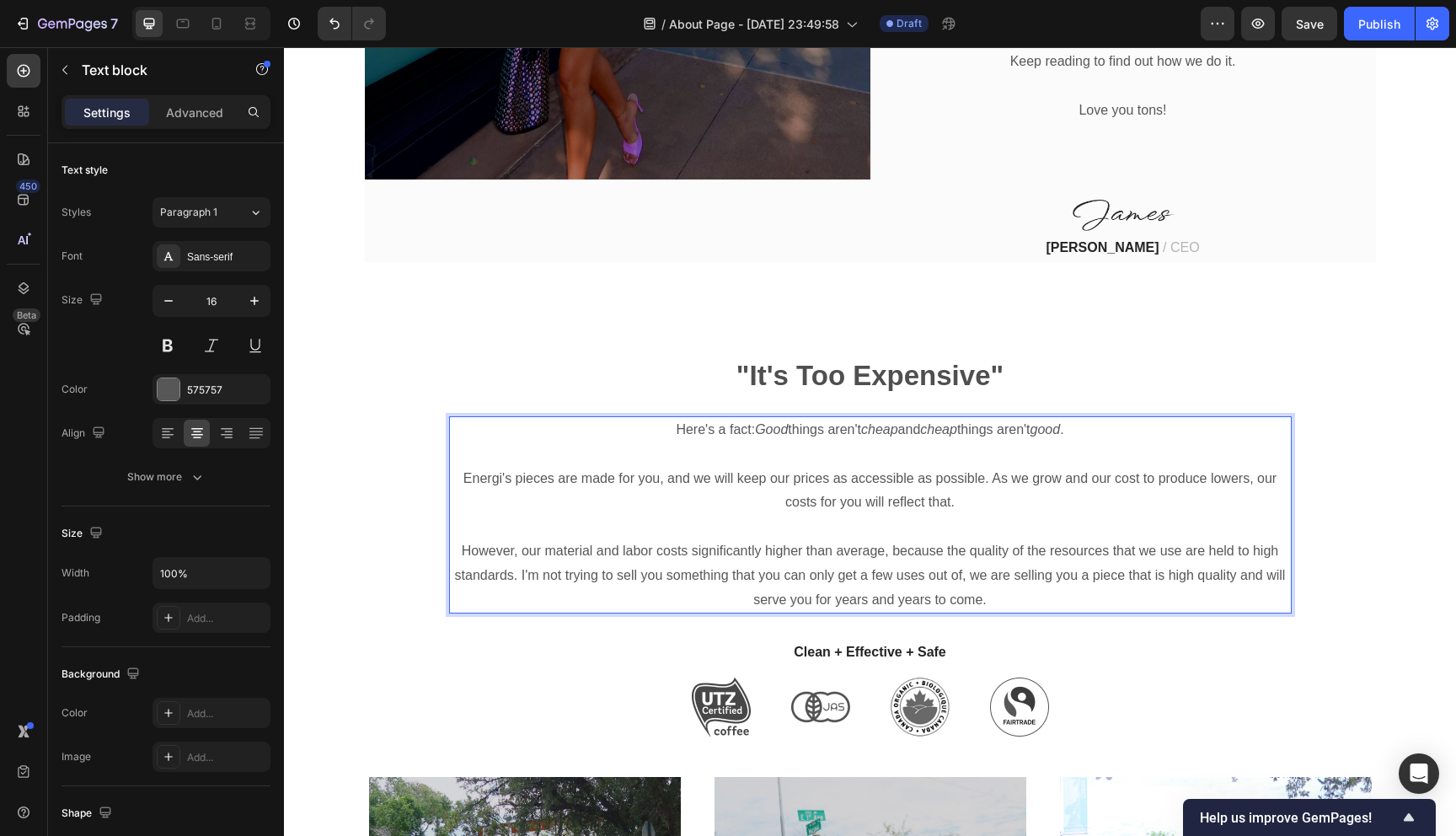
click at [664, 418] on p "Here's a fact: Good things aren't cheap and cheap things aren't good ." at bounding box center [870, 430] width 839 height 24
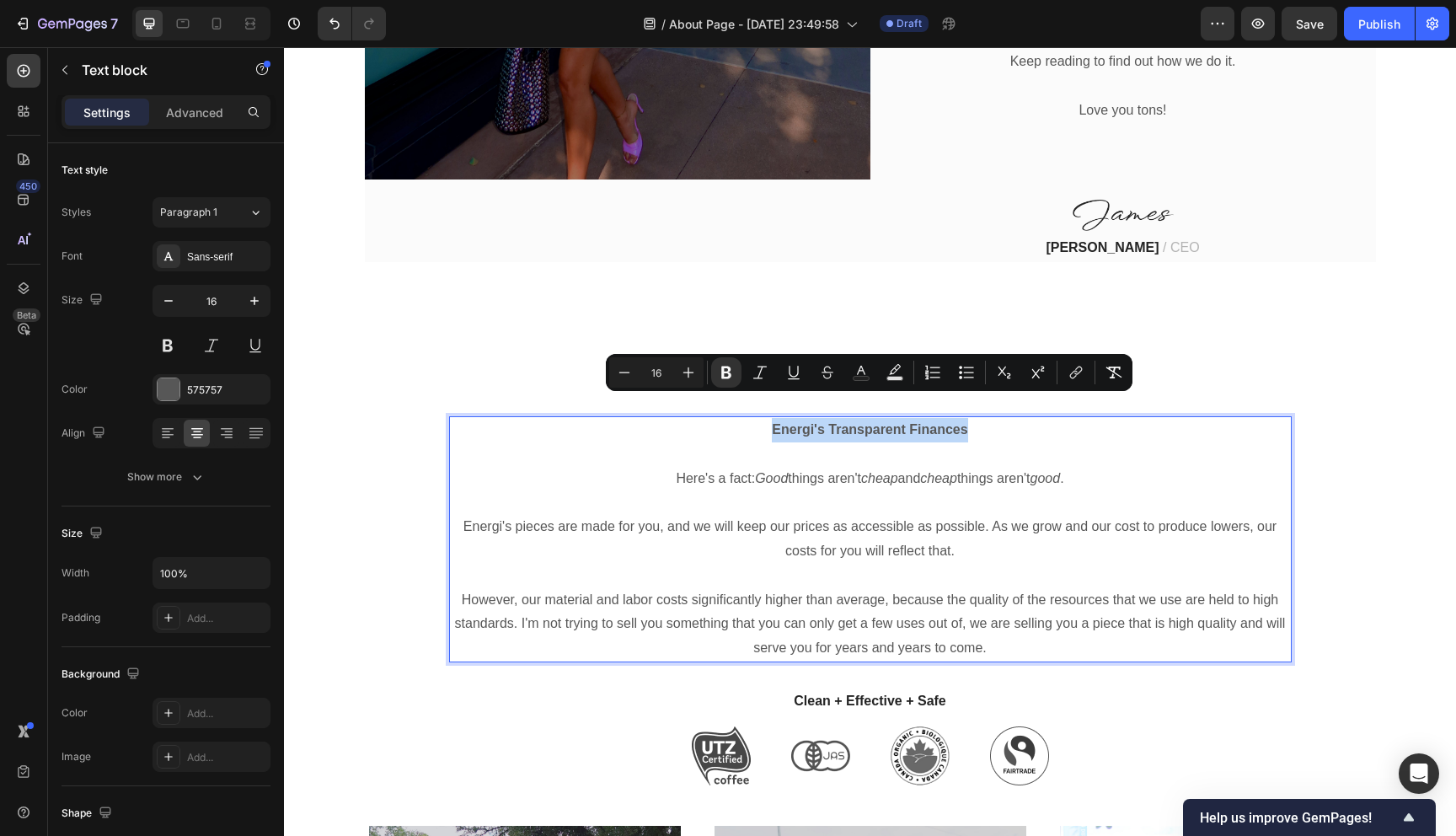
drag, startPoint x: 973, startPoint y: 404, endPoint x: 771, endPoint y: 405, distance: 202.0
click at [771, 418] on p "Energi's Transparent Finances" at bounding box center [870, 430] width 839 height 24
click at [808, 422] on strong "Energi's Transparent Finances" at bounding box center [869, 429] width 195 height 14
click at [819, 422] on strong "Energi's Transparent Finances" at bounding box center [869, 429] width 195 height 14
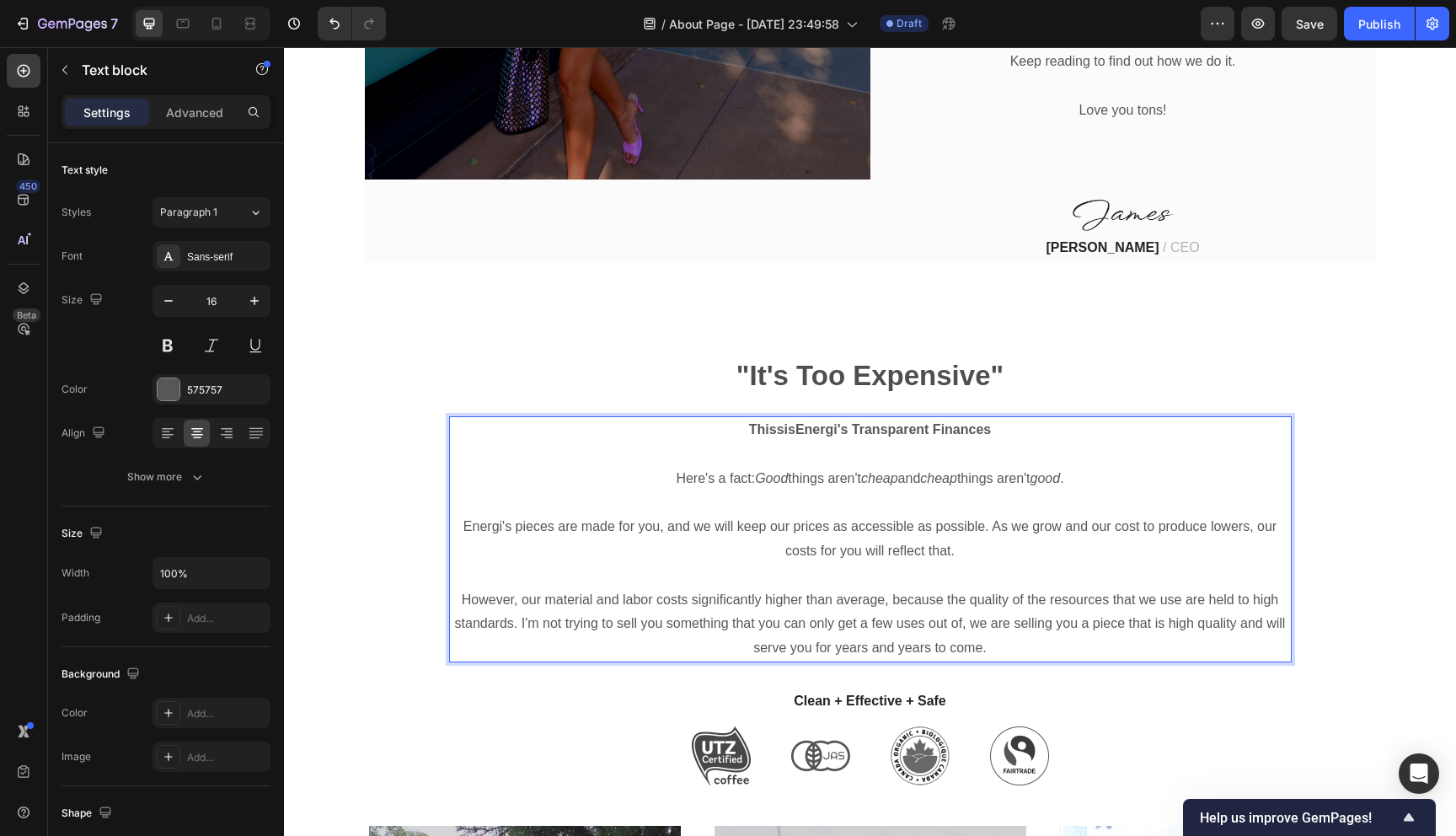
click at [1006, 418] on p "ThissisEnergi's Transparent Finances" at bounding box center [870, 430] width 839 height 24
drag, startPoint x: 1005, startPoint y: 399, endPoint x: 745, endPoint y: 405, distance: 260.1
click at [745, 418] on p "ThissisEnergi's Transparent Finances" at bounding box center [870, 430] width 839 height 24
click at [858, 442] on p "Rich Text Editor. Editing area: main" at bounding box center [870, 454] width 839 height 24
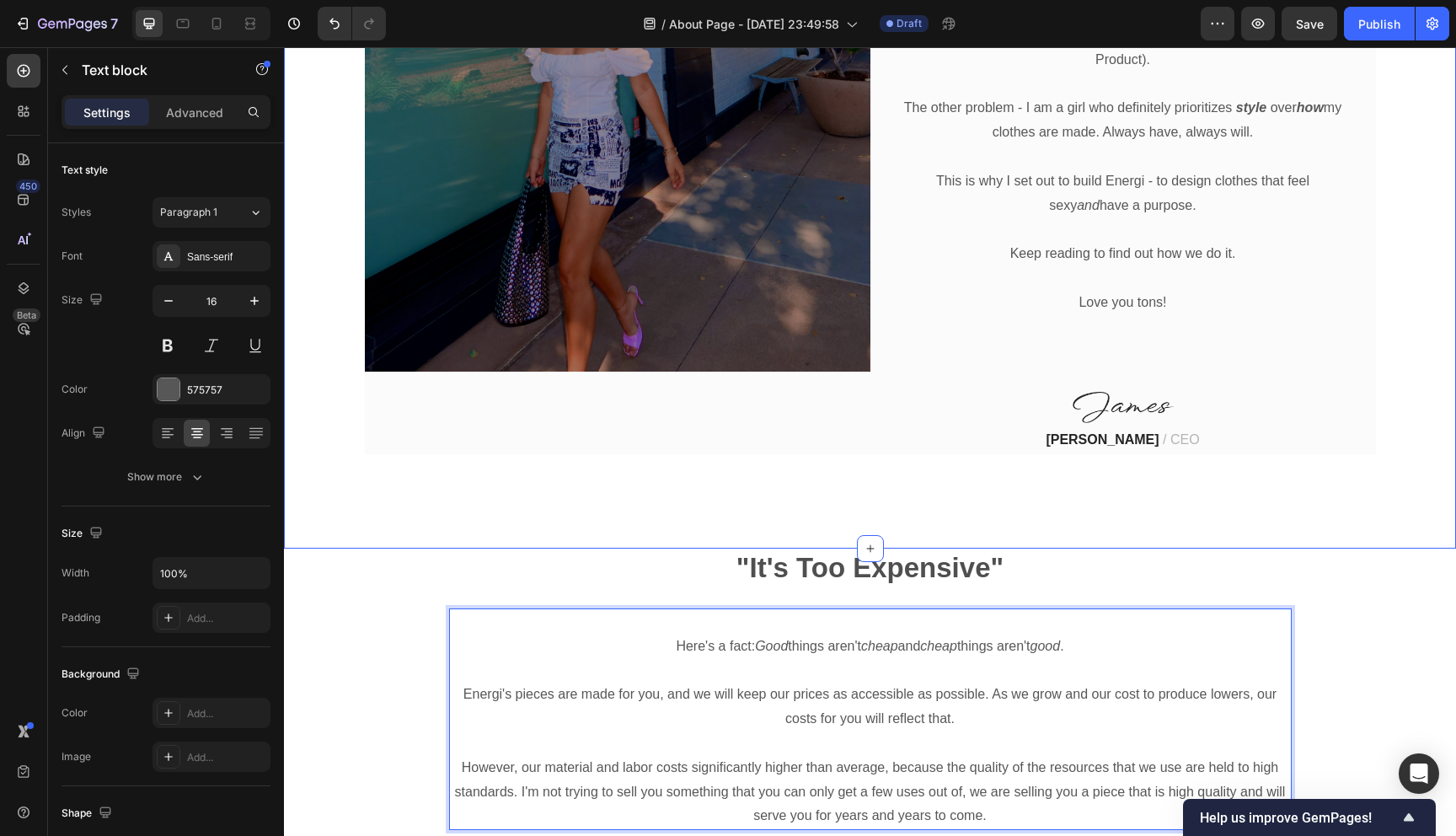
scroll to position [1034, 0]
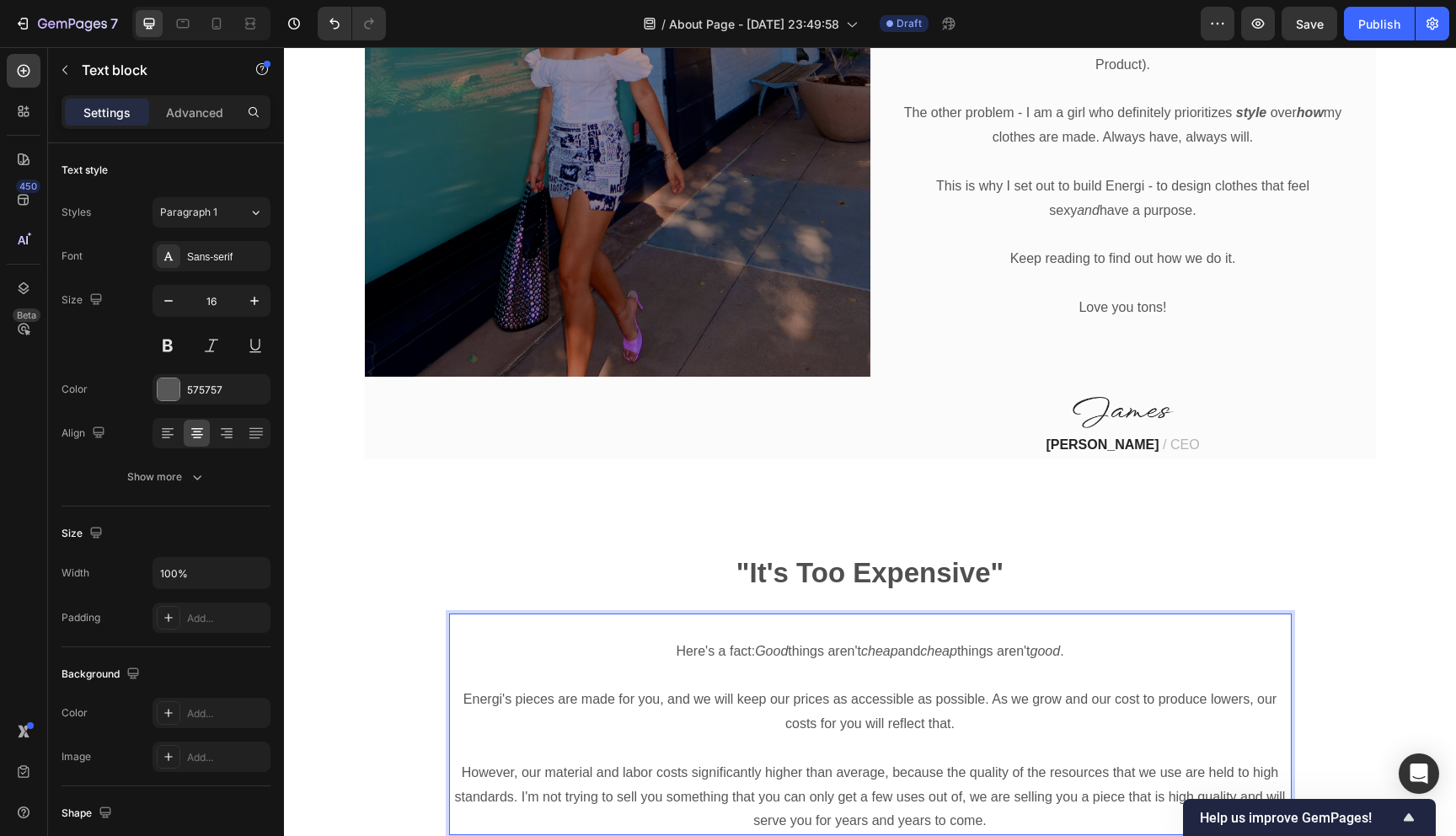
click at [604, 701] on p "Energi's pieces are made for you, and we will keep our prices as accessible as …" at bounding box center [870, 712] width 839 height 49
click at [652, 640] on p "Here's a fact: Good things aren't cheap and cheap things aren't good ." at bounding box center [870, 652] width 839 height 24
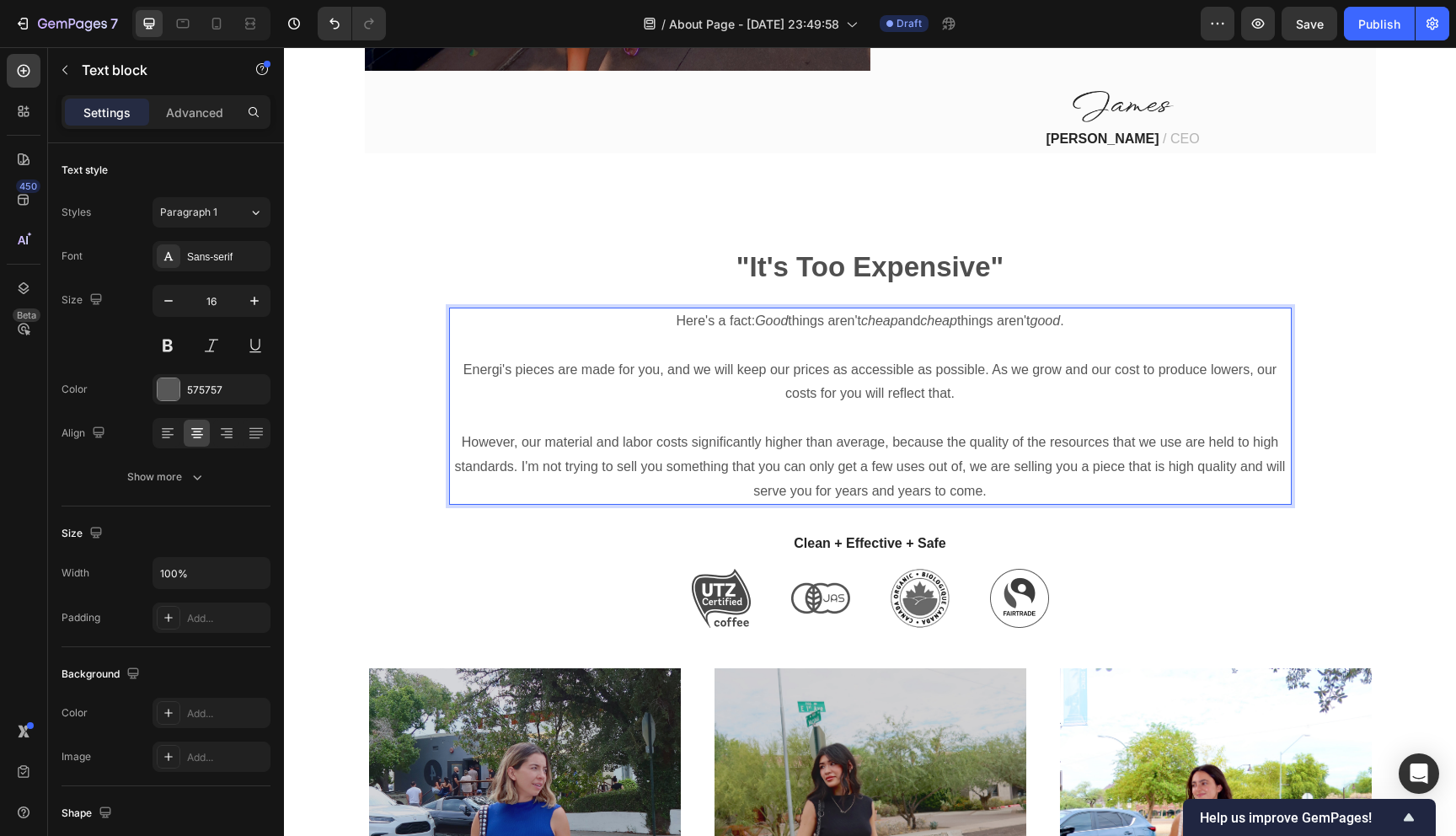
scroll to position [1342, 0]
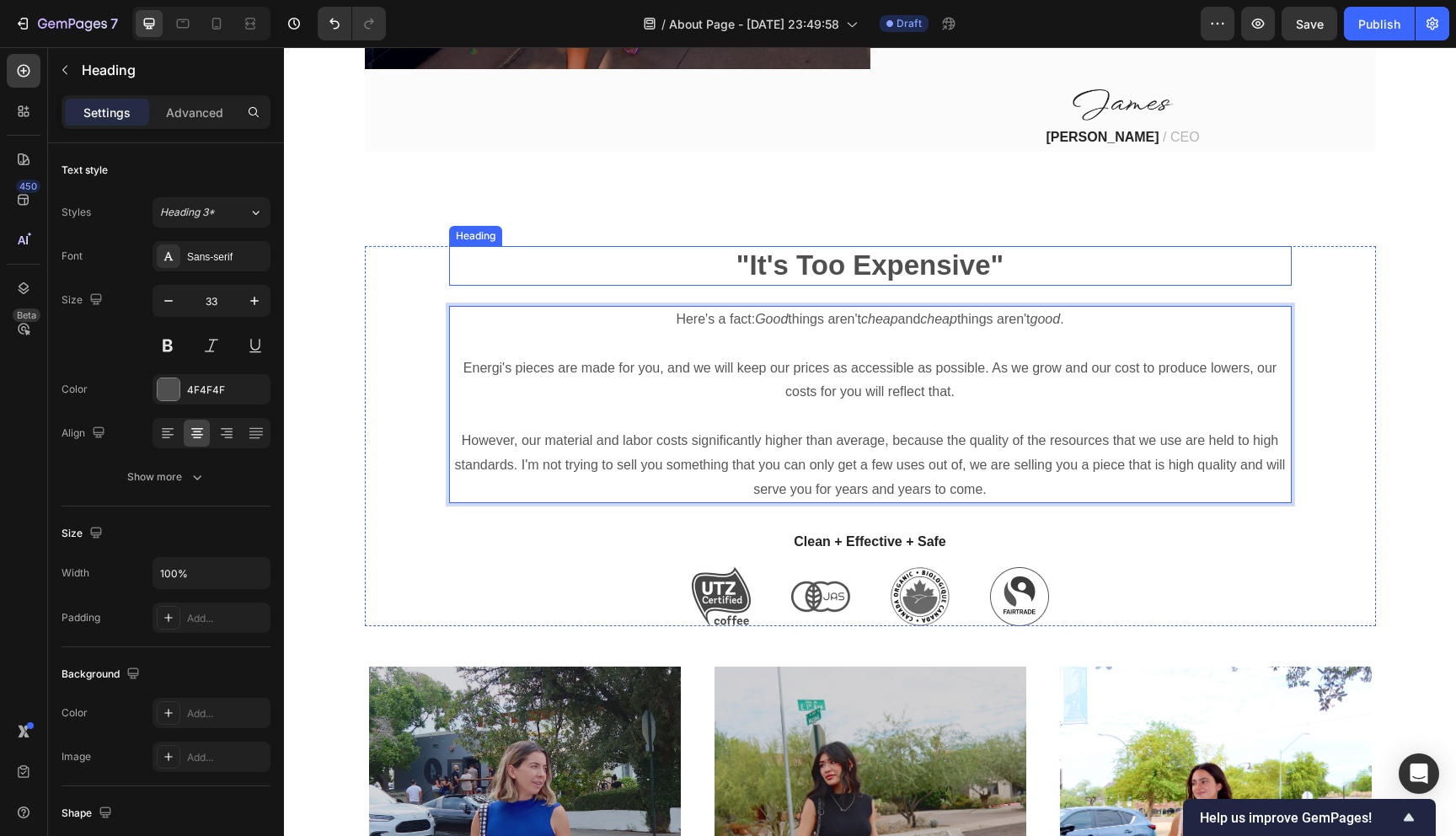
click at [963, 248] on p ""It's Too Expensive"" at bounding box center [870, 266] width 839 height 36
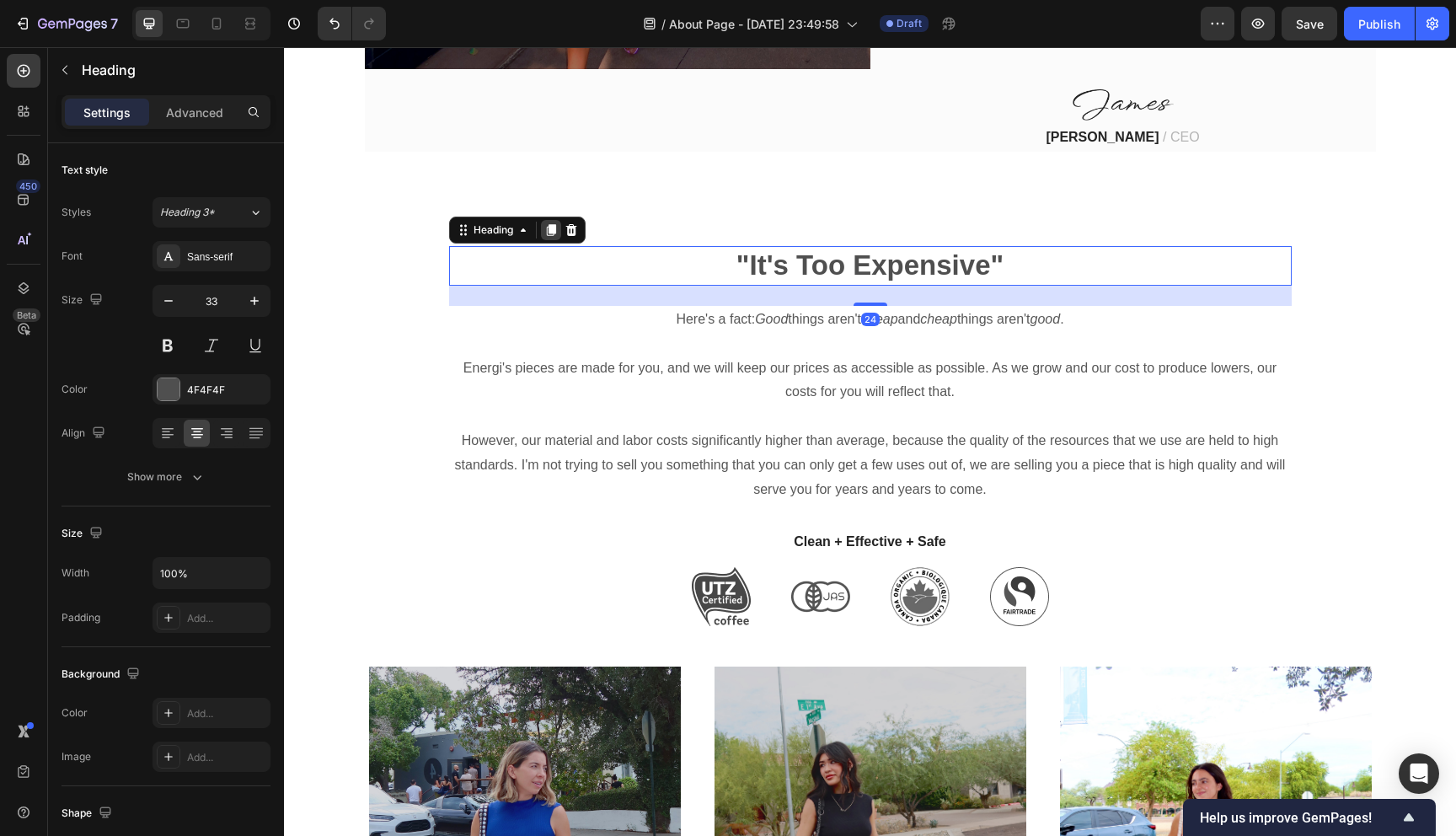
click at [553, 224] on icon at bounding box center [550, 230] width 10 height 12
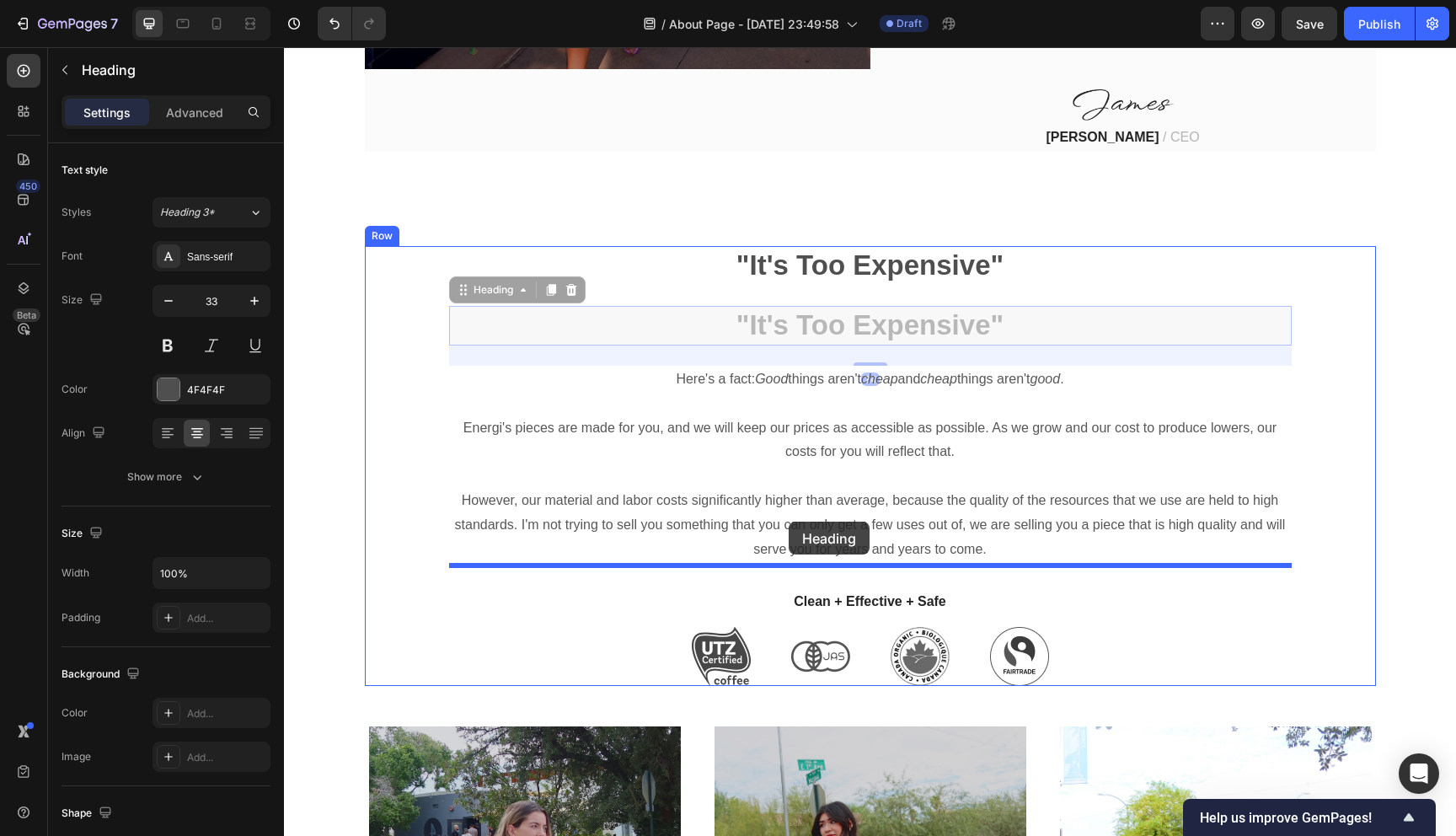
drag, startPoint x: 788, startPoint y: 290, endPoint x: 789, endPoint y: 521, distance: 231.0
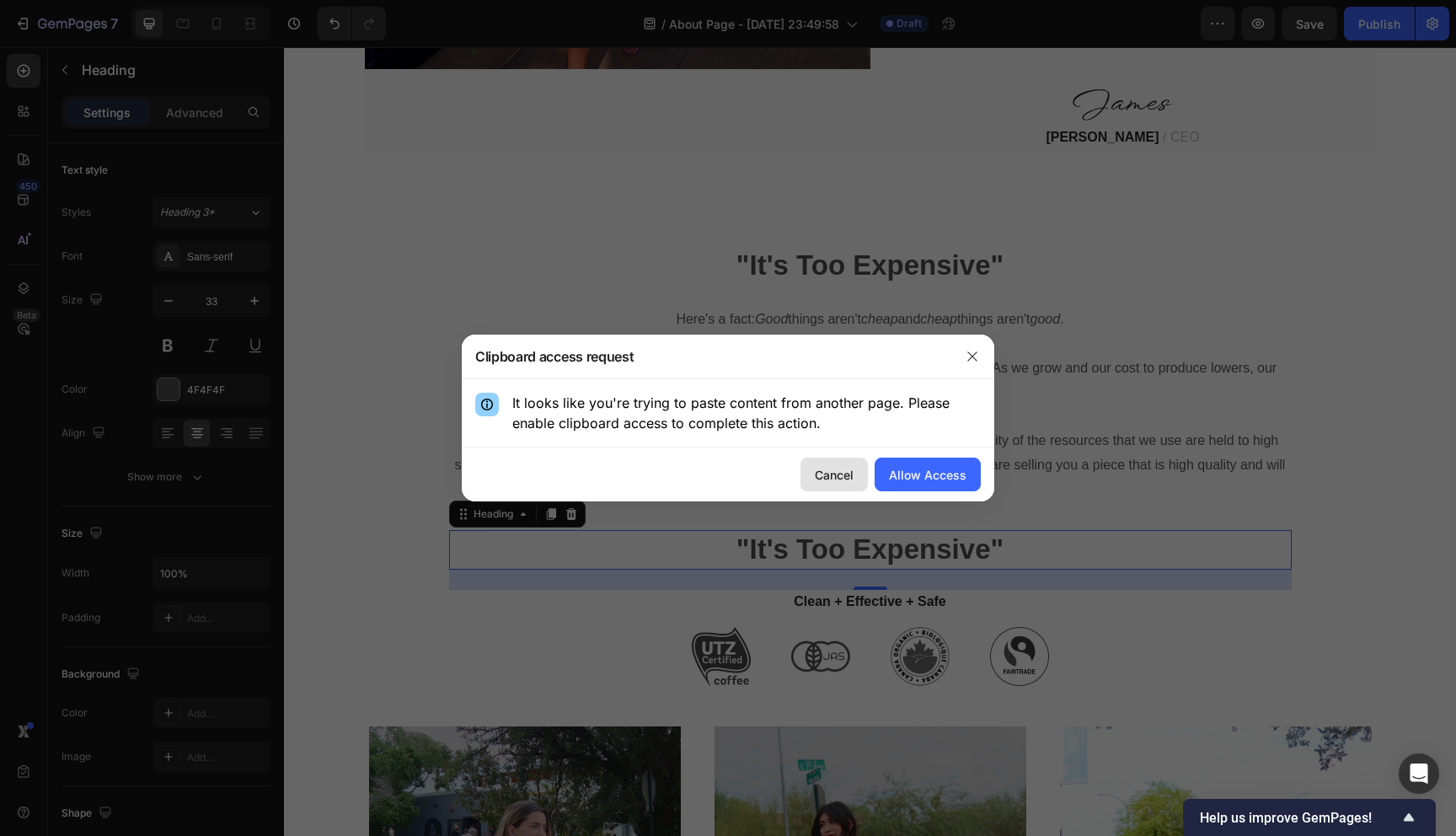
click at [821, 477] on div "Cancel" at bounding box center [834, 474] width 39 height 17
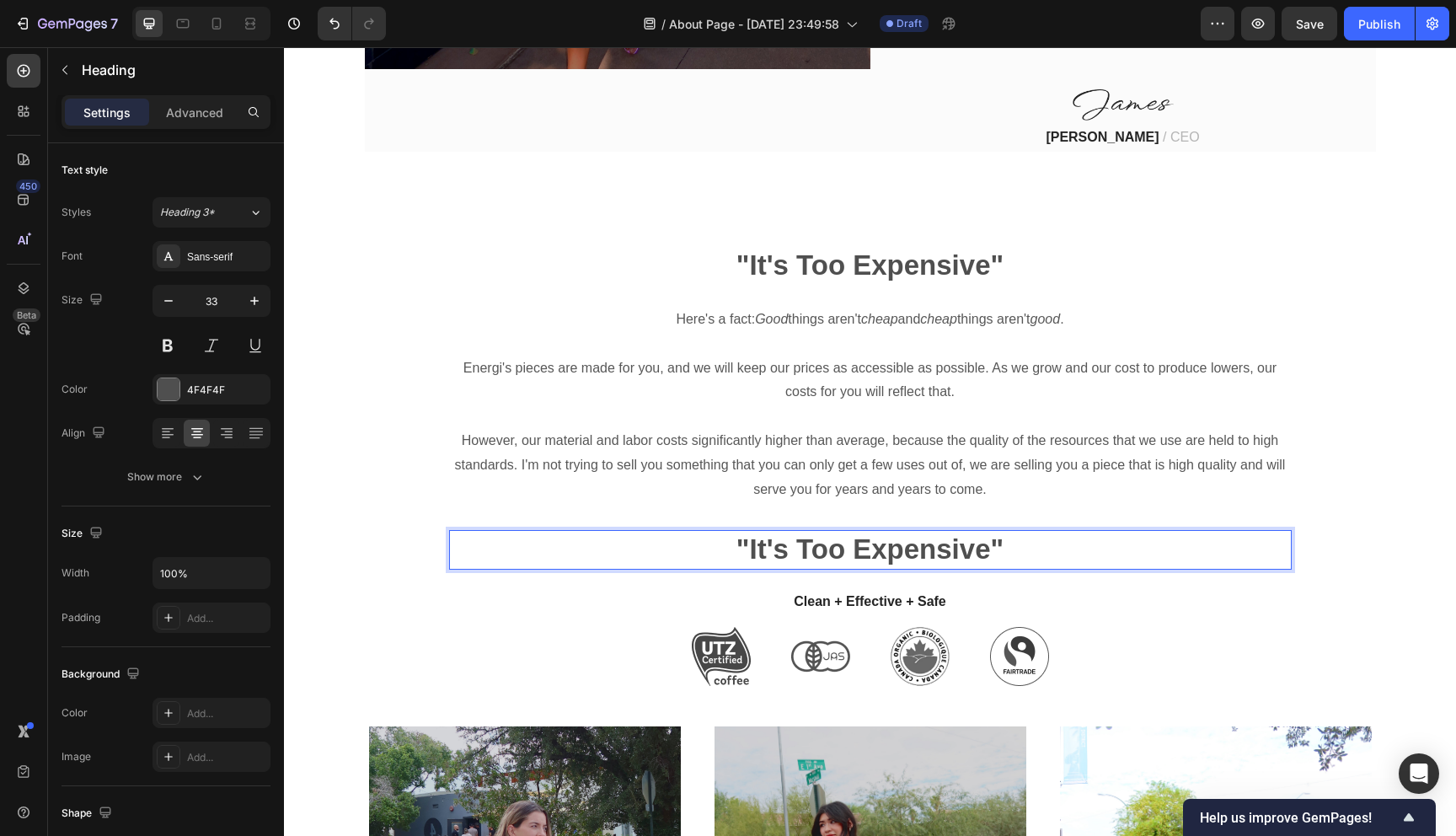
click at [837, 532] on p ""It's Too Expensive"" at bounding box center [870, 550] width 839 height 36
click at [873, 534] on strong "ThissisEnergi's Transparent Finances" at bounding box center [870, 549] width 500 height 31
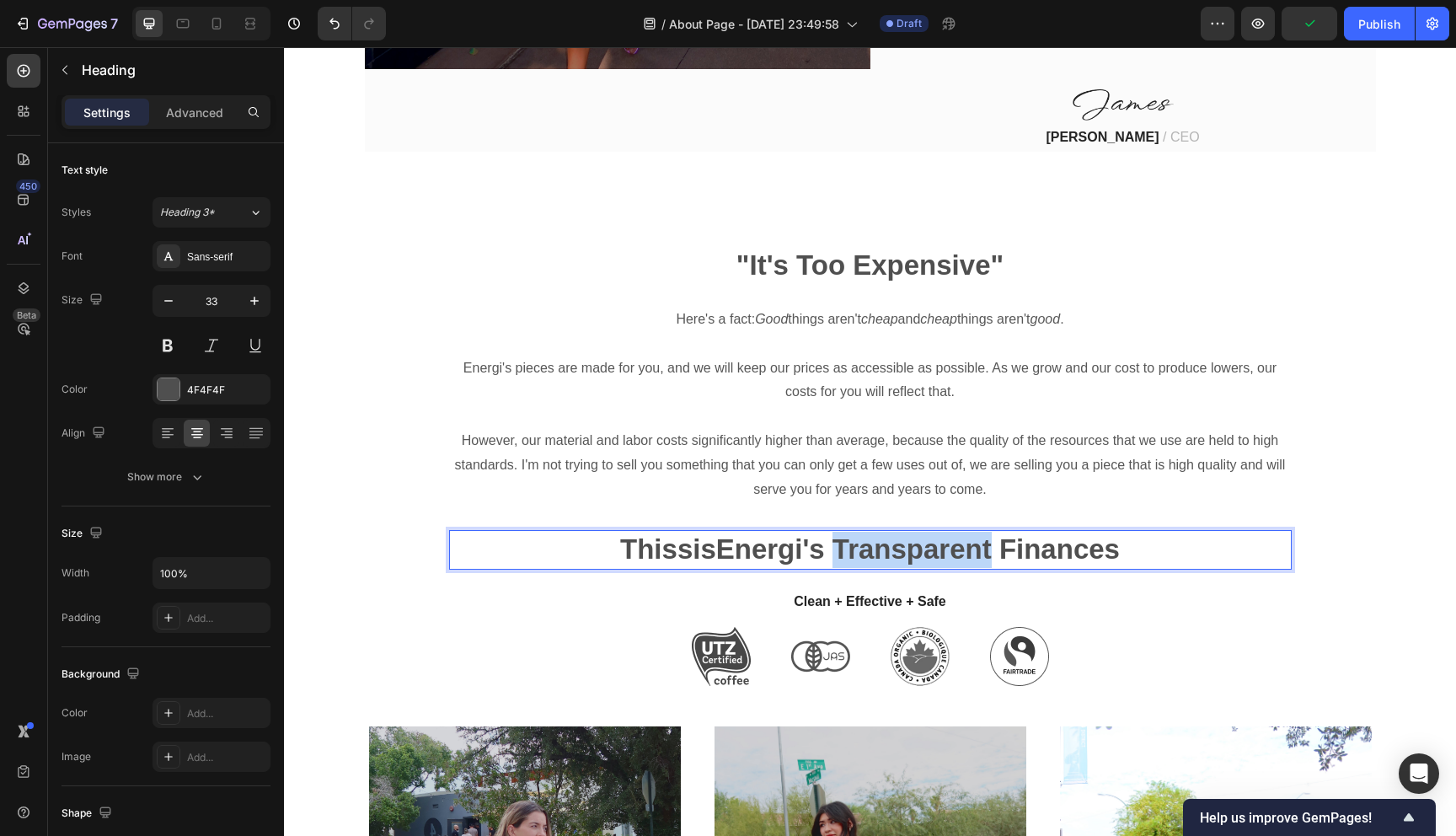
click at [873, 534] on strong "ThissisEnergi's Transparent Finances" at bounding box center [870, 549] width 500 height 31
click at [1032, 535] on strong "ThissisEnergi's Transparent Finances" at bounding box center [870, 549] width 500 height 31
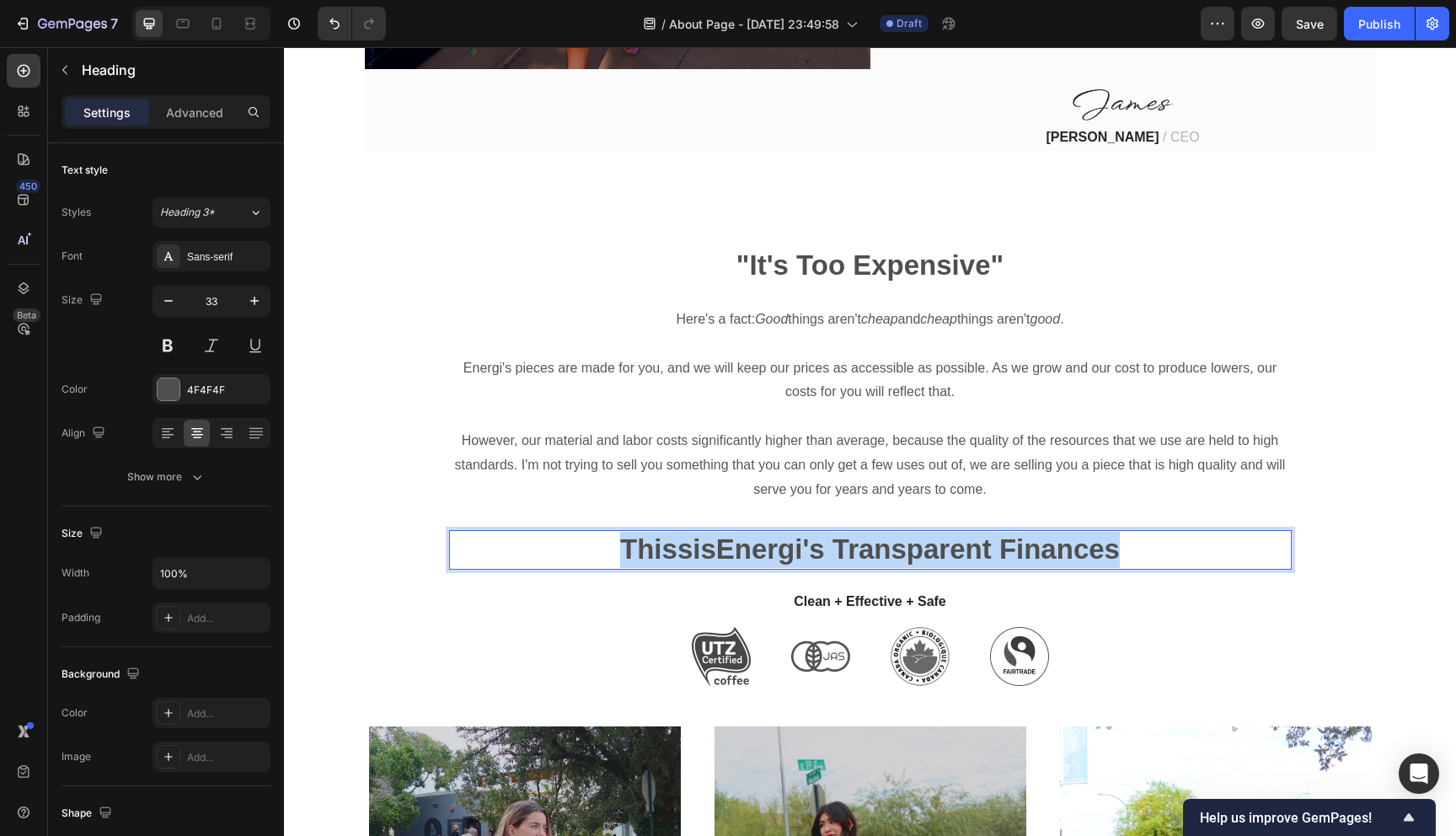
drag, startPoint x: 1124, startPoint y: 538, endPoint x: 620, endPoint y: 536, distance: 504.0
click at [620, 536] on p "ThissisEnergi's Transparent Finances" at bounding box center [870, 550] width 839 height 36
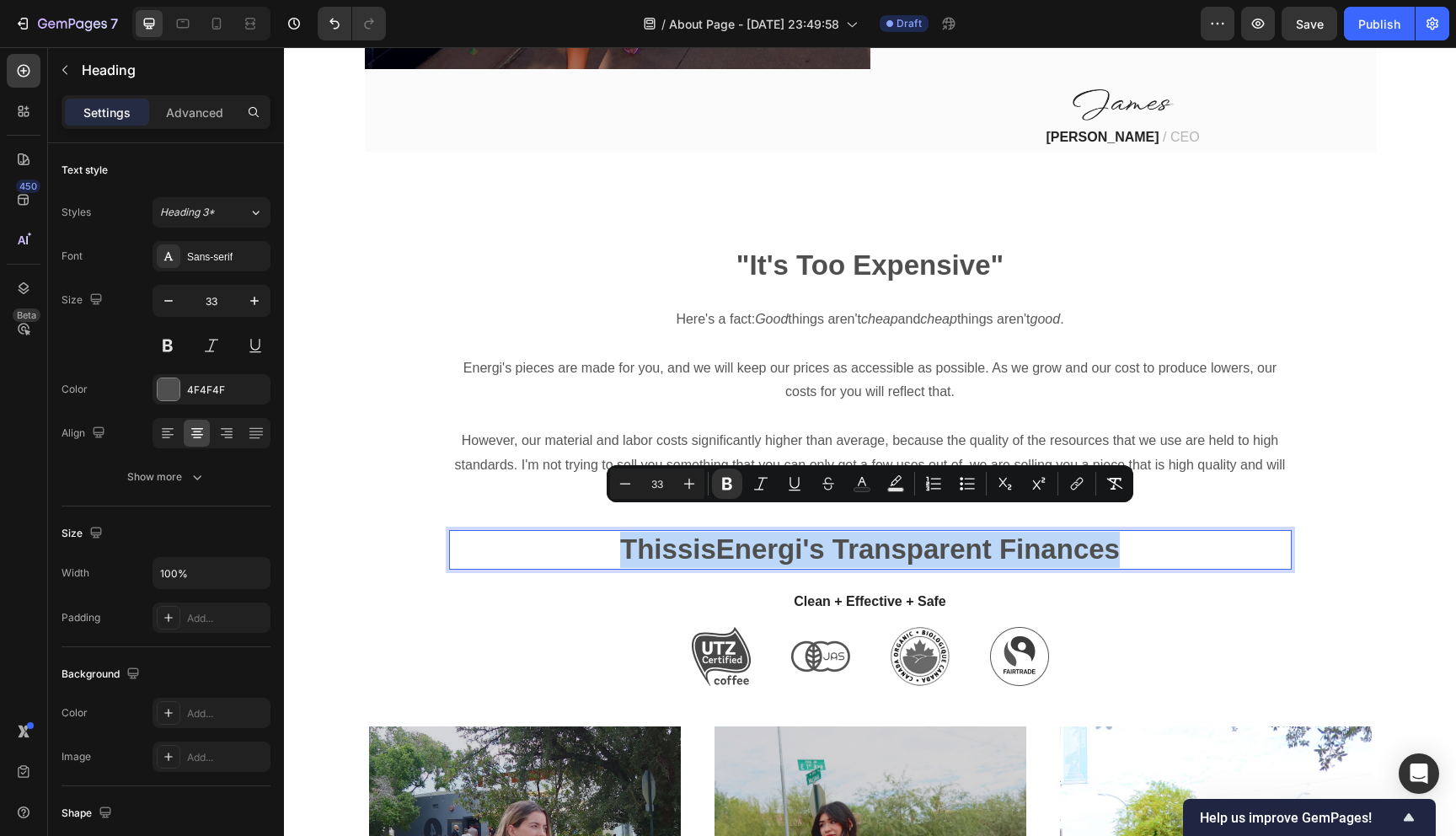
click at [795, 534] on strong "ThissisEnergi's Transparent Finances" at bounding box center [870, 549] width 500 height 31
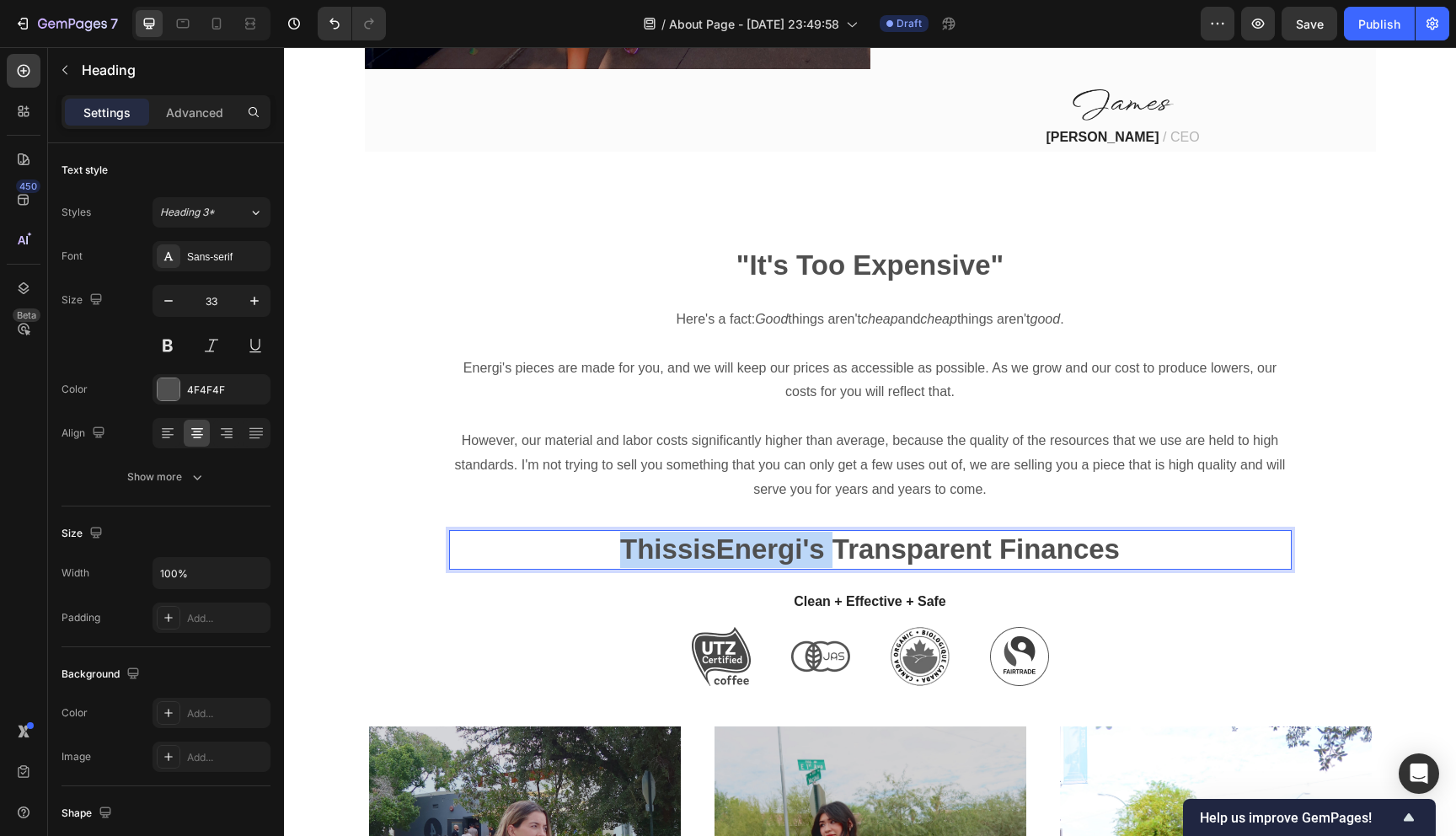
drag, startPoint x: 834, startPoint y: 523, endPoint x: 535, endPoint y: 523, distance: 299.0
click at [535, 532] on p "ThissisEnergi's Transparent Finances" at bounding box center [870, 550] width 839 height 36
click at [837, 534] on strong "Transparent Finances" at bounding box center [870, 549] width 288 height 31
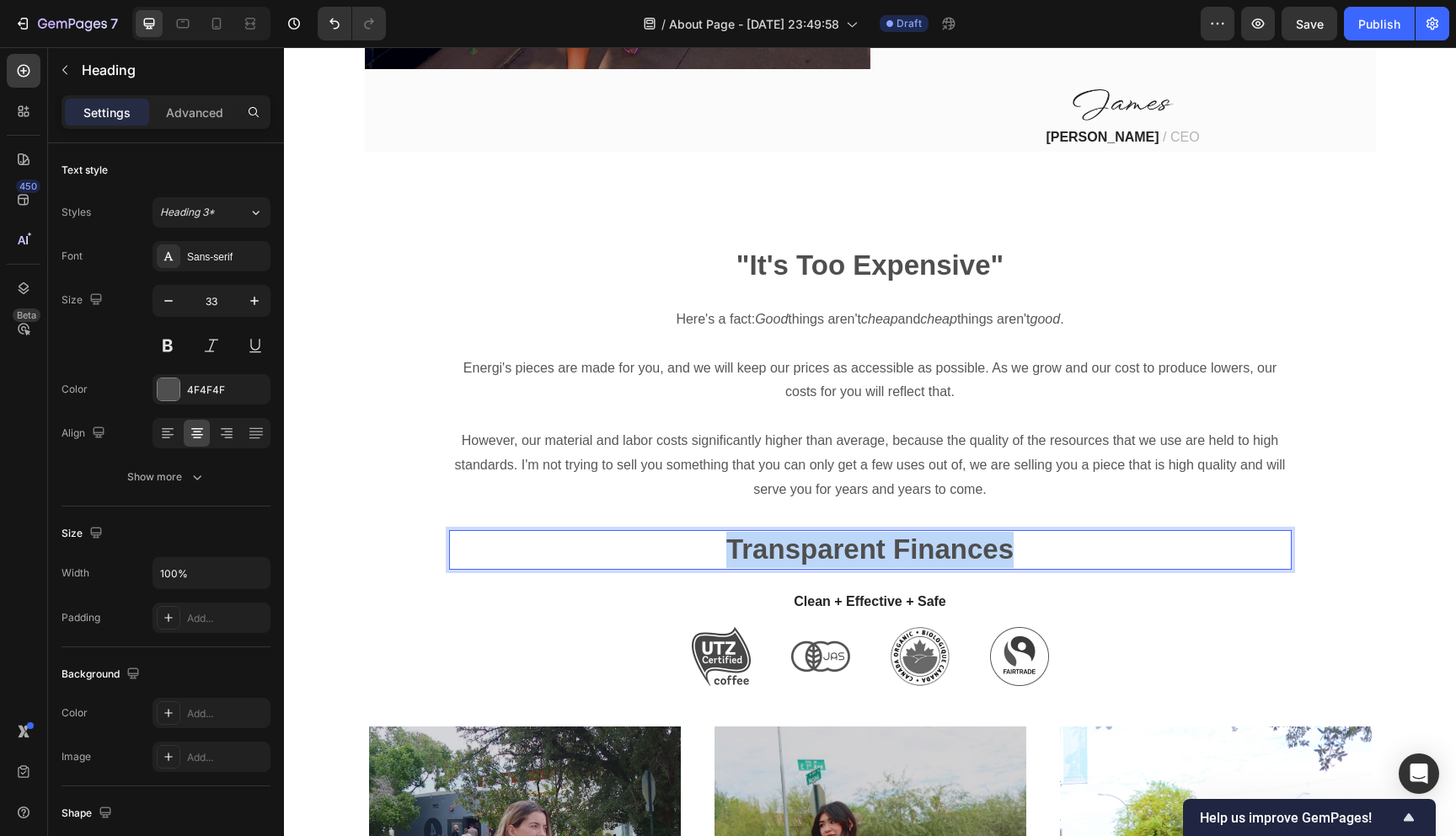
click at [837, 534] on strong "Transparent Finances" at bounding box center [870, 549] width 288 height 31
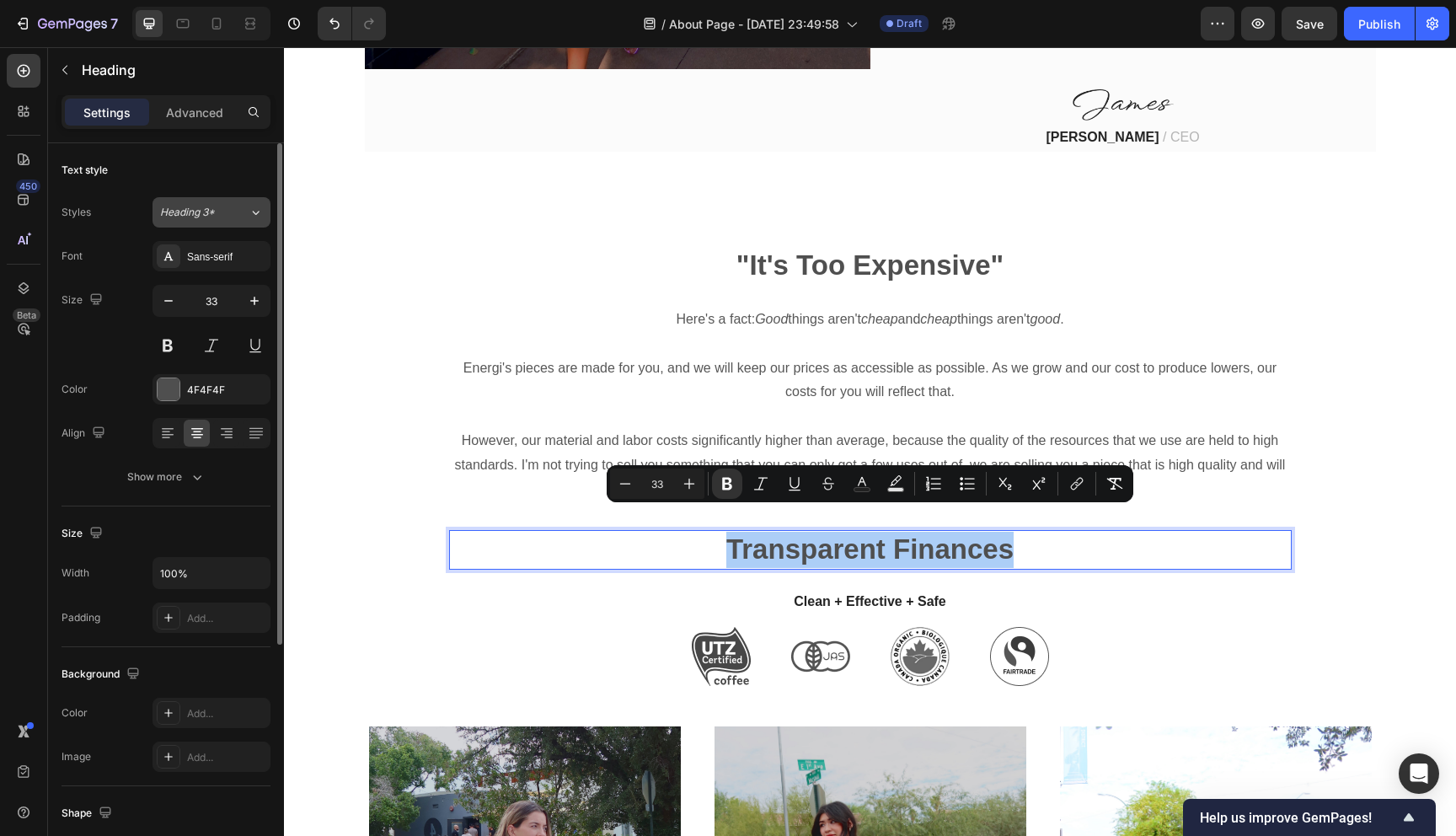
click at [216, 197] on button "Heading 3*" at bounding box center [212, 212] width 118 height 30
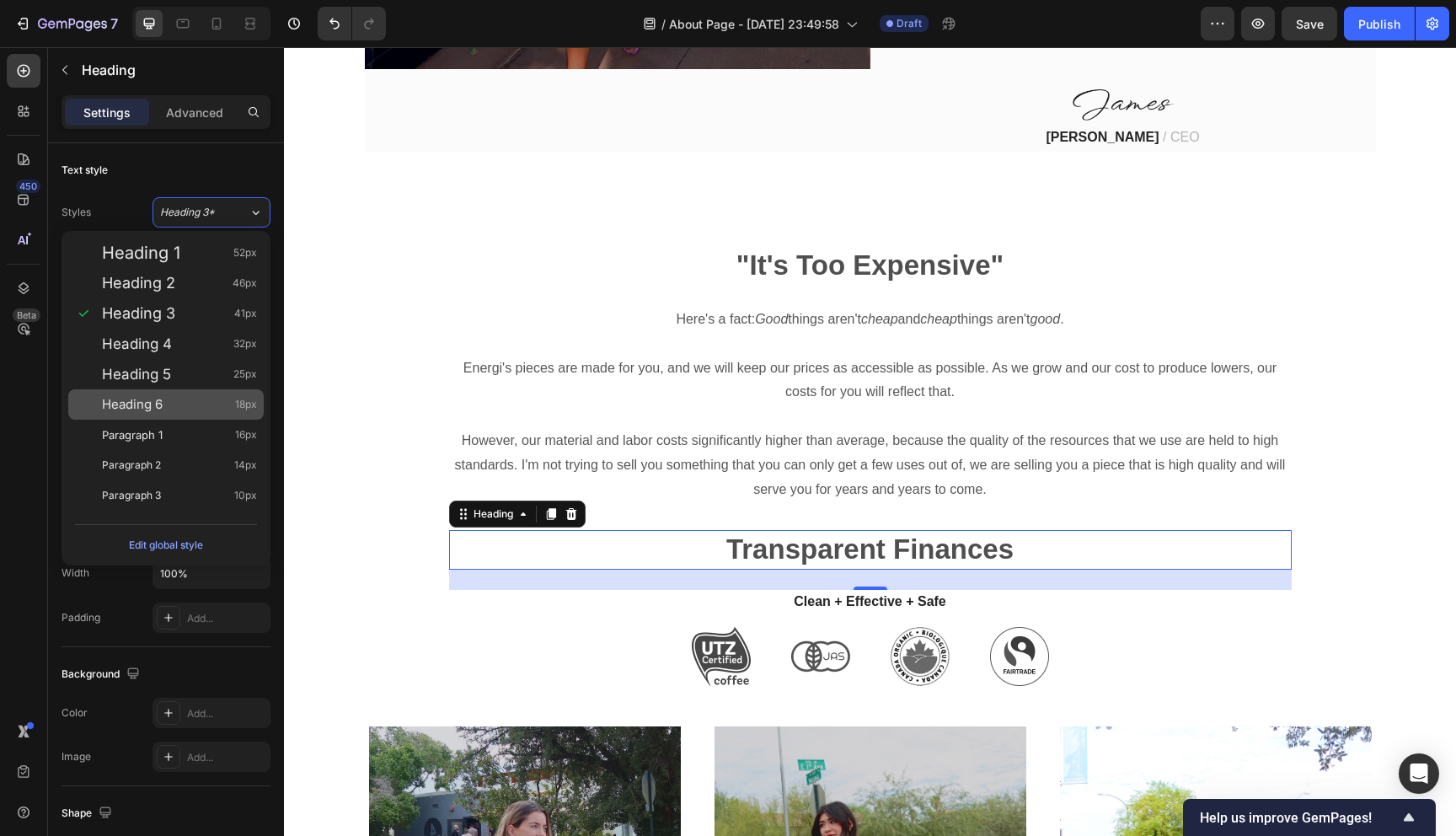
click at [177, 393] on div "Heading 6 18px" at bounding box center [166, 404] width 195 height 30
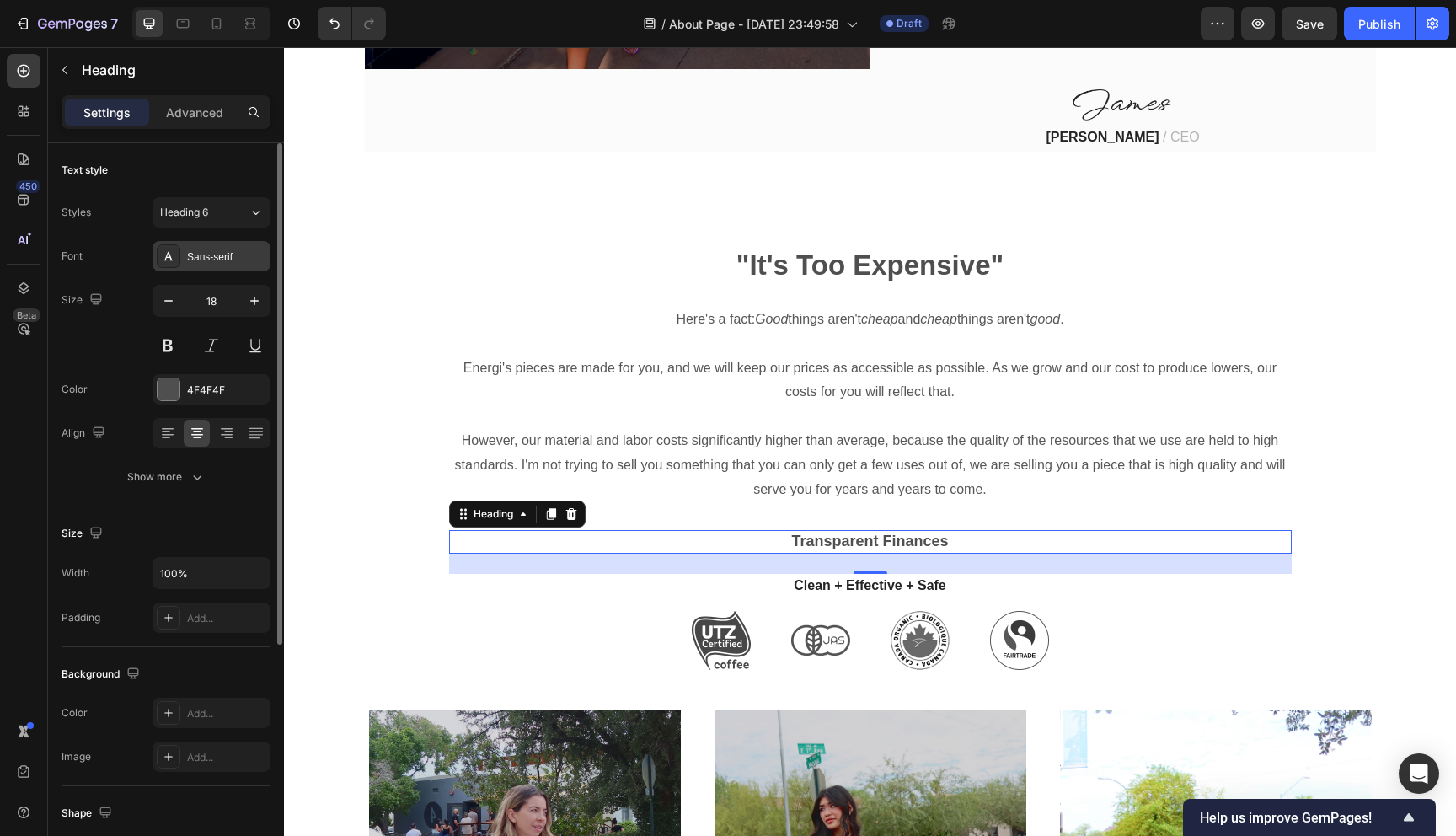
click at [213, 251] on div "Sans-serif" at bounding box center [226, 256] width 79 height 15
click at [222, 210] on div "Heading 6" at bounding box center [194, 212] width 69 height 15
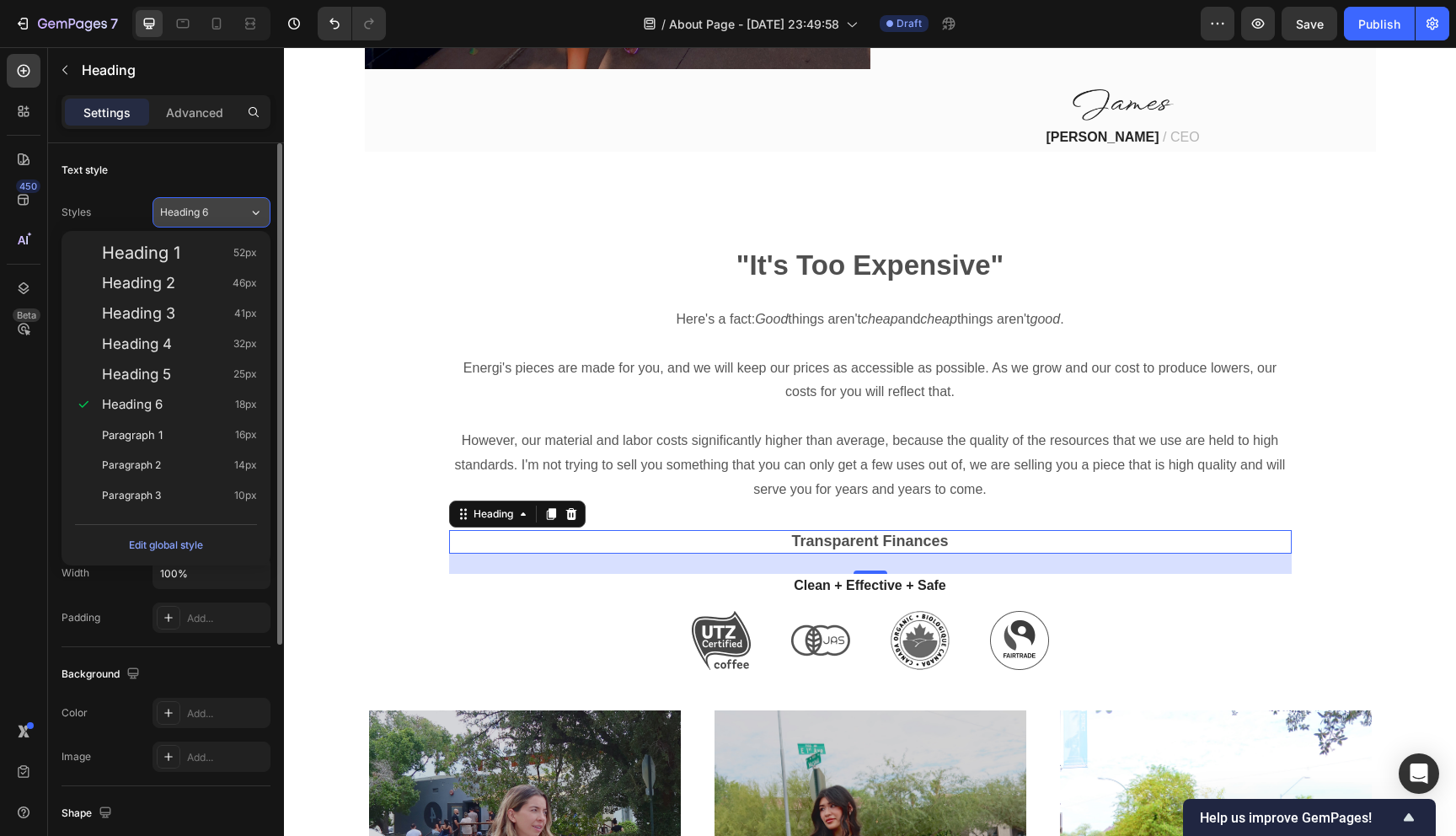
click at [222, 212] on div "Heading 6" at bounding box center [194, 212] width 69 height 15
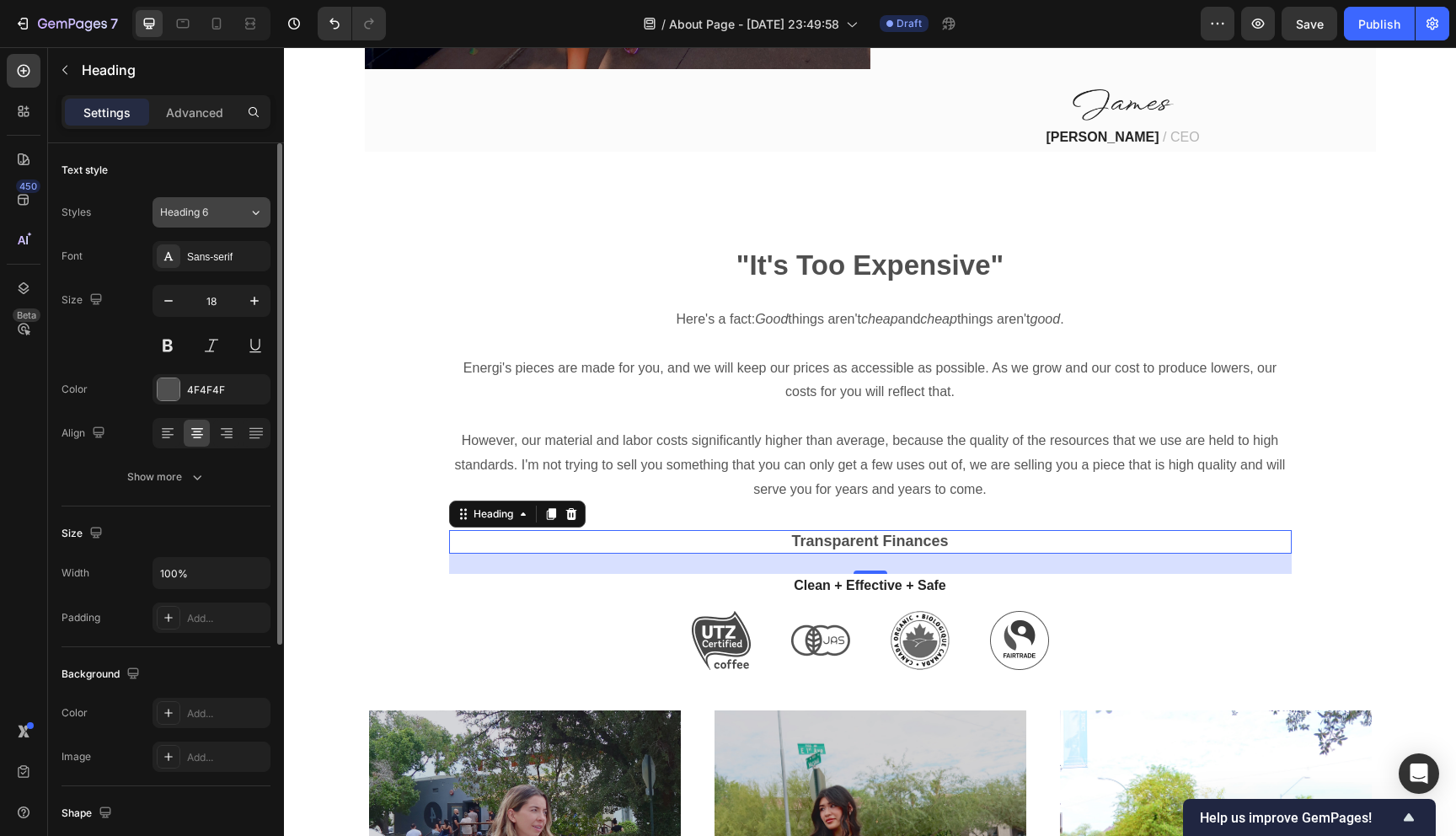
click at [222, 202] on button "Heading 6" at bounding box center [212, 212] width 118 height 30
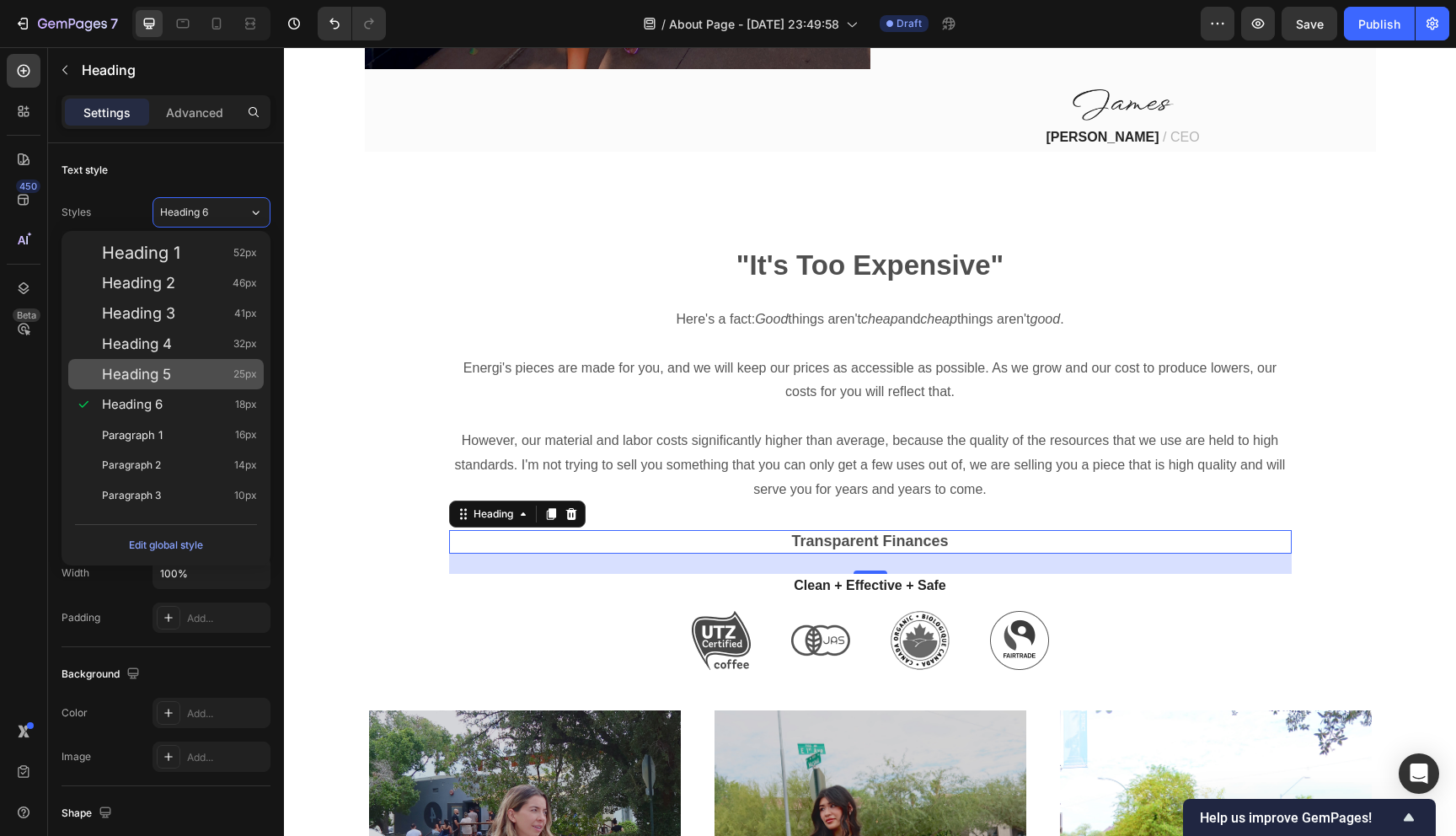
click at [161, 374] on span "Heading 5" at bounding box center [136, 374] width 69 height 17
type input "25"
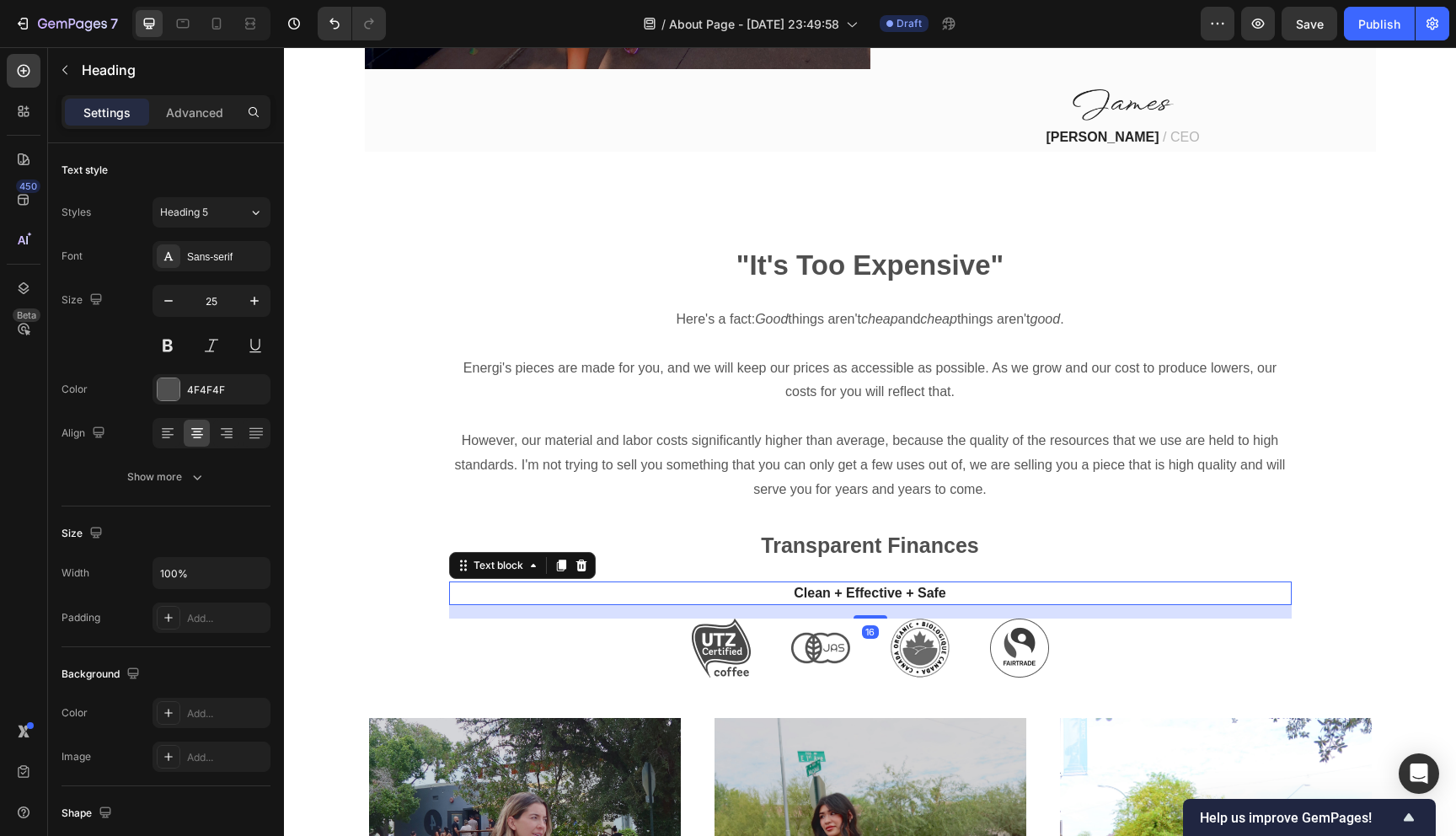
click at [932, 583] on p "Clean + Effective + Safe" at bounding box center [870, 593] width 839 height 20
click at [579, 559] on icon at bounding box center [581, 566] width 14 height 14
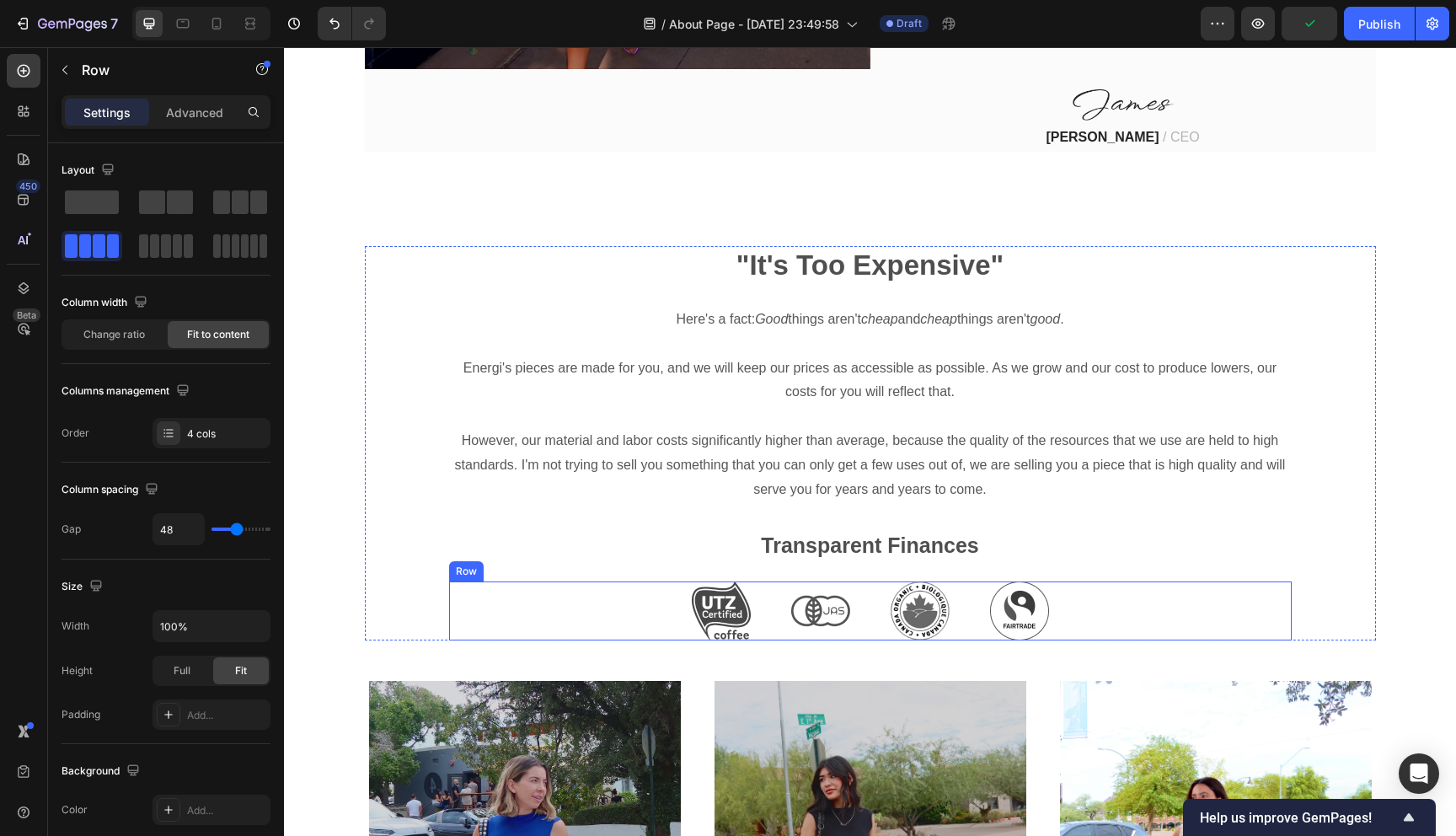
click at [764, 596] on div "Image Image Image Image Row" at bounding box center [870, 611] width 843 height 59
click at [553, 559] on icon at bounding box center [553, 566] width 14 height 14
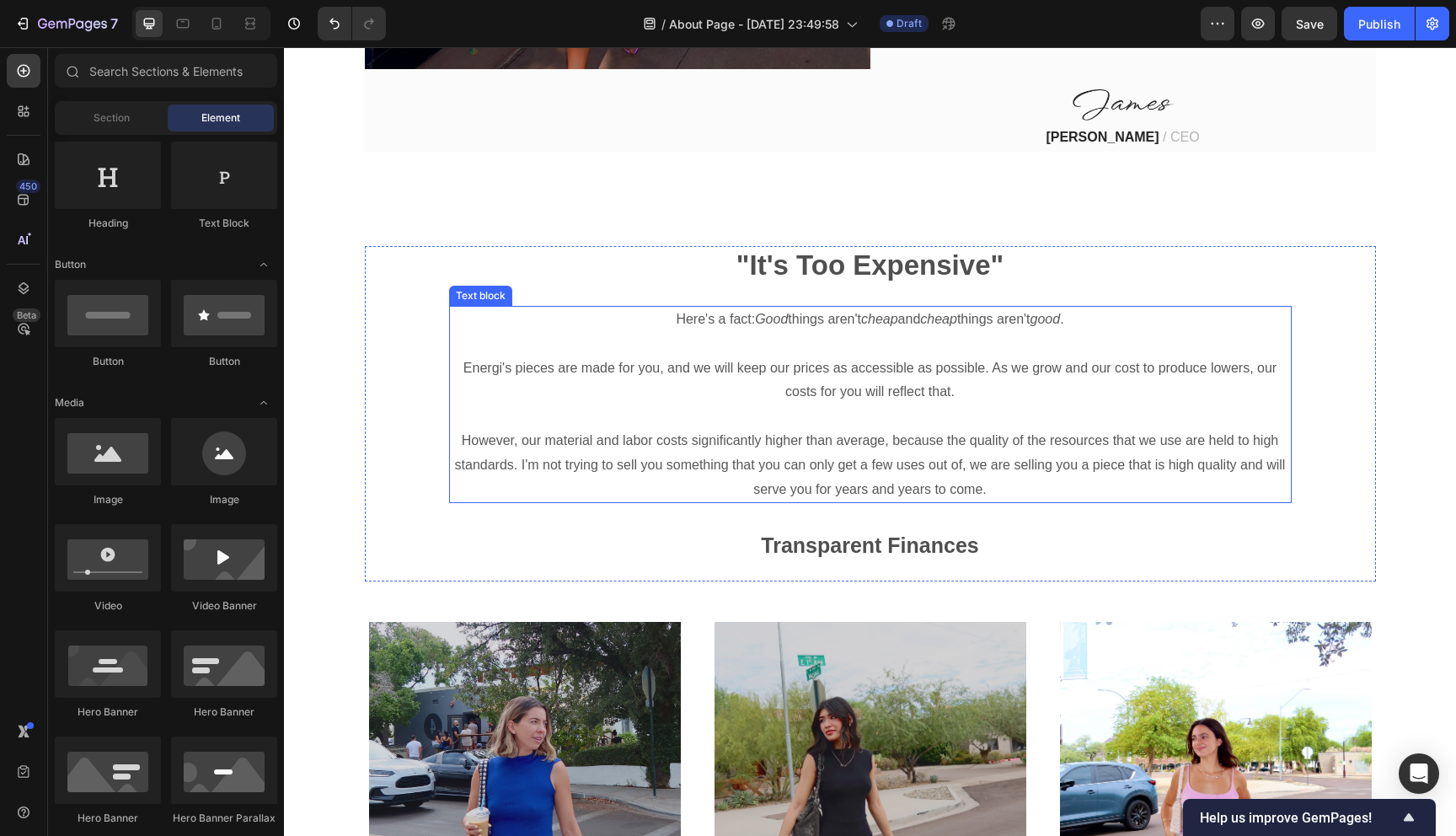
click at [827, 471] on p "However, our material and labor costs significantly higher than average, becaus…" at bounding box center [870, 465] width 839 height 72
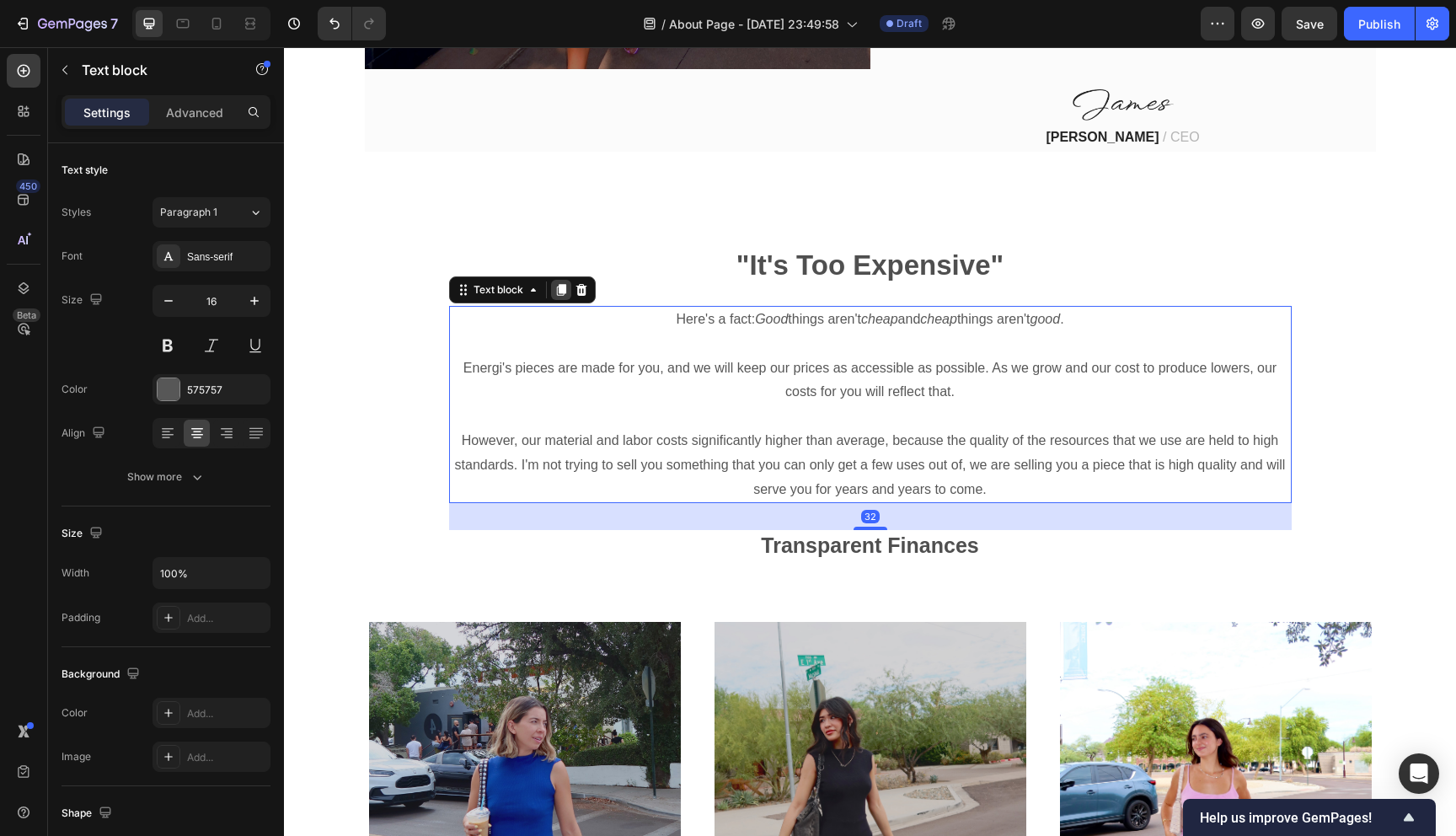
click at [559, 284] on icon at bounding box center [560, 290] width 10 height 12
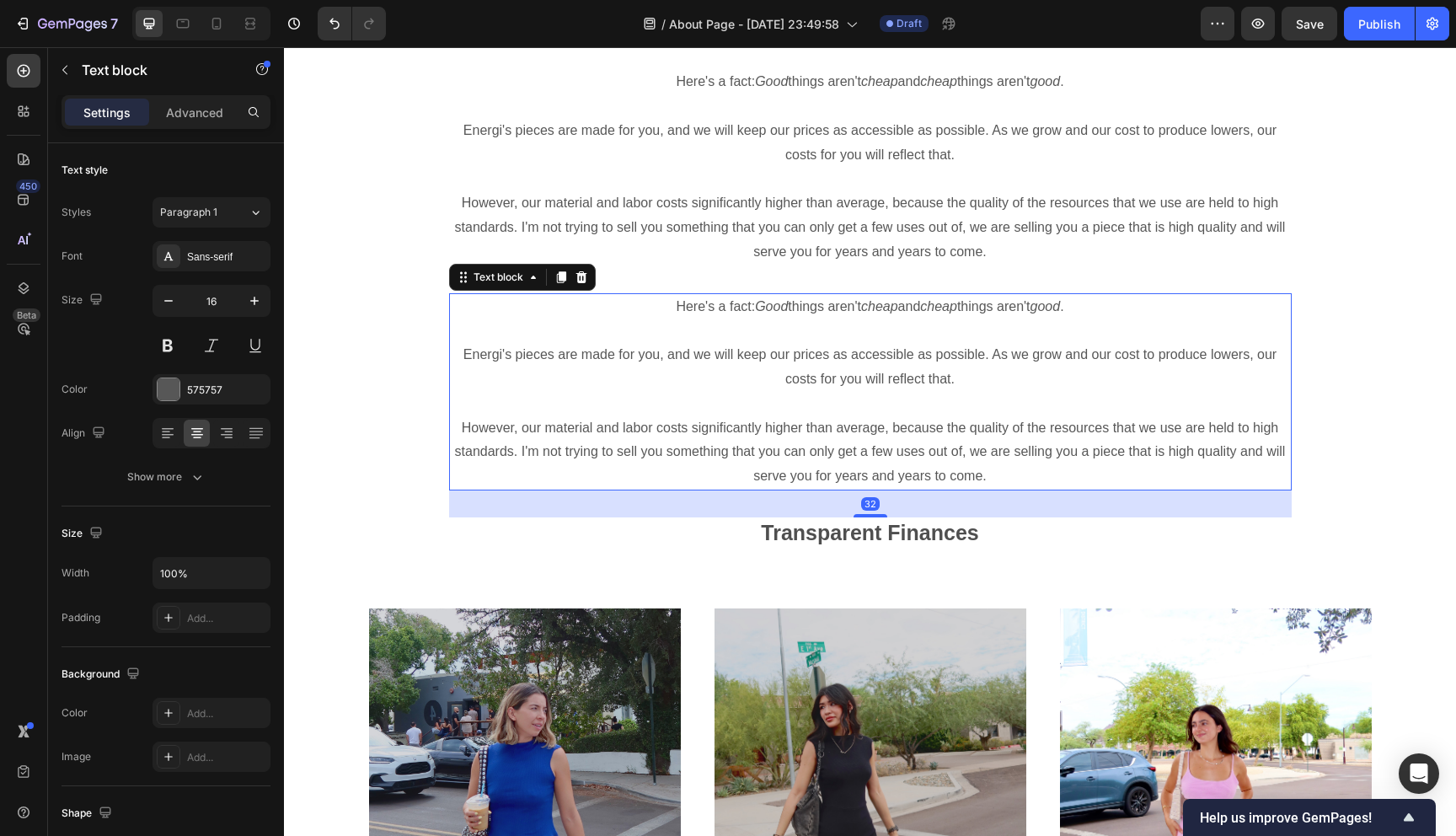
scroll to position [1557, 0]
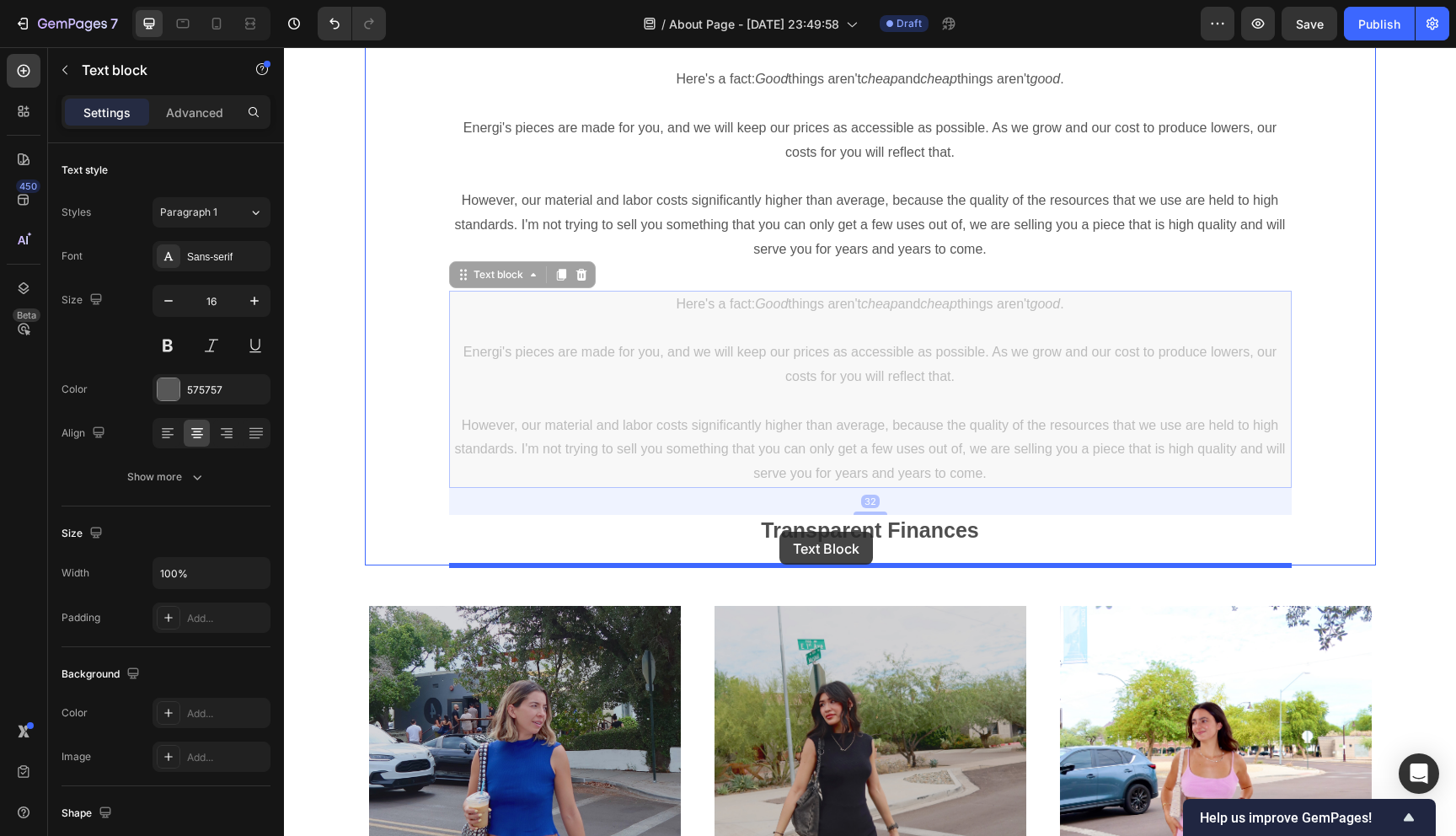
drag, startPoint x: 788, startPoint y: 376, endPoint x: 779, endPoint y: 532, distance: 156.3
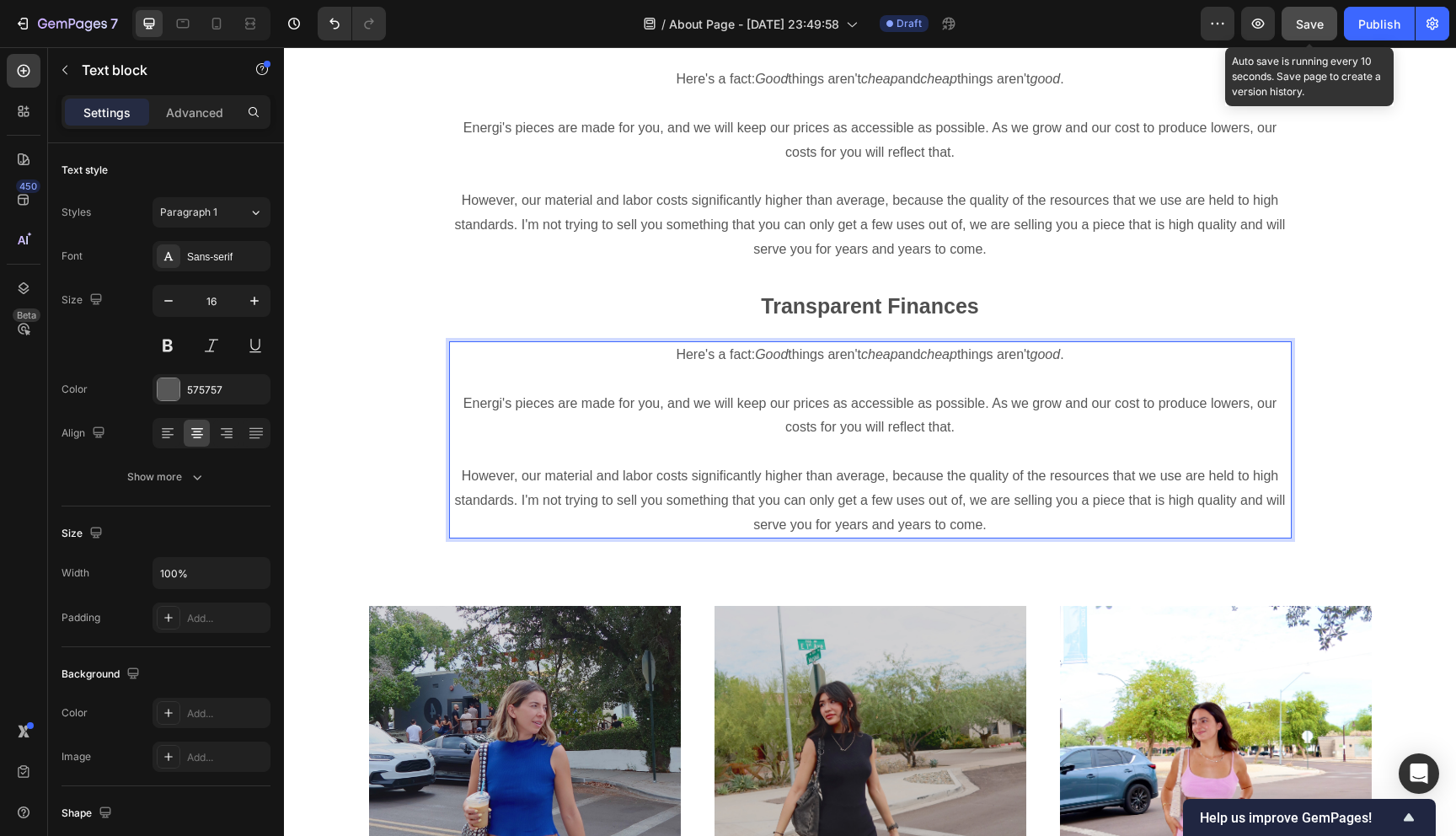
click at [1297, 17] on span "Save" at bounding box center [1309, 23] width 28 height 14
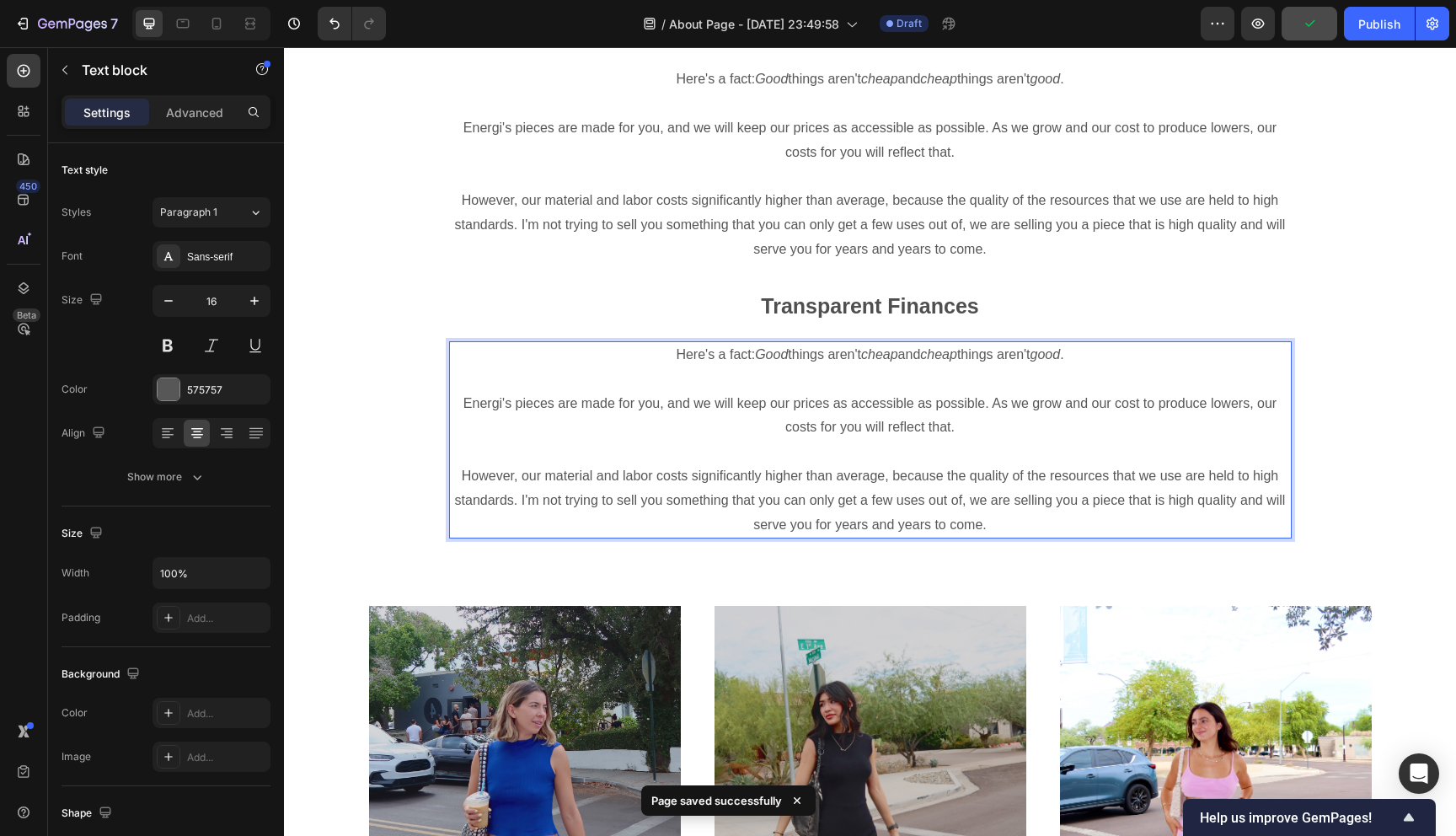
click at [877, 382] on p "Rich Text Editor. Editing area: main" at bounding box center [870, 380] width 839 height 24
drag, startPoint x: 1005, startPoint y: 517, endPoint x: 665, endPoint y: 361, distance: 374.1
click at [665, 361] on div "Here's a fact: Good things aren't cheap and cheap things aren't good . Energi's…" at bounding box center [870, 440] width 843 height 197
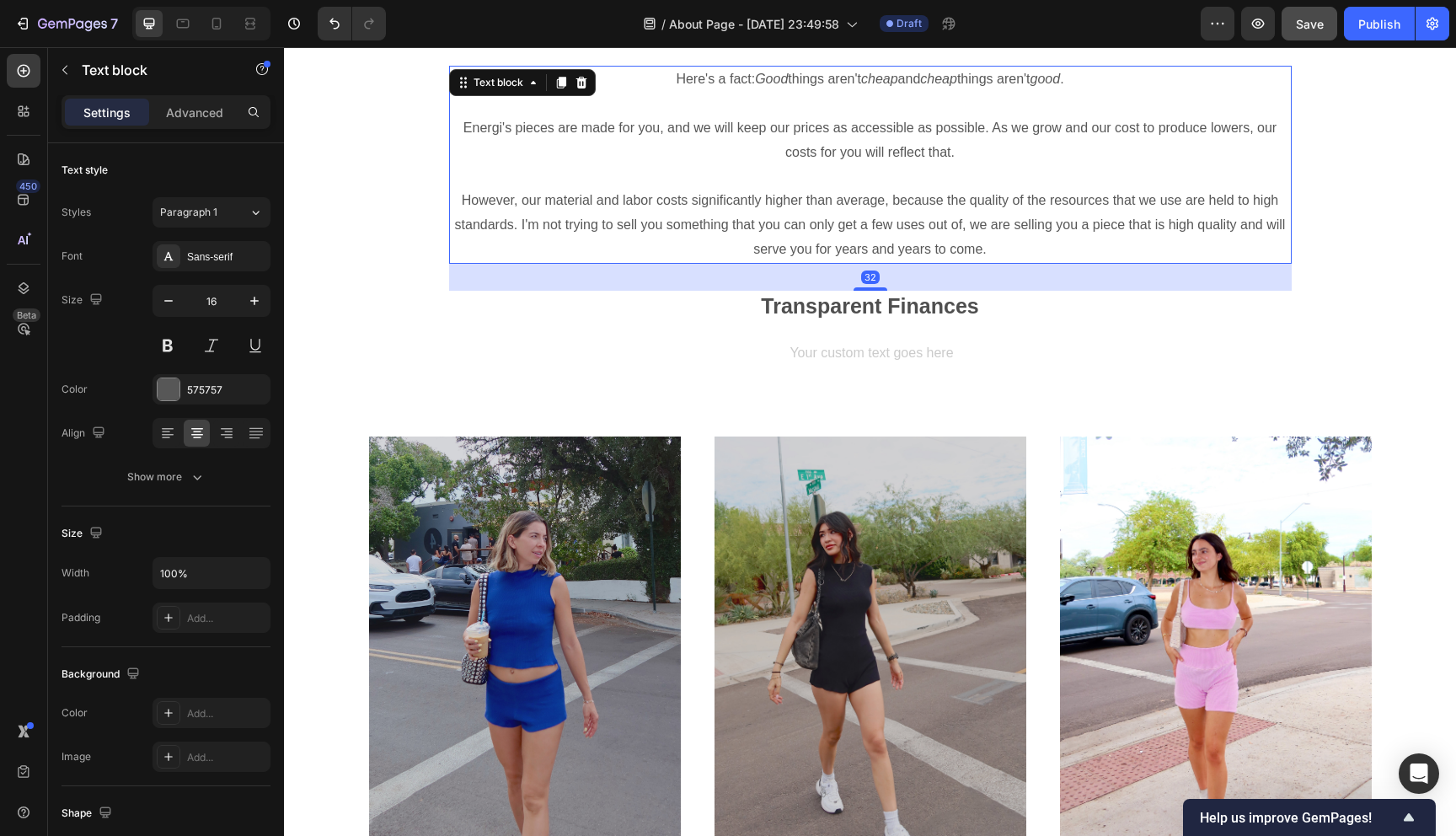
click at [698, 203] on p "However, our material and labor costs significantly higher than average, becaus…" at bounding box center [870, 224] width 839 height 72
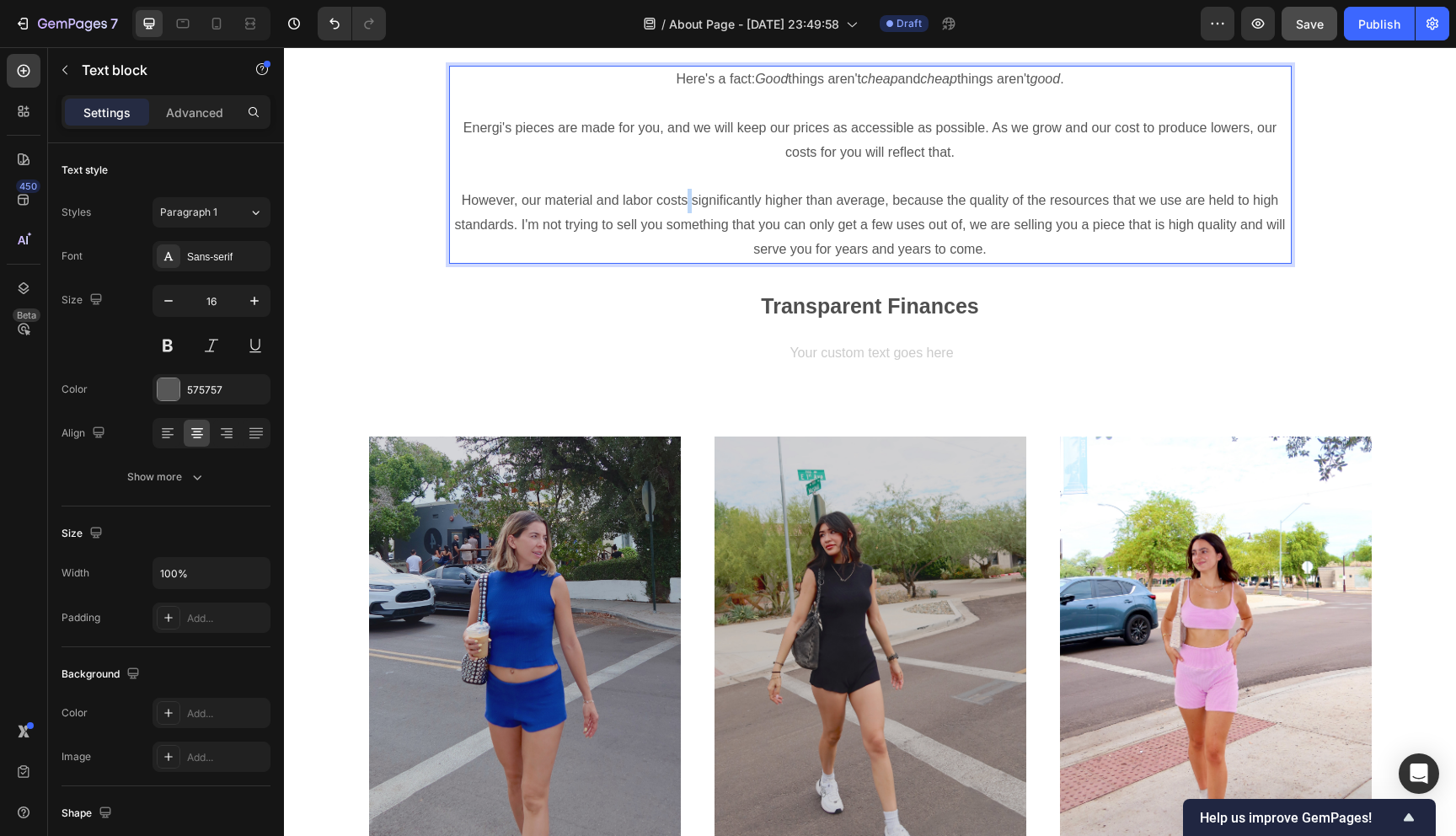
click at [688, 203] on p "However, our material and labor costs significantly higher than average, becaus…" at bounding box center [870, 224] width 839 height 72
drag, startPoint x: 516, startPoint y: 202, endPoint x: 451, endPoint y: 196, distance: 65.3
click at [451, 196] on p "However, our material and labor costs aresignificantly higher than average, bec…" at bounding box center [870, 224] width 839 height 72
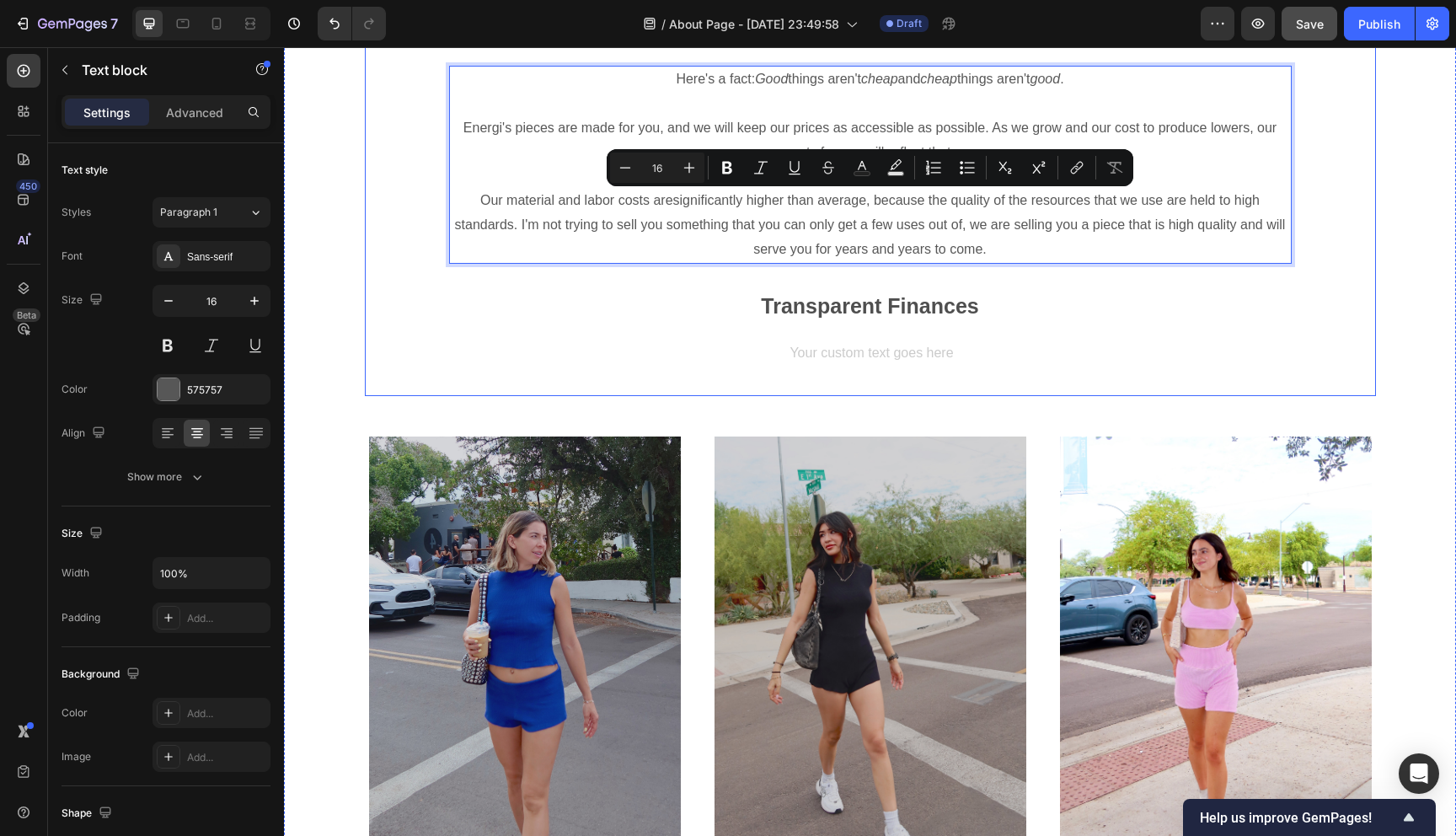
drag, startPoint x: 471, startPoint y: 201, endPoint x: 1143, endPoint y: 265, distance: 675.0
click at [1144, 265] on div ""It's Too Expensive" Heading Here's a fact: Good things aren't cheap and cheap …" at bounding box center [870, 201] width 843 height 390
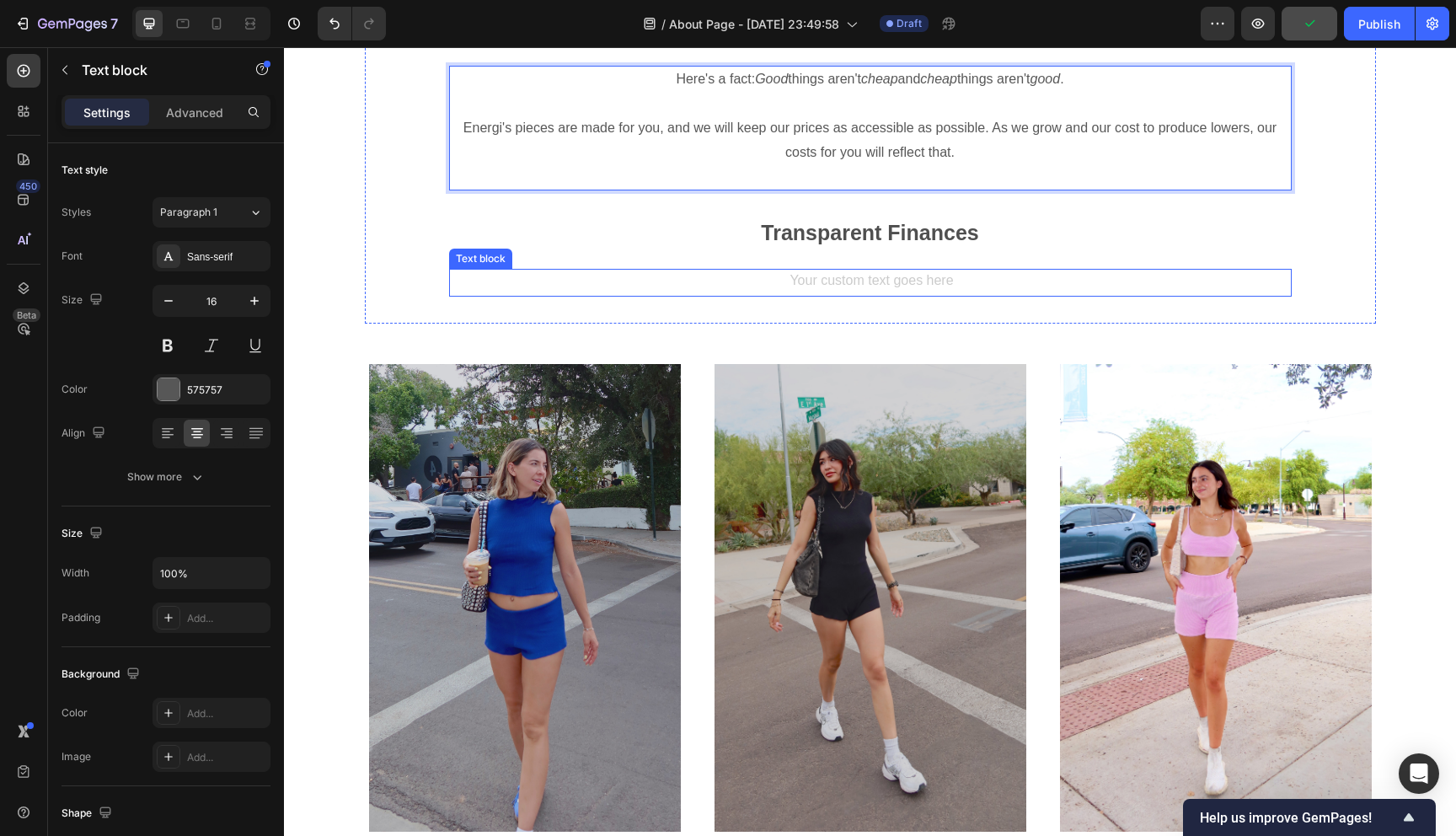
click at [899, 282] on div "Rich Text Editor. Editing area: main" at bounding box center [870, 282] width 843 height 28
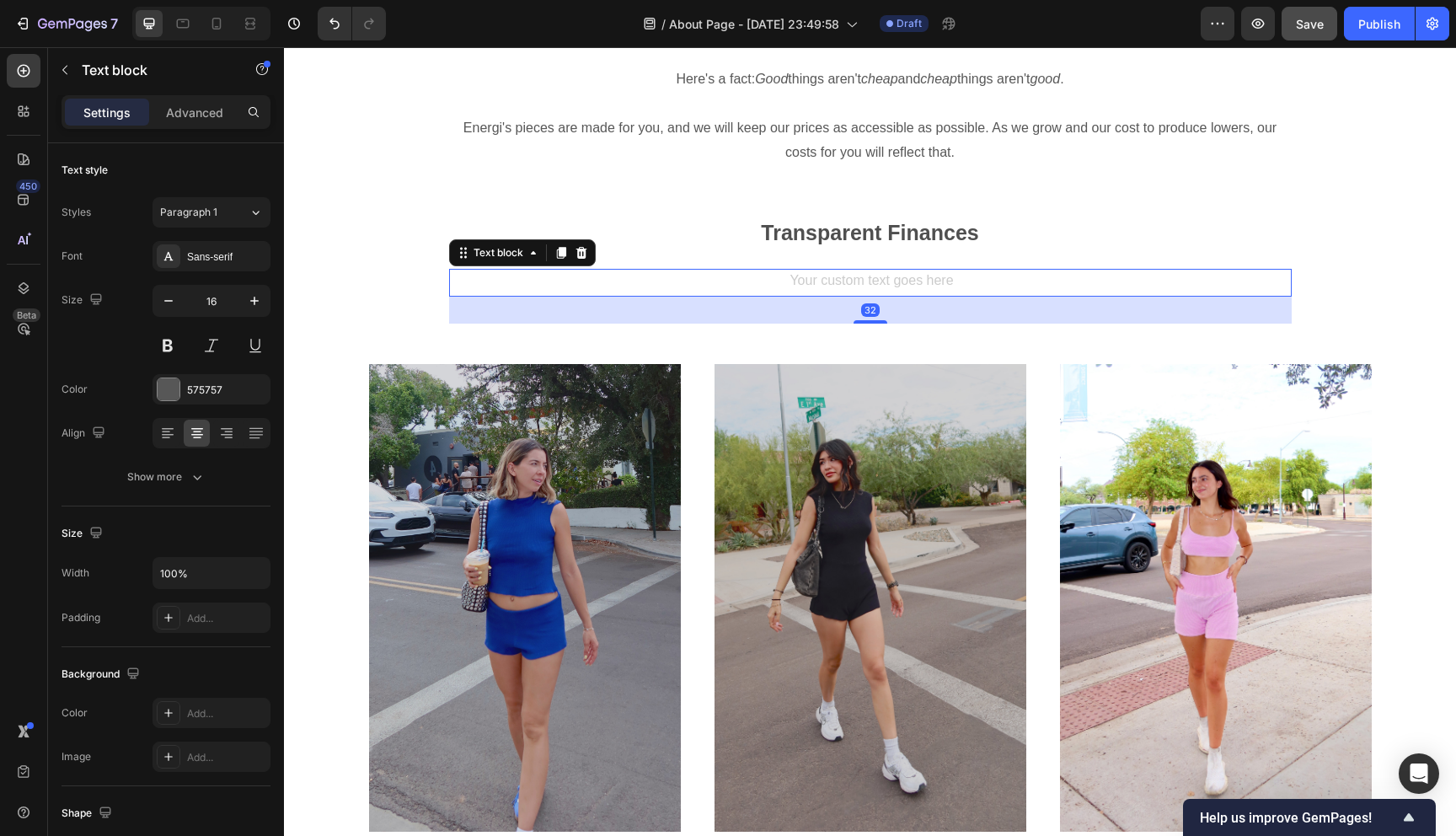
click at [899, 282] on div "Rich Text Editor. Editing area: main" at bounding box center [870, 282] width 843 height 28
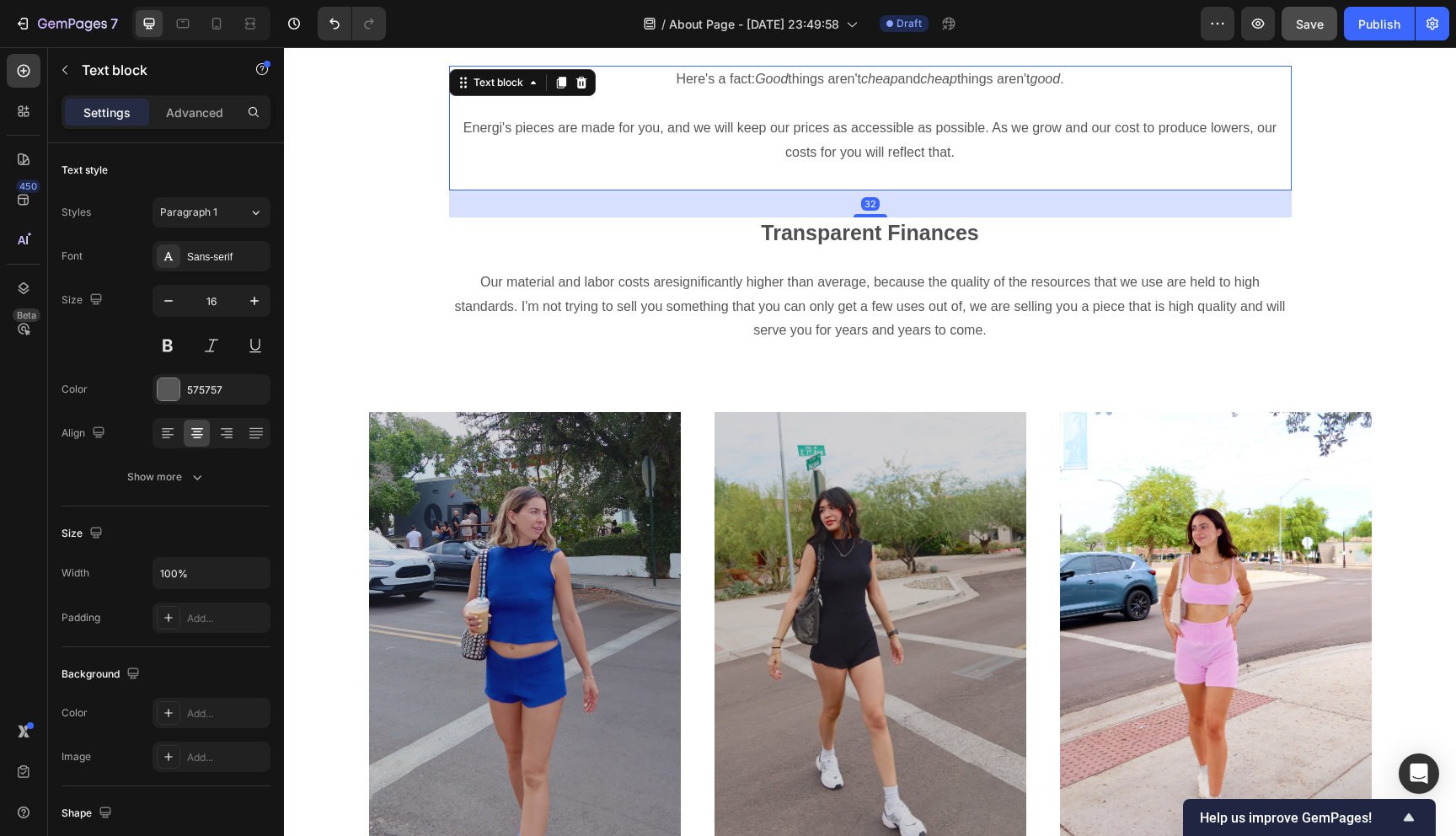
click at [903, 188] on div "Here's a fact: Good things aren't cheap and cheap things aren't good . Energi's…" at bounding box center [870, 129] width 843 height 125
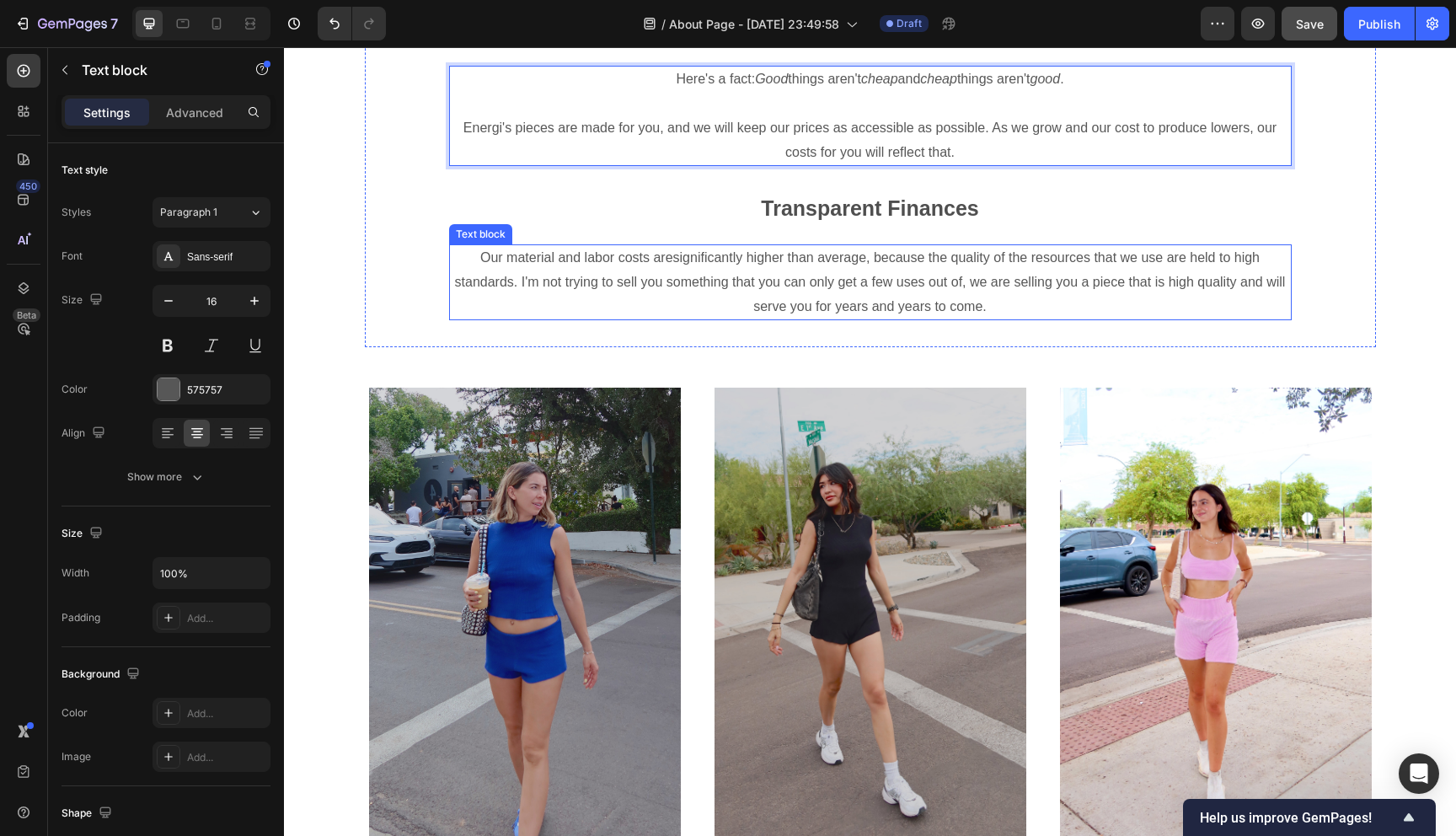
click at [981, 298] on p "Our material and labor costs aresignificantly higher than average, because the …" at bounding box center [870, 282] width 839 height 72
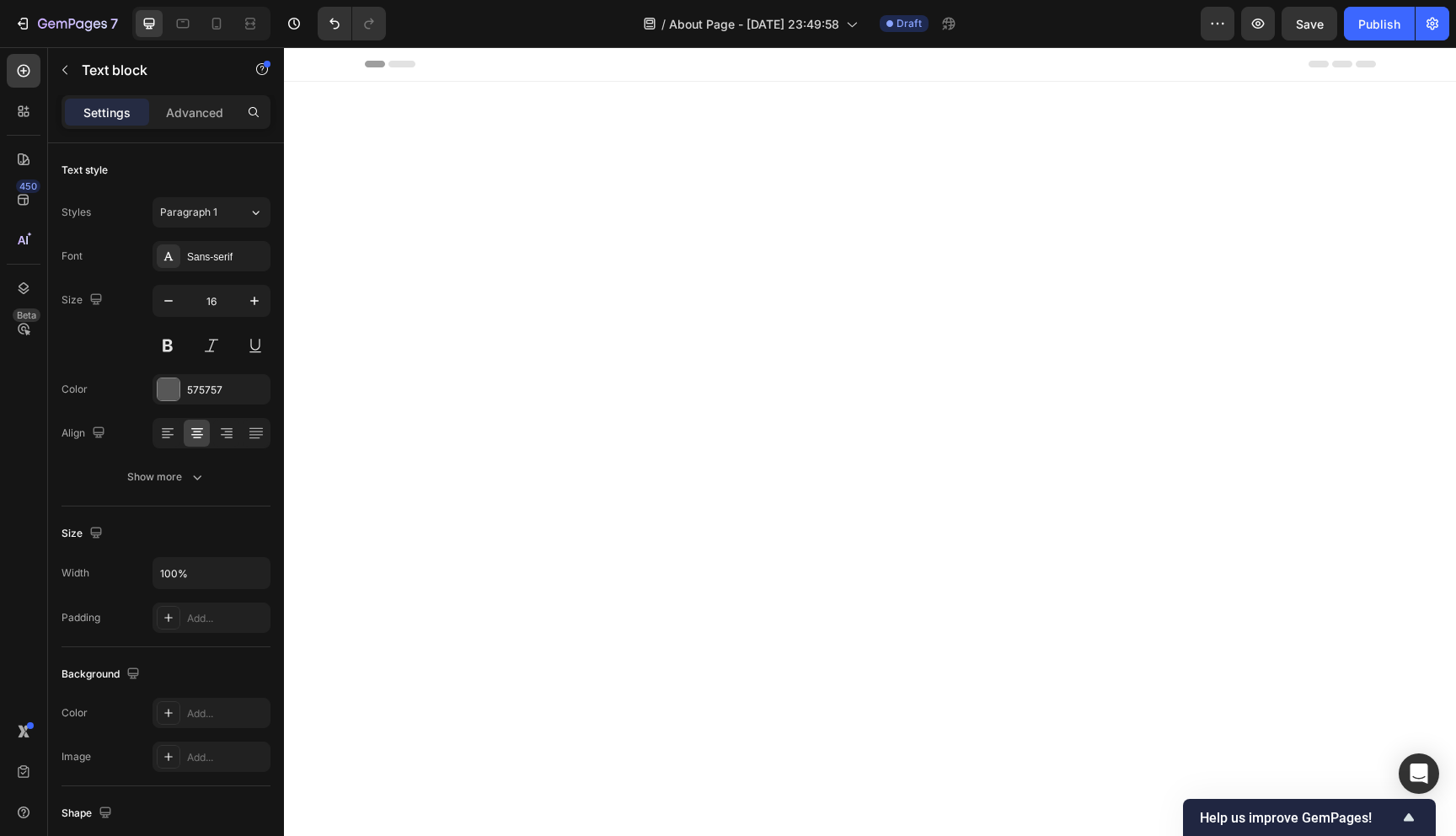
scroll to position [1557, 0]
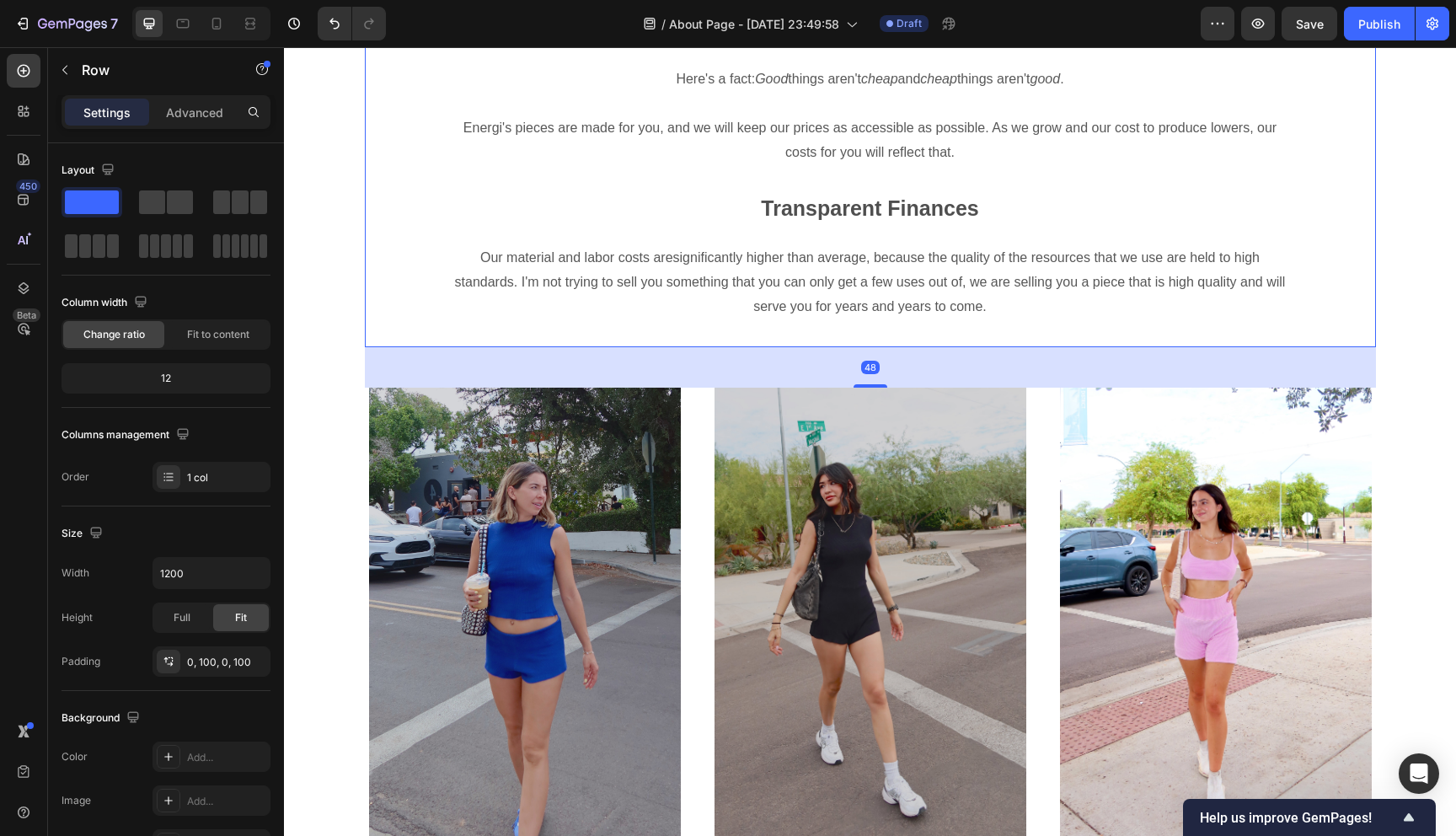
click at [951, 235] on div ""It's Too Expensive" Heading Here's a fact: Good things aren't cheap and cheap …" at bounding box center [870, 176] width 843 height 342
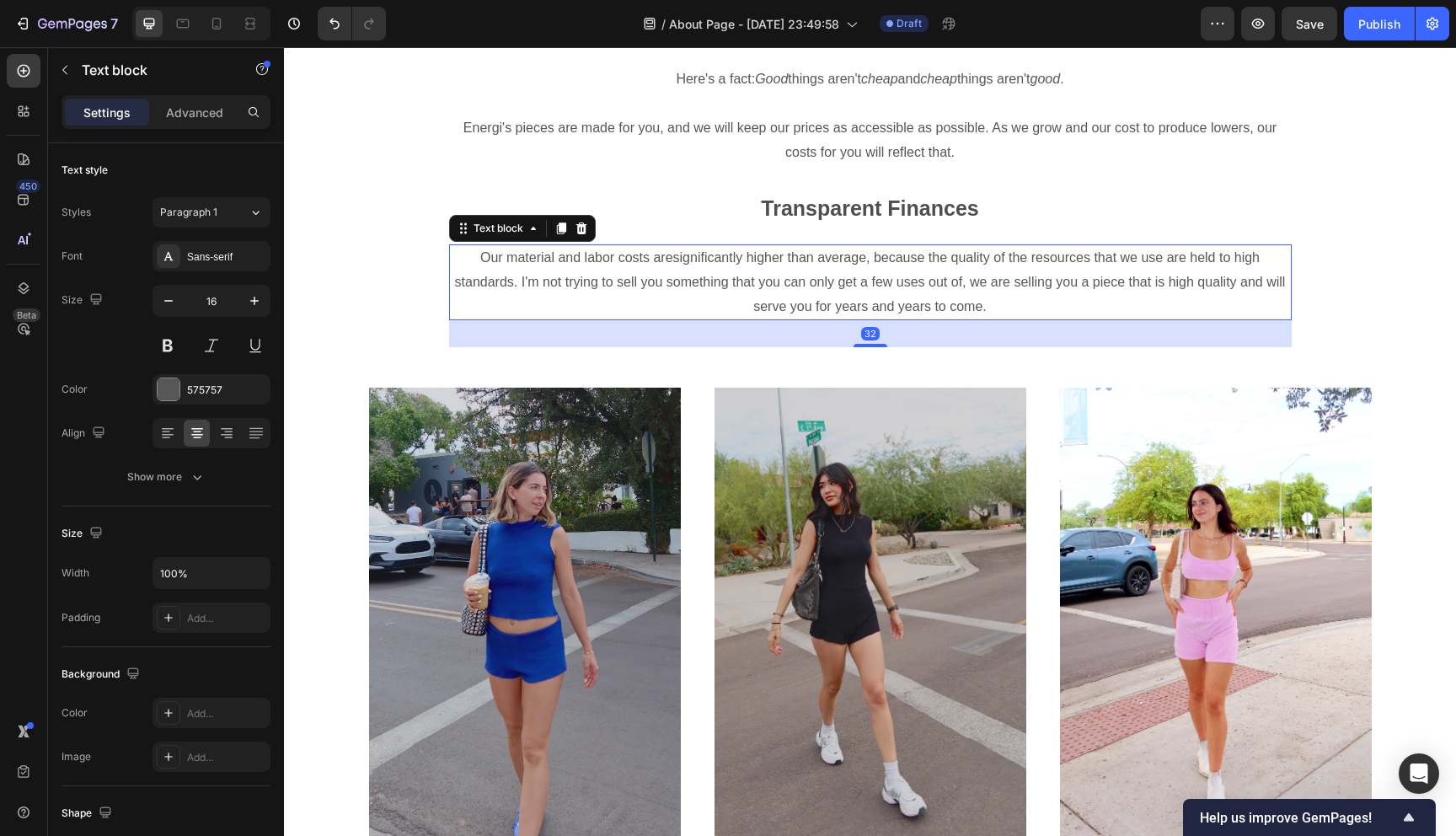
click at [1004, 312] on p "Our material and labor costs aresignificantly higher than average, because the …" at bounding box center [870, 282] width 839 height 72
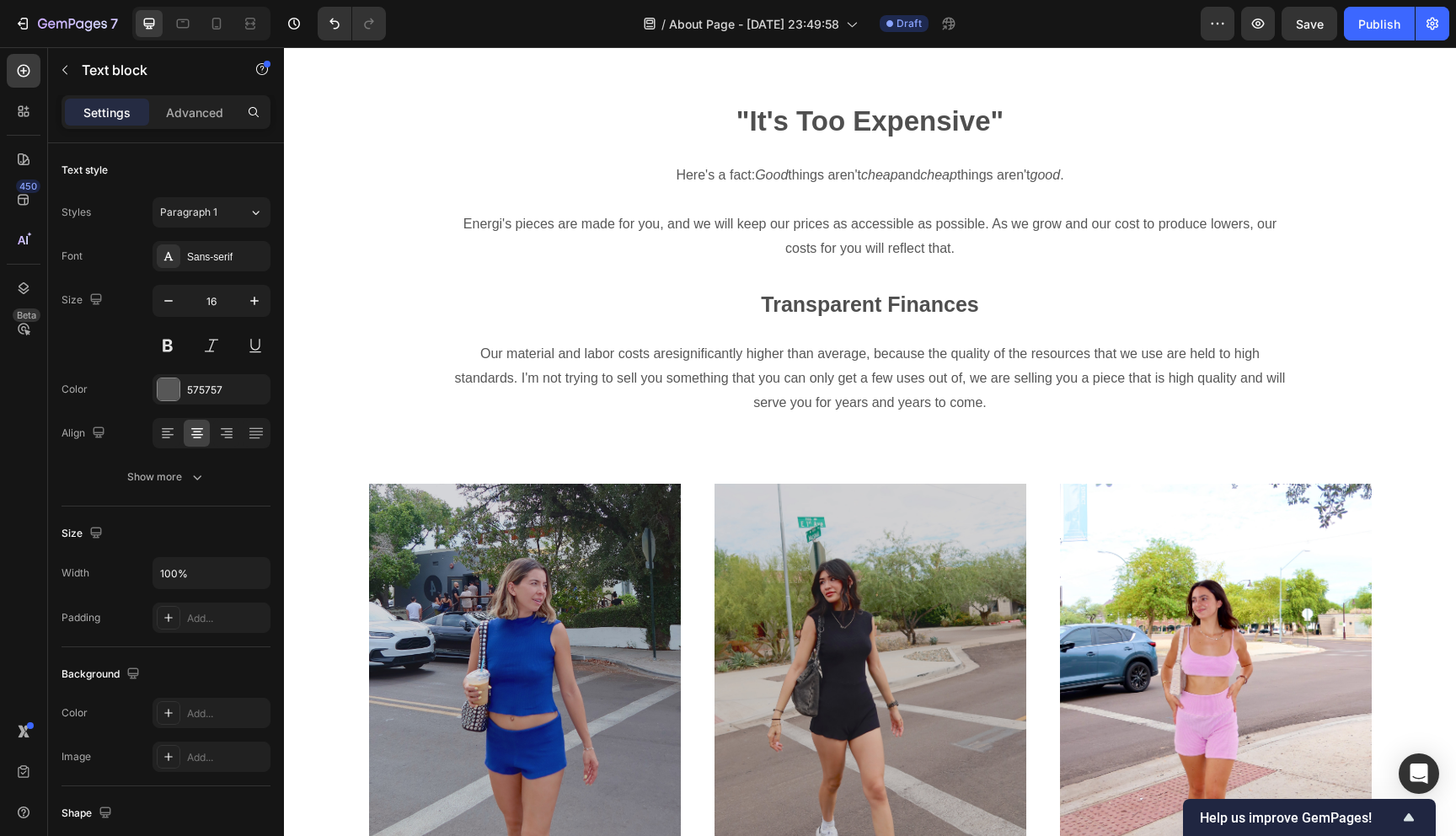
scroll to position [1453, 0]
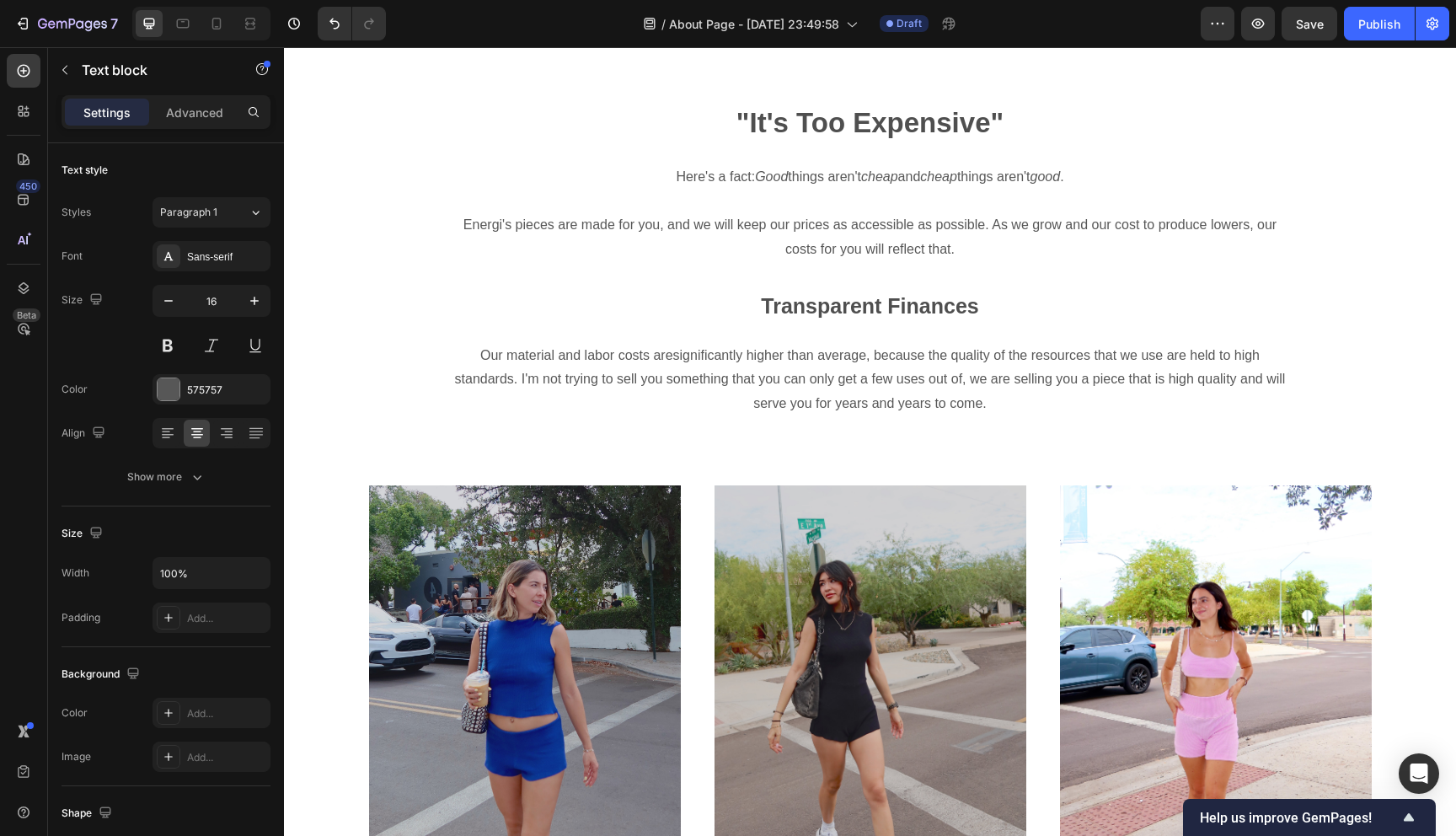
click at [988, 414] on p "Our material and labor costs aresignificantly higher than average, because the …" at bounding box center [870, 380] width 839 height 72
click at [680, 366] on p "Our material and labor costs aresignificantly higher than average, because the …" at bounding box center [870, 380] width 839 height 72
click at [670, 366] on p "Our material and labor costs aresignificantly higher than average, because the …" at bounding box center [870, 380] width 839 height 72
click at [1049, 415] on p "Our material and labor costs are significantly higher than average, because the…" at bounding box center [870, 380] width 839 height 72
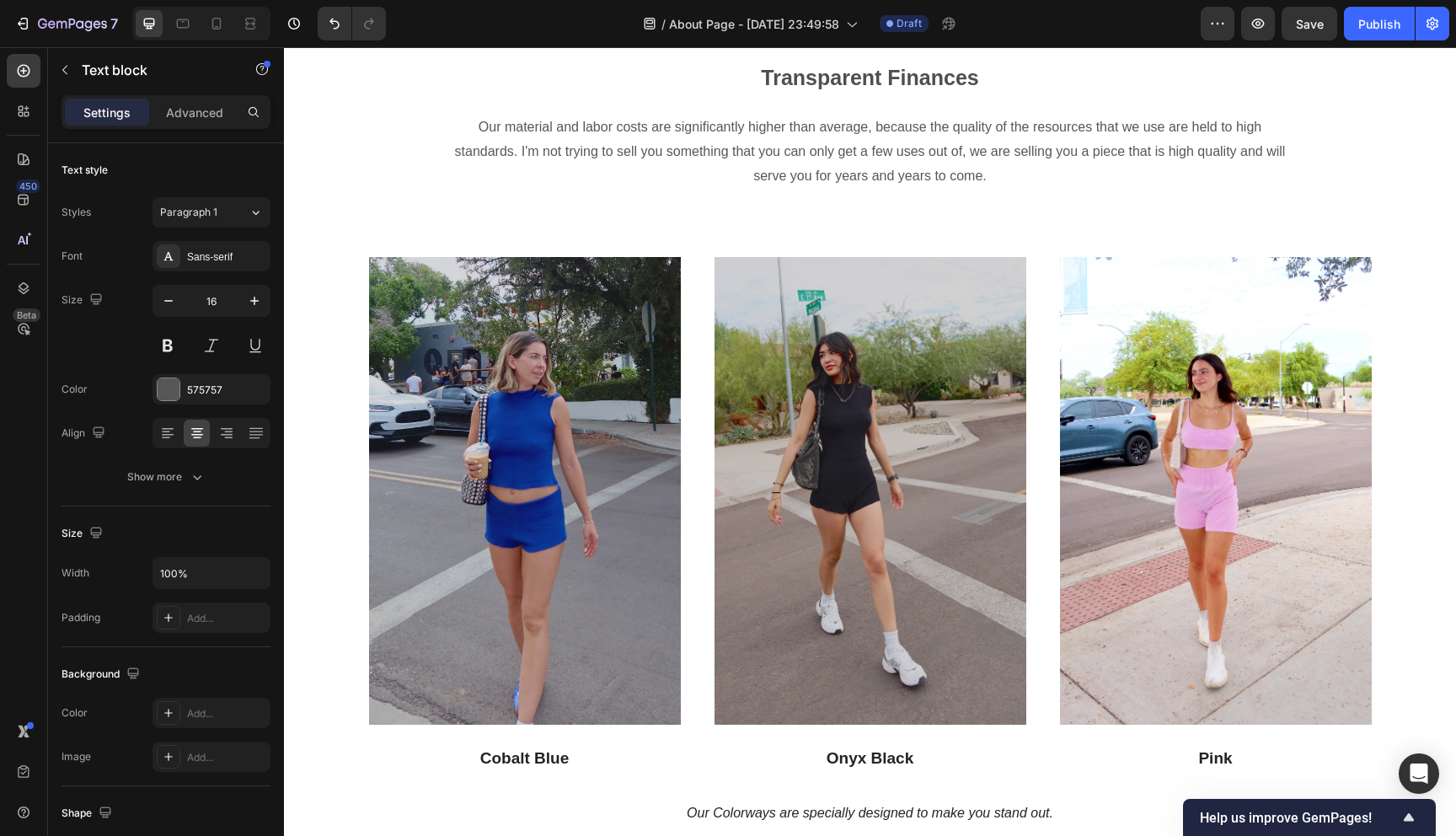
scroll to position [1689, 0]
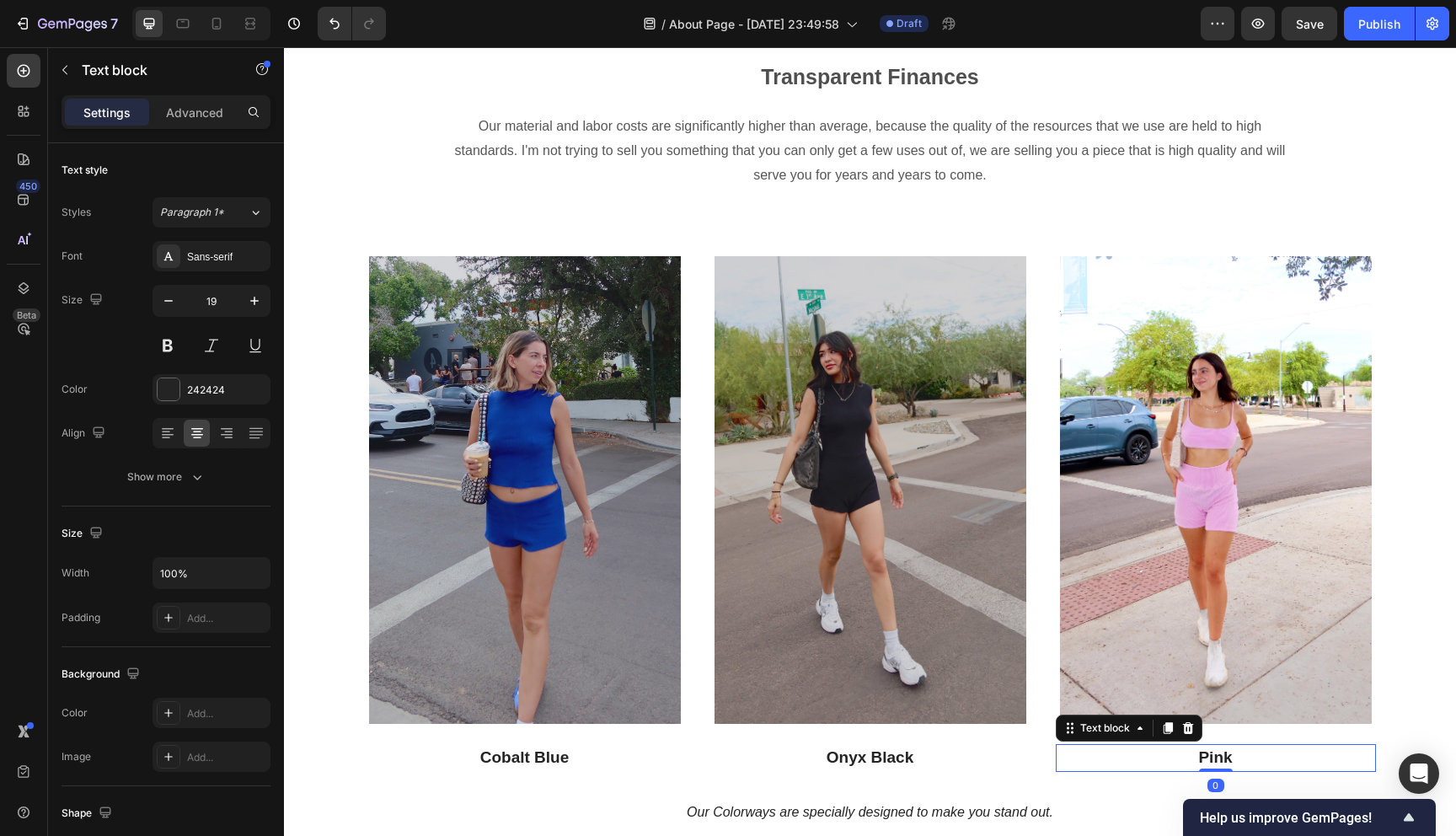
click at [1214, 760] on p "Pink" at bounding box center [1215, 758] width 317 height 24
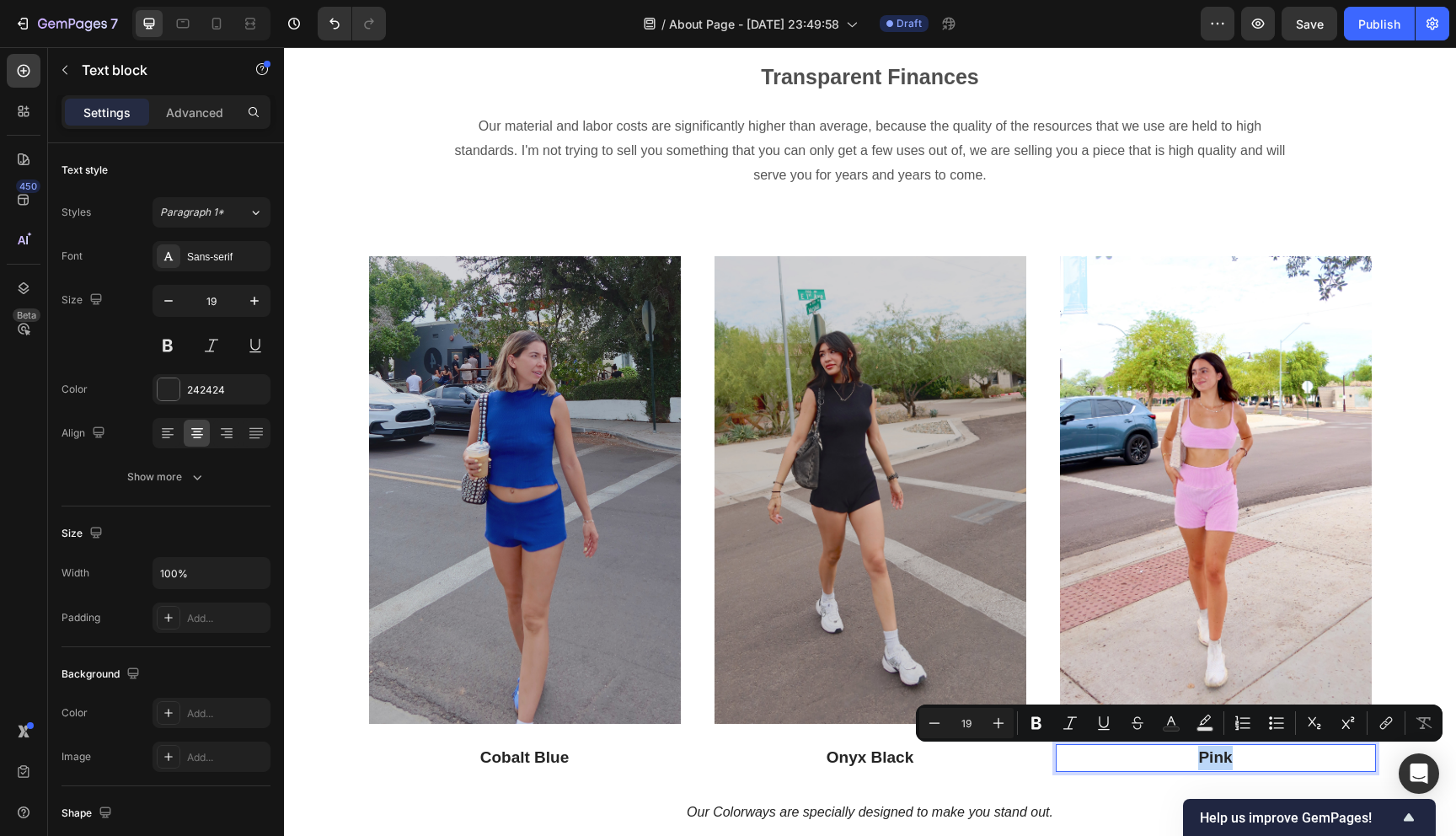
click at [1203, 755] on p "Pink" at bounding box center [1215, 758] width 317 height 24
click at [1199, 755] on p "Pink" at bounding box center [1215, 758] width 317 height 24
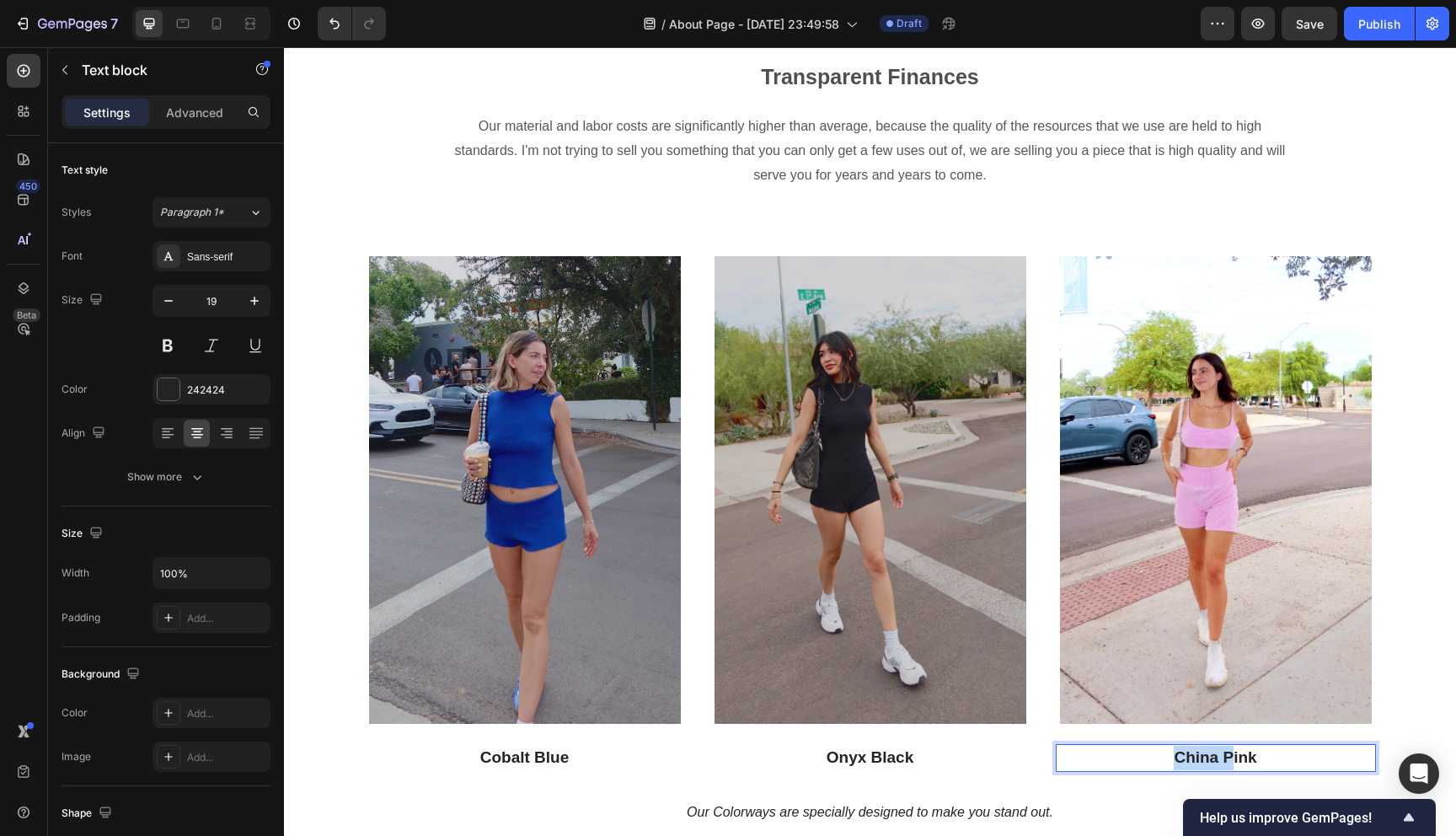
drag, startPoint x: 1226, startPoint y: 761, endPoint x: 1168, endPoint y: 761, distance: 58.0
click at [1168, 761] on p "China Pink" at bounding box center [1215, 758] width 317 height 24
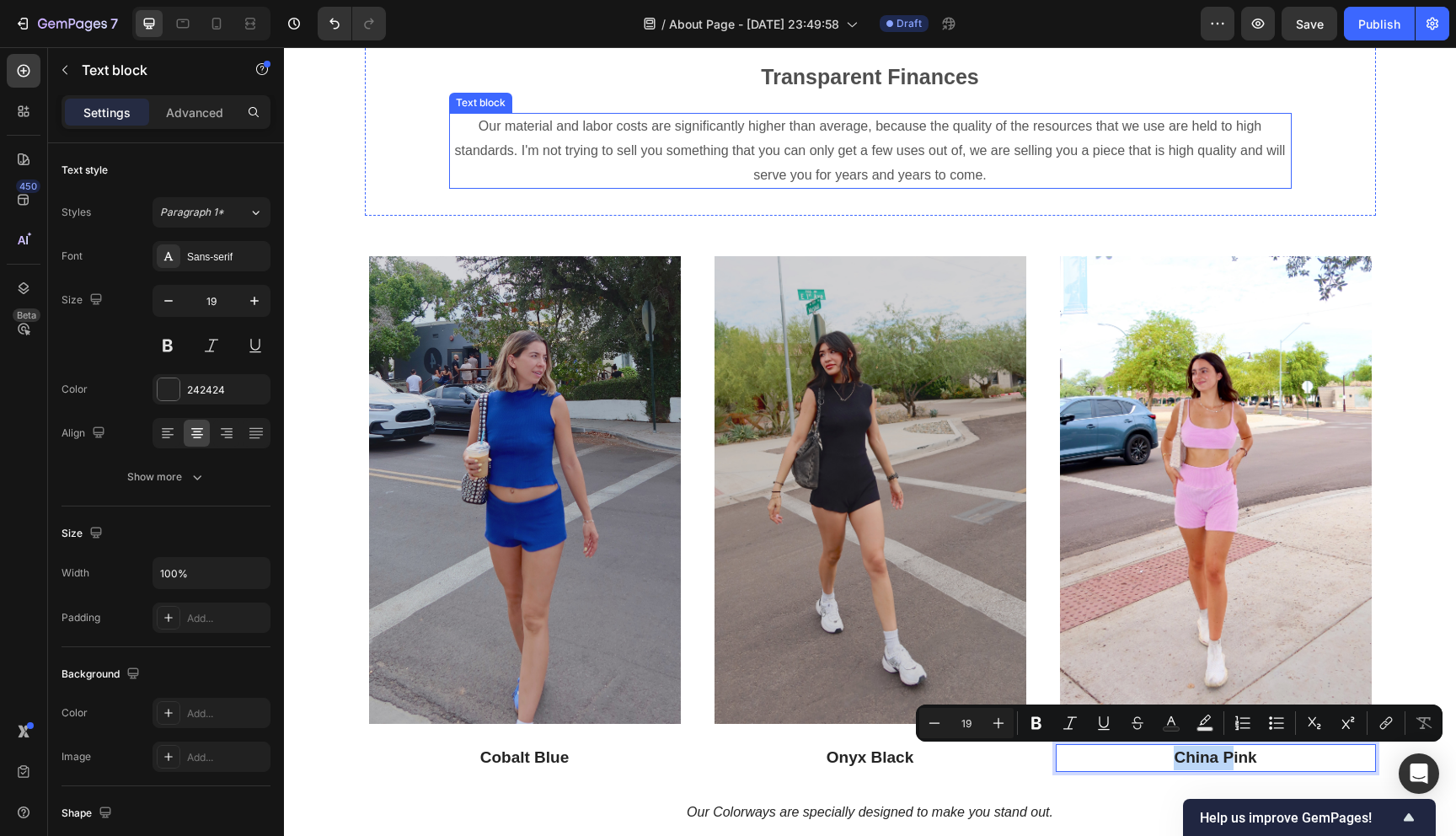
click at [983, 158] on p "Our material and labor costs are significantly higher than average, because the…" at bounding box center [870, 150] width 839 height 72
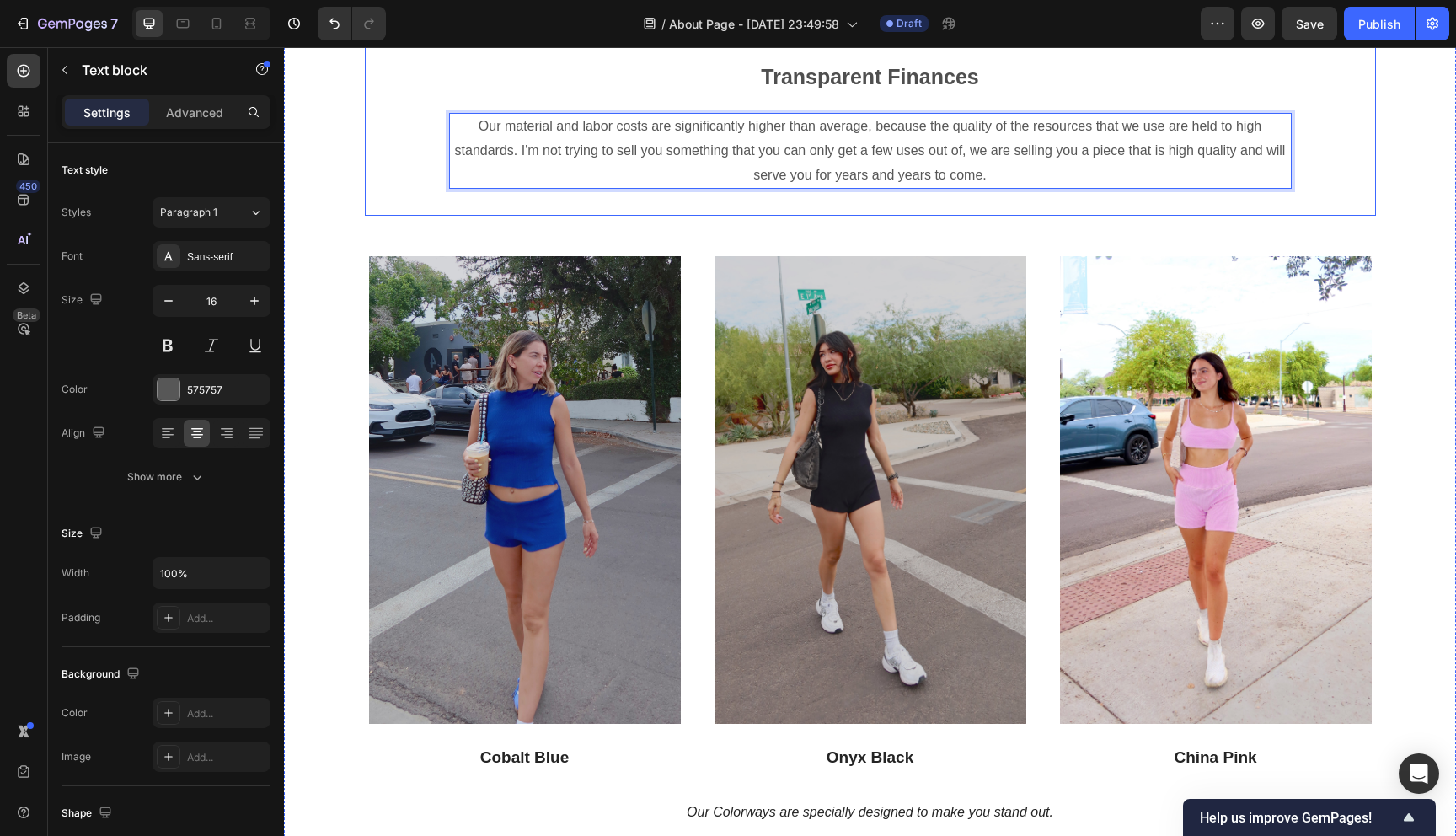
drag, startPoint x: 999, startPoint y: 177, endPoint x: 480, endPoint y: 102, distance: 524.4
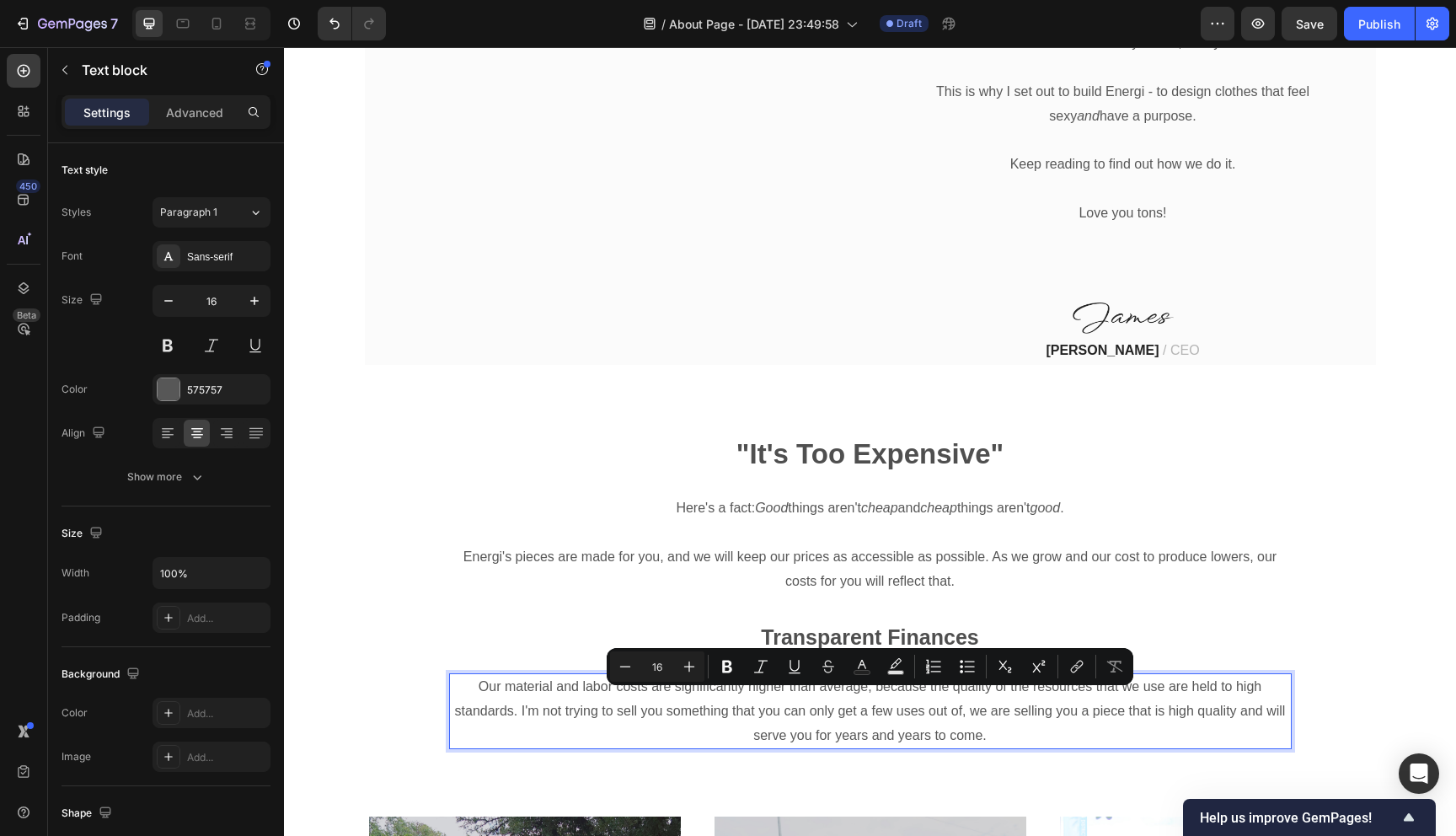
scroll to position [1129, 0]
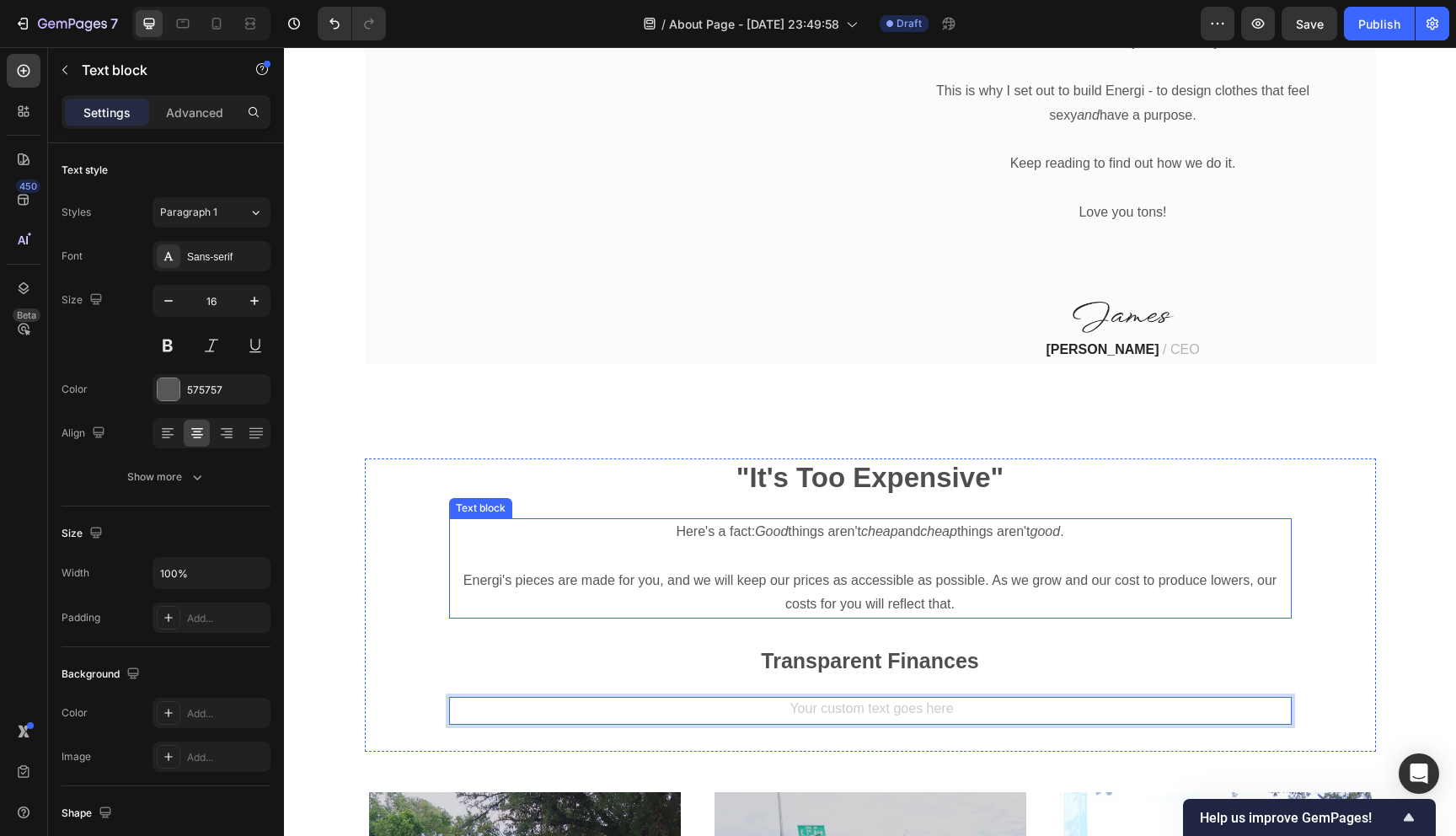
click at [1001, 589] on p "Energi's pieces are made for you, and we will keep our prices as accessible as …" at bounding box center [870, 594] width 839 height 49
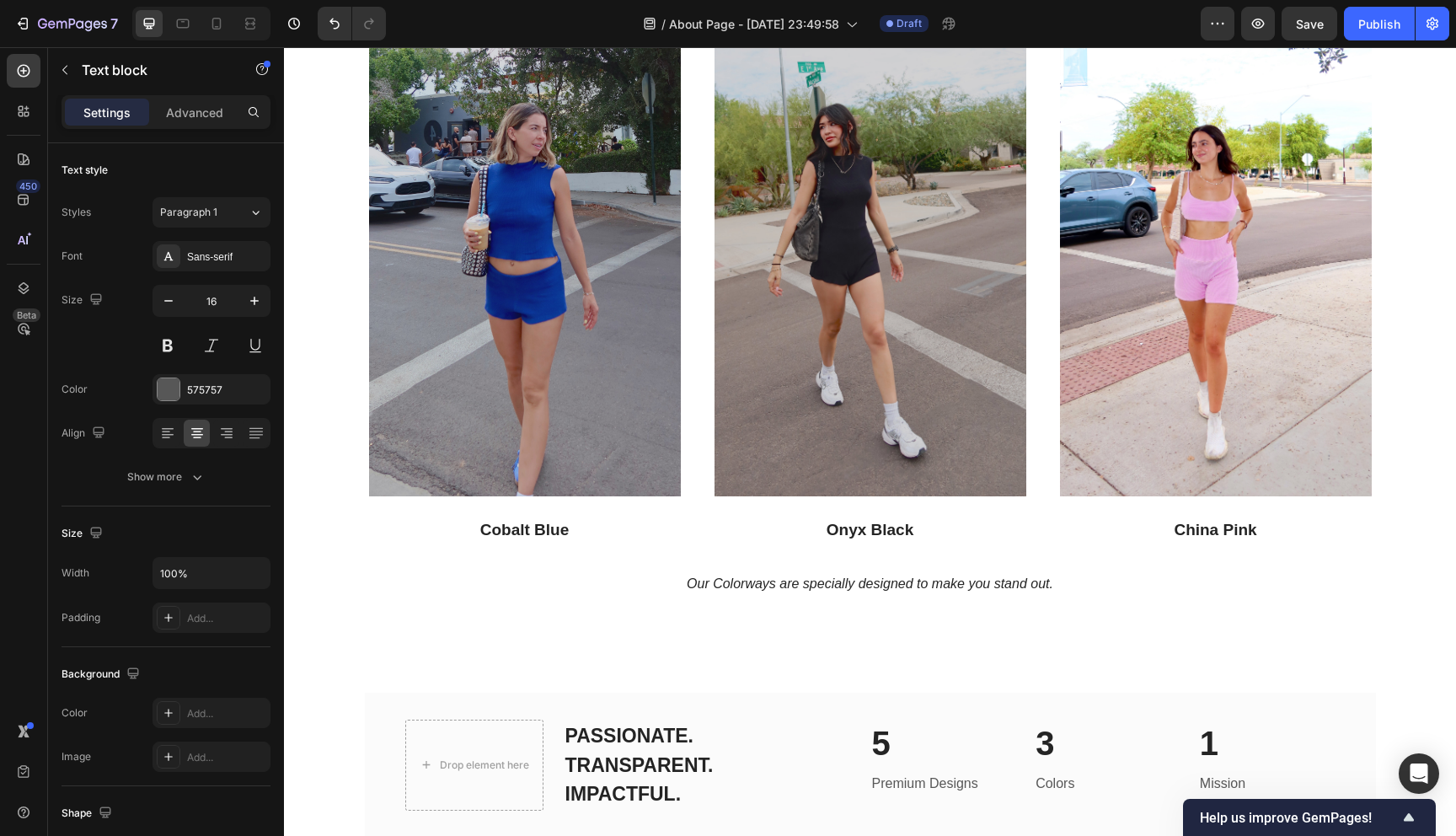
scroll to position [1958, 0]
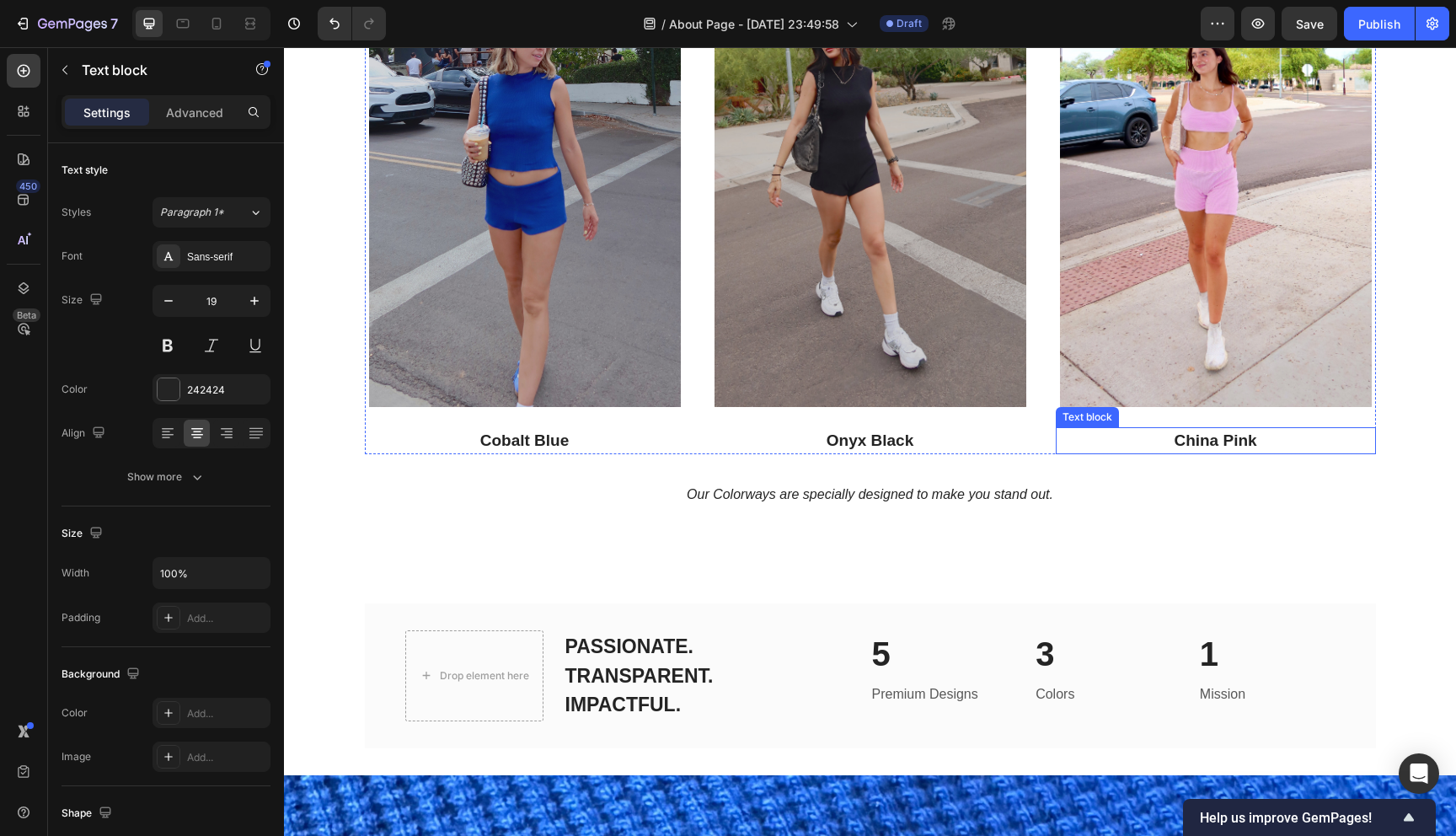
click at [1201, 429] on p "China Pink" at bounding box center [1215, 441] width 317 height 24
drag, startPoint x: 1220, startPoint y: 447, endPoint x: 1172, endPoint y: 447, distance: 48.0
click at [1172, 447] on p "Blush Pink" at bounding box center [1215, 441] width 317 height 24
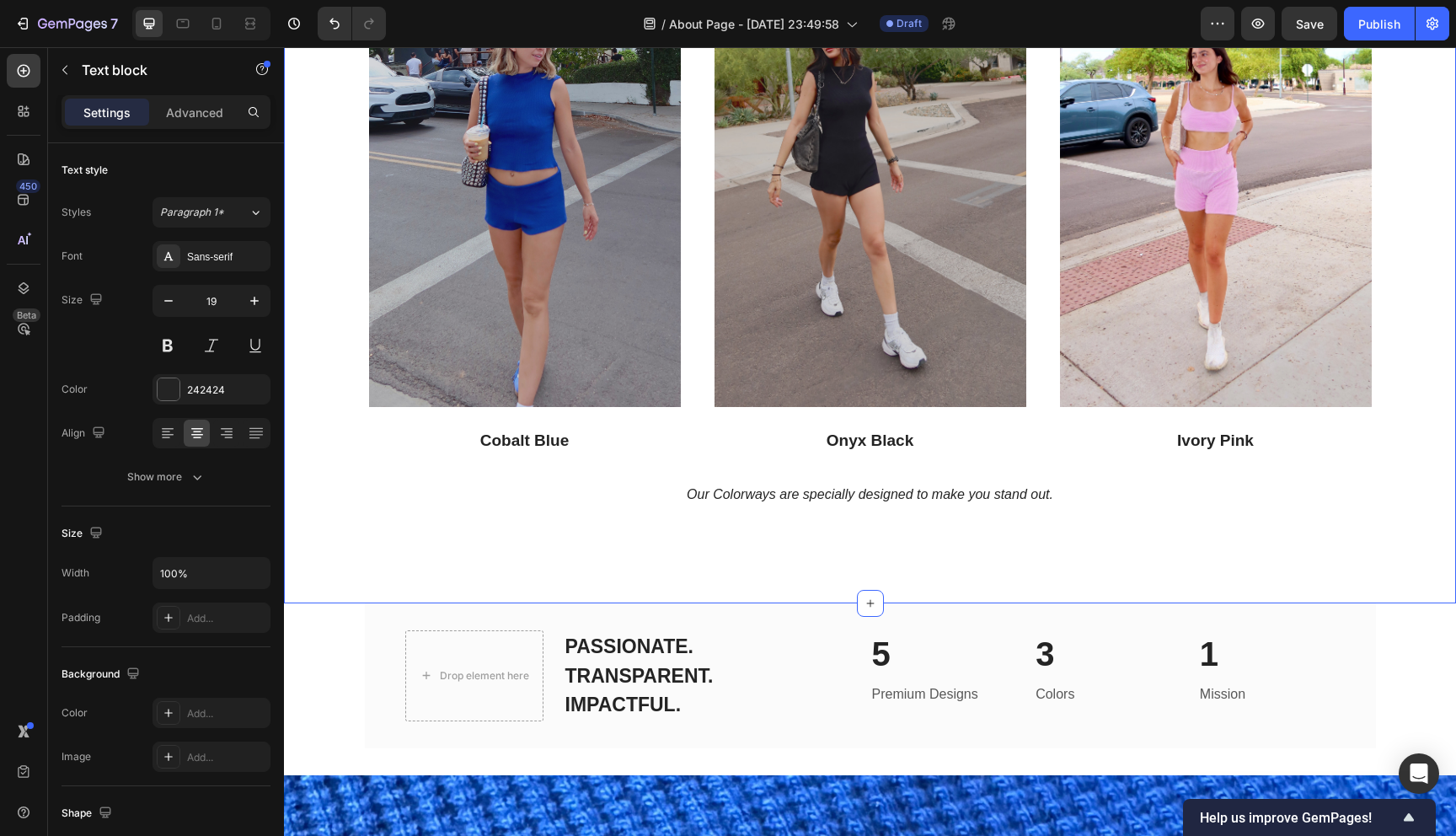
click at [1114, 525] on div ""It's Too Expensive" Heading Here's a fact: Good things aren't cheap and cheap …" at bounding box center [870, 104] width 1172 height 998
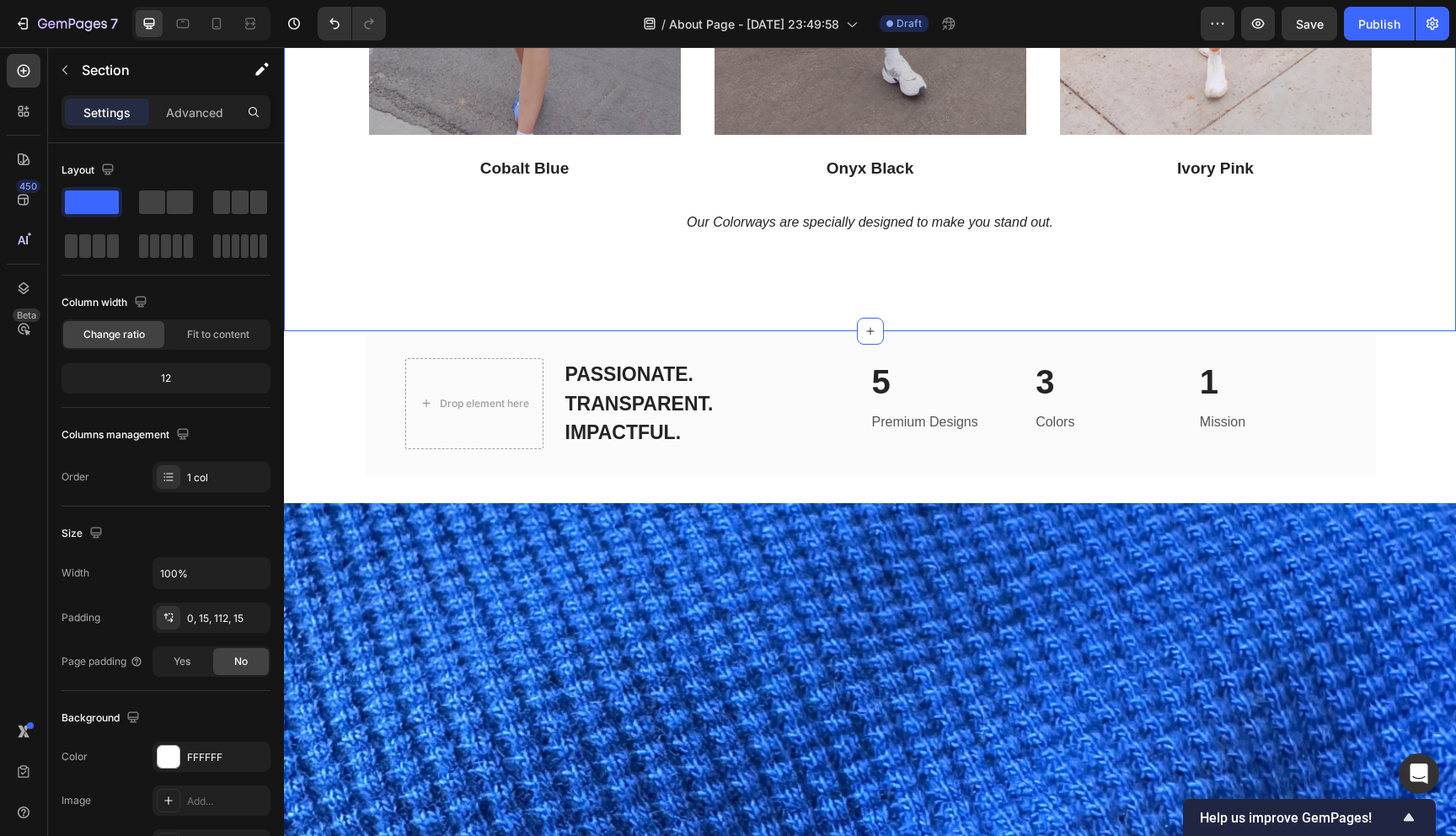
scroll to position [2234, 0]
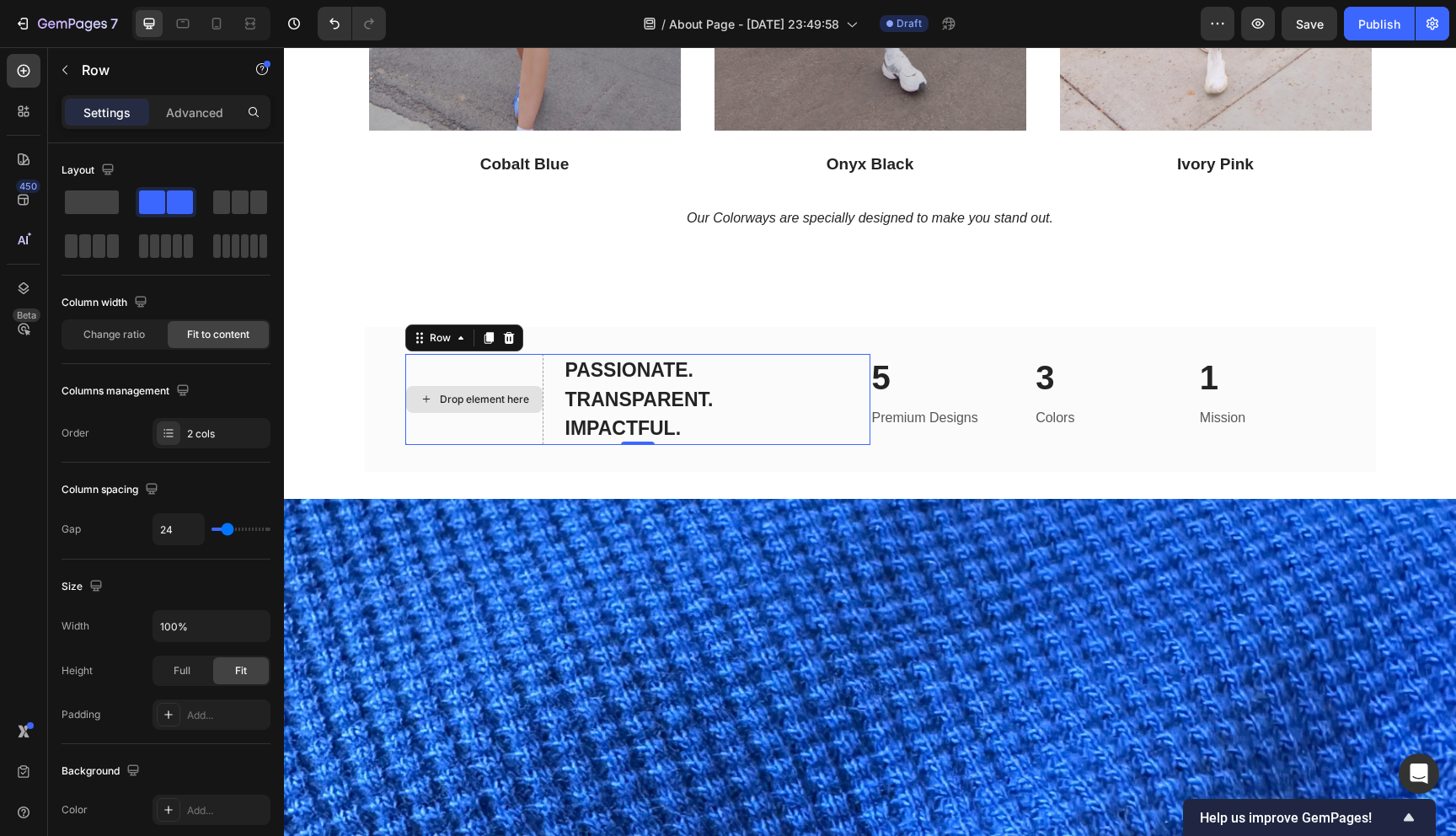
click at [459, 365] on div "Drop element here" at bounding box center [473, 399] width 138 height 91
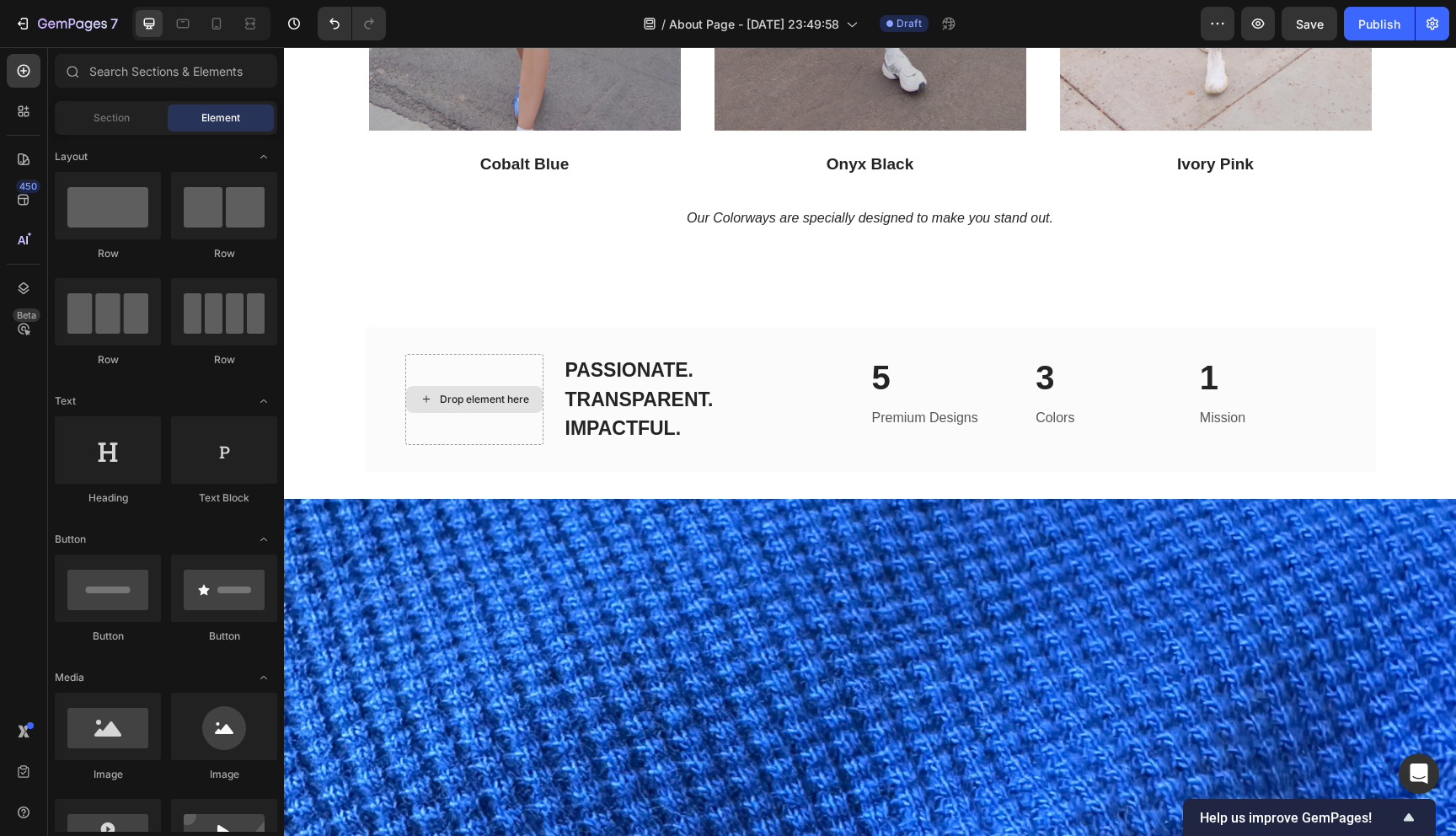
click at [501, 403] on div "Drop element here" at bounding box center [484, 400] width 89 height 14
click at [458, 394] on div "Drop element here" at bounding box center [484, 400] width 89 height 14
click at [118, 693] on div at bounding box center [108, 727] width 106 height 68
drag, startPoint x: 419, startPoint y: 514, endPoint x: 473, endPoint y: 398, distance: 128.0
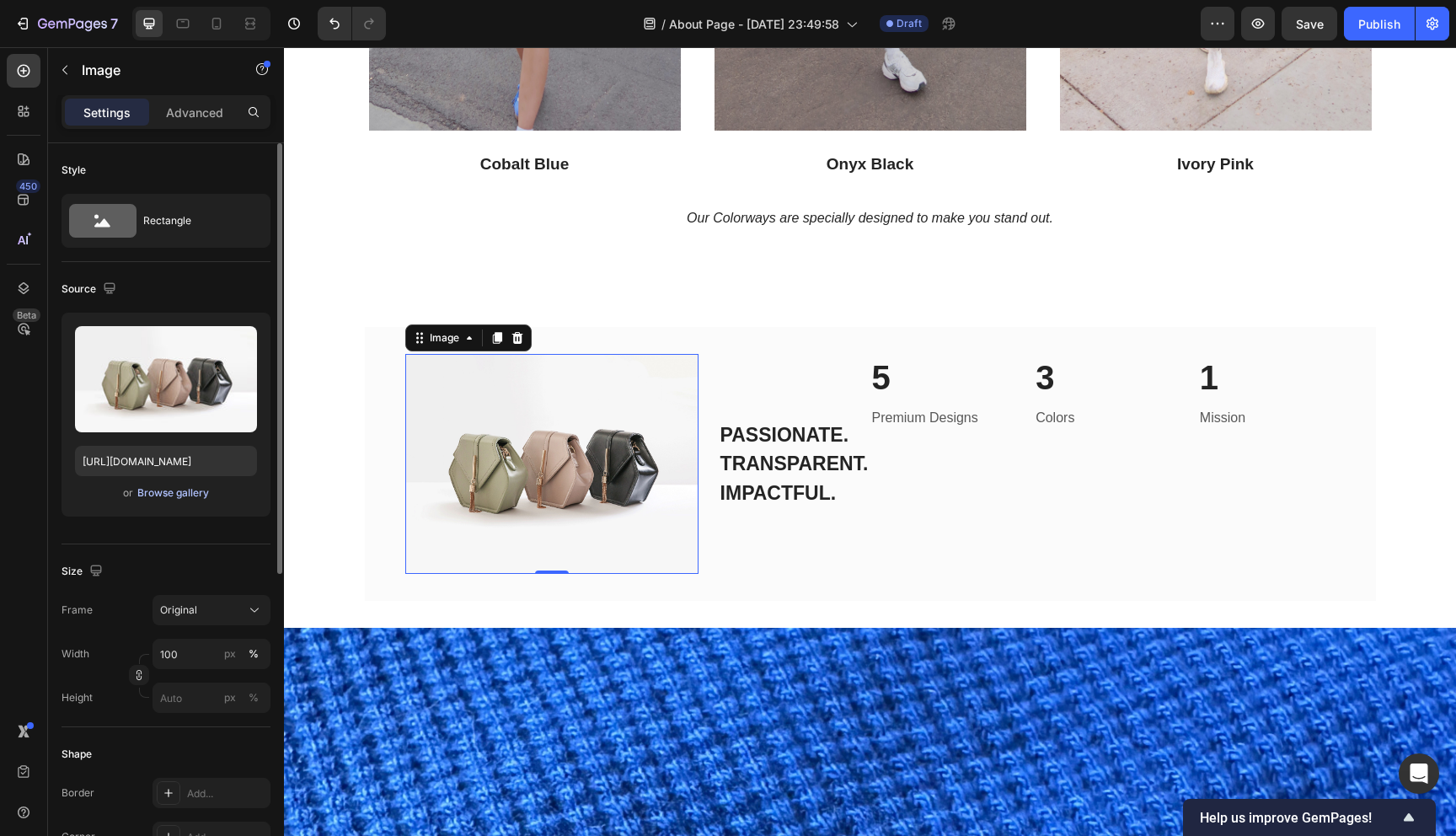
click at [165, 493] on div "Browse gallery" at bounding box center [173, 493] width 71 height 15
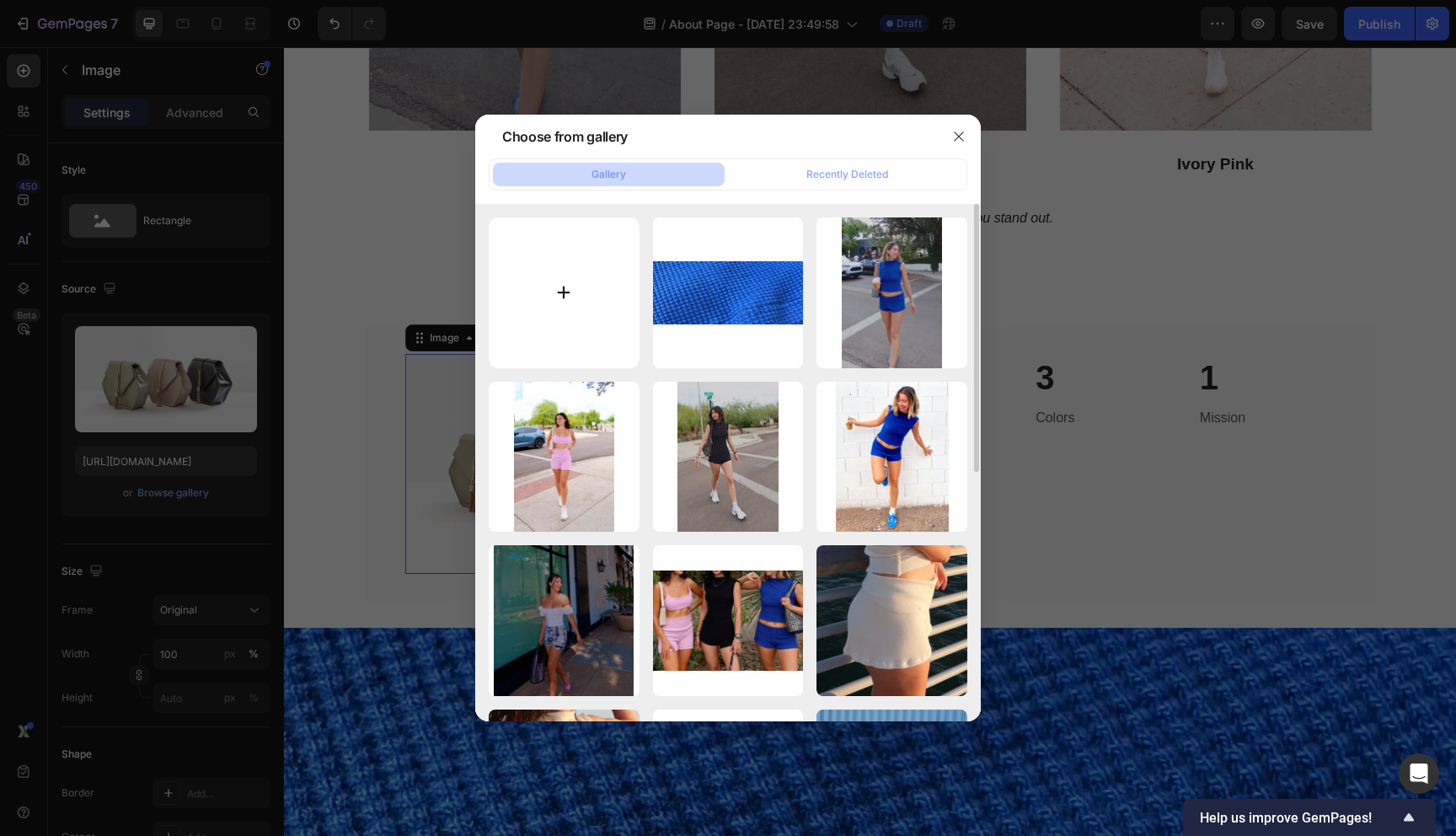
click at [588, 295] on input "file" at bounding box center [564, 293] width 151 height 151
type input "C:\fakepath\IMG_1913.jpeg"
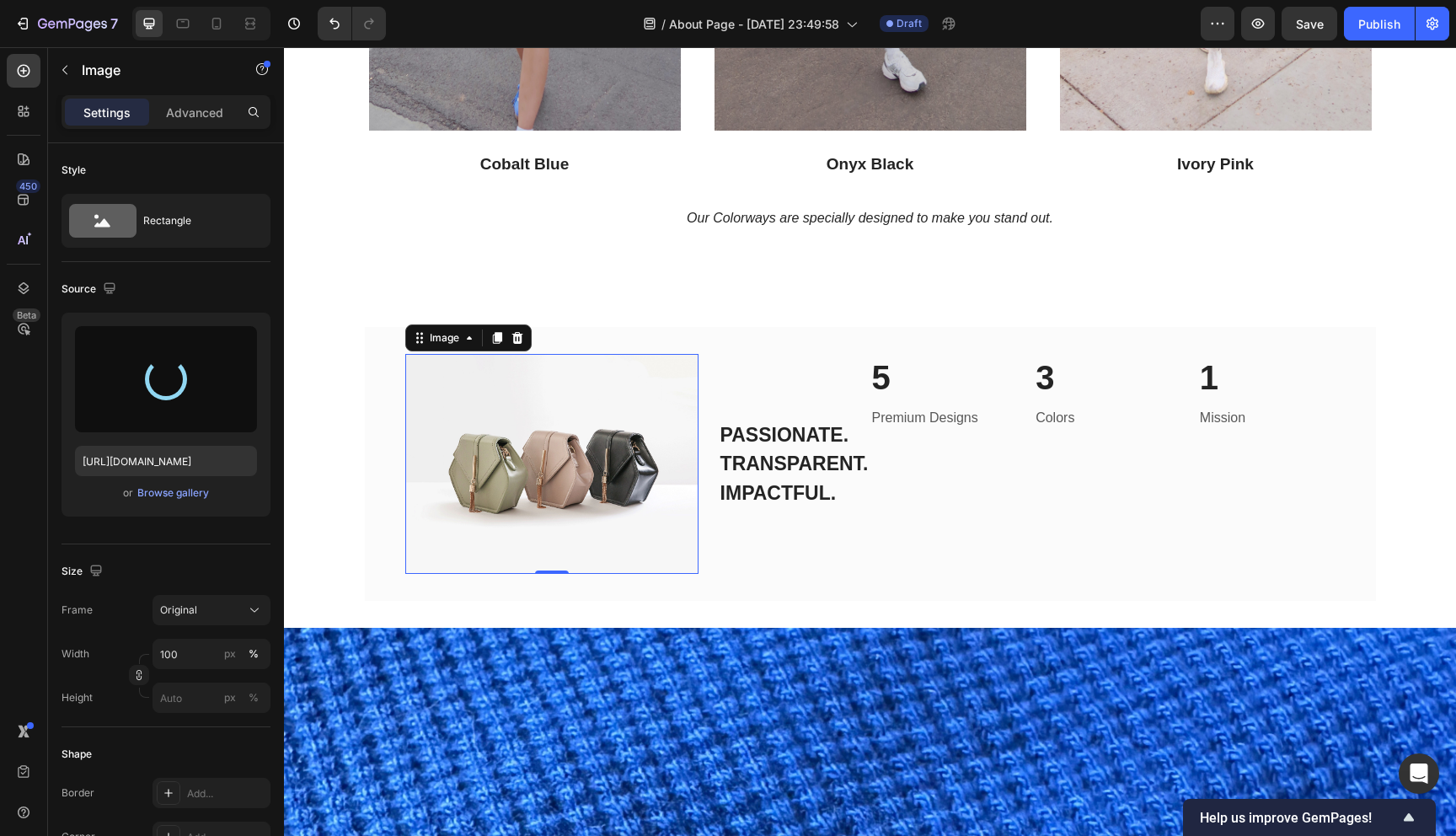
type input "https://cdn.shopify.com/s/files/1/0592/0269/9393/files/gempages_581794138471531…"
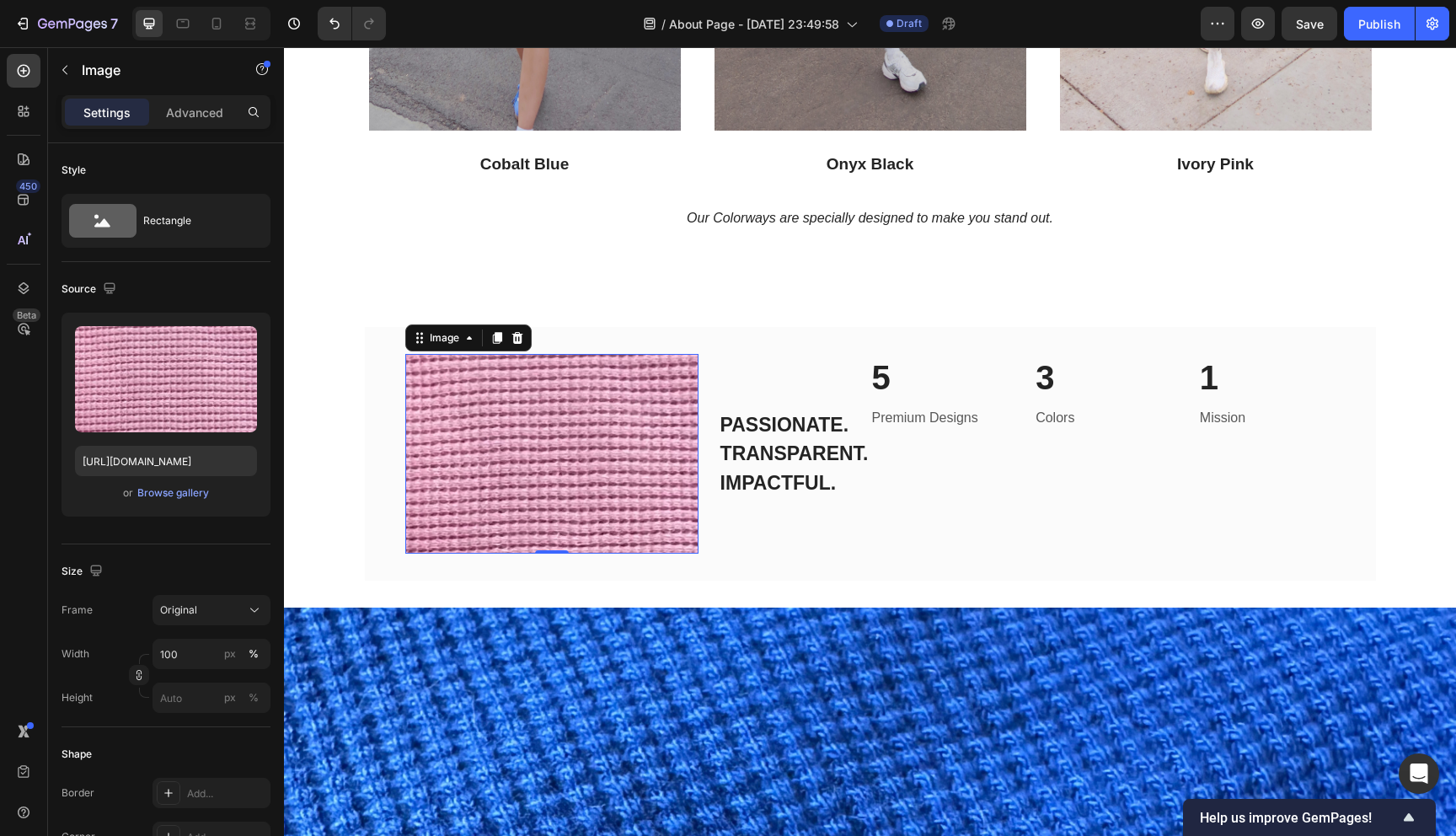
click at [625, 472] on img at bounding box center [551, 453] width 293 height 199
click at [646, 501] on img at bounding box center [551, 453] width 293 height 199
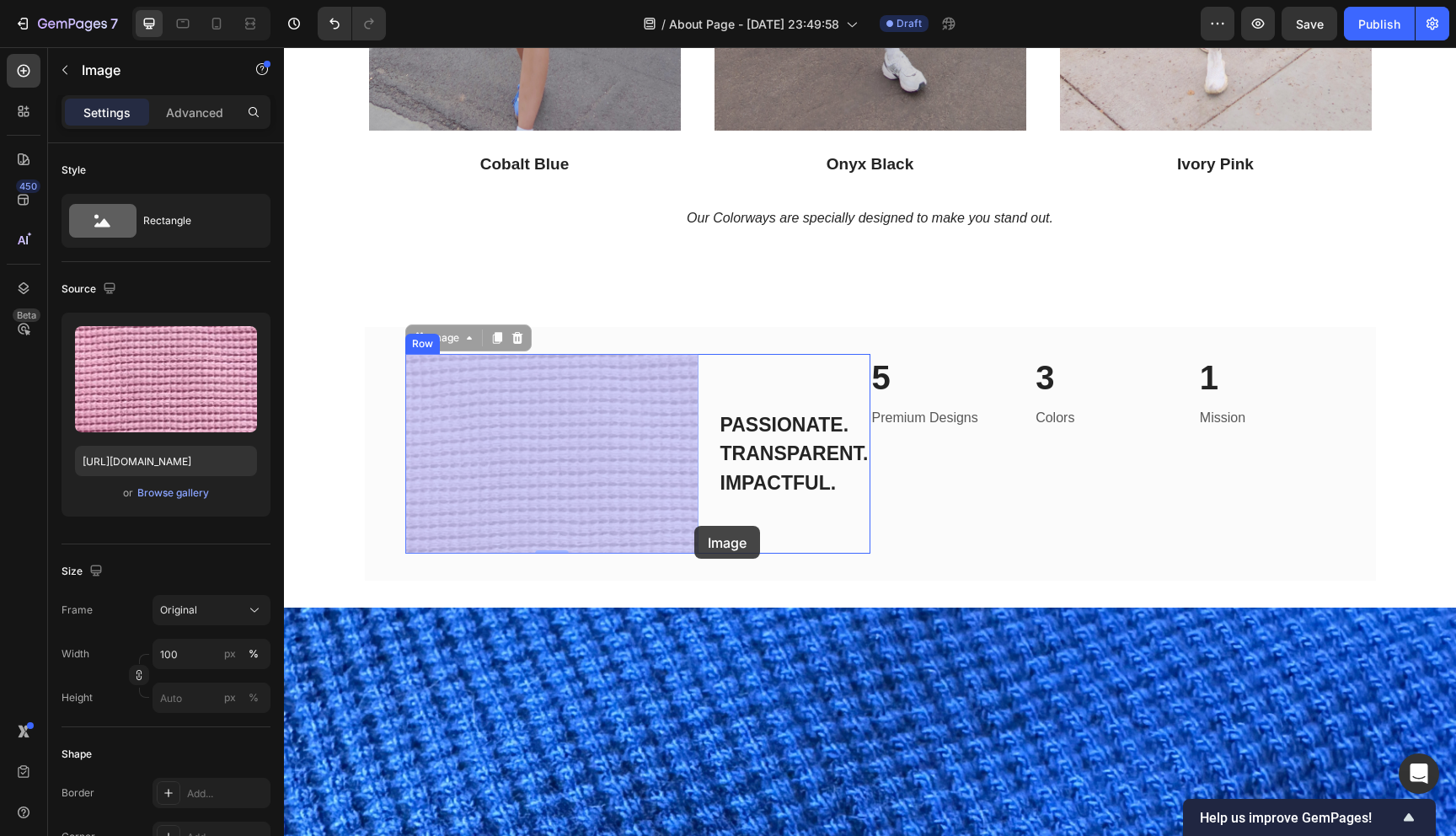
drag, startPoint x: 694, startPoint y: 552, endPoint x: 694, endPoint y: 514, distance: 38.0
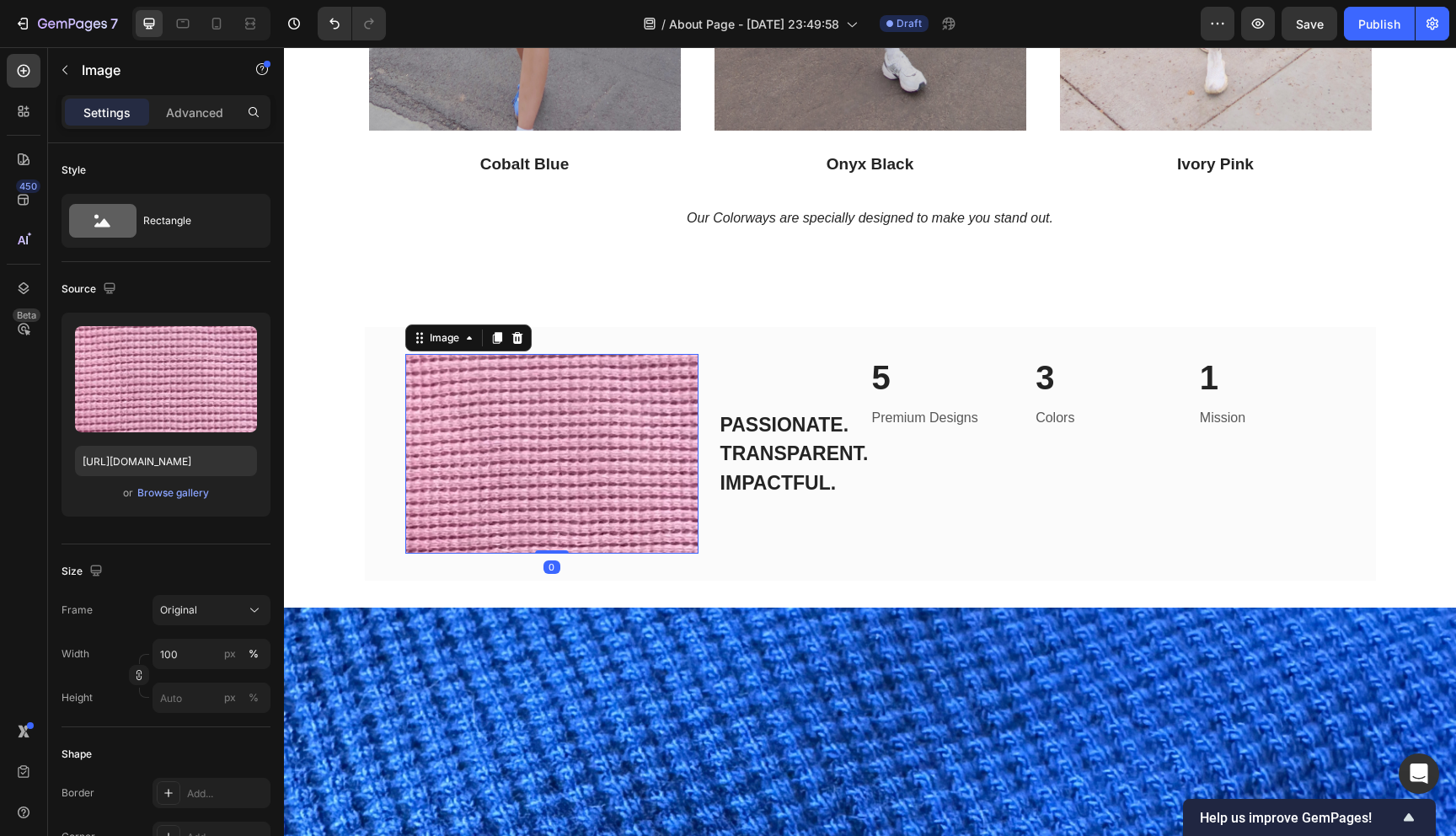
drag, startPoint x: 544, startPoint y: 550, endPoint x: 561, endPoint y: 448, distance: 103.4
click at [561, 448] on div "Image 0" at bounding box center [551, 453] width 293 height 199
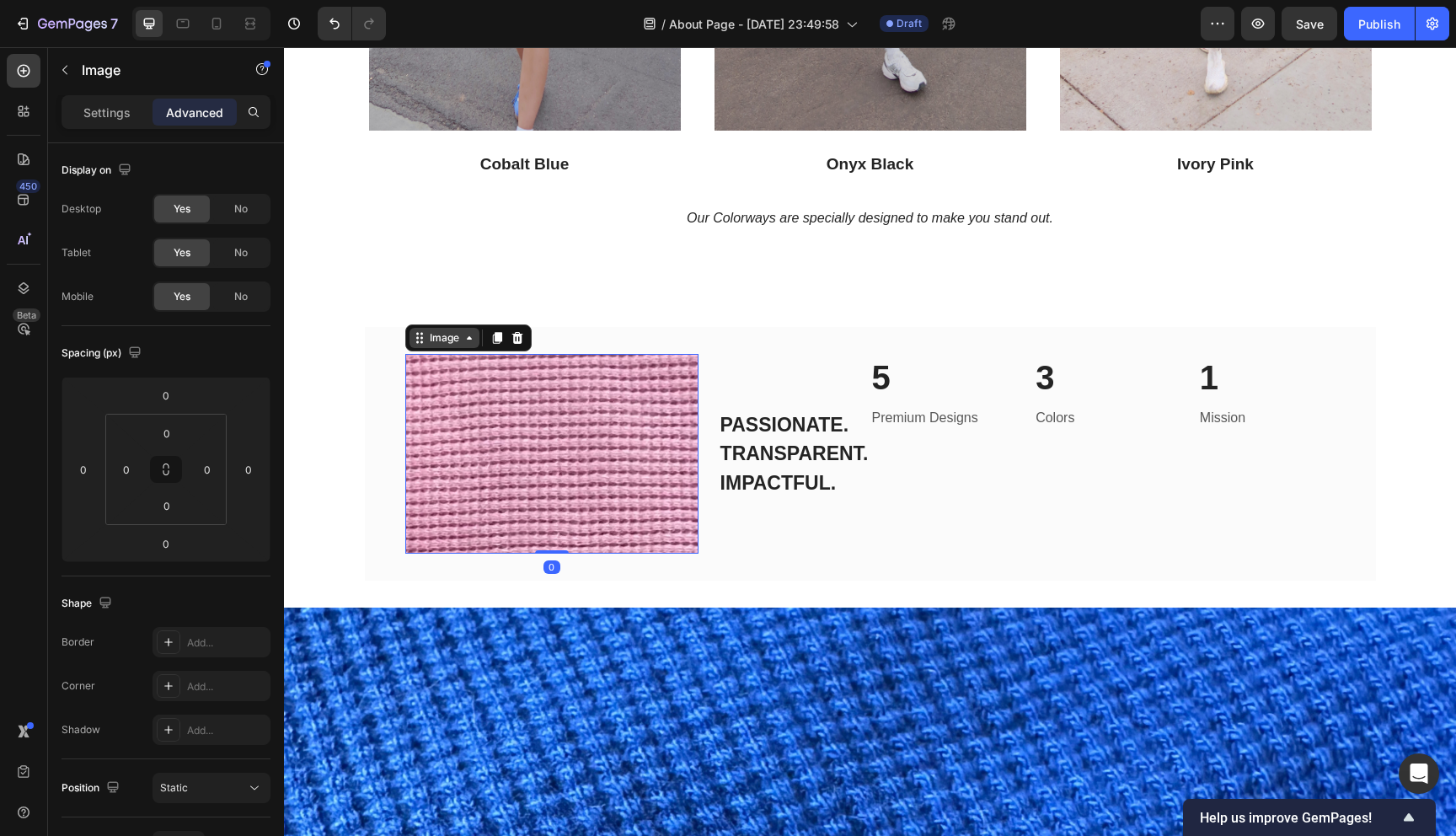
click at [467, 335] on icon at bounding box center [469, 338] width 14 height 14
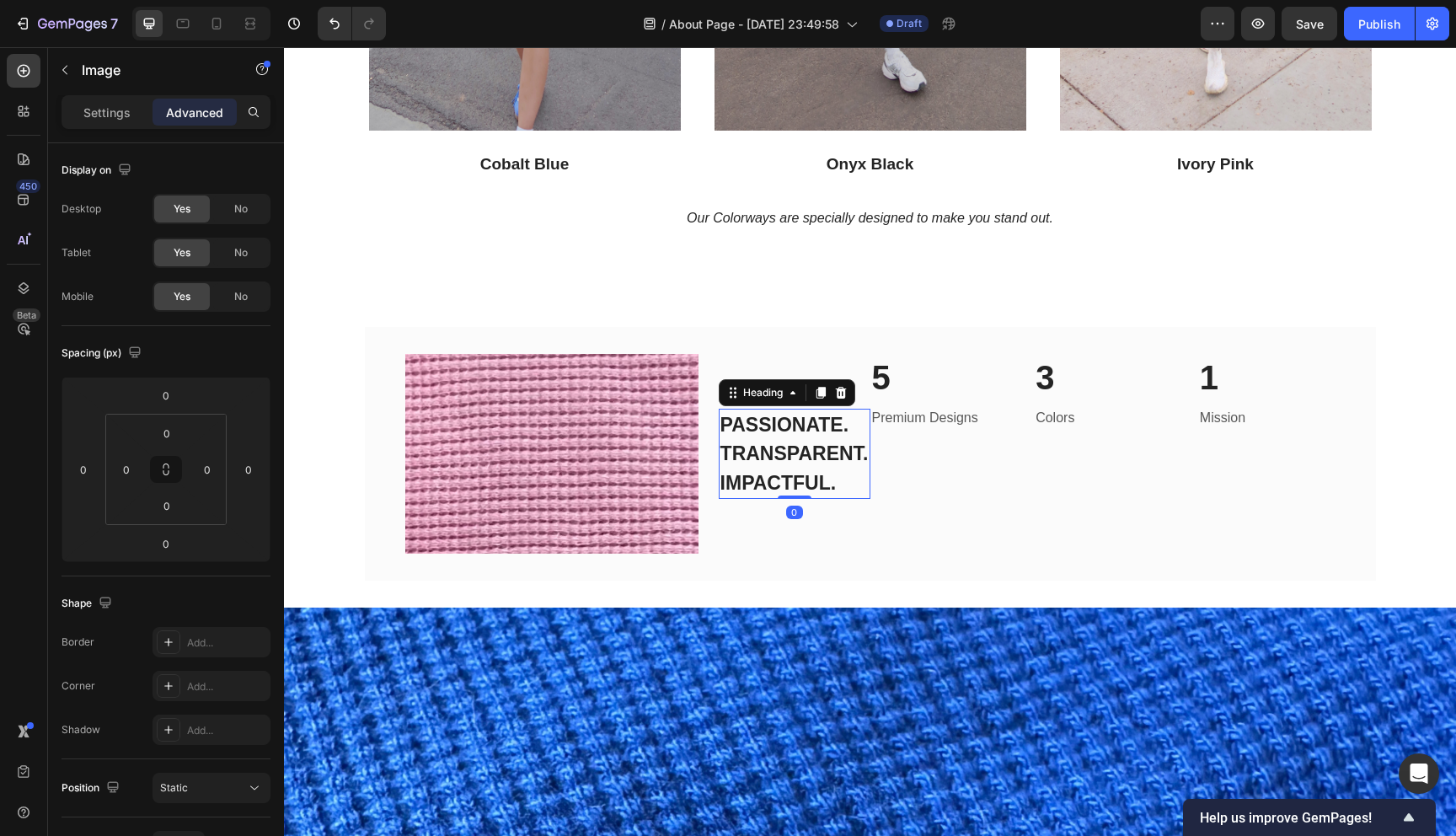
click at [793, 456] on h2 "PASSIONATE. TRANSPARENT. IMPACTFUL." at bounding box center [794, 454] width 152 height 91
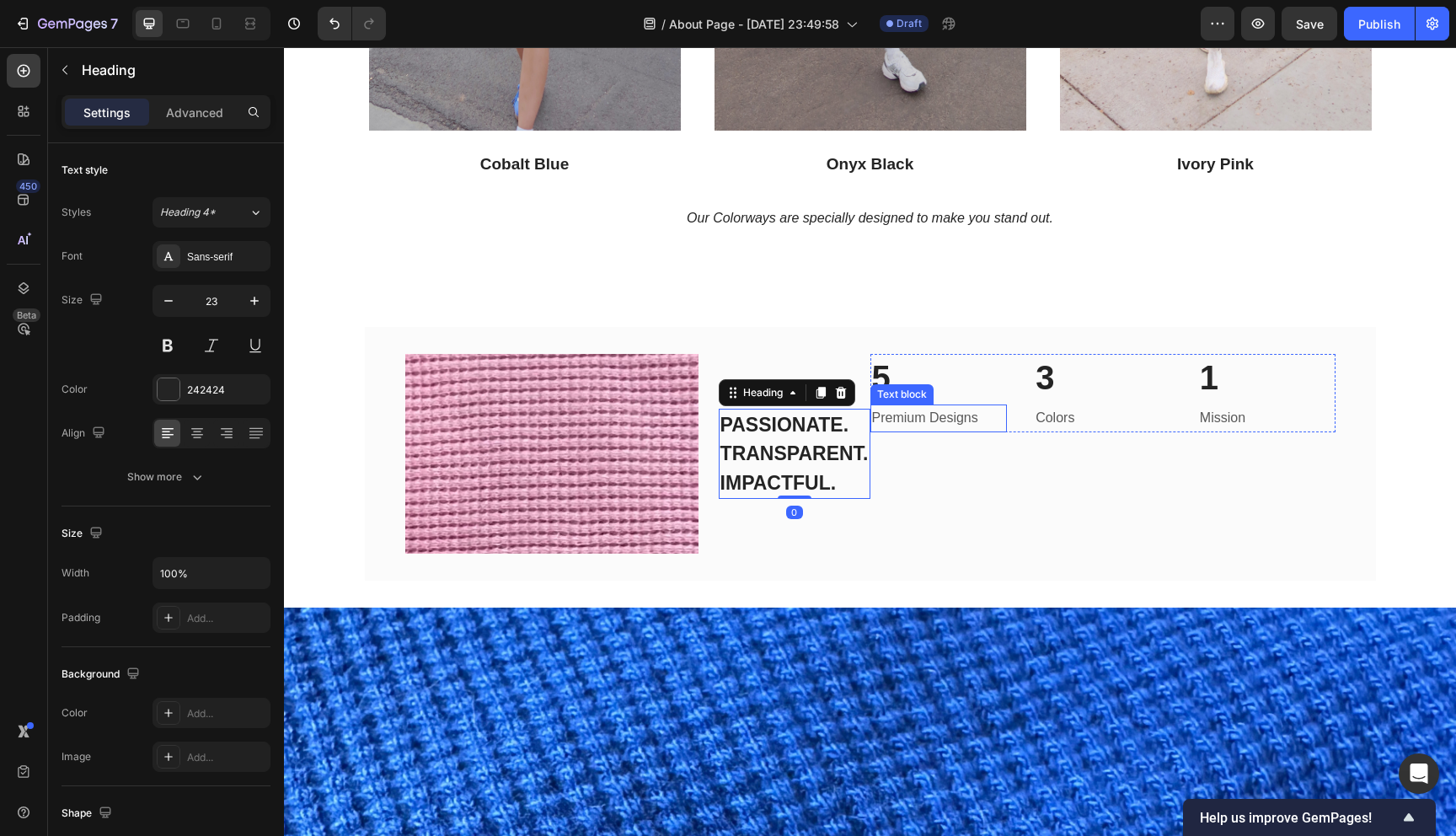
click at [922, 412] on p "Premium Designs" at bounding box center [939, 418] width 134 height 24
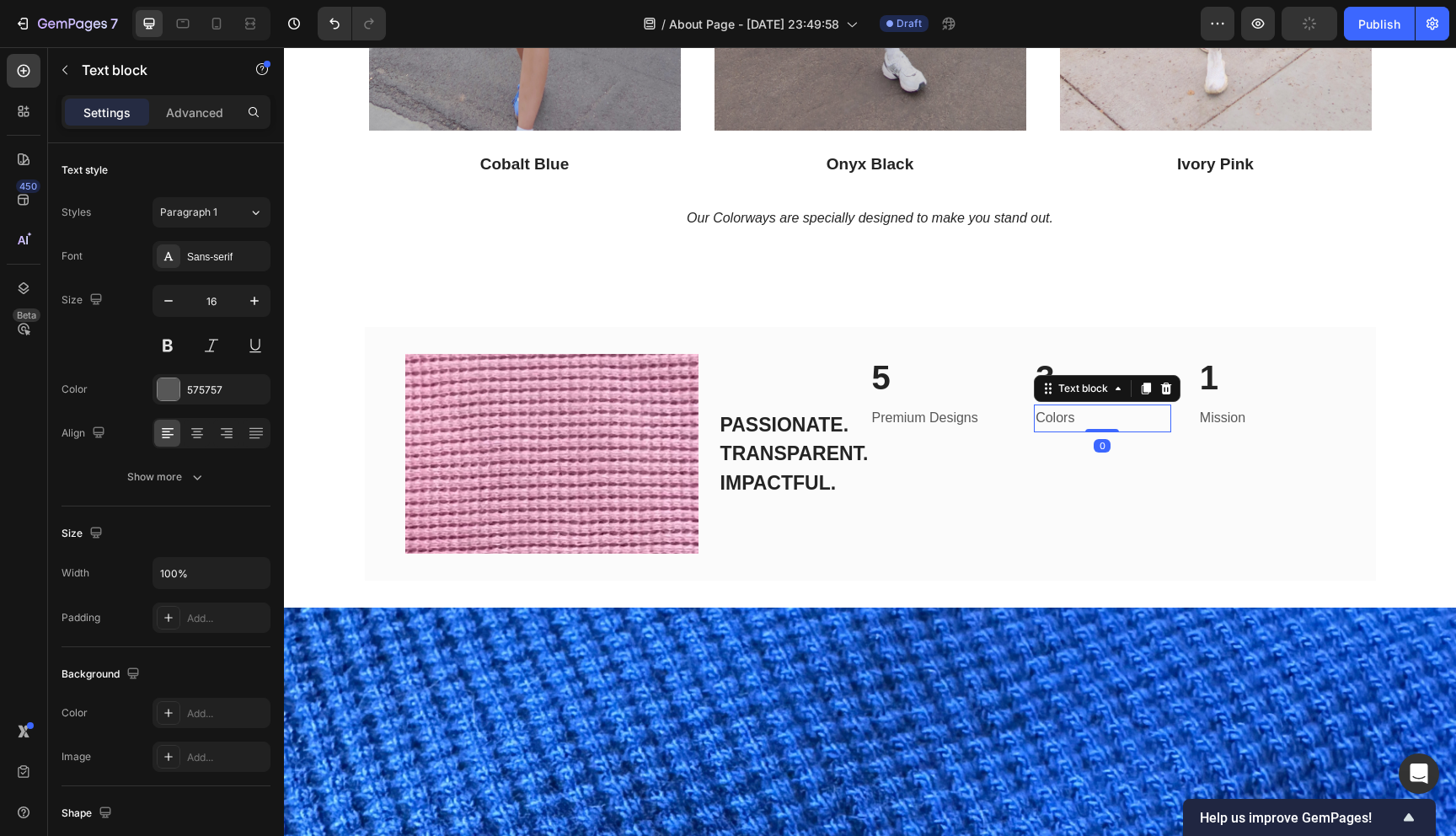
click at [1088, 410] on p "Colors" at bounding box center [1102, 418] width 134 height 24
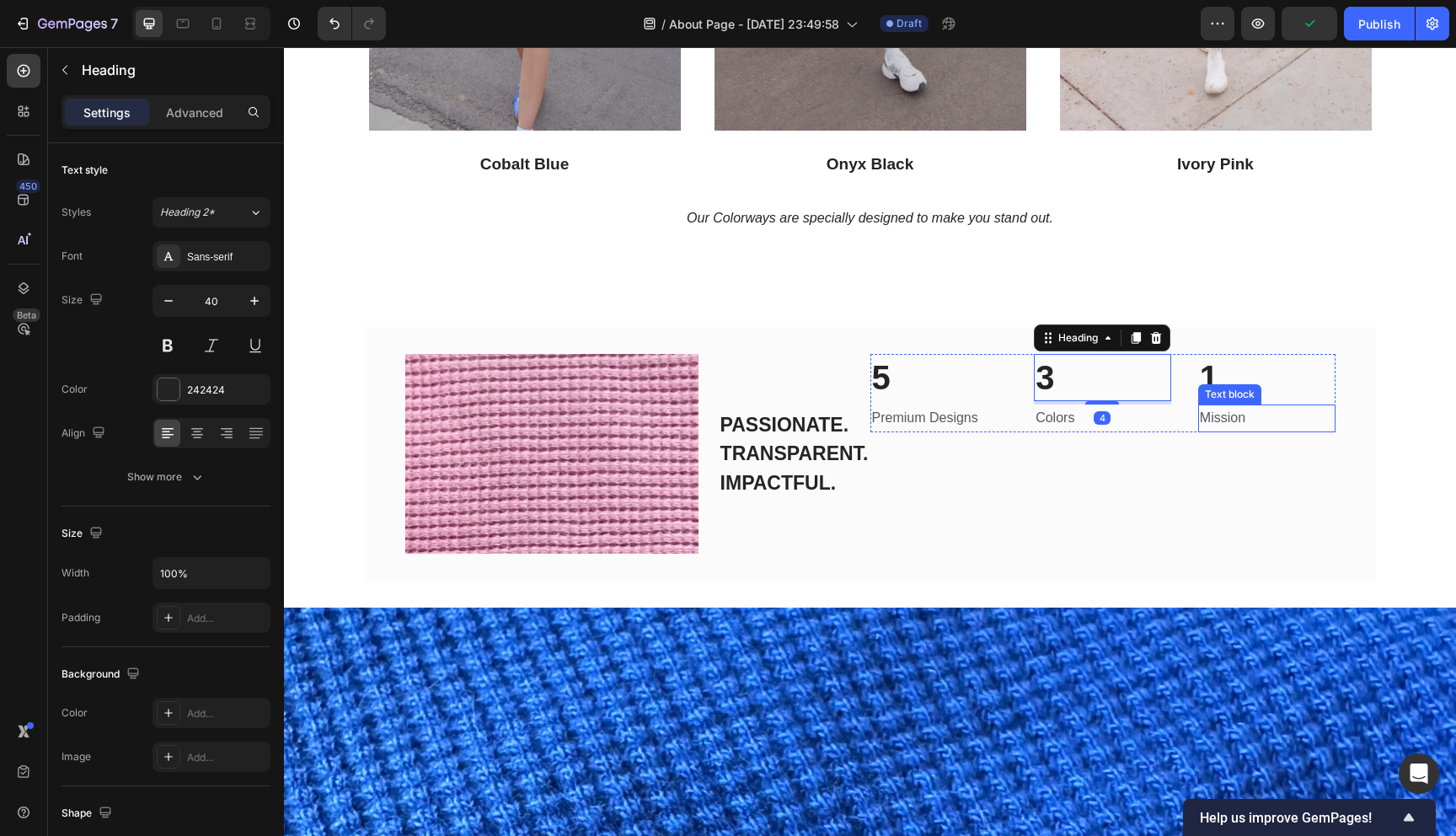
click at [1262, 410] on p "Mission" at bounding box center [1267, 418] width 134 height 24
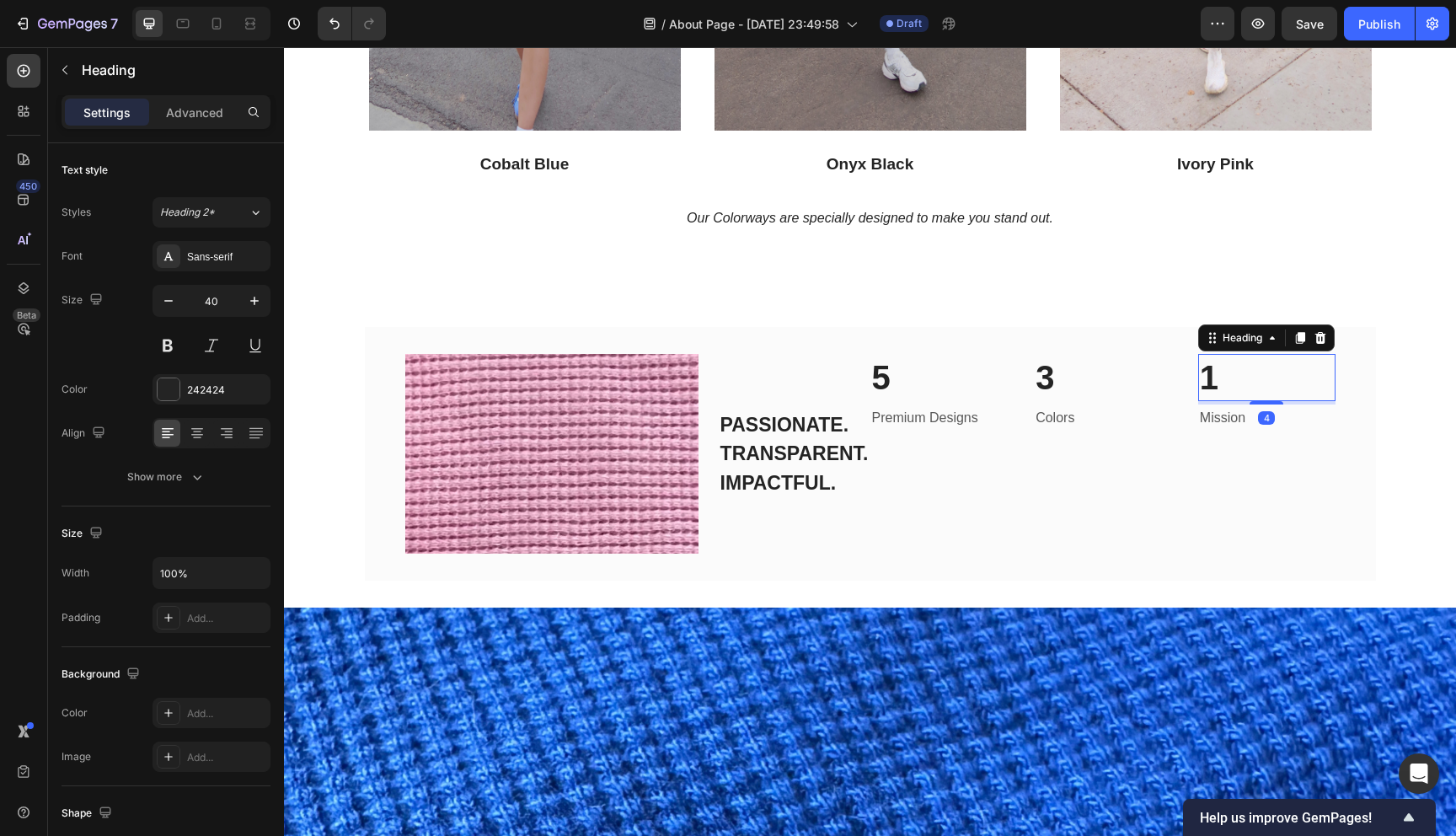
click at [1315, 364] on h2 "1" at bounding box center [1267, 377] width 137 height 47
drag, startPoint x: 1219, startPoint y: 334, endPoint x: 1220, endPoint y: 376, distance: 42.0
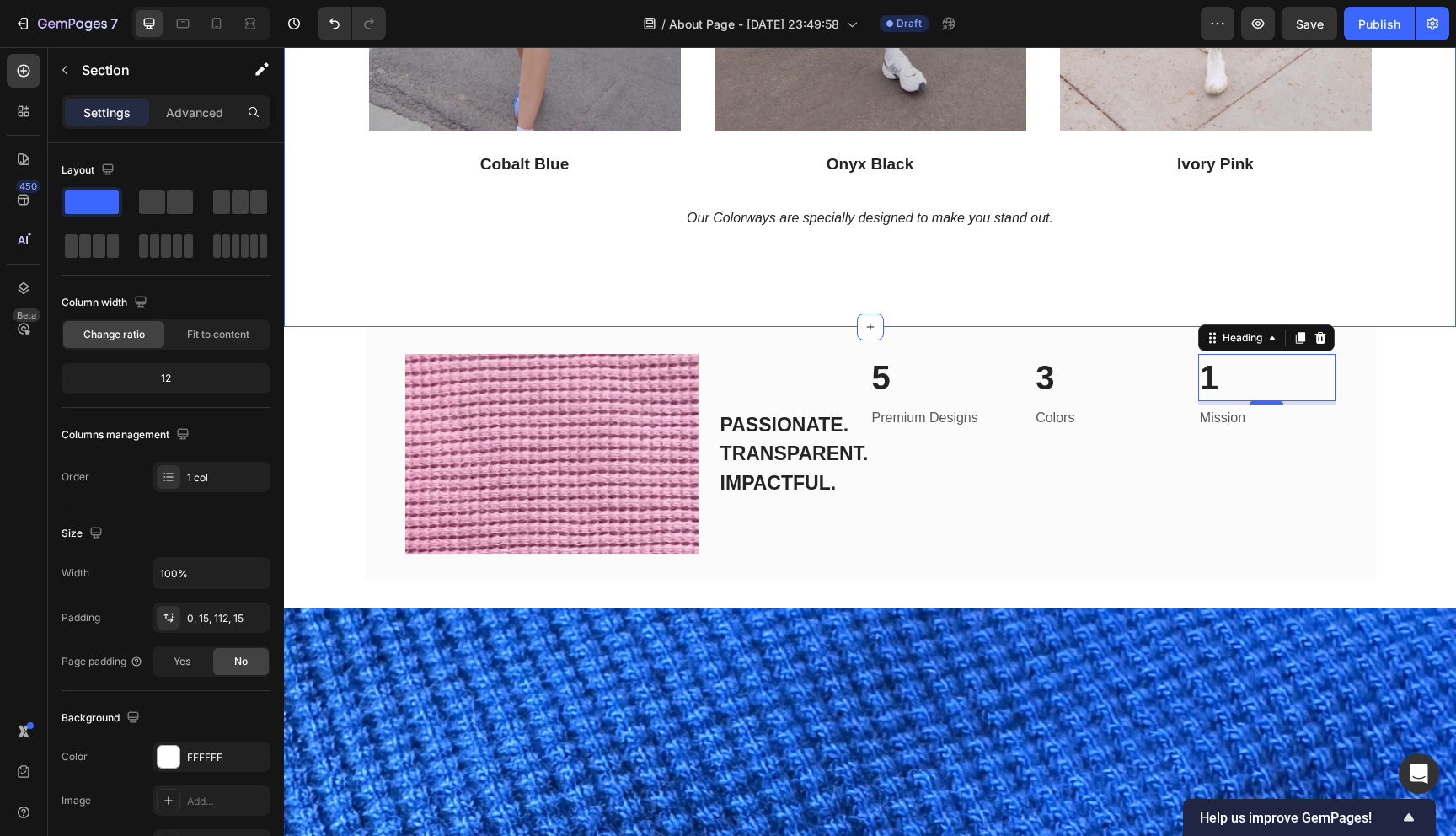
click at [607, 478] on img at bounding box center [551, 453] width 293 height 199
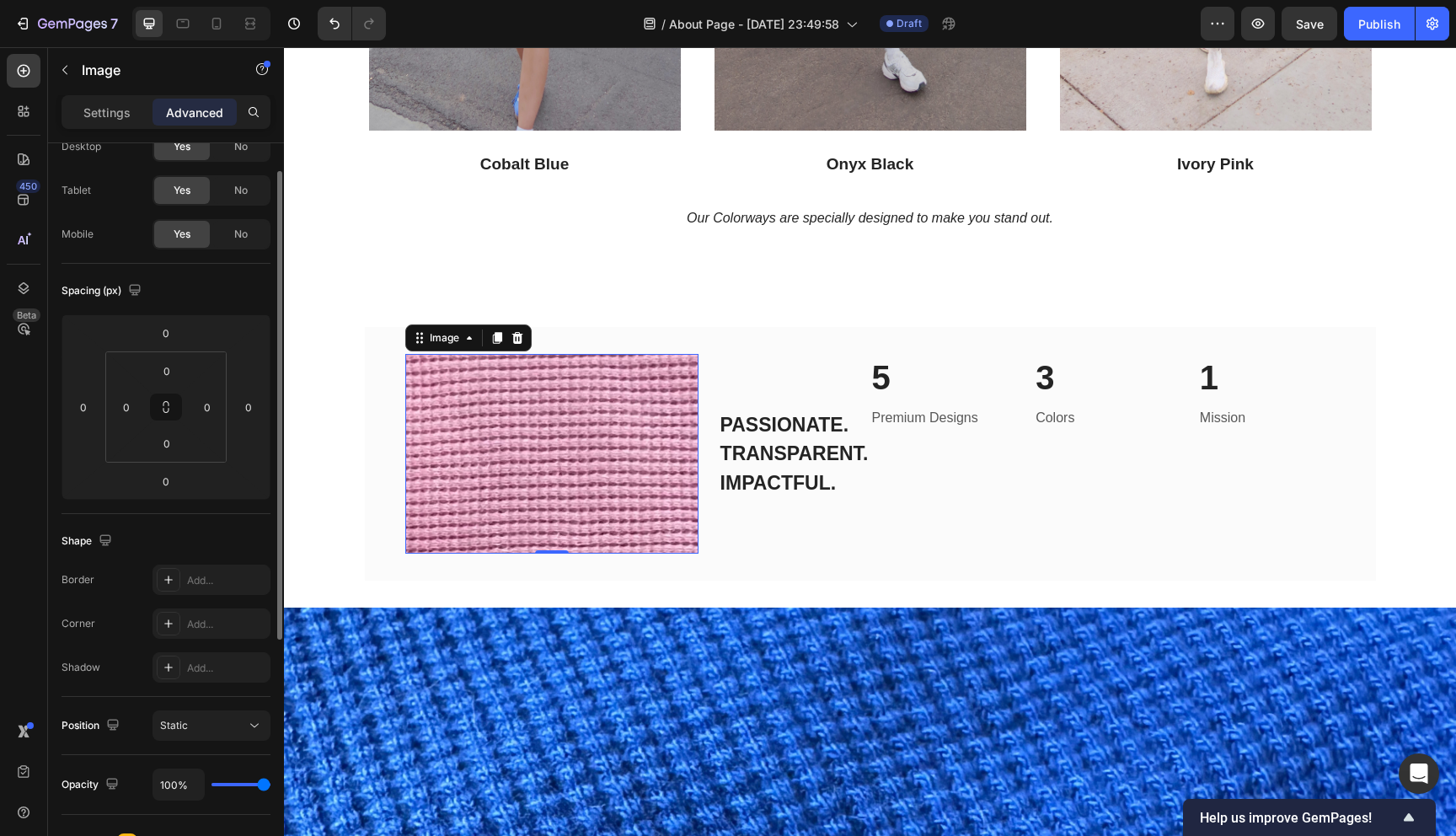
scroll to position [56, 0]
click at [162, 389] on input "0" at bounding box center [167, 377] width 34 height 25
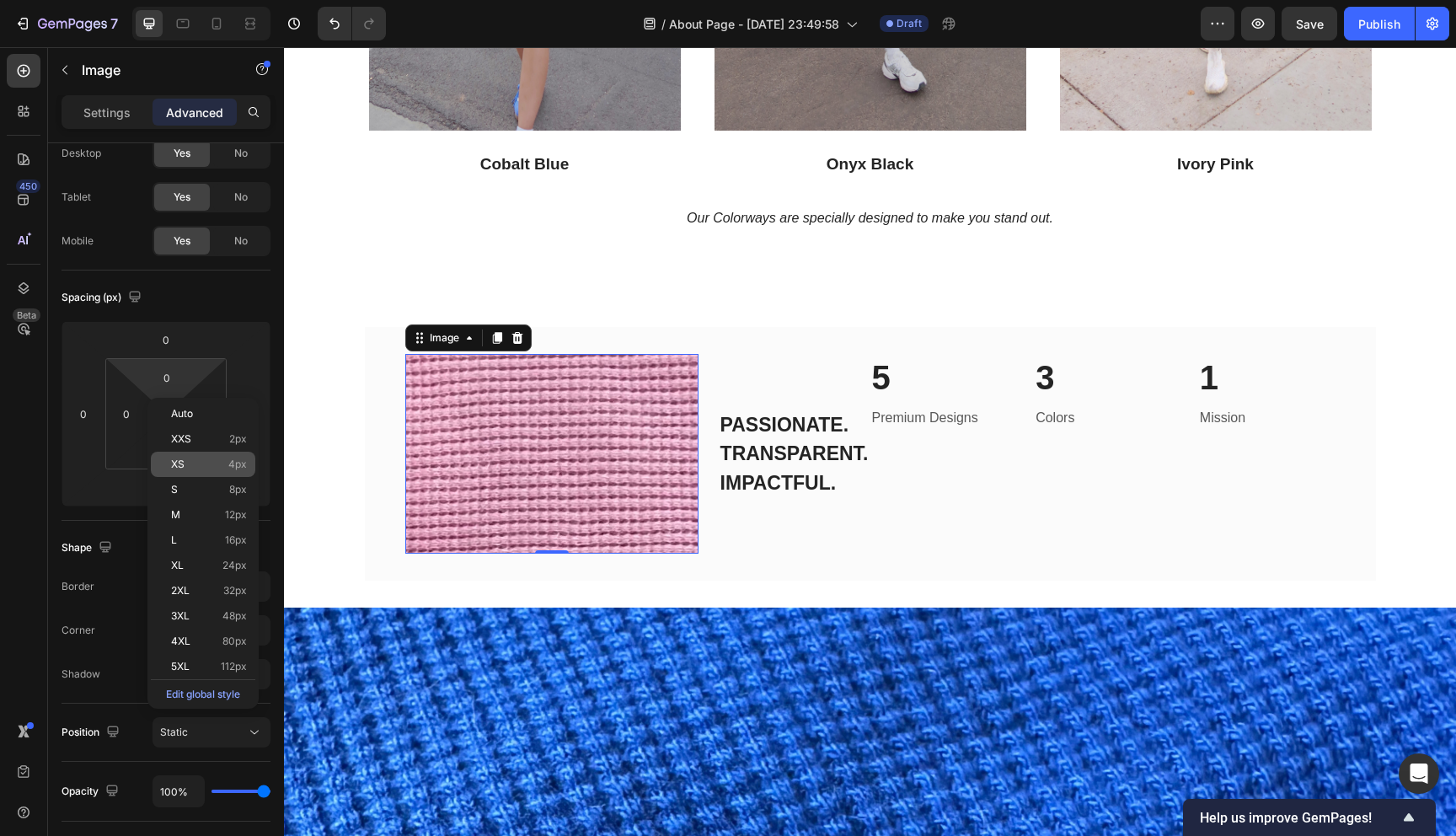
click at [180, 460] on span "XS" at bounding box center [178, 465] width 14 height 12
type input "4"
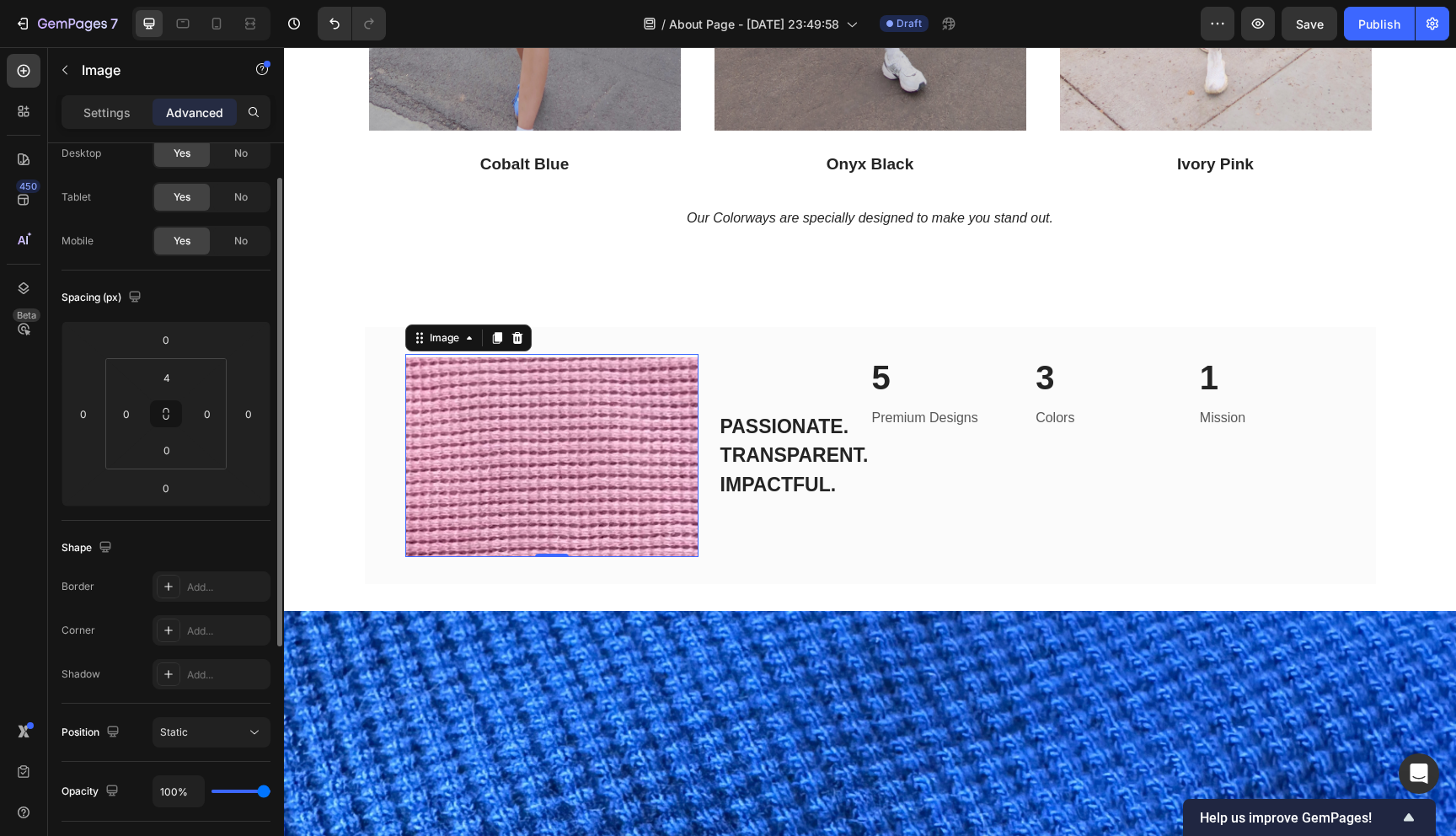
scroll to position [0, 0]
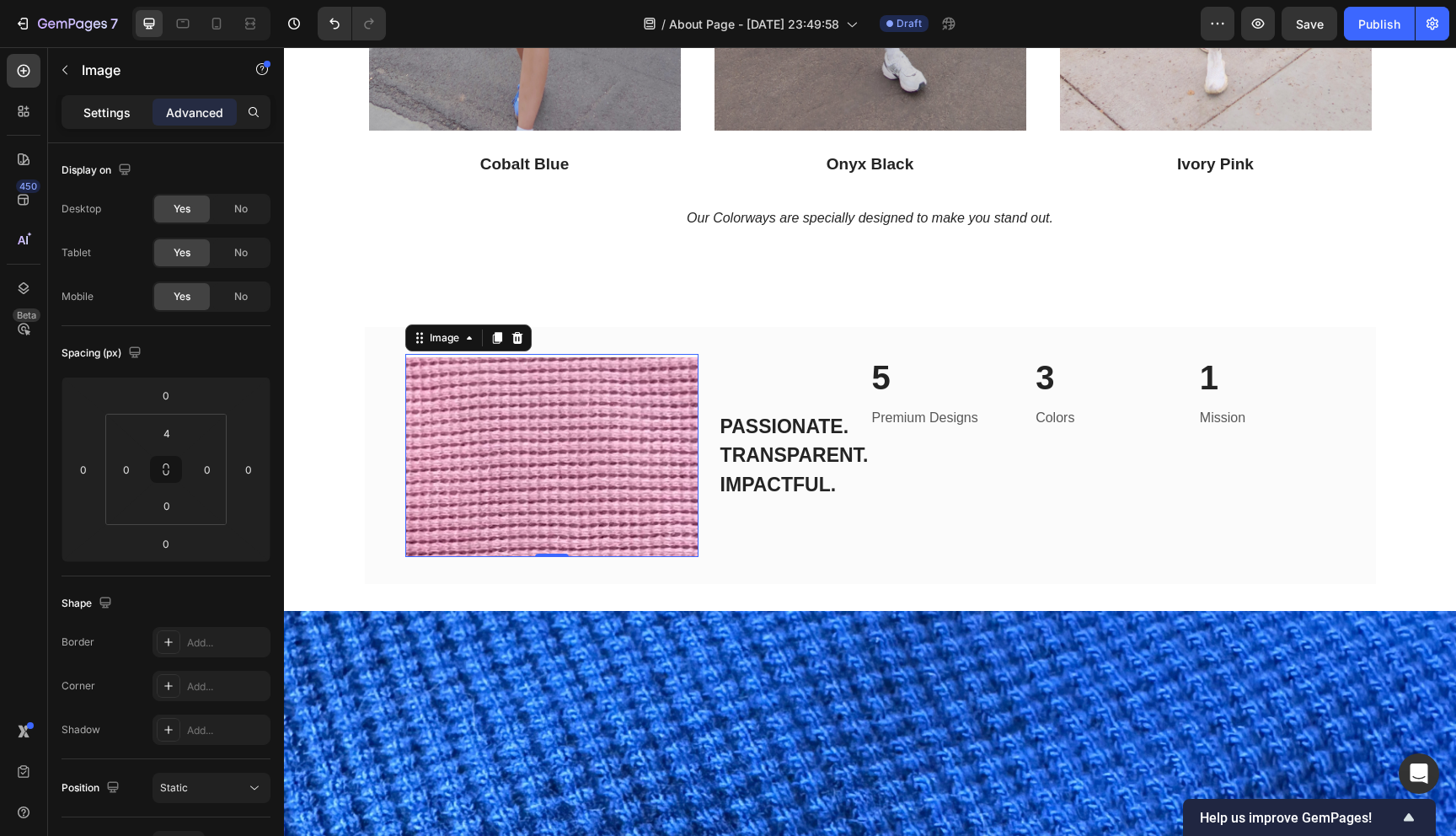
click at [133, 124] on div "Settings" at bounding box center [107, 111] width 84 height 27
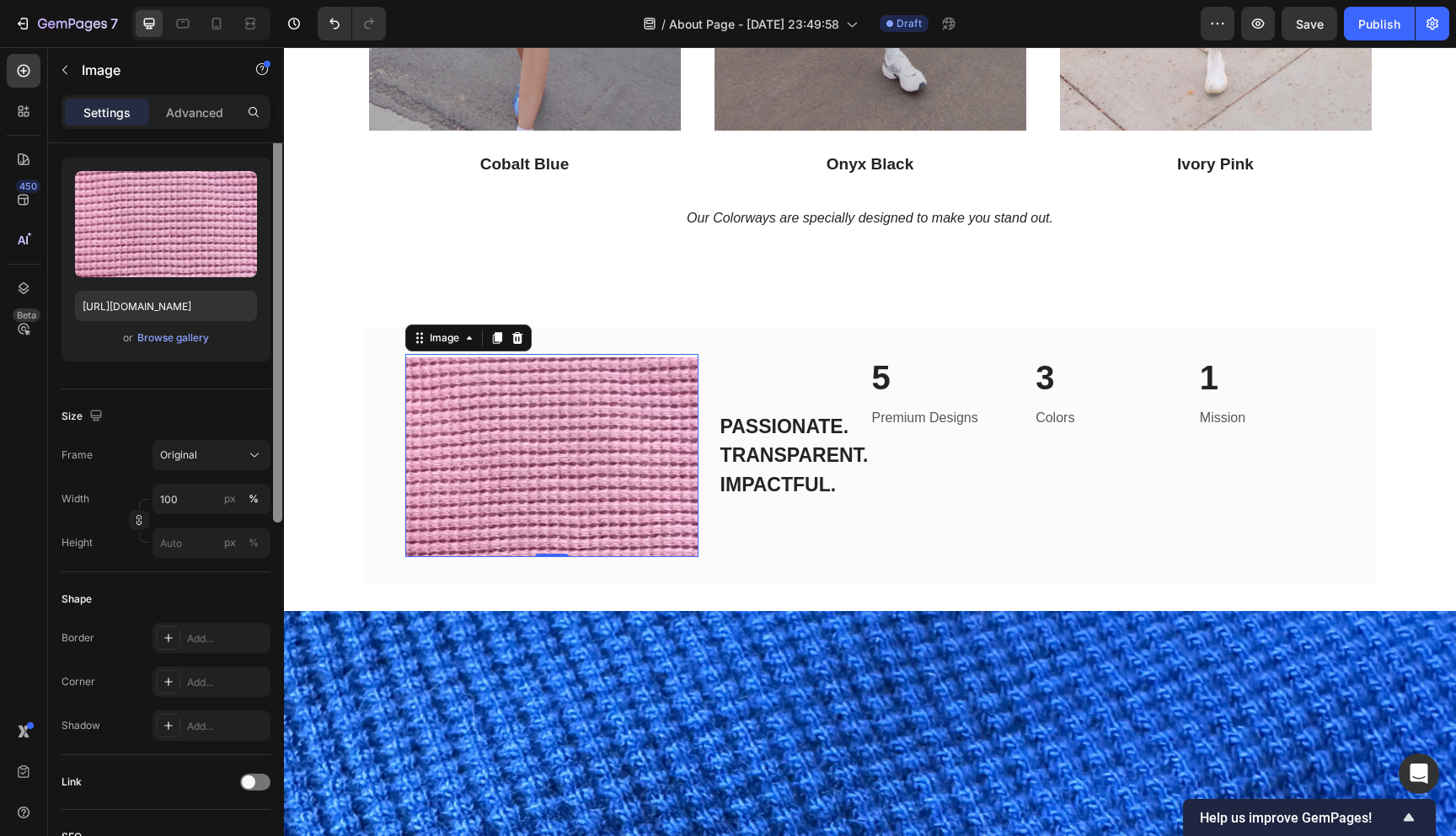
scroll to position [157, 0]
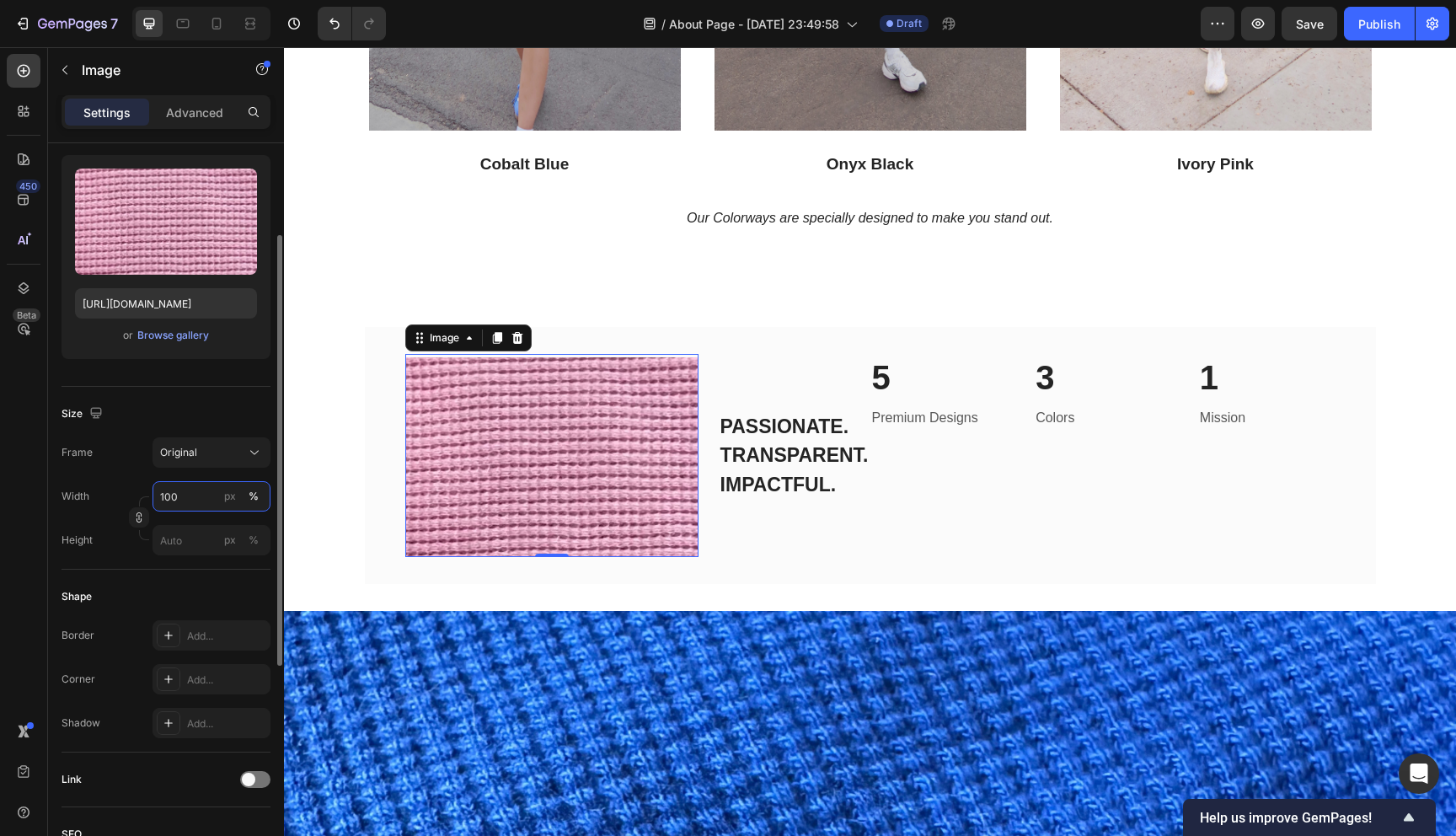
click at [200, 493] on input "100" at bounding box center [212, 496] width 118 height 30
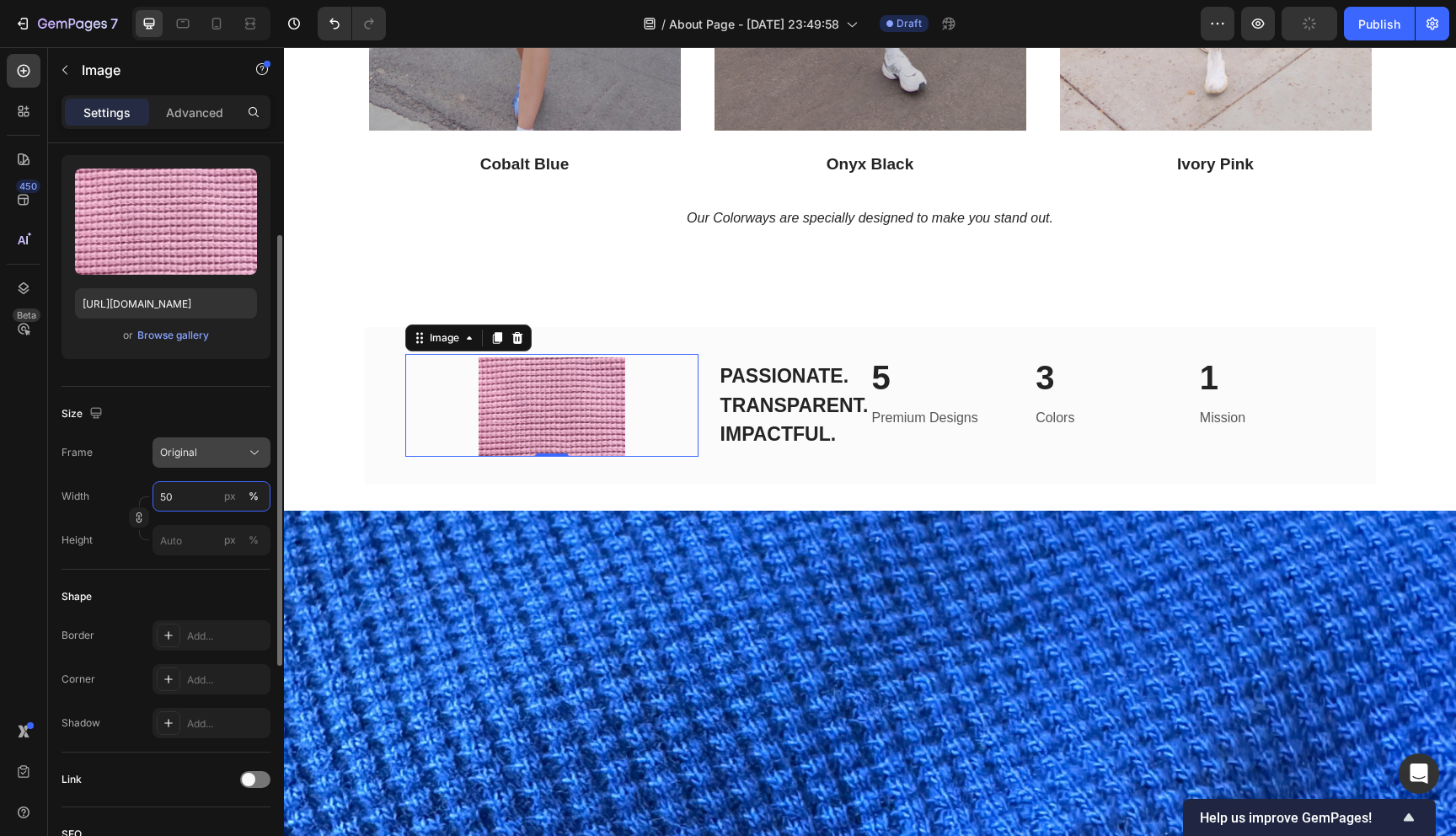
type input "5"
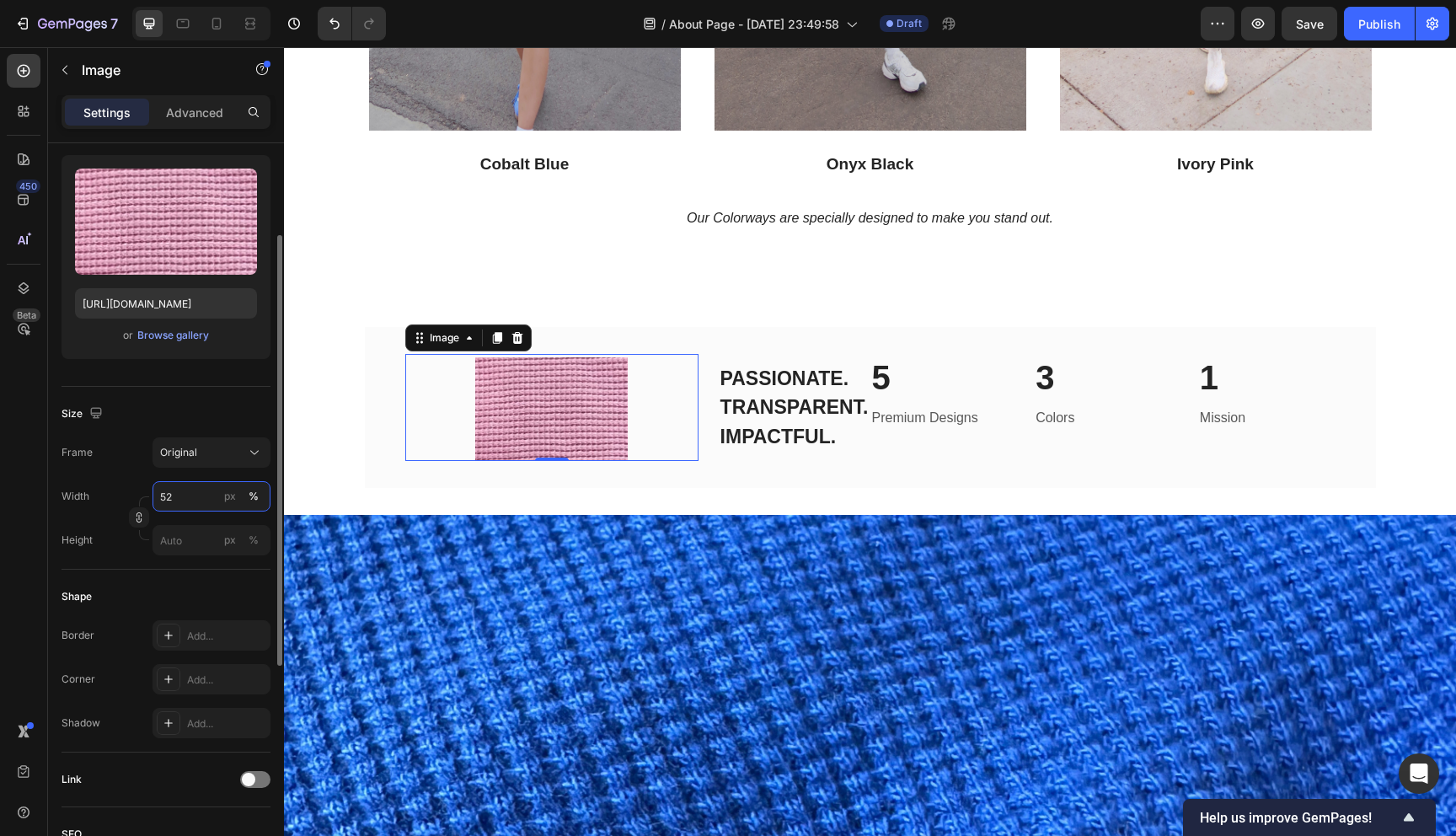
type input "5"
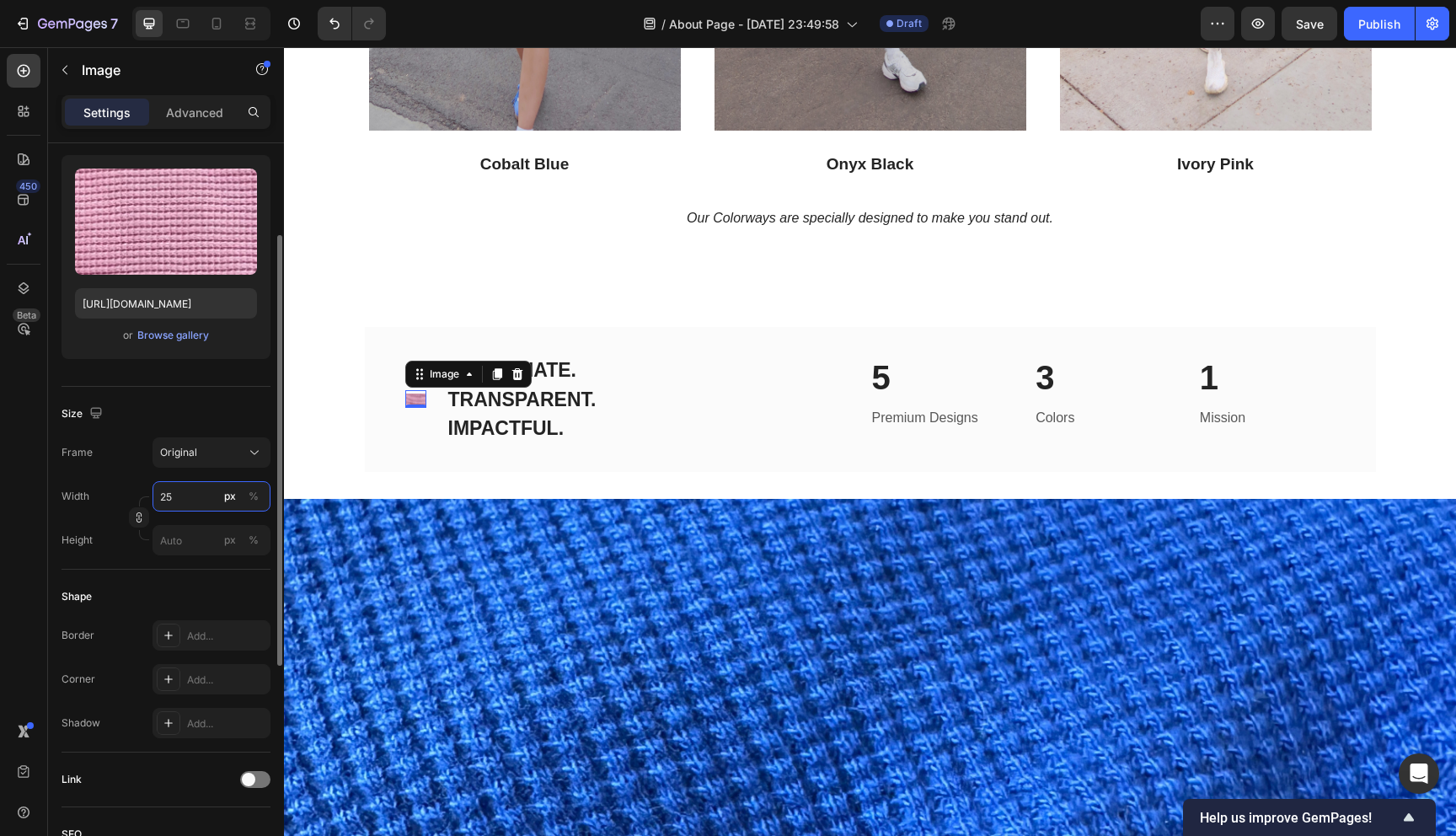
type input "2"
type input "4"
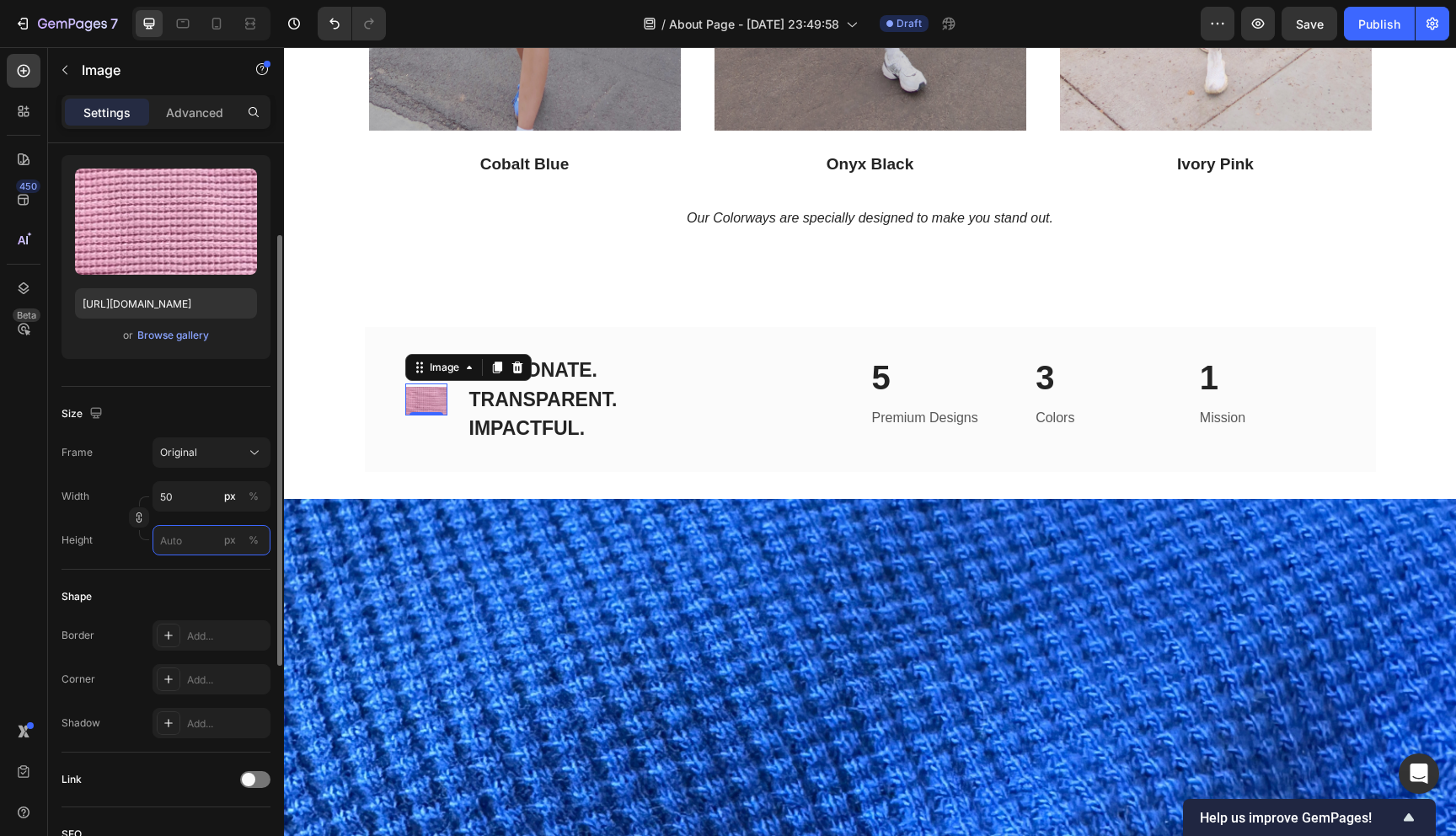
click at [205, 533] on input "px %" at bounding box center [212, 540] width 118 height 30
click at [197, 501] on input "50" at bounding box center [212, 496] width 118 height 30
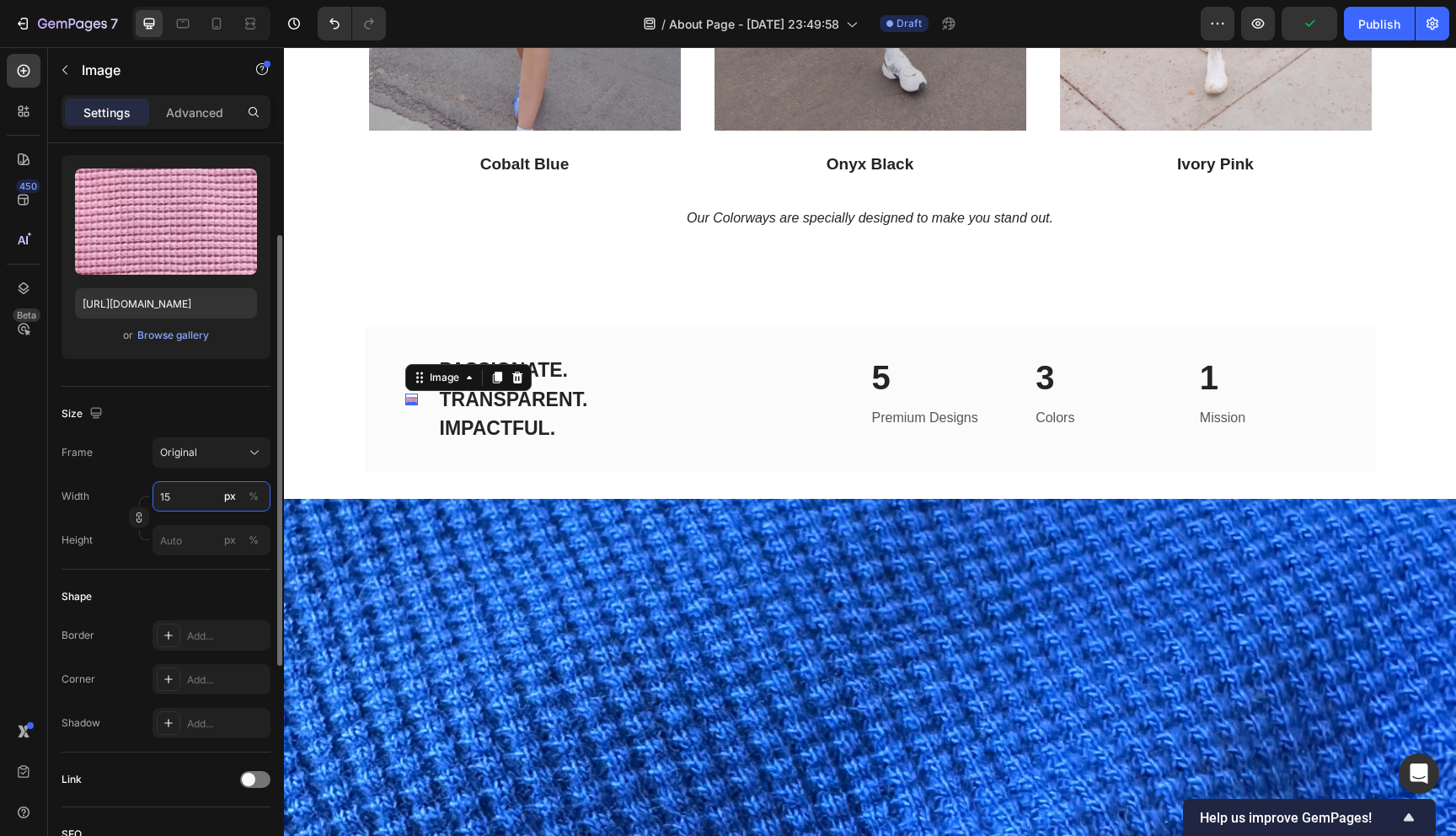
type input "150"
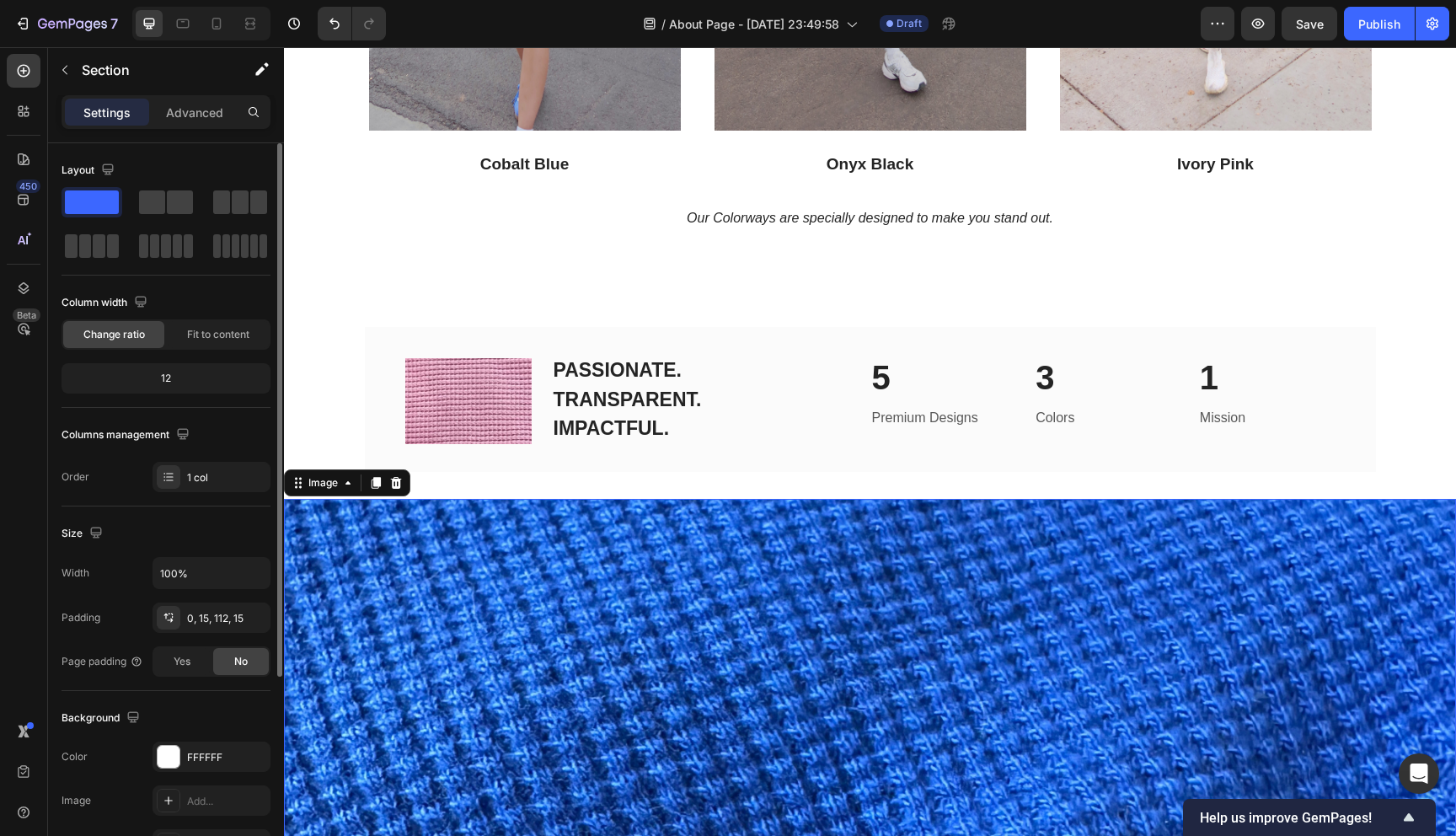
click at [812, 520] on img at bounding box center [870, 743] width 1172 height 488
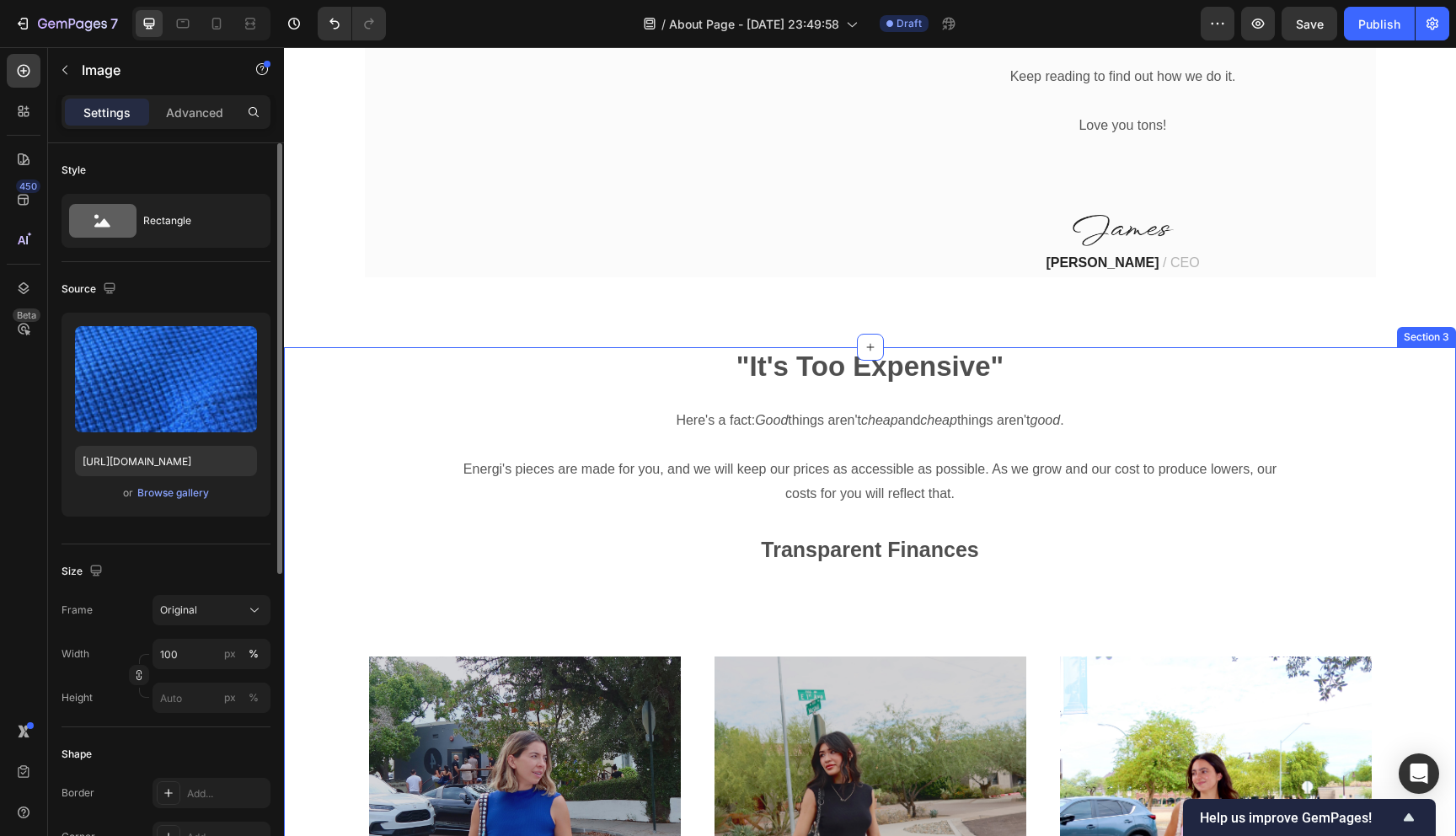
scroll to position [1204, 0]
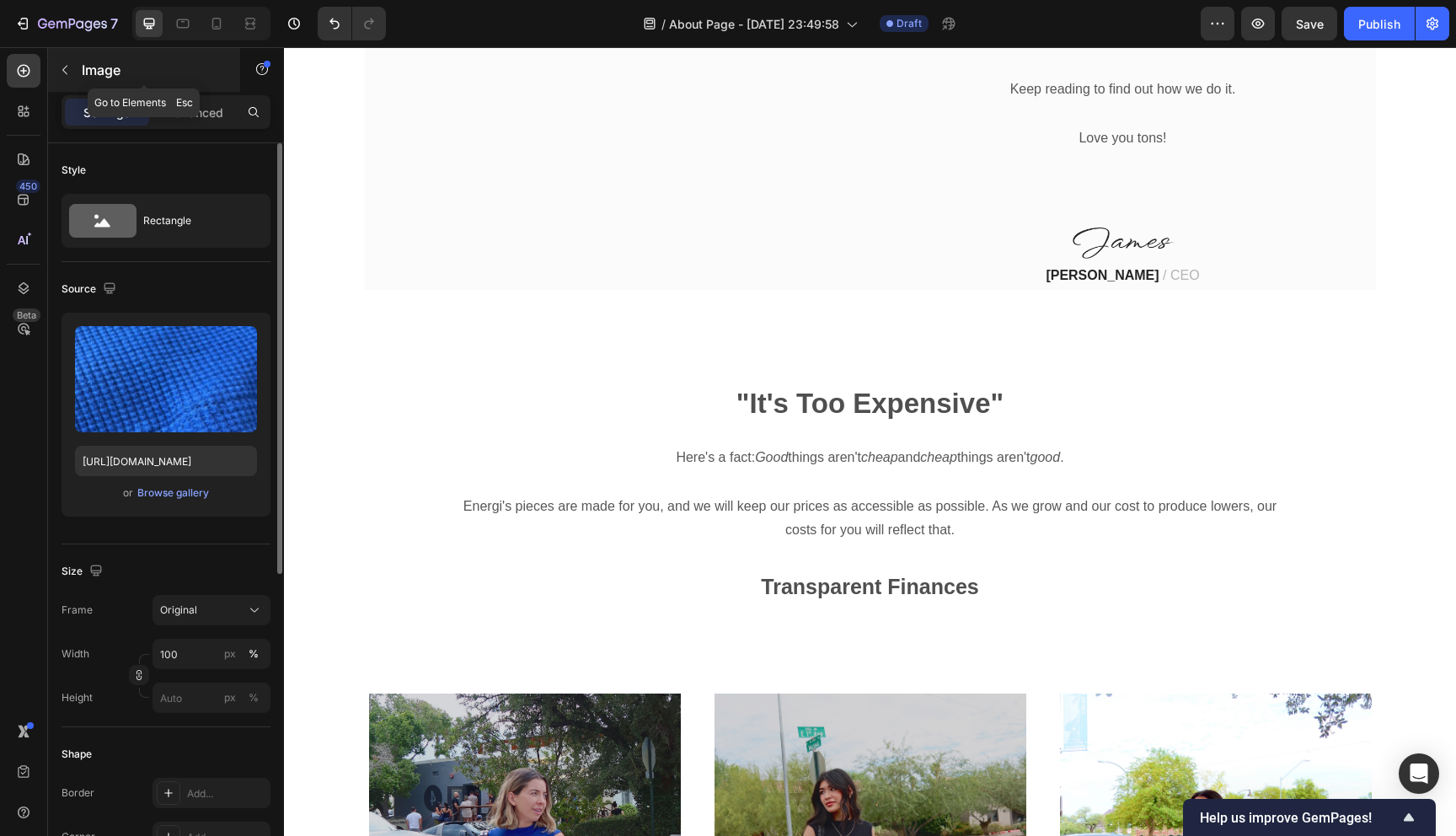
click at [104, 61] on p "Image" at bounding box center [153, 70] width 143 height 20
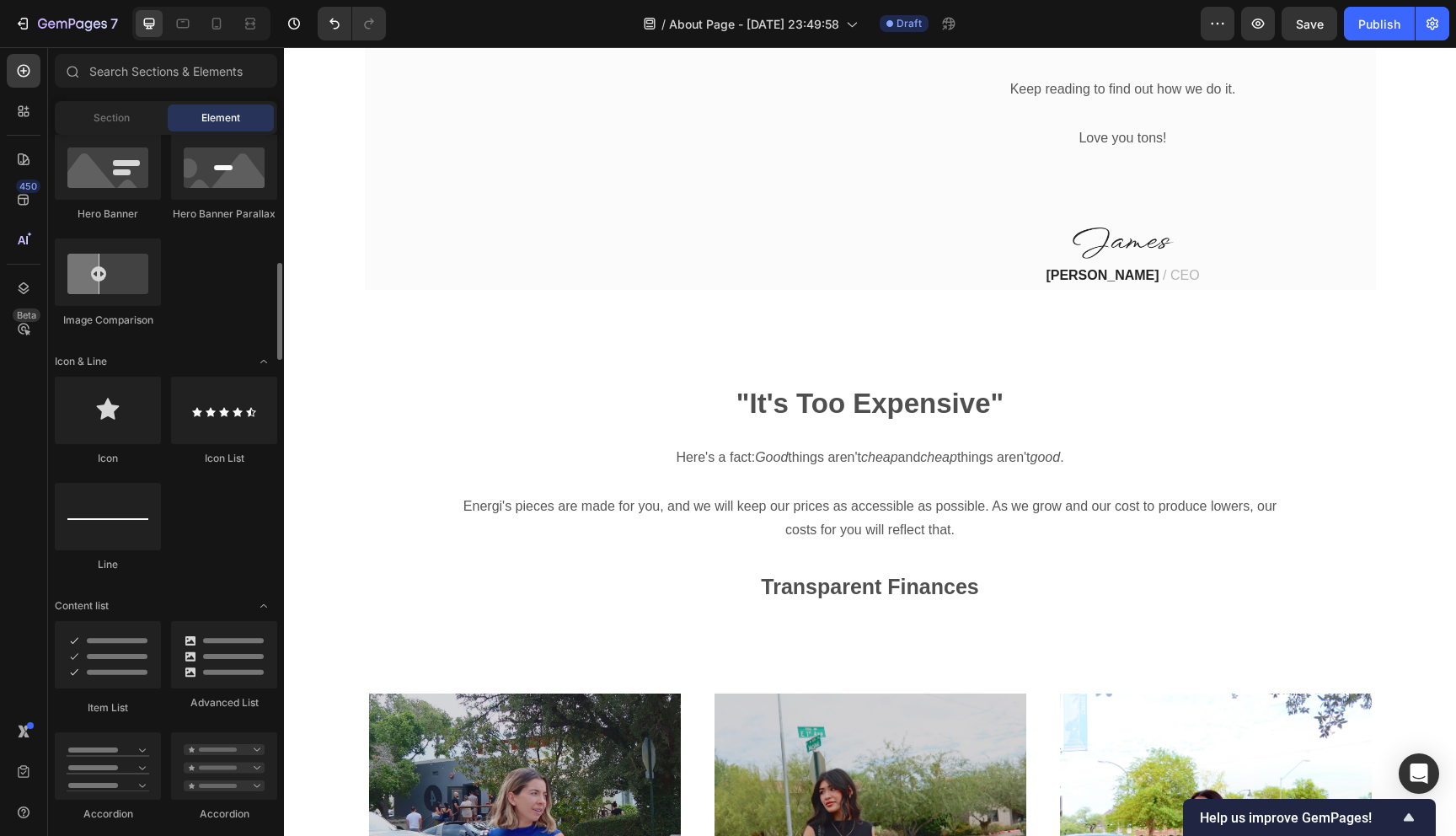
scroll to position [884, 0]
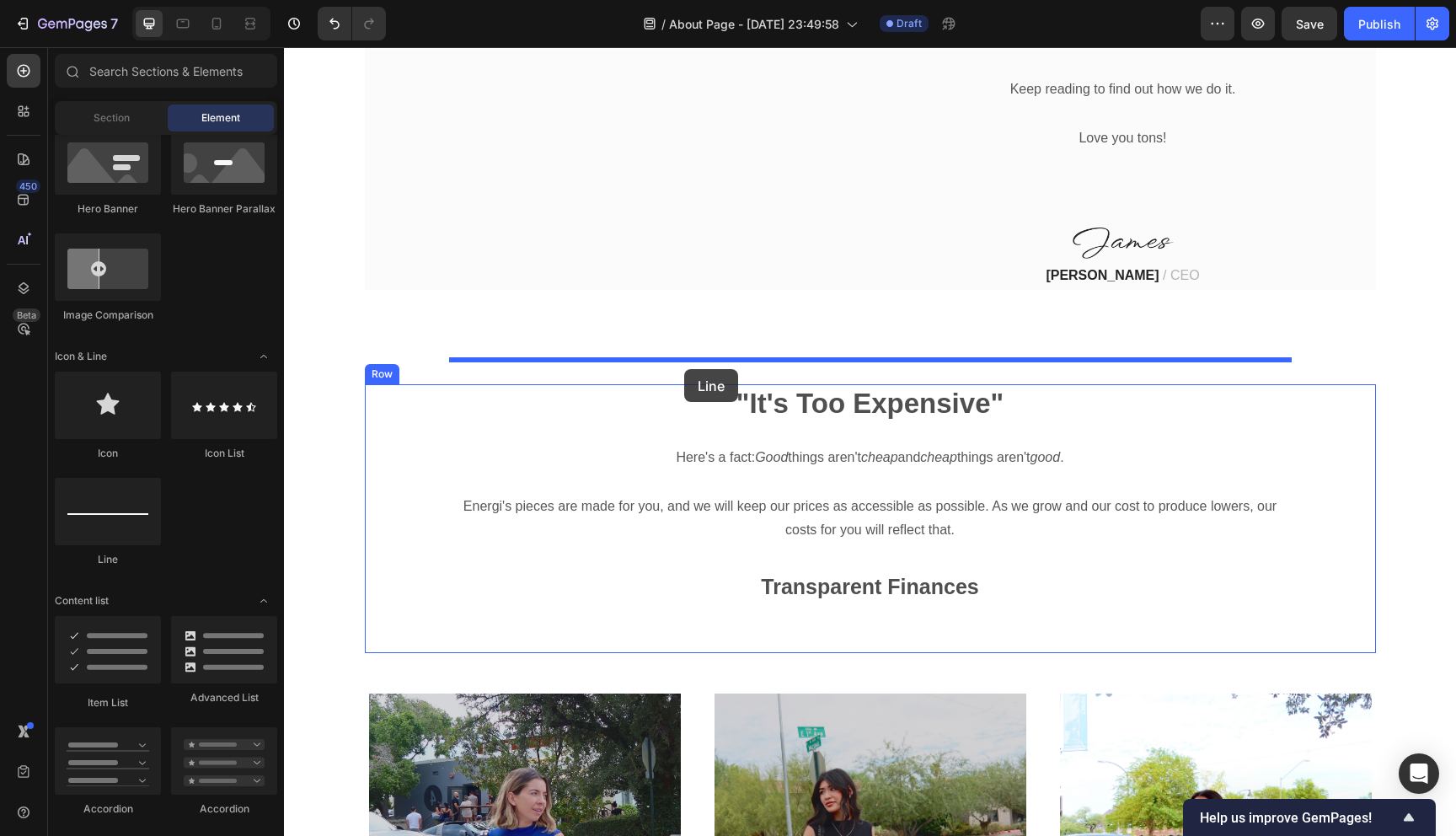
drag, startPoint x: 379, startPoint y: 600, endPoint x: 683, endPoint y: 369, distance: 381.8
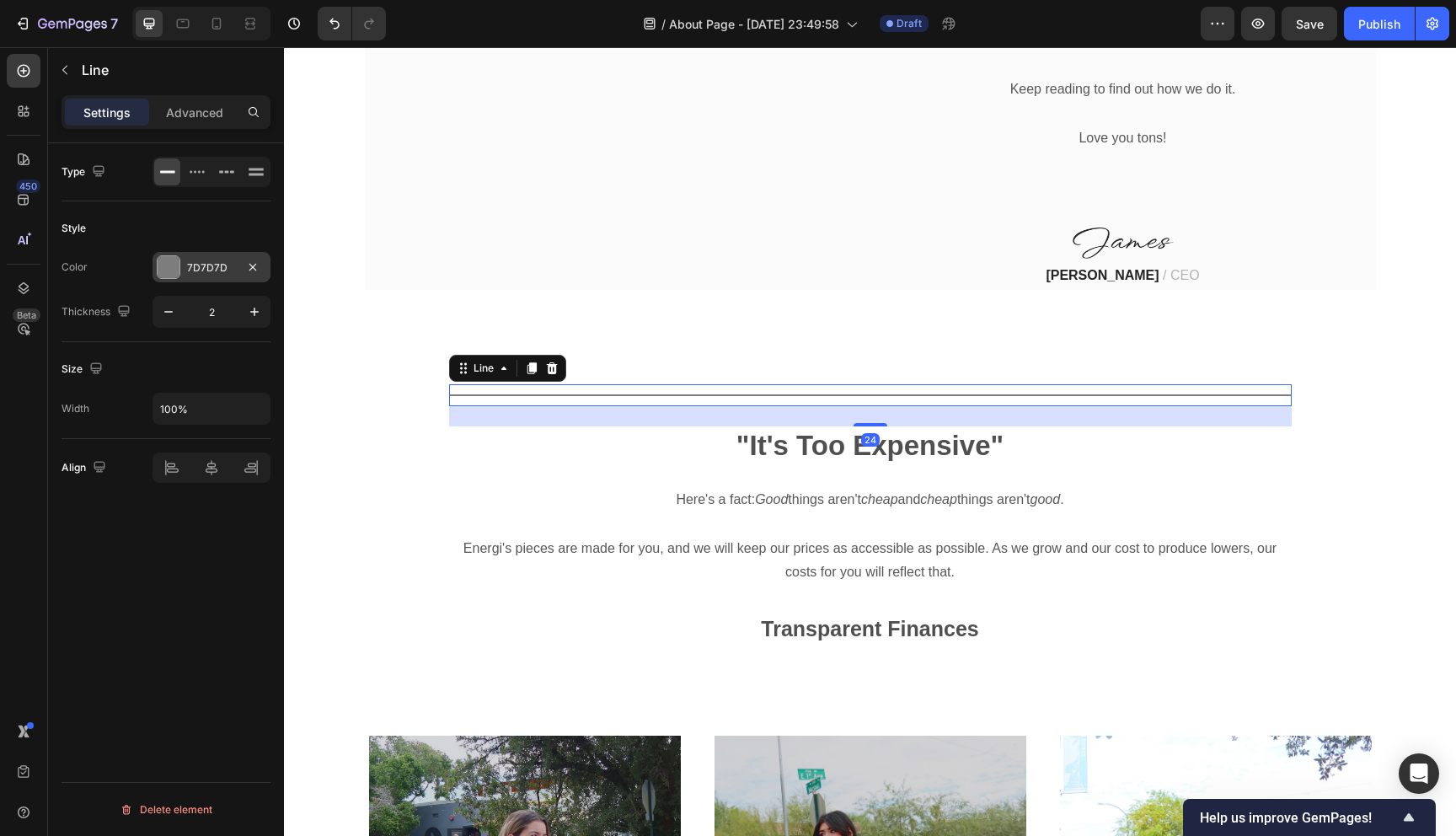
click at [158, 264] on div at bounding box center [168, 267] width 22 height 22
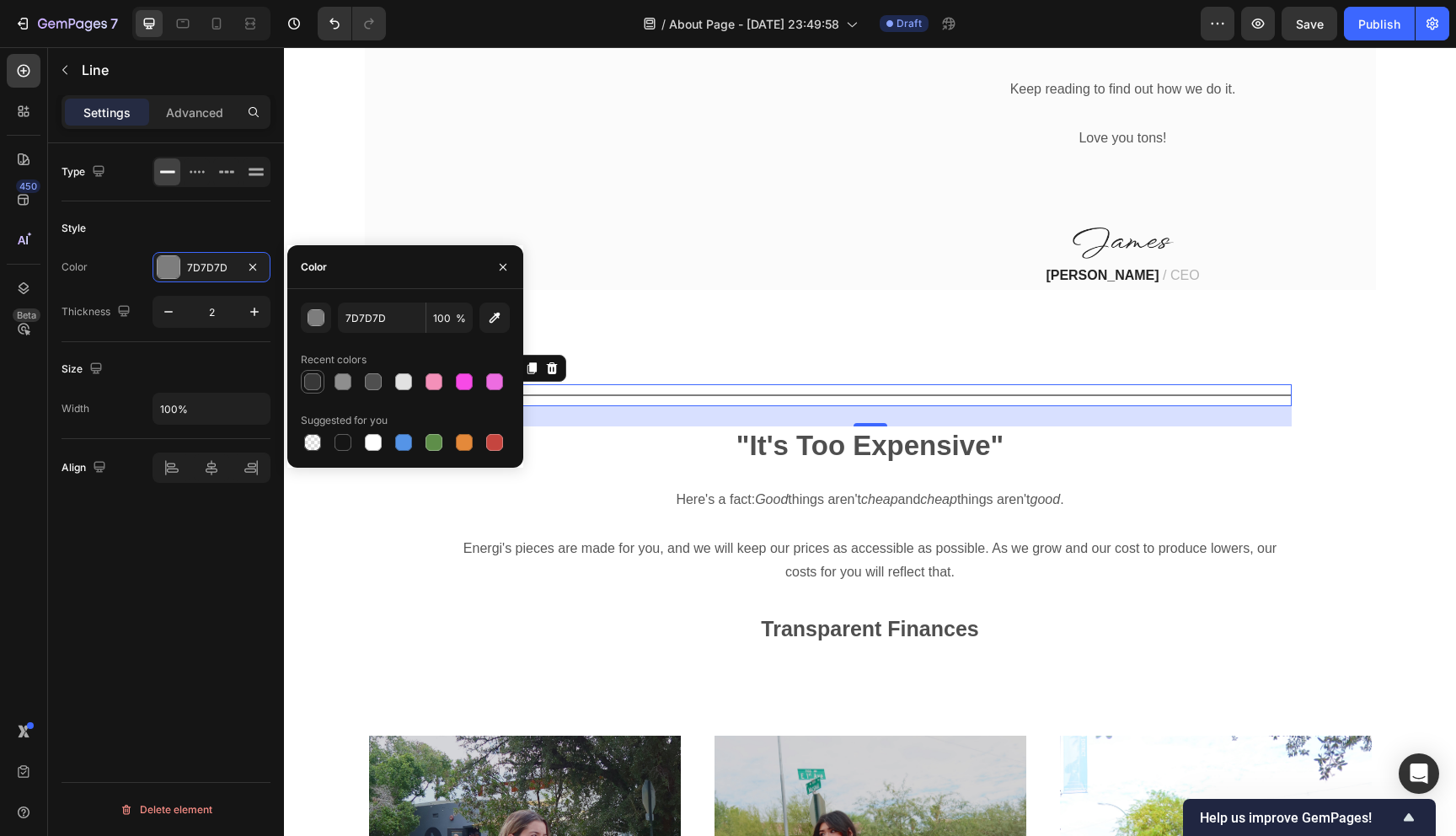
click at [311, 388] on div at bounding box center [312, 382] width 17 height 17
type input "383838"
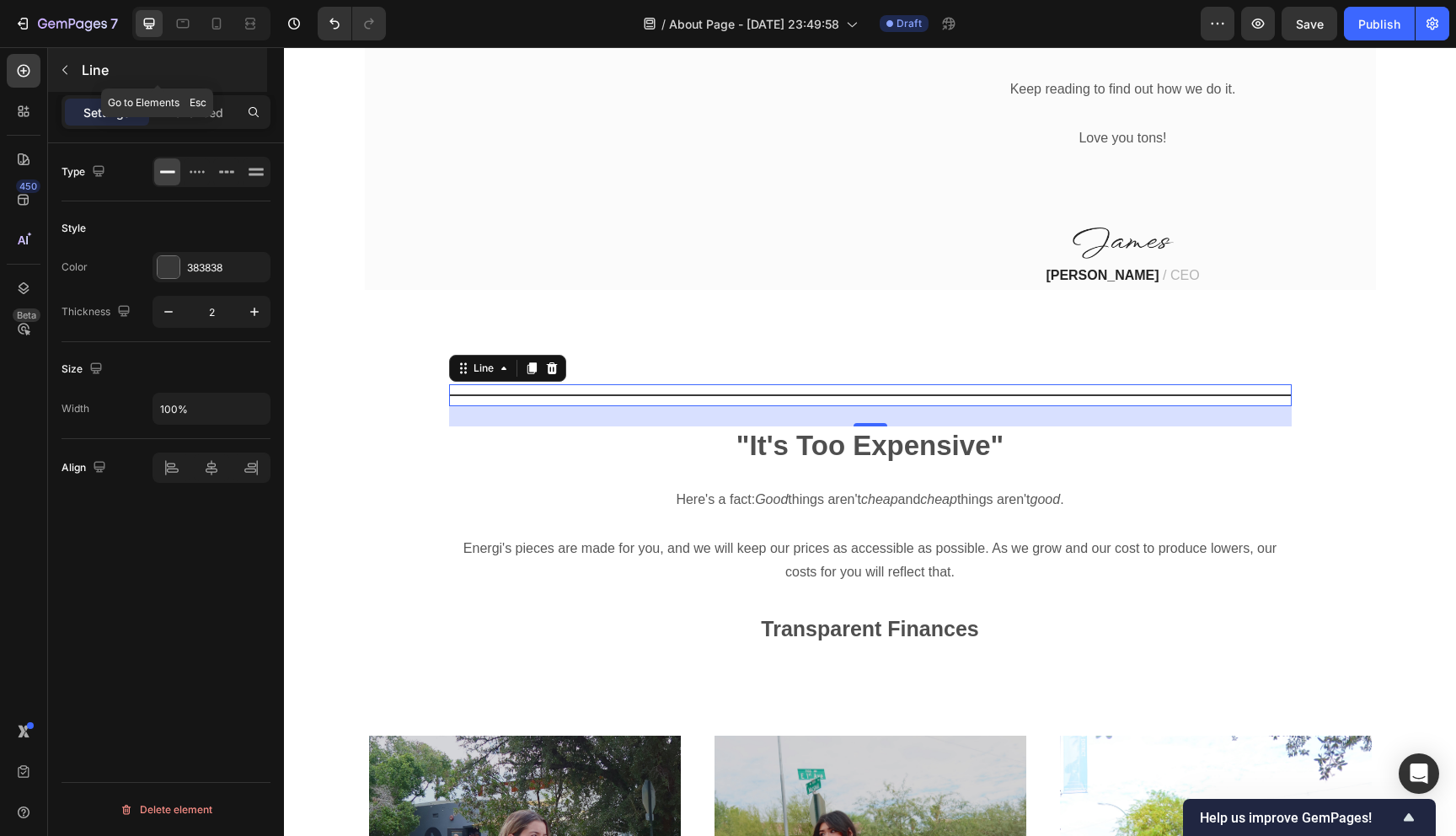
click at [74, 73] on button "button" at bounding box center [64, 70] width 27 height 27
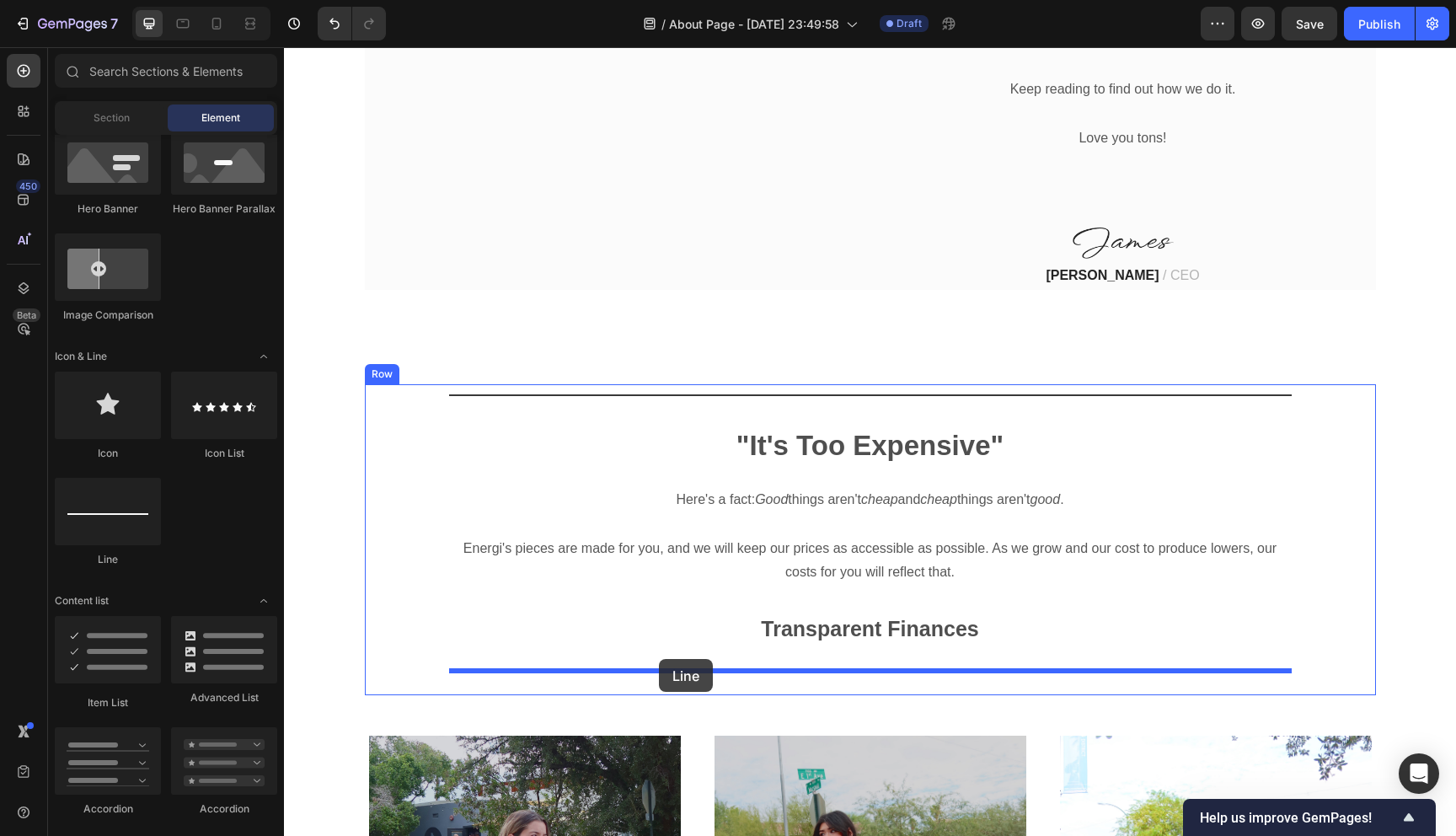
drag, startPoint x: 399, startPoint y: 566, endPoint x: 658, endPoint y: 657, distance: 274.5
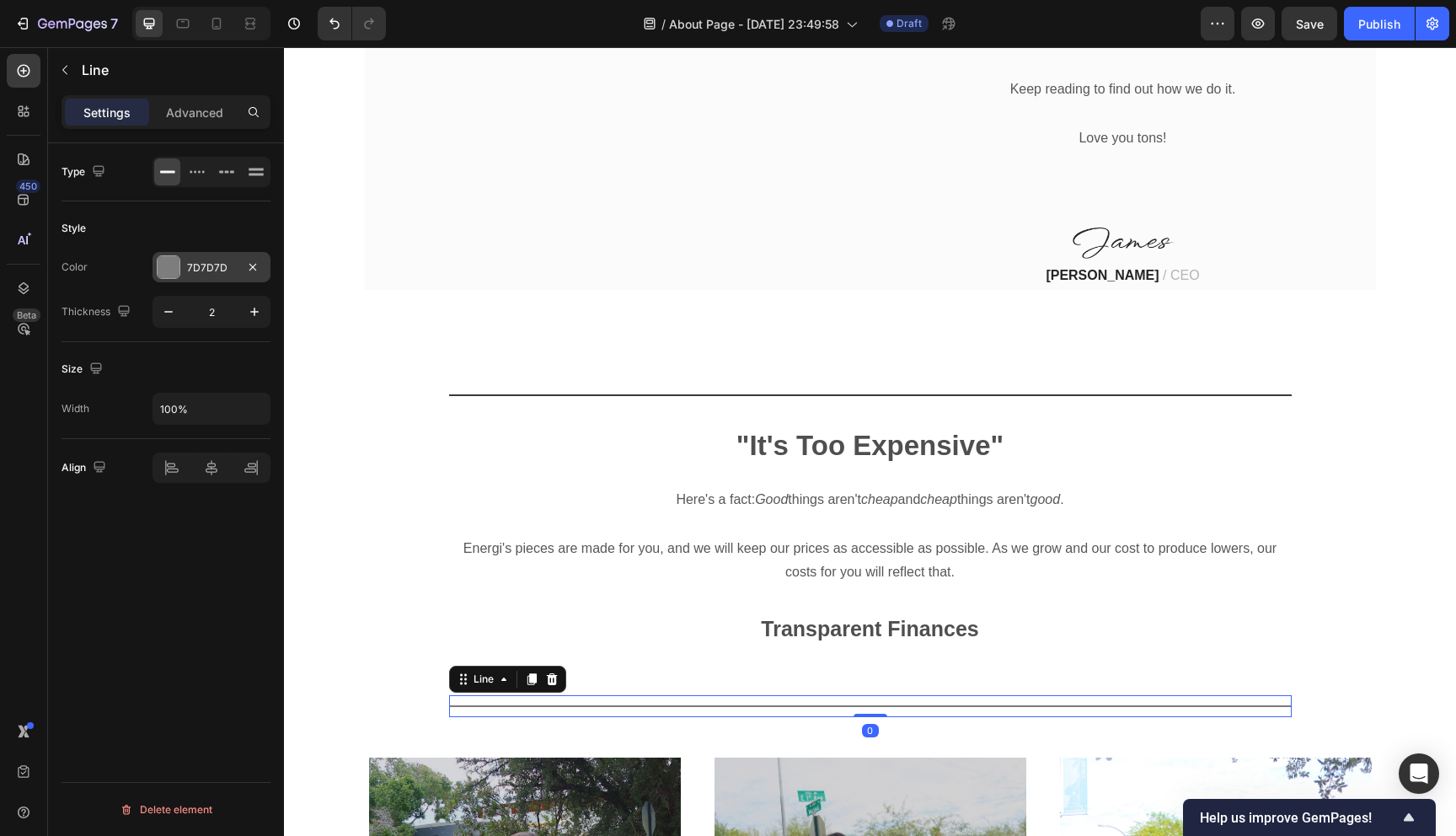
click at [172, 264] on div at bounding box center [168, 267] width 22 height 22
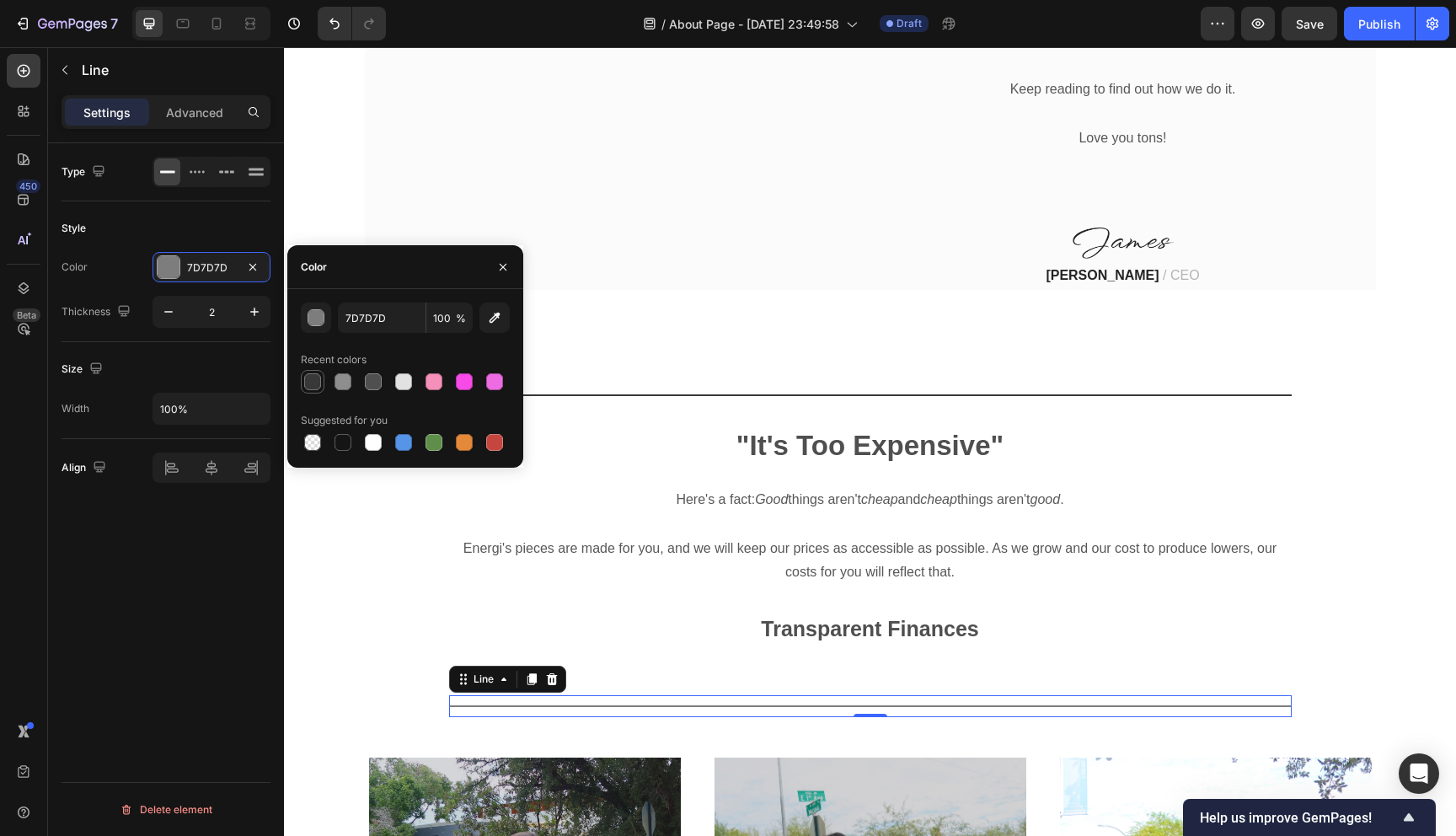
click at [311, 382] on div at bounding box center [312, 382] width 17 height 17
type input "383838"
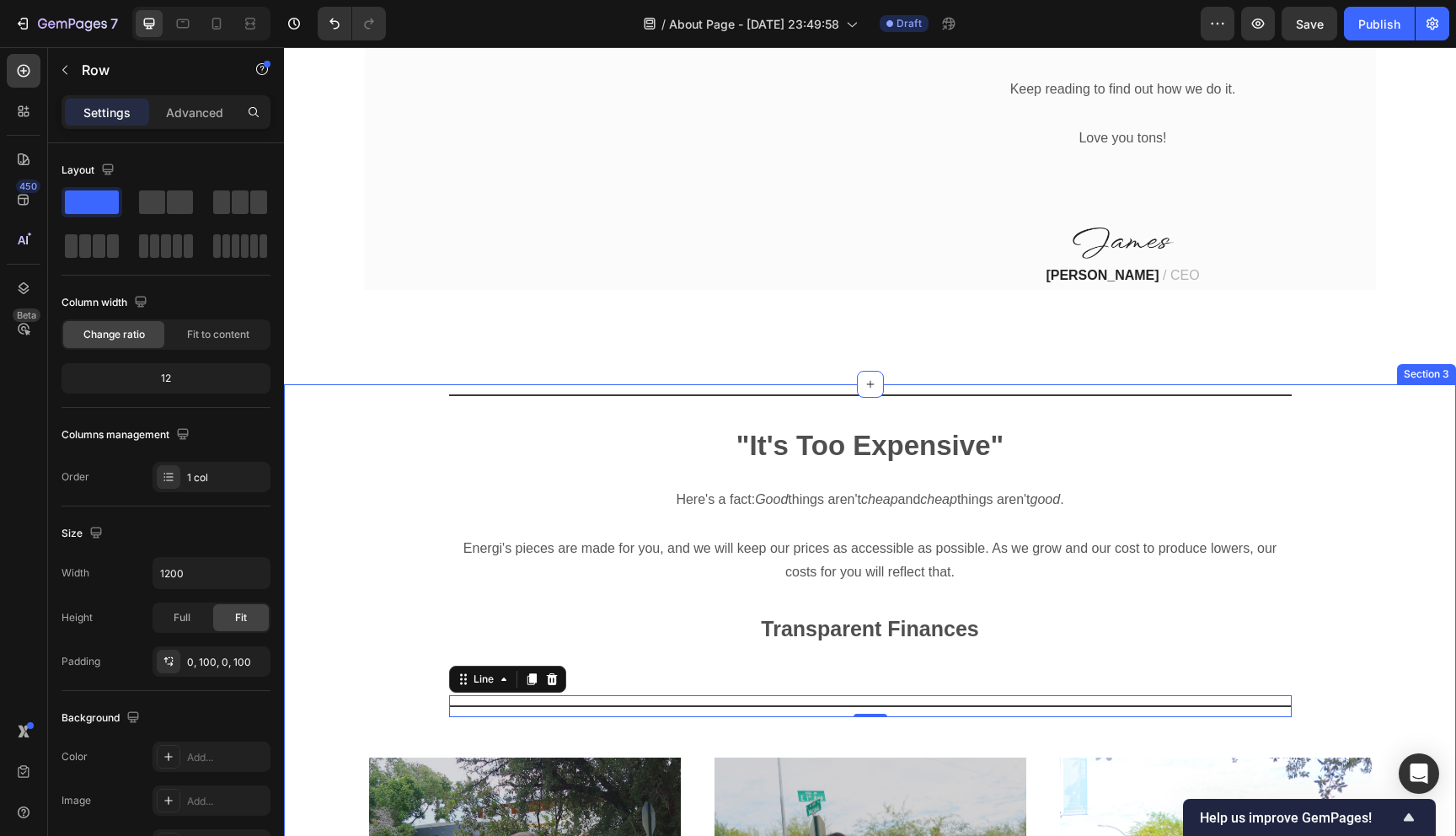
click at [365, 608] on div "Title Line "It's Too Expensive" Heading Here's a fact: Good things aren't cheap…" at bounding box center [870, 550] width 1011 height 333
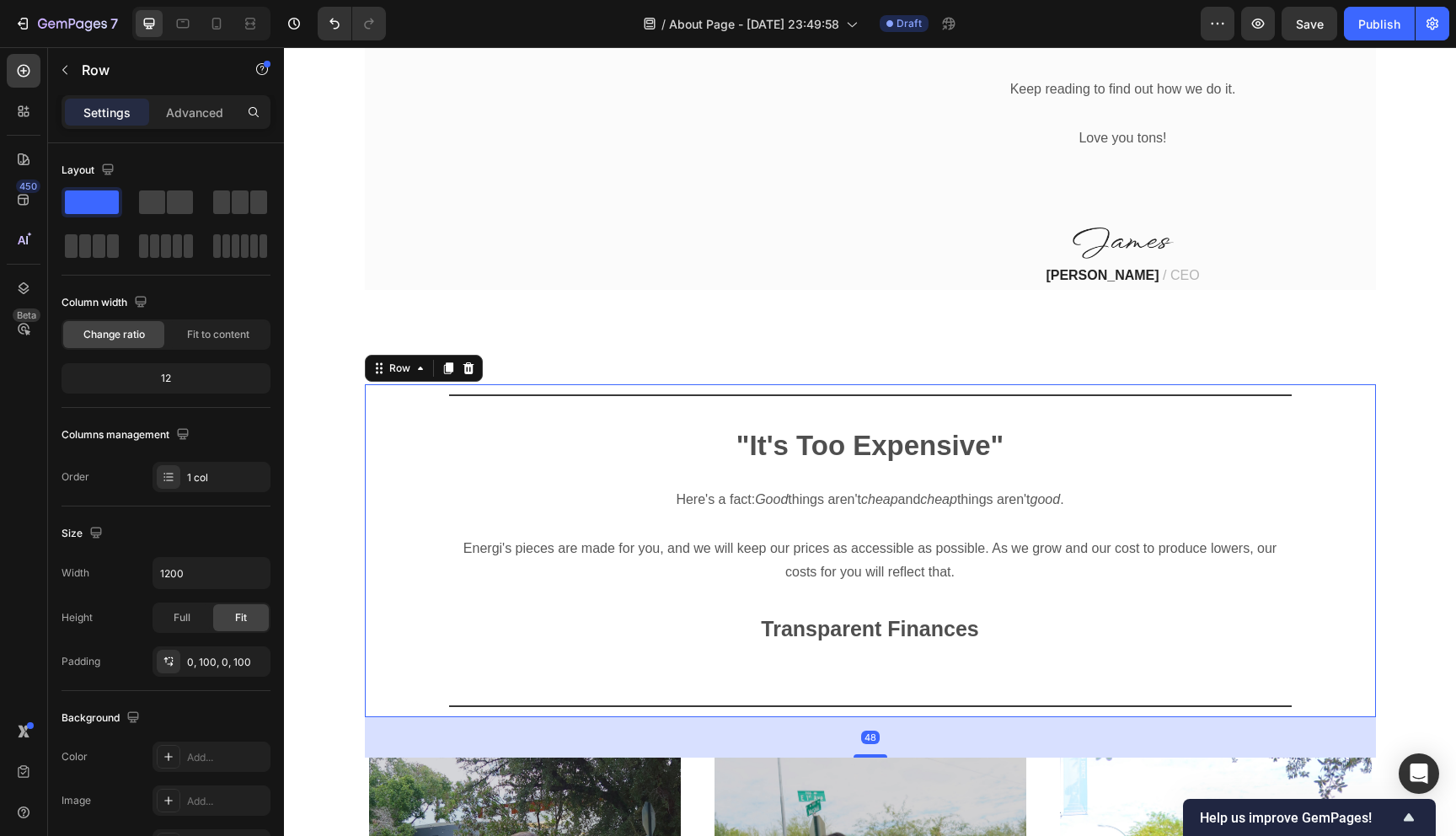
click at [611, 647] on div "Title Line "It's Too Expensive" Heading Here's a fact: Good things aren't cheap…" at bounding box center [870, 550] width 843 height 333
click at [918, 570] on div "Title Line "It's Too Expensive" Heading Here's a fact: Good things aren't cheap…" at bounding box center [870, 550] width 843 height 333
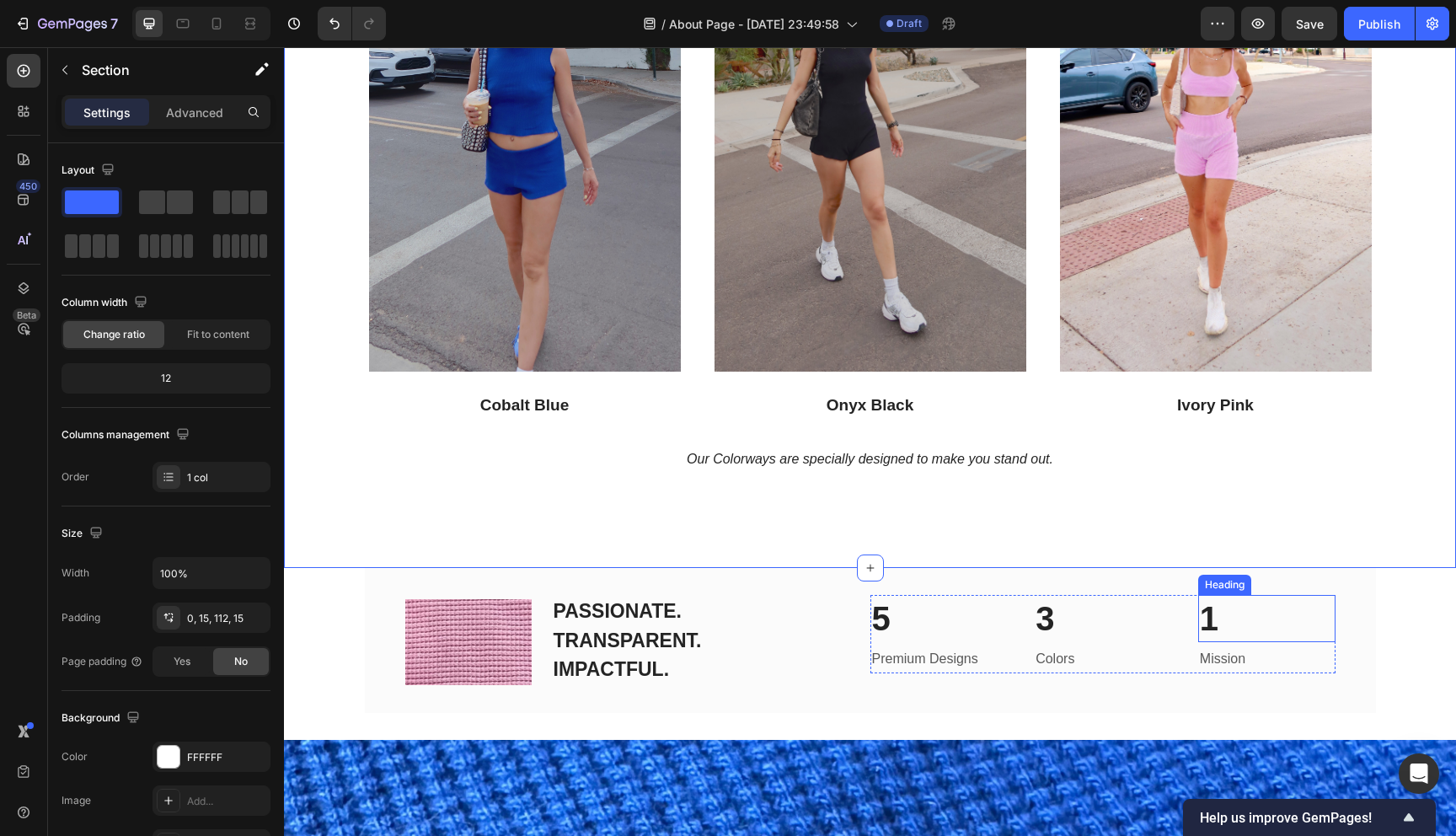
scroll to position [2027, 0]
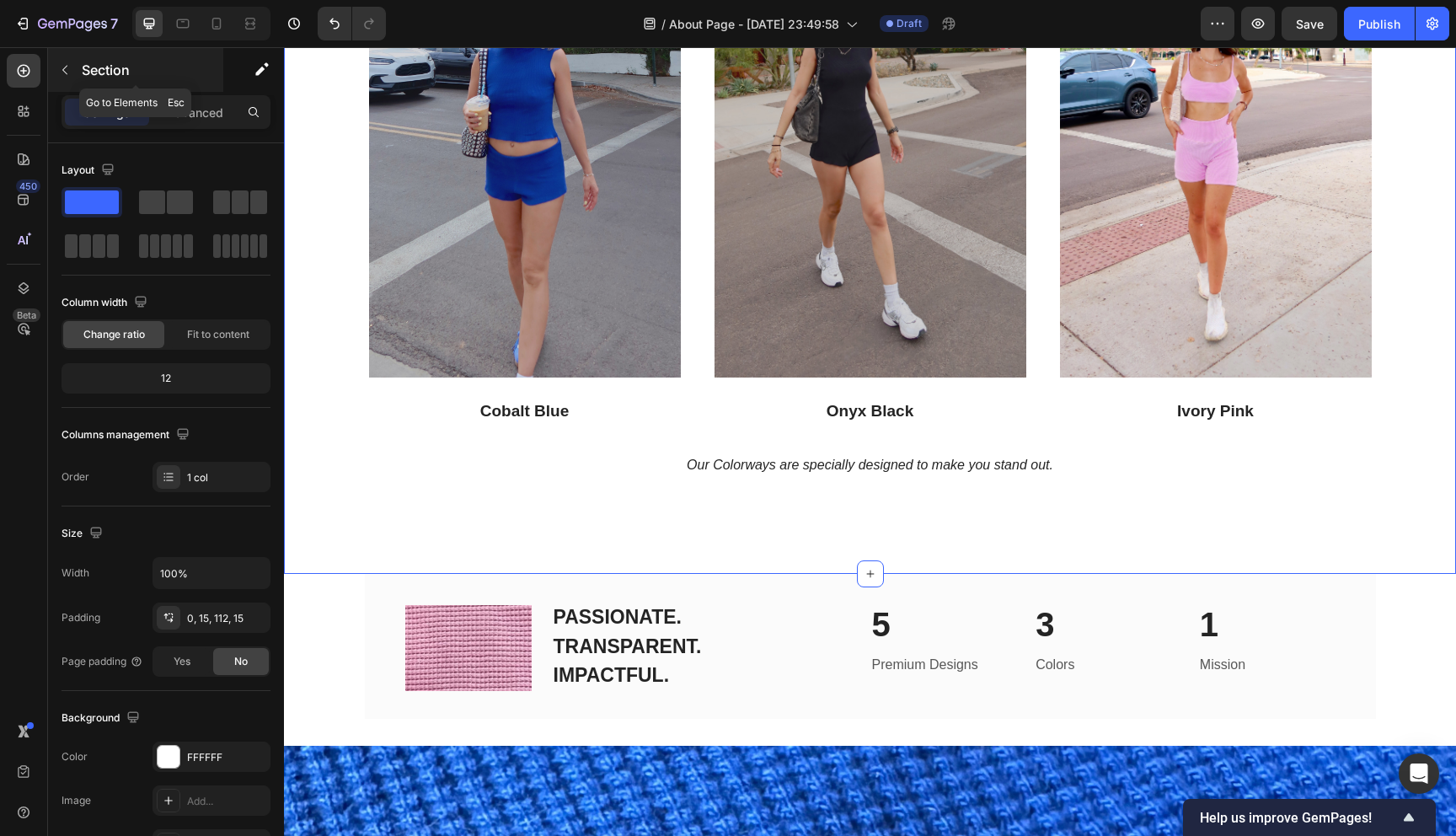
click at [76, 62] on button "button" at bounding box center [64, 70] width 27 height 27
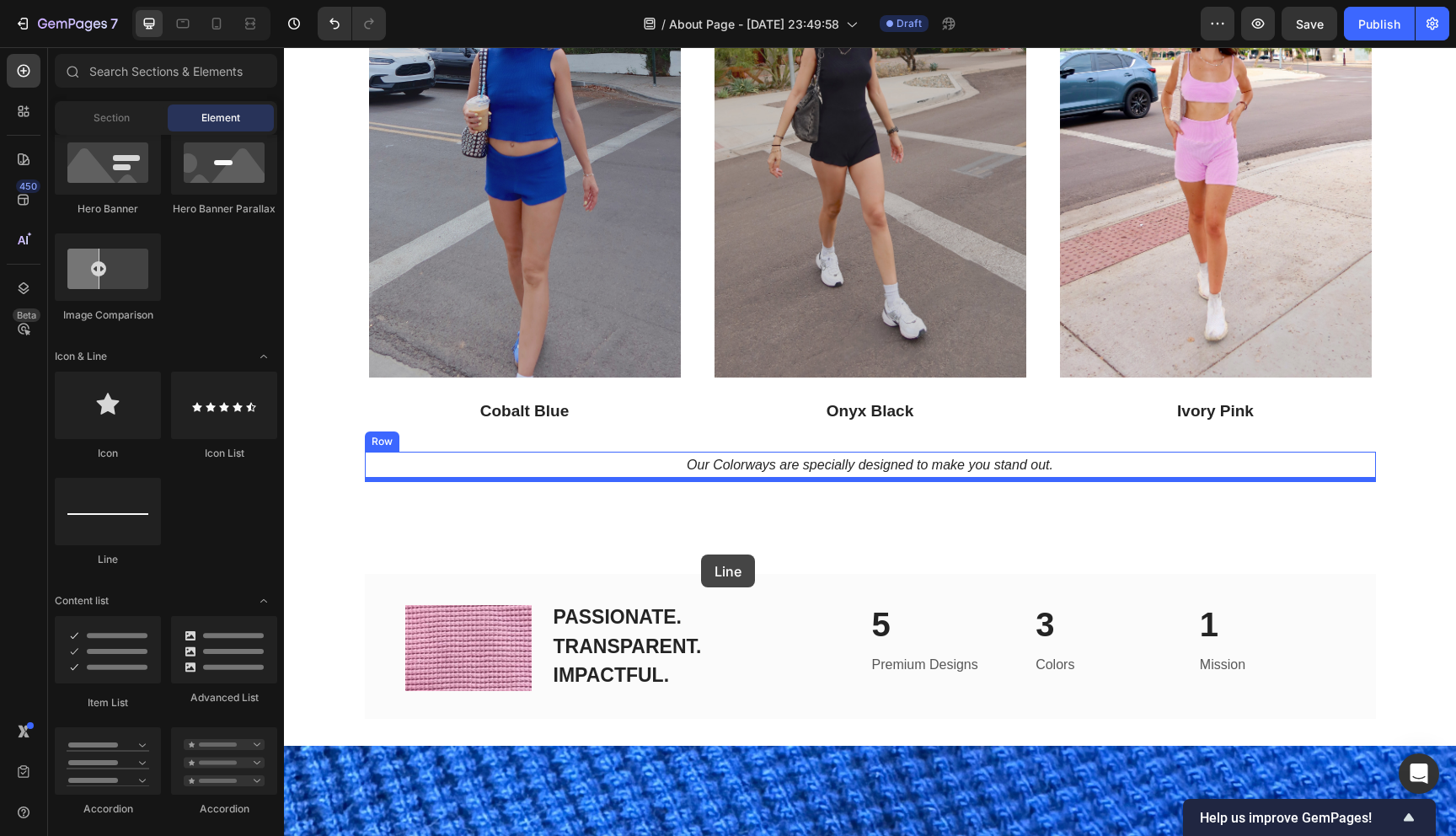
drag, startPoint x: 387, startPoint y: 559, endPoint x: 701, endPoint y: 554, distance: 314.0
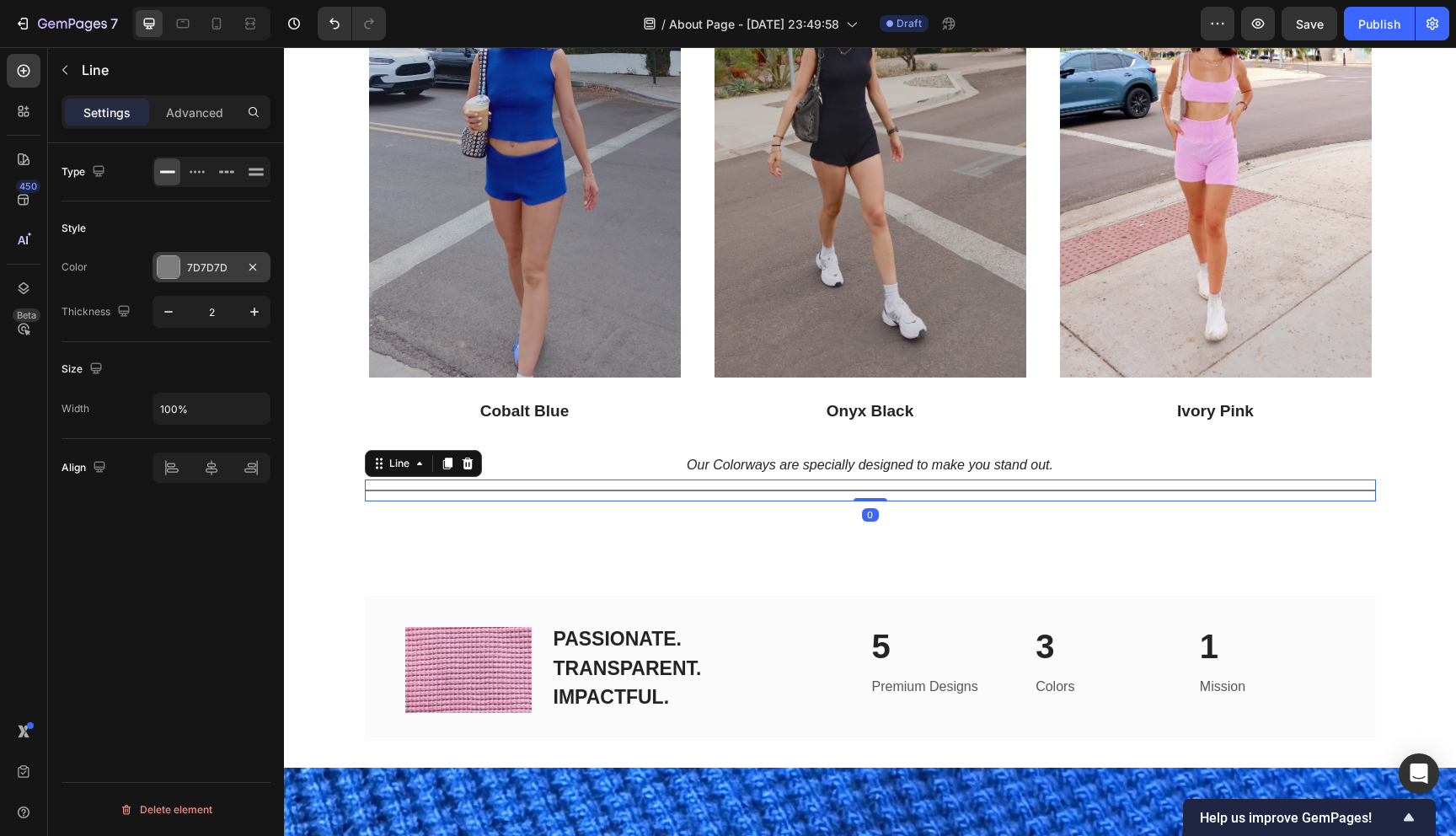
click at [157, 267] on div at bounding box center [168, 267] width 22 height 22
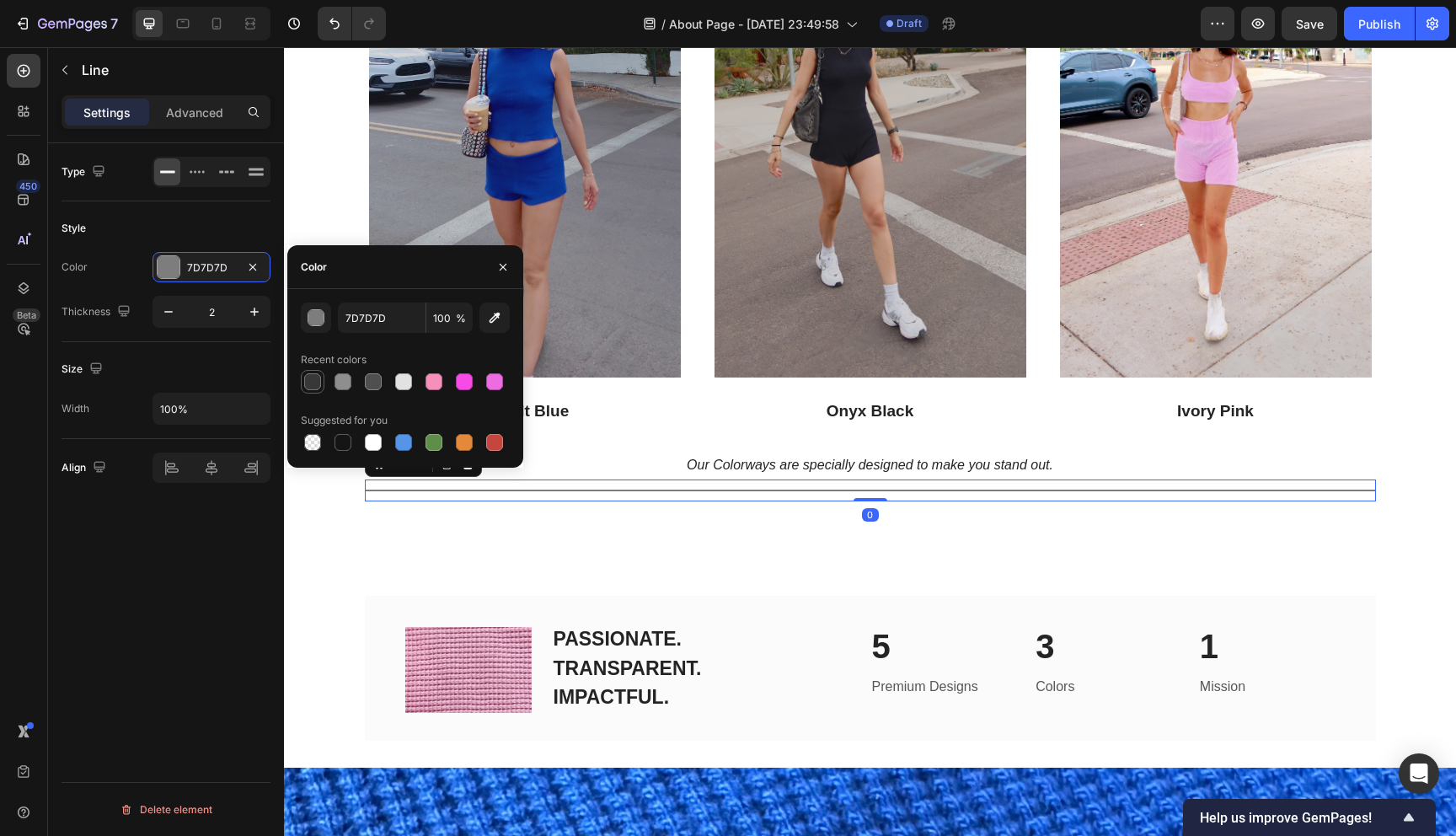
click at [307, 375] on div at bounding box center [312, 382] width 17 height 17
type input "383838"
click at [372, 562] on div "Title Line "It's Too Expensive" Heading Here's a fact: Good things aren't cheap…" at bounding box center [870, 66] width 1172 height 1059
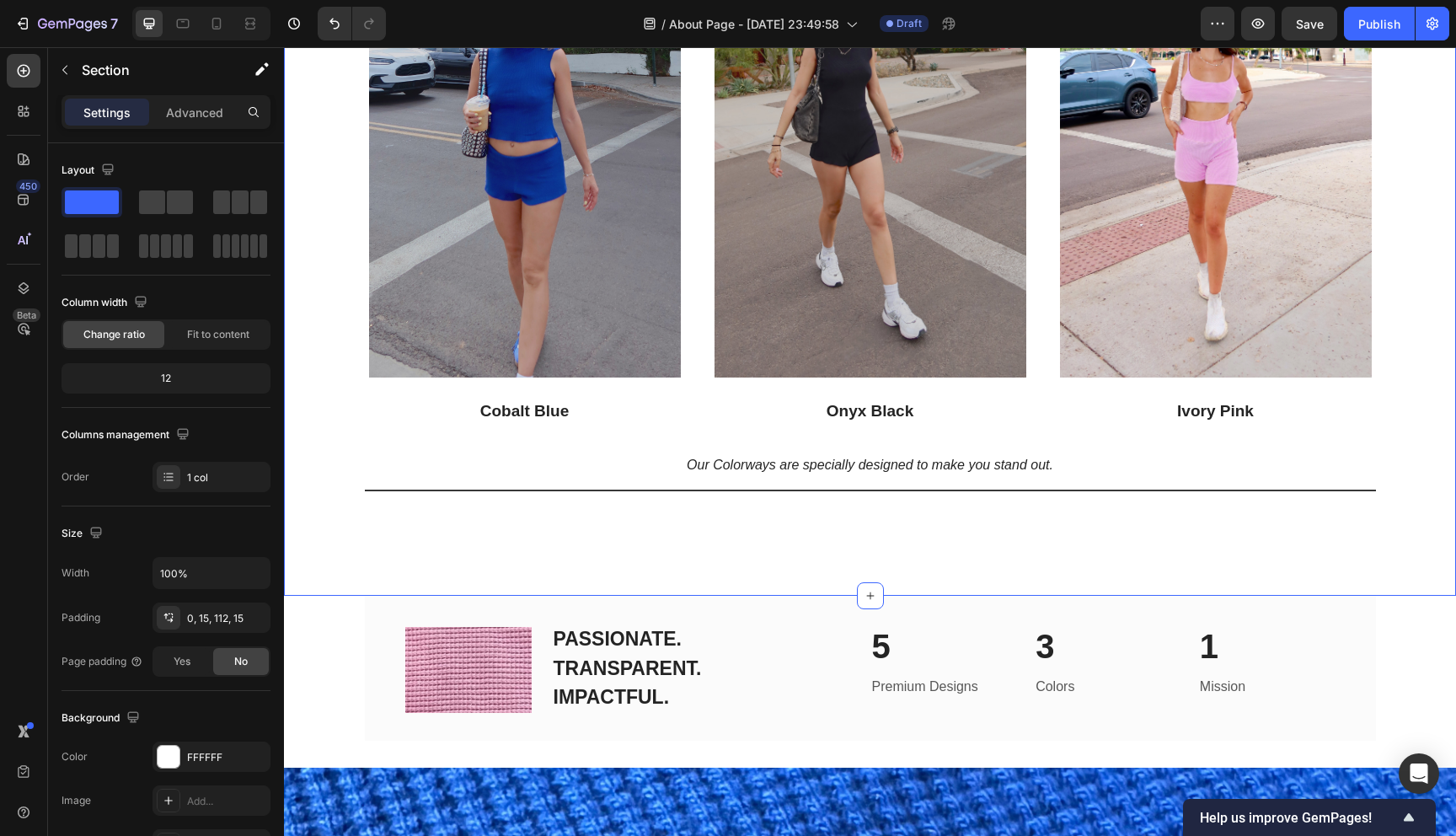
click at [798, 552] on div "Title Line "It's Too Expensive" Heading Here's a fact: Good things aren't cheap…" at bounding box center [870, 66] width 1172 height 1059
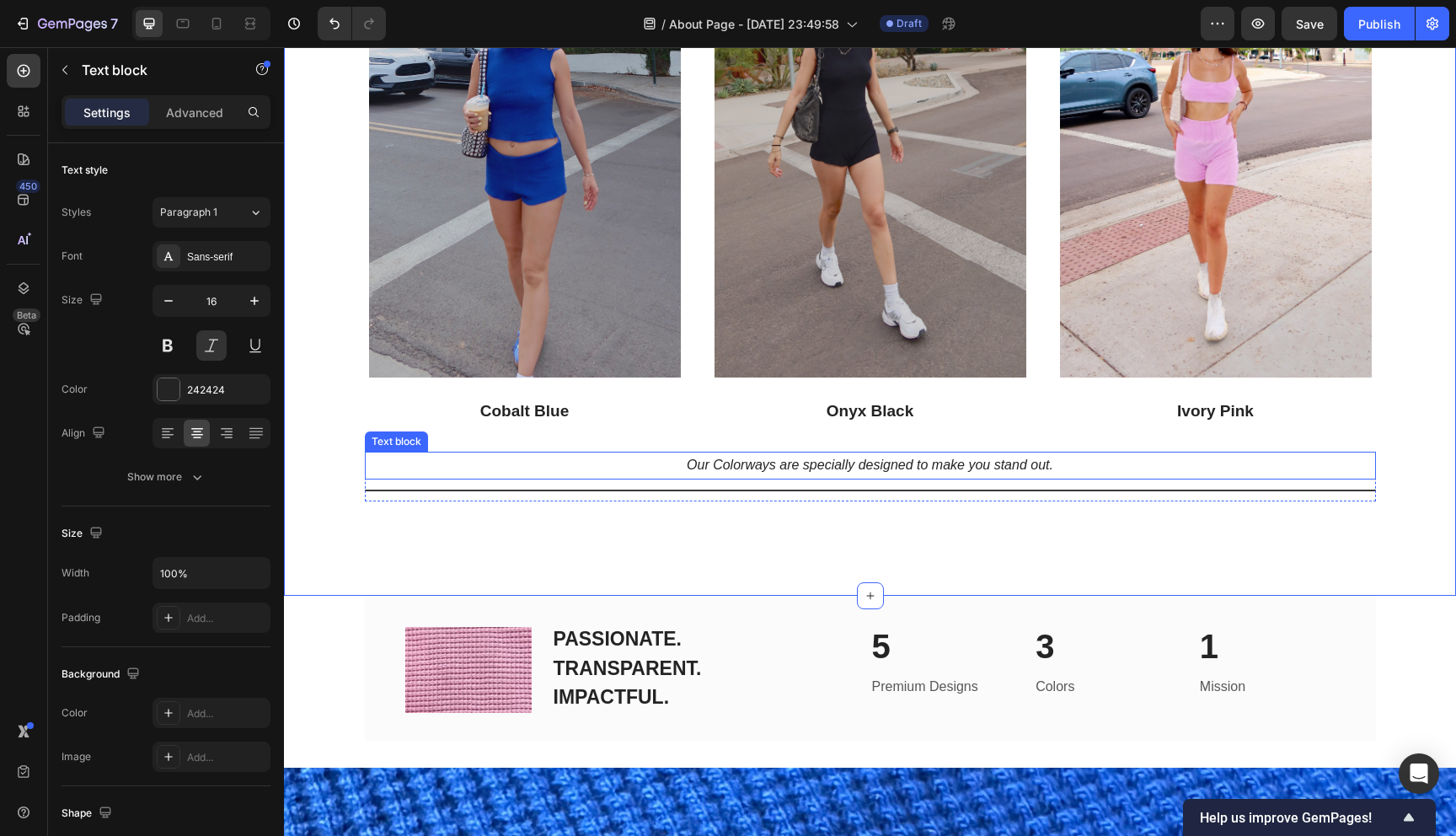
click at [666, 470] on p "Our Colorways are specially designed to make you stand out." at bounding box center [870, 466] width 1008 height 24
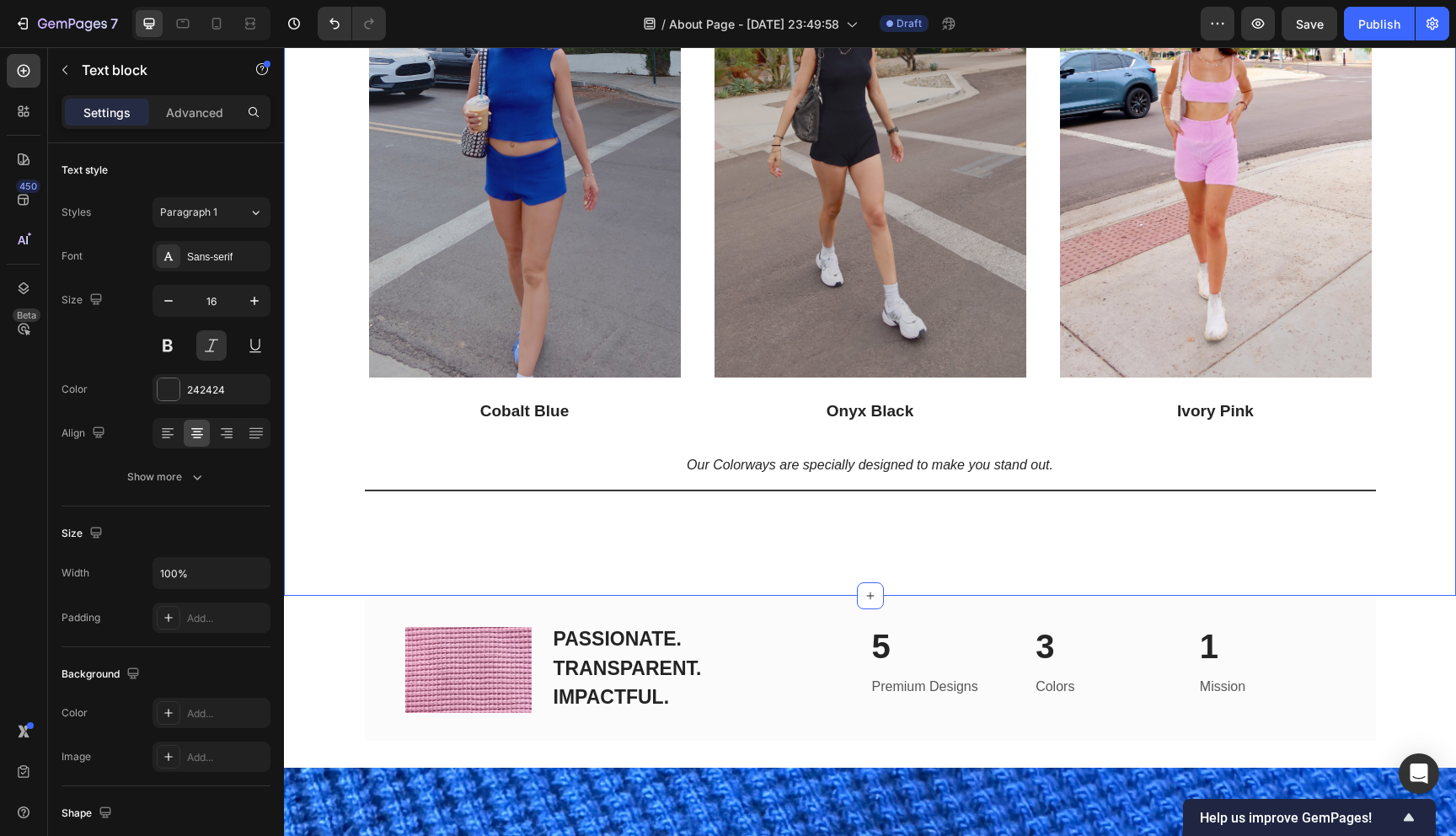
click at [435, 509] on div "Title Line "It's Too Expensive" Heading Here's a fact: Good things aren't cheap…" at bounding box center [870, 66] width 1172 height 1059
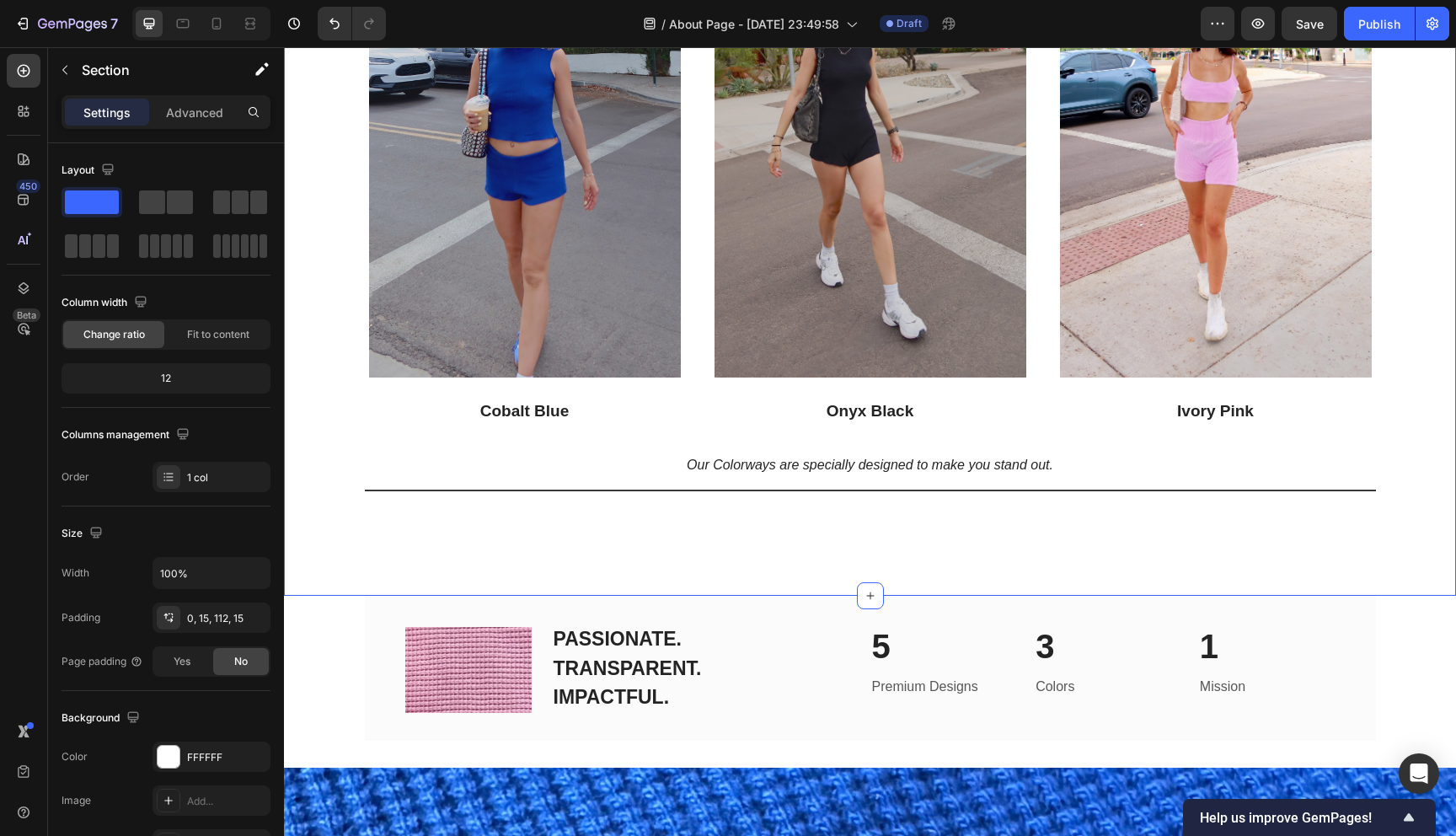
click at [320, 500] on div "Title Line "It's Too Expensive" Heading Here's a fact: Good things aren't cheap…" at bounding box center [870, 19] width 1147 height 965
click at [302, 457] on div "Title Line "It's Too Expensive" Heading Here's a fact: Good things aren't cheap…" at bounding box center [870, 19] width 1147 height 965
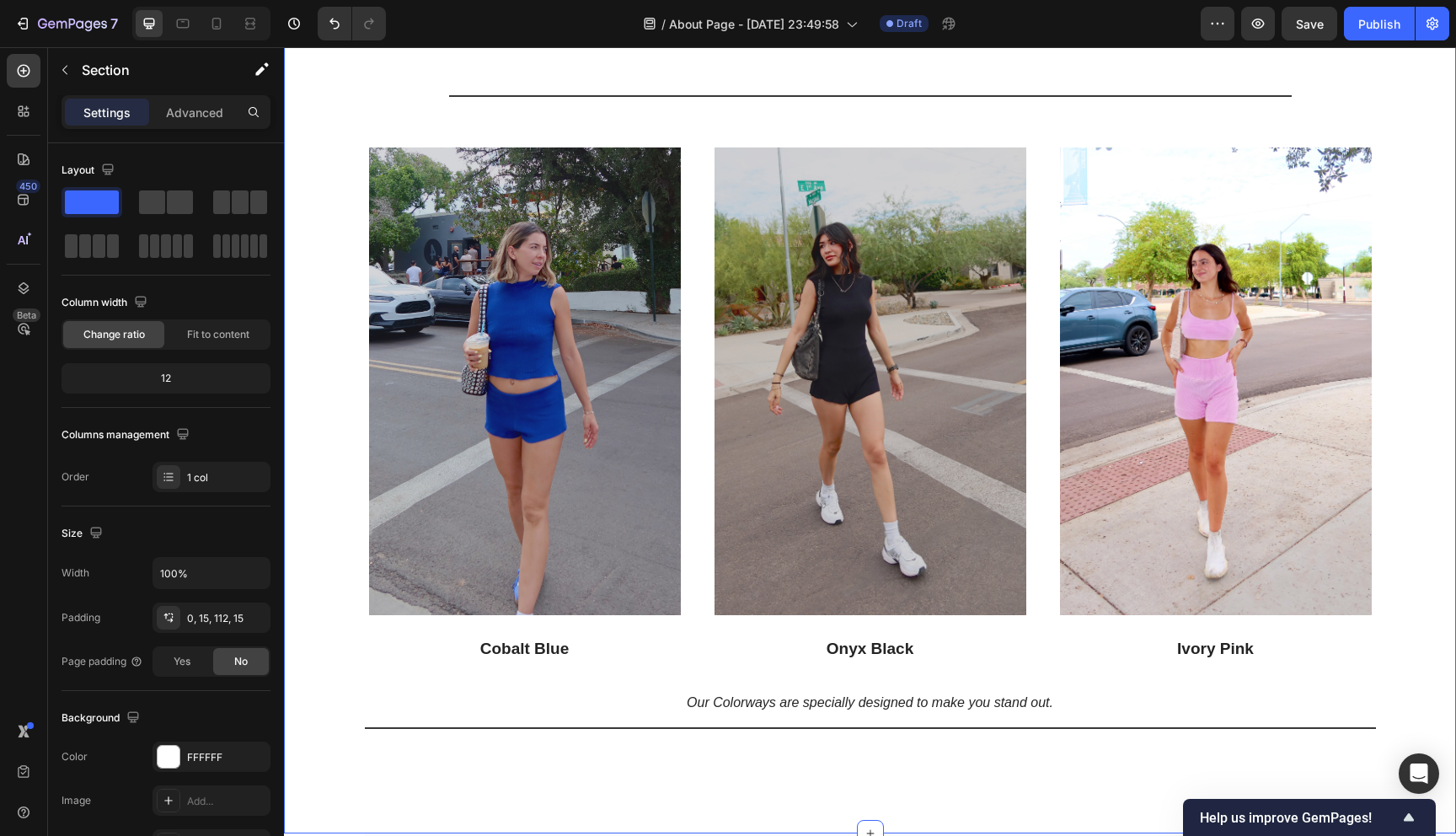
scroll to position [1788, 0]
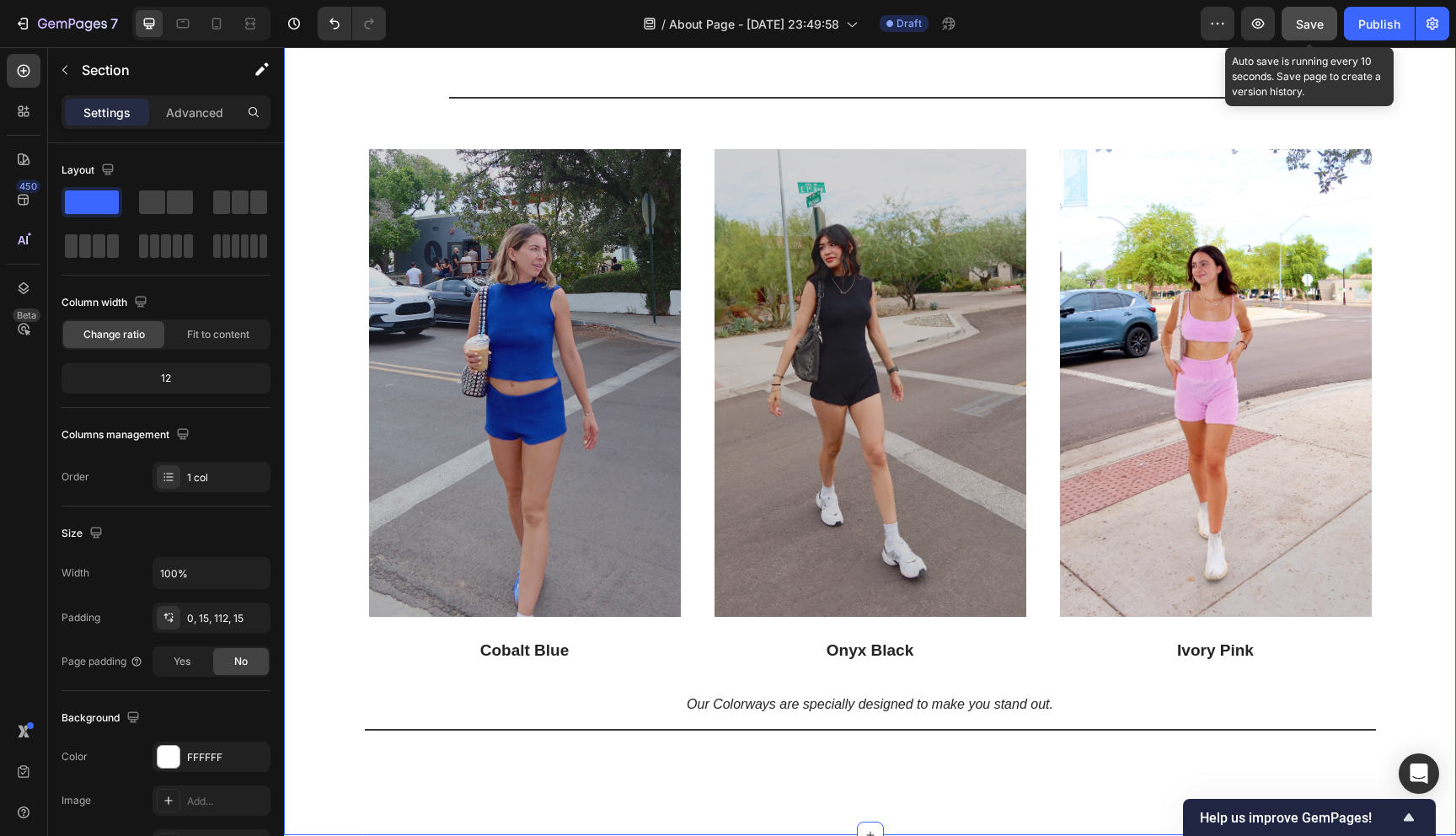
click at [1318, 19] on span "Save" at bounding box center [1309, 23] width 28 height 14
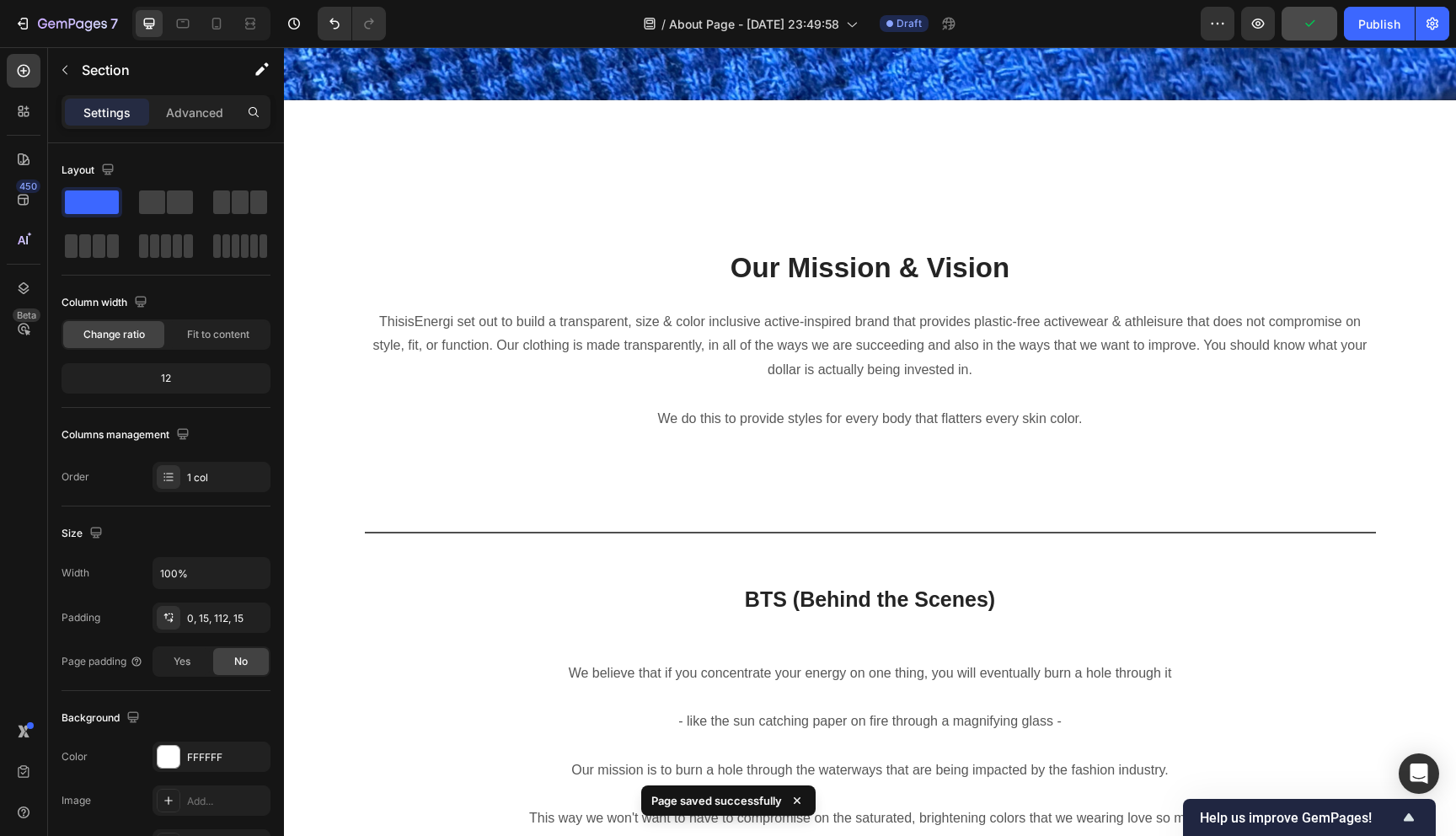
scroll to position [3188, 0]
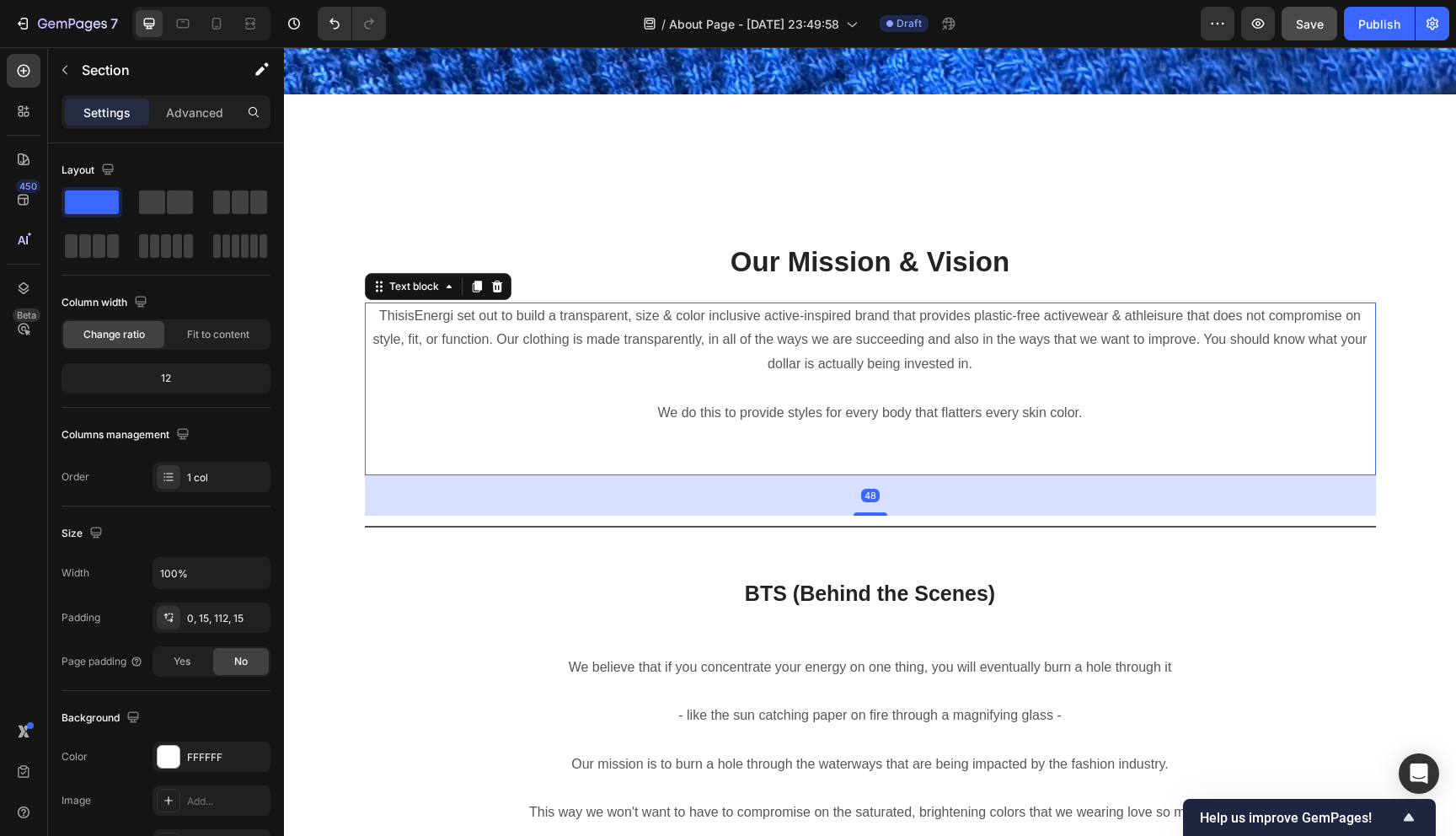
click at [657, 316] on p "ThisisEnergi set out to build a transparent, size & color inclusive active-insp…" at bounding box center [870, 340] width 1008 height 72
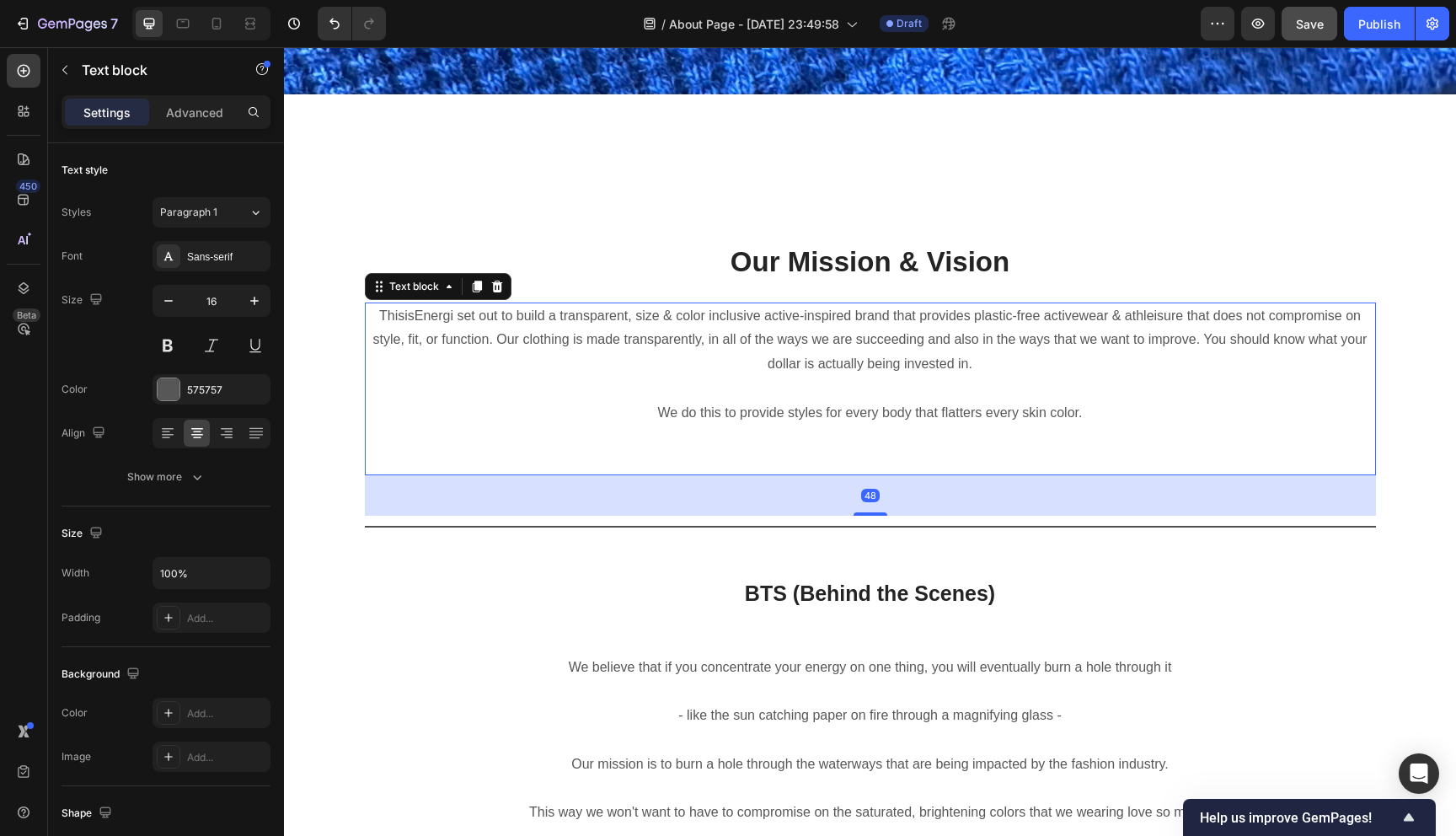
click at [657, 316] on p "ThisisEnergi set out to build a transparent, size & color inclusive active-insp…" at bounding box center [870, 340] width 1008 height 72
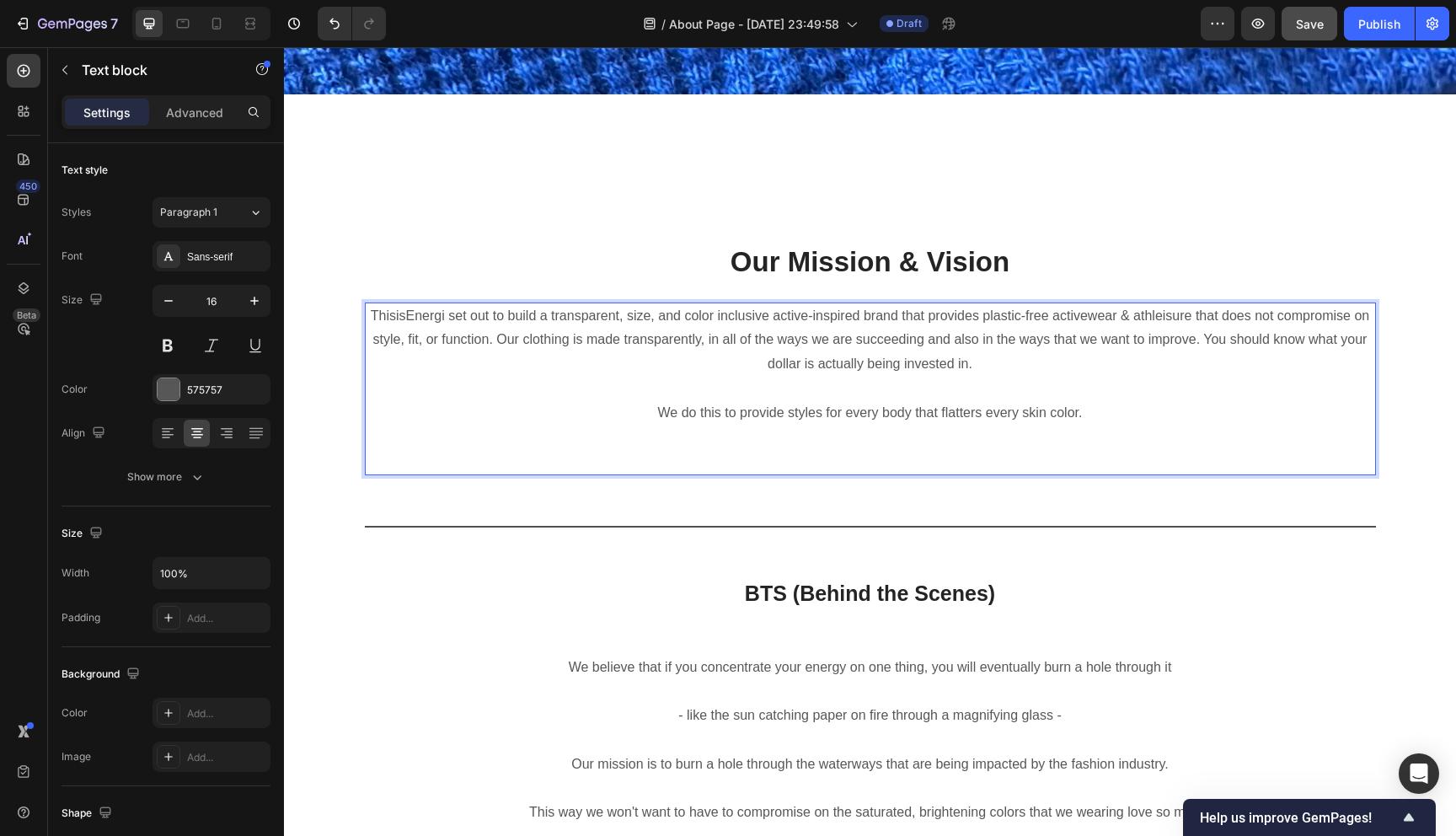
click at [764, 325] on p "ThisisEnergi set out to build a transparent, size, and color inclusive active-i…" at bounding box center [870, 340] width 1008 height 72
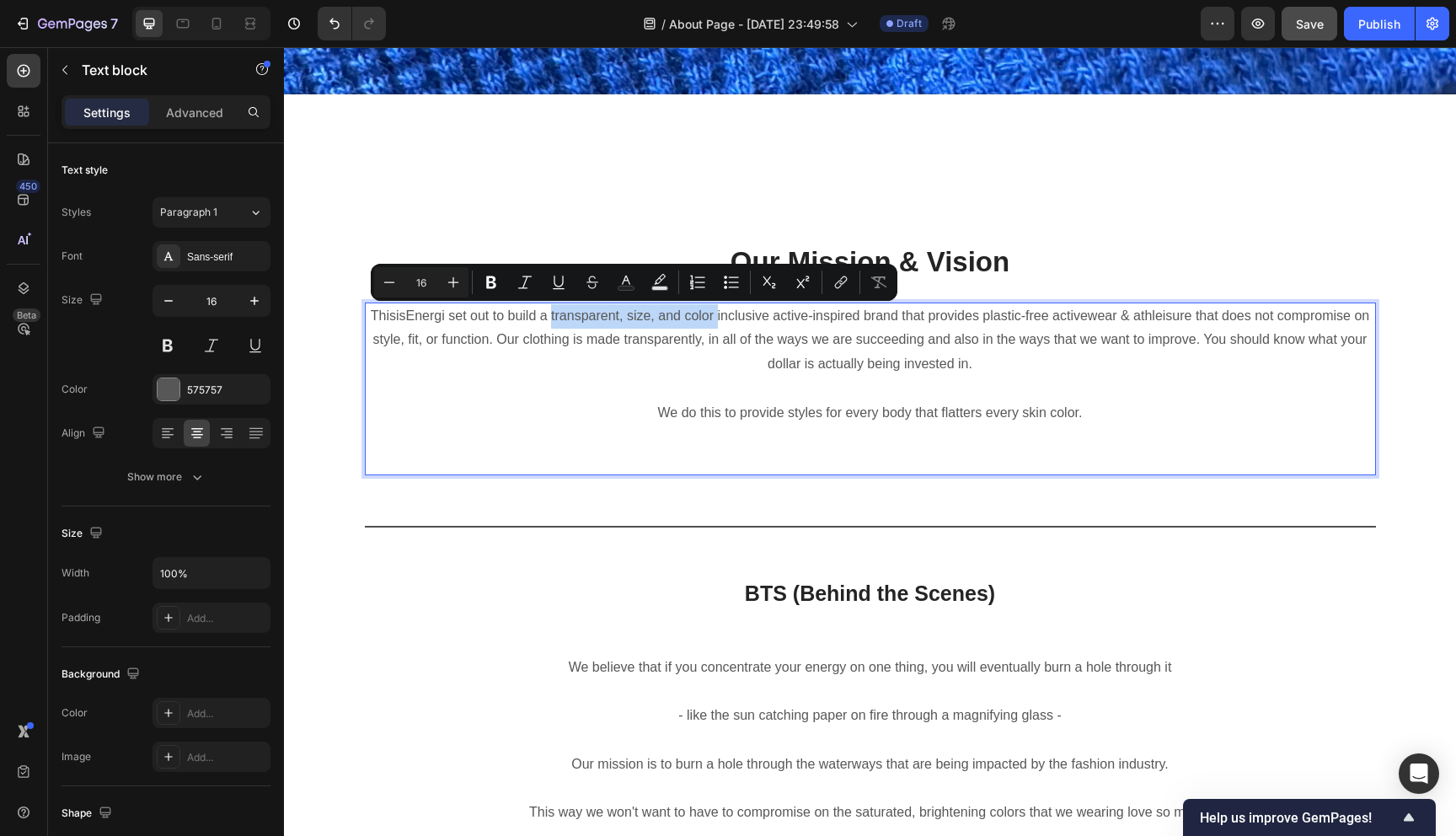
drag, startPoint x: 551, startPoint y: 318, endPoint x: 717, endPoint y: 323, distance: 166.1
click at [717, 323] on p "ThisisEnergi set out to build a transparent, size, and color inclusive active-i…" at bounding box center [870, 340] width 1008 height 72
click at [679, 322] on icon "transparent, size, and color" at bounding box center [632, 315] width 162 height 14
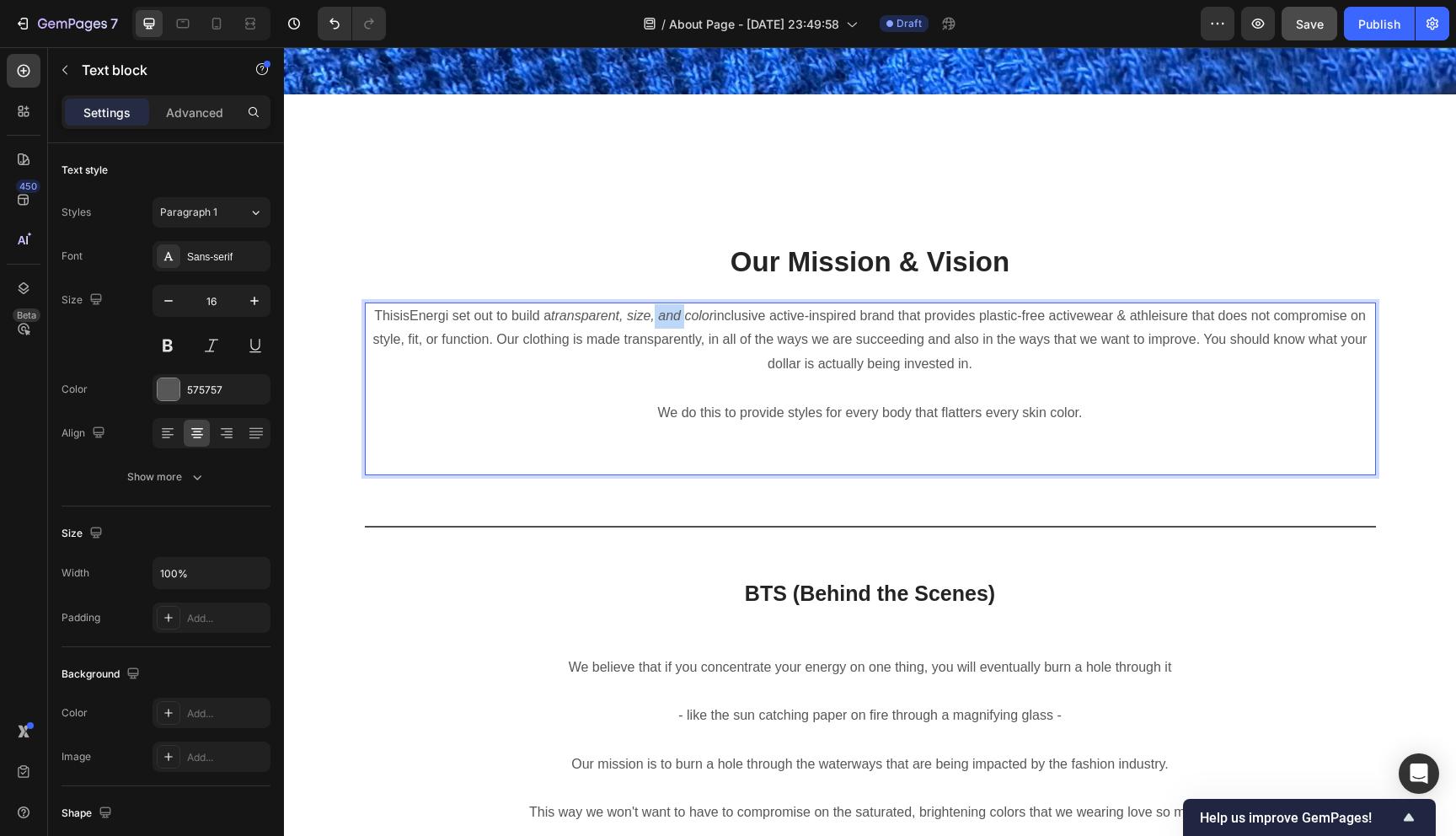
drag, startPoint x: 682, startPoint y: 317, endPoint x: 655, endPoint y: 317, distance: 27.0
click at [655, 317] on icon "transparent, size, and color" at bounding box center [632, 315] width 162 height 14
click at [784, 342] on p "ThisisEnergi set out to build a transparent, size, and color inclusive active-i…" at bounding box center [870, 340] width 1008 height 72
click at [1150, 314] on p "ThisisEnergi set out to build a transparent, size, and color inclusive active-i…" at bounding box center [870, 340] width 1008 height 72
drag, startPoint x: 1192, startPoint y: 316, endPoint x: 1118, endPoint y: 316, distance: 74.0
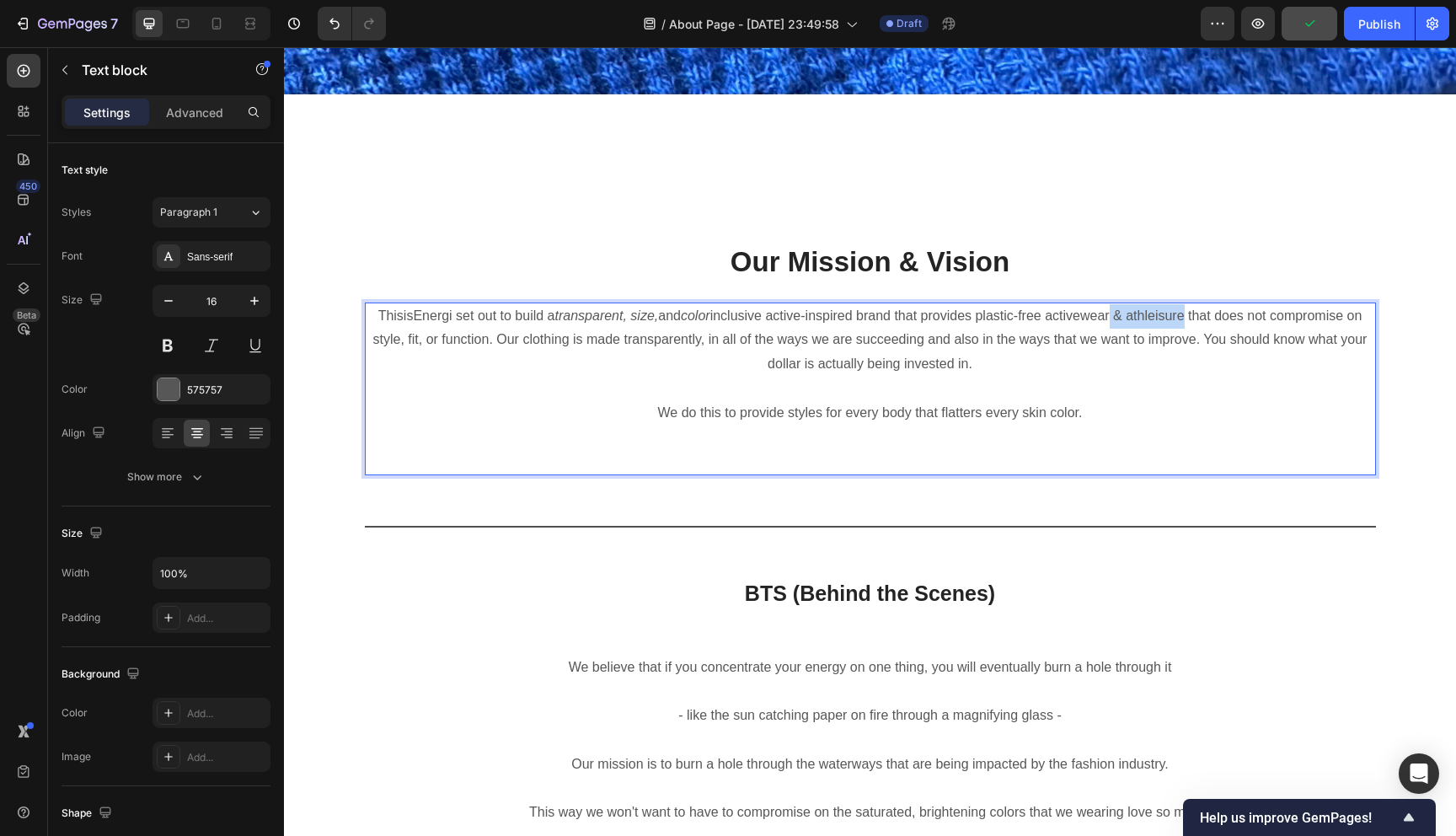
click at [1118, 316] on p "ThisisEnergi set out to build a transparent, size, and color inclusive active-i…" at bounding box center [870, 340] width 1008 height 72
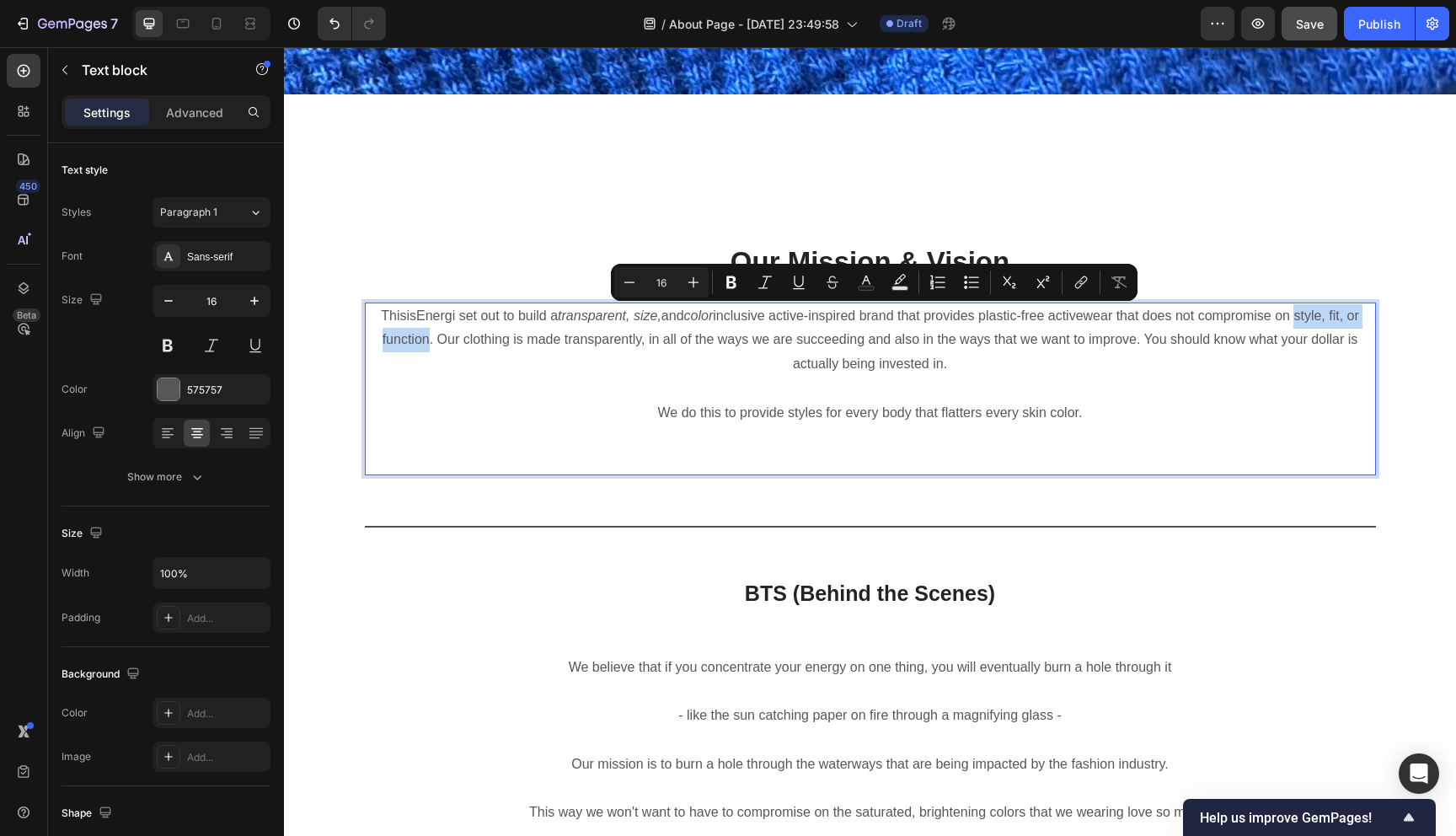
drag, startPoint x: 1301, startPoint y: 314, endPoint x: 427, endPoint y: 348, distance: 874.7
click at [427, 348] on p "ThisisEnergi set out to build a transparent, size, and color inclusive active-i…" at bounding box center [870, 340] width 1008 height 72
click at [1360, 319] on strong "style, fit, or function" at bounding box center [869, 328] width 981 height 39
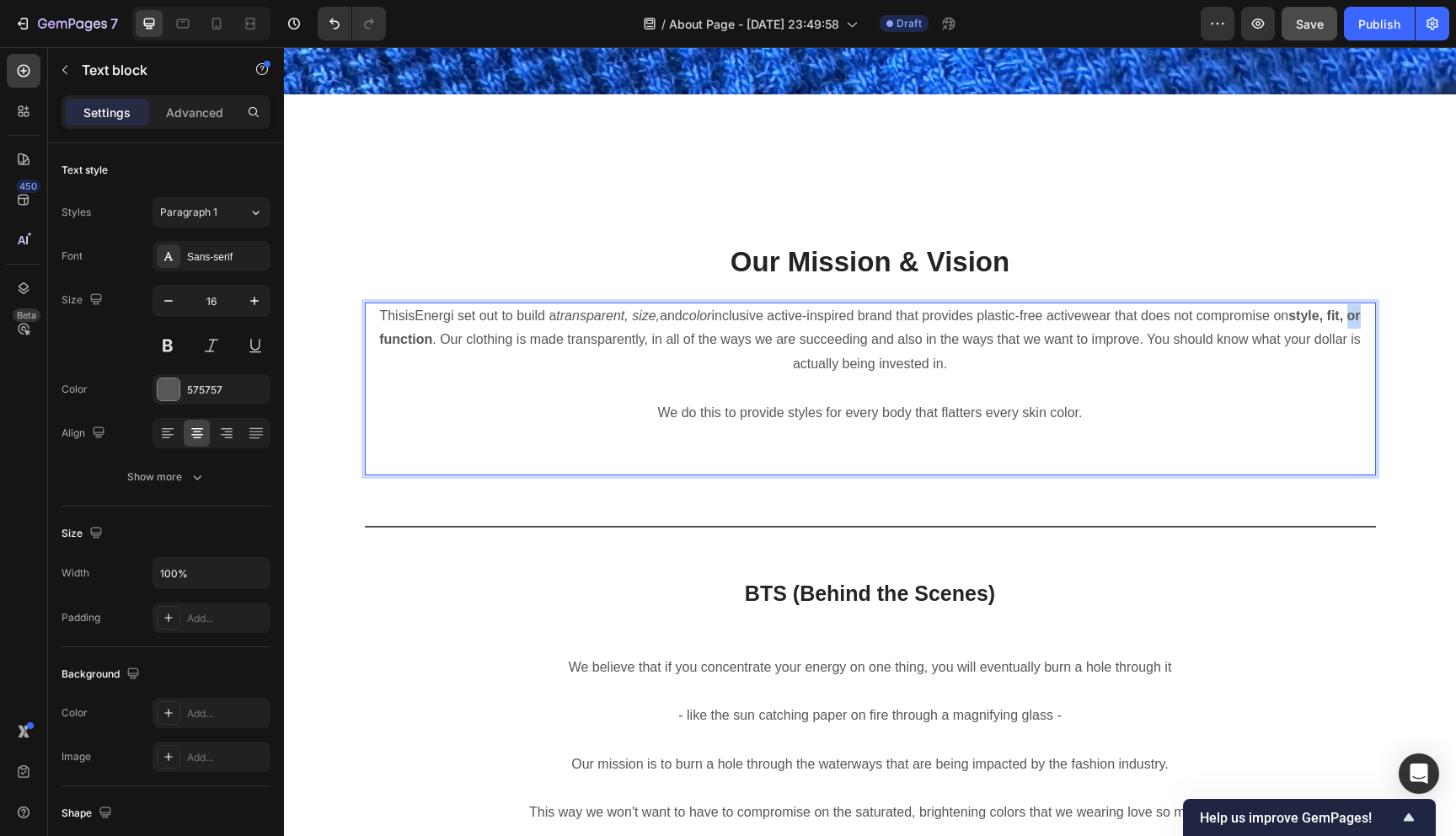
drag, startPoint x: 1368, startPoint y: 320, endPoint x: 1357, endPoint y: 320, distance: 11.0
click at [1357, 320] on strong "style, fit, or function" at bounding box center [869, 328] width 981 height 39
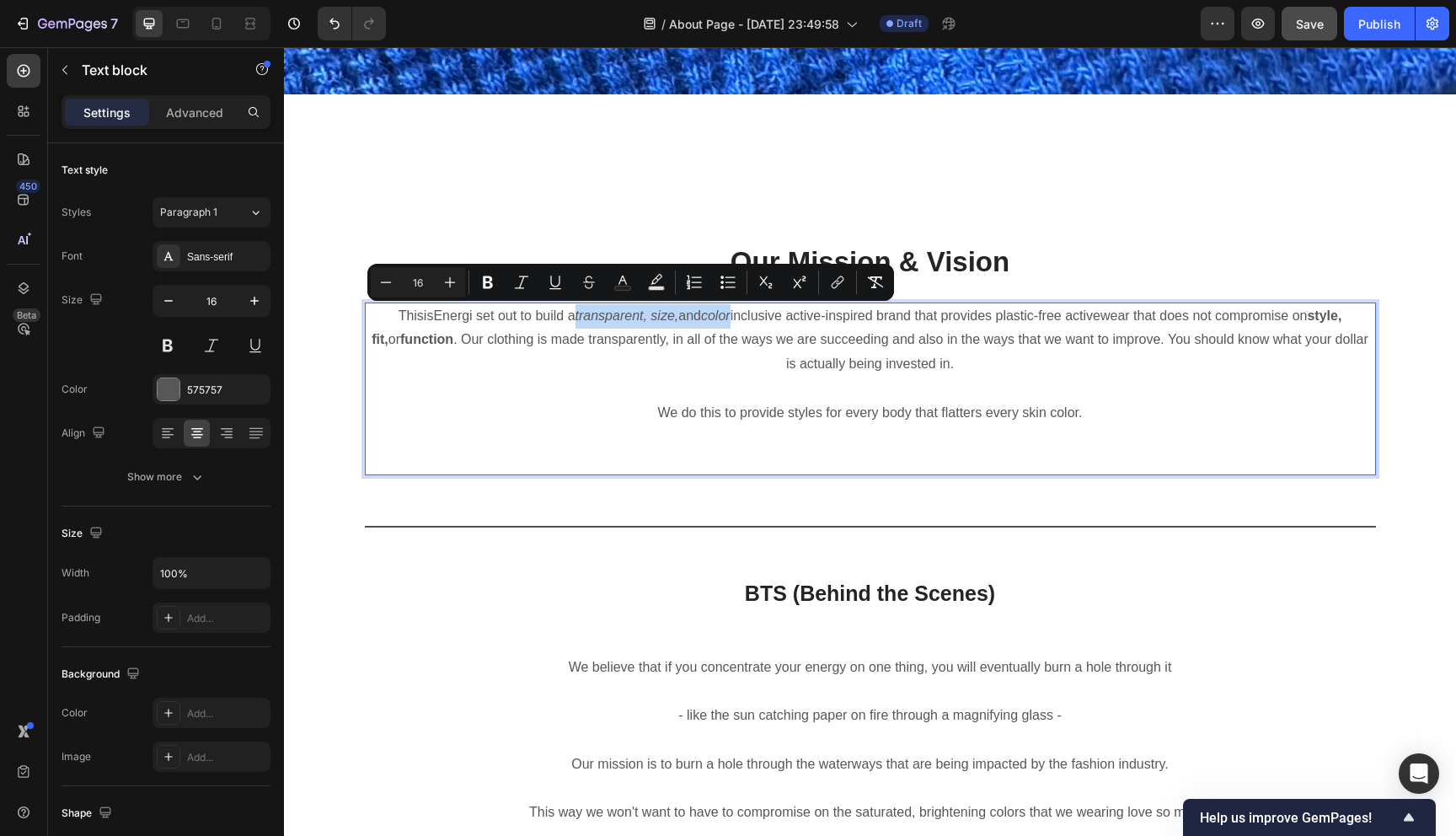
drag, startPoint x: 713, startPoint y: 319, endPoint x: 548, endPoint y: 319, distance: 165.0
click at [548, 319] on p "ThisisEnergi set out to build a transparent, size, and color inclusive active-i…" at bounding box center [870, 340] width 1008 height 72
drag, startPoint x: 549, startPoint y: 315, endPoint x: 713, endPoint y: 319, distance: 164.0
click at [713, 319] on p "ThisisEnergi set out to build a transparent, size, and color inclusive active-i…" at bounding box center [870, 340] width 1008 height 72
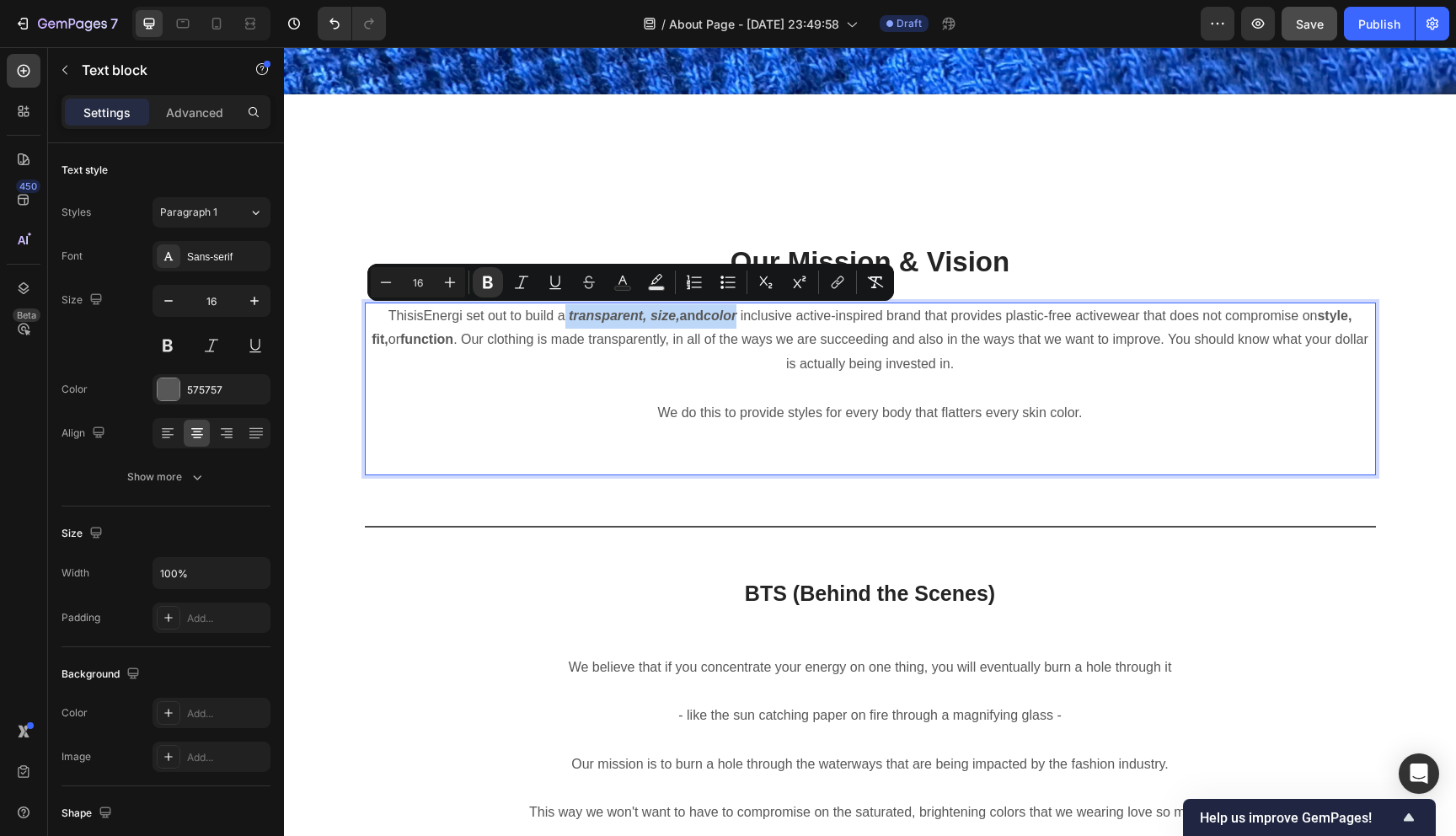
click at [699, 323] on p "ThisisEnergi set out to build a transparent, size, and color inclusive active-i…" at bounding box center [870, 340] width 1008 height 72
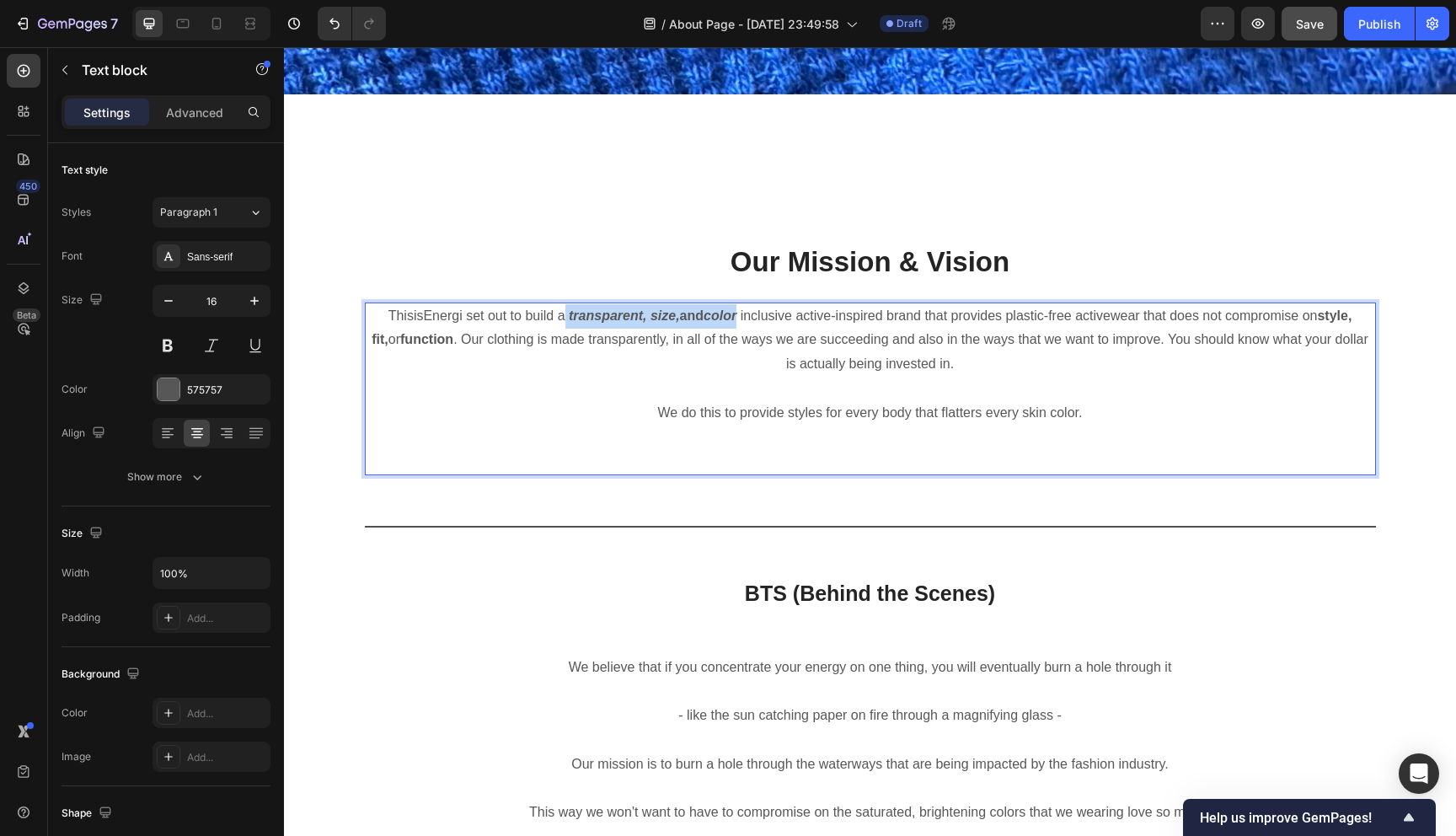
drag, startPoint x: 690, startPoint y: 313, endPoint x: 670, endPoint y: 314, distance: 20.0
click at [680, 314] on strong "and" at bounding box center [692, 315] width 23 height 14
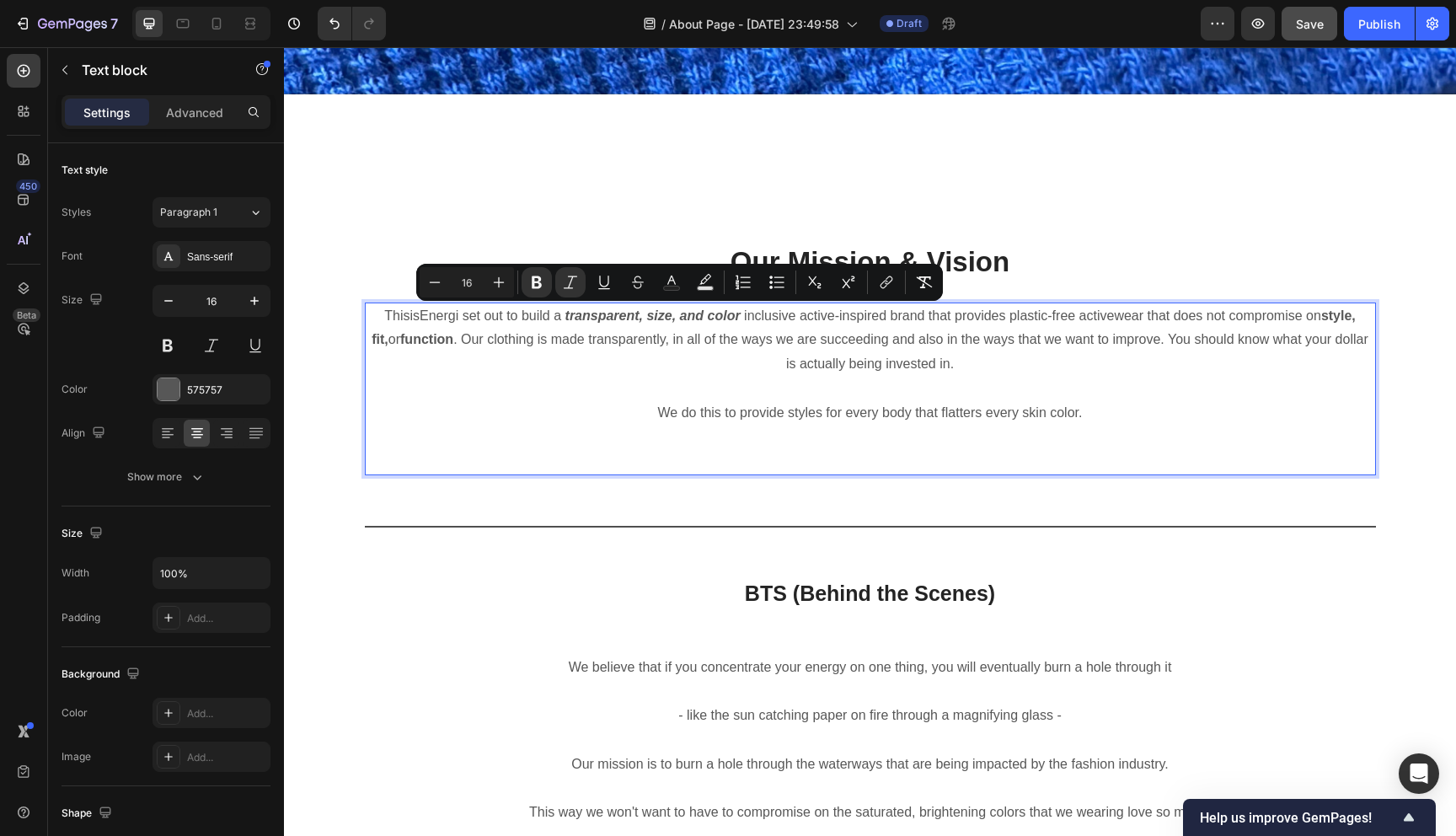
click at [795, 378] on p "Rich Text Editor. Editing area: main" at bounding box center [870, 388] width 1008 height 24
drag, startPoint x: 667, startPoint y: 317, endPoint x: 692, endPoint y: 317, distance: 25.0
click at [692, 317] on p "ThisisEnergi set out to build a transparent, size, and color inclusive active-i…" at bounding box center [870, 340] width 1008 height 72
click at [923, 392] on p "Rich Text Editor. Editing area: main" at bounding box center [870, 388] width 1008 height 24
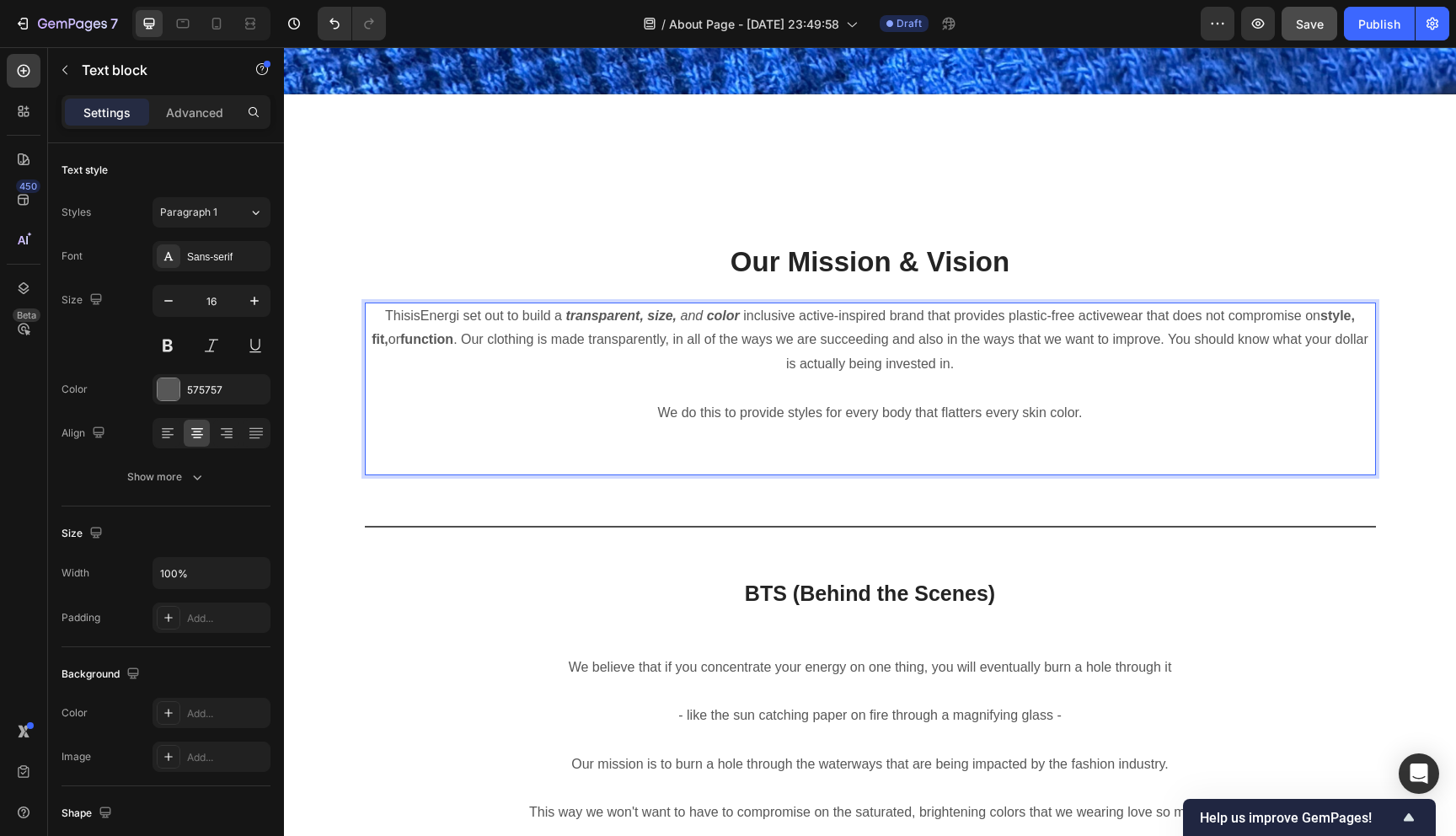
click at [1005, 379] on p "Rich Text Editor. Editing area: main" at bounding box center [870, 388] width 1008 height 24
click at [962, 368] on p "ThisisEnergi set out to build a transparent, size, and color inclusive active-i…" at bounding box center [870, 340] width 1008 height 72
drag, startPoint x: 573, startPoint y: 339, endPoint x: 537, endPoint y: 344, distance: 36.3
click at [537, 344] on p "ThisisEnergi set out to build a transparent, size, and color inclusive active-i…" at bounding box center [870, 340] width 1008 height 72
drag, startPoint x: 474, startPoint y: 343, endPoint x: 460, endPoint y: 343, distance: 14.0
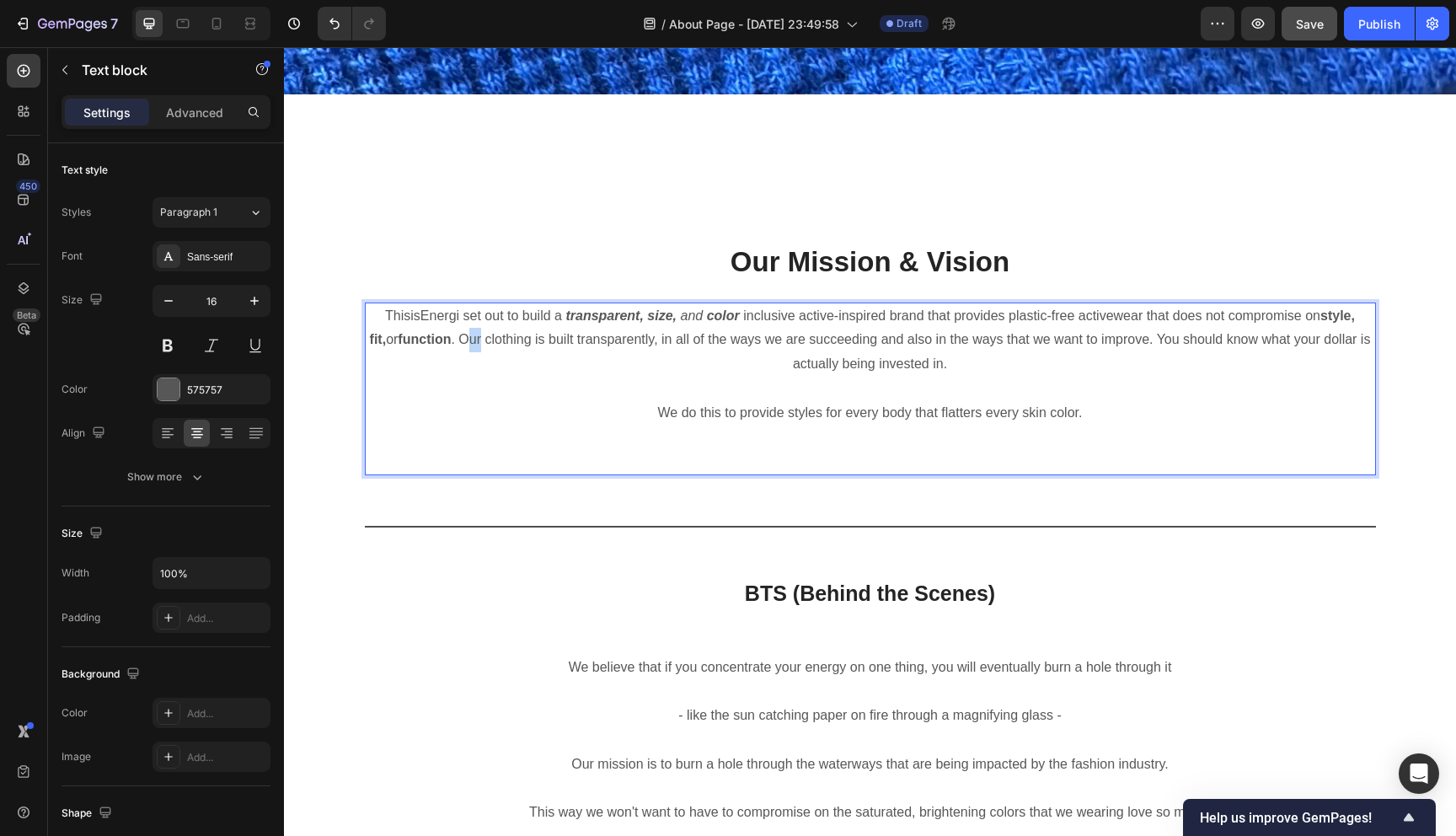
click at [460, 343] on p "ThisisEnergi set out to build a transparent, size, and color inclusive active-i…" at bounding box center [870, 340] width 1008 height 72
click at [514, 353] on p "ThisisEnergi set out to build a transparent, size, and color inclusive active-i…" at bounding box center [870, 340] width 1008 height 72
drag, startPoint x: 832, startPoint y: 360, endPoint x: 743, endPoint y: 360, distance: 89.0
click at [751, 360] on p "ThisisEnergi set out to build a transparent, size, and color inclusive active-i…" at bounding box center [870, 340] width 1008 height 72
click at [921, 375] on p "ThisisEnergi set out to build a transparent, size, and color inclusive active-i…" at bounding box center [870, 340] width 1008 height 72
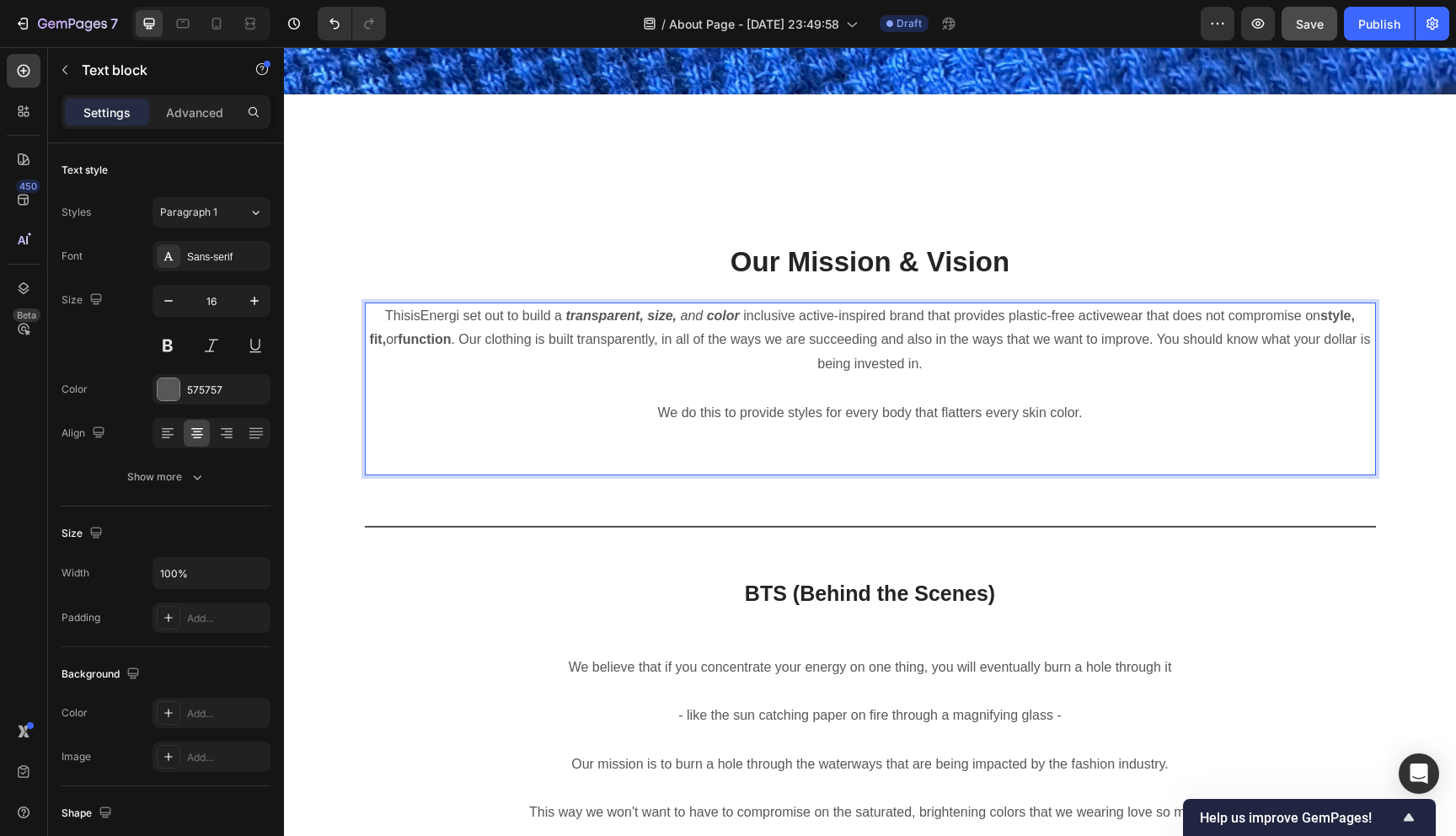
click at [1002, 420] on p "We do this to provide styles for every body that flatters every skin color." at bounding box center [870, 414] width 1008 height 24
drag, startPoint x: 1099, startPoint y: 409, endPoint x: 651, endPoint y: 409, distance: 448.0
click at [652, 409] on p "We do this to provide styles for every body that flatters every skin color." at bounding box center [870, 414] width 1008 height 24
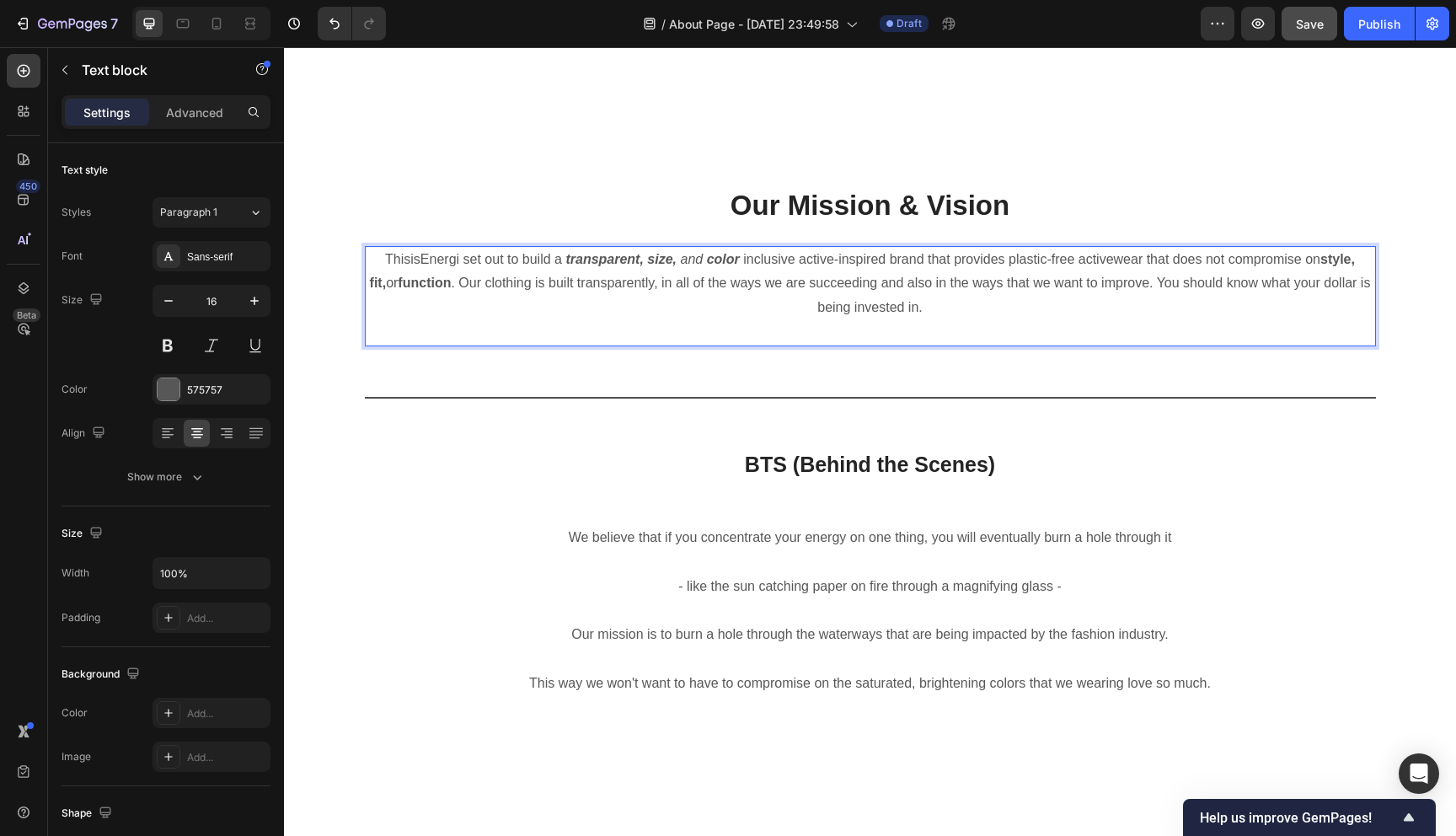
scroll to position [3138, 0]
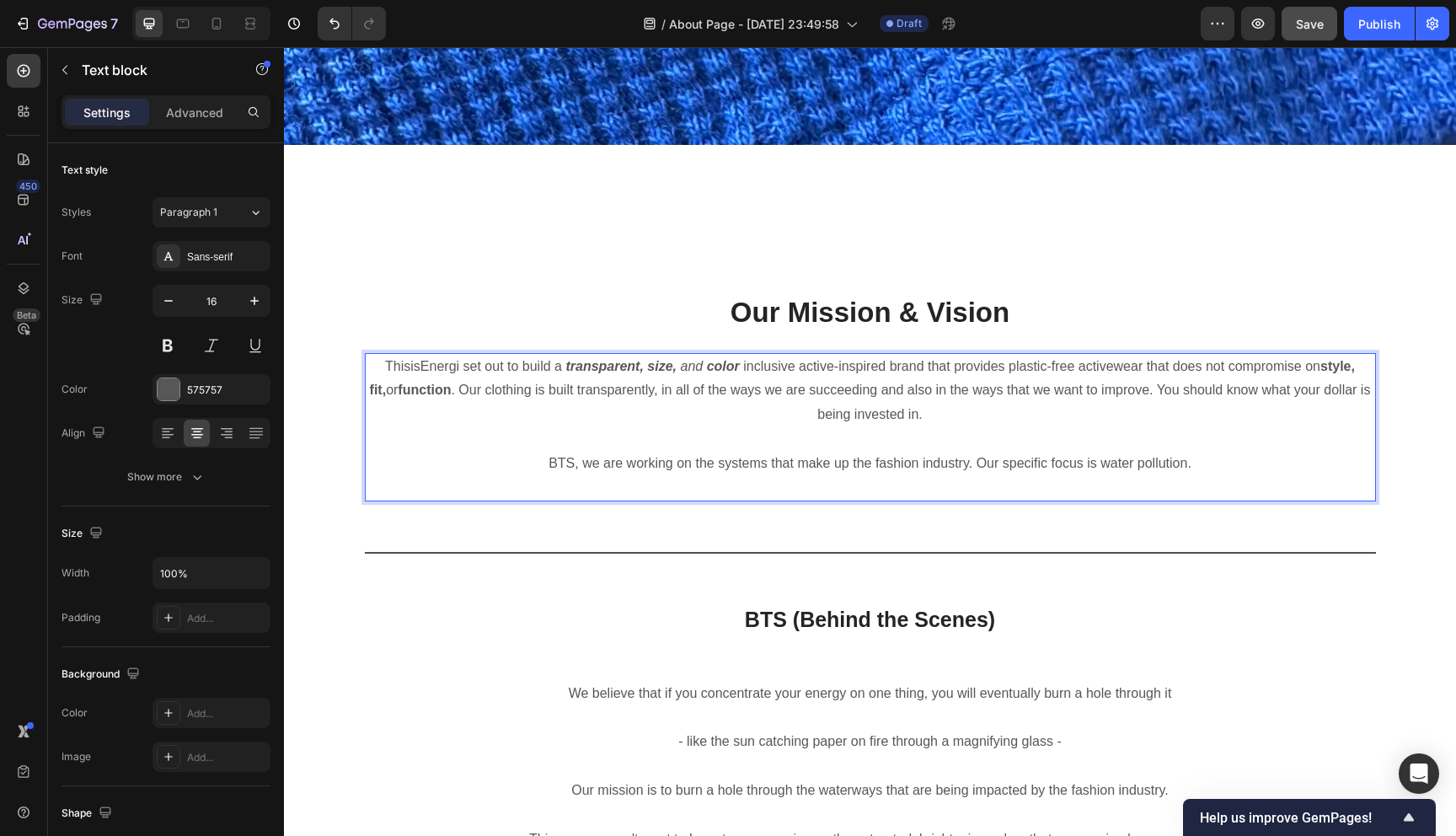
click at [1097, 461] on p "BTS, we are working on the systems that make up the fashion industry. Our speci…" at bounding box center [870, 464] width 1008 height 24
click at [1247, 461] on p "BTS, we are working on the systems that make up the fashion industry. Our speci…" at bounding box center [870, 464] width 1008 height 24
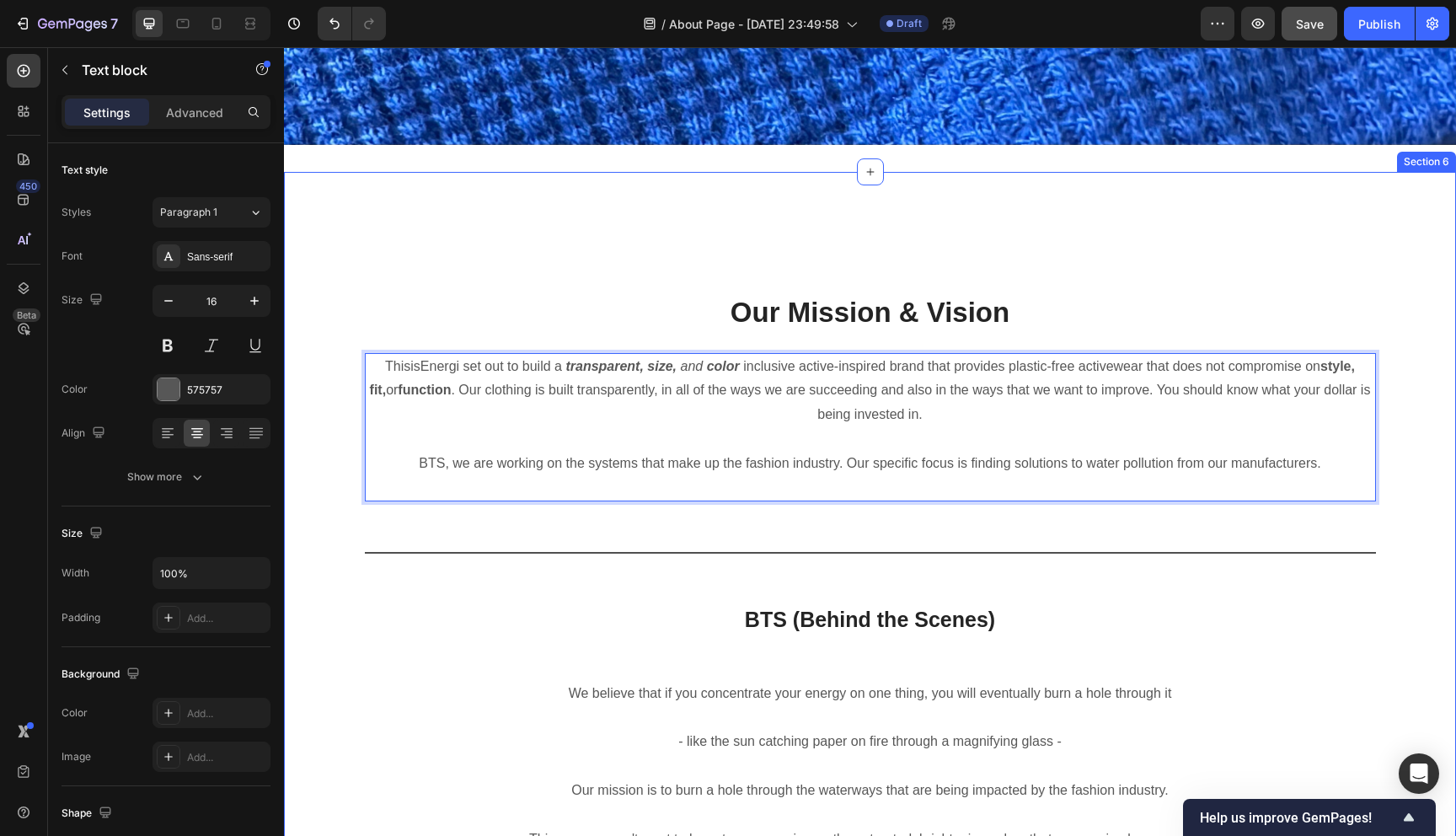
click at [1407, 563] on div "Heading Text block Our Mission & Vision Heading ThisisEnergi set out to build a…" at bounding box center [870, 592] width 1147 height 652
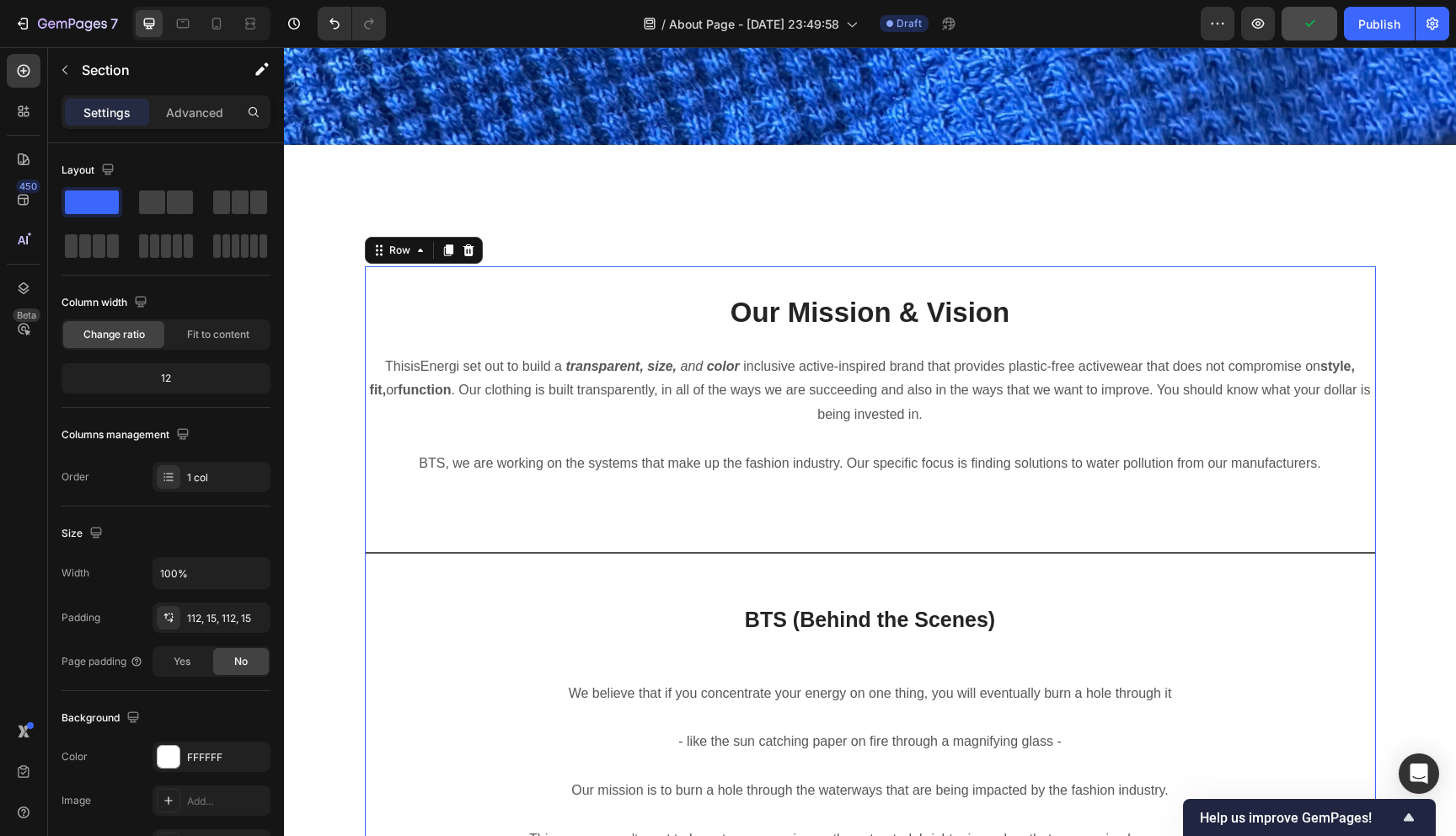
click at [1348, 504] on div "Heading Text block Our Mission & Vision Heading ThisisEnergi set out to build a…" at bounding box center [870, 592] width 1011 height 652
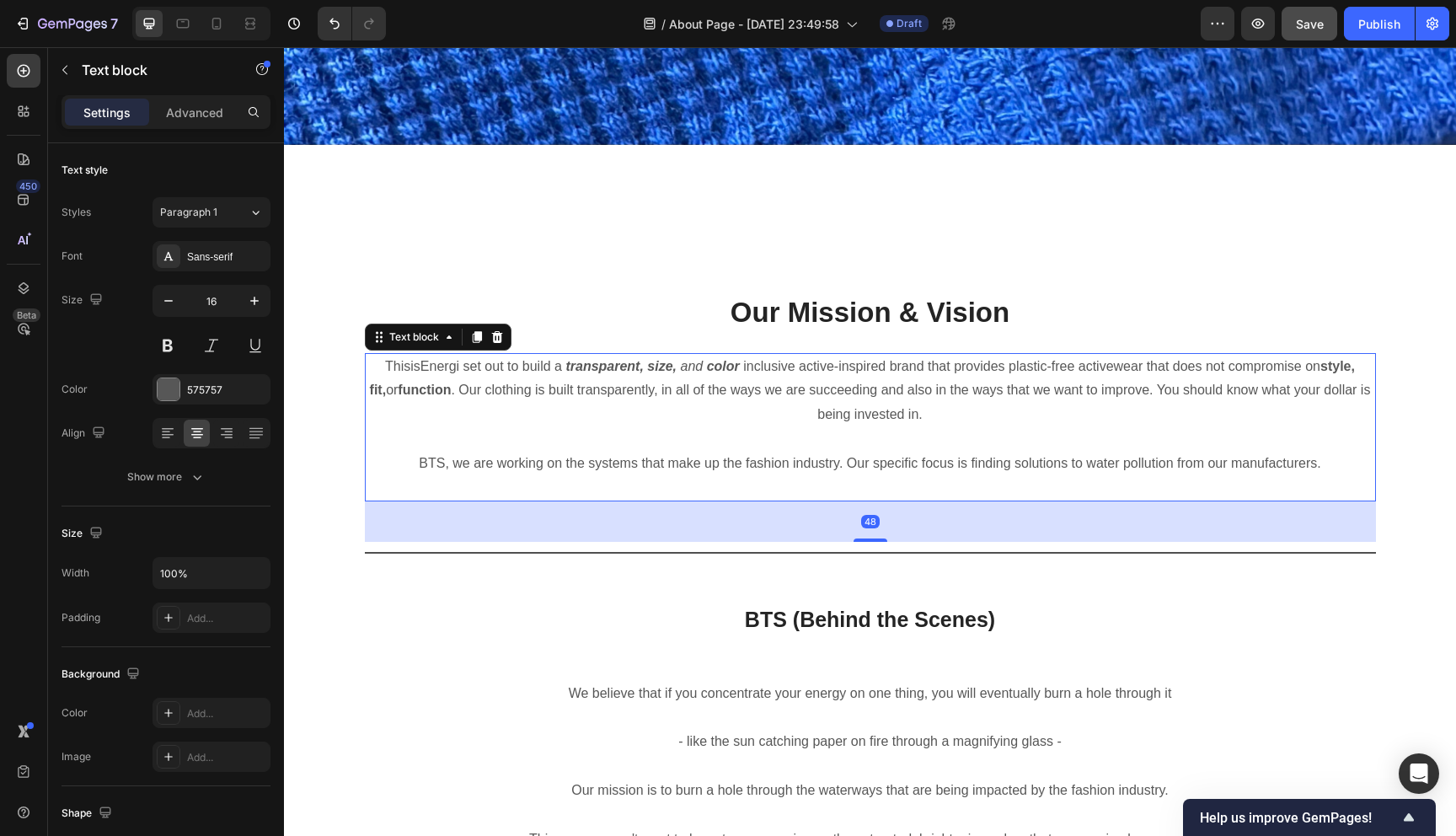
click at [1320, 478] on p "Rich Text Editor. Editing area: main" at bounding box center [870, 488] width 1008 height 24
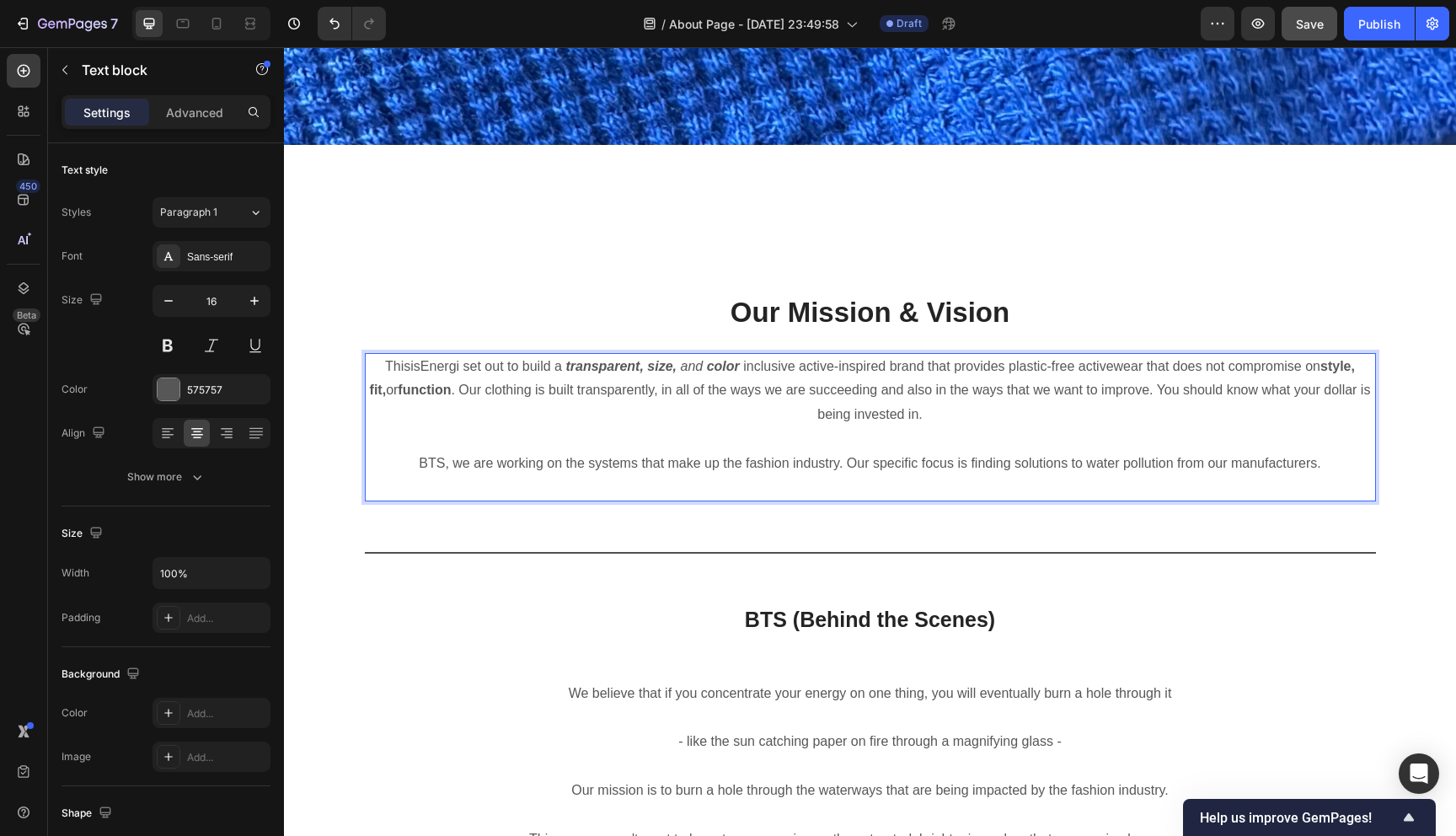
drag, startPoint x: 1327, startPoint y: 461, endPoint x: 1168, endPoint y: 466, distance: 159.1
click at [1168, 466] on p "BTS, we are working on the systems that make up the fashion industry. Our speci…" at bounding box center [870, 464] width 1008 height 24
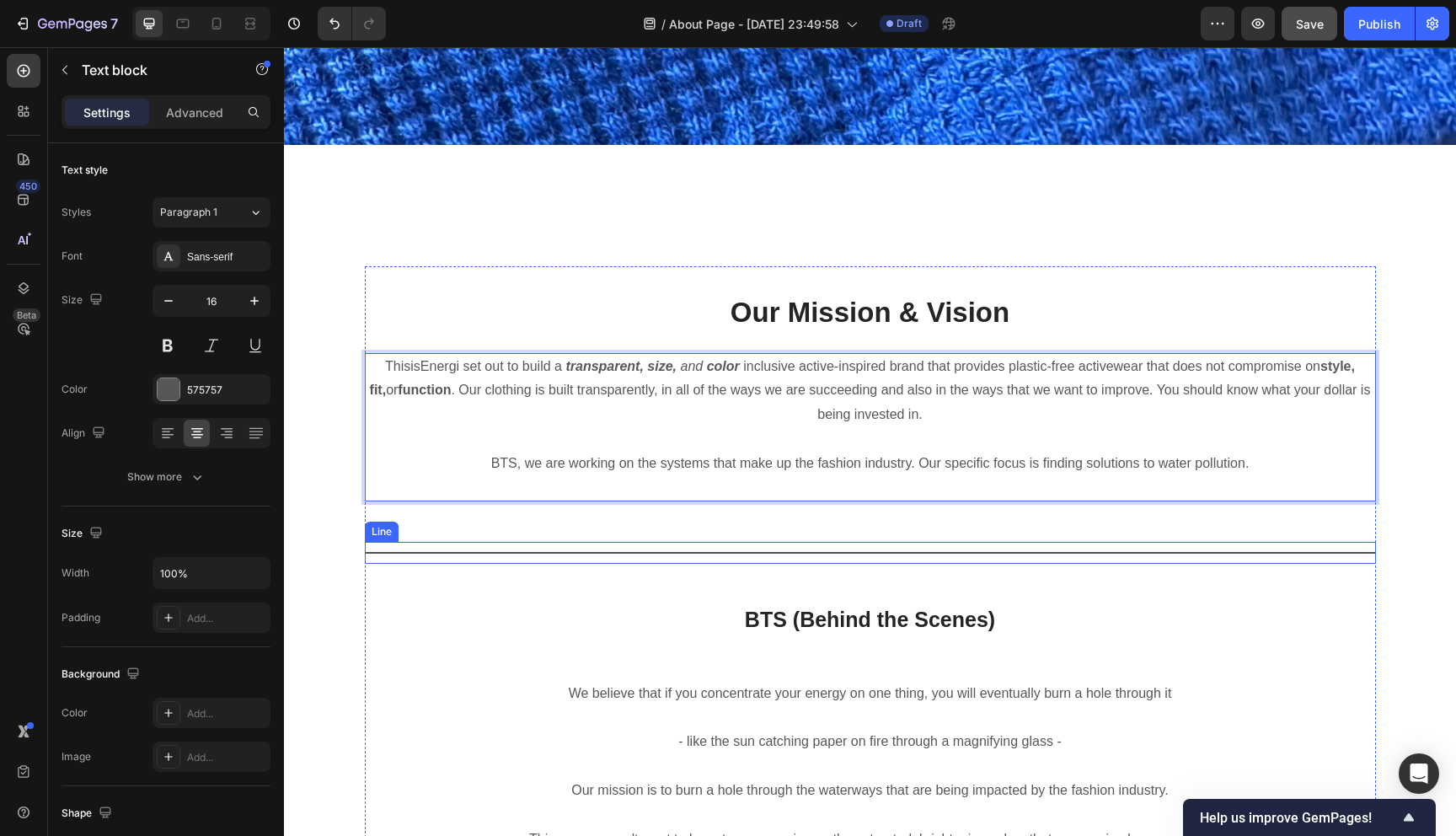
click at [1313, 545] on div "Title Line" at bounding box center [870, 553] width 1011 height 22
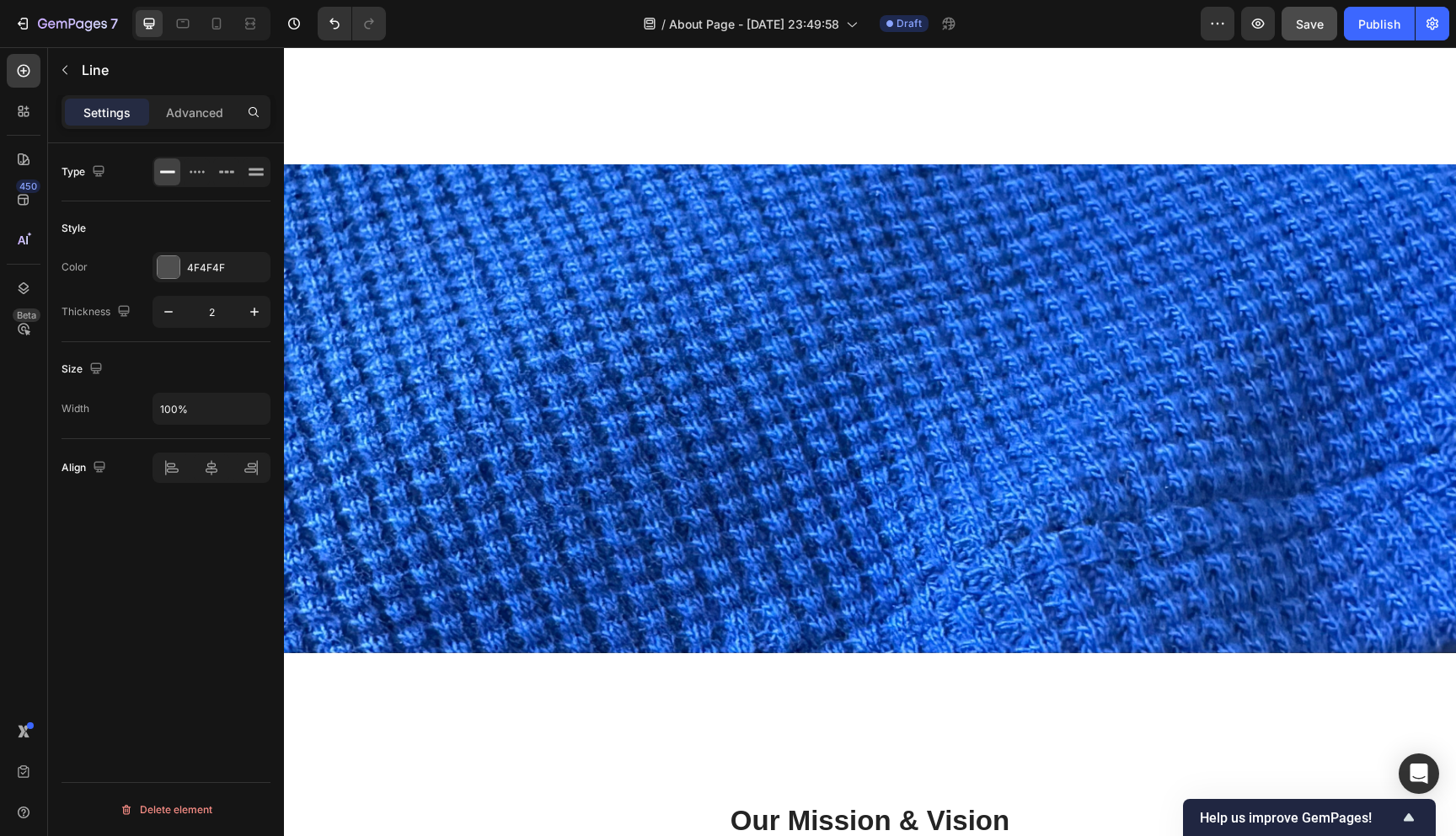
scroll to position [1623, 0]
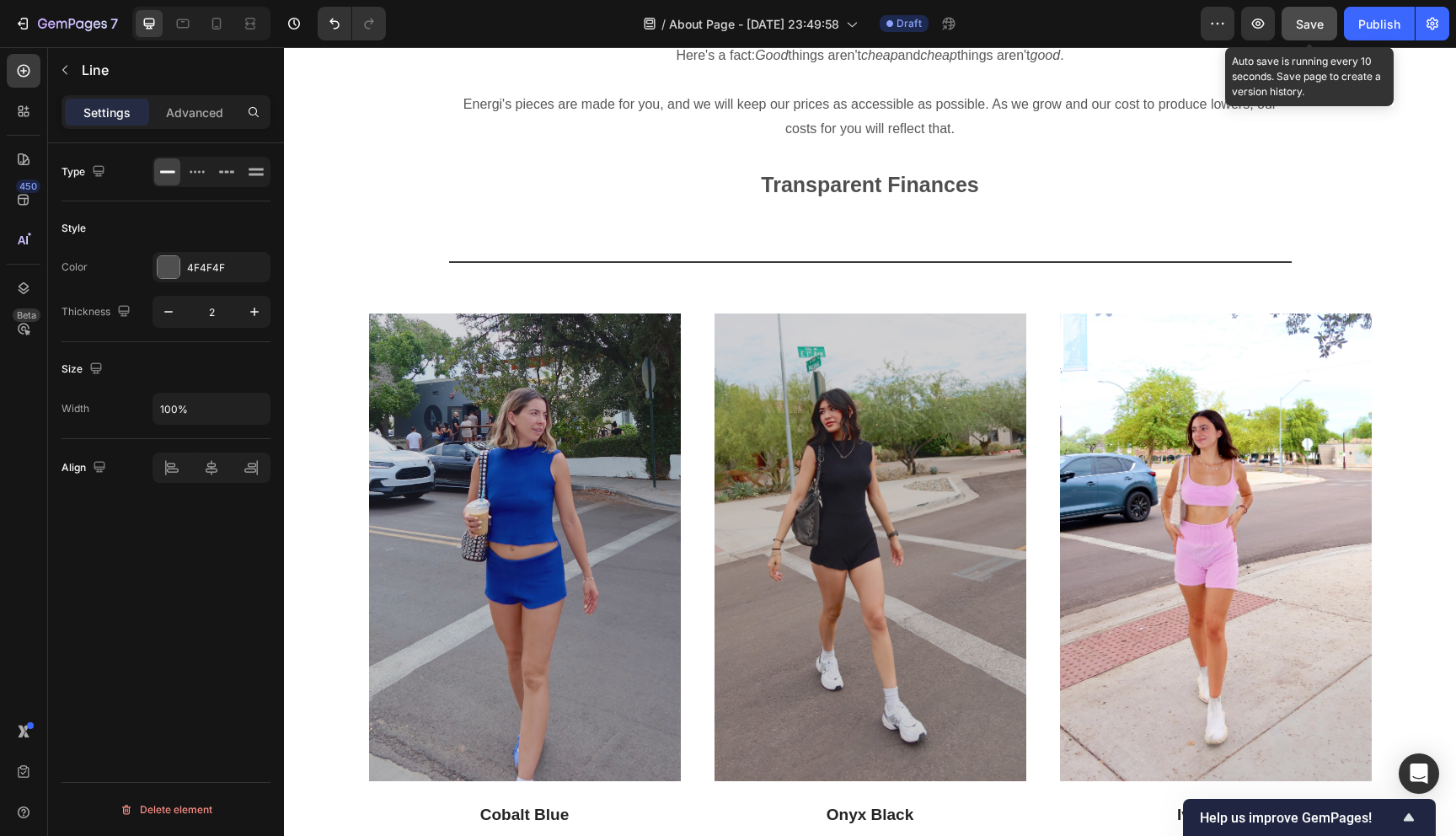
click at [1302, 24] on span "Save" at bounding box center [1309, 23] width 28 height 14
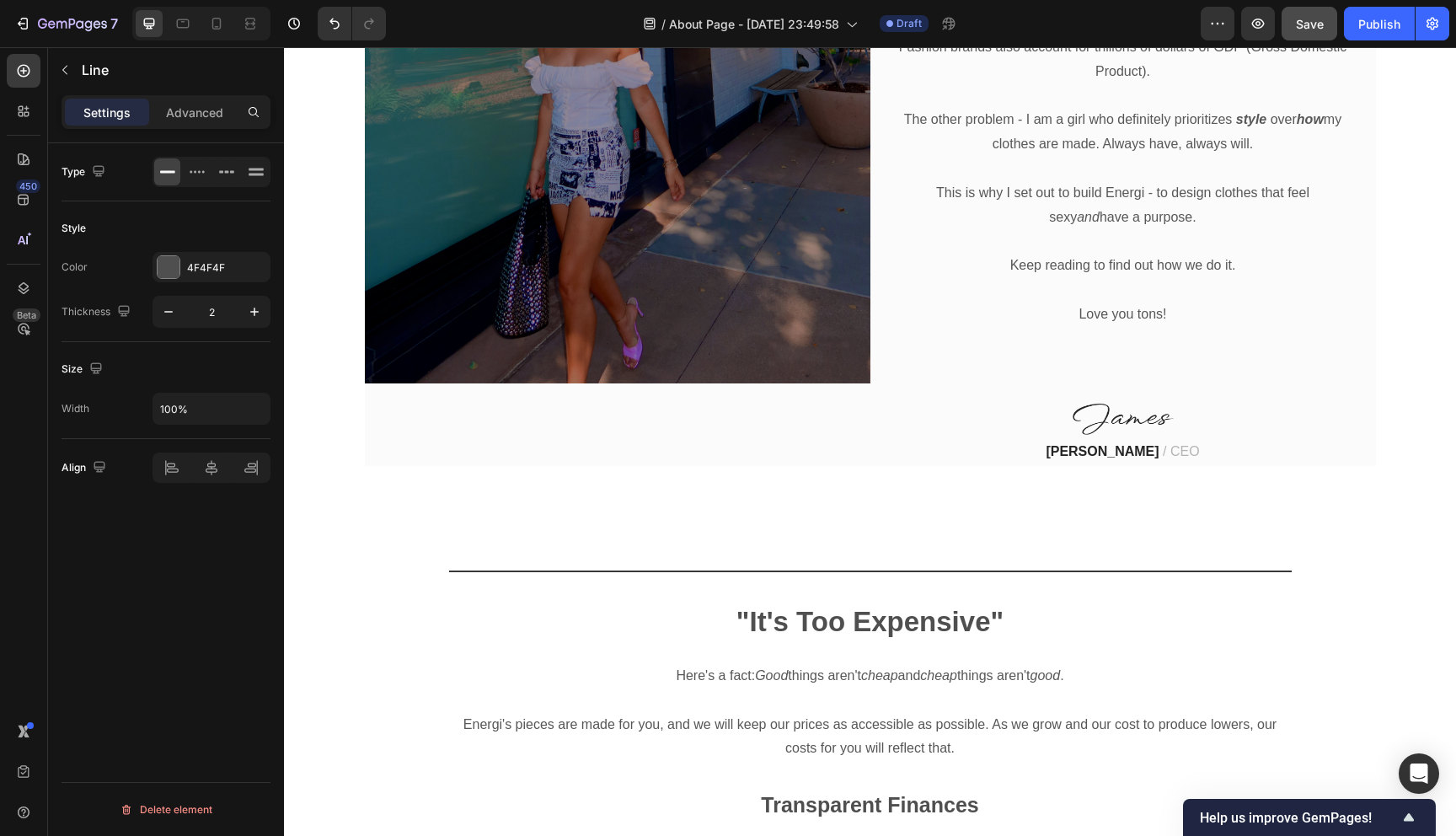
scroll to position [1041, 0]
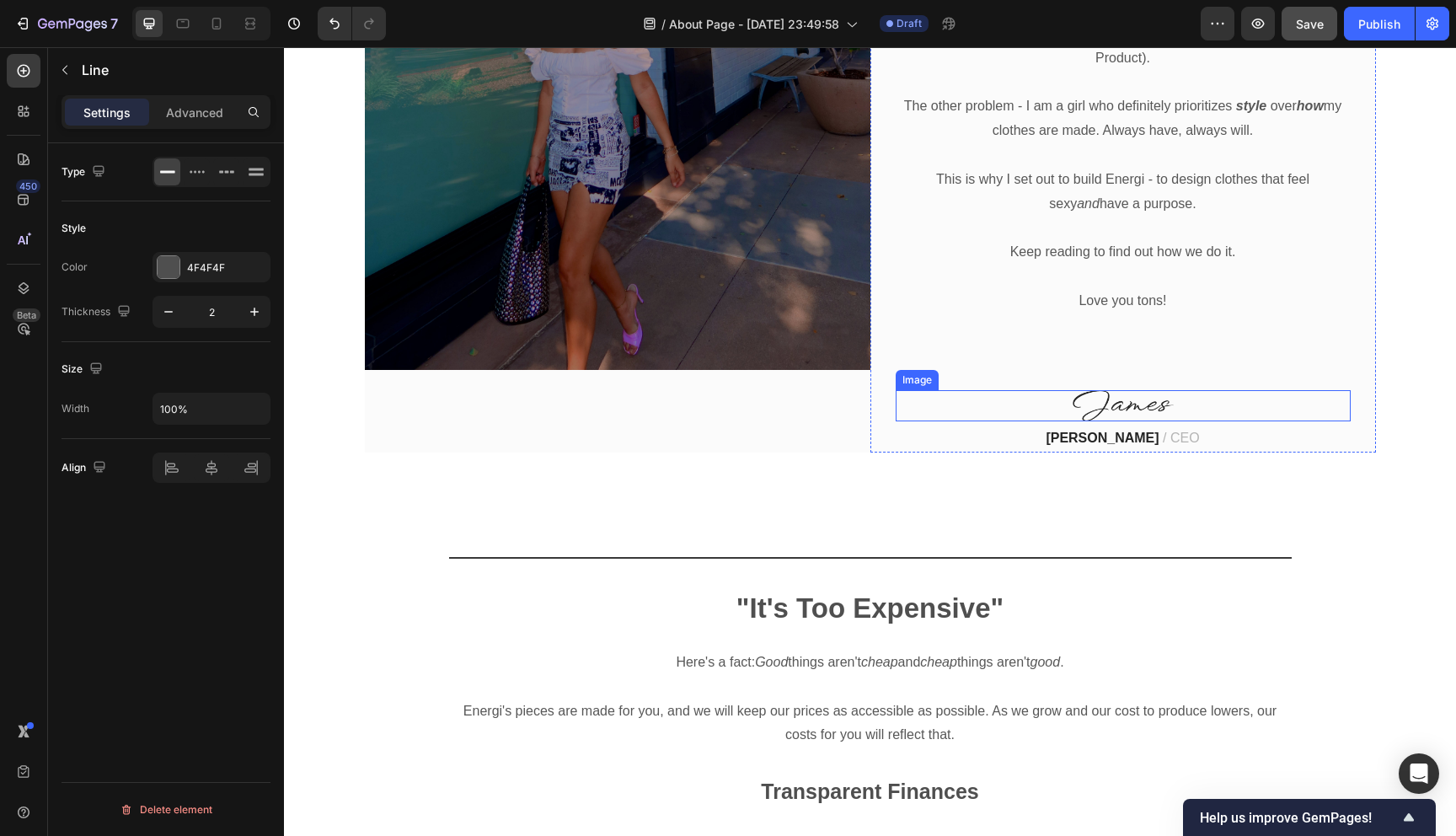
click at [1133, 390] on img at bounding box center [1122, 406] width 101 height 31
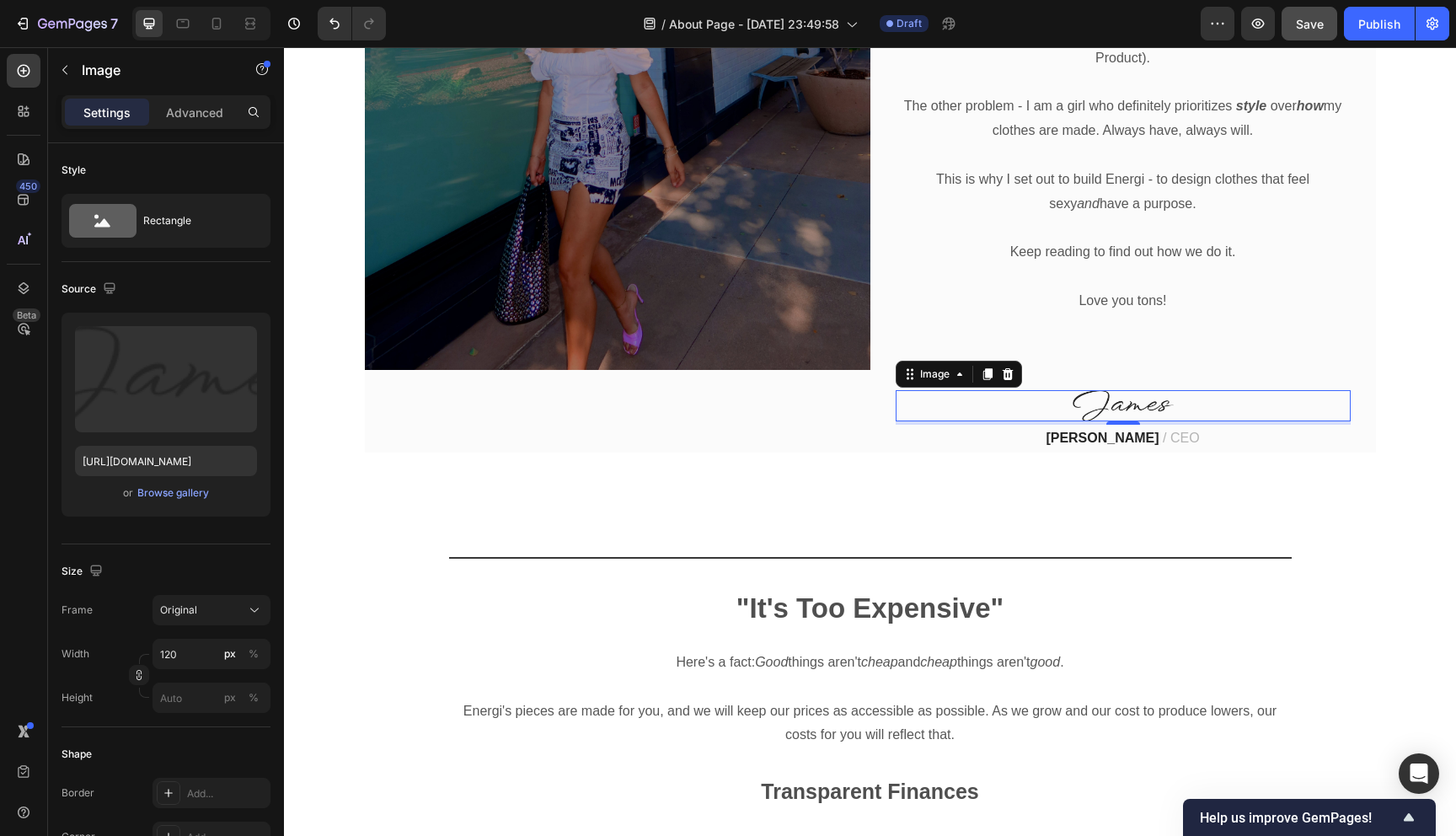
click at [1111, 390] on img at bounding box center [1122, 406] width 101 height 31
click at [1013, 368] on icon at bounding box center [1008, 375] width 14 height 14
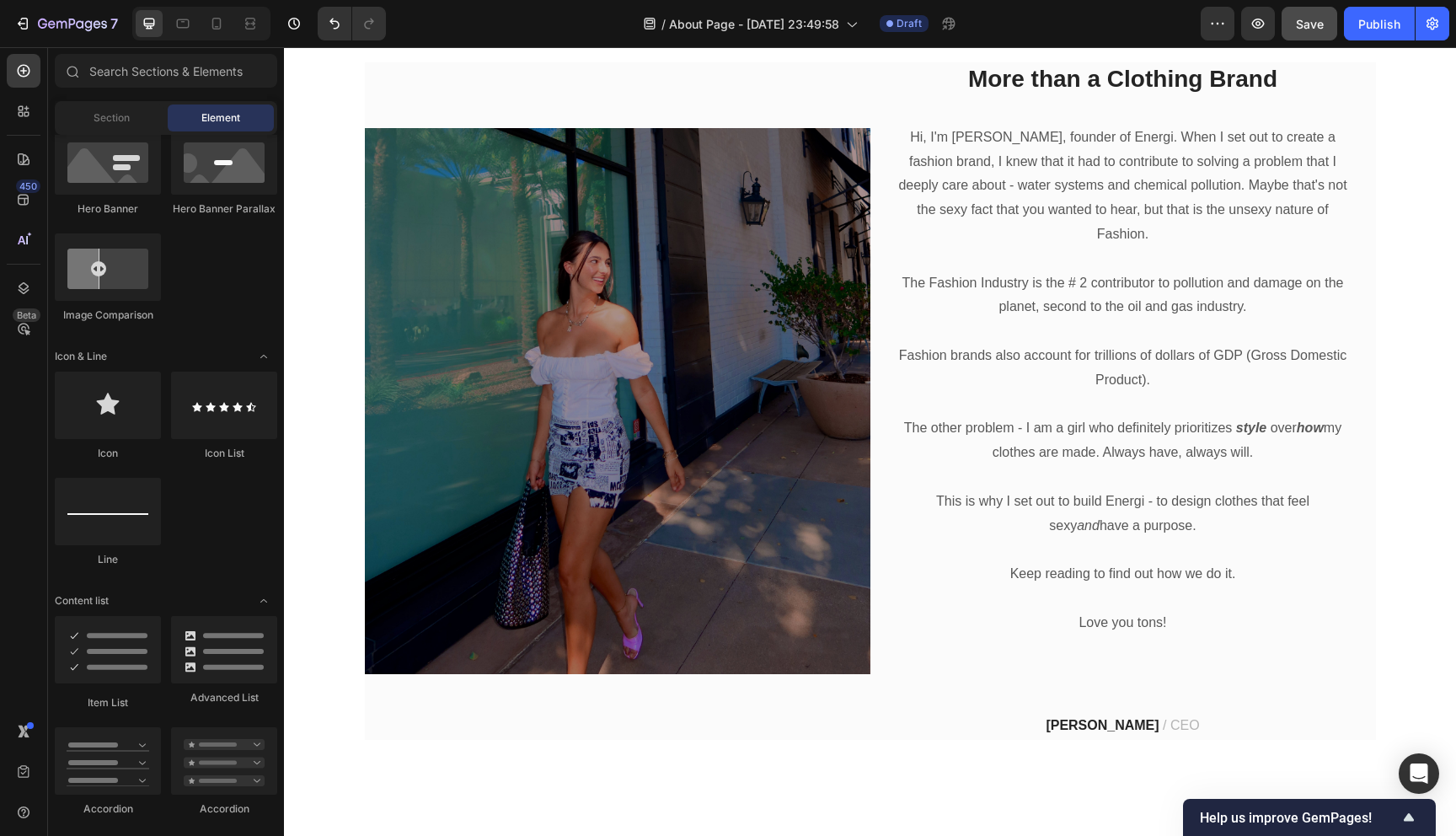
scroll to position [736, 0]
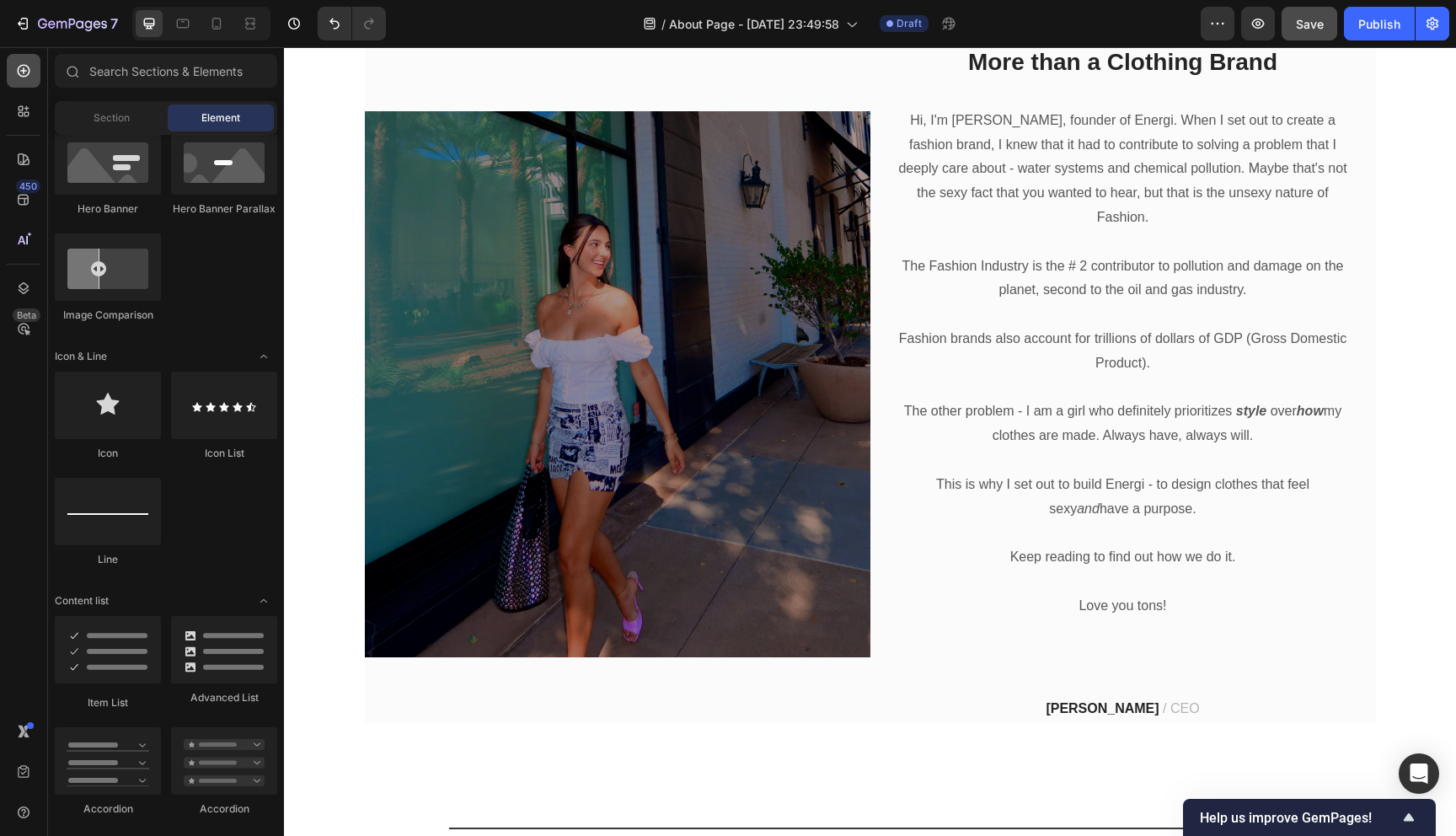
click at [37, 74] on div at bounding box center [23, 70] width 34 height 34
click at [27, 153] on icon at bounding box center [23, 159] width 17 height 17
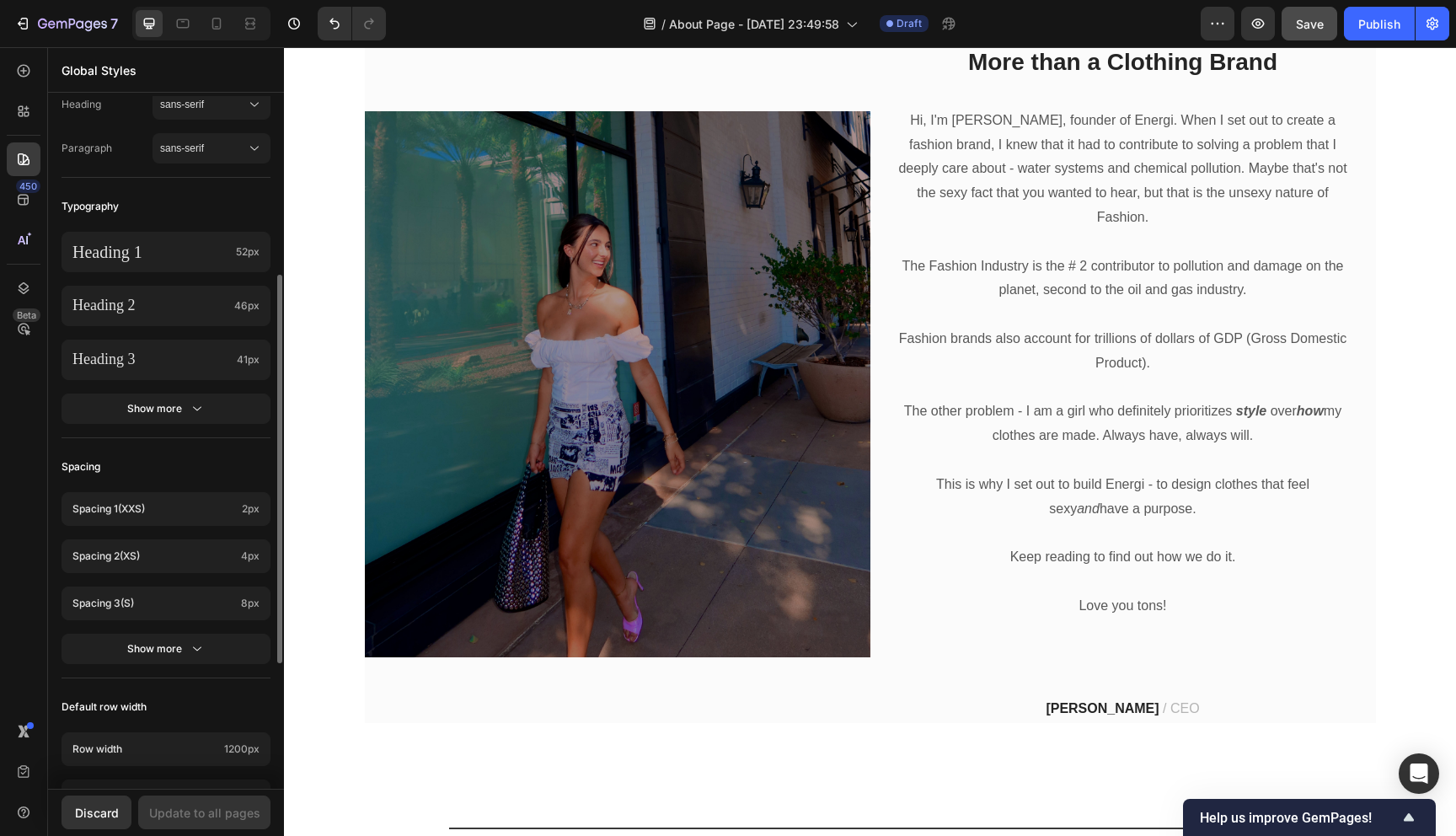
scroll to position [302, 0]
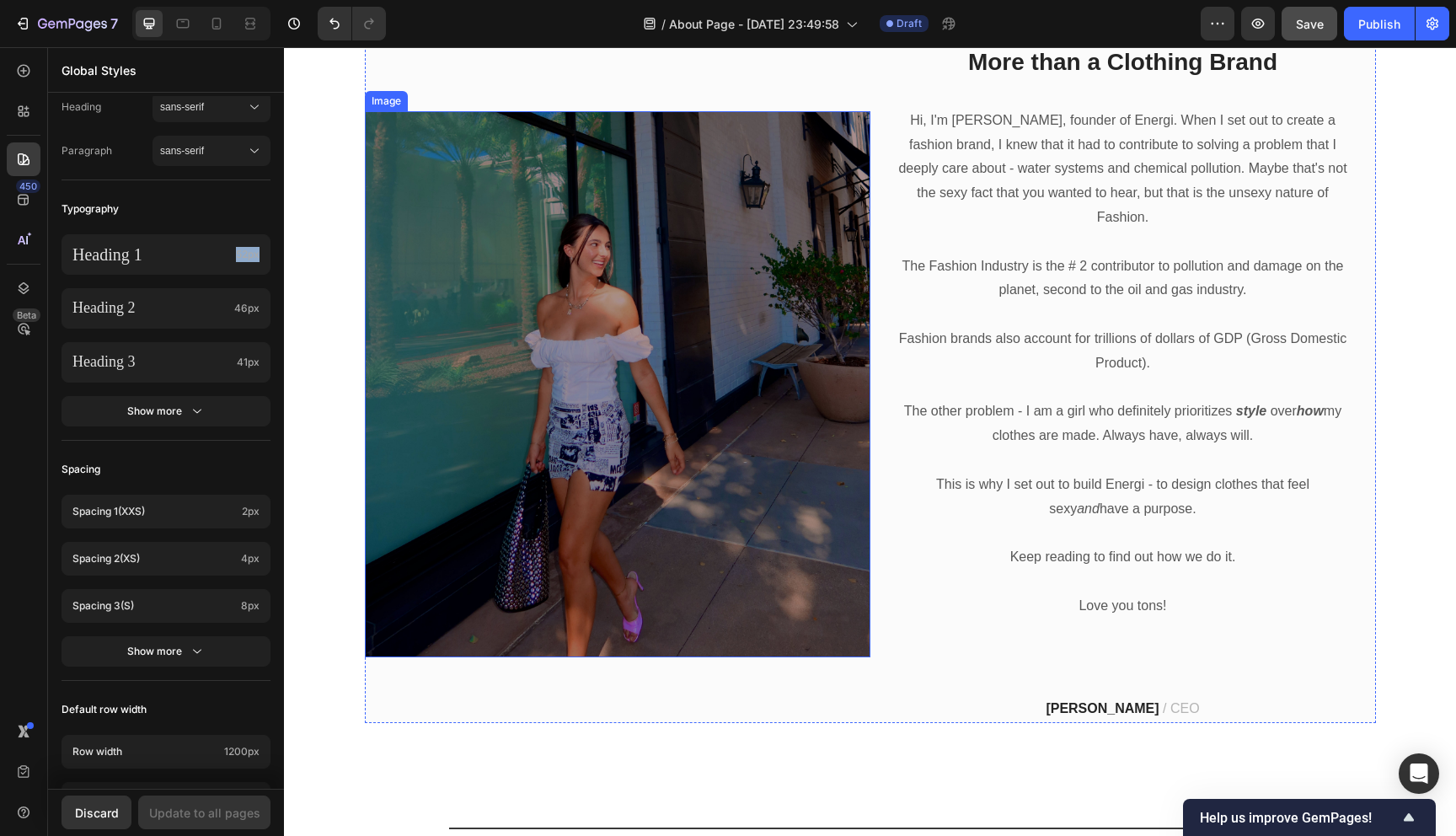
drag, startPoint x: 400, startPoint y: 314, endPoint x: 895, endPoint y: 645, distance: 595.5
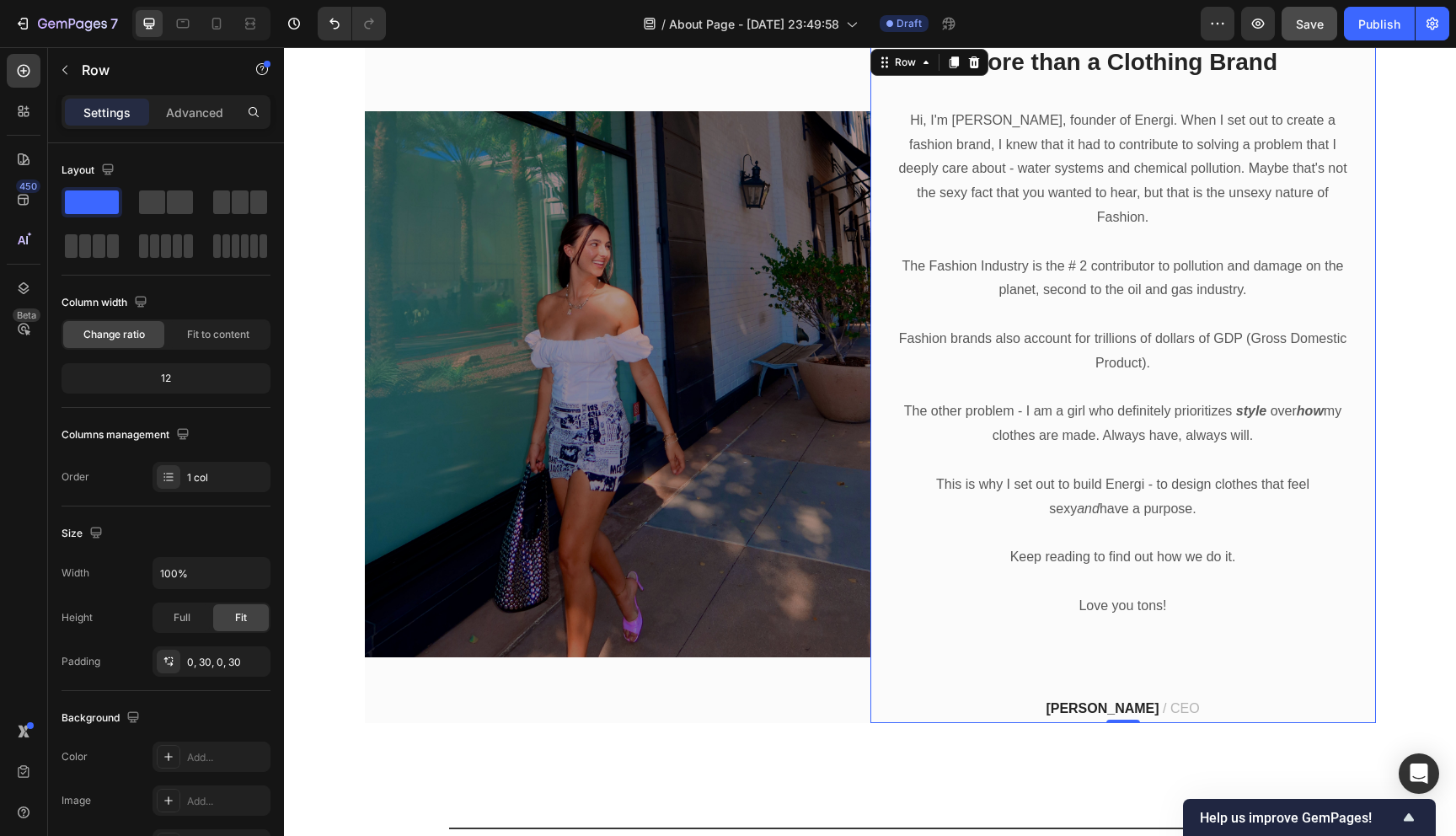
click at [1009, 653] on div "More than a Clothing Brand Heading Hi, I'm Haley Alexis, founder of Energi. Whe…" at bounding box center [1123, 384] width 455 height 678
click at [1041, 697] on p "Haley Alexis / CEO" at bounding box center [1123, 709] width 452 height 24
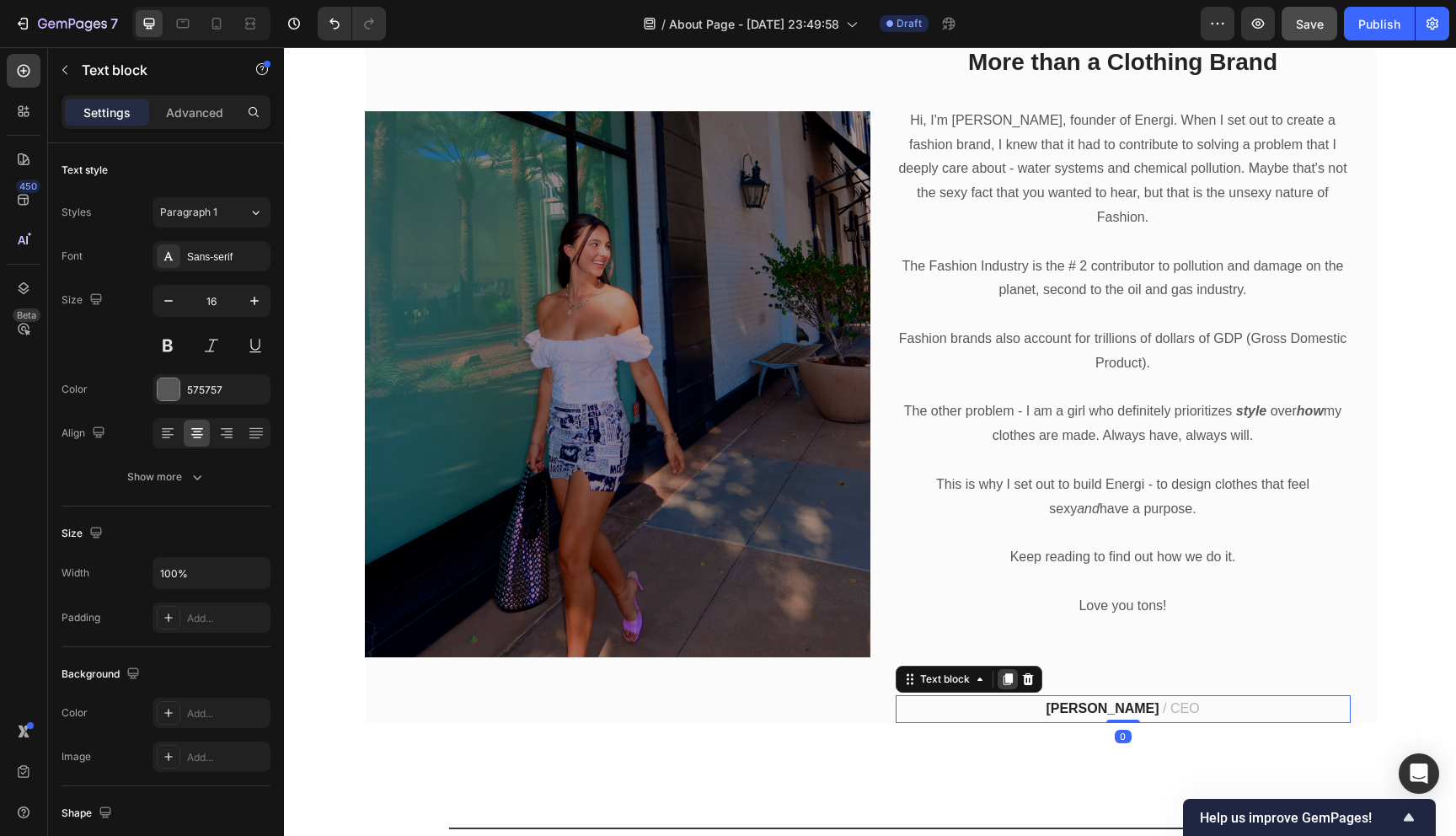
click at [1004, 673] on icon at bounding box center [1008, 680] width 14 height 14
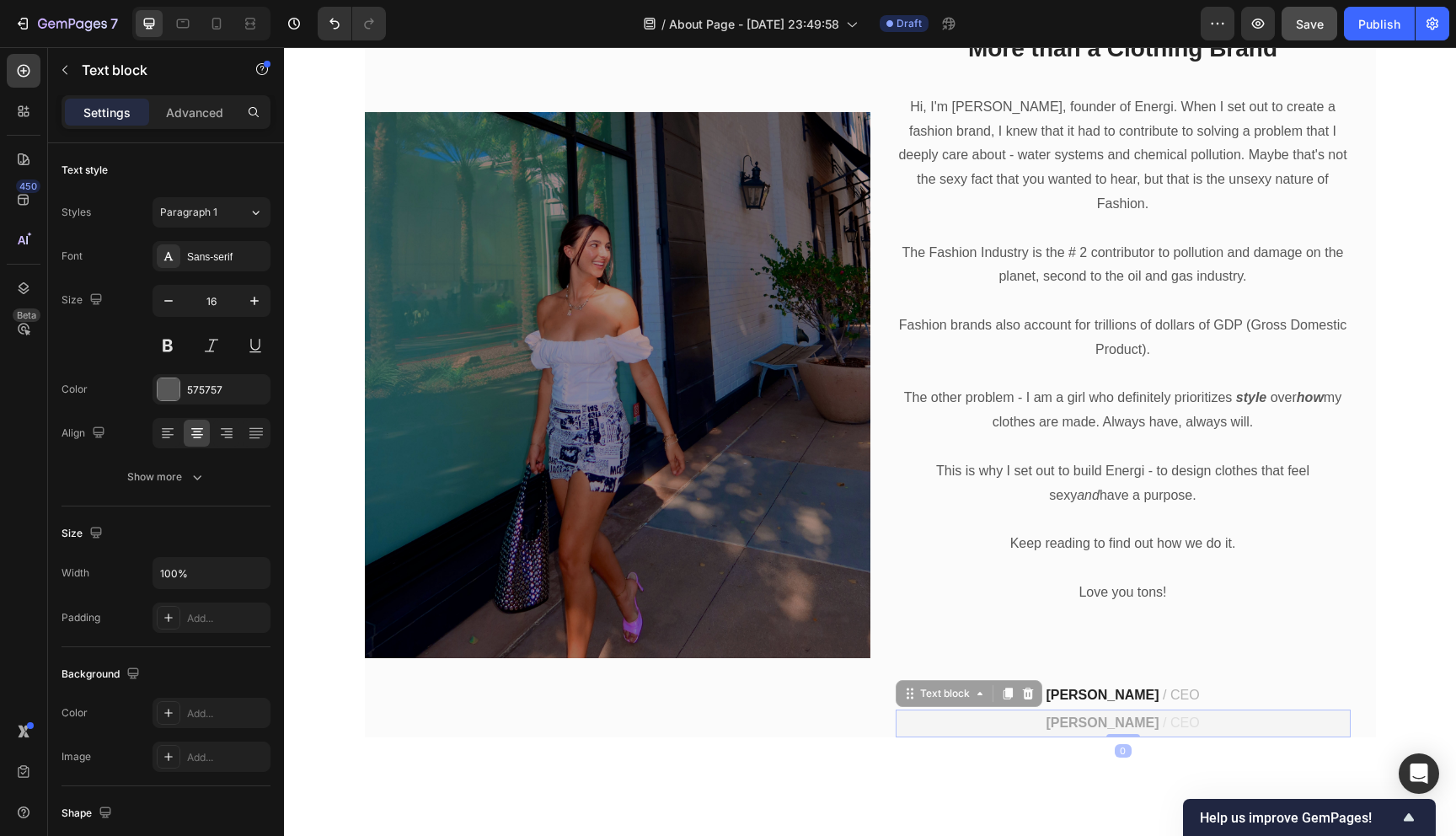
scroll to position [736, 0]
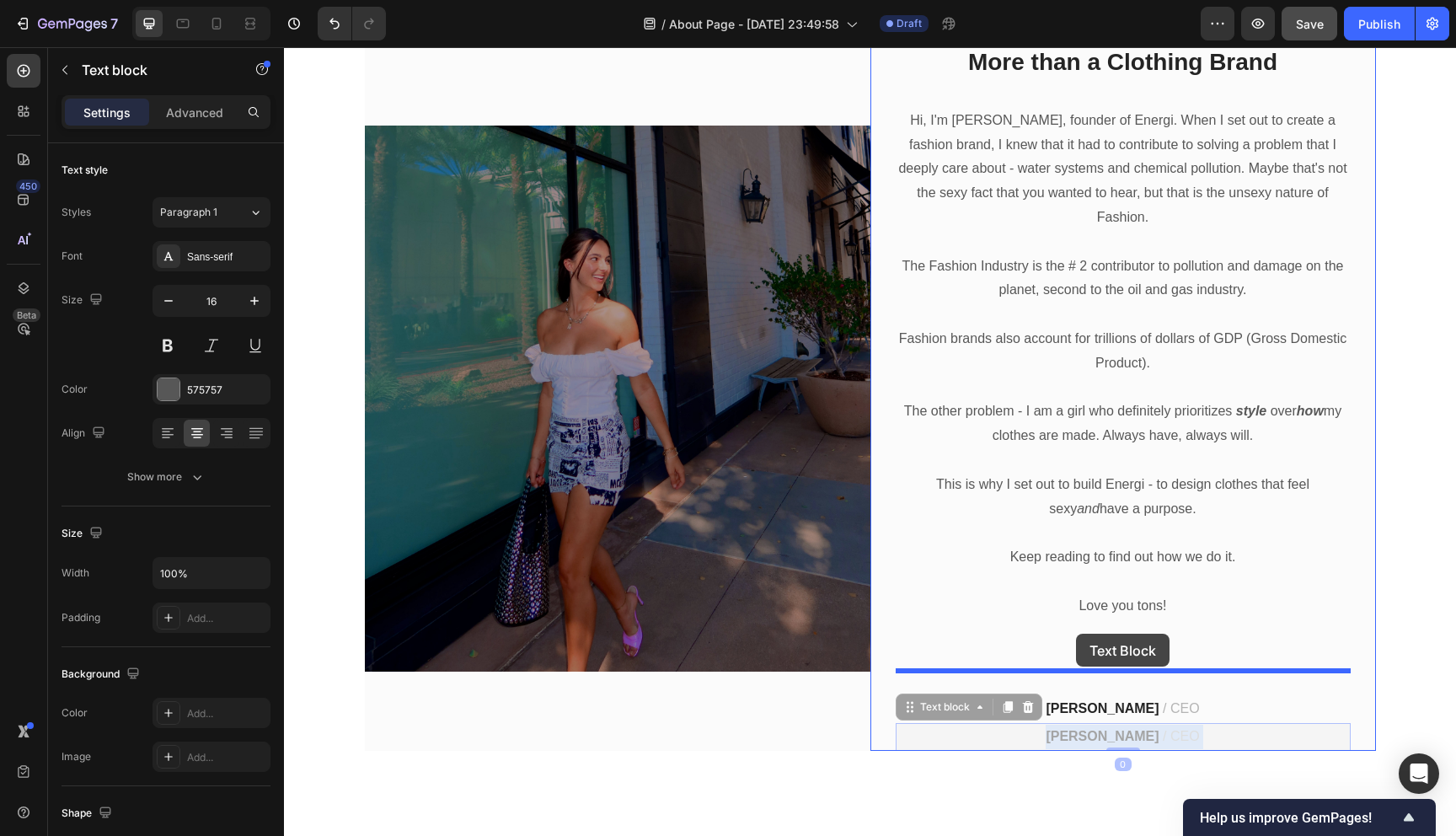
drag, startPoint x: 1075, startPoint y: 693, endPoint x: 1075, endPoint y: 634, distance: 59.0
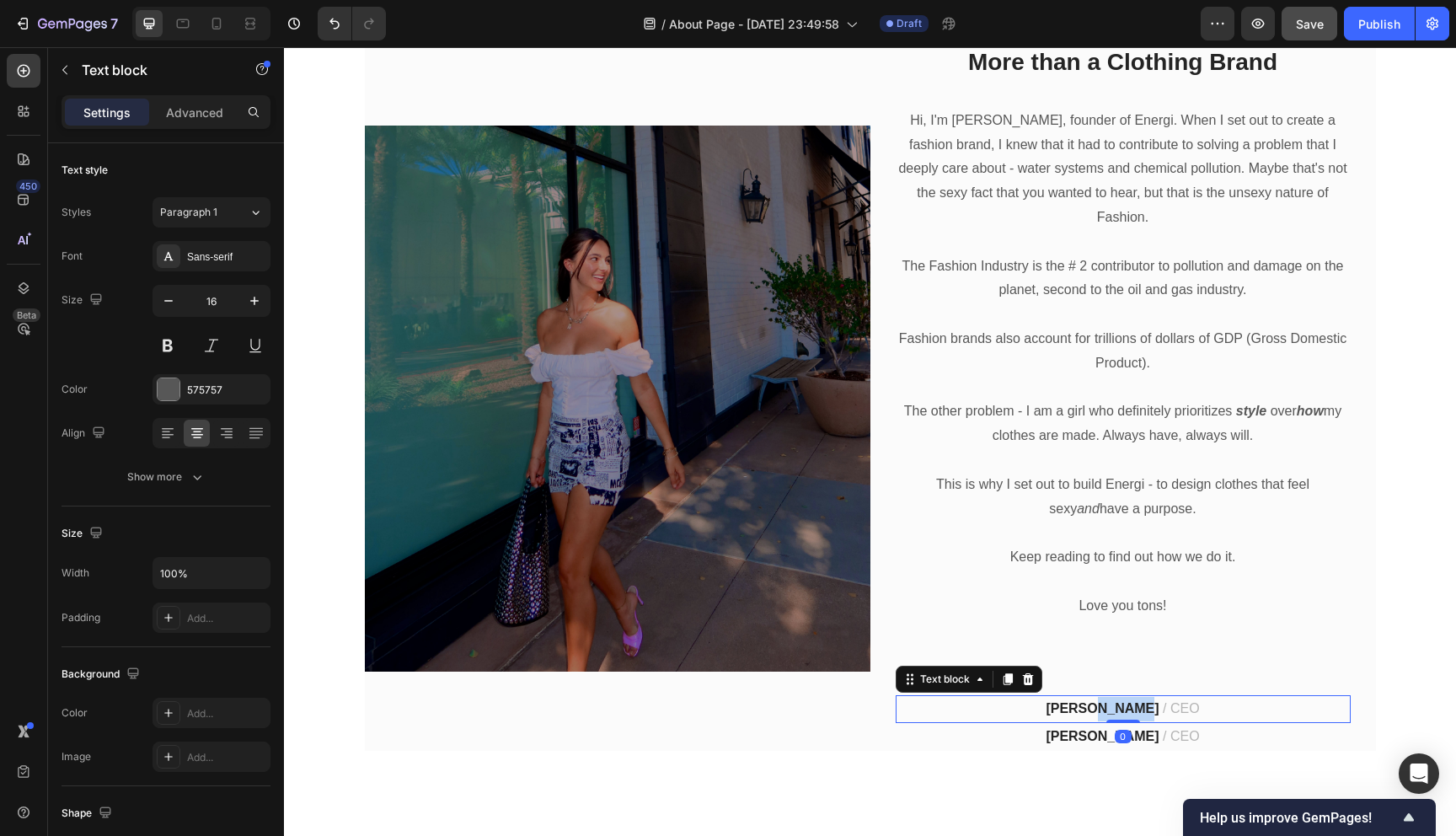
click at [1112, 701] on strong "[PERSON_NAME]" at bounding box center [1102, 708] width 113 height 14
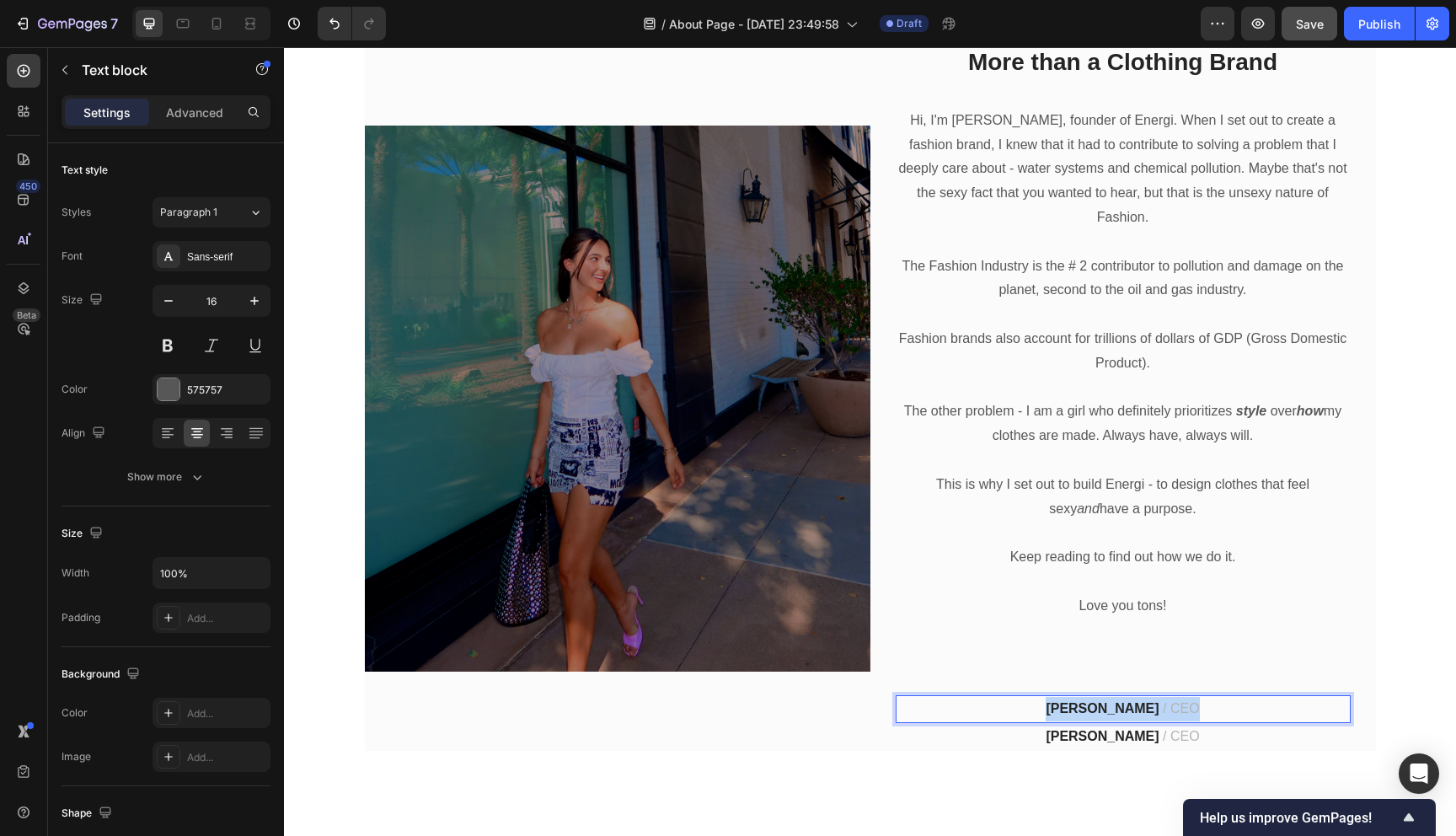
click at [1112, 701] on strong "[PERSON_NAME]" at bounding box center [1102, 708] width 113 height 14
click at [1126, 697] on p "HaleyAlexis" at bounding box center [1123, 709] width 452 height 24
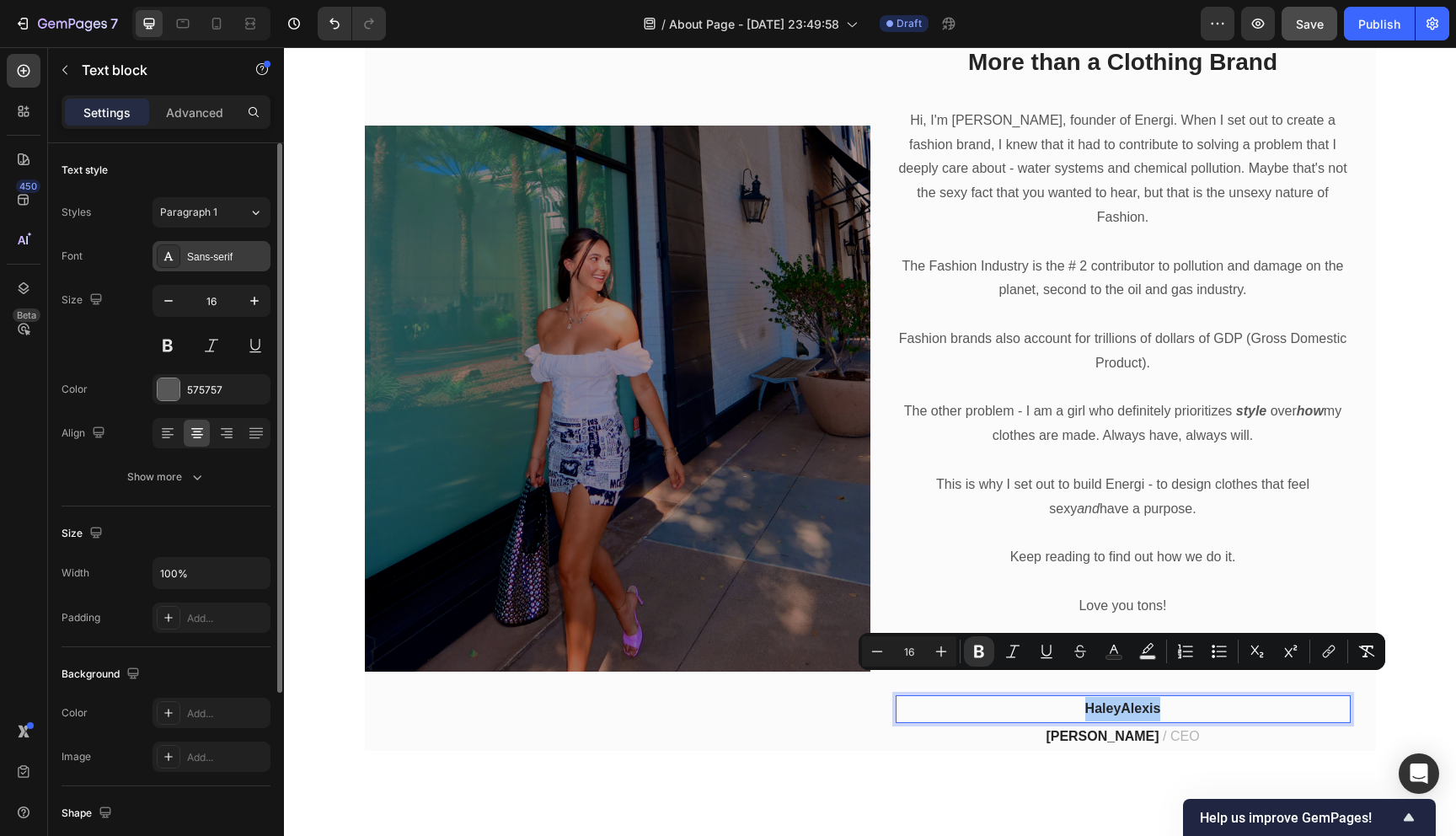
click at [171, 260] on icon at bounding box center [169, 256] width 10 height 9
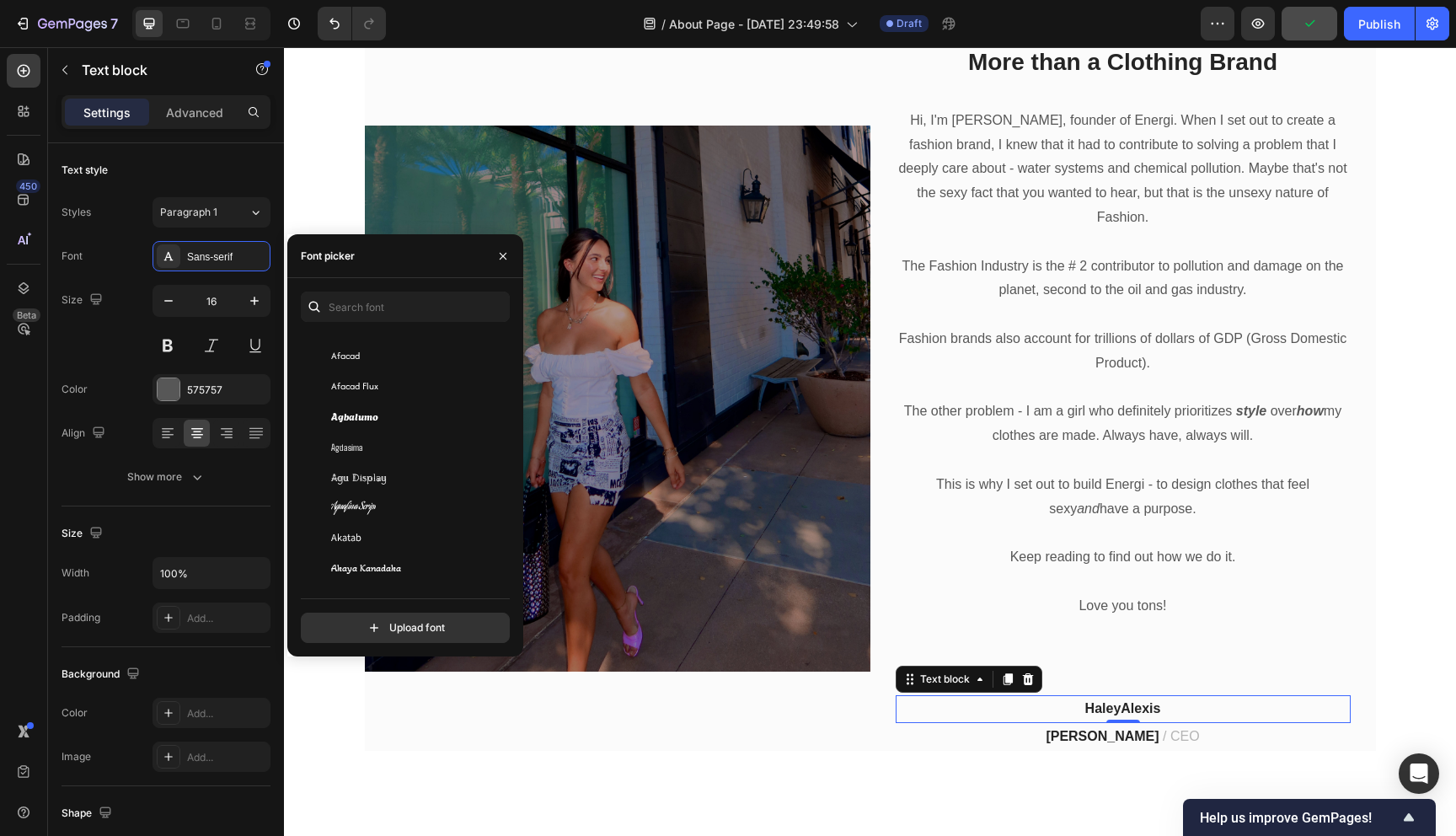
scroll to position [522, 0]
click at [382, 496] on div "Aguafina Script" at bounding box center [416, 499] width 170 height 15
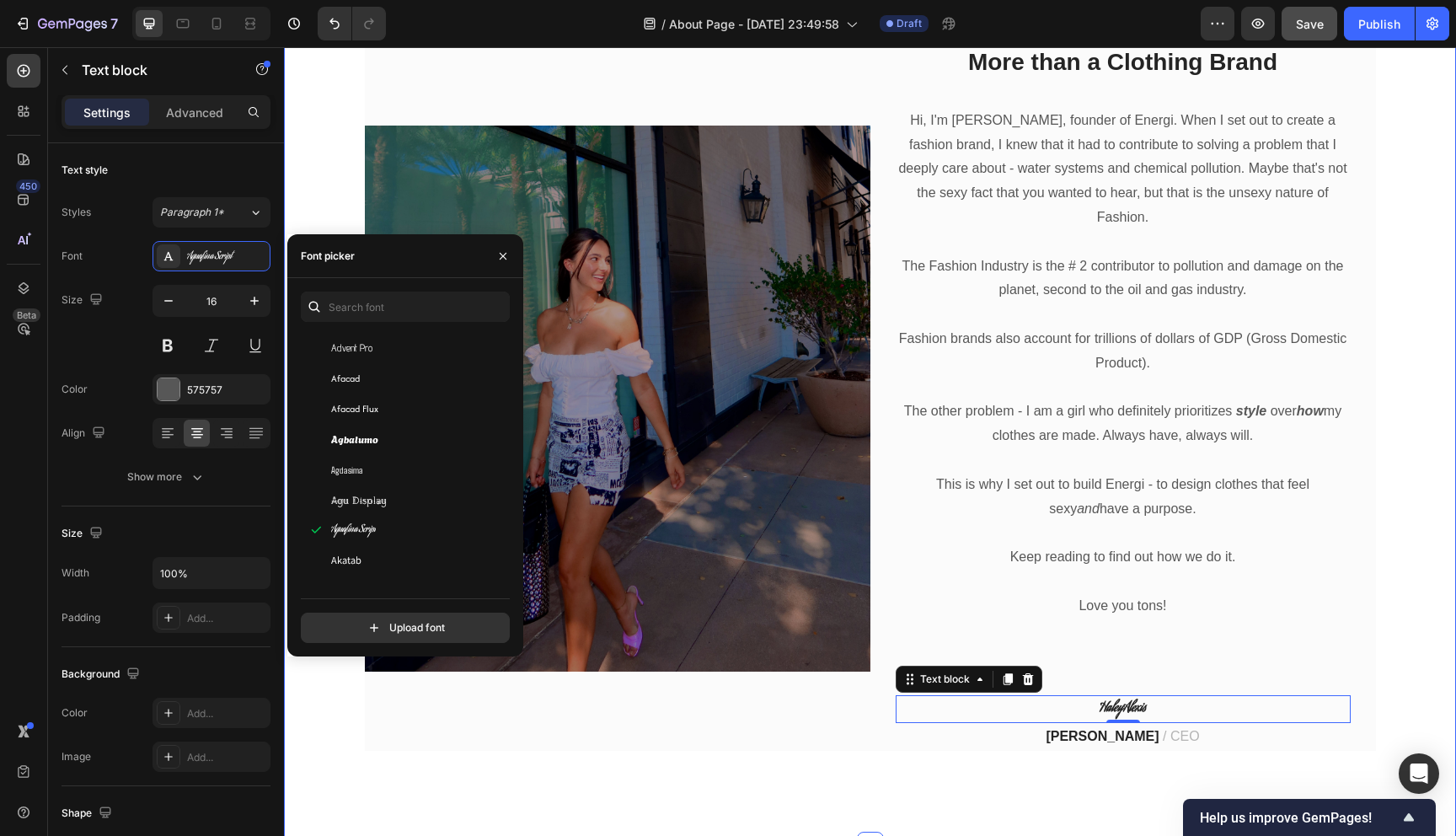
click at [979, 786] on div "Image More than a Clothing Brand Heading Hi, I'm Haley Alexis, founder of Energ…" at bounding box center [870, 398] width 1172 height 893
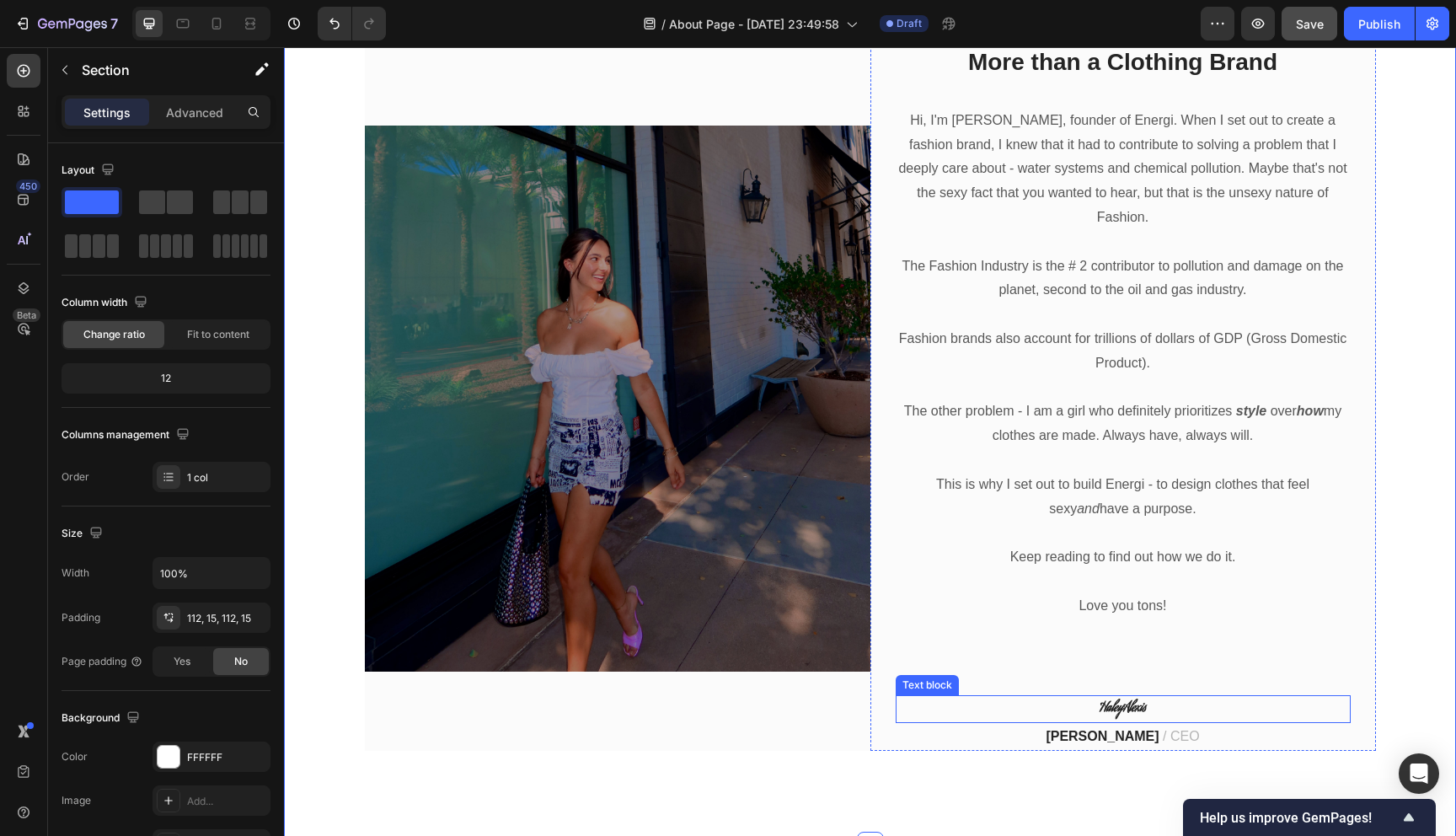
click at [1143, 699] on strong "HaleyAlexis" at bounding box center [1122, 708] width 46 height 20
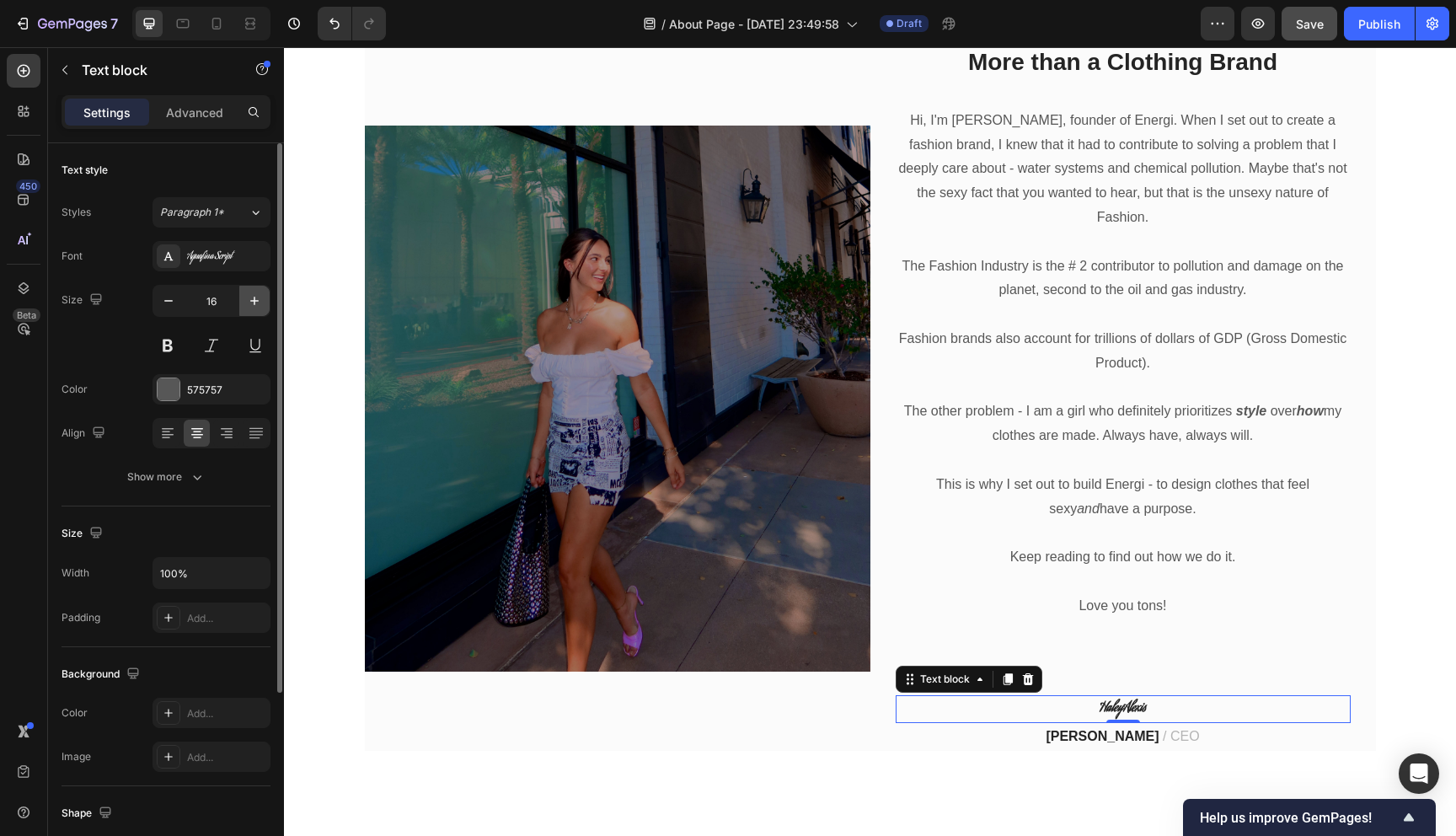
click at [242, 303] on button "button" at bounding box center [254, 301] width 30 height 30
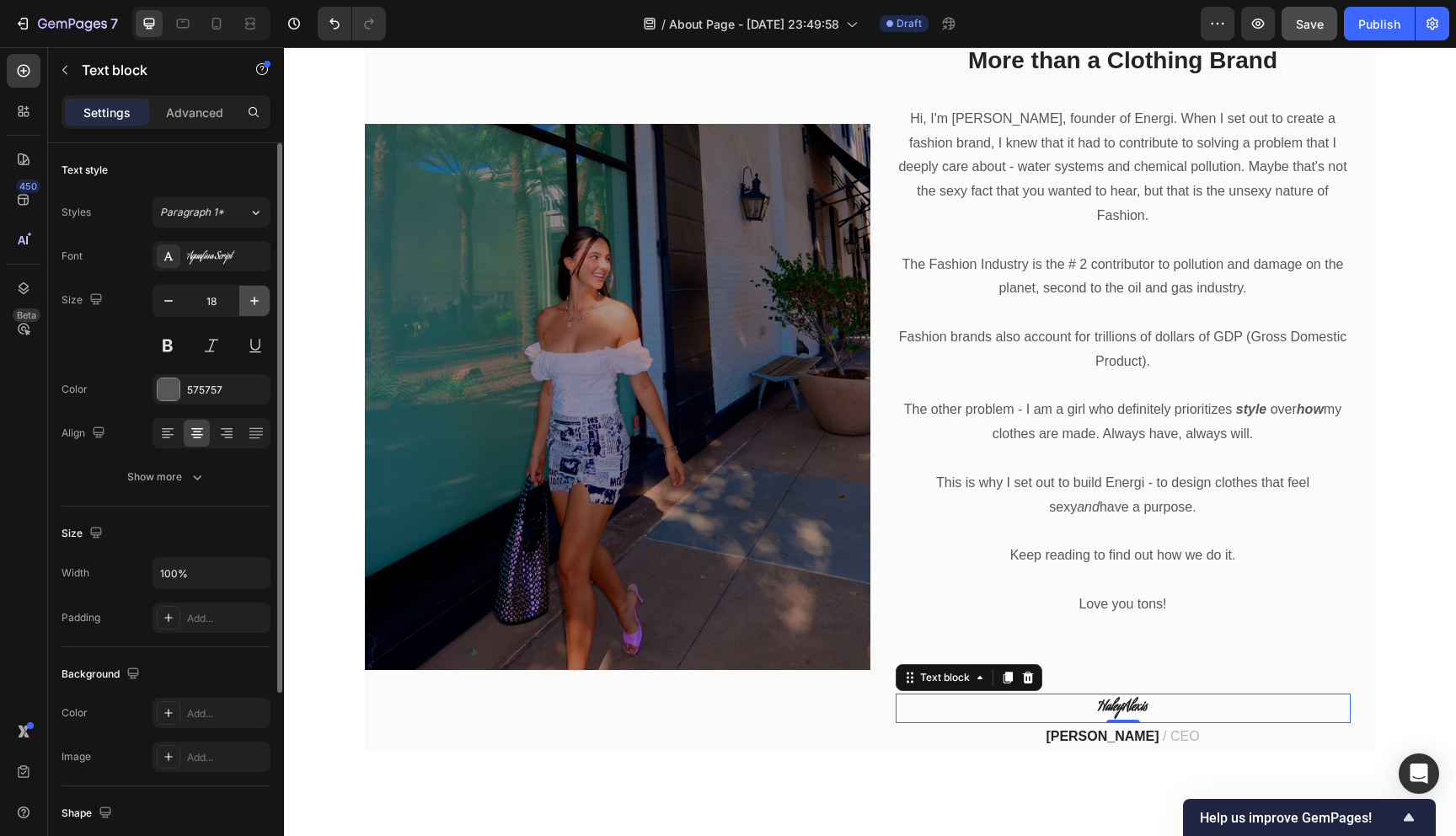
click at [242, 303] on button "button" at bounding box center [254, 301] width 30 height 30
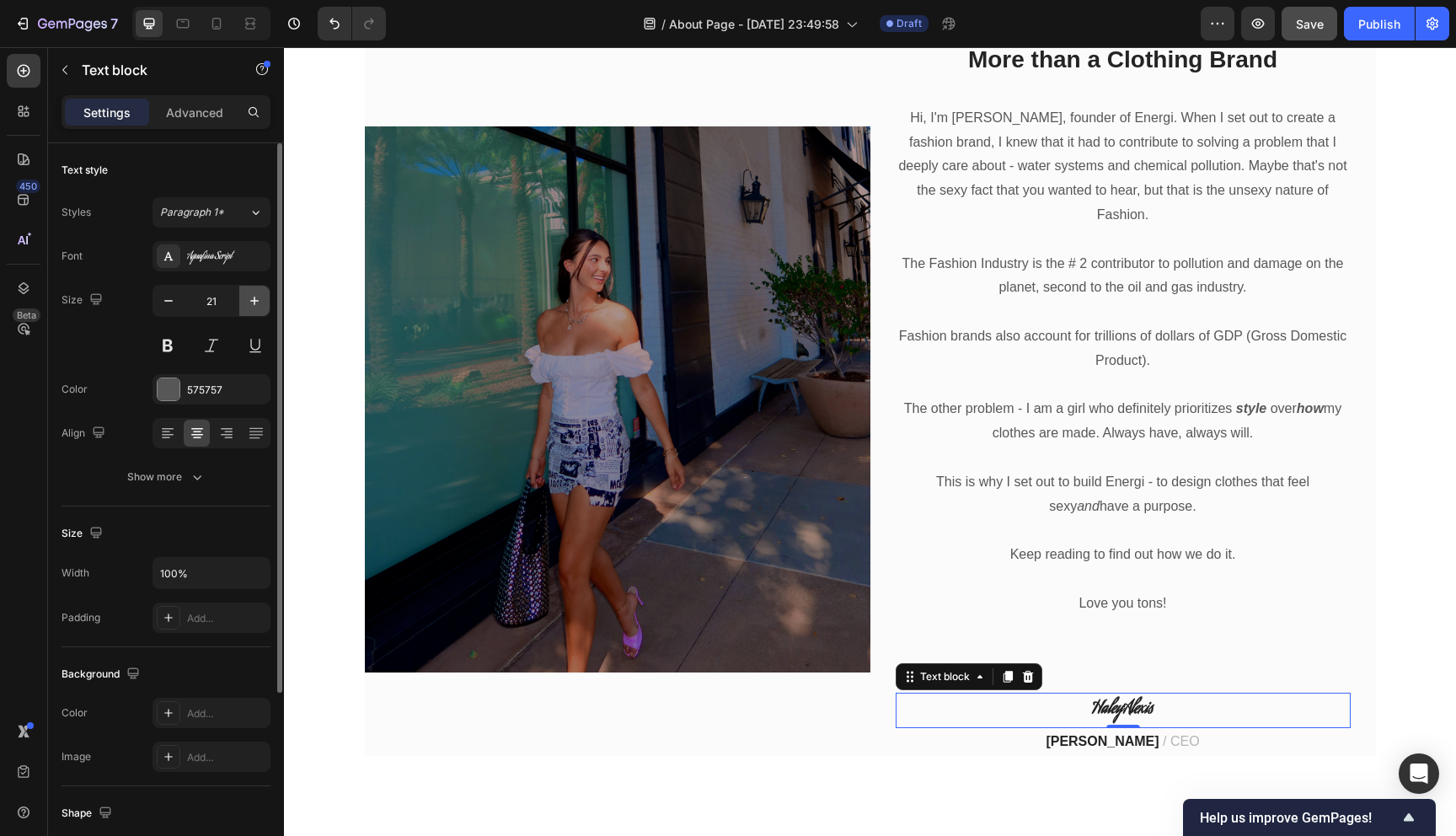
click at [242, 303] on button "button" at bounding box center [254, 301] width 30 height 30
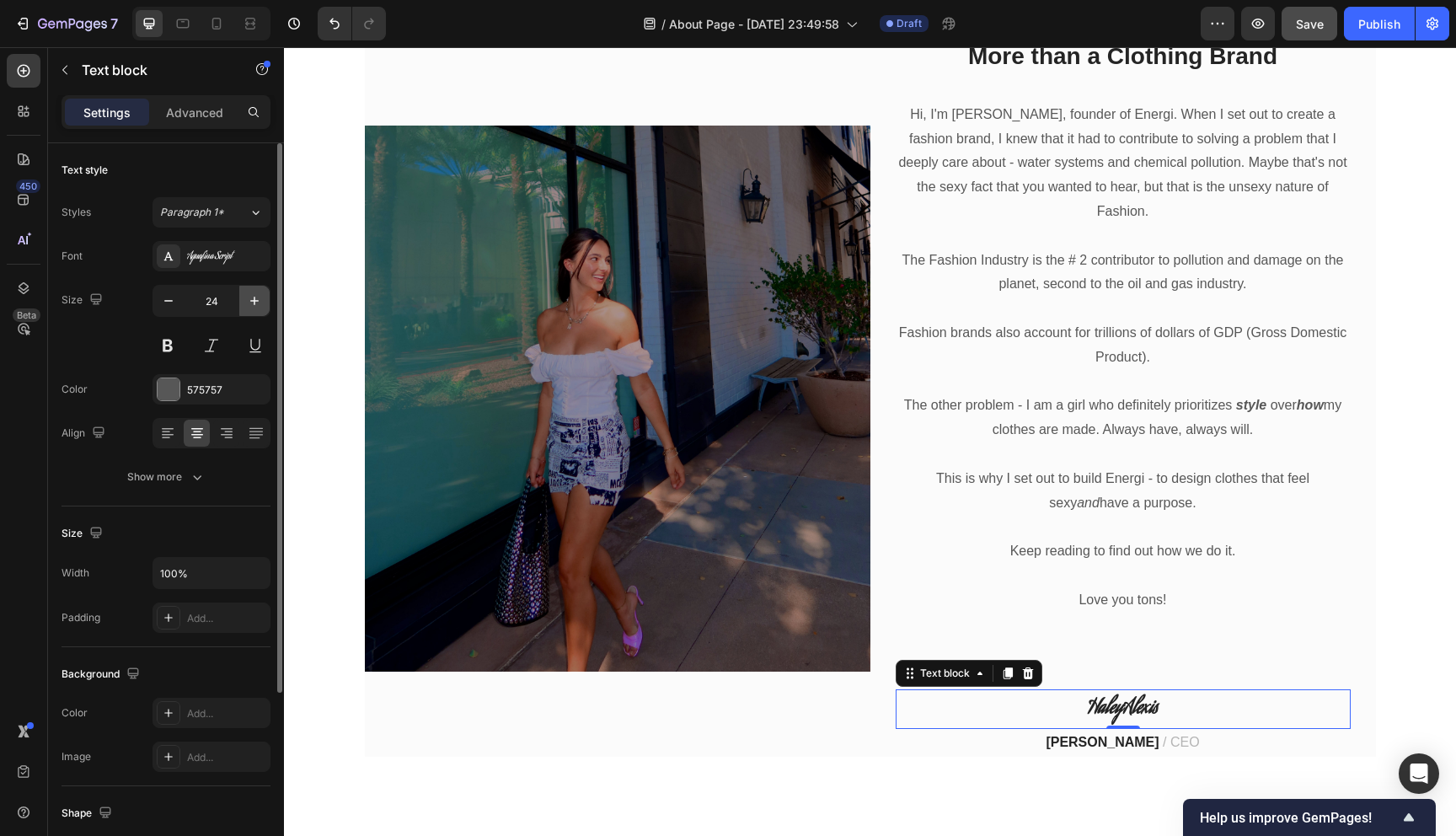
click at [242, 303] on button "button" at bounding box center [254, 301] width 30 height 30
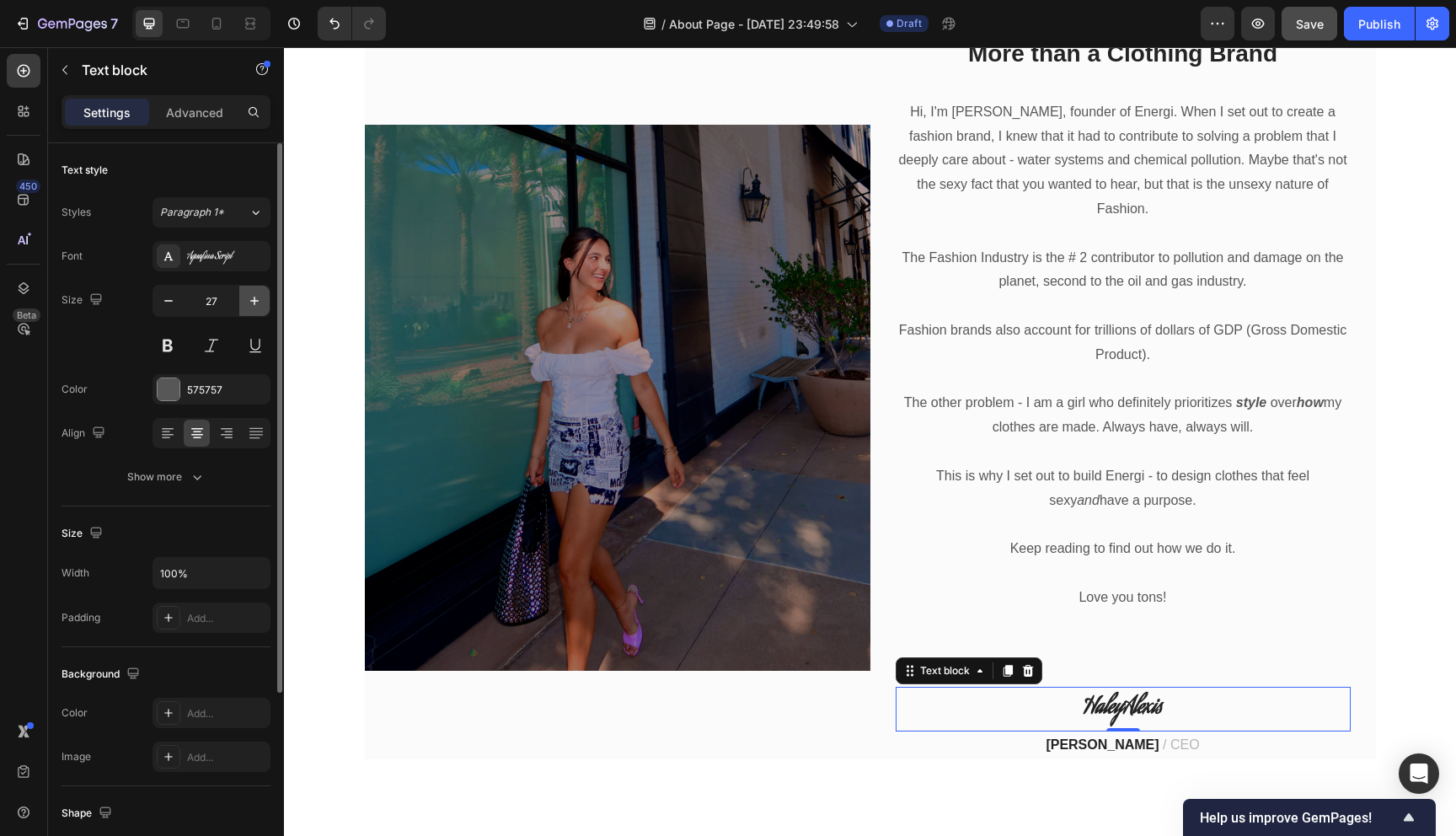
click at [242, 303] on button "button" at bounding box center [254, 301] width 30 height 30
type input "29"
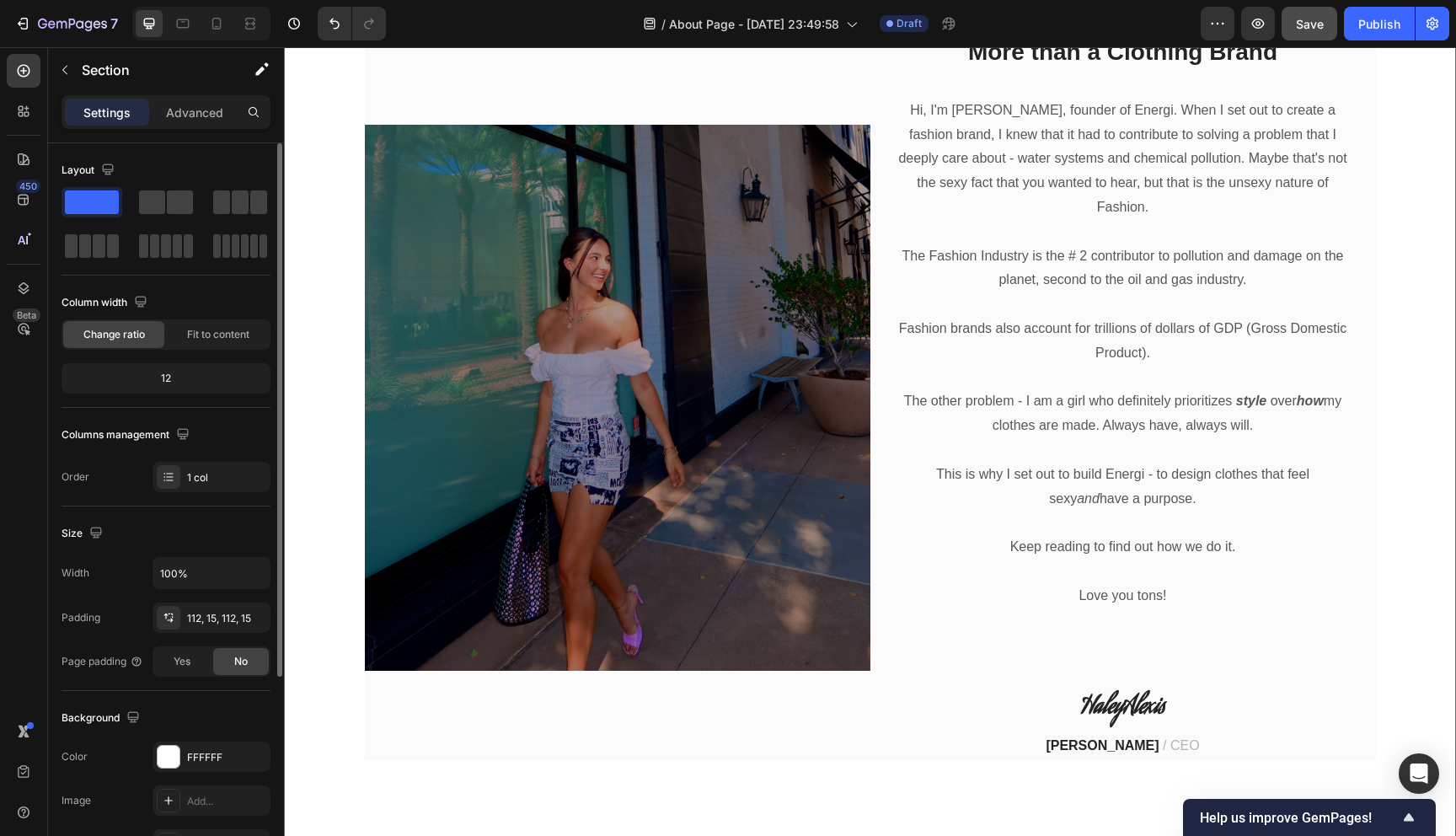
click at [964, 777] on div "Image More than a Clothing Brand Heading Hi, I'm Haley Alexis, founder of Energ…" at bounding box center [870, 397] width 1172 height 913
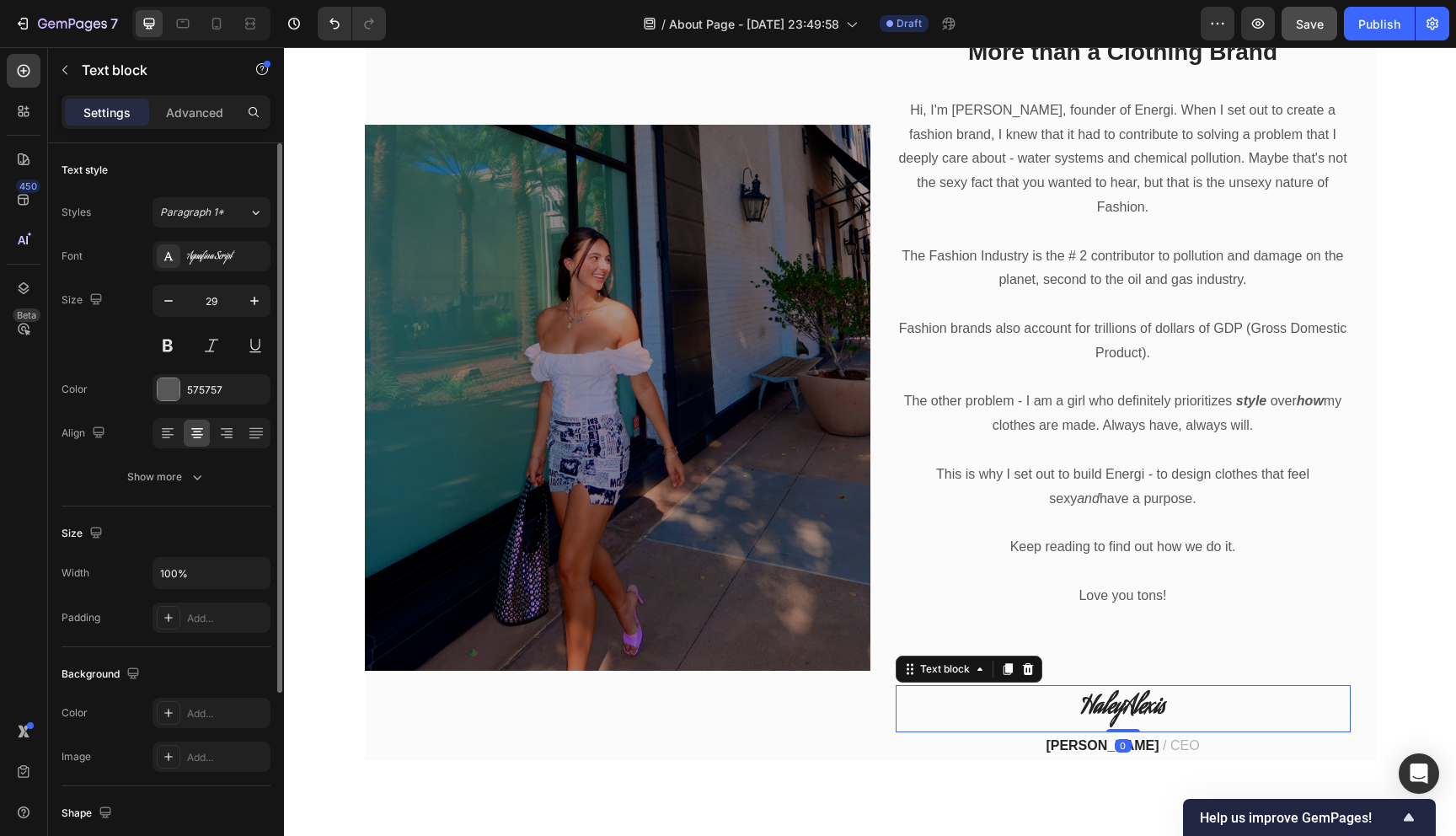
click at [1161, 689] on strong "HaleyAlexis" at bounding box center [1122, 708] width 84 height 38
click at [1166, 687] on p "HaleyAlexis" at bounding box center [1123, 708] width 452 height 43
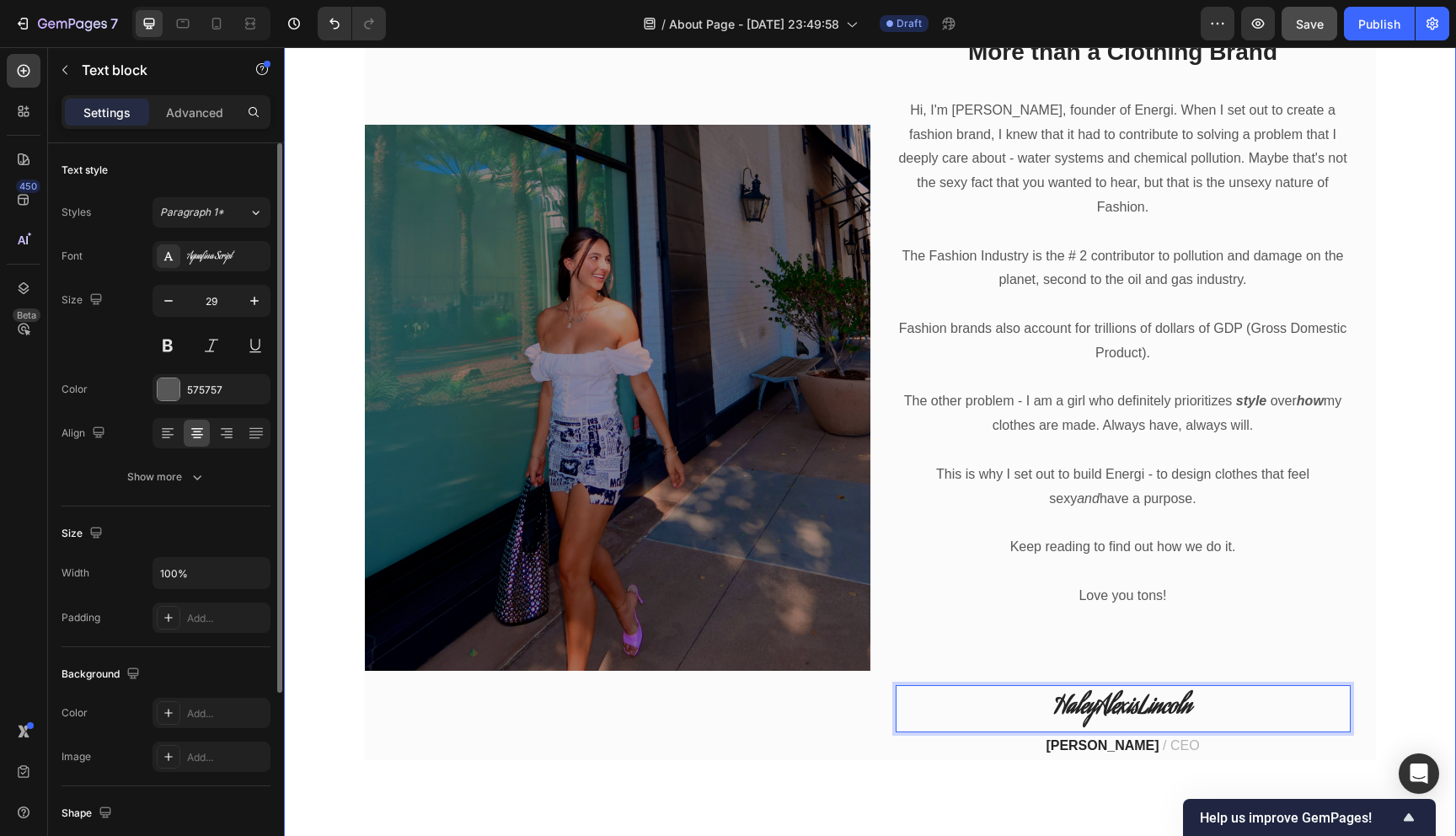
click at [1411, 674] on div "Image More than a Clothing Brand Heading Hi, I'm Haley Alexis, founder of Energ…" at bounding box center [870, 398] width 1147 height 725
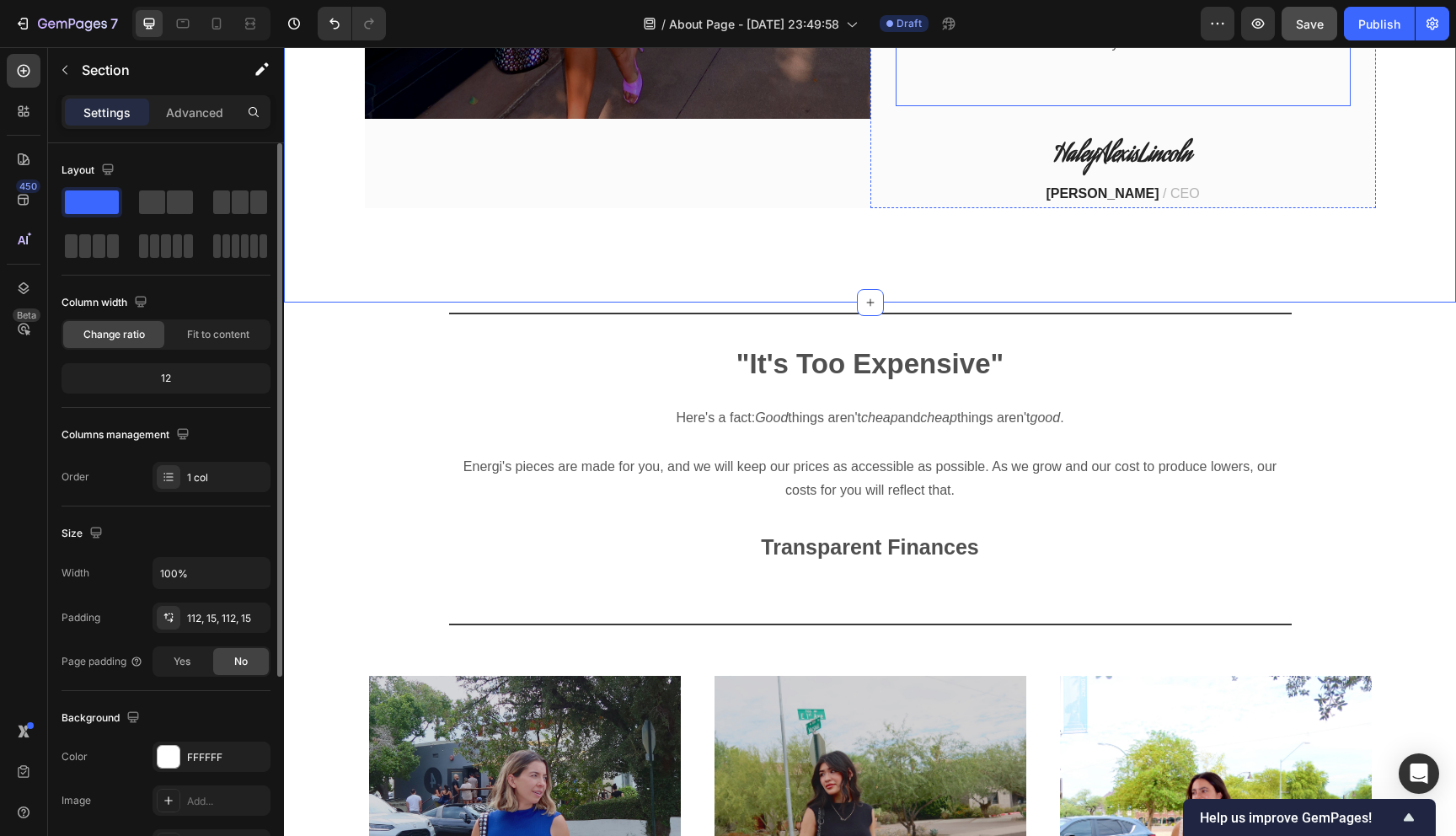
scroll to position [1299, 0]
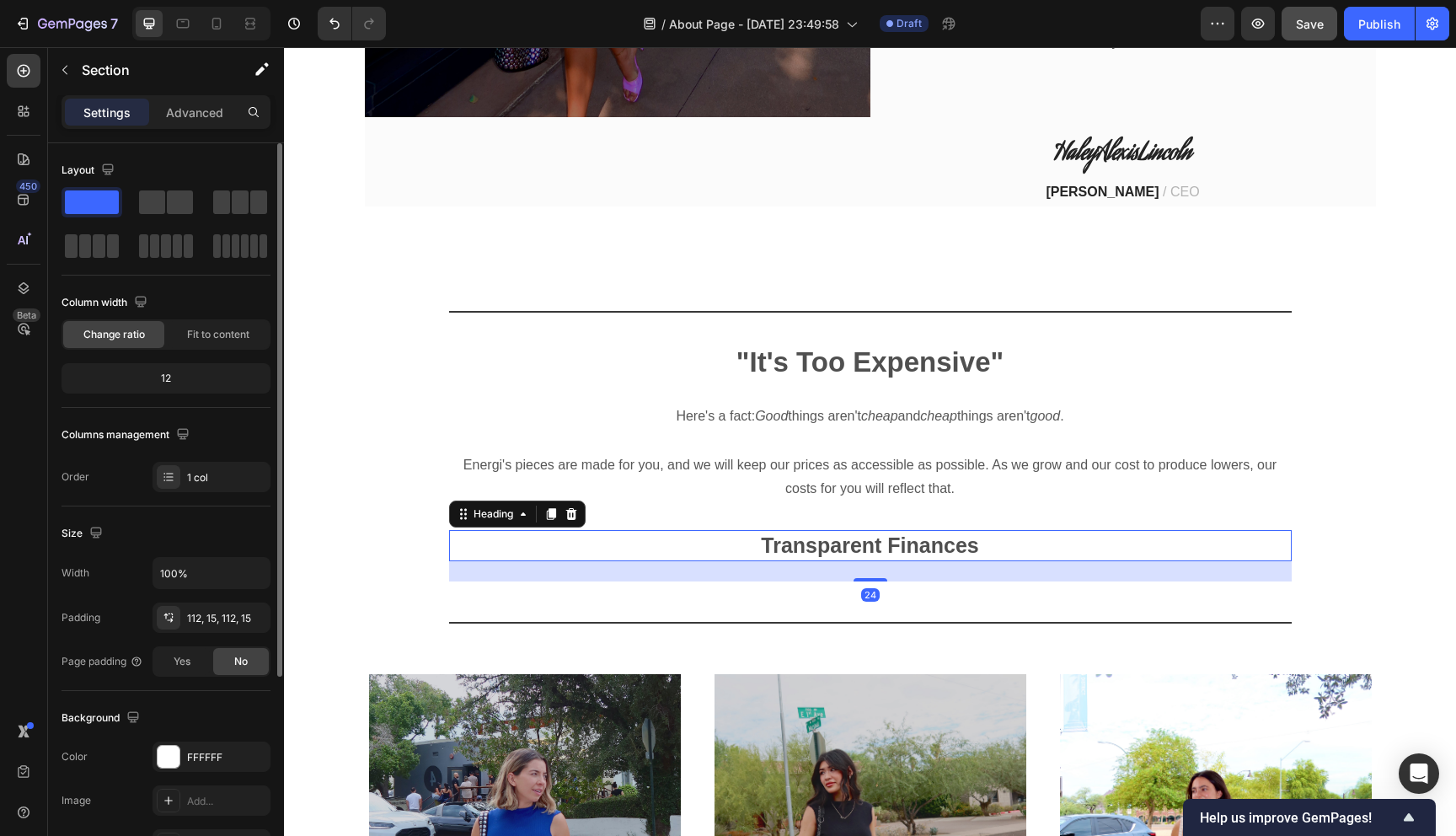
click at [899, 534] on strong "Transparent Finances" at bounding box center [870, 545] width 217 height 23
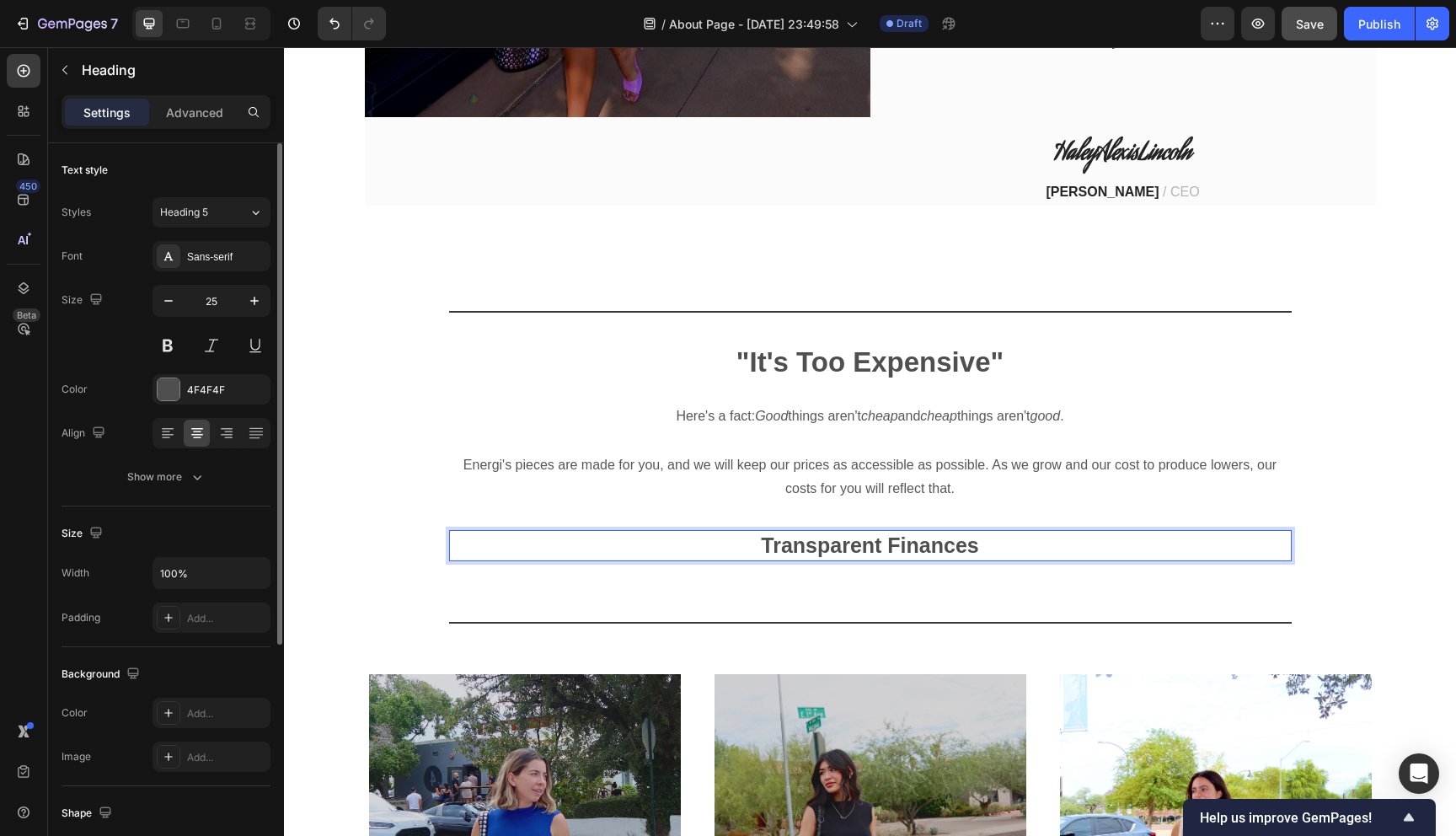
click at [962, 534] on strong "Transparent Finances" at bounding box center [870, 545] width 217 height 23
click at [989, 532] on p "Transparent Finances" at bounding box center [870, 546] width 839 height 28
drag, startPoint x: 989, startPoint y: 525, endPoint x: 734, endPoint y: 526, distance: 255.0
click at [734, 532] on p "Transparent Finances" at bounding box center [870, 546] width 839 height 28
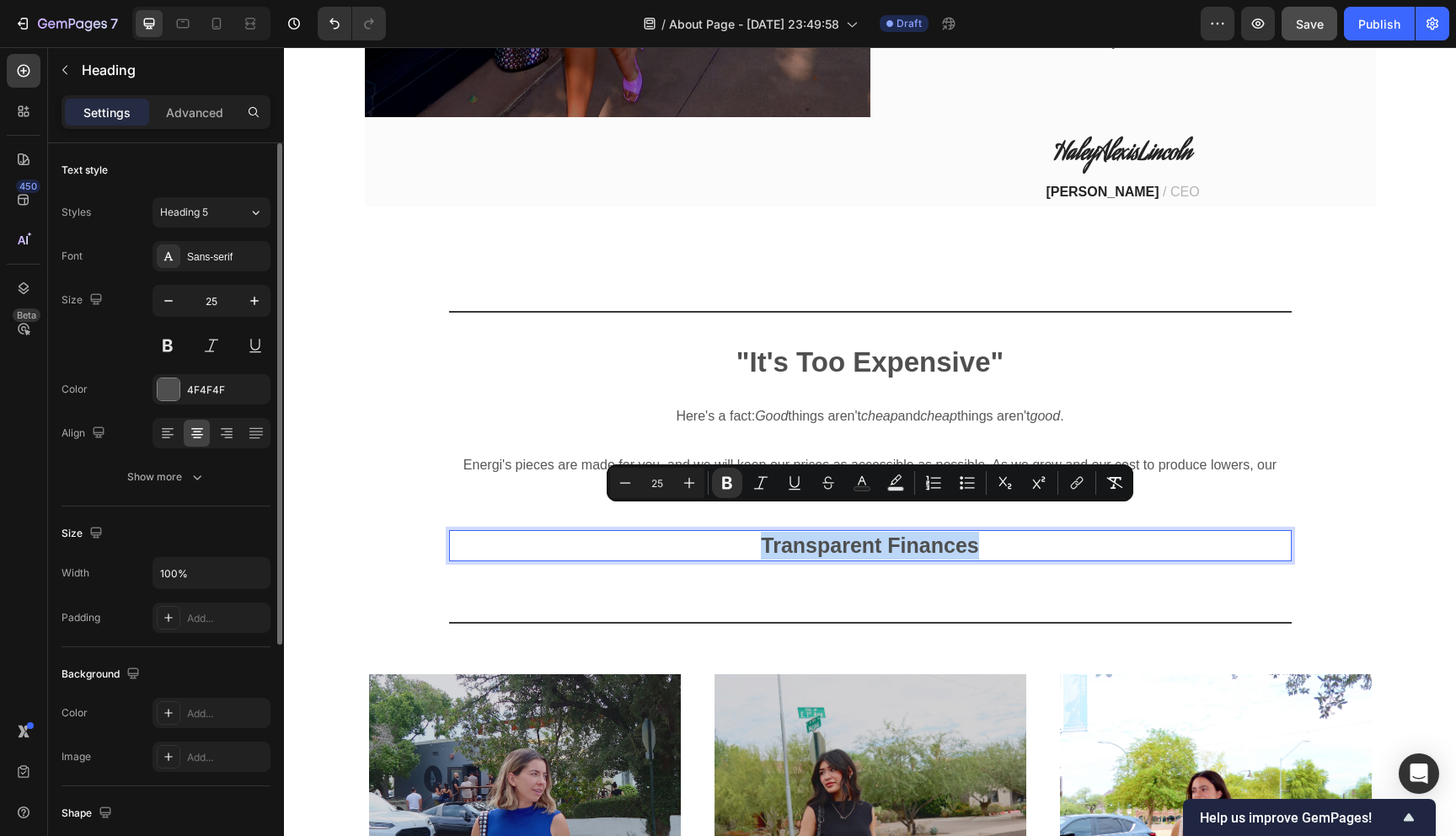
click at [1033, 532] on p "Transparent Finances" at bounding box center [870, 546] width 839 height 28
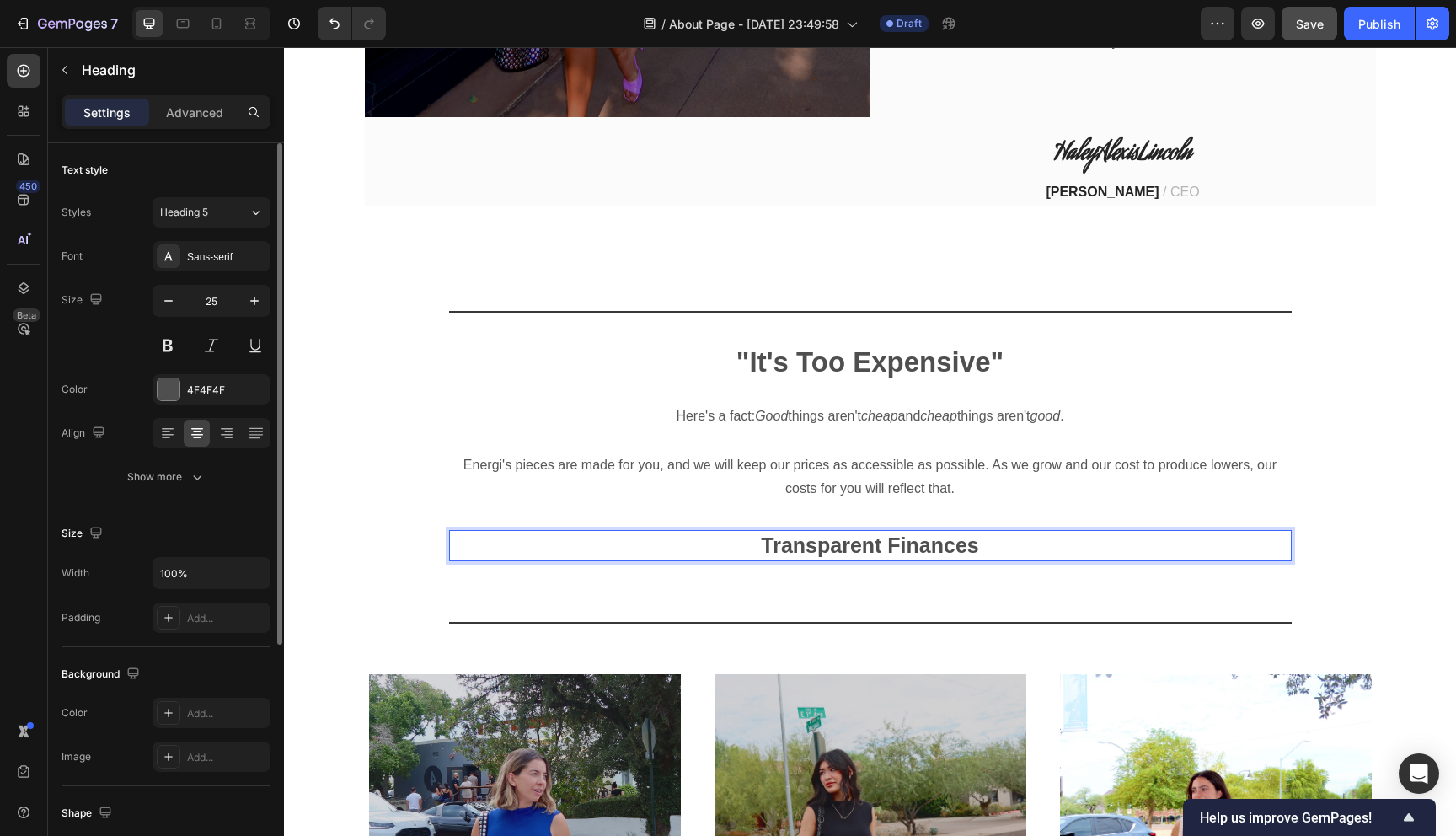
click at [1033, 532] on p "Transparent Finances" at bounding box center [870, 546] width 839 height 28
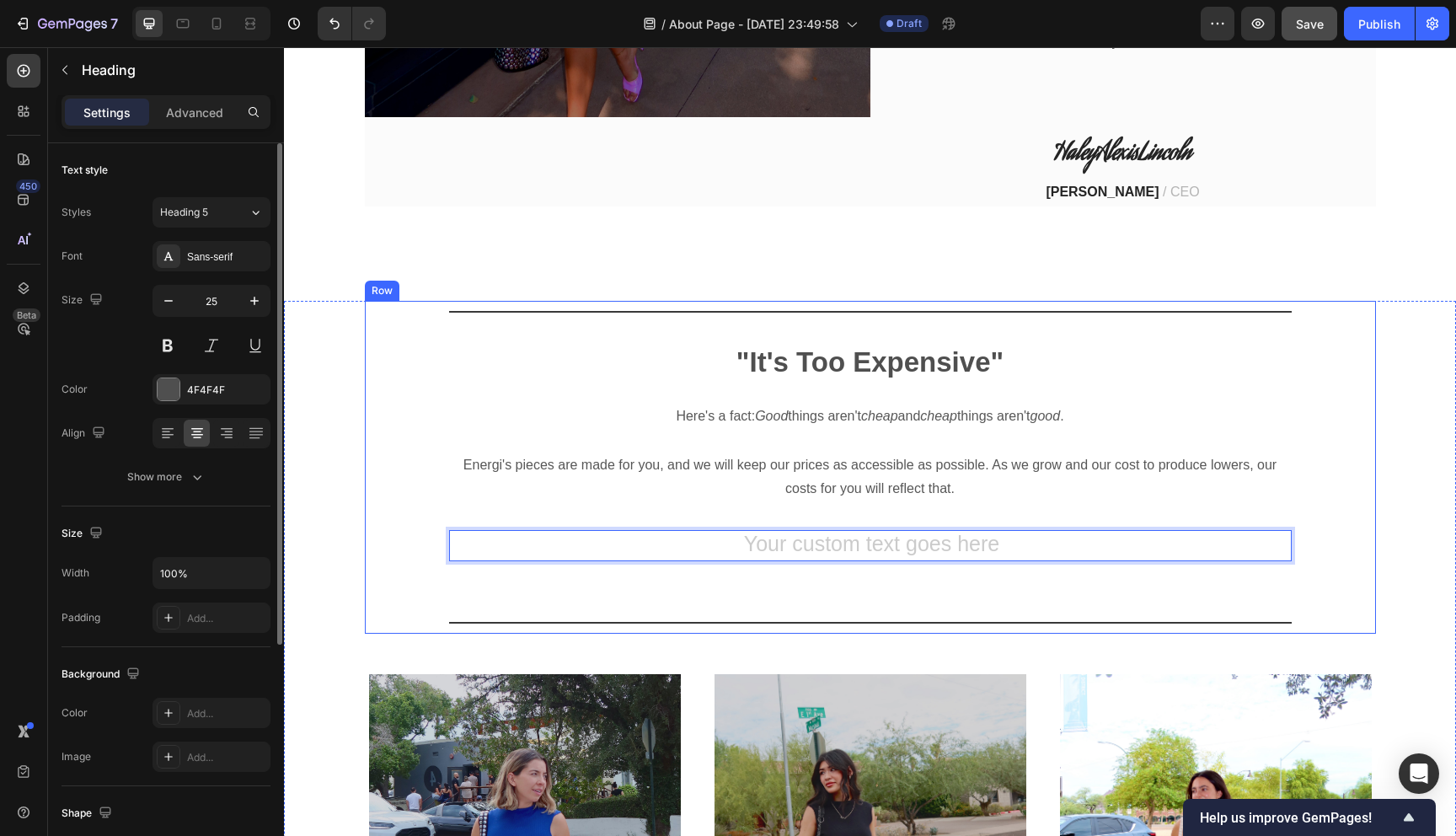
click at [1355, 534] on div "Title Line "It's Too Expensive" Heading Here's a fact: Good things aren't cheap…" at bounding box center [870, 467] width 1011 height 333
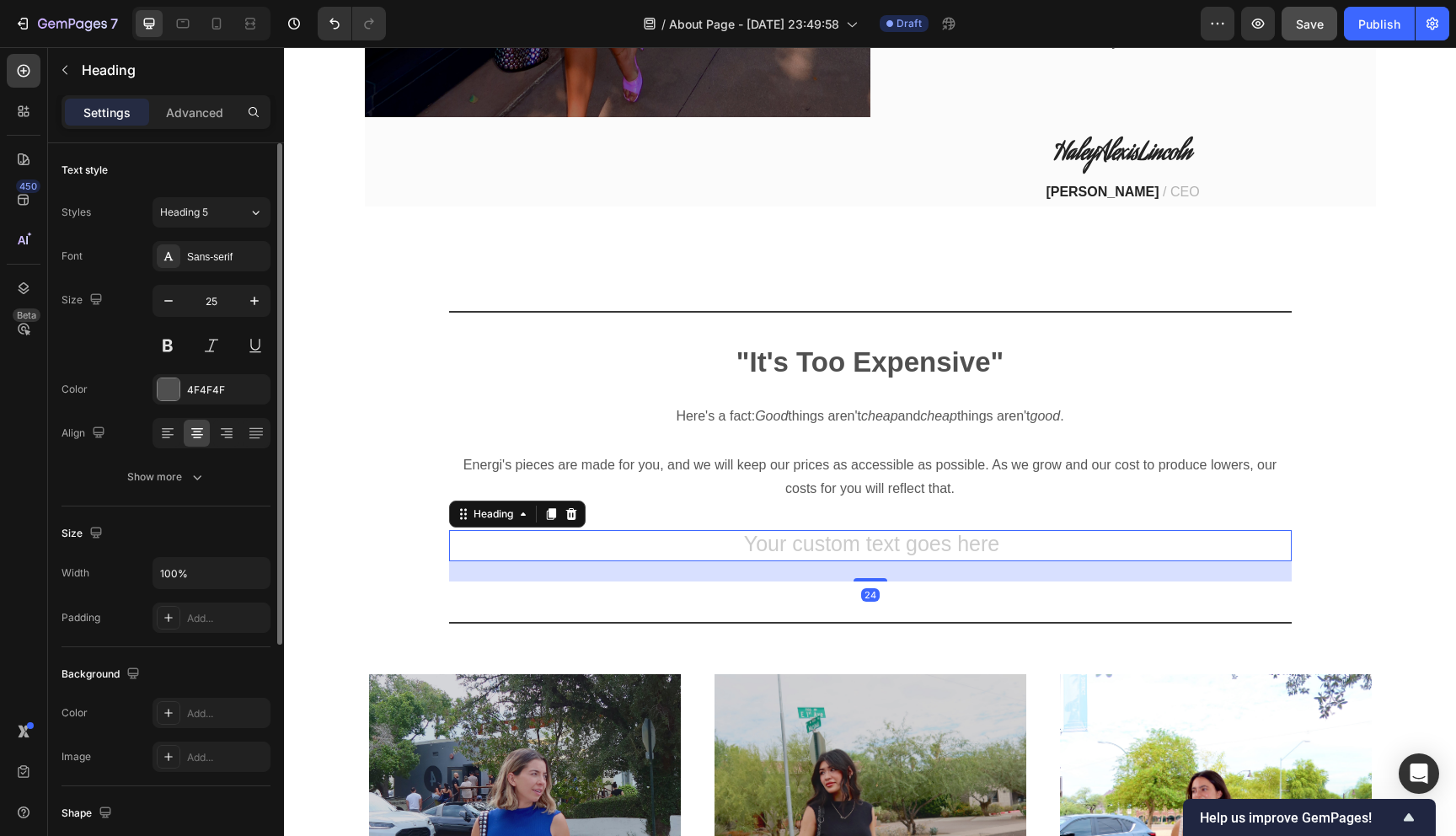
click at [983, 530] on h2 "Rich Text Editor. Editing area: main" at bounding box center [870, 546] width 843 height 31
click at [574, 508] on icon at bounding box center [571, 514] width 11 height 12
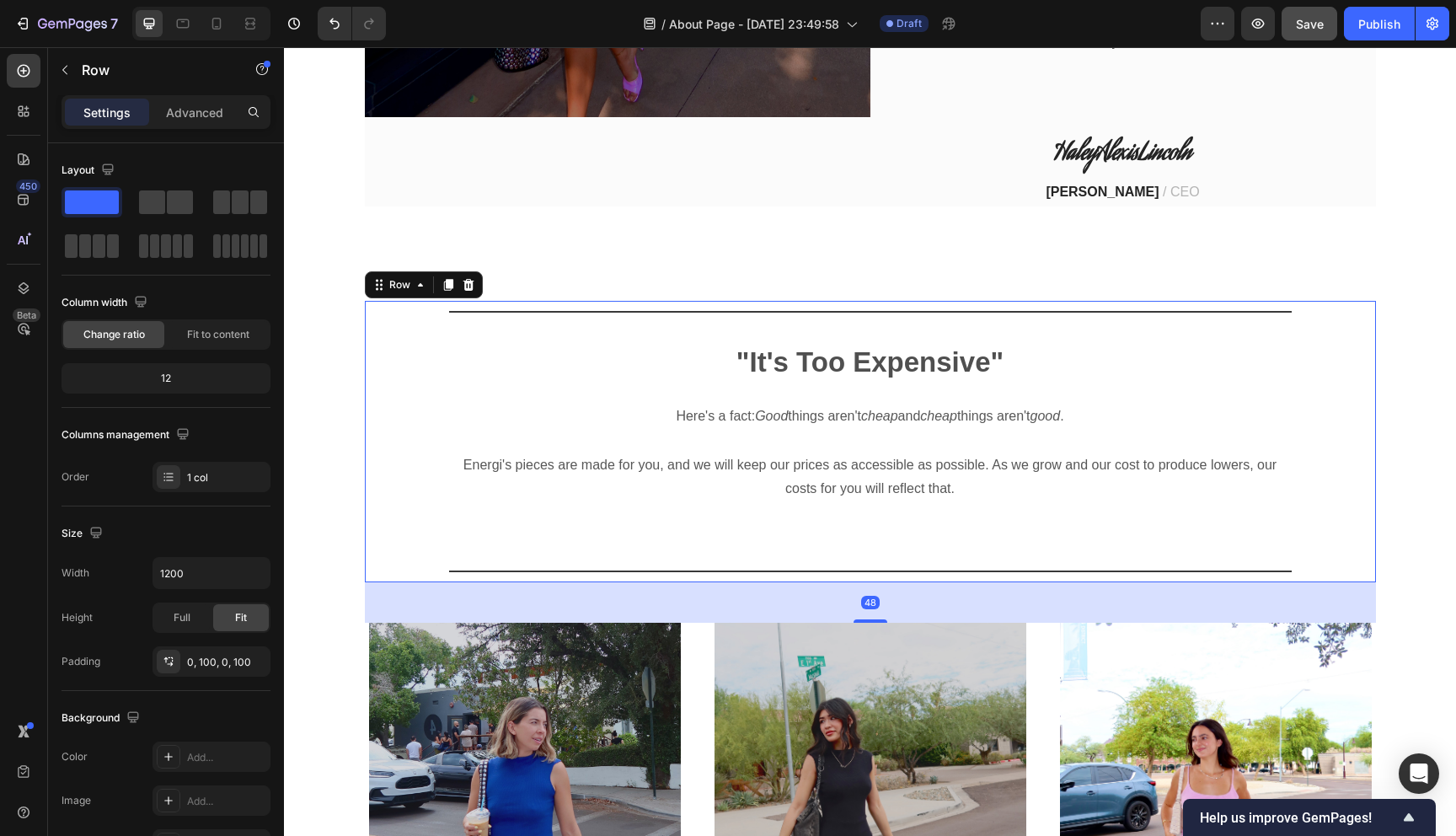
click at [1071, 505] on div "Title Line "It's Too Expensive" Heading Here's a fact: Good things aren't cheap…" at bounding box center [870, 441] width 843 height 282
click at [1438, 646] on div "Title Line "It's Too Expensive" Heading Here's a fact: Good things aren't cheap…" at bounding box center [870, 757] width 1147 height 913
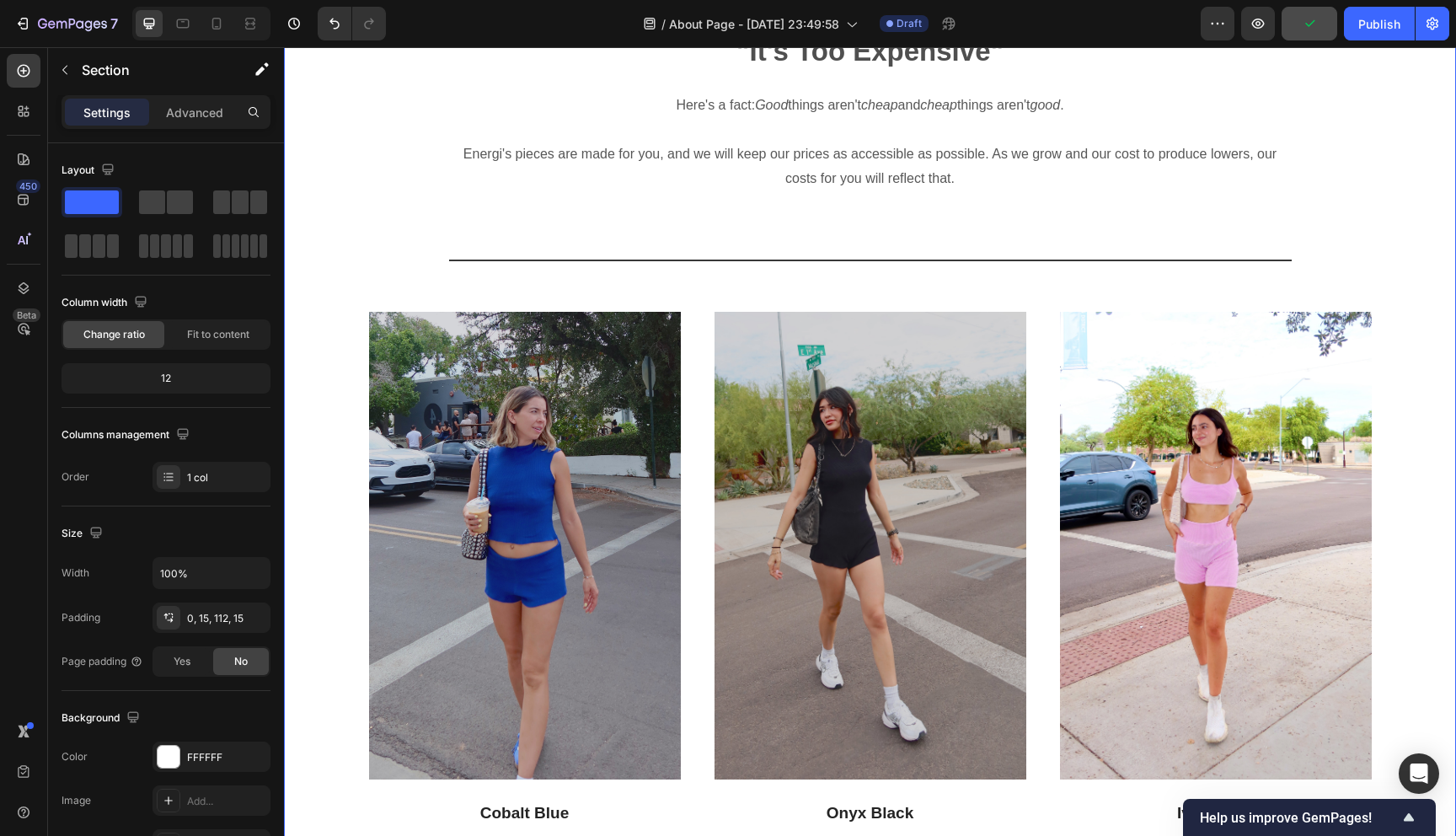
click at [1408, 625] on div "Title Line "It's Too Expensive" Heading Here's a fact: Good things aren't cheap…" at bounding box center [870, 446] width 1147 height 913
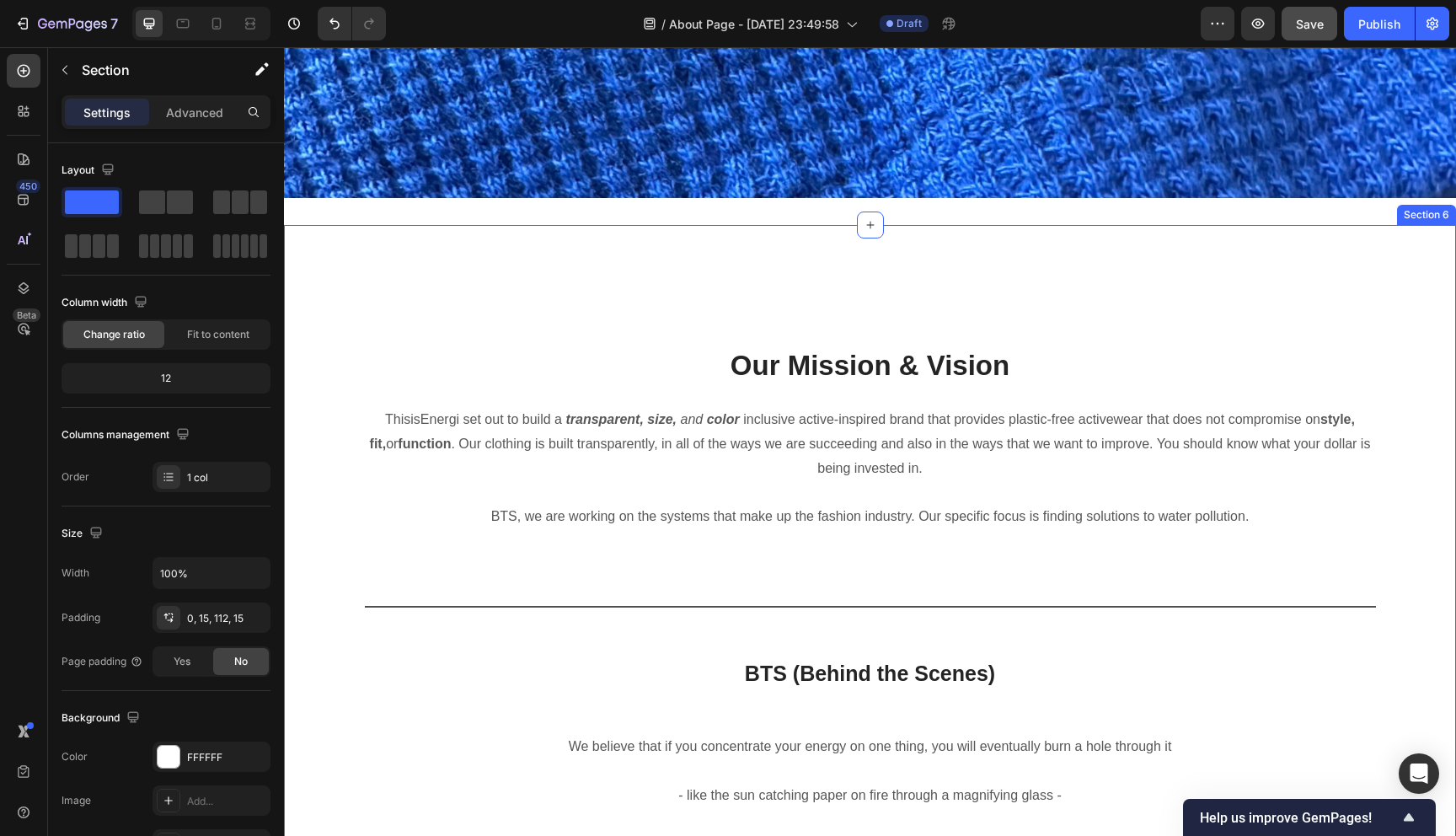
scroll to position [3067, 0]
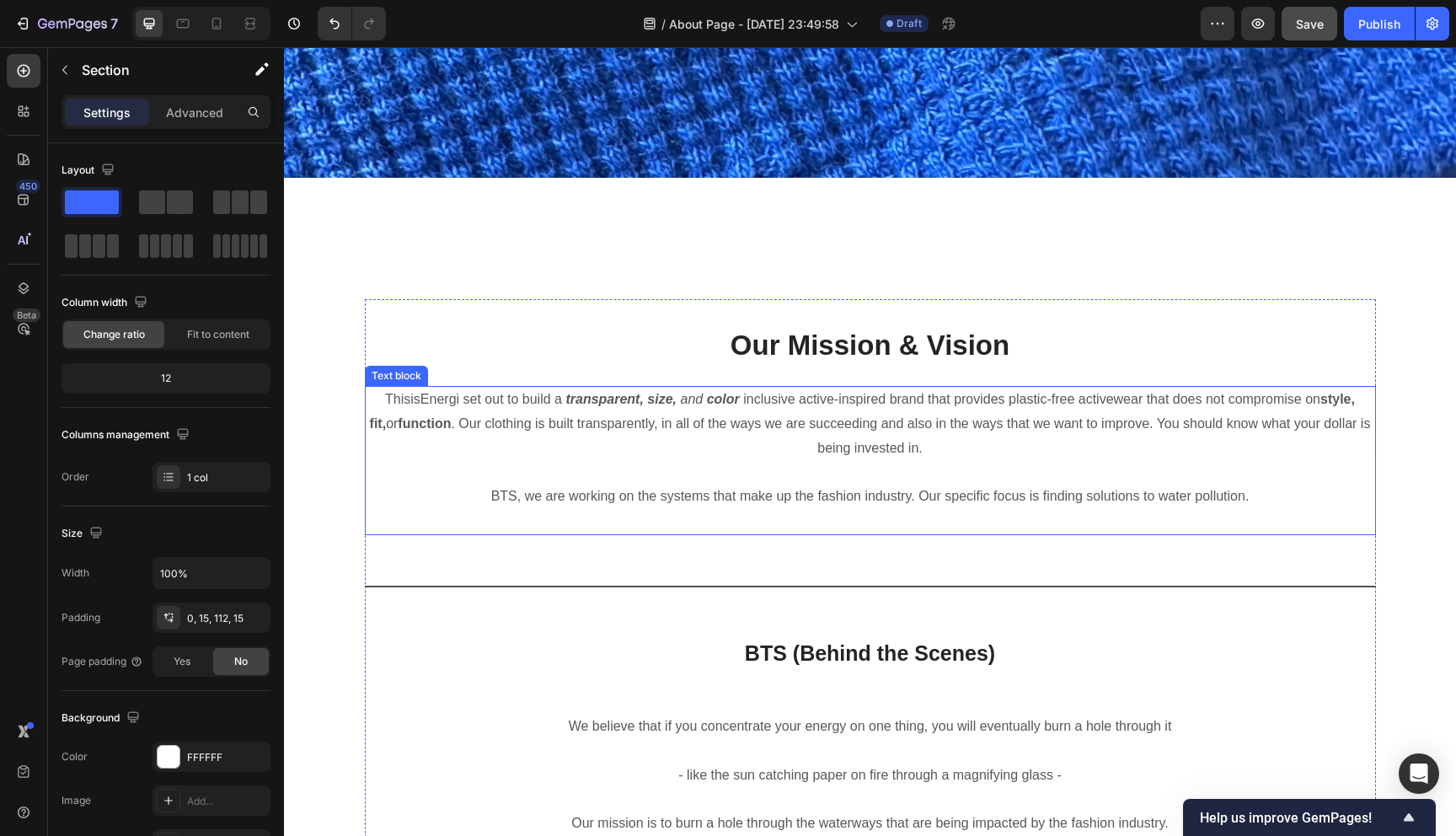
click at [518, 499] on p "BTS, we are working on the systems that make up the fashion industry. Our speci…" at bounding box center [870, 497] width 1008 height 24
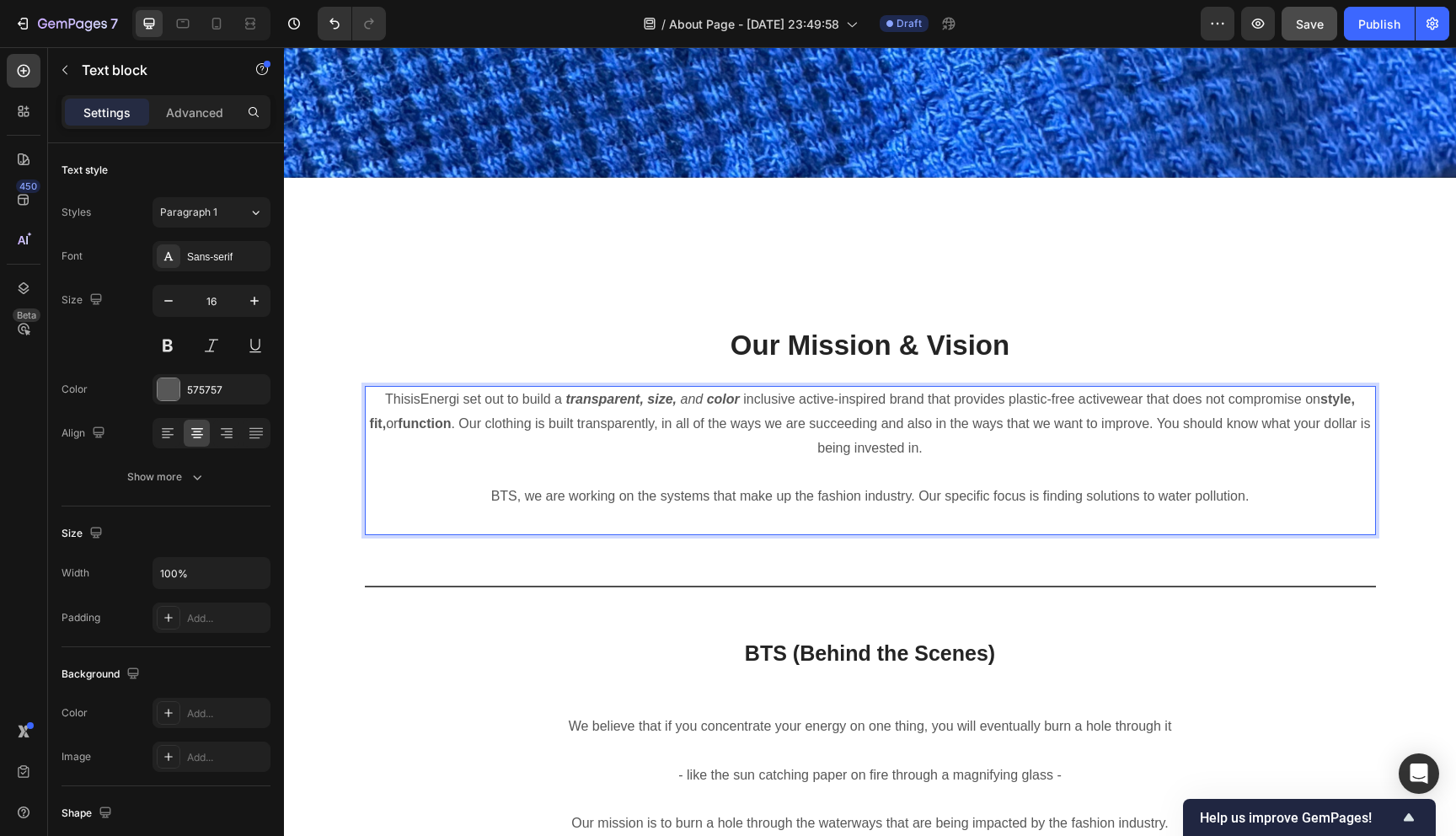
click at [526, 500] on p "BTS, we are working on the systems that make up the fashion industry. Our speci…" at bounding box center [870, 497] width 1008 height 24
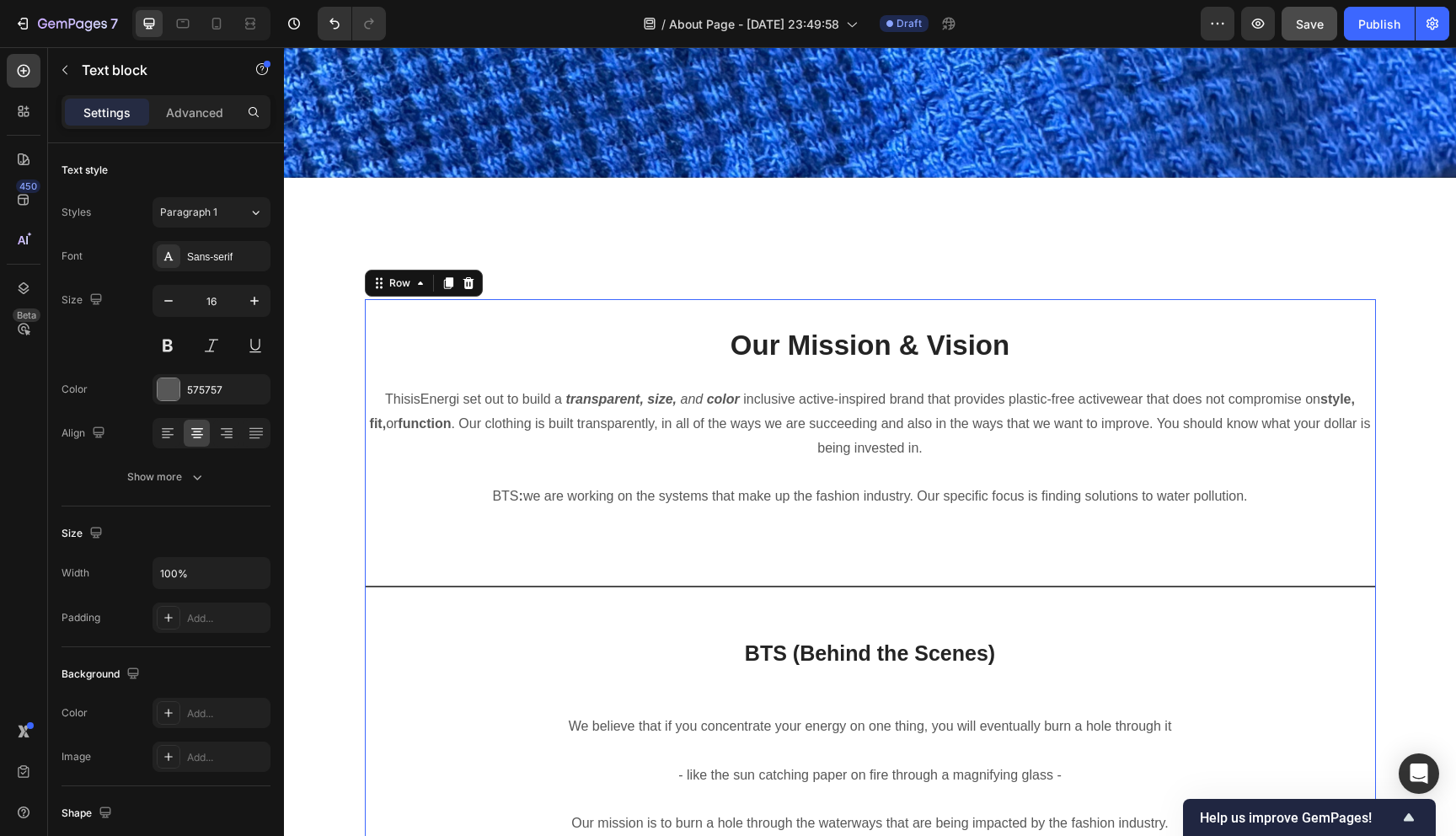
click at [637, 548] on div "Heading Text block Our Mission & Vision Heading ThisisEnergi set out to build a…" at bounding box center [870, 625] width 1011 height 652
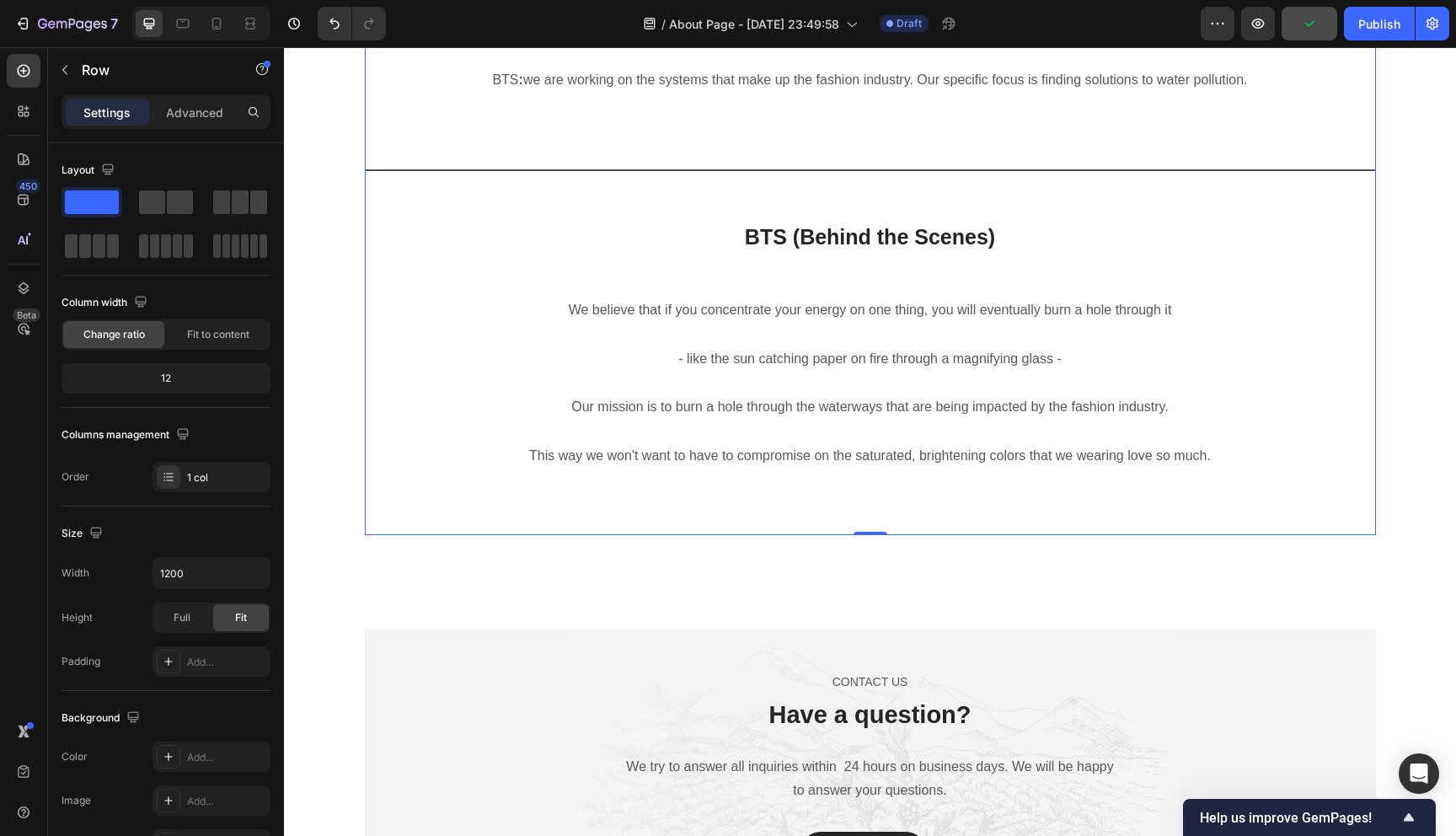
scroll to position [3484, 0]
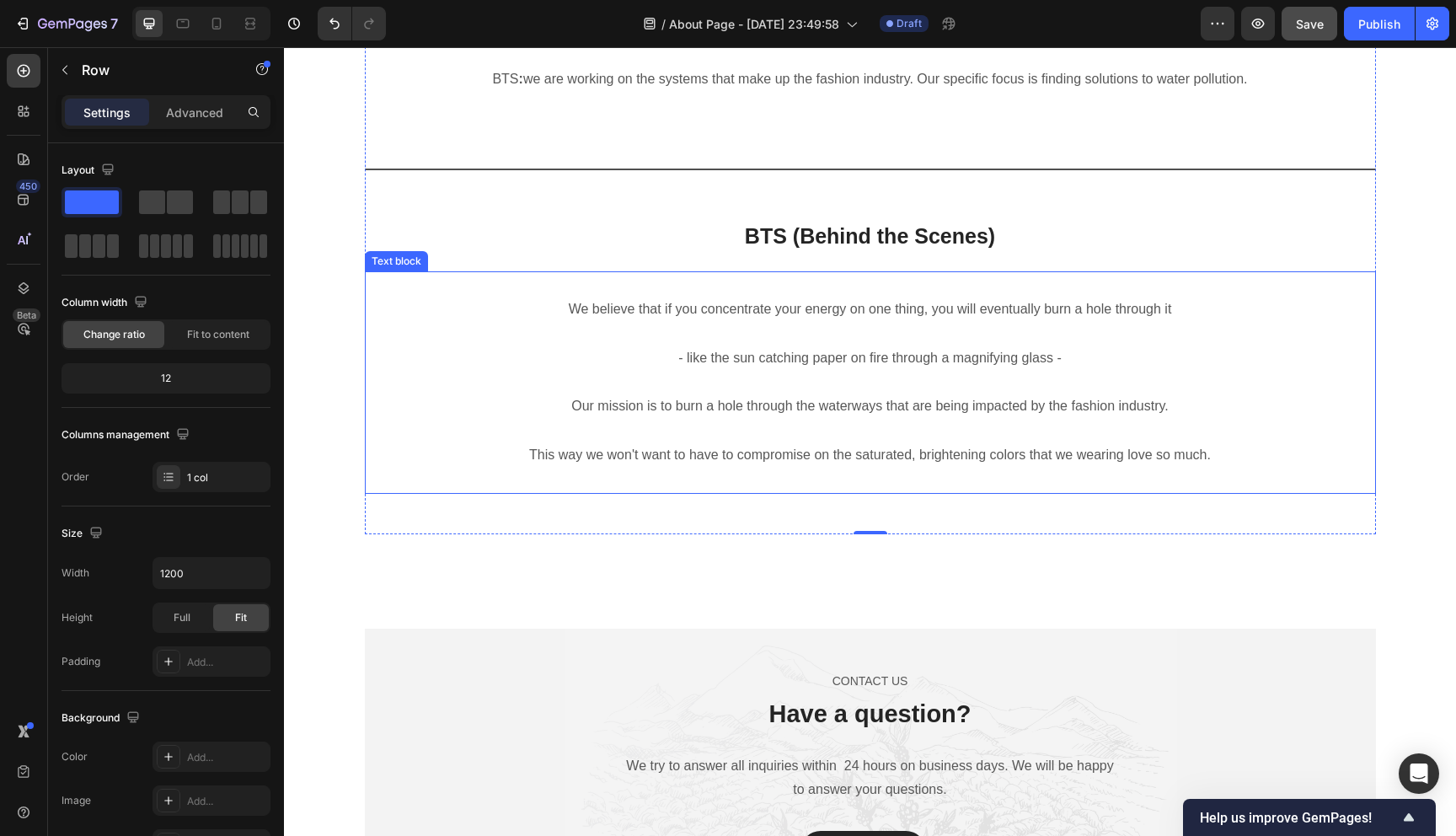
click at [1181, 320] on p "We believe that if you concentrate your energy on one thing, you will eventuall…" at bounding box center [870, 309] width 1008 height 24
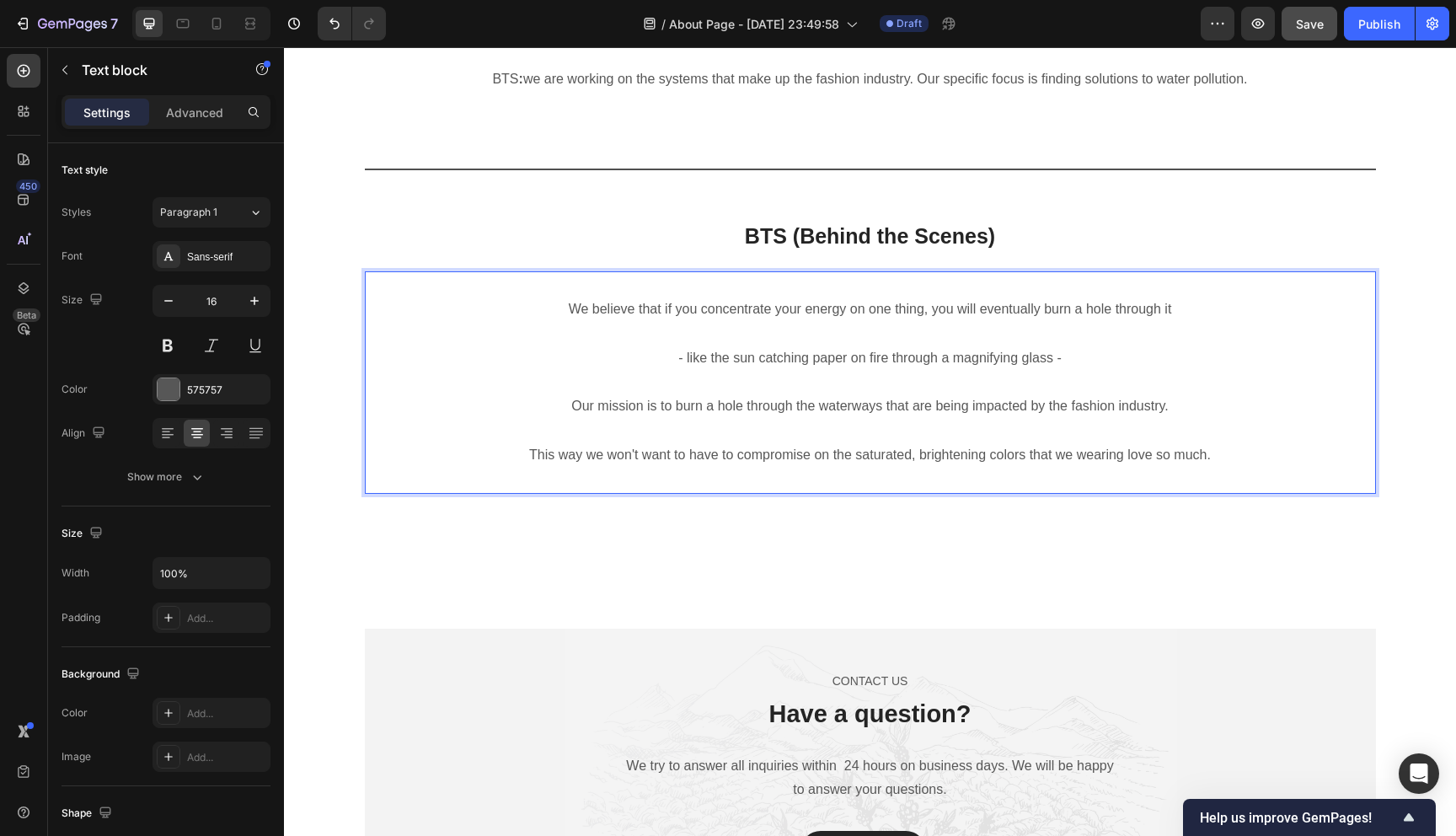
click at [1173, 311] on p "We believe that if you concentrate your energy on one thing, you will eventuall…" at bounding box center [870, 309] width 1008 height 24
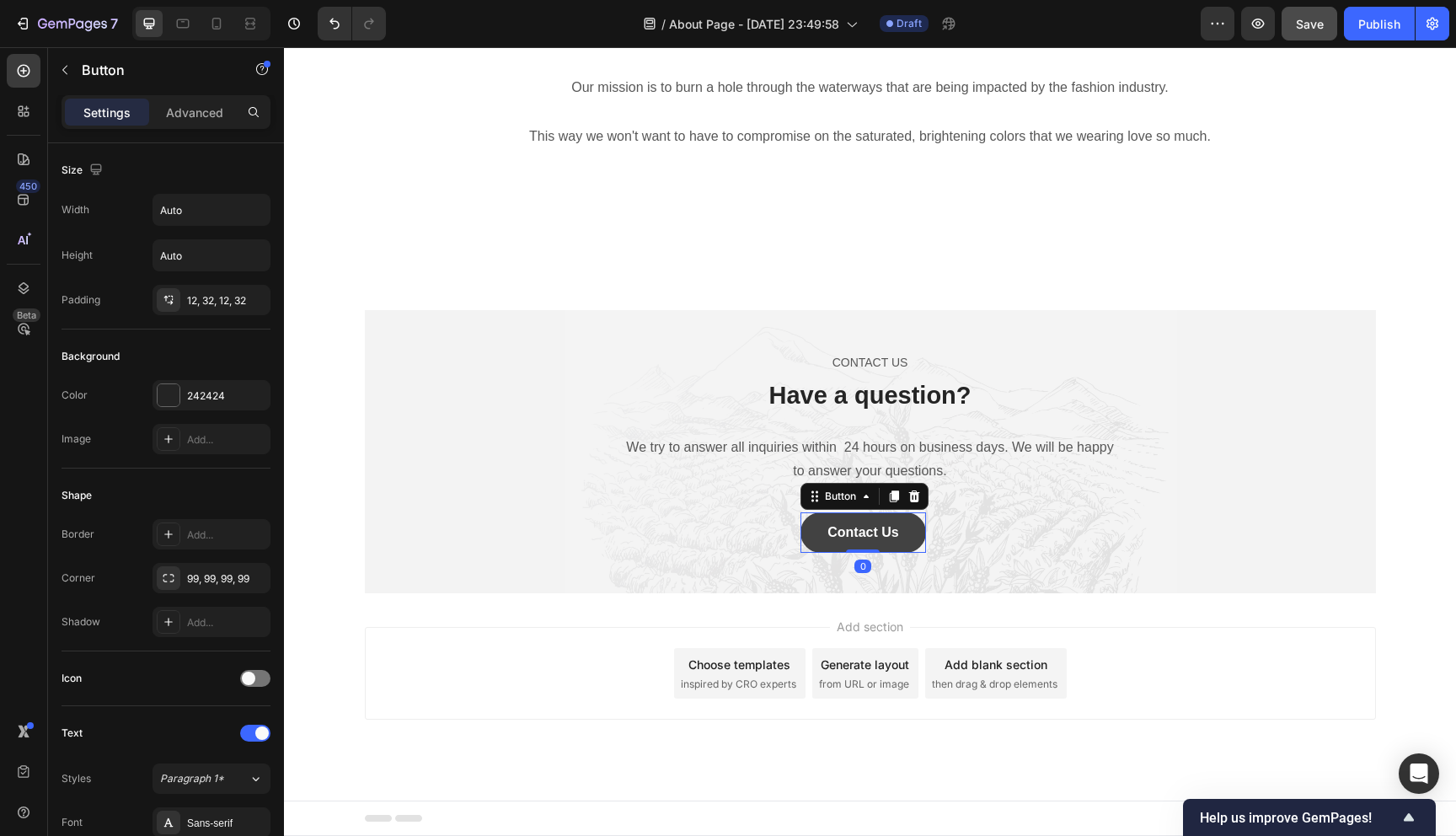
click at [848, 544] on button "Contact Us" at bounding box center [863, 533] width 125 height 41
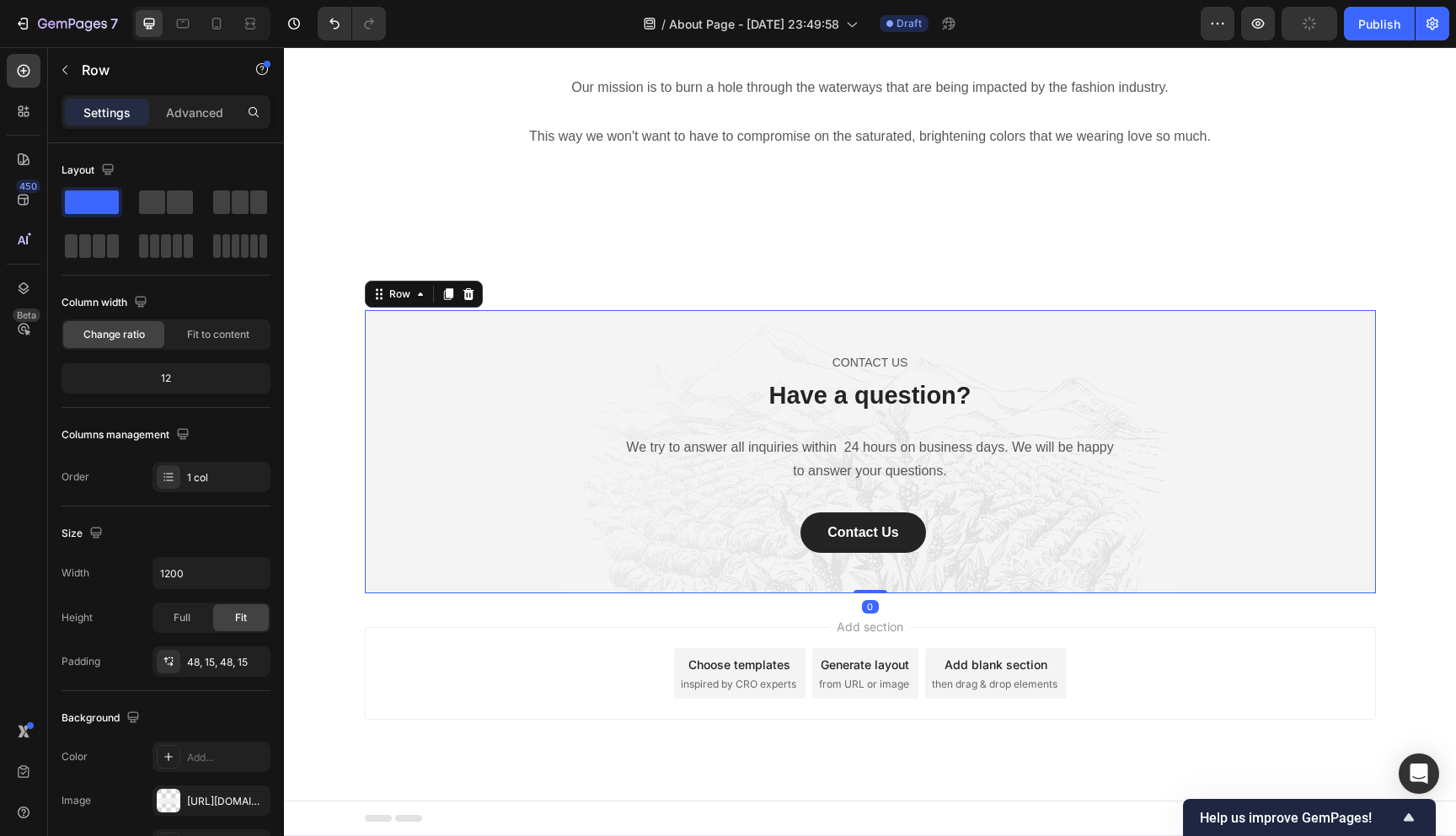
click at [1230, 405] on div "CONTACT US Text block Have a question? Heading We try to answer all inquiries w…" at bounding box center [870, 452] width 986 height 203
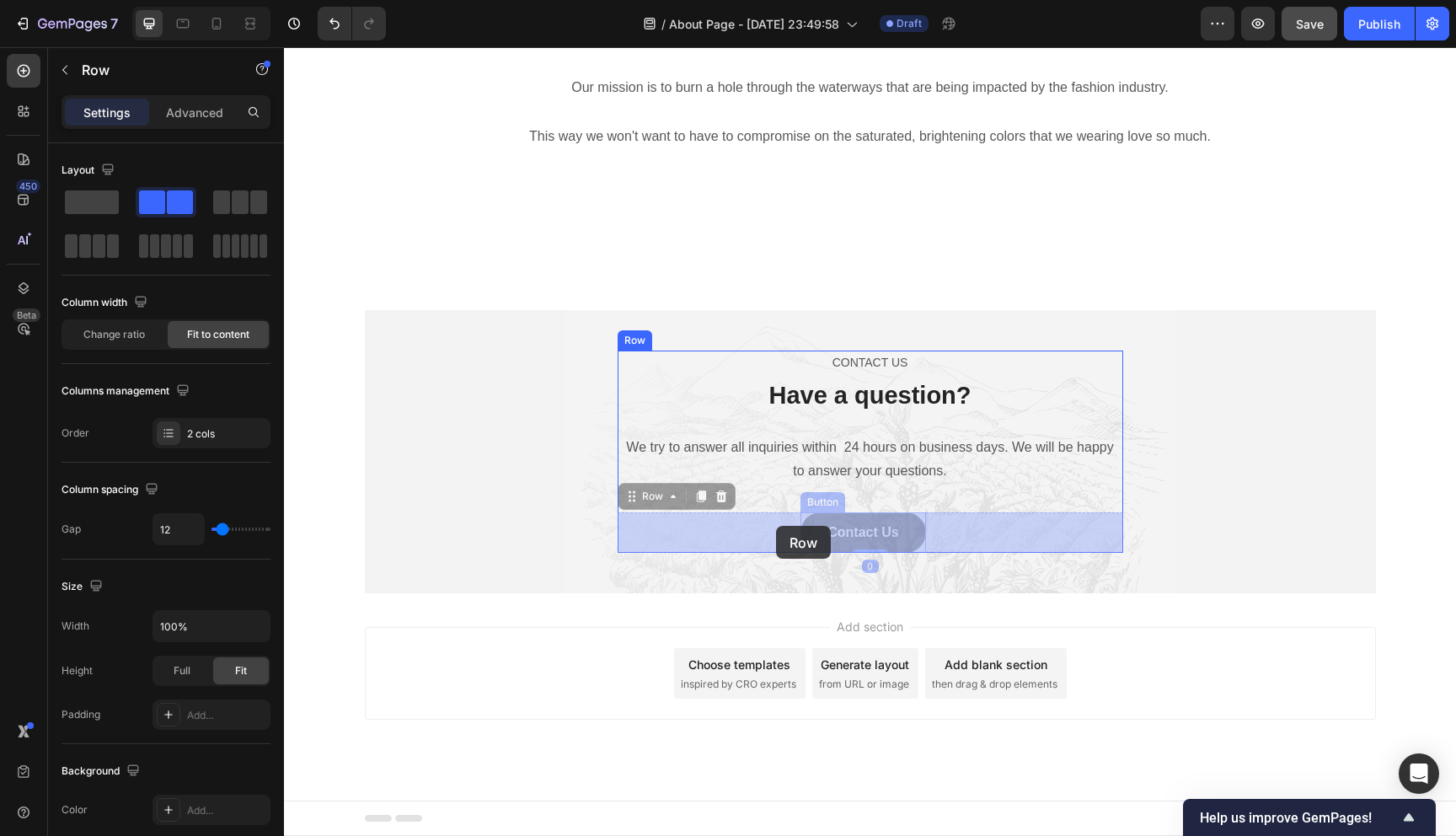
drag, startPoint x: 938, startPoint y: 526, endPoint x: 835, endPoint y: 526, distance: 103.0
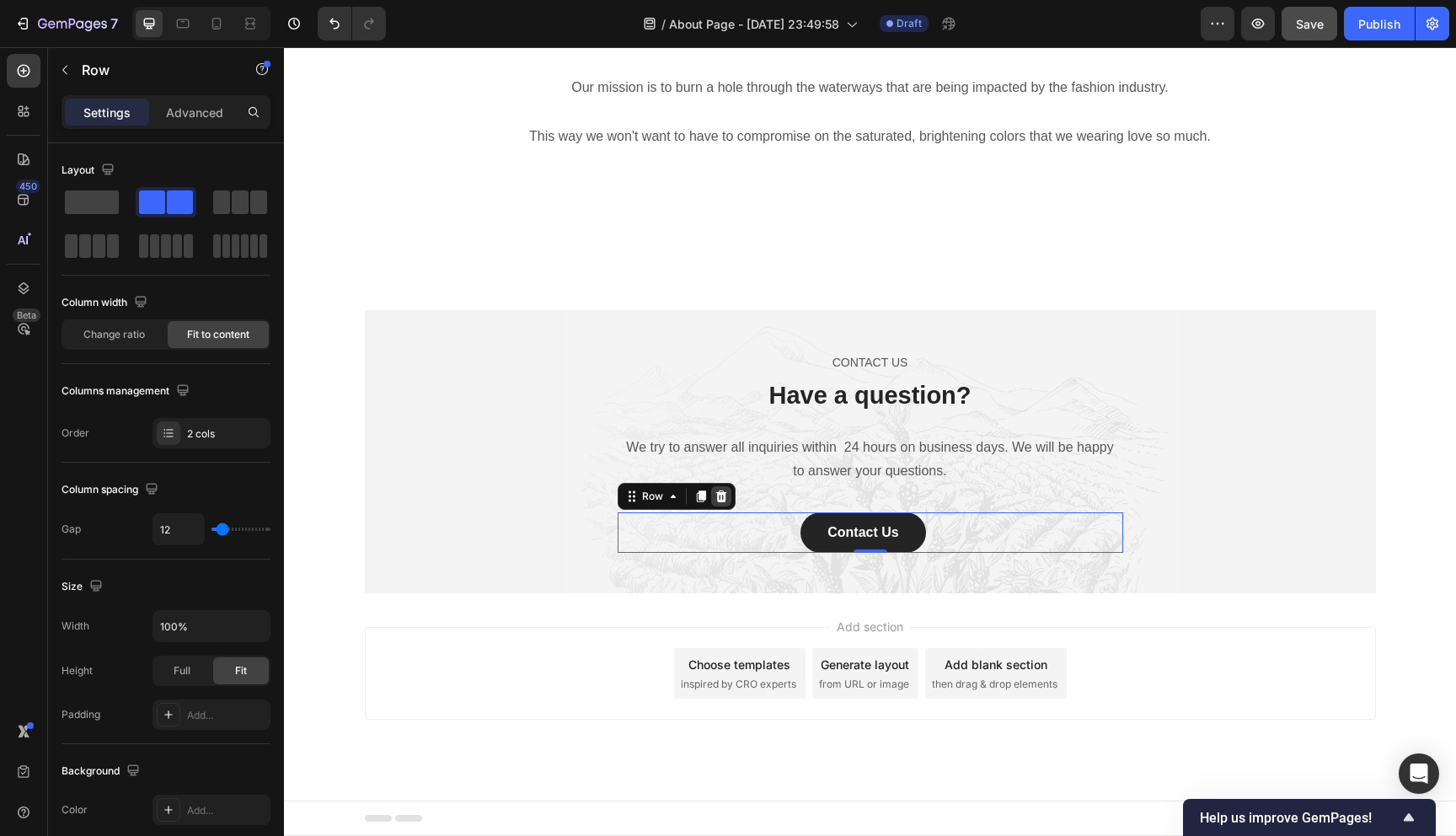
click at [725, 492] on icon at bounding box center [720, 496] width 11 height 12
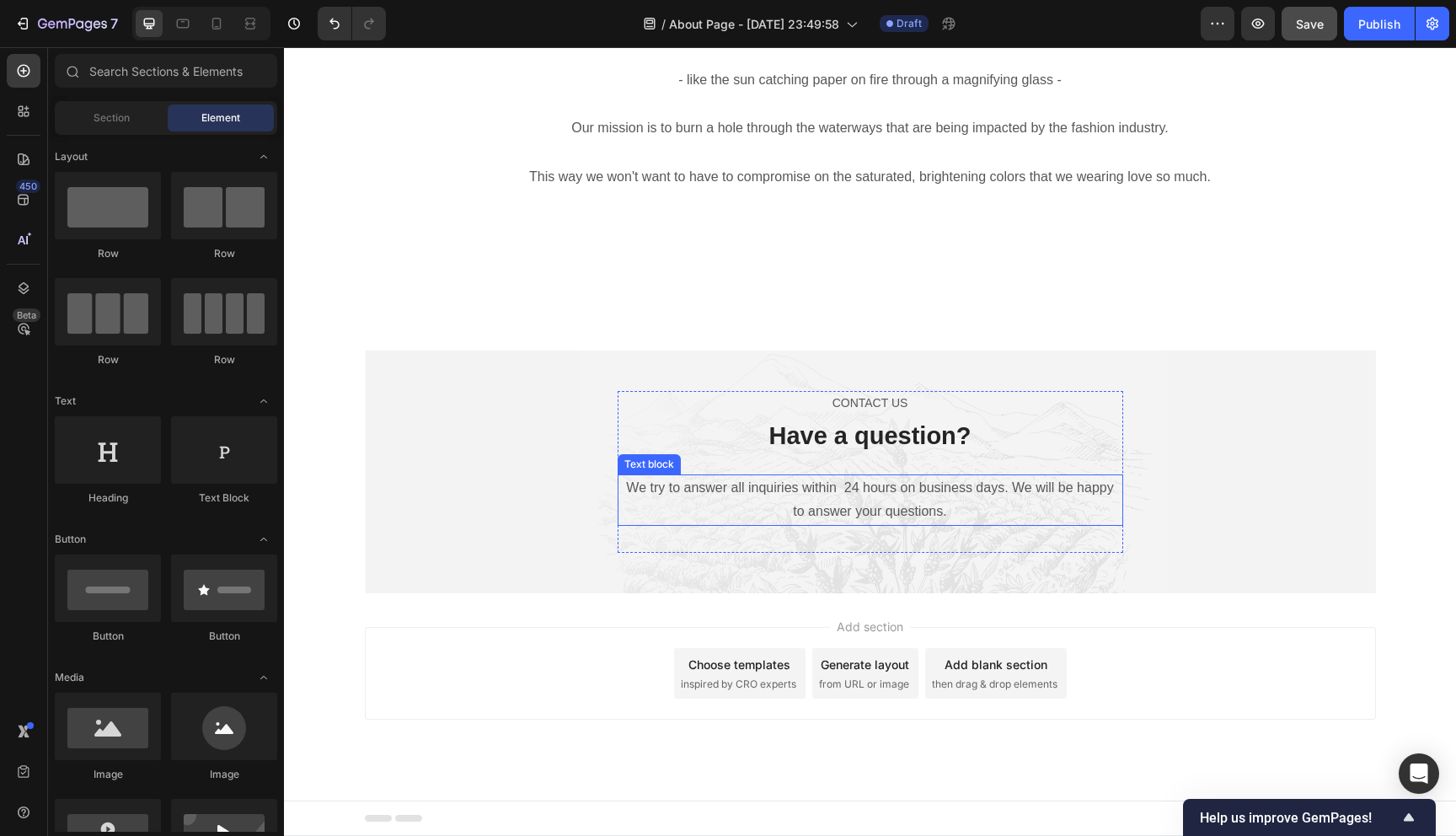
click at [831, 527] on div "CONTACT US Text block Have a question? Heading We try to answer all inquiries w…" at bounding box center [870, 472] width 506 height 163
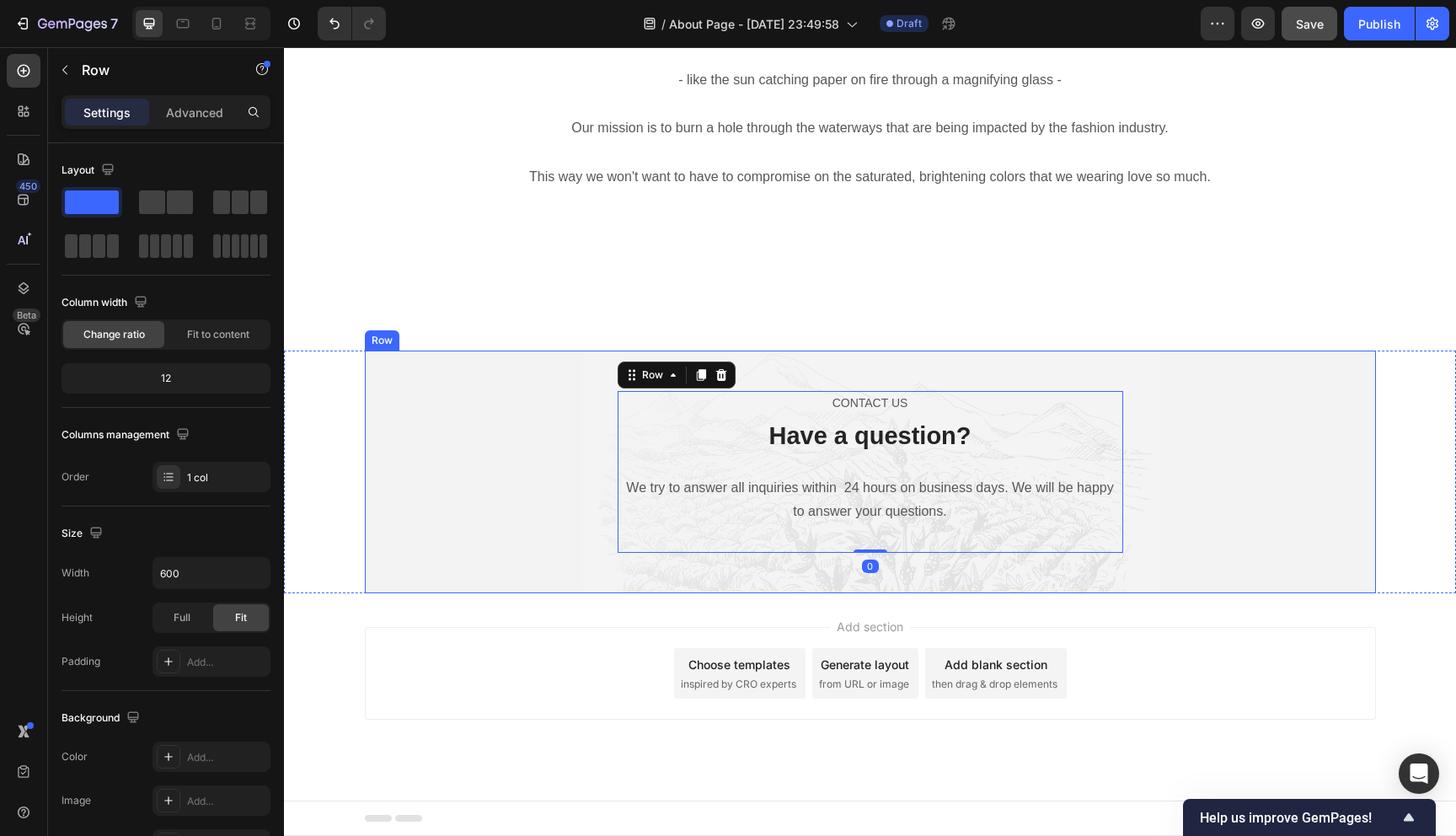
click at [819, 557] on div "CONTACT US Text block Have a question? Heading We try to answer all inquiries w…" at bounding box center [870, 472] width 1011 height 243
click at [884, 532] on div "CONTACT US Text block Have a question? Heading We try to answer all inquiries w…" at bounding box center [870, 472] width 506 height 163
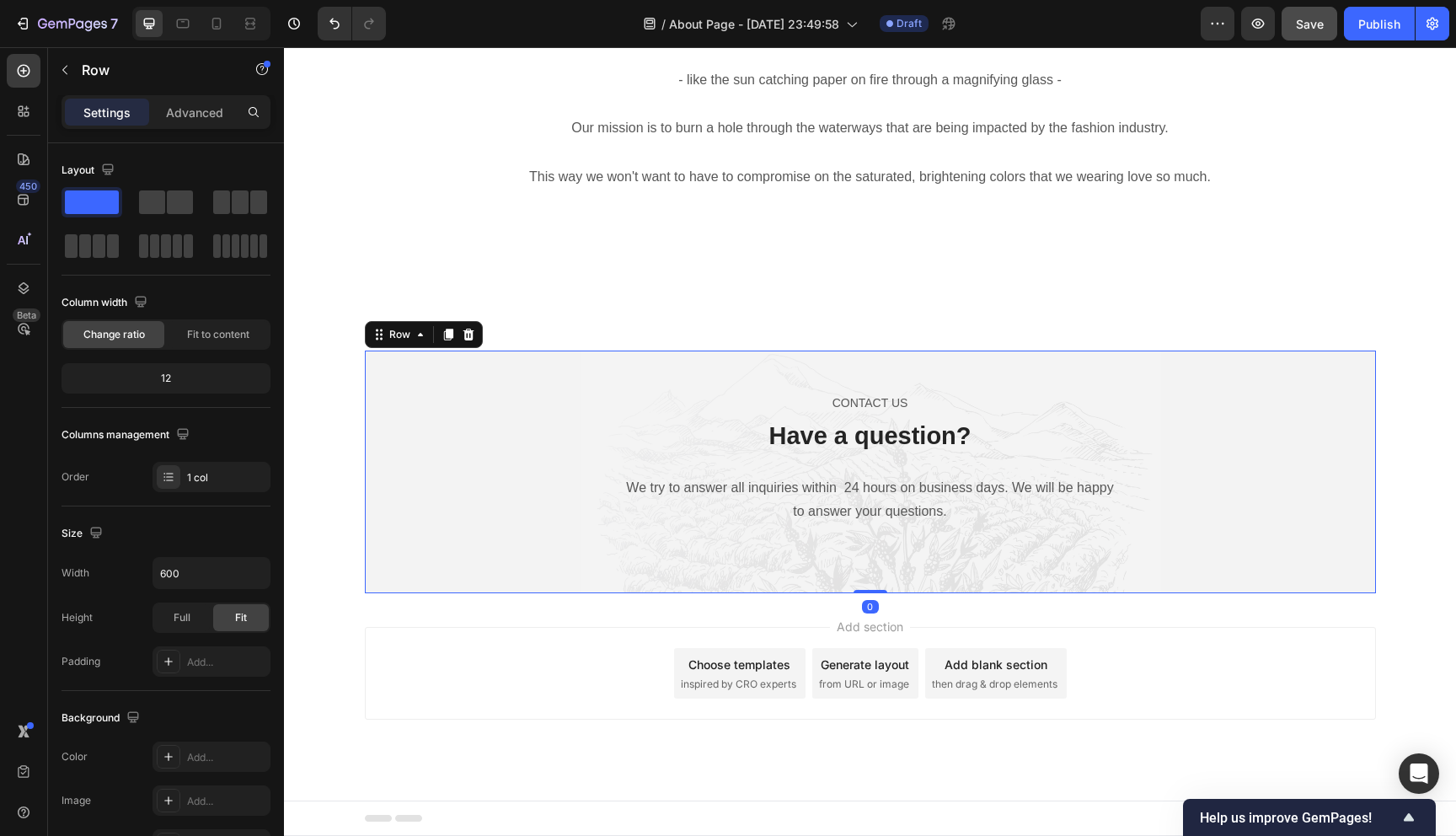
click at [913, 554] on div "CONTACT US Text block Have a question? Heading We try to answer all inquiries w…" at bounding box center [870, 472] width 1011 height 243
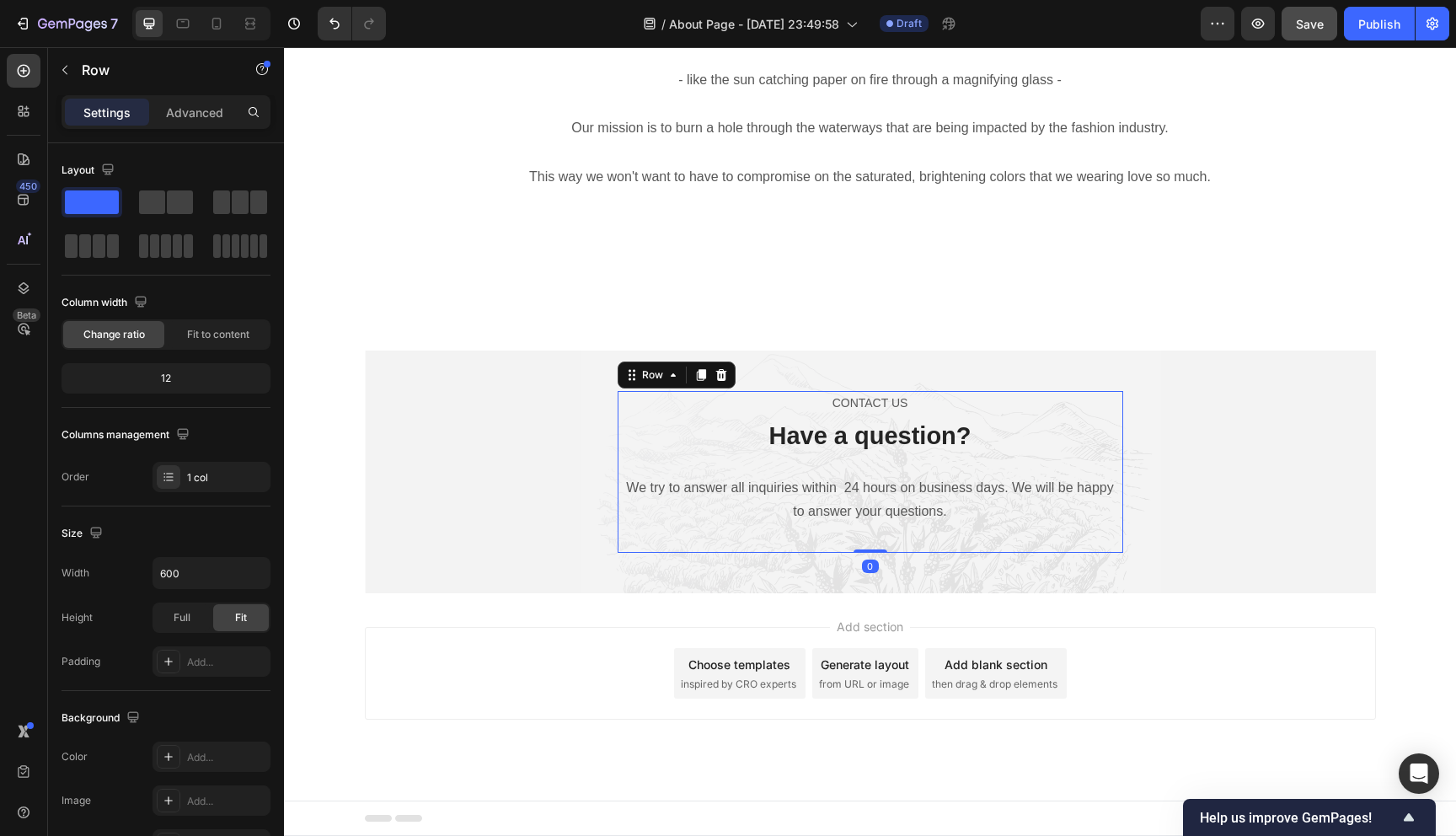
click at [898, 527] on div "CONTACT US Text block Have a question? Heading We try to answer all inquiries w…" at bounding box center [870, 472] width 506 height 163
click at [911, 538] on div "CONTACT US Text block Have a question? Heading We try to answer all inquiries w…" at bounding box center [870, 472] width 506 height 163
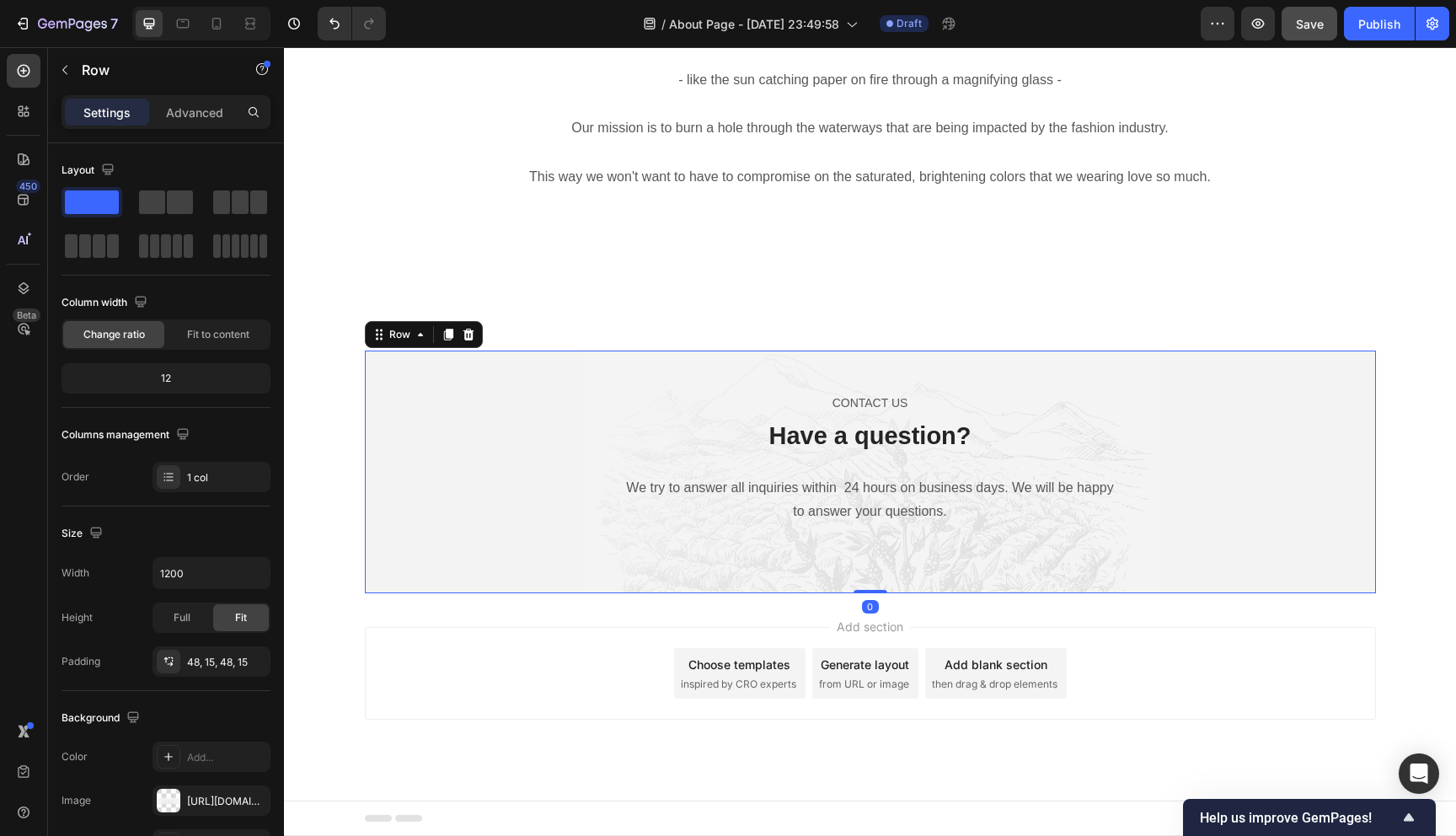
click at [906, 565] on div "CONTACT US Text block Have a question? Heading We try to answer all inquiries w…" at bounding box center [870, 472] width 1011 height 243
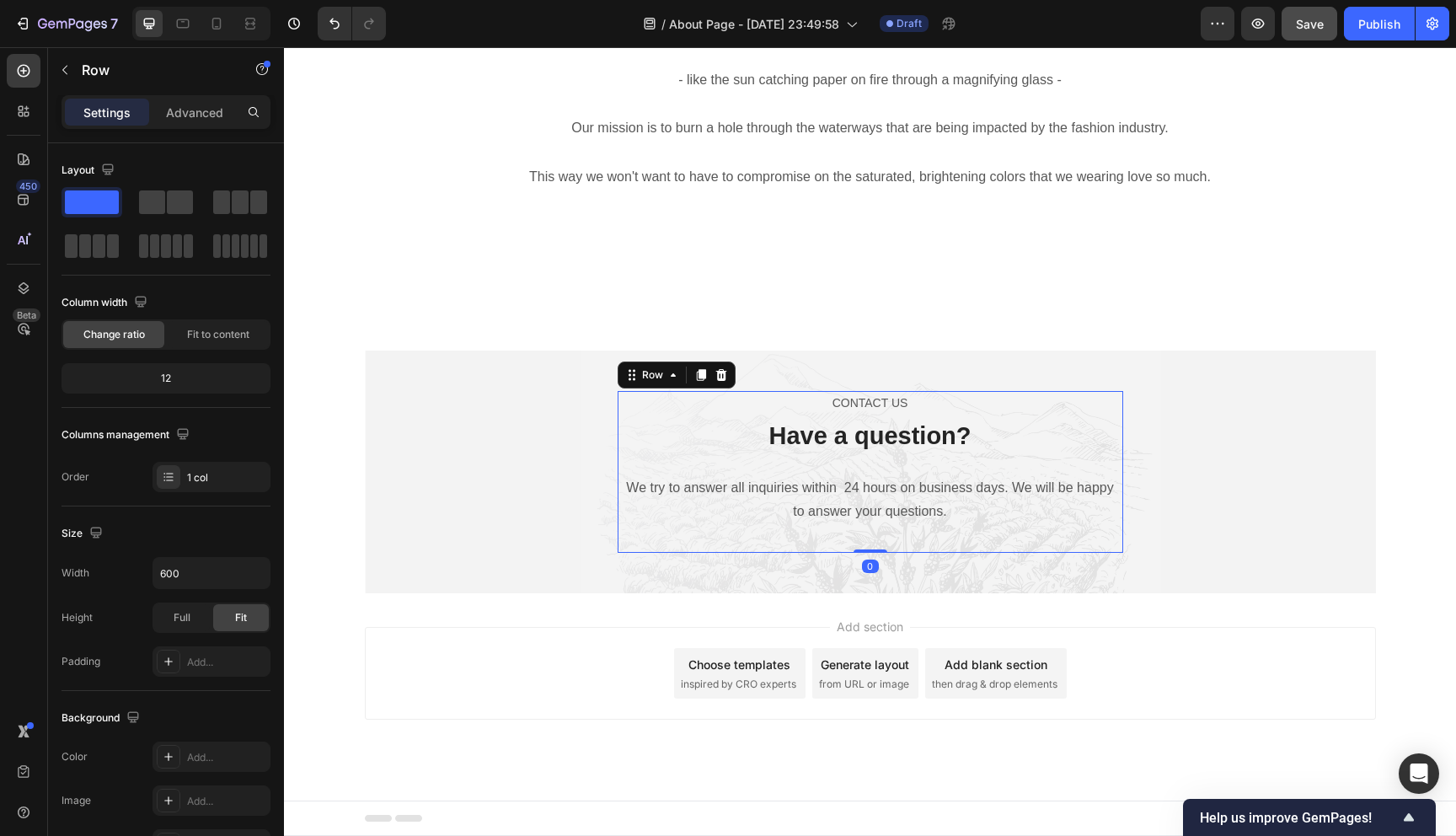
click at [849, 527] on div "CONTACT US Text block Have a question? Heading We try to answer all inquiries w…" at bounding box center [870, 472] width 506 height 163
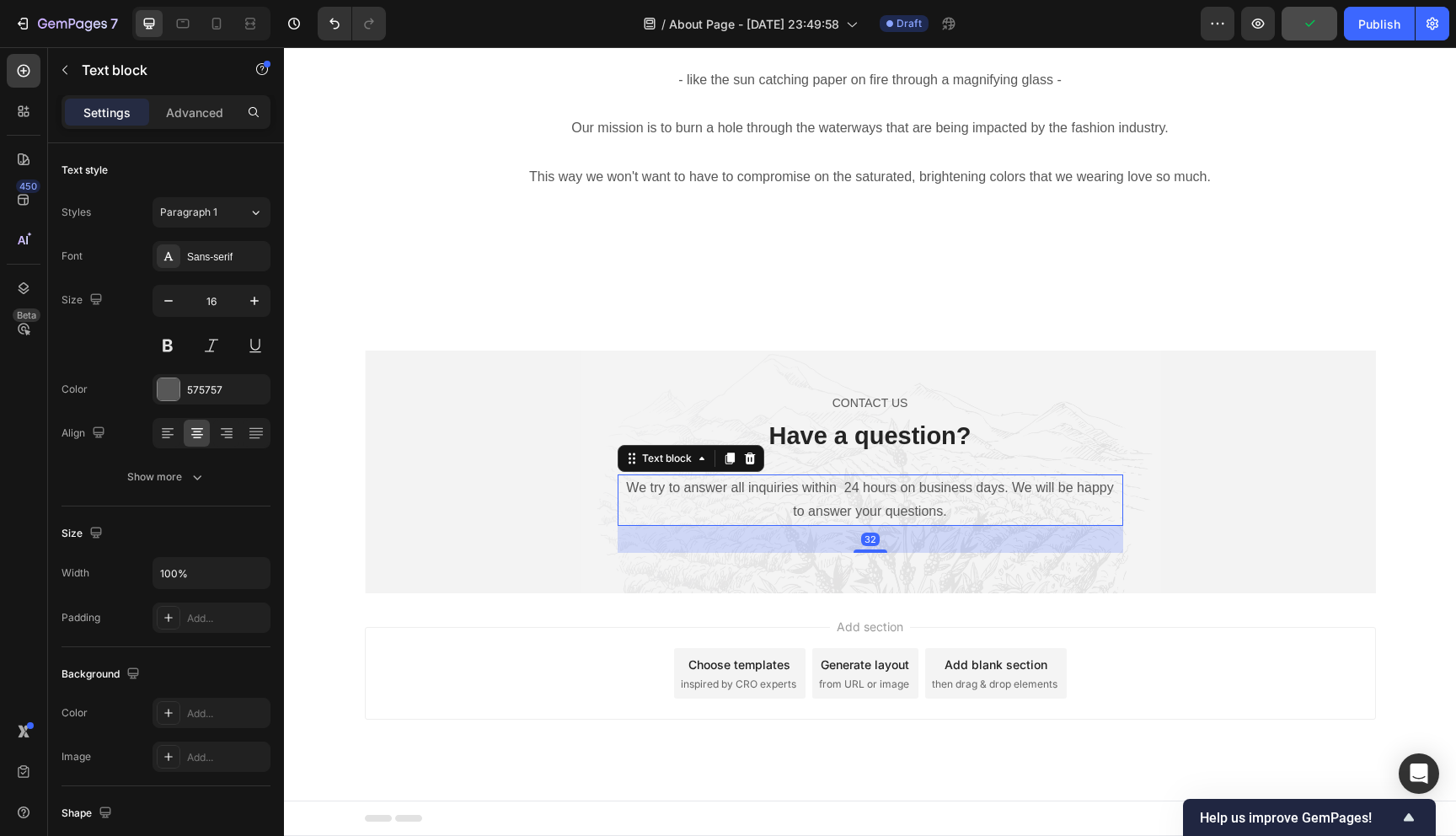
click at [834, 501] on p "We try to answer all inquiries within 24 hours on business days. We will be hap…" at bounding box center [870, 501] width 502 height 49
click at [725, 456] on icon at bounding box center [730, 459] width 14 height 14
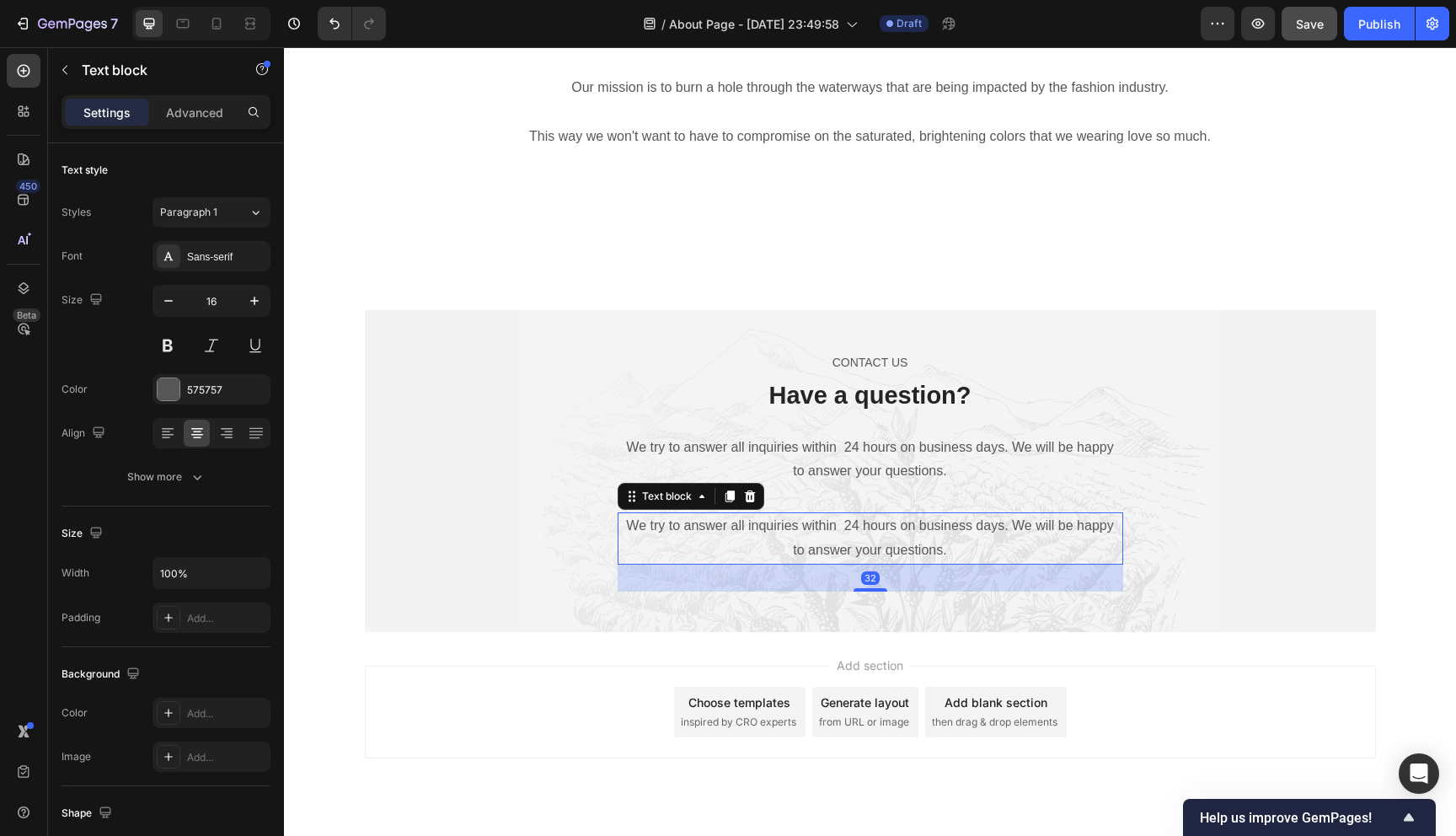
click at [847, 544] on p "We try to answer all inquiries within 24 hours on business days. We will be hap…" at bounding box center [870, 539] width 502 height 49
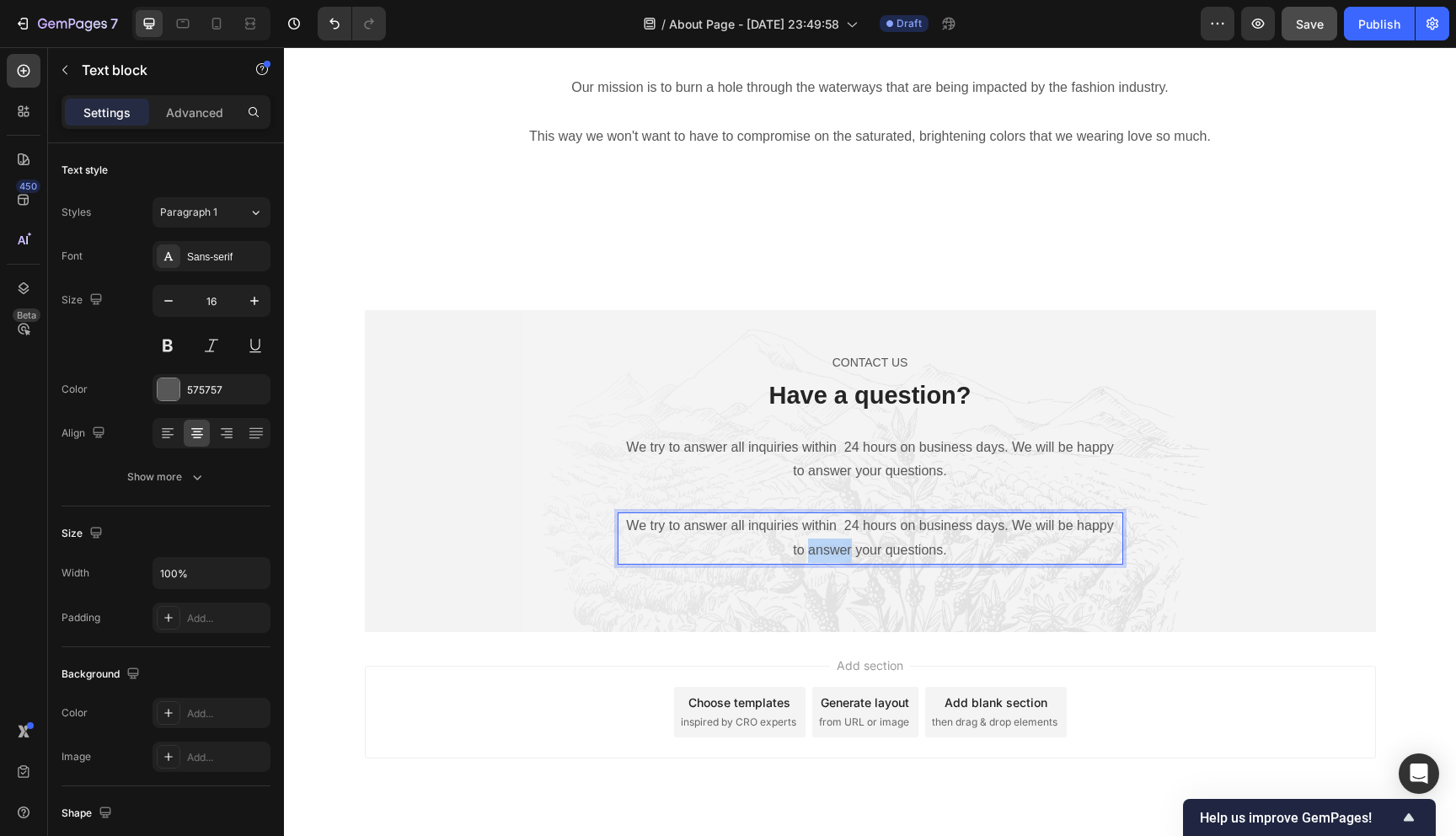
click at [847, 544] on p "We try to answer all inquiries within 24 hours on business days. We will be hap…" at bounding box center [870, 539] width 502 height 49
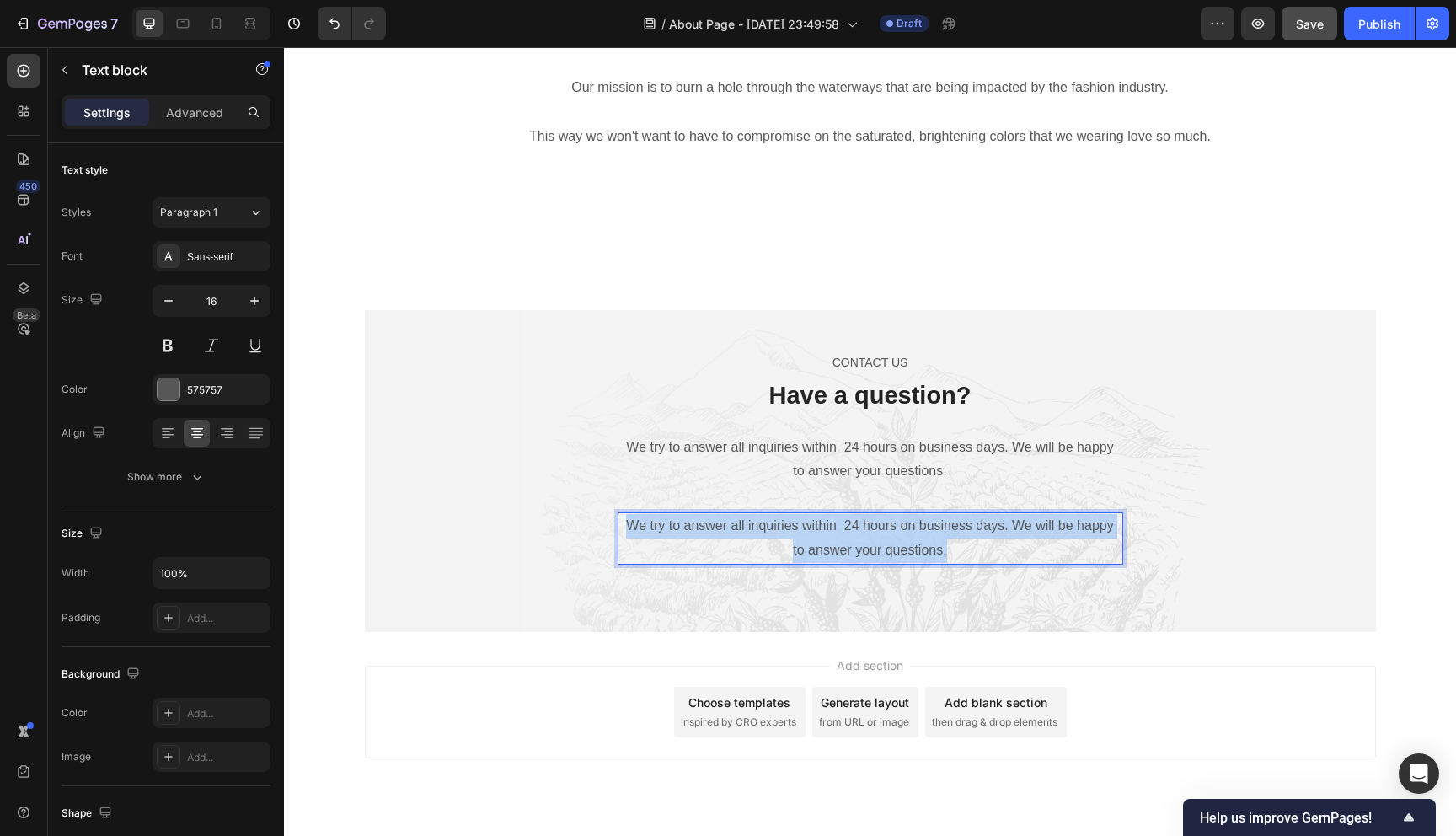
click at [847, 544] on p "We try to answer all inquiries within 24 hours on business days. We will be hap…" at bounding box center [870, 539] width 502 height 49
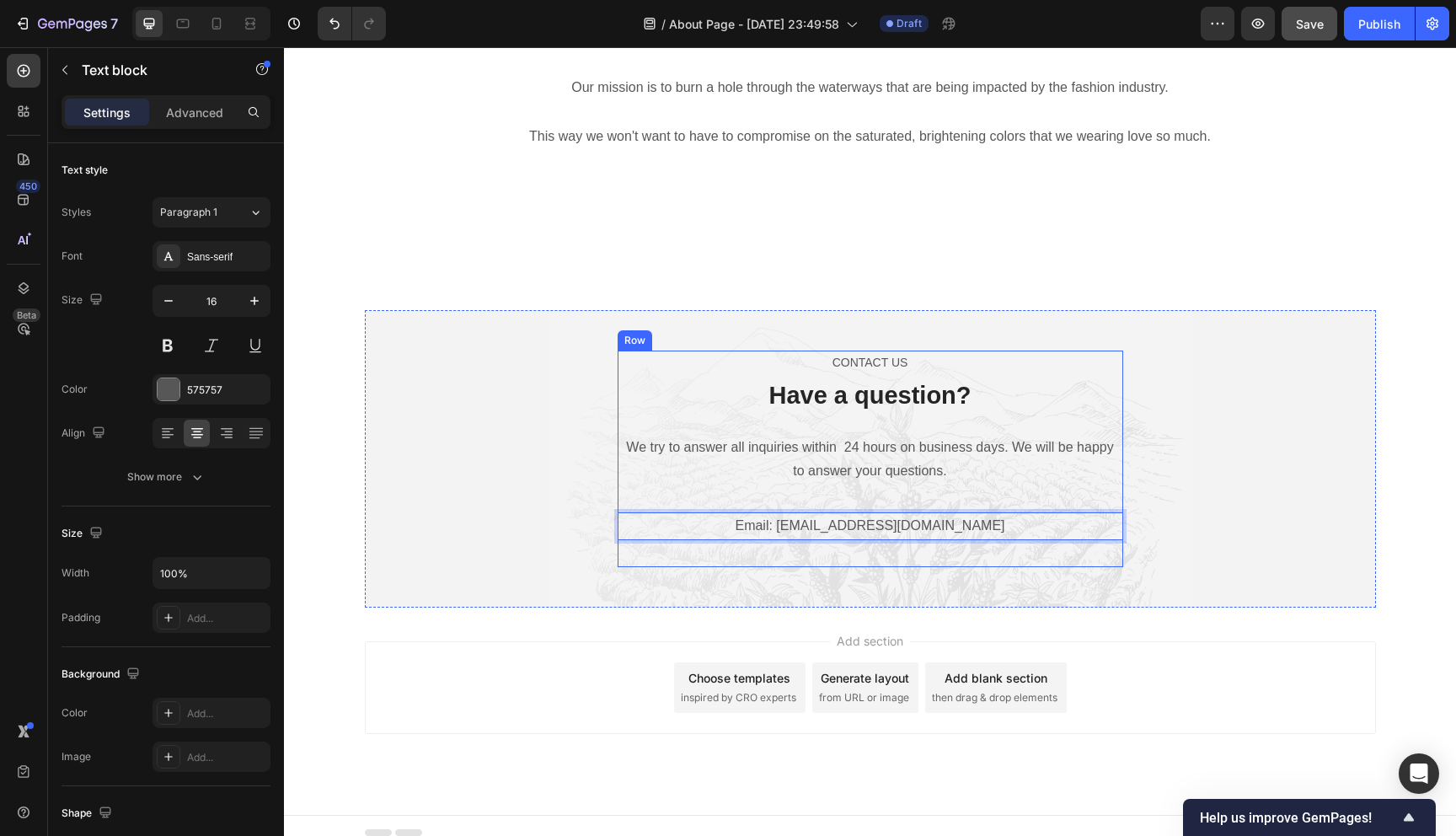
click at [845, 570] on div "CONTACT US Text block Have a question? Heading We try to answer all inquiries w…" at bounding box center [870, 459] width 1011 height 297
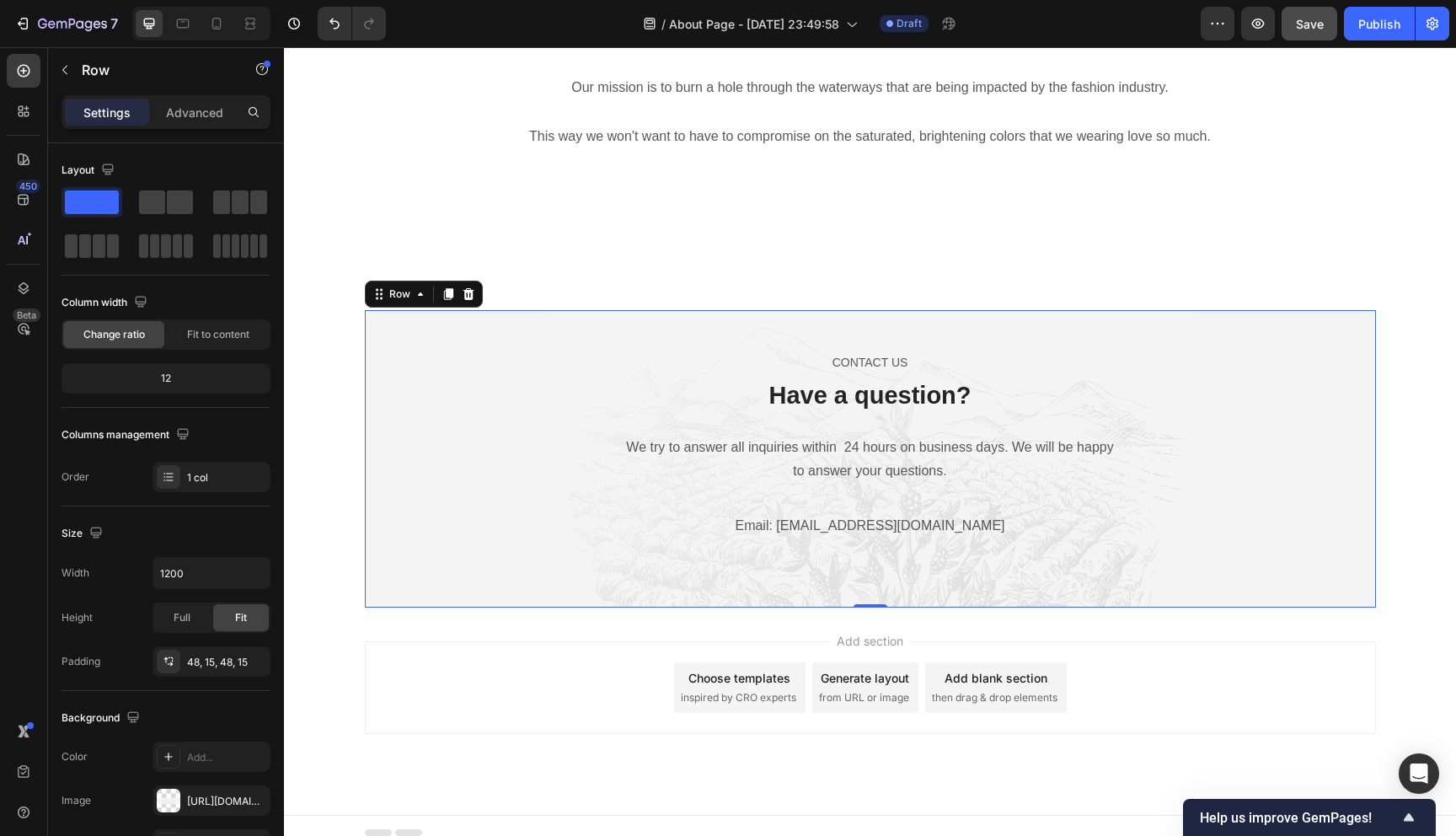
click at [462, 454] on div "CONTACT US Text block Have a question? Heading We try to answer all inquiries w…" at bounding box center [870, 458] width 986 height 216
click at [386, 299] on div "Row" at bounding box center [400, 294] width 28 height 15
click at [425, 404] on div "CONTACT US Text block Have a question? Heading We try to answer all inquiries w…" at bounding box center [870, 458] width 986 height 216
click at [74, 63] on button "button" at bounding box center [64, 70] width 27 height 27
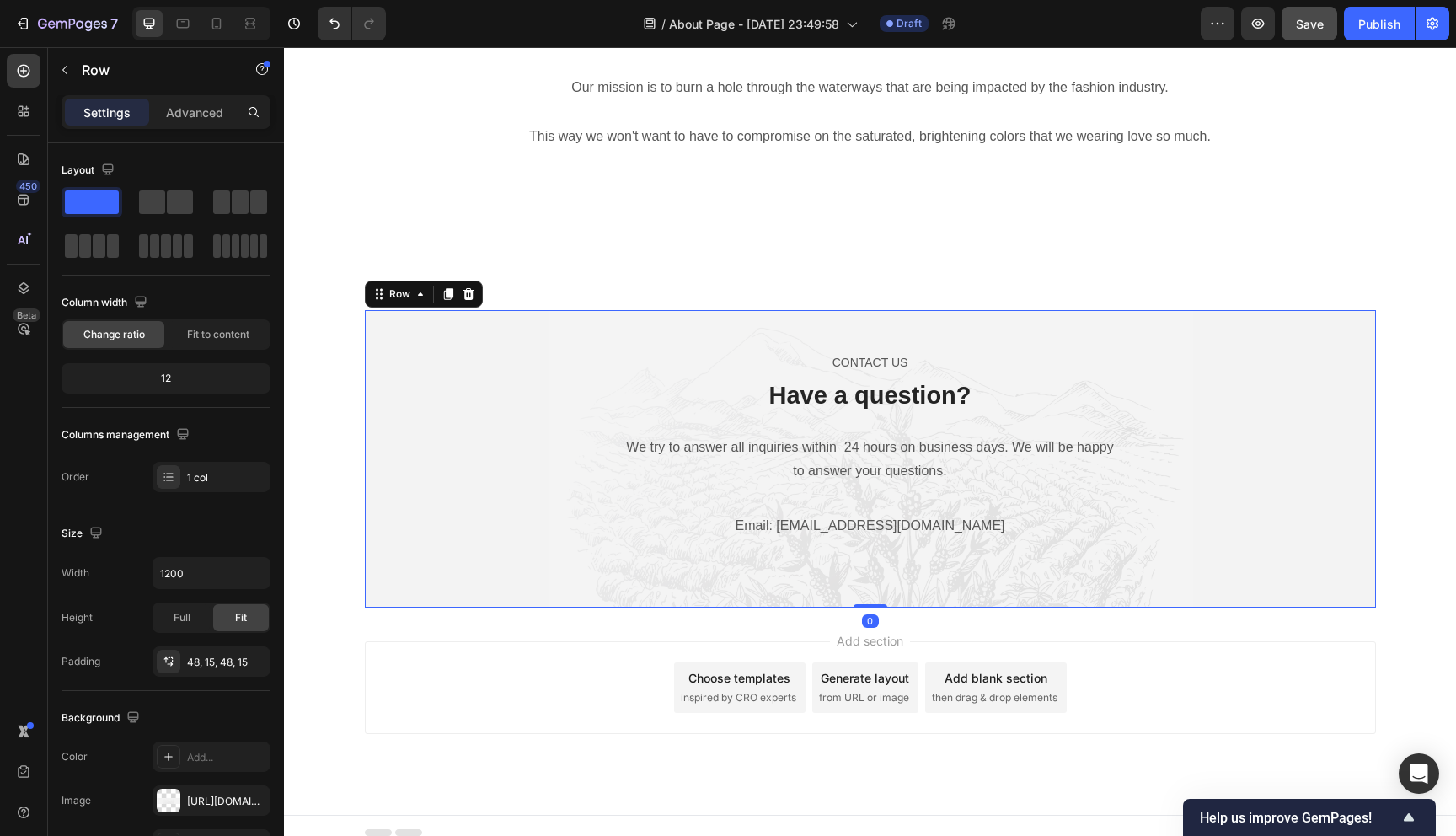
click at [410, 434] on div "CONTACT US Text block Have a question? Heading We try to answer all inquiries w…" at bounding box center [870, 458] width 986 height 216
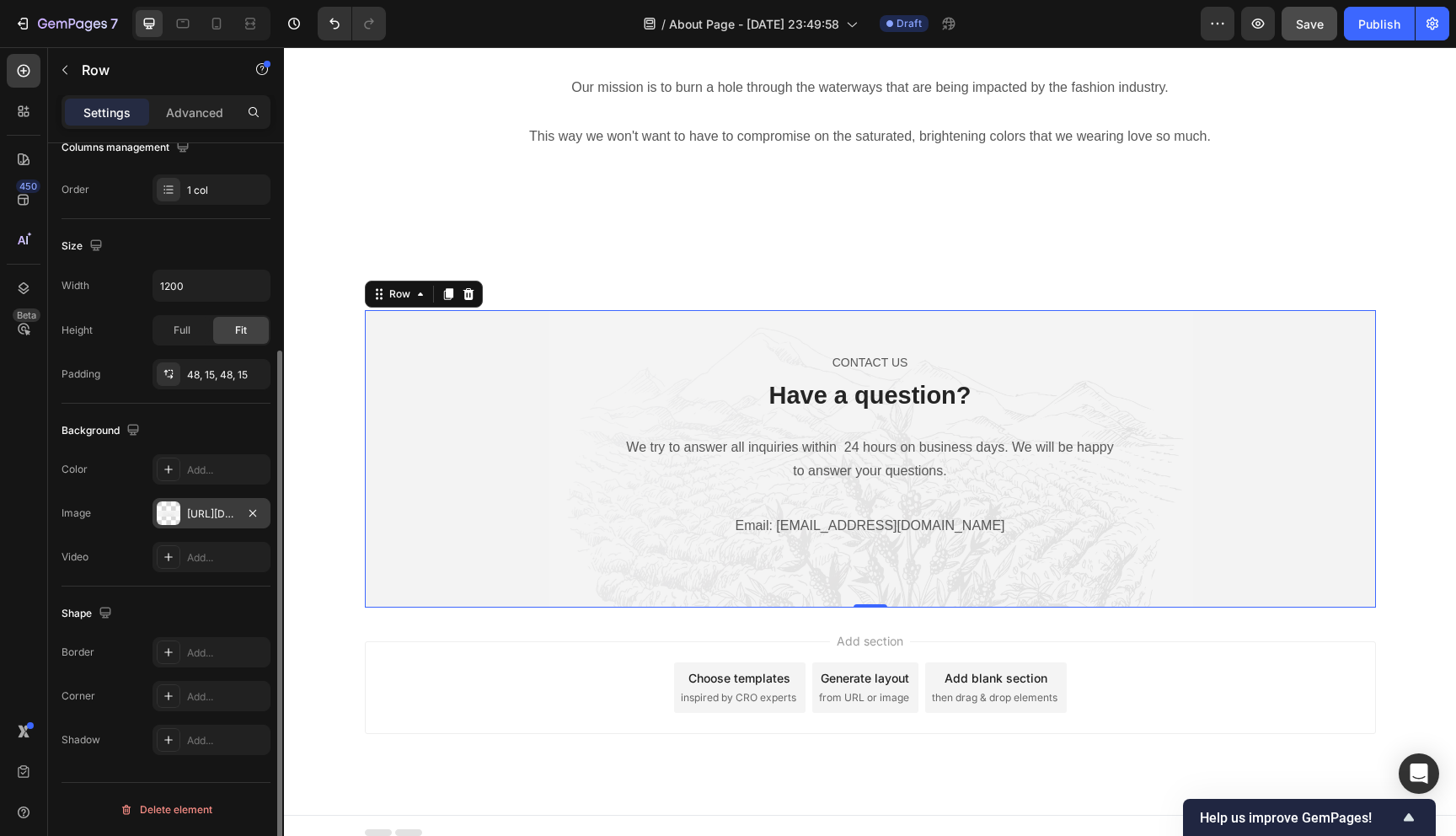
click at [195, 505] on div "https://ucarecdn.com/72f6344d-1e05-47ad-9d7d-ae3810964988/" at bounding box center [212, 513] width 118 height 30
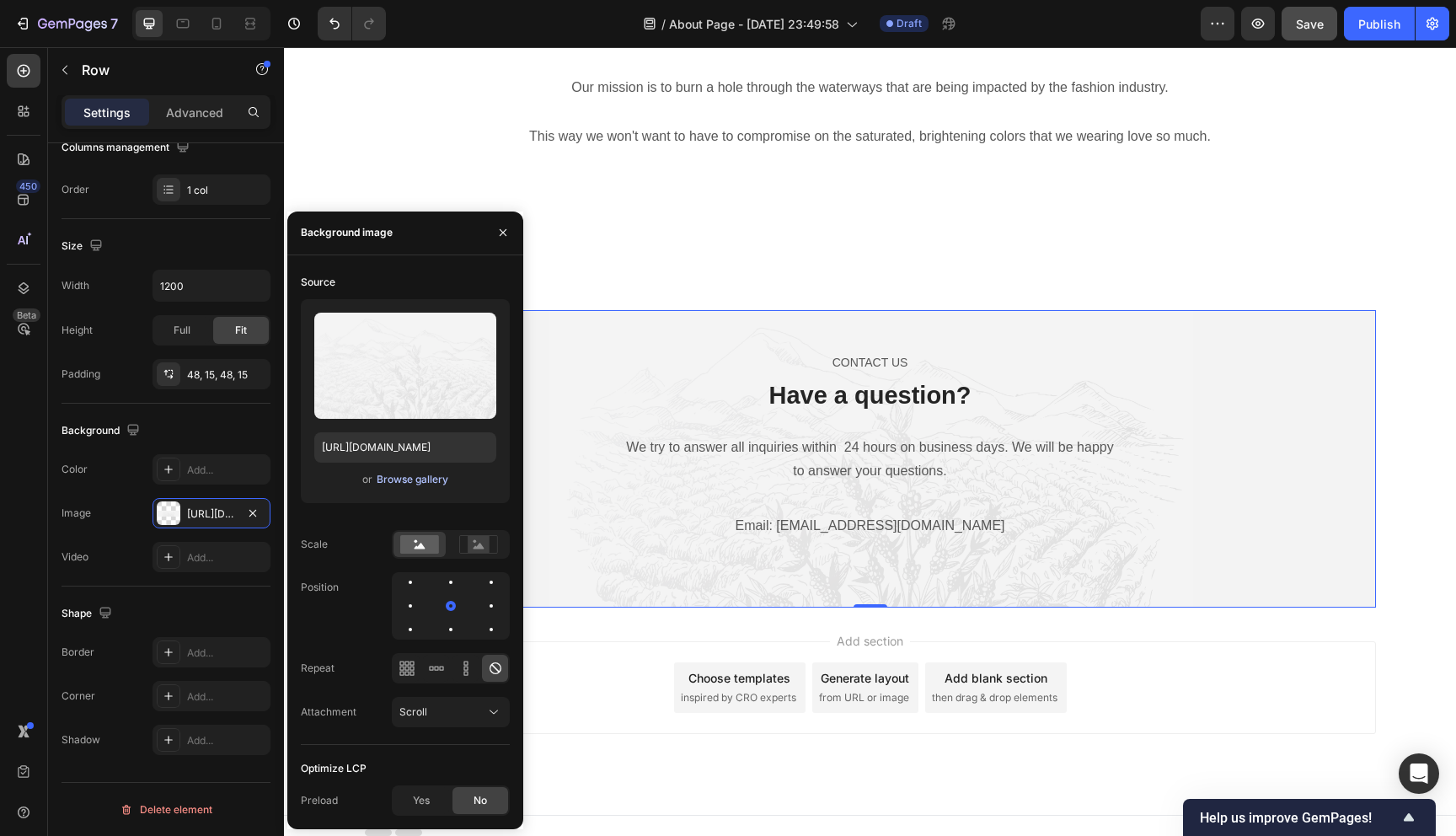
click at [415, 481] on div "Browse gallery" at bounding box center [412, 479] width 71 height 15
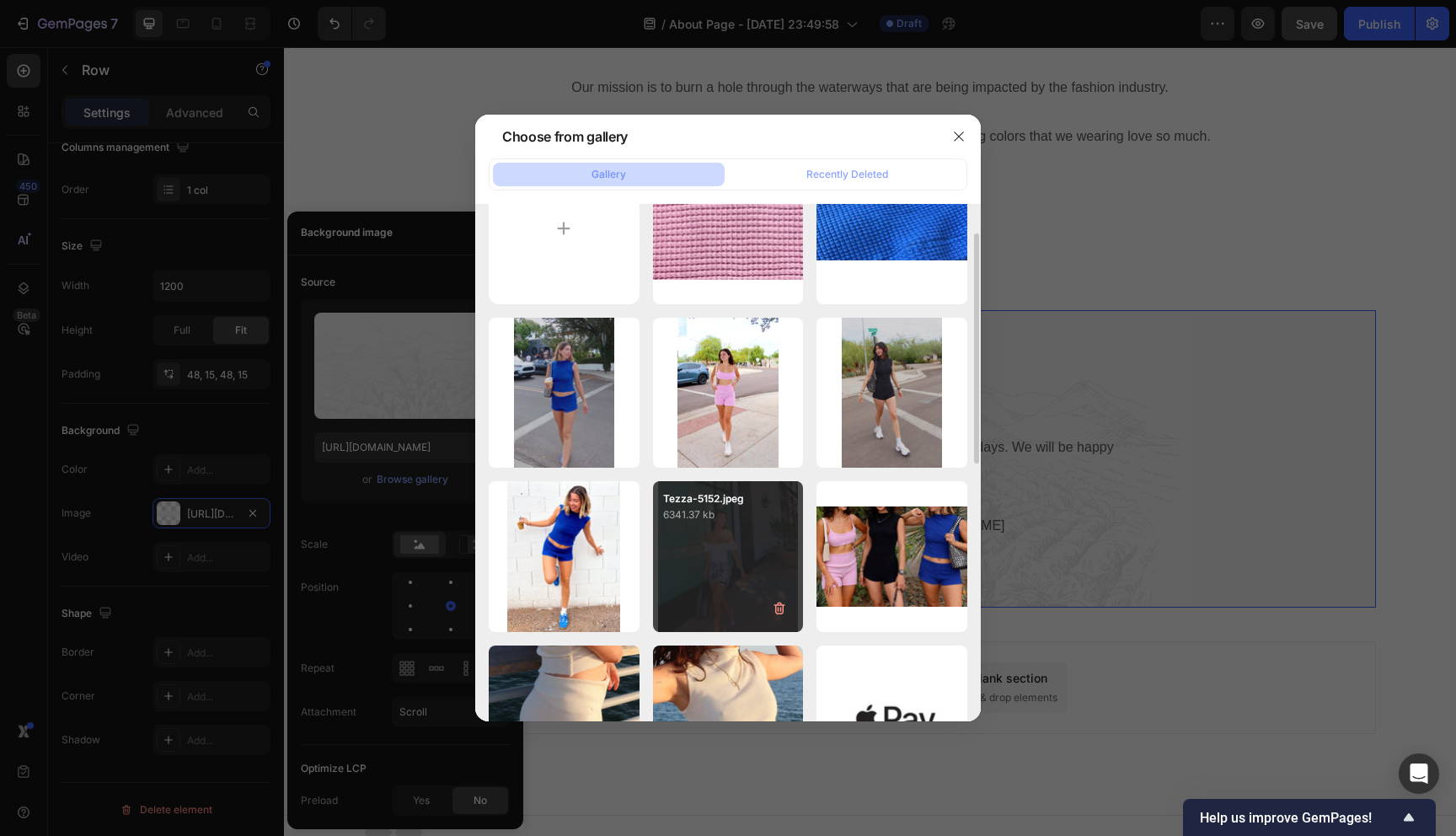
scroll to position [65, 0]
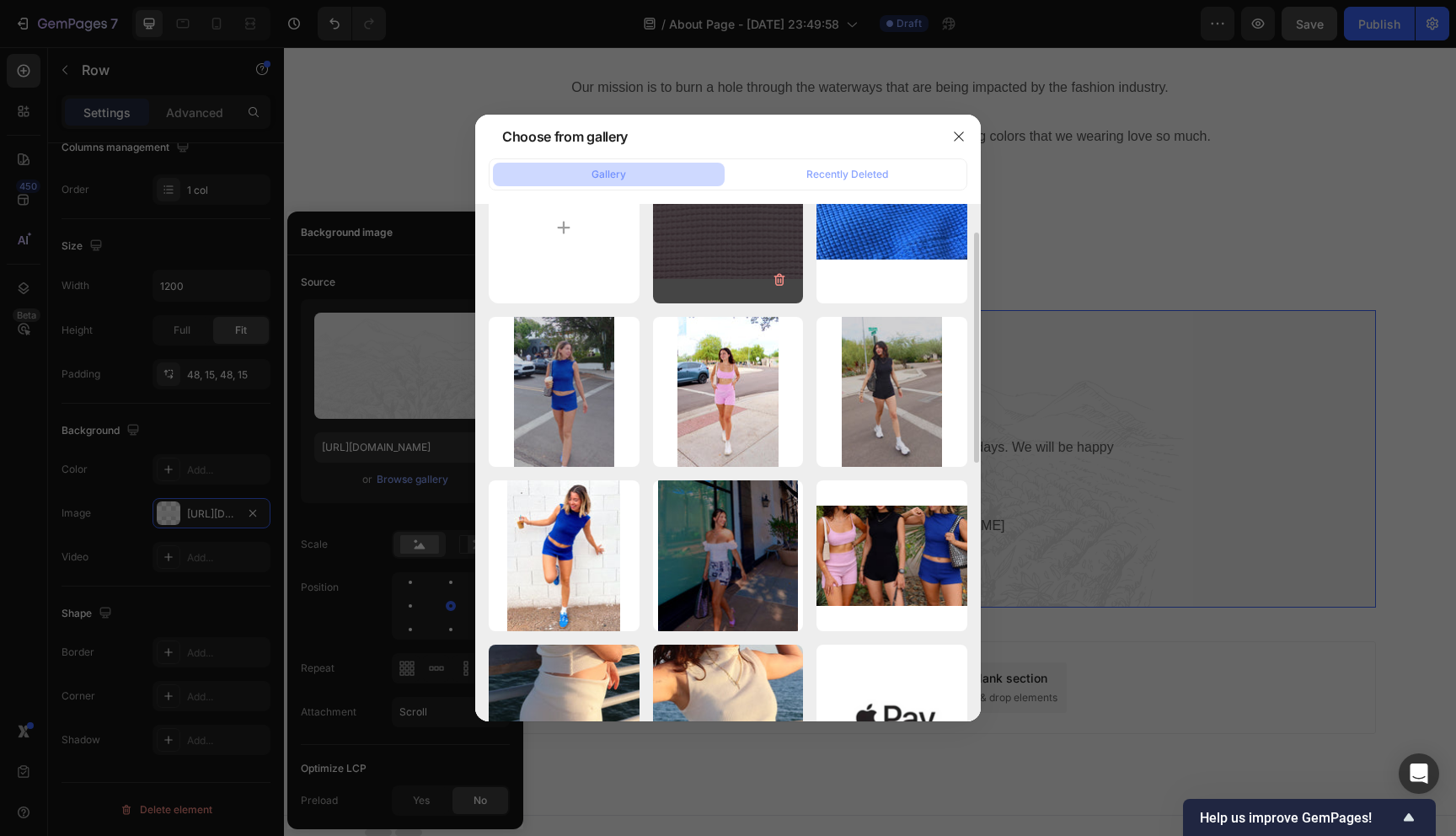
click at [737, 266] on div "IMG_1913.jpeg 58.41 kb" at bounding box center [729, 229] width 151 height 151
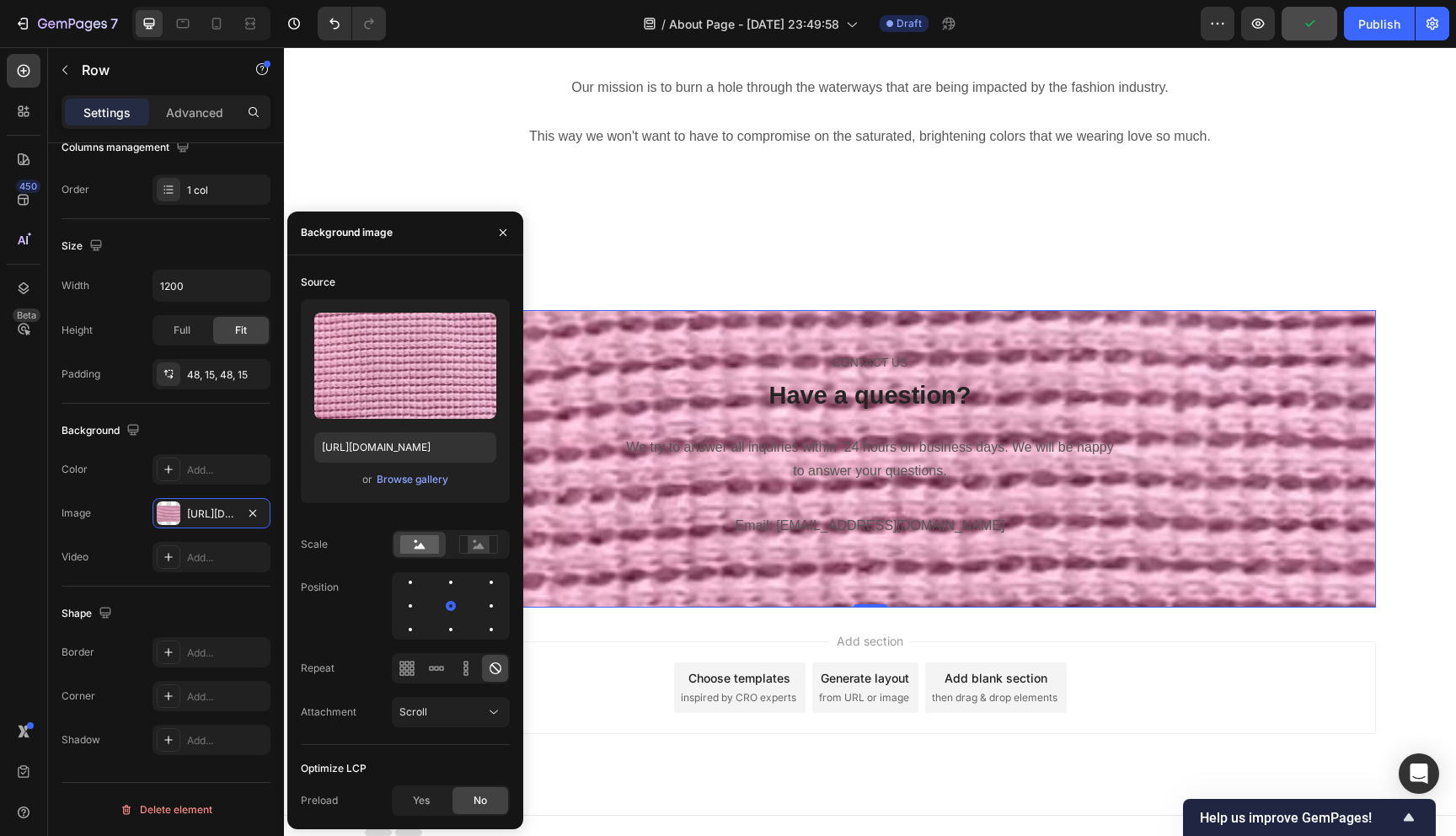
click at [419, 500] on div "Upload Image https://cdn.shopify.com/s/files/1/0592/0269/9393/files/gempages_58…" at bounding box center [405, 401] width 208 height 204
click at [423, 483] on div "Browse gallery" at bounding box center [412, 479] width 71 height 15
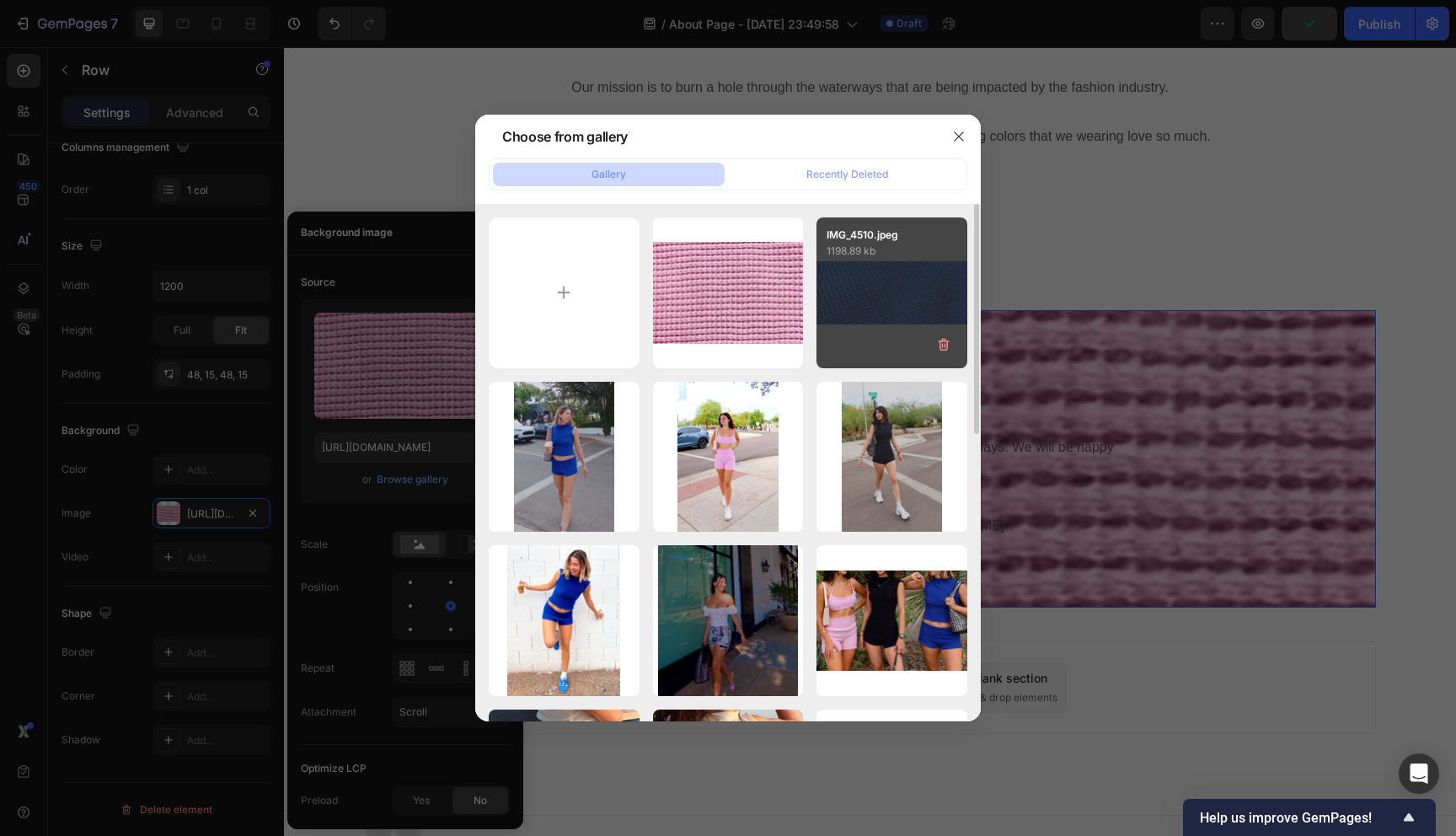
click at [845, 306] on div "IMG_4510.jpeg 1198.89 kb" at bounding box center [892, 293] width 151 height 151
type input "[URL][DOMAIN_NAME]"
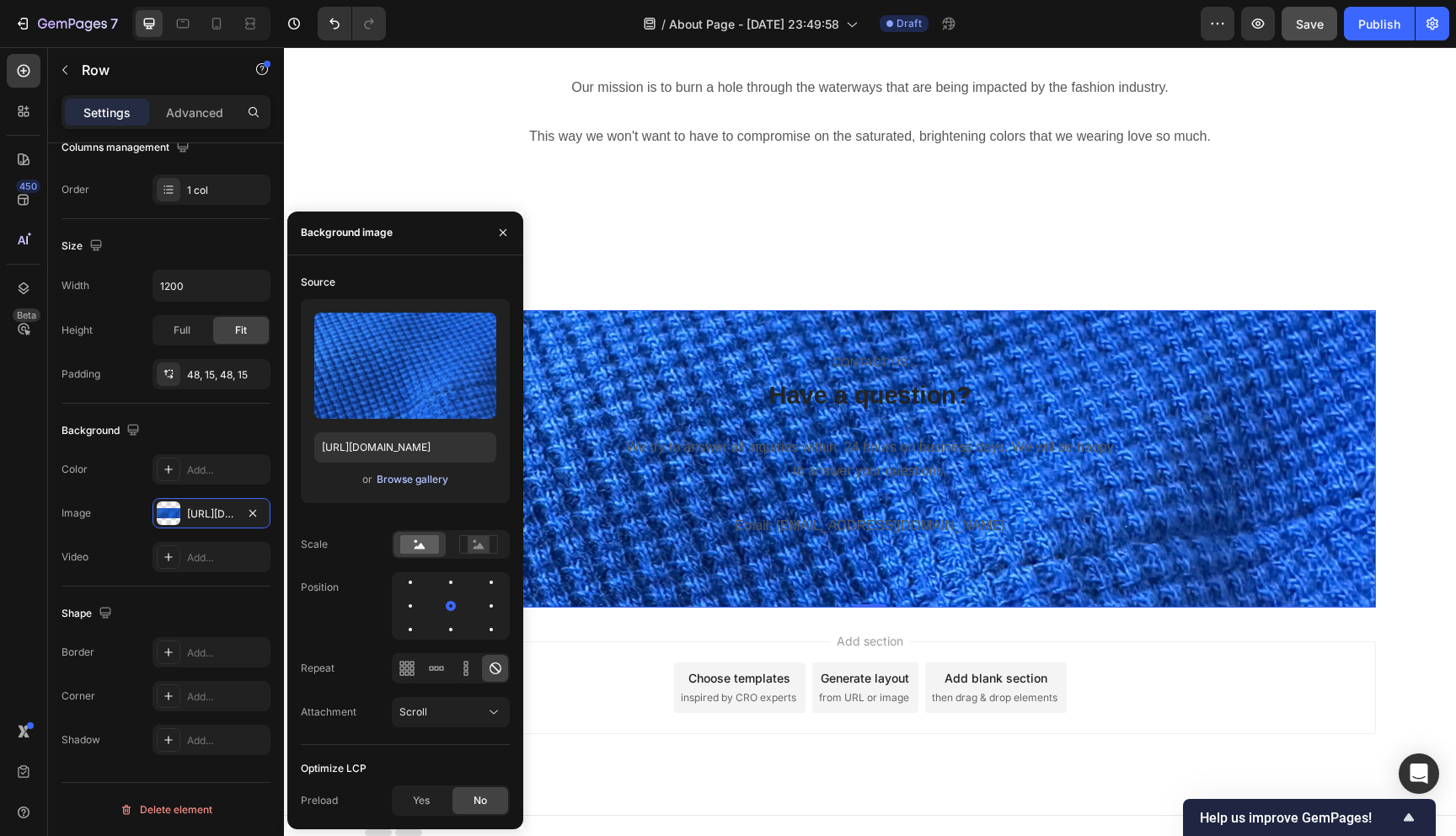
click at [431, 475] on div "Browse gallery" at bounding box center [412, 479] width 71 height 15
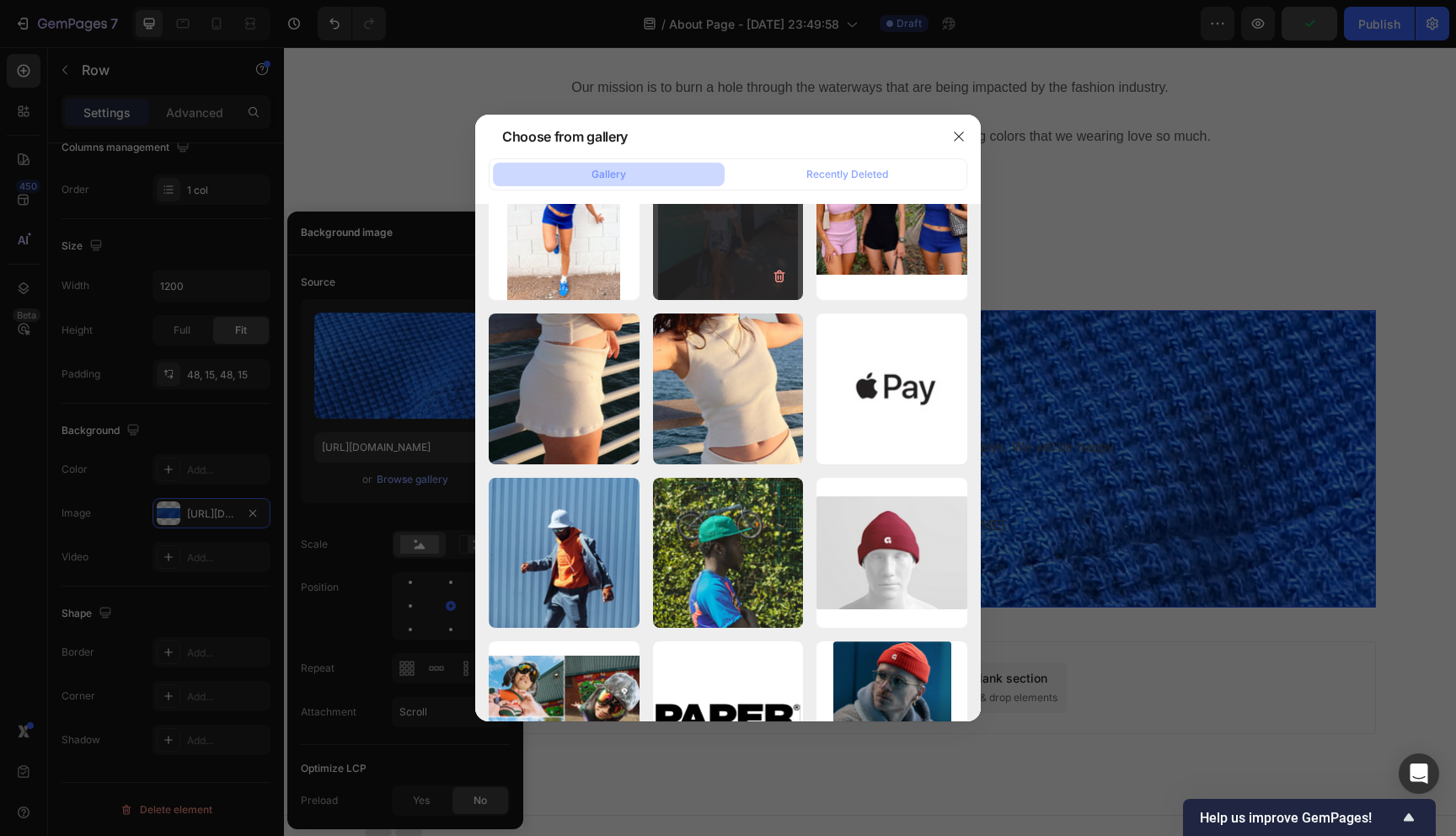
scroll to position [0, 0]
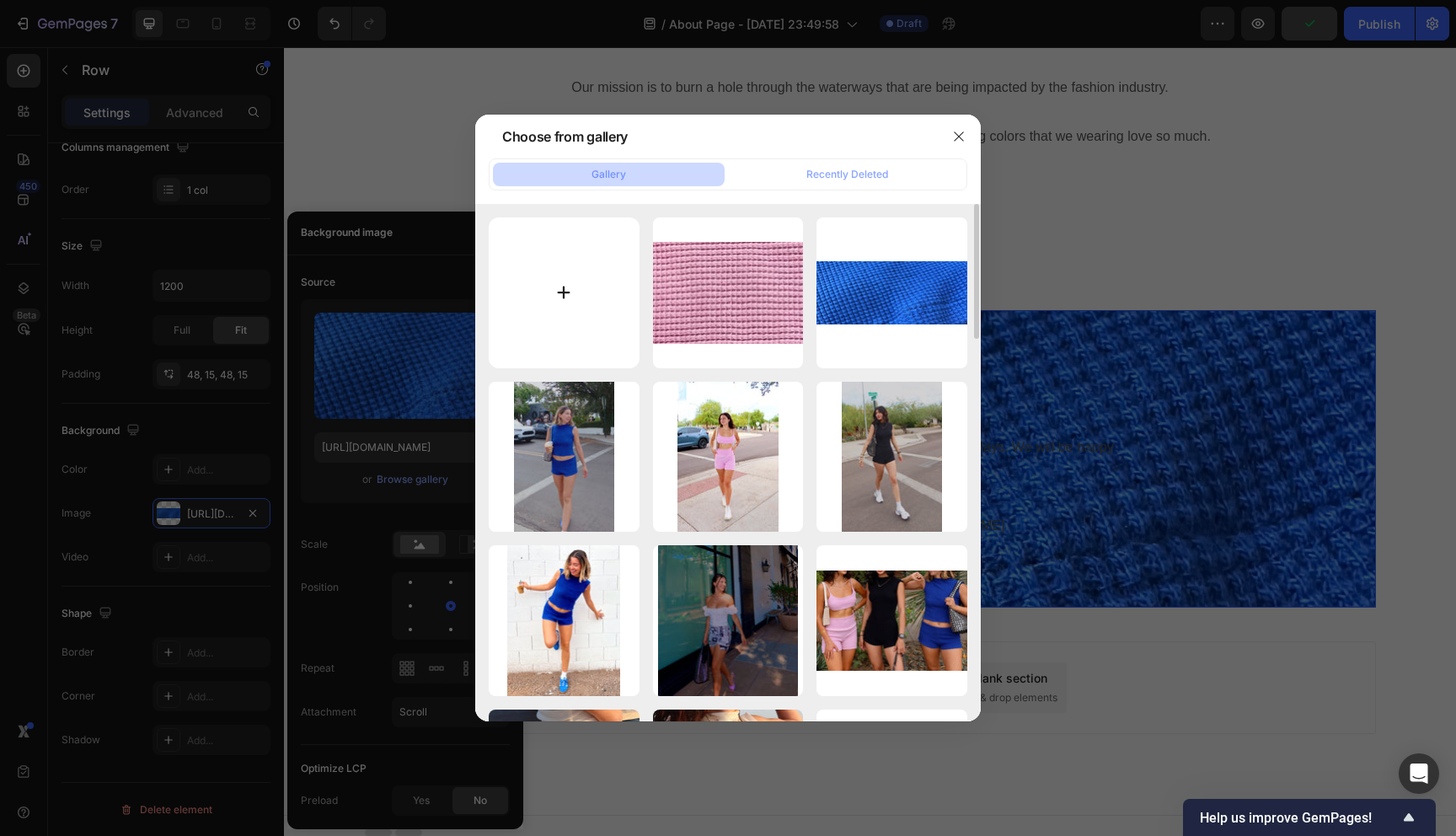
click at [560, 240] on input "file" at bounding box center [564, 293] width 151 height 151
click at [957, 132] on icon "button" at bounding box center [959, 136] width 14 height 14
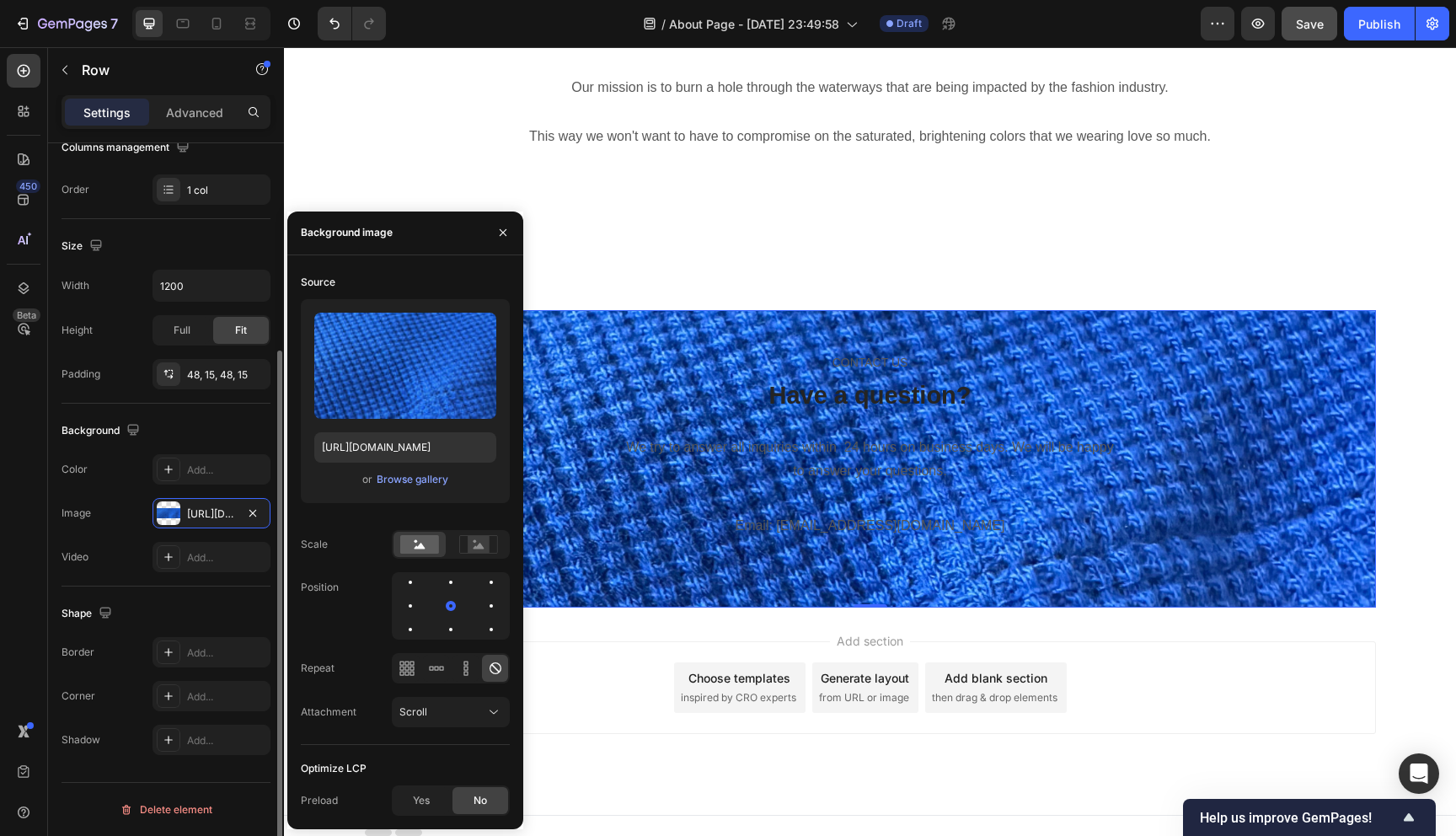
click at [206, 485] on div "The changes might be hidden by the video. Color Add... Image https://cdn.shopif…" at bounding box center [166, 514] width 208 height 118
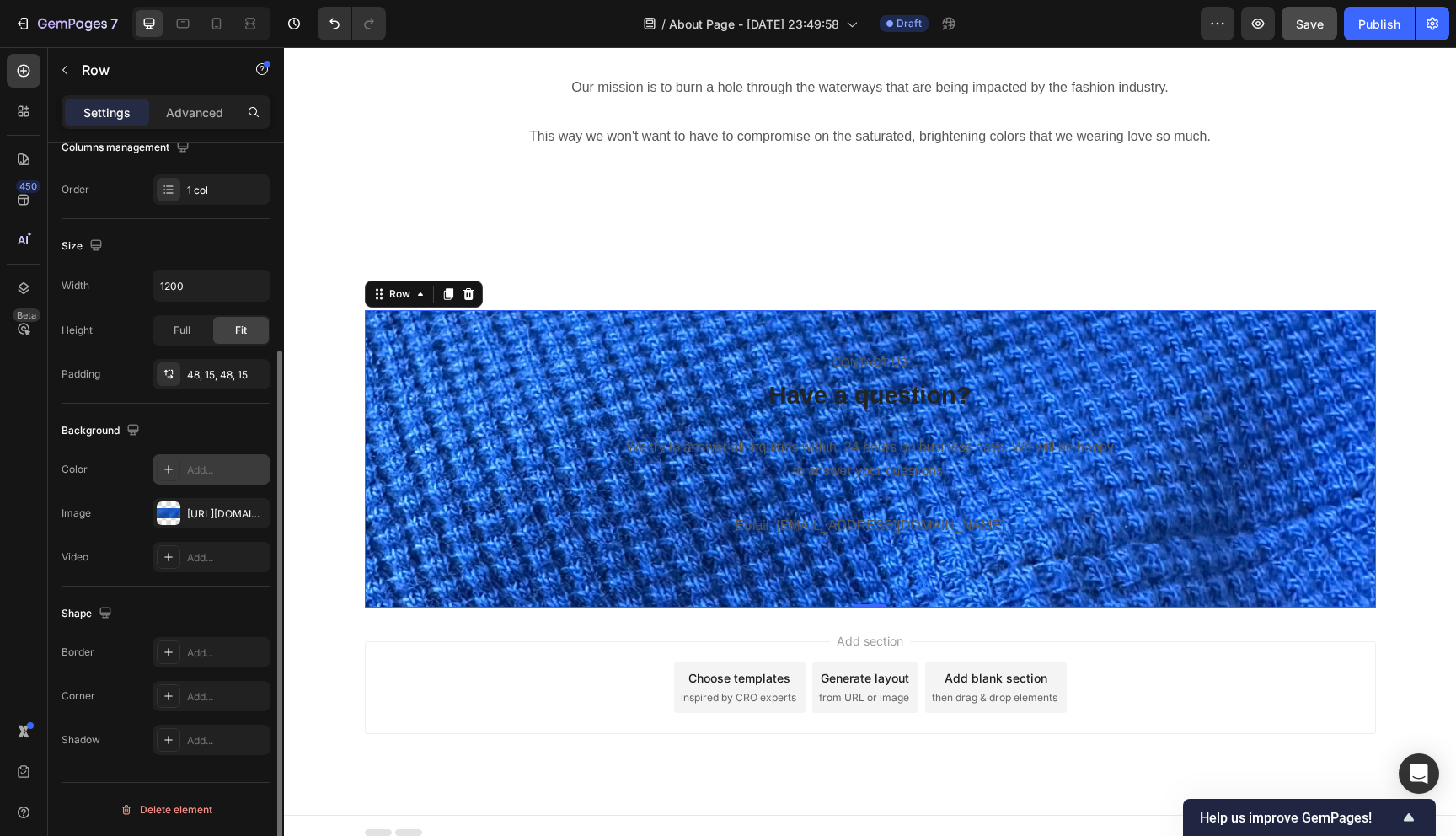
click at [175, 470] on icon at bounding box center [169, 469] width 14 height 14
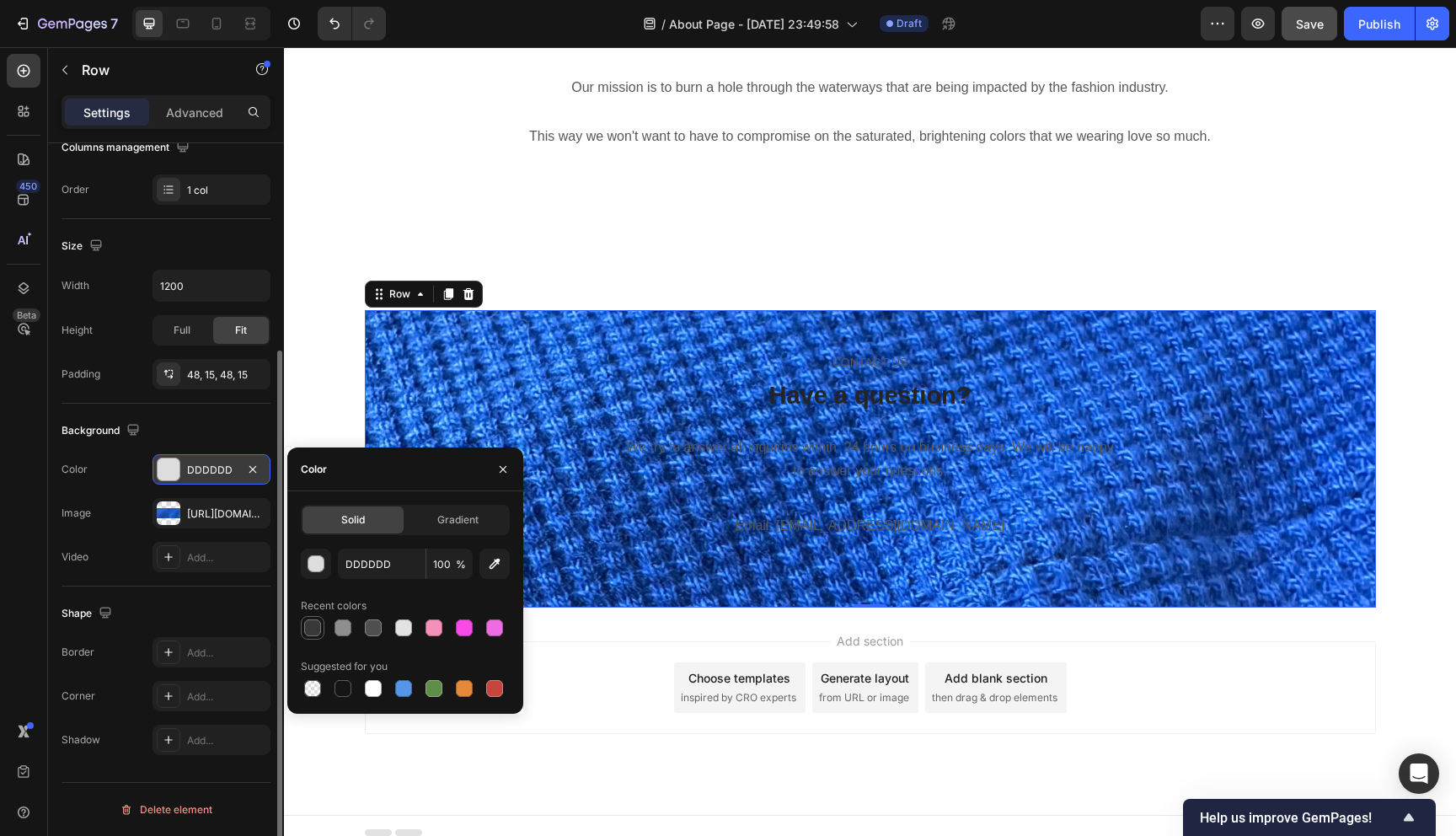
click at [313, 626] on div at bounding box center [312, 627] width 17 height 17
click at [339, 629] on div at bounding box center [342, 627] width 17 height 17
type input "8E8E8E"
click at [203, 517] on div "[URL][DOMAIN_NAME]" at bounding box center [211, 514] width 49 height 15
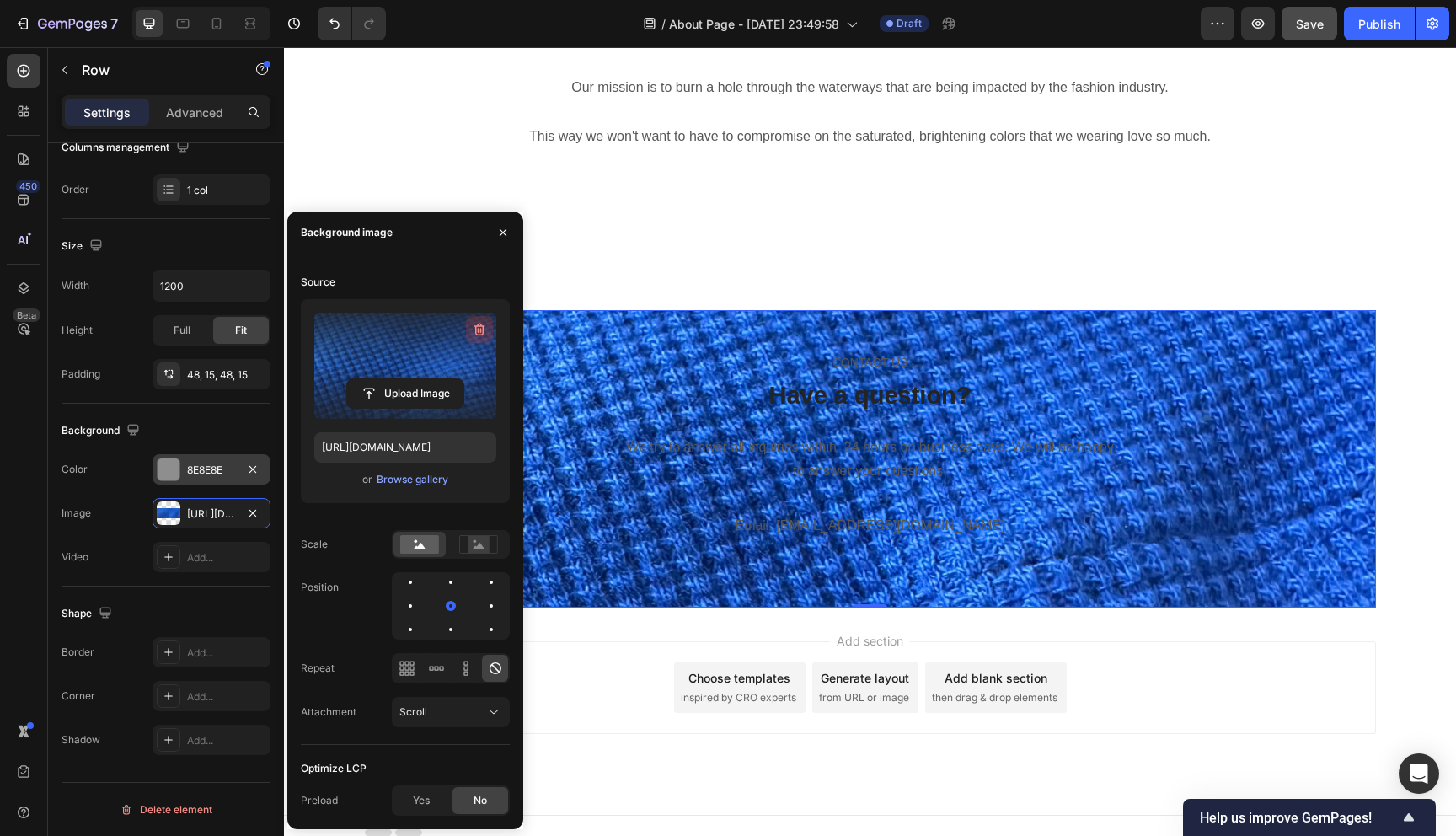
click at [482, 328] on icon "button" at bounding box center [479, 328] width 17 height 17
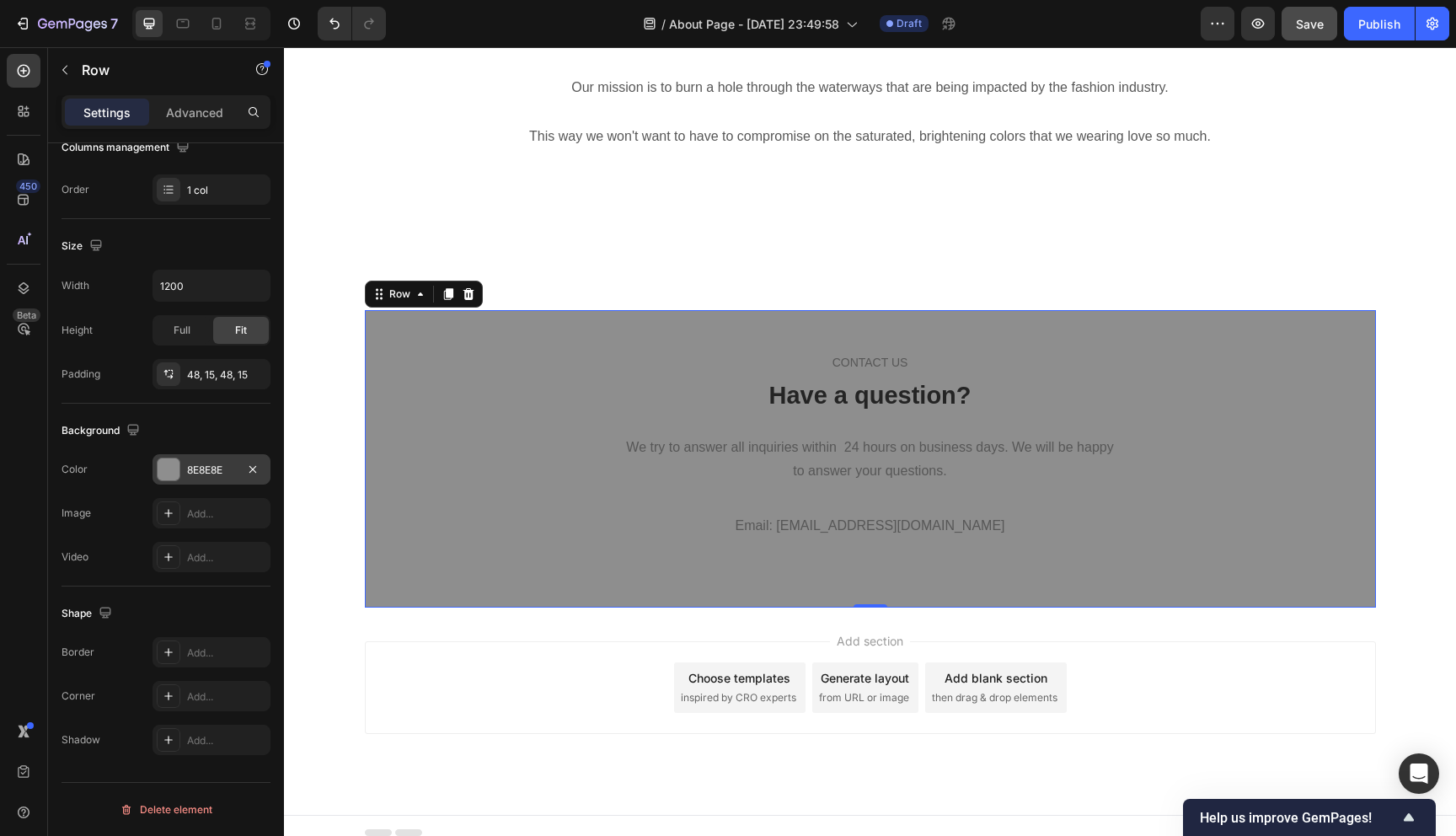
click at [197, 470] on div "8E8E8E" at bounding box center [211, 469] width 49 height 15
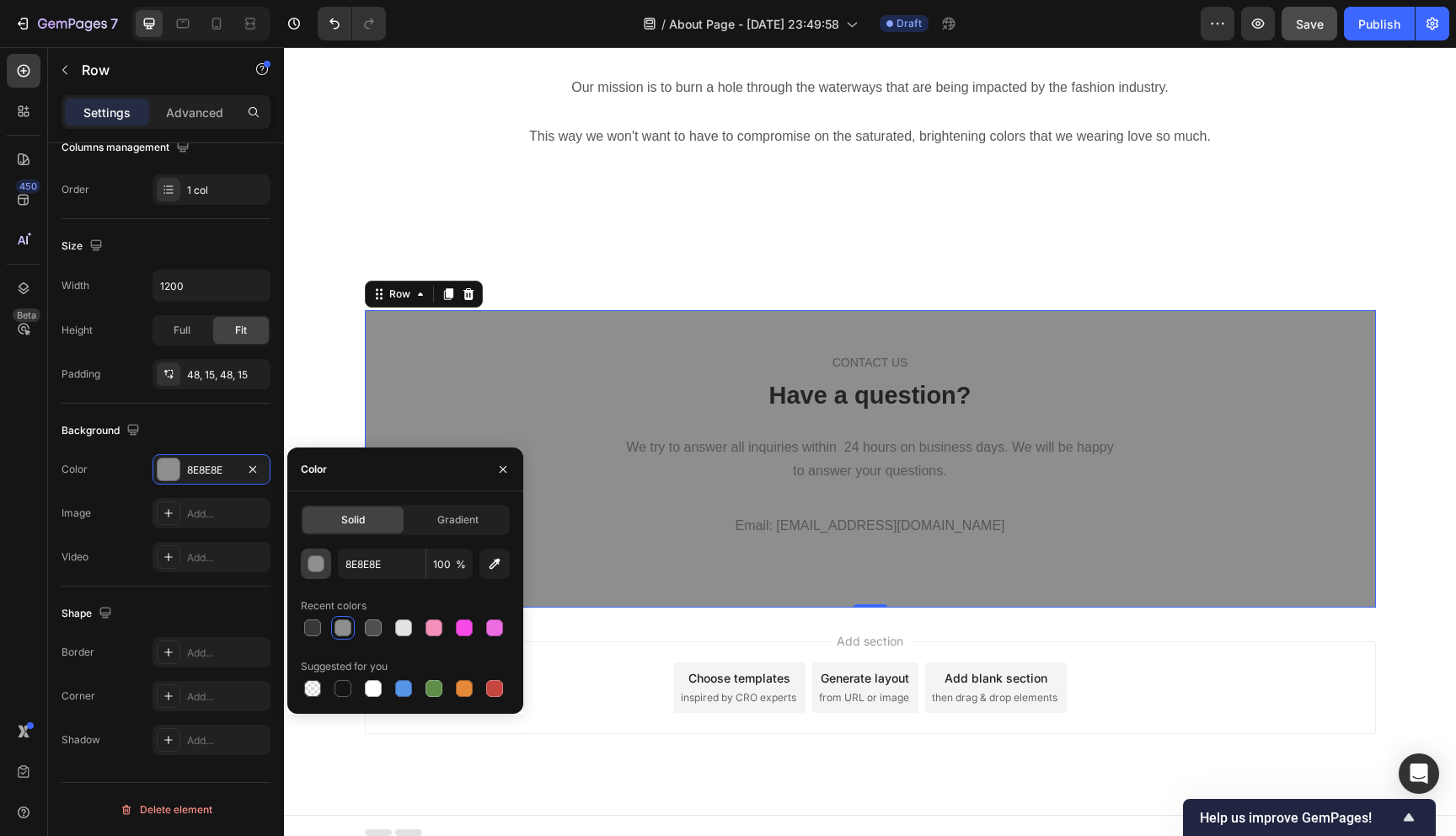
click at [312, 565] on div "button" at bounding box center [316, 564] width 17 height 17
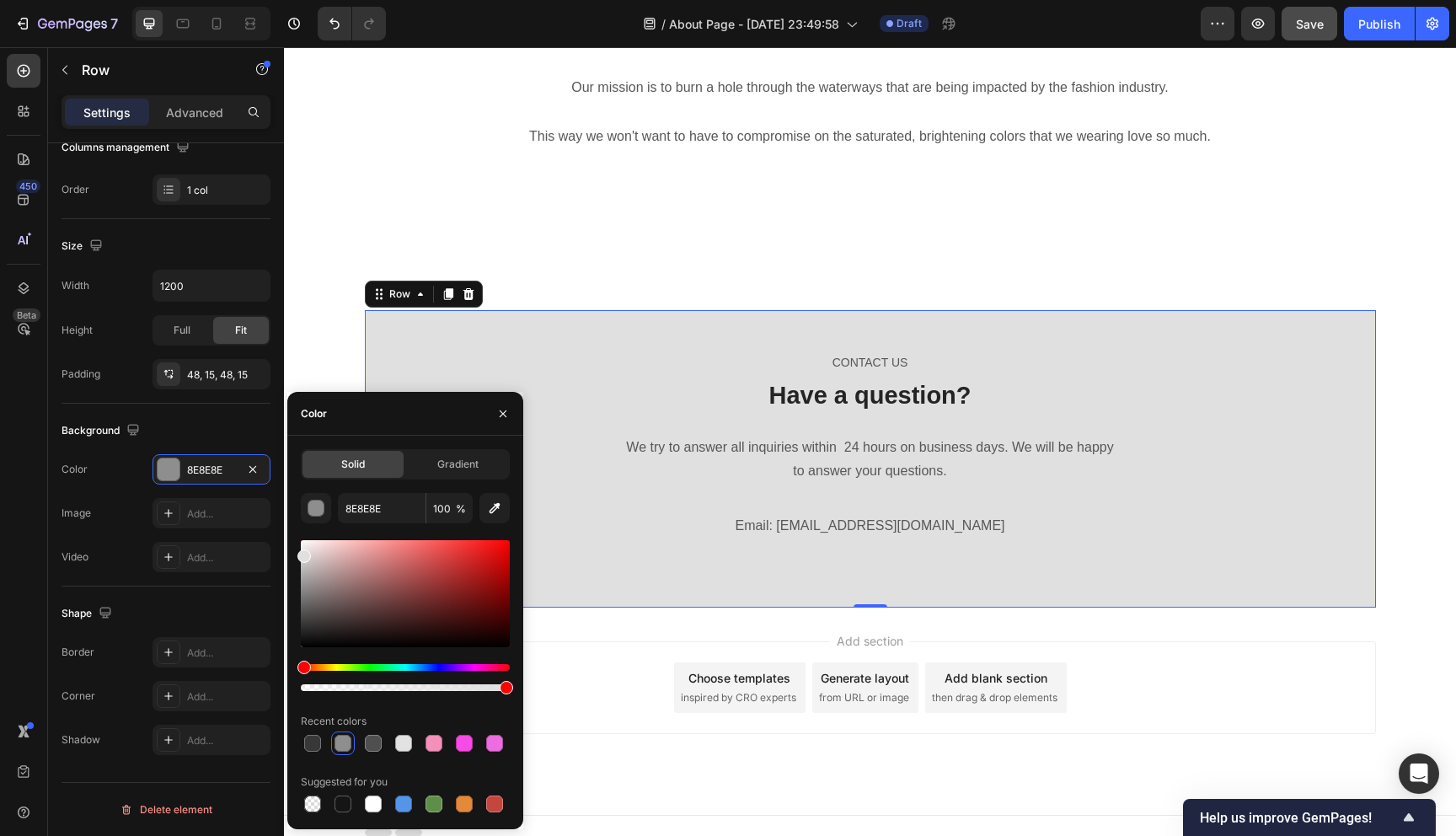
type input "E0E0E0"
drag, startPoint x: 305, startPoint y: 587, endPoint x: 299, endPoint y: 552, distance: 35.5
click at [299, 552] on div at bounding box center [304, 556] width 14 height 14
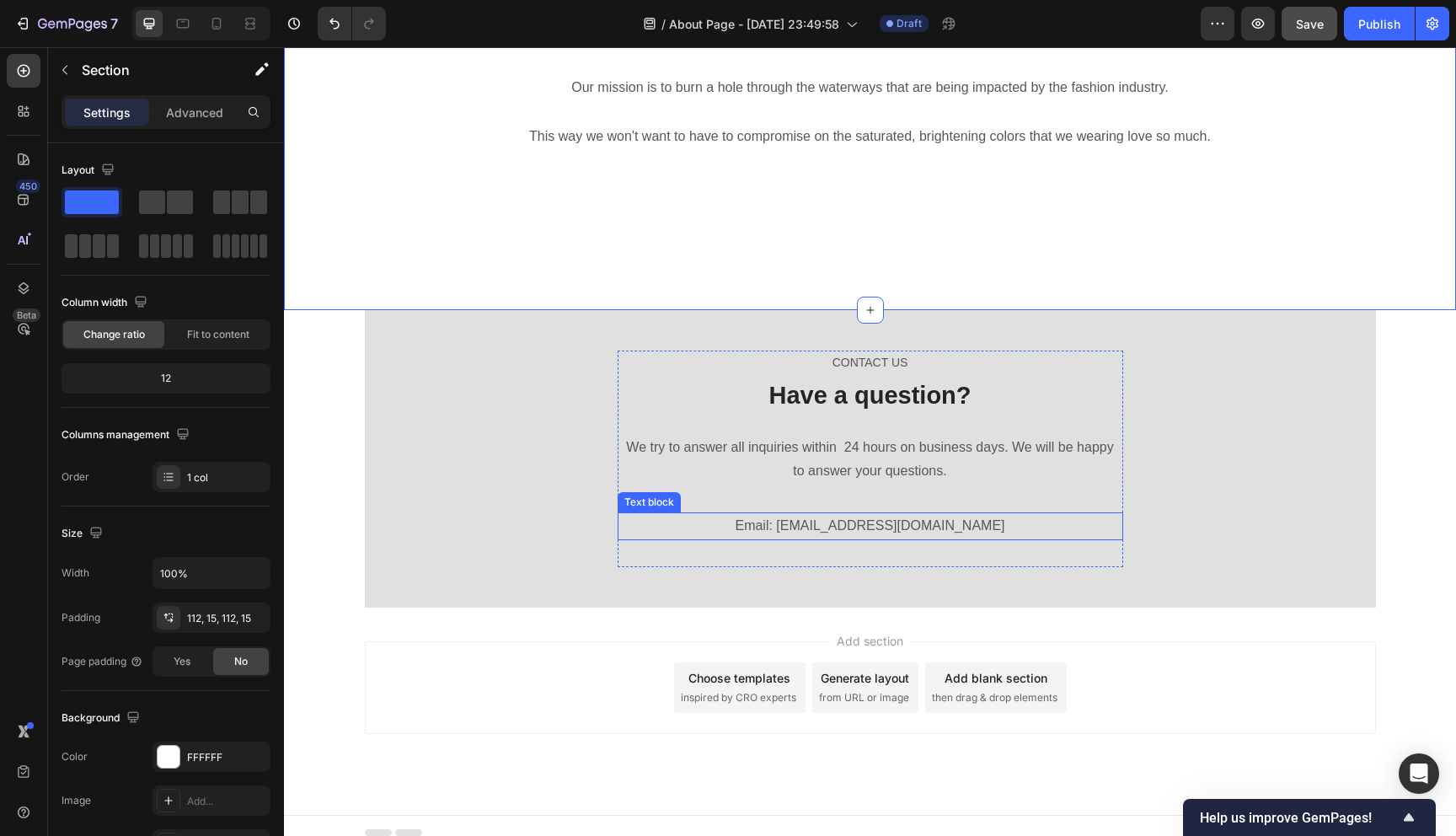
click at [877, 527] on p "Email: haleyalexislincoln@gmail.com" at bounding box center [870, 527] width 502 height 24
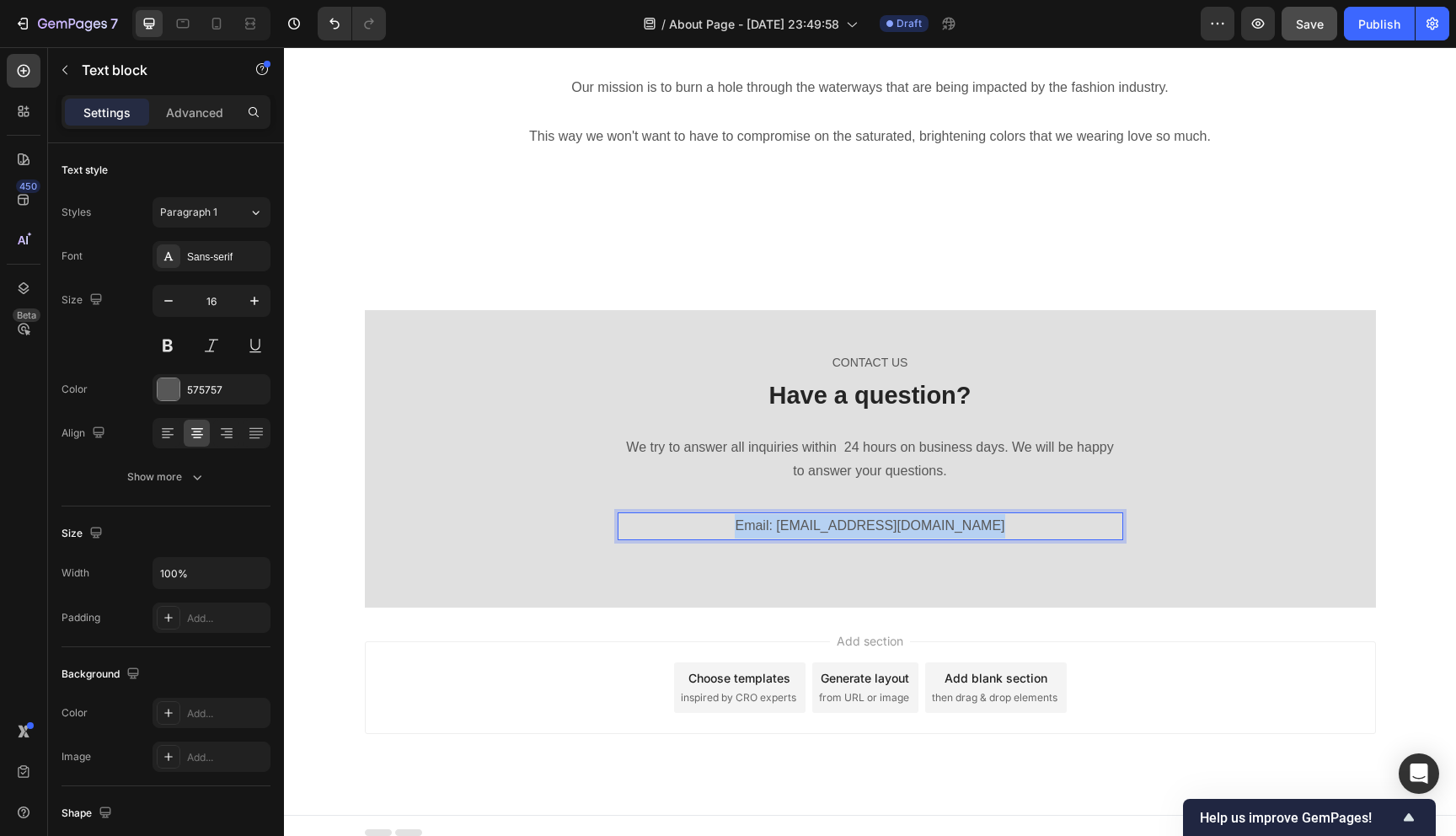
click at [877, 527] on p "Email: haleyalexislincoln@gmail.com" at bounding box center [870, 527] width 502 height 24
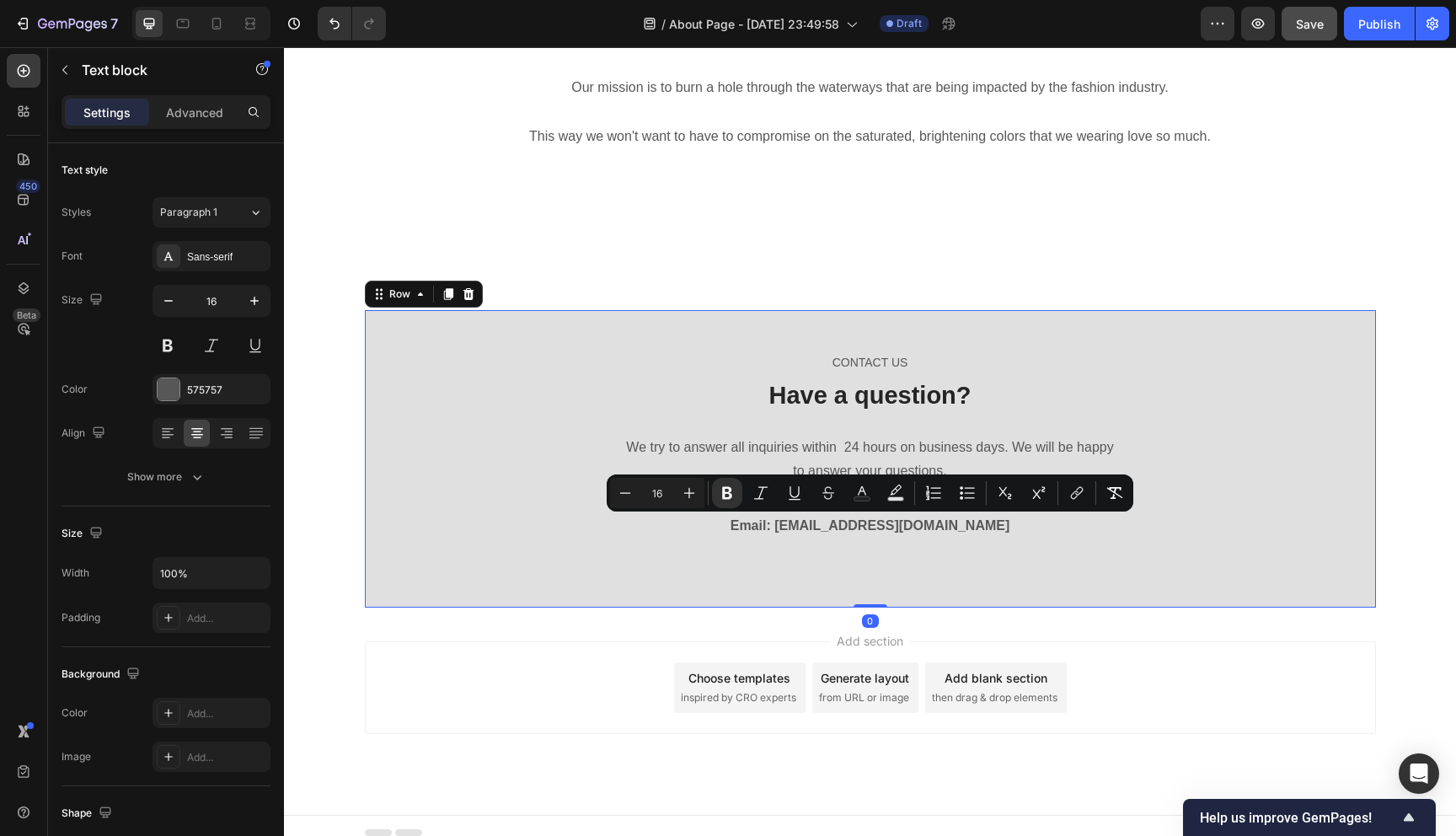
click at [1043, 582] on div "CONTACT US Text block Have a question? Heading We try to answer all inquiries w…" at bounding box center [870, 459] width 1011 height 297
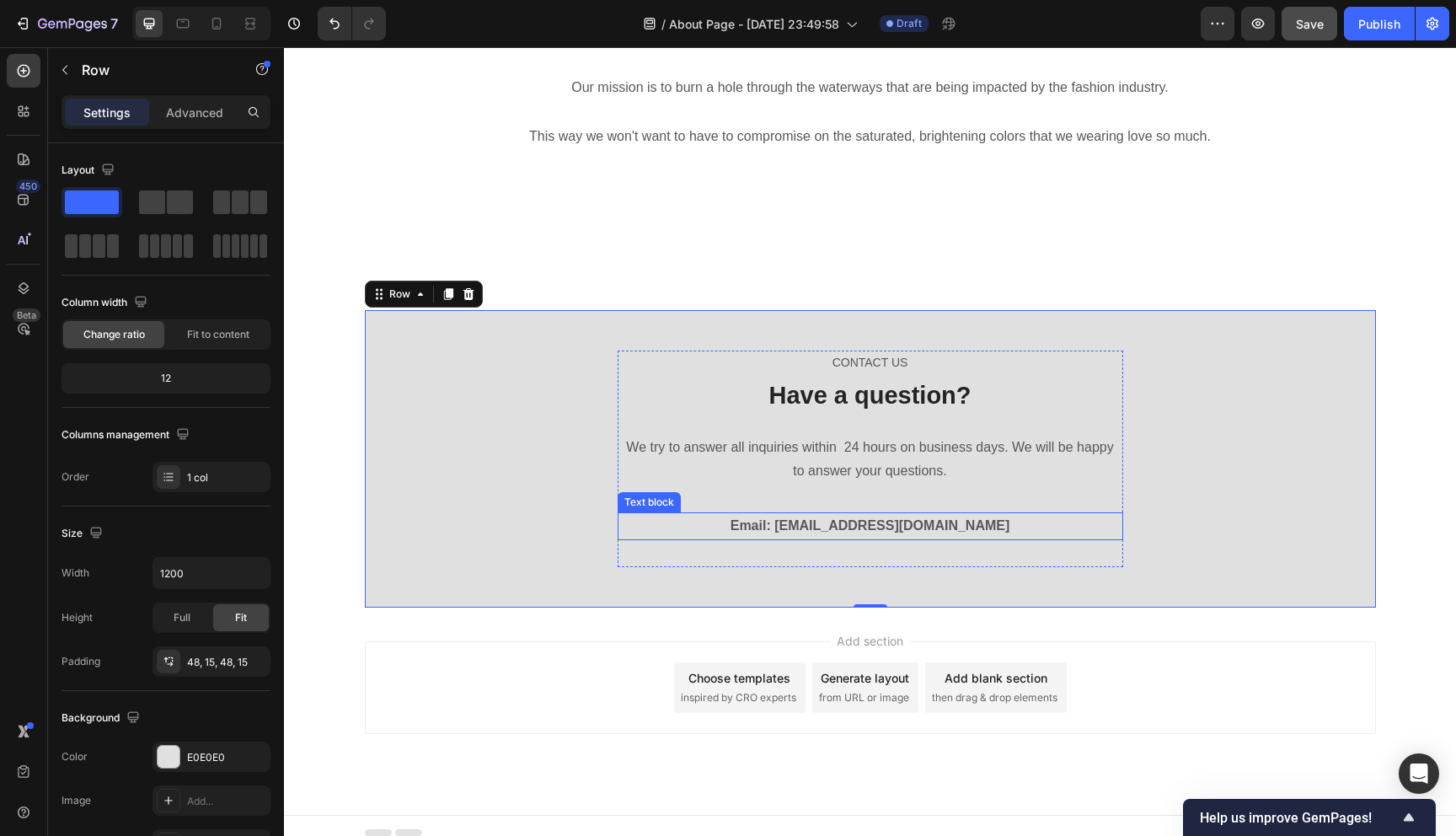
click at [770, 520] on strong "Email: haleyalexislincoln@gmail.com" at bounding box center [870, 525] width 280 height 14
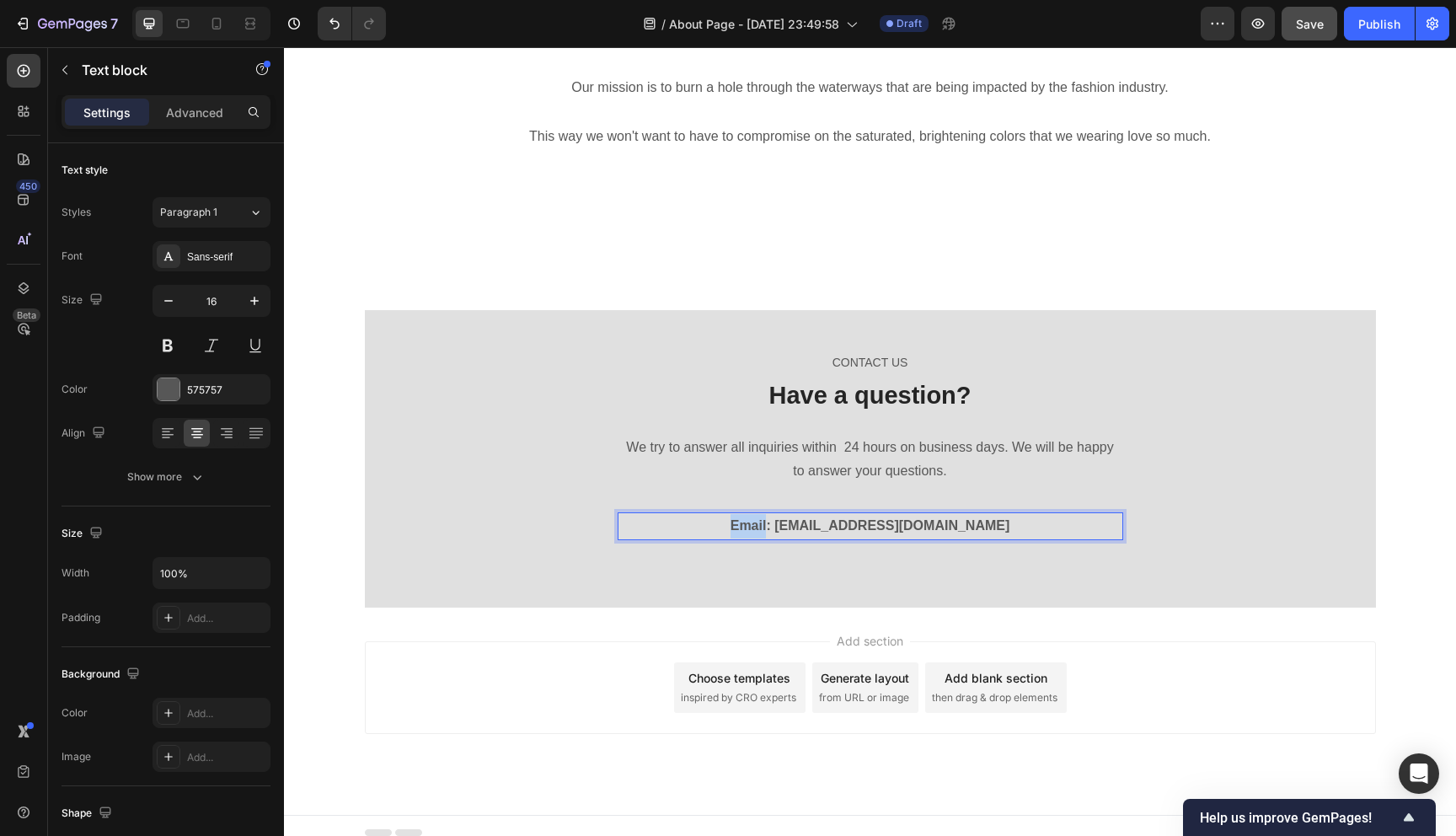
drag, startPoint x: 785, startPoint y: 531, endPoint x: 701, endPoint y: 531, distance: 84.0
click at [701, 531] on p "Email: haleyalexislincoln@gmail.com" at bounding box center [870, 527] width 502 height 24
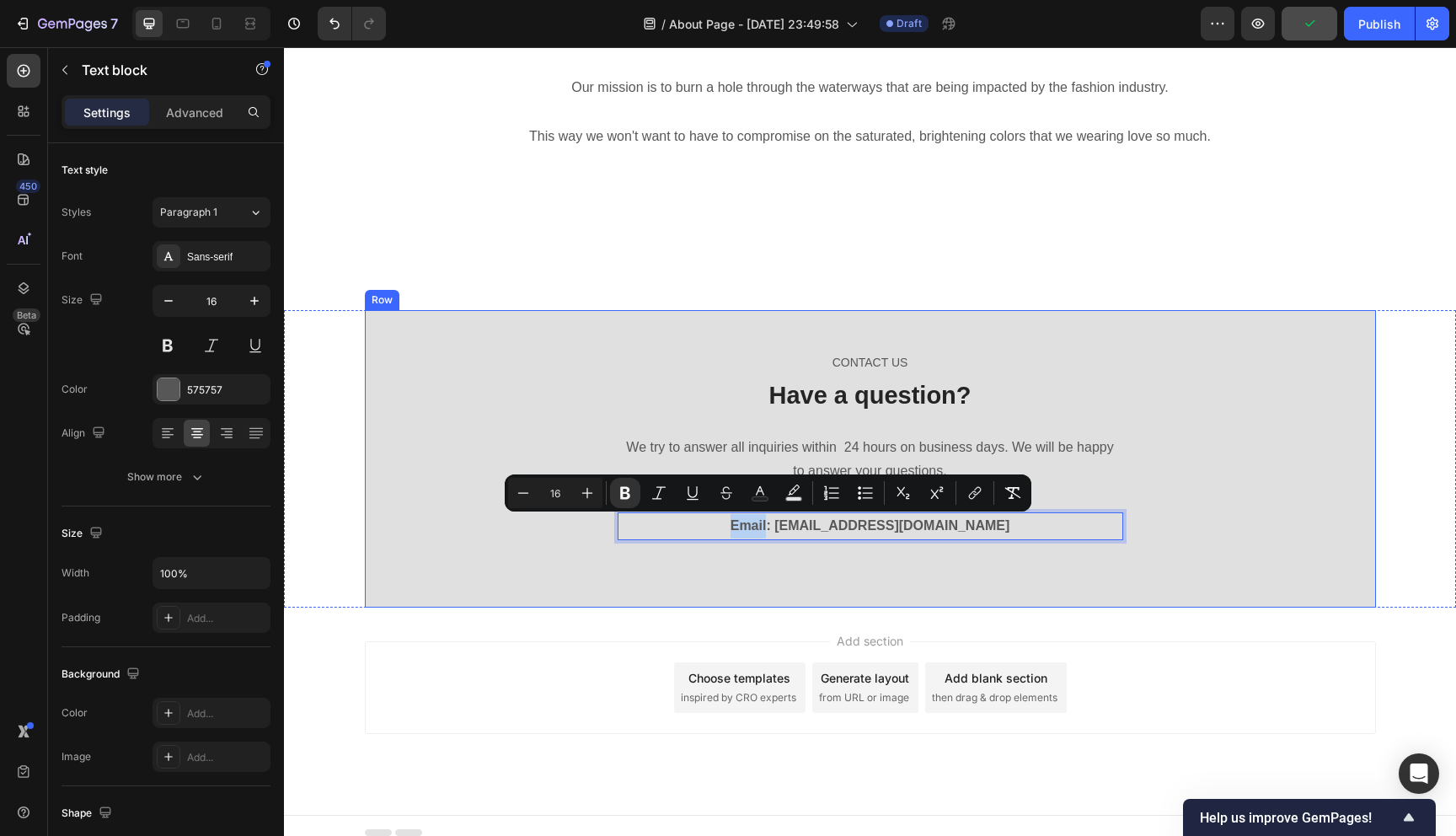
click at [895, 348] on div "CONTACT US Text block Have a question? Heading We try to answer all inquiries w…" at bounding box center [870, 459] width 1011 height 297
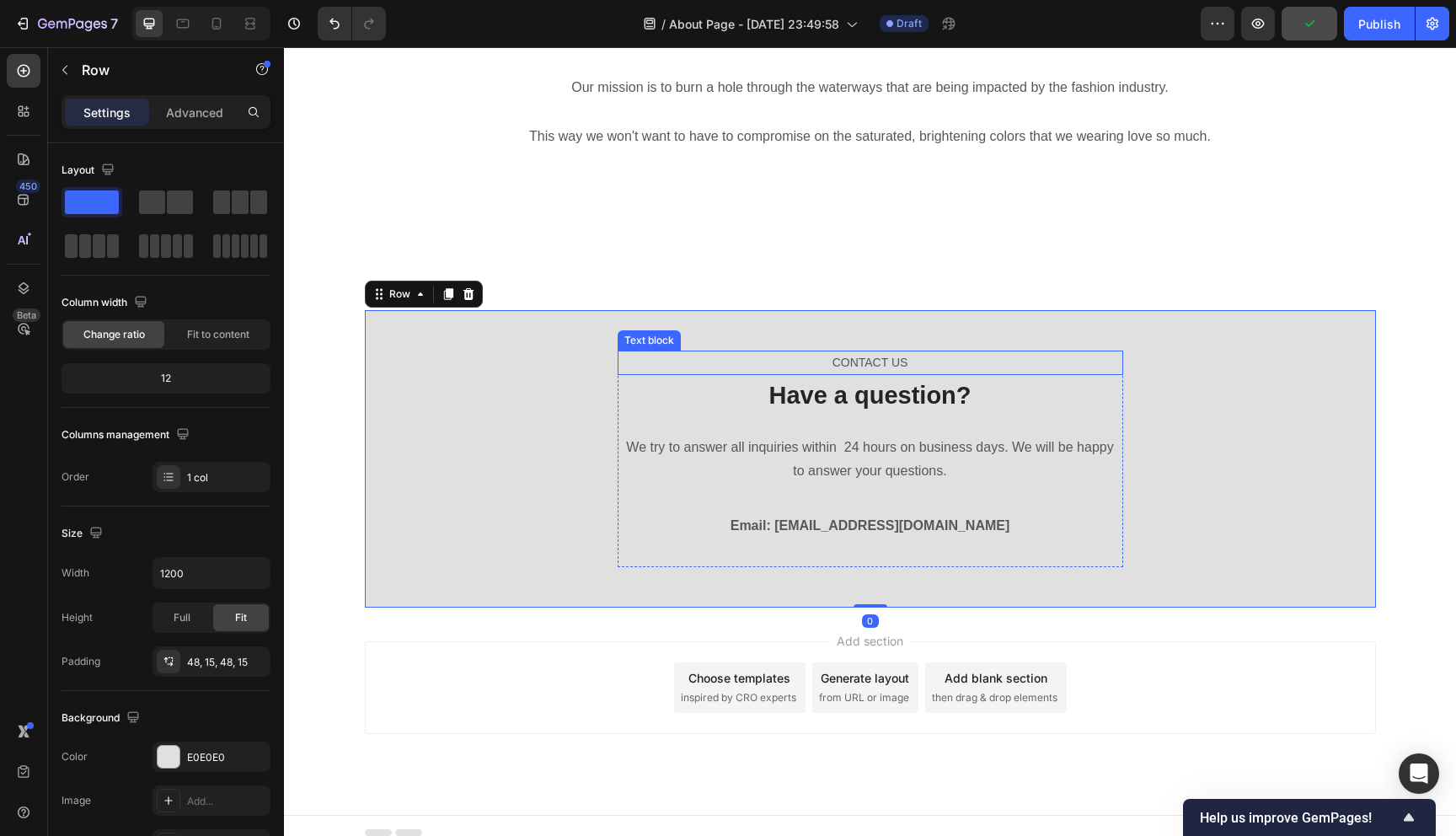
click at [909, 364] on p "CONTACT US" at bounding box center [870, 362] width 502 height 21
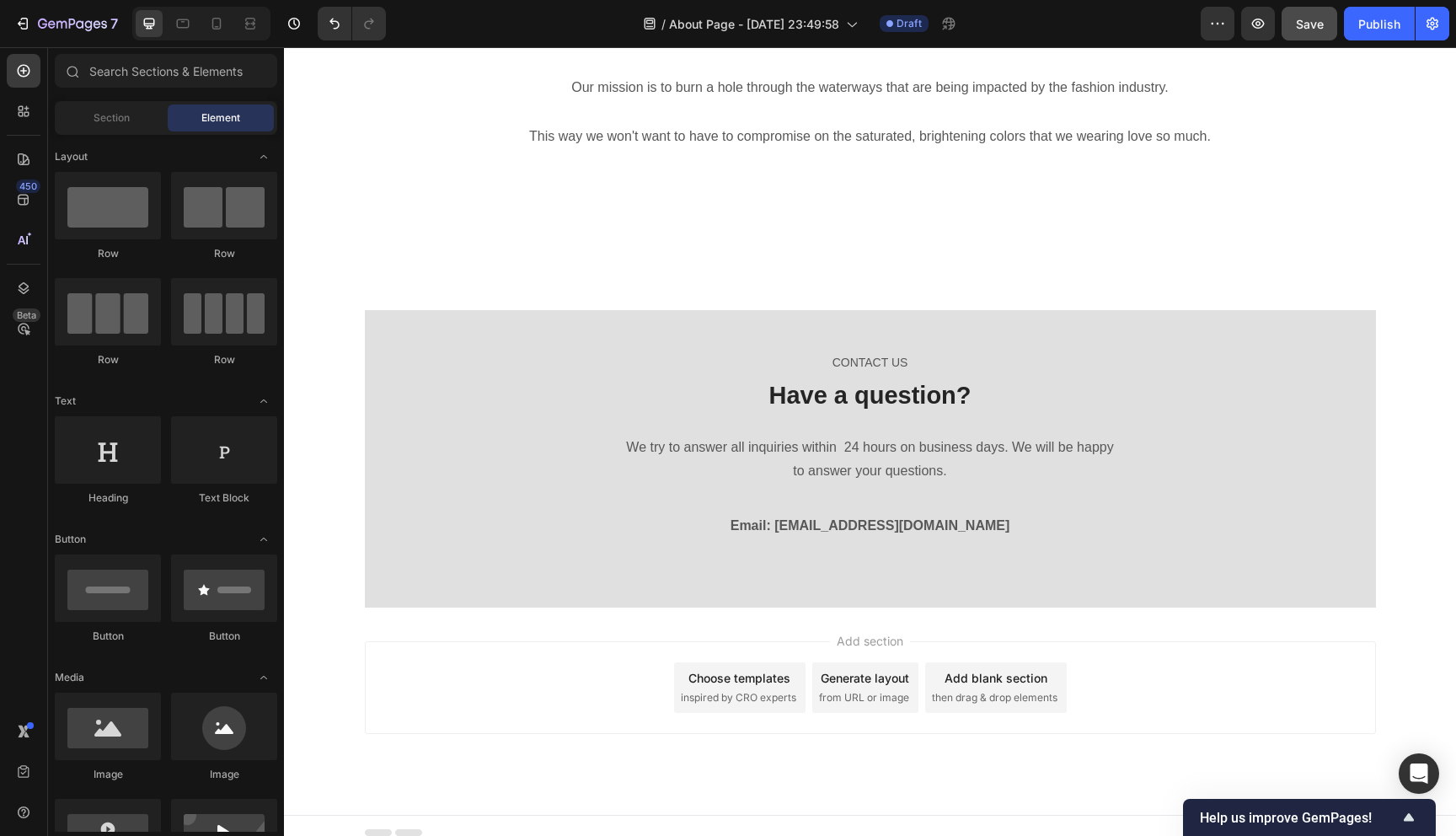
click at [1150, 669] on div "Add section Choose templates inspired by CRO experts Generate layout from URL o…" at bounding box center [870, 687] width 1011 height 93
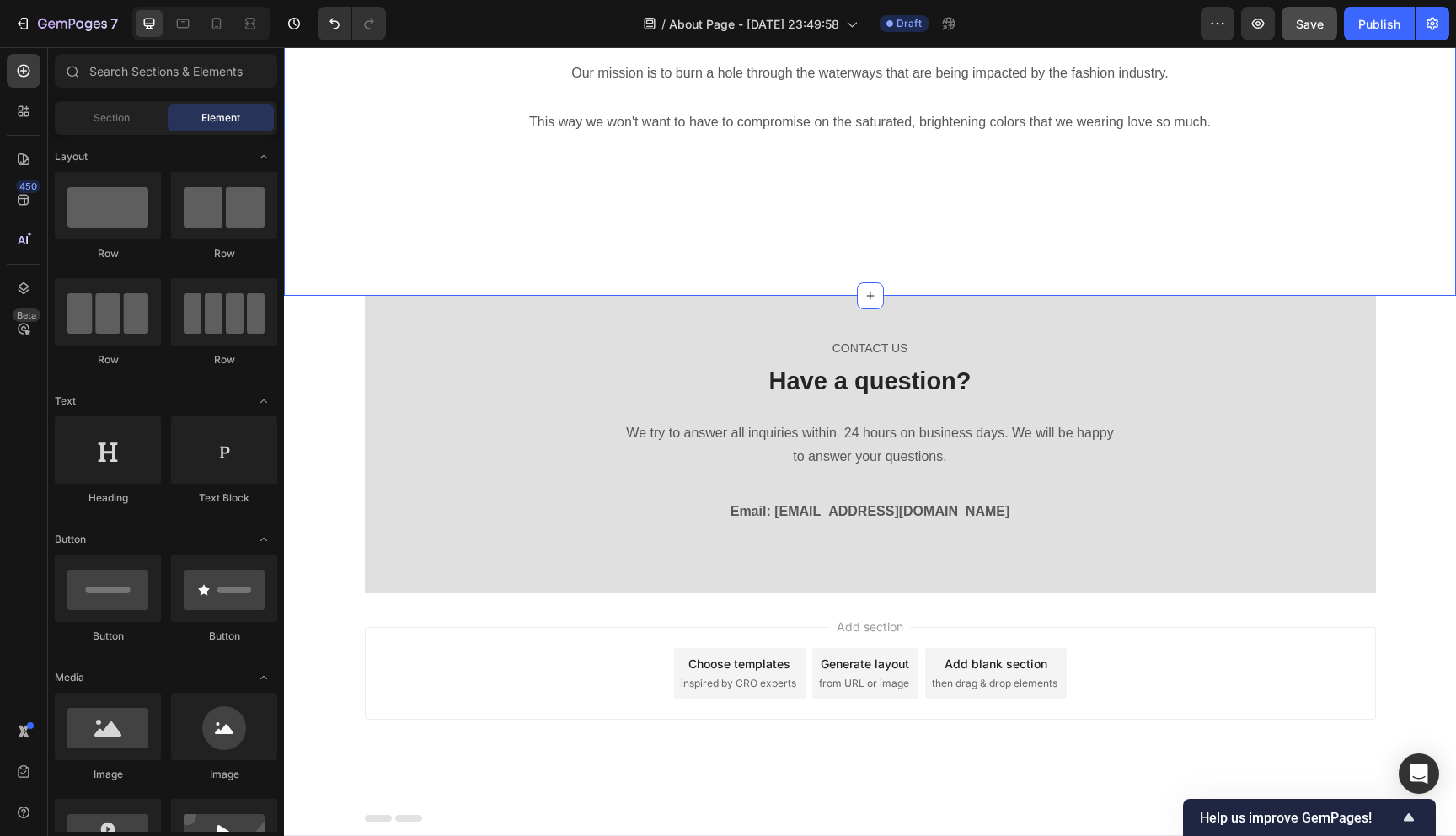
drag, startPoint x: 1642, startPoint y: 63, endPoint x: 1338, endPoint y: 253, distance: 358.5
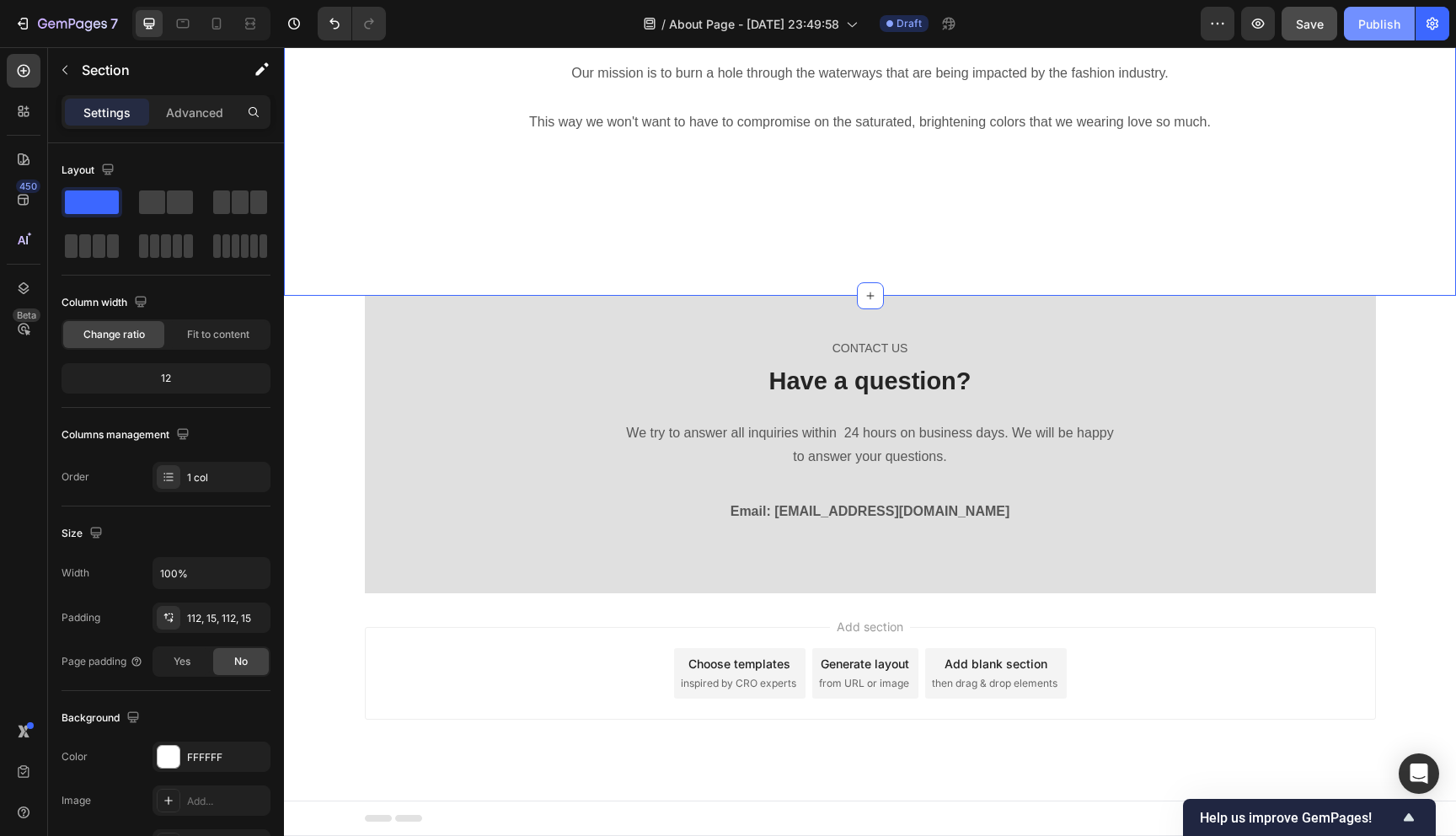
click at [1385, 29] on div "Publish" at bounding box center [1379, 23] width 42 height 17
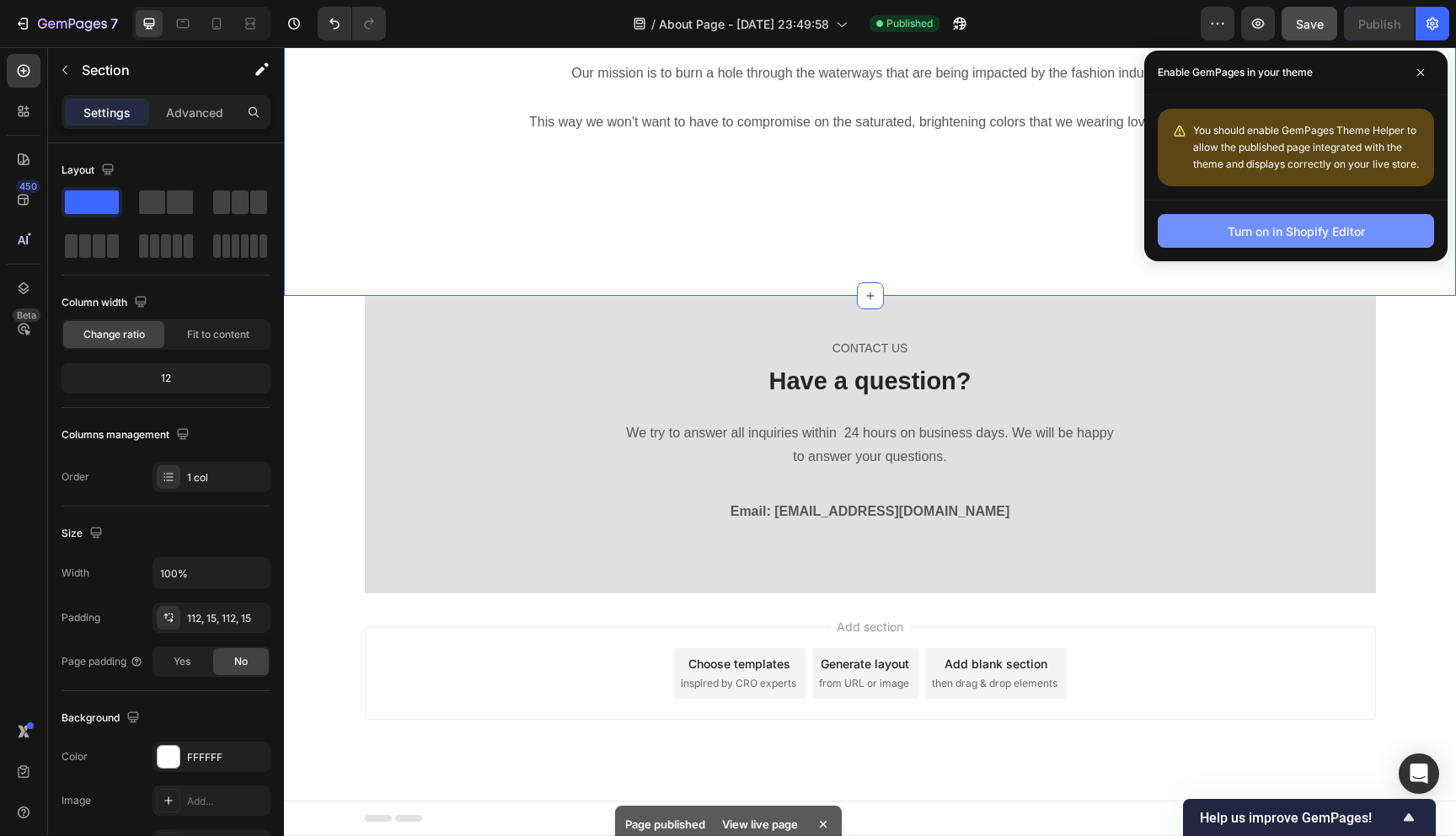
click at [1339, 229] on div "Turn on in Shopify Editor" at bounding box center [1296, 231] width 137 height 17
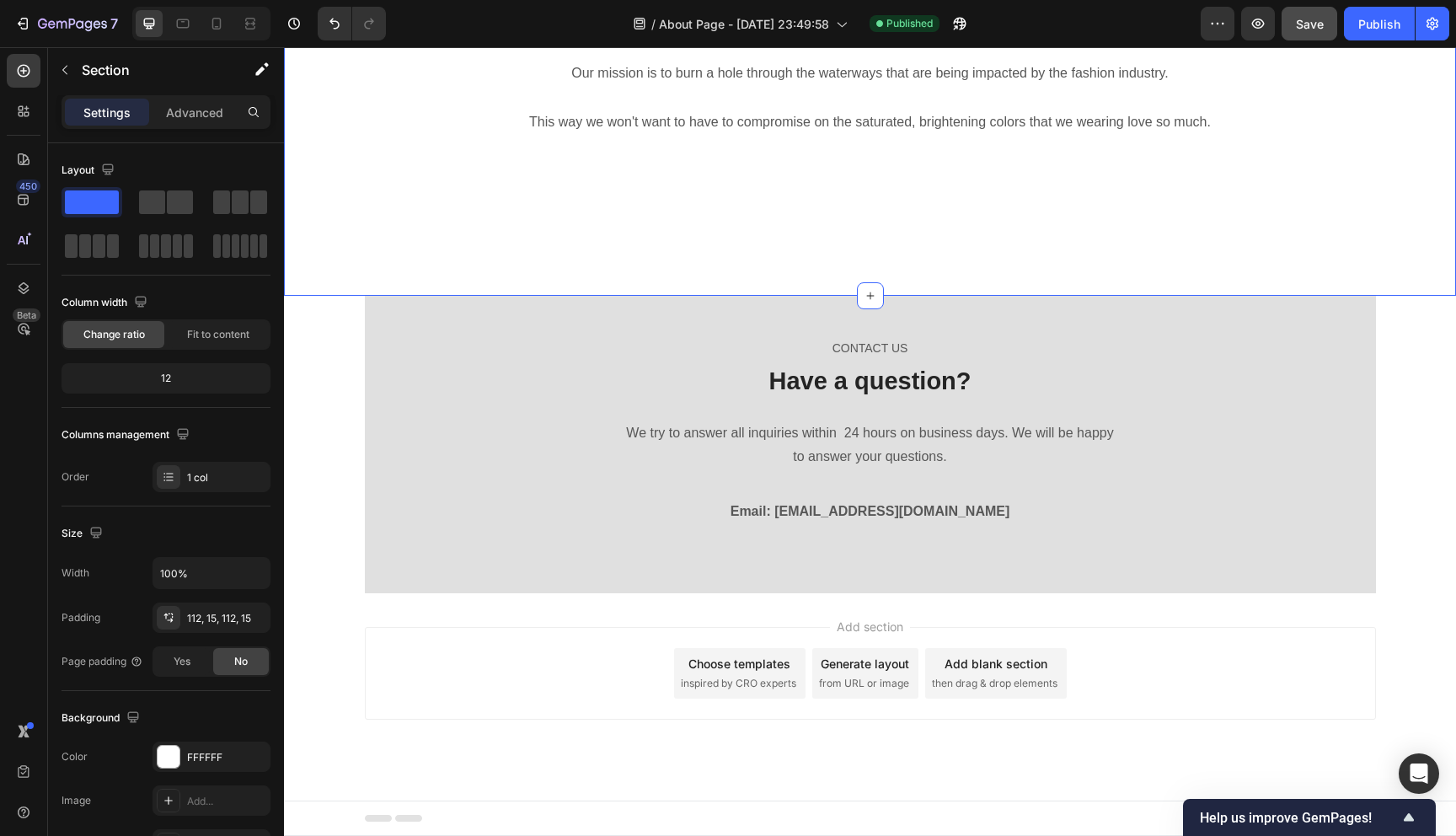
click at [1383, 24] on div "Publish" at bounding box center [1379, 23] width 42 height 17
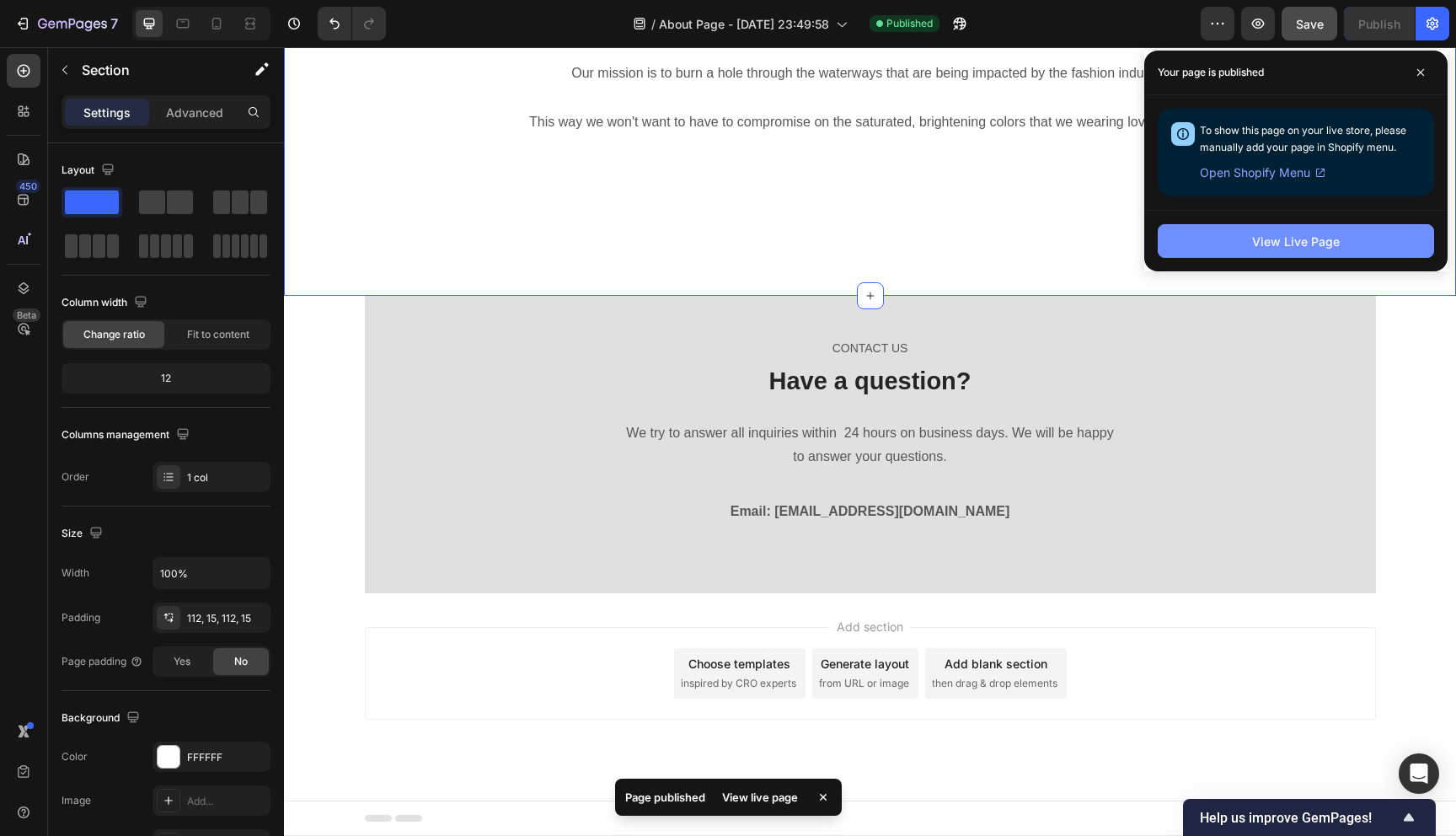
click at [1363, 240] on button "View Live Page" at bounding box center [1295, 241] width 276 height 34
